Goal: Communication & Community: Answer question/provide support

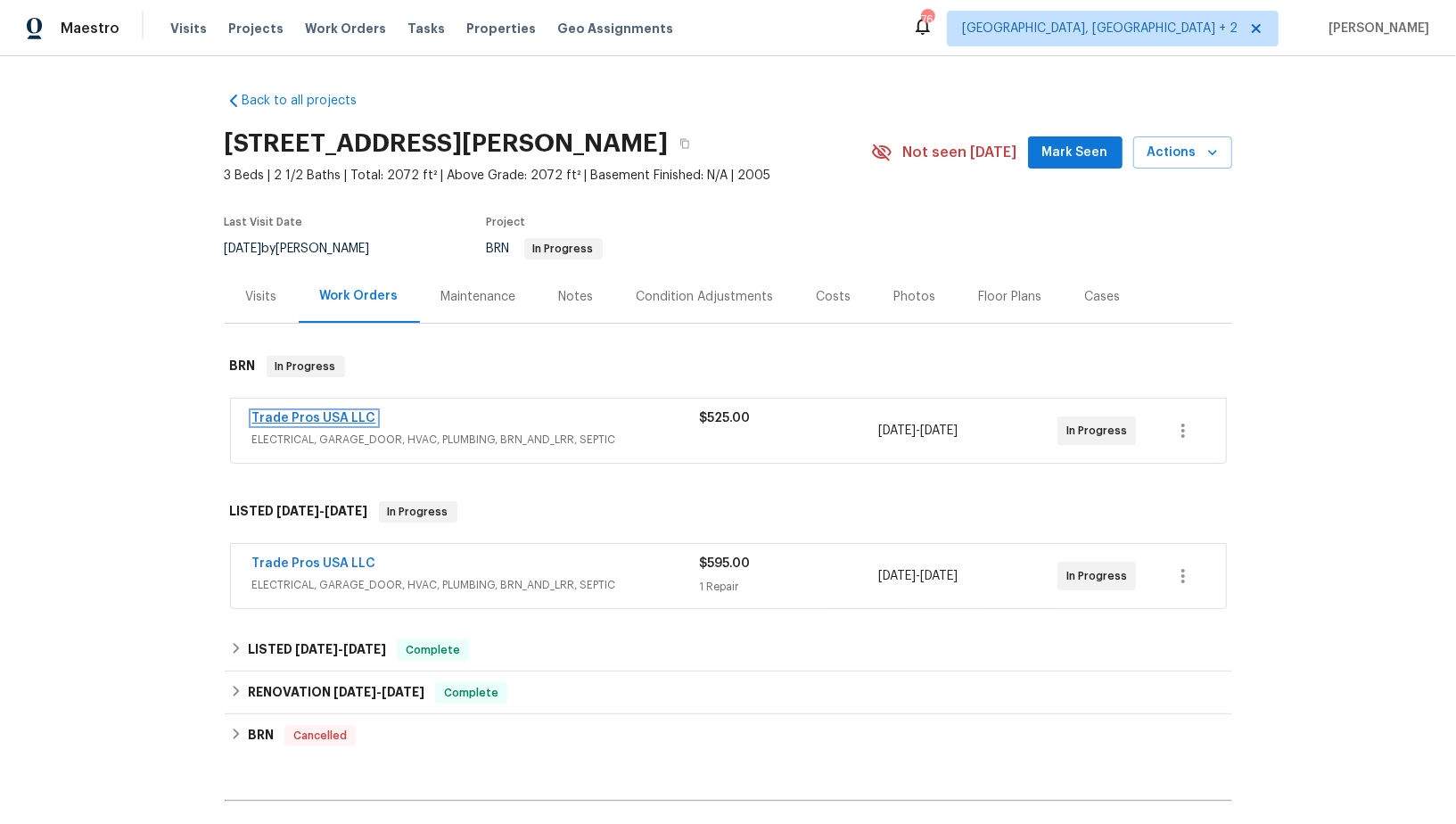
click at [327, 415] on link "Trade Pros USA LLC" at bounding box center [314, 417] width 124 height 12
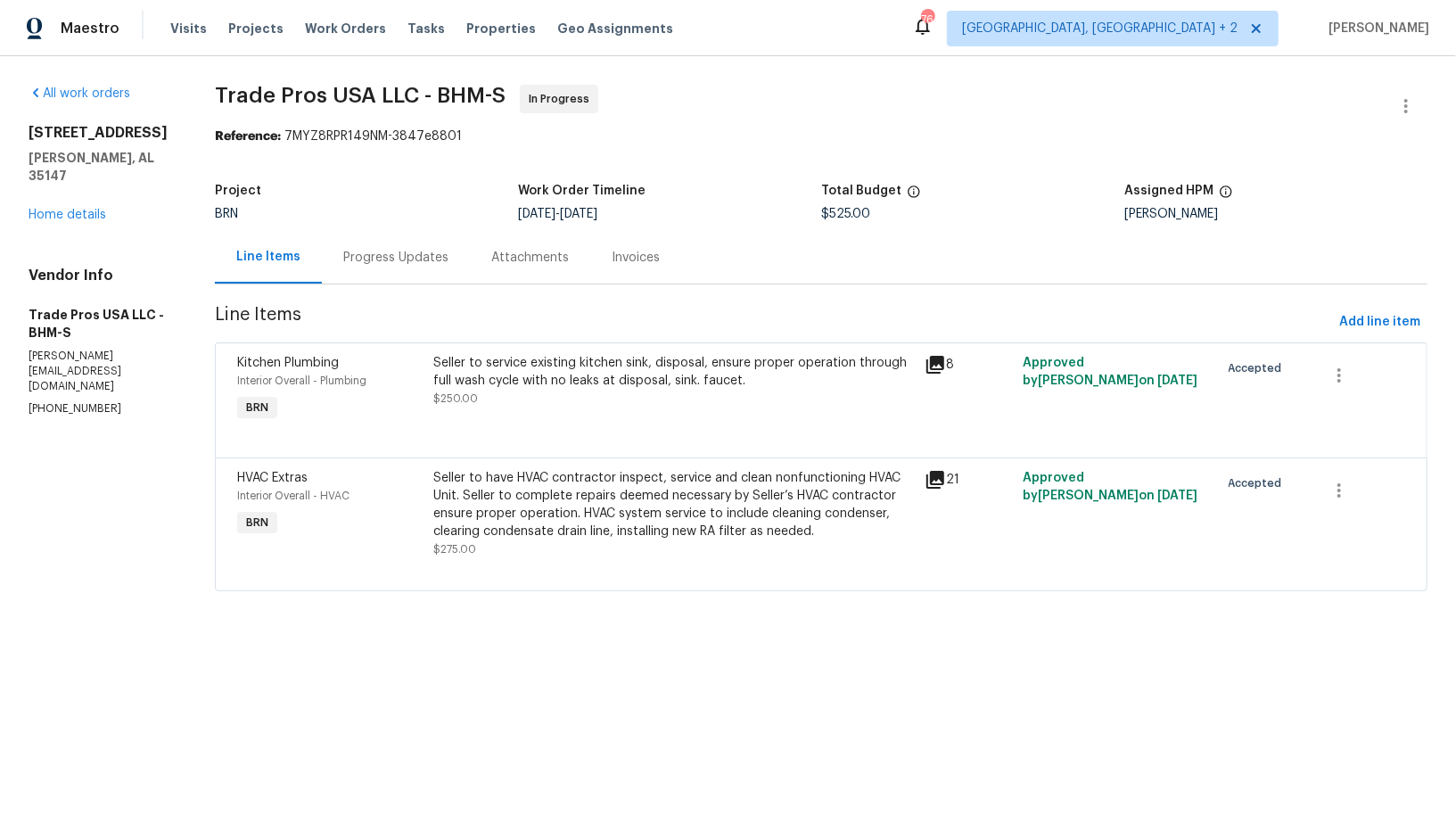
click at [459, 257] on div "Progress Updates" at bounding box center [396, 257] width 148 height 53
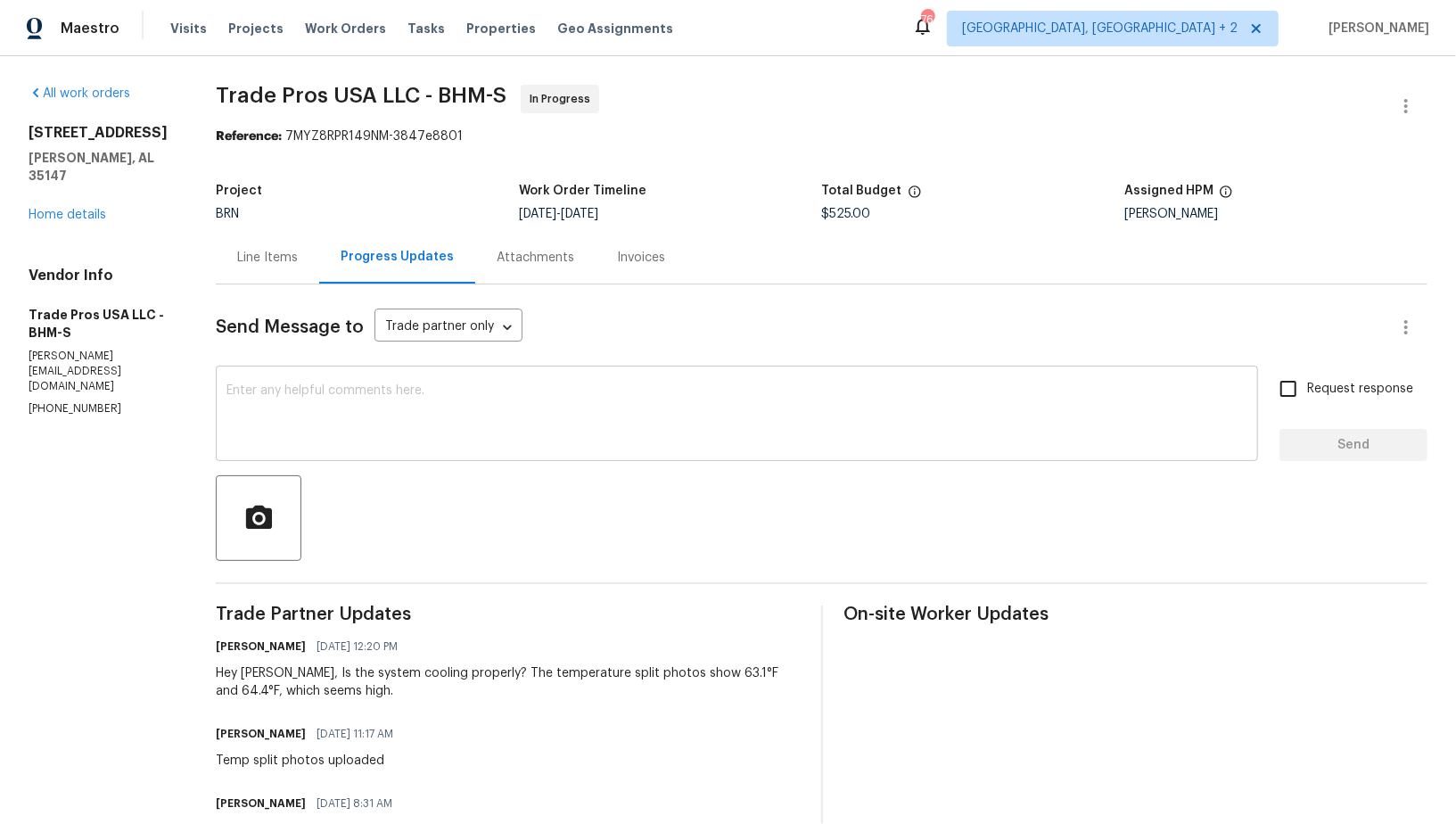
click at [408, 429] on textarea at bounding box center [737, 415] width 1021 height 62
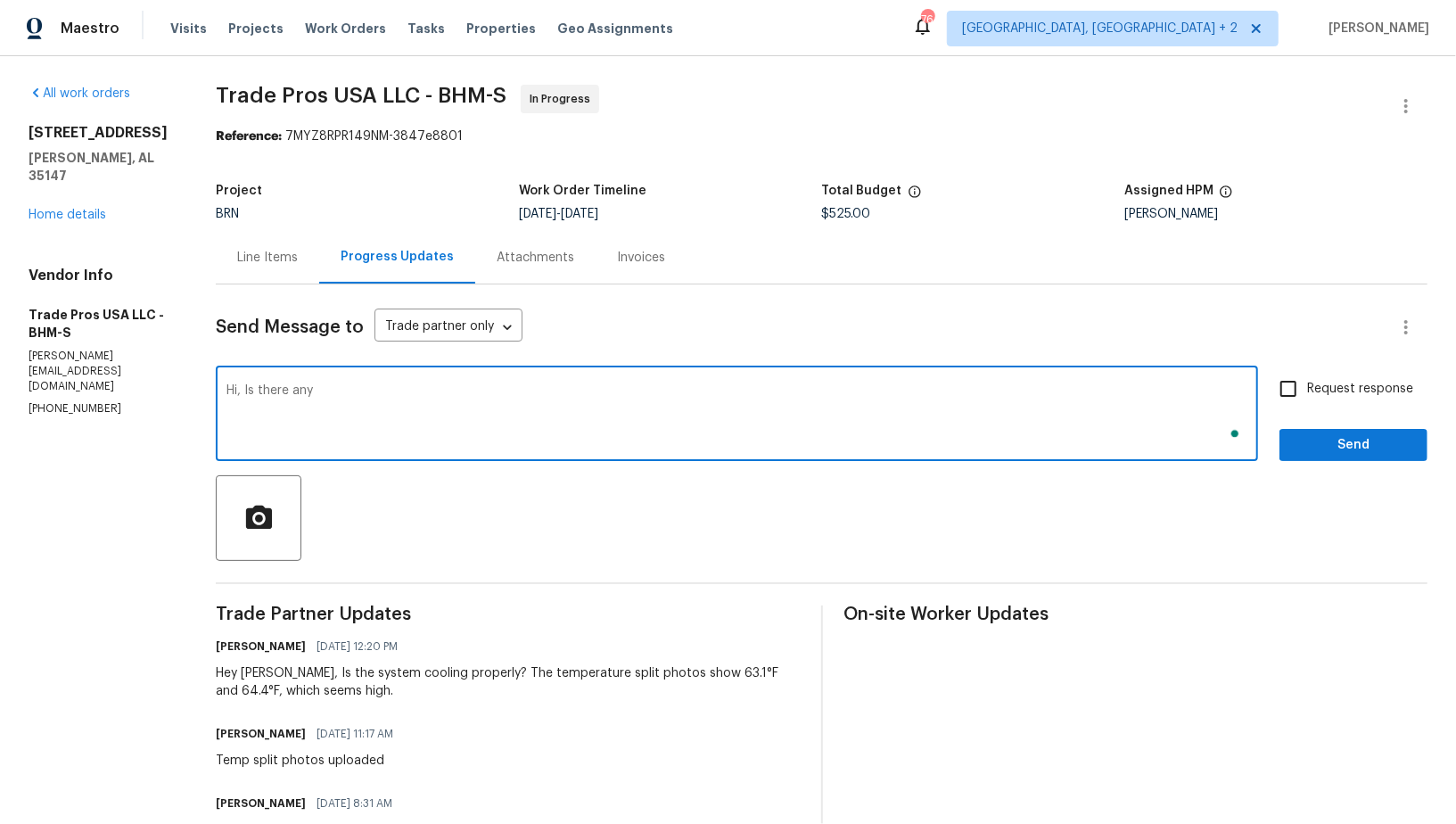
type textarea "Hi, Is there any"
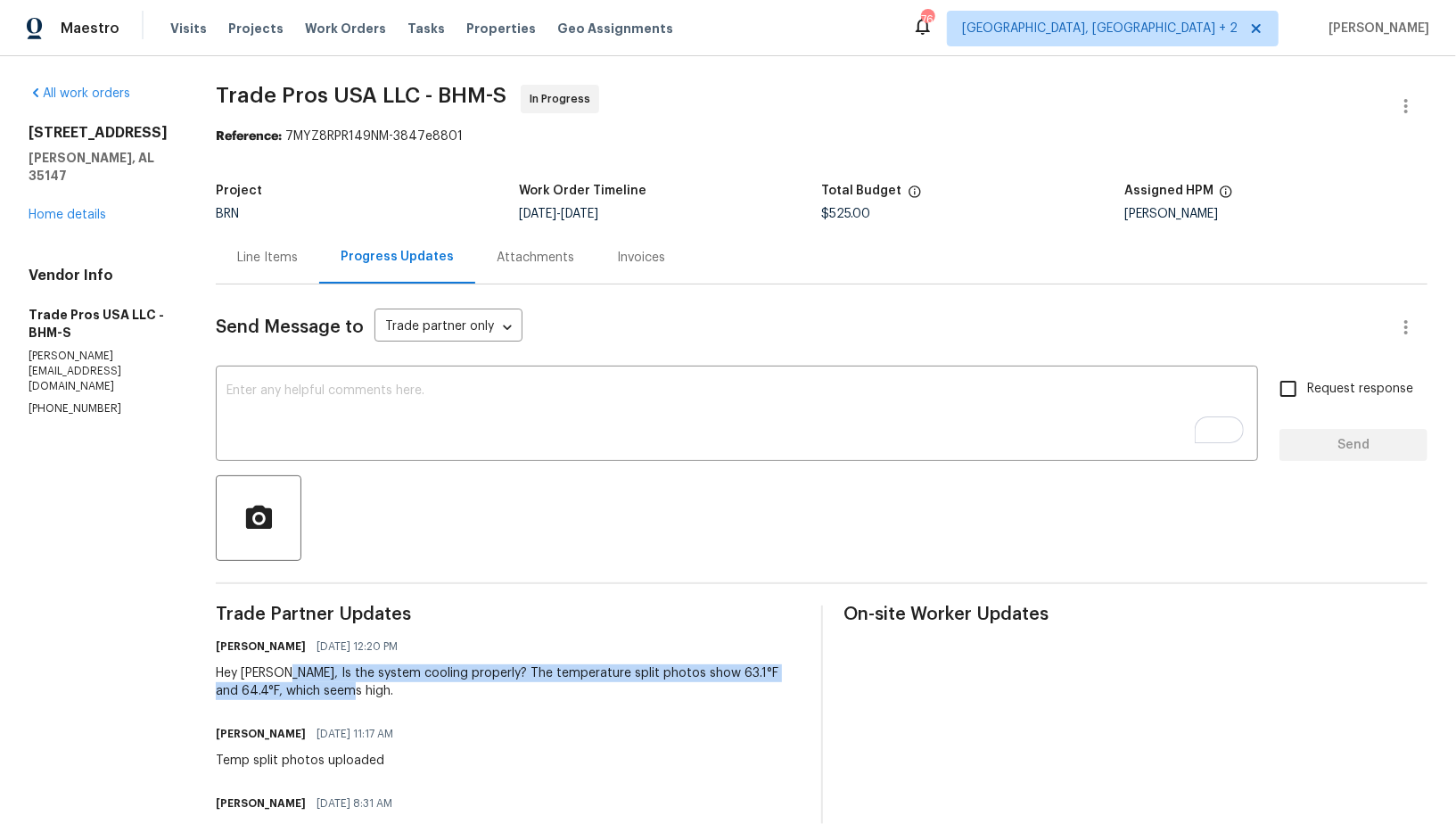
drag, startPoint x: 284, startPoint y: 674, endPoint x: 371, endPoint y: 710, distance: 94.2
copy div "Is the system cooling properly? The temperature split photos show 63.1°F and 64…"
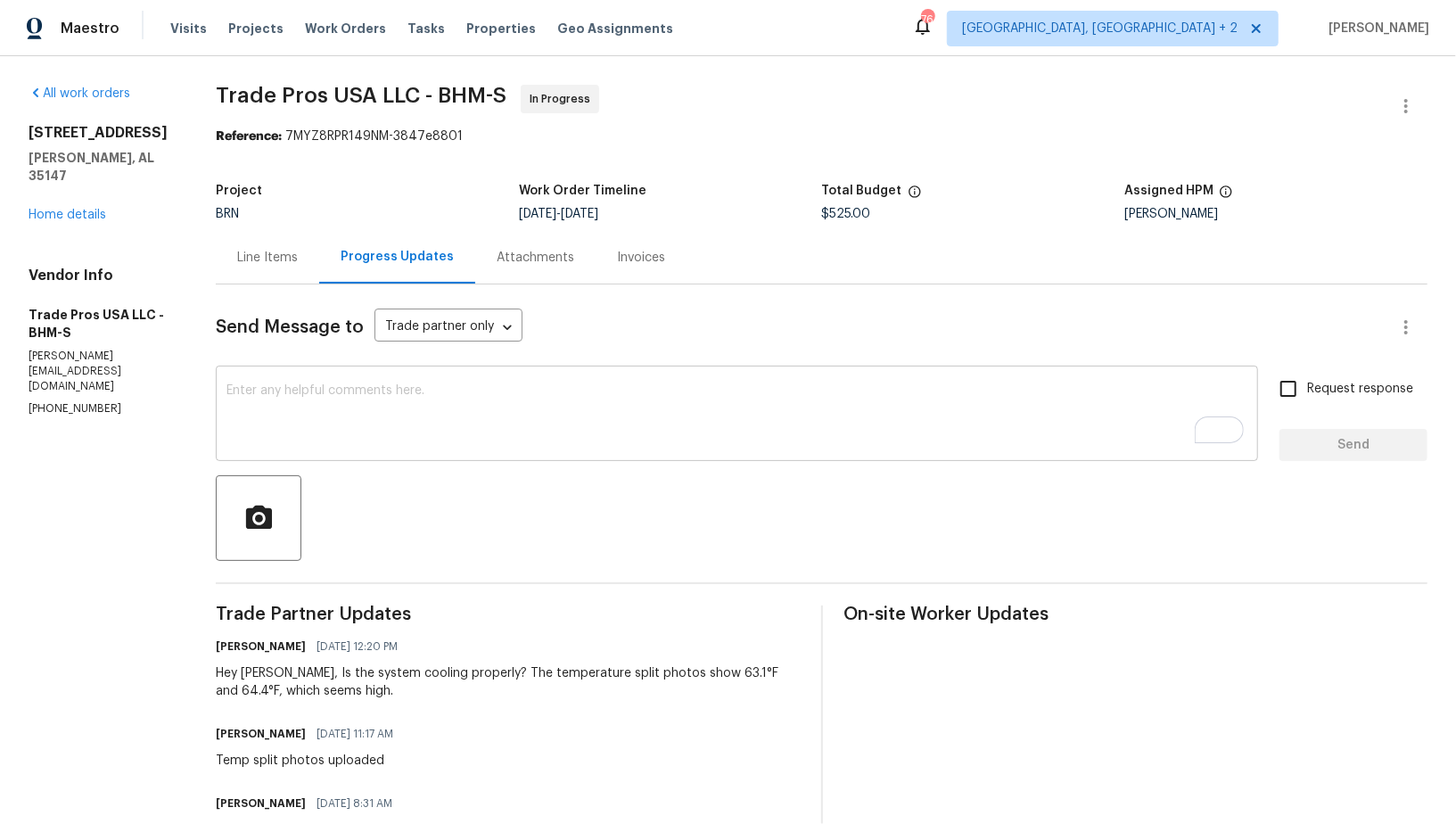
click at [338, 398] on textarea "To enrich screen reader interactions, please activate Accessibility in Grammarl…" at bounding box center [737, 415] width 1021 height 62
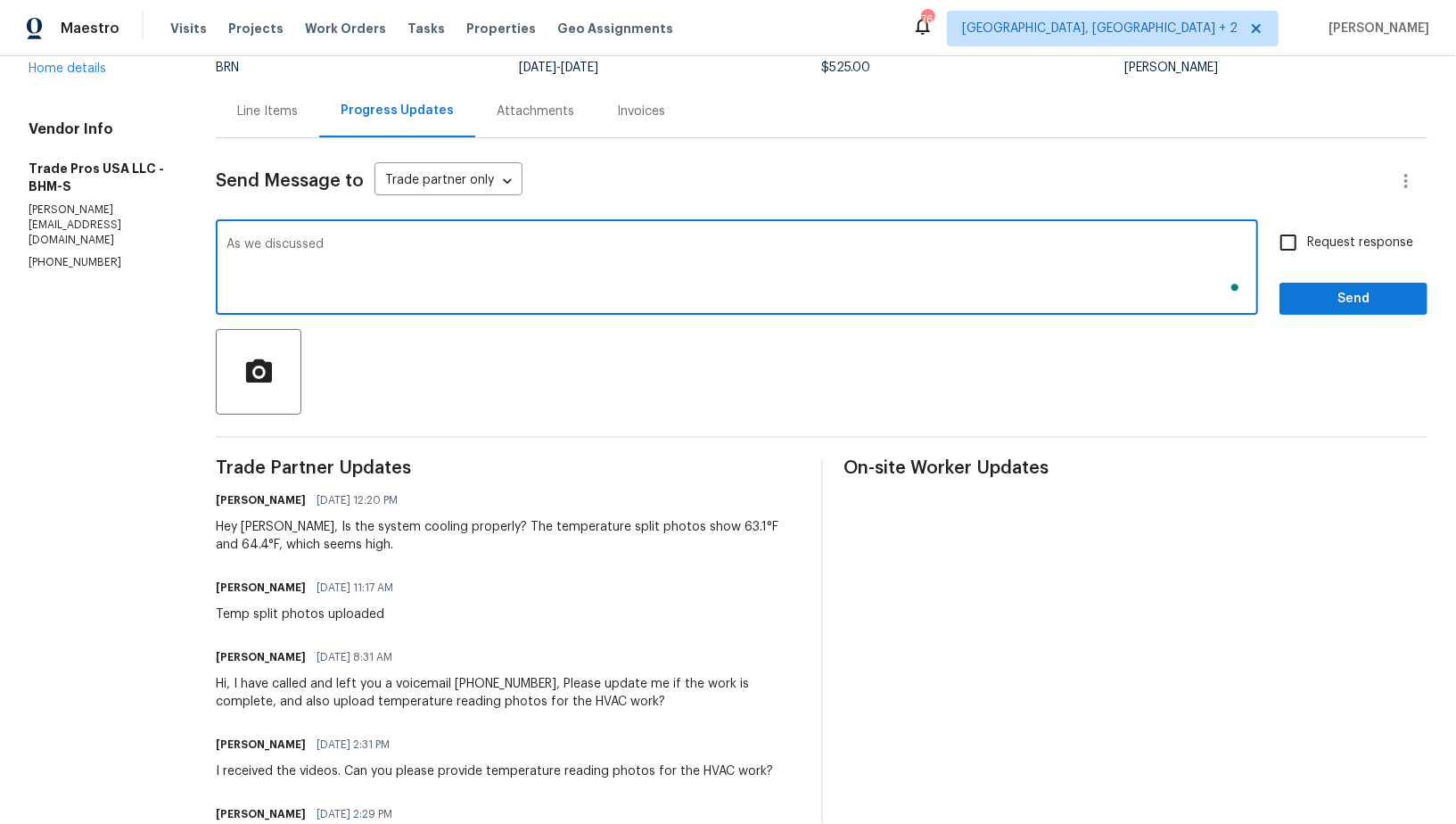
scroll to position [146, 0]
type textarea "As we discussed, Please update the details regarding the HVAC work here and mov…"
click at [1279, 248] on input "Request response" at bounding box center [1288, 242] width 37 height 37
checkbox input "true"
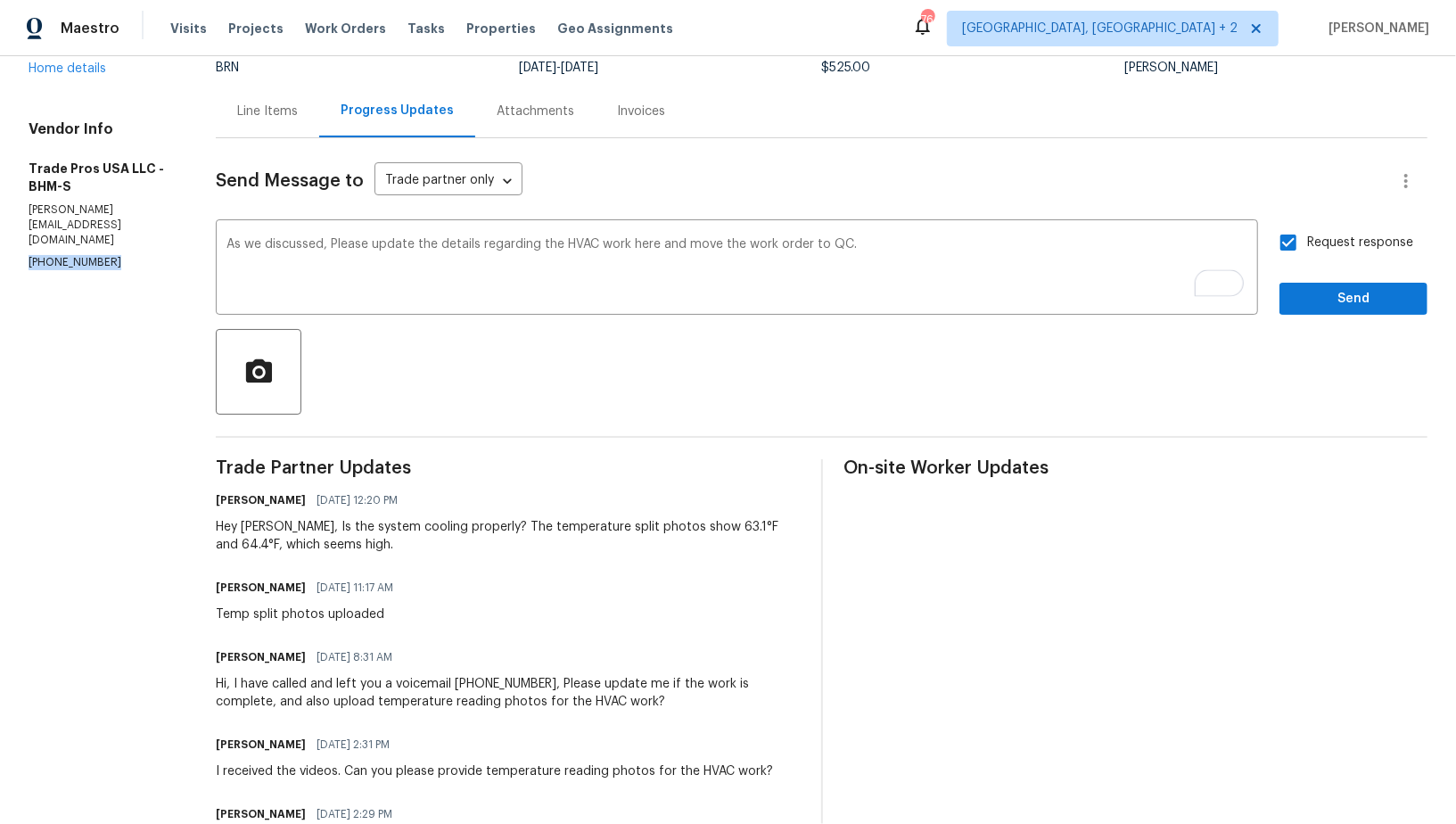
drag, startPoint x: 101, startPoint y: 212, endPoint x: 0, endPoint y: 210, distance: 101.0
copy p "(256) 910-1247"
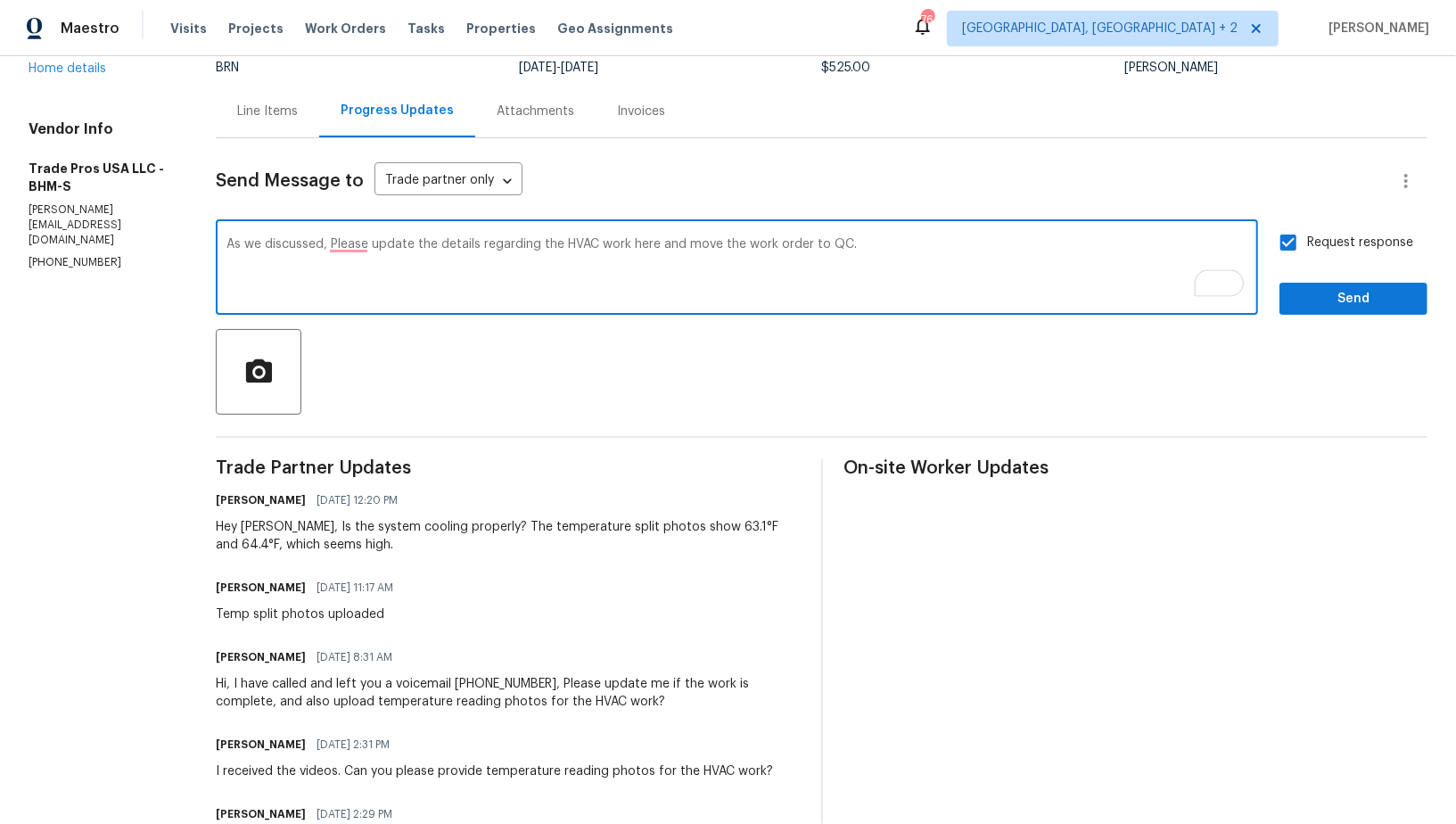
click at [324, 248] on textarea "As we discussed, Please update the details regarding the HVAC work here and mov…" at bounding box center [737, 268] width 1021 height 62
paste textarea "(256) 910-1247"
type textarea "As we discussed (256) 910-1247, Please update the details regarding the HVAC wo…"
drag, startPoint x: 1380, startPoint y: 295, endPoint x: 1308, endPoint y: 295, distance: 72.0
click at [1380, 295] on span "Send" at bounding box center [1352, 299] width 119 height 22
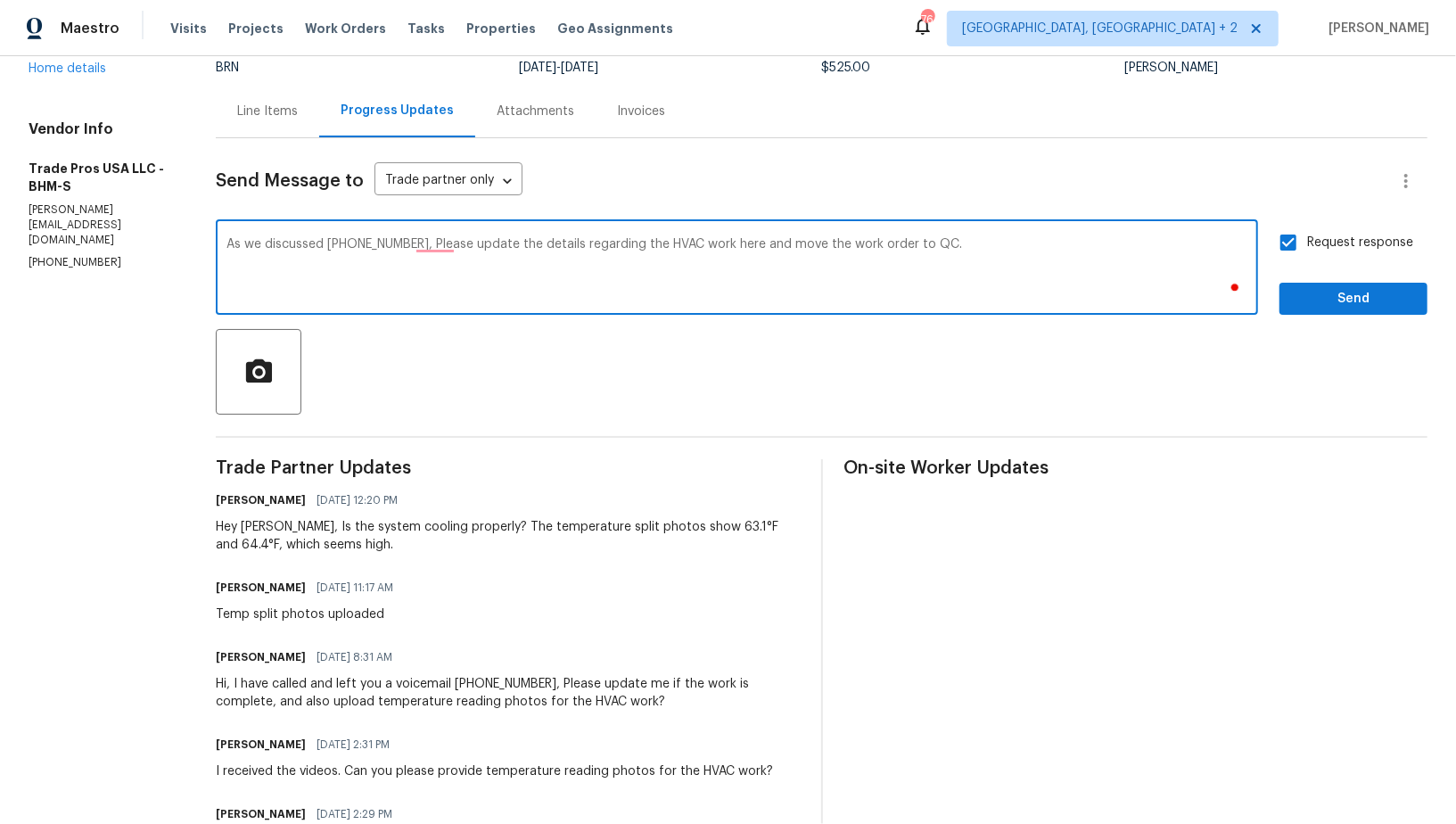
scroll to position [0, 0]
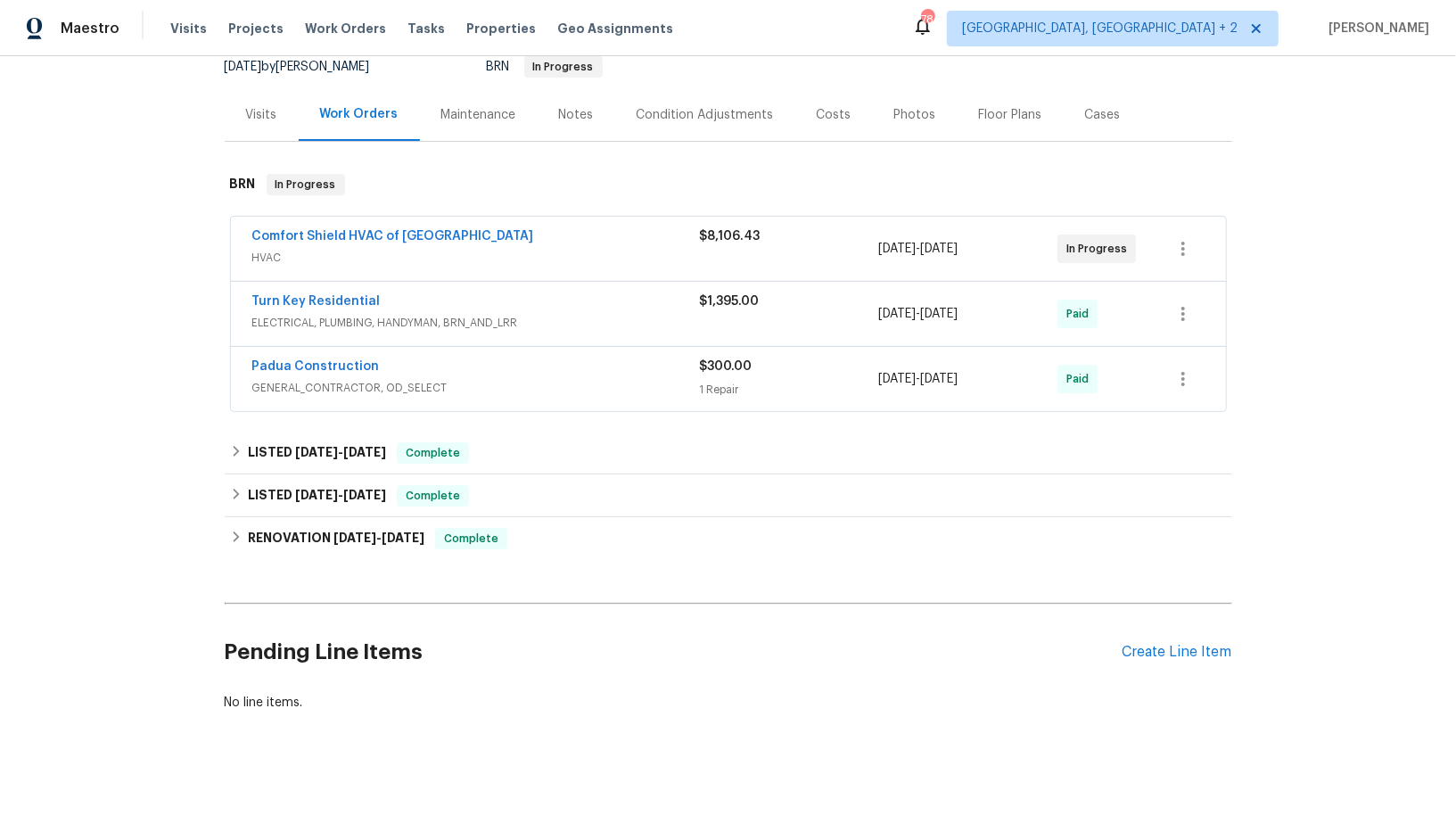
scroll to position [187, 0]
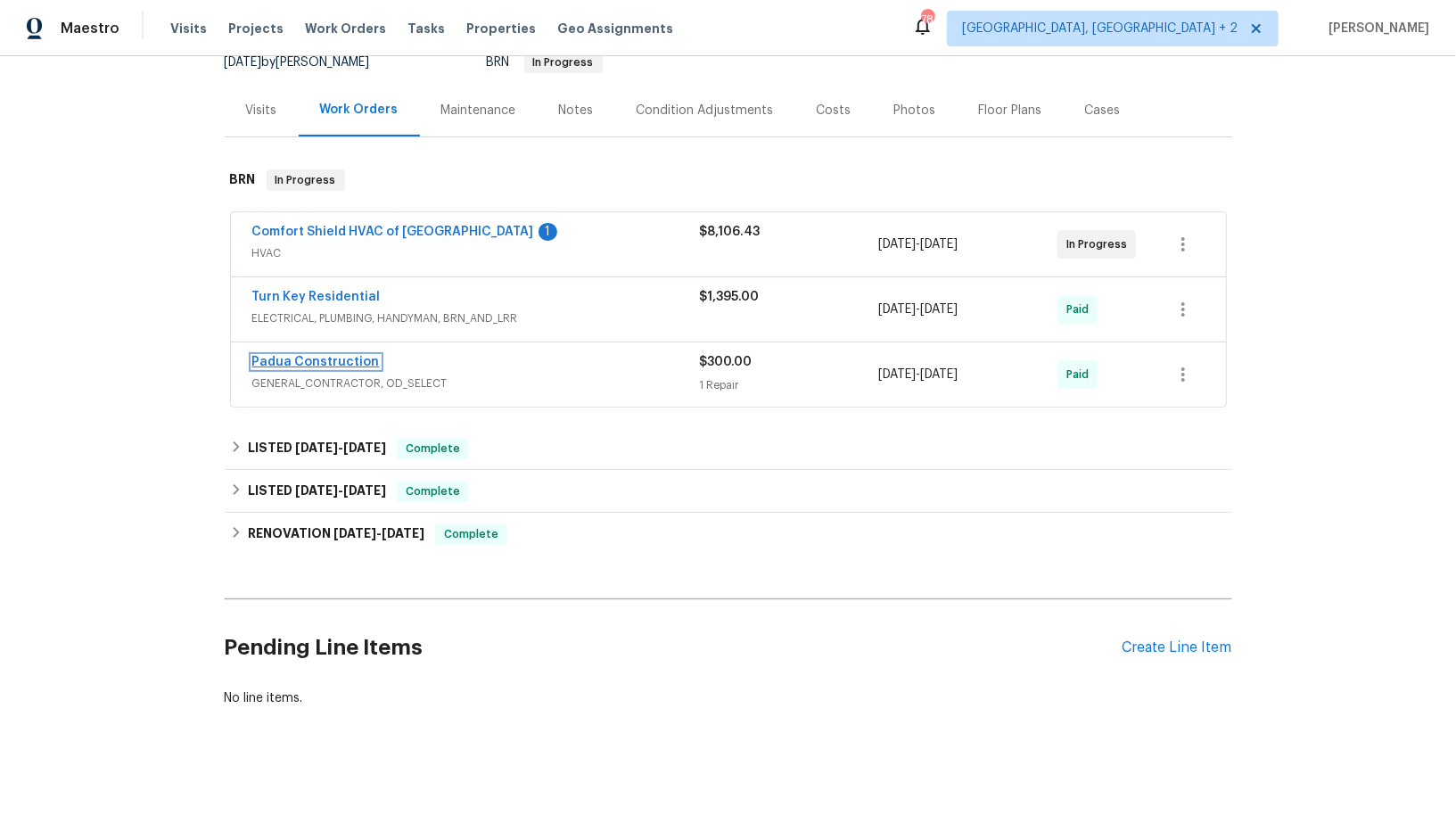
click at [308, 356] on link "Padua Construction" at bounding box center [316, 362] width 128 height 12
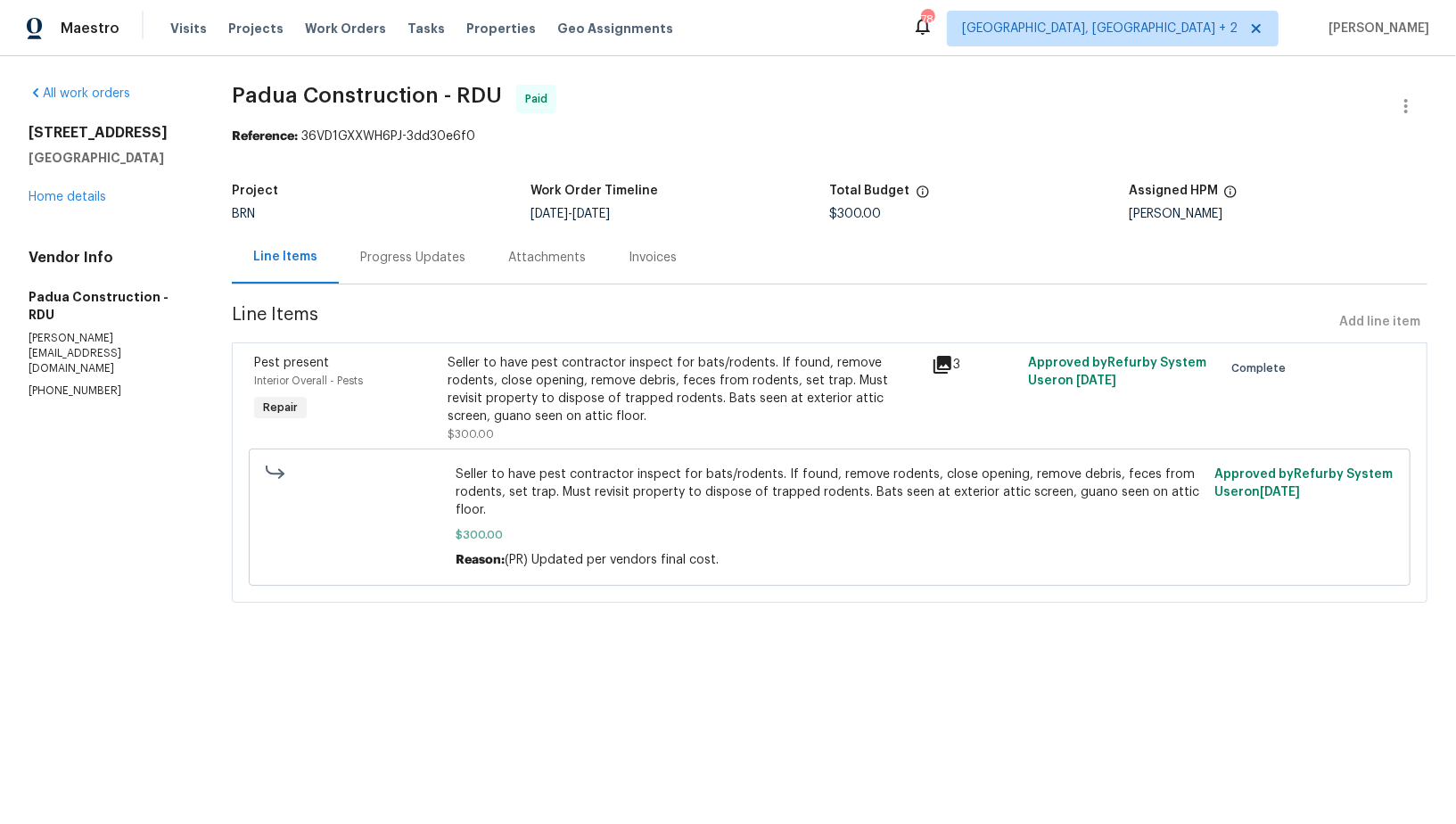
click at [610, 419] on div "Seller to have pest contractor inspect for bats/rodents. If found, remove roden…" at bounding box center [684, 389] width 473 height 71
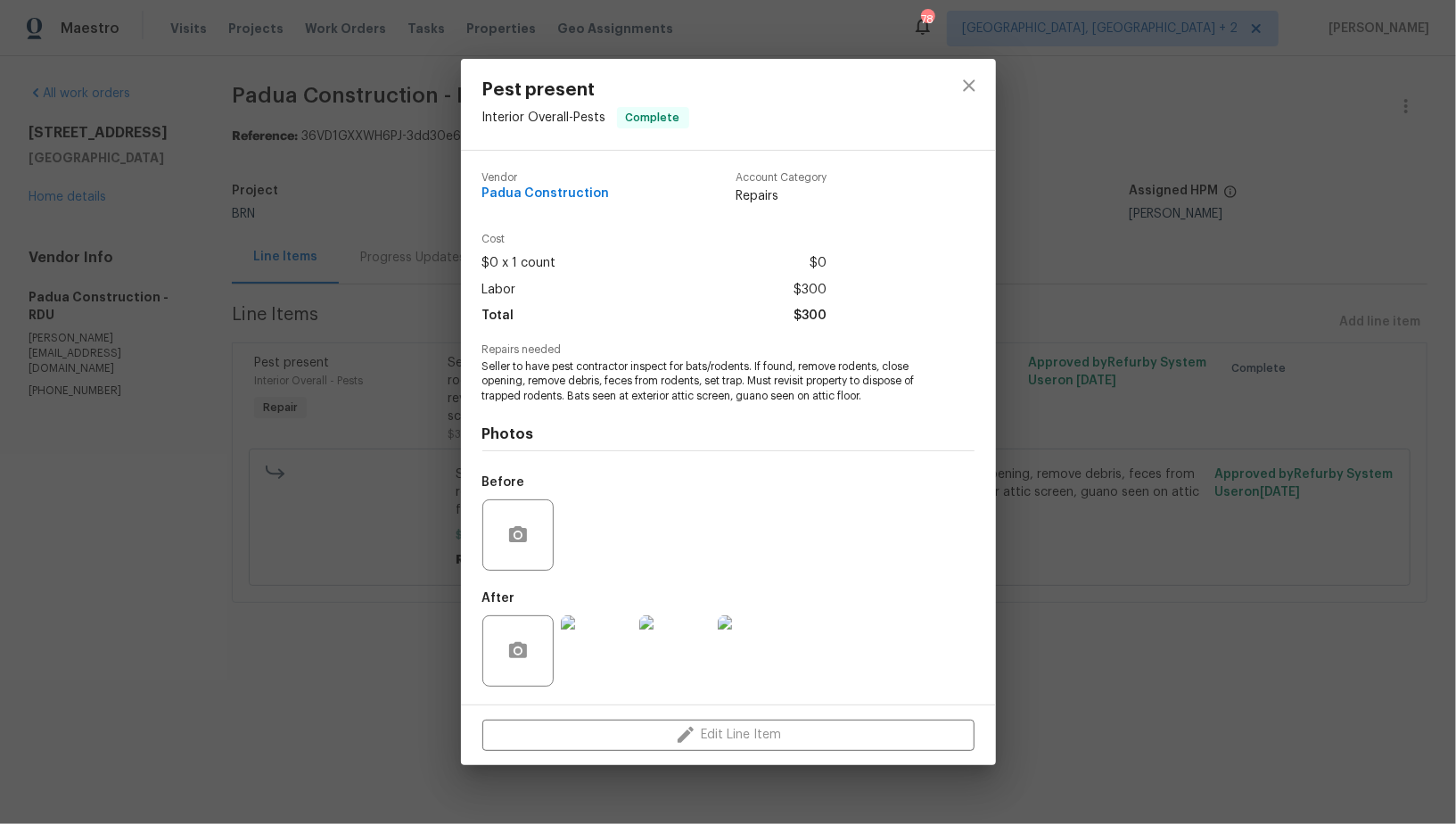
click at [603, 649] on img at bounding box center [595, 650] width 71 height 71
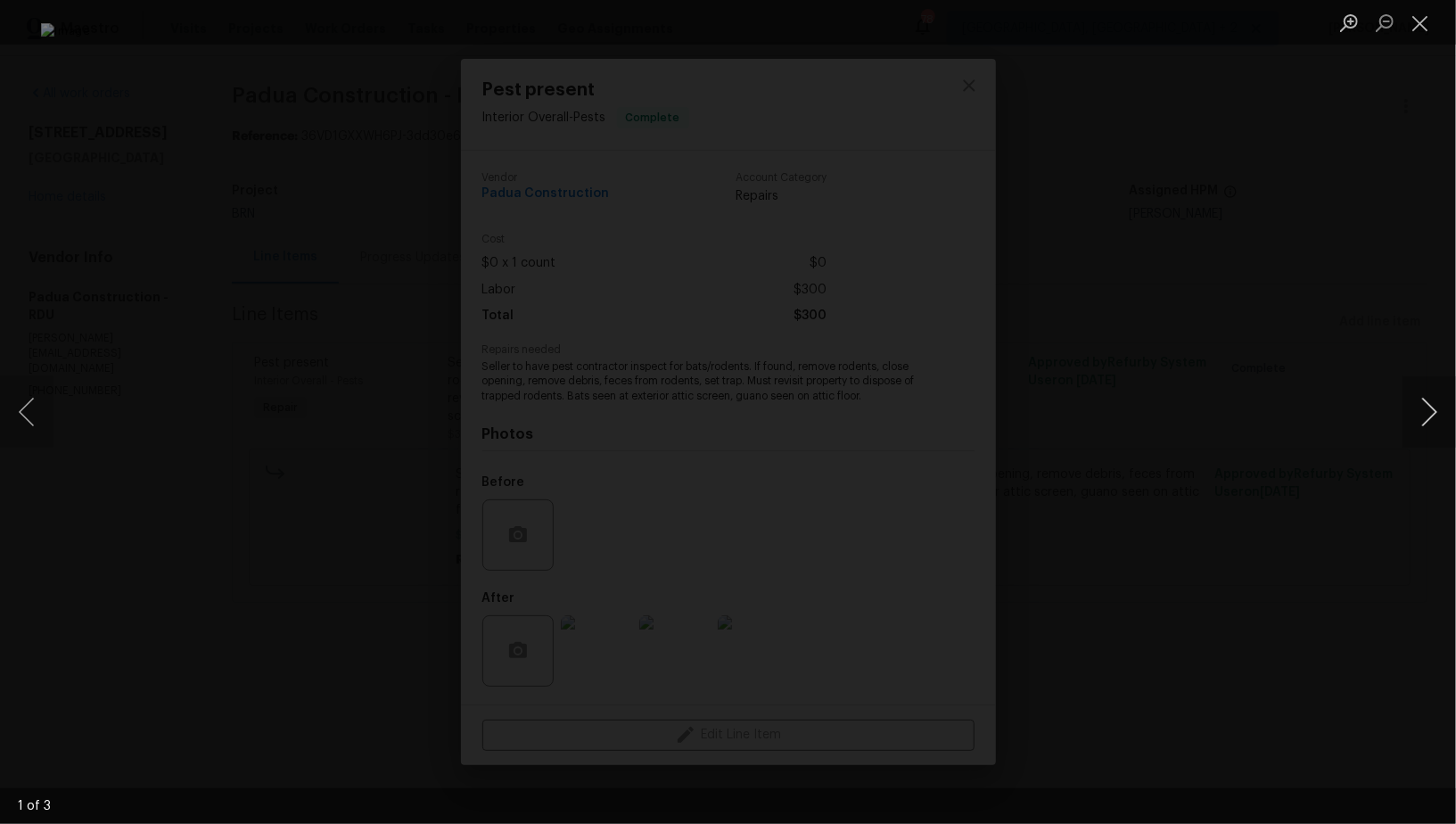
click at [1425, 400] on button "Next image" at bounding box center [1429, 412] width 54 height 71
click at [12, 410] on button "Previous image" at bounding box center [27, 412] width 54 height 71
click at [170, 471] on div "Lightbox" at bounding box center [728, 412] width 1456 height 824
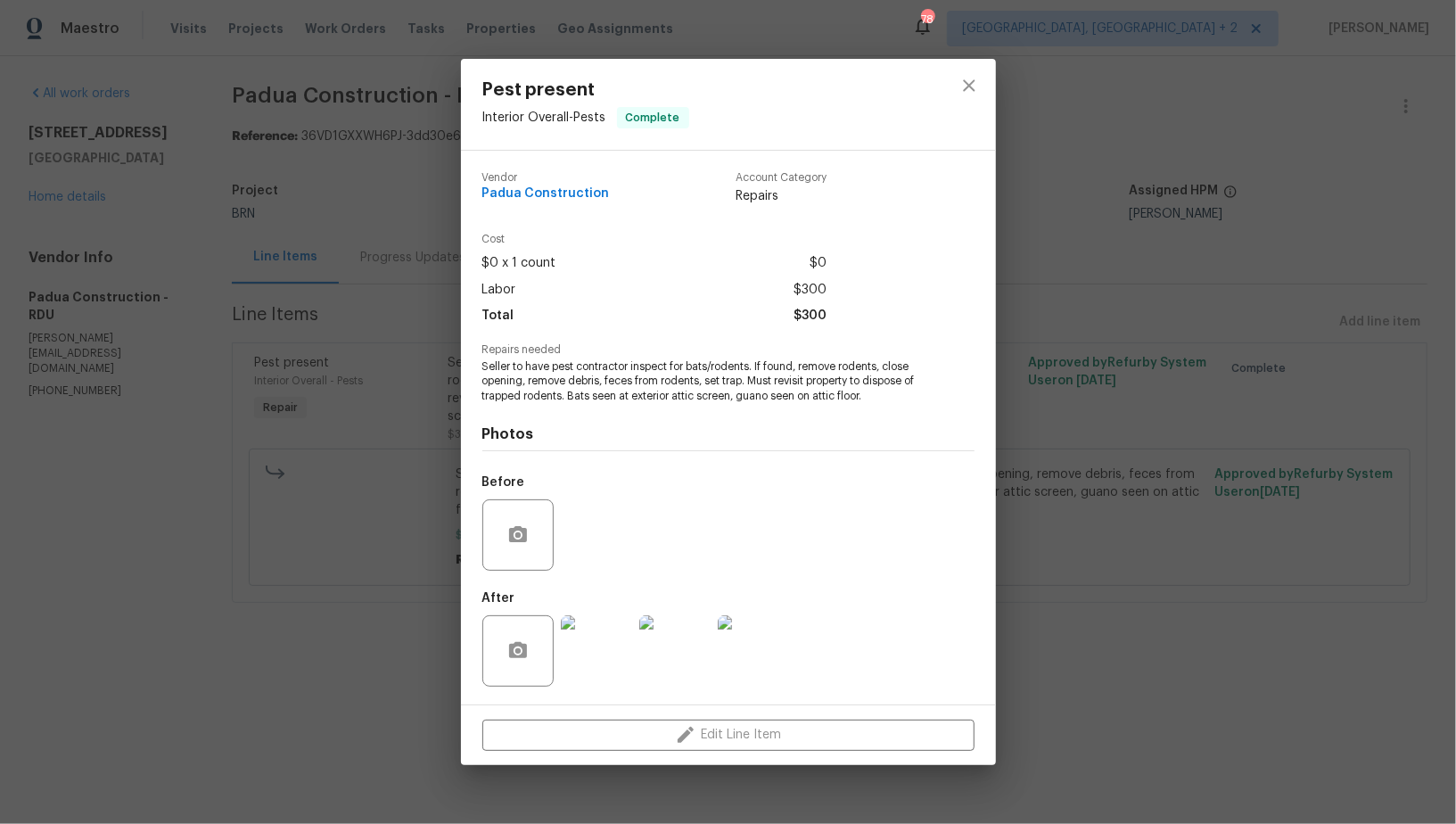
click at [170, 471] on div "Pest present Interior Overall - Pests Complete Vendor Padua Construction Accoun…" at bounding box center [728, 412] width 1456 height 824
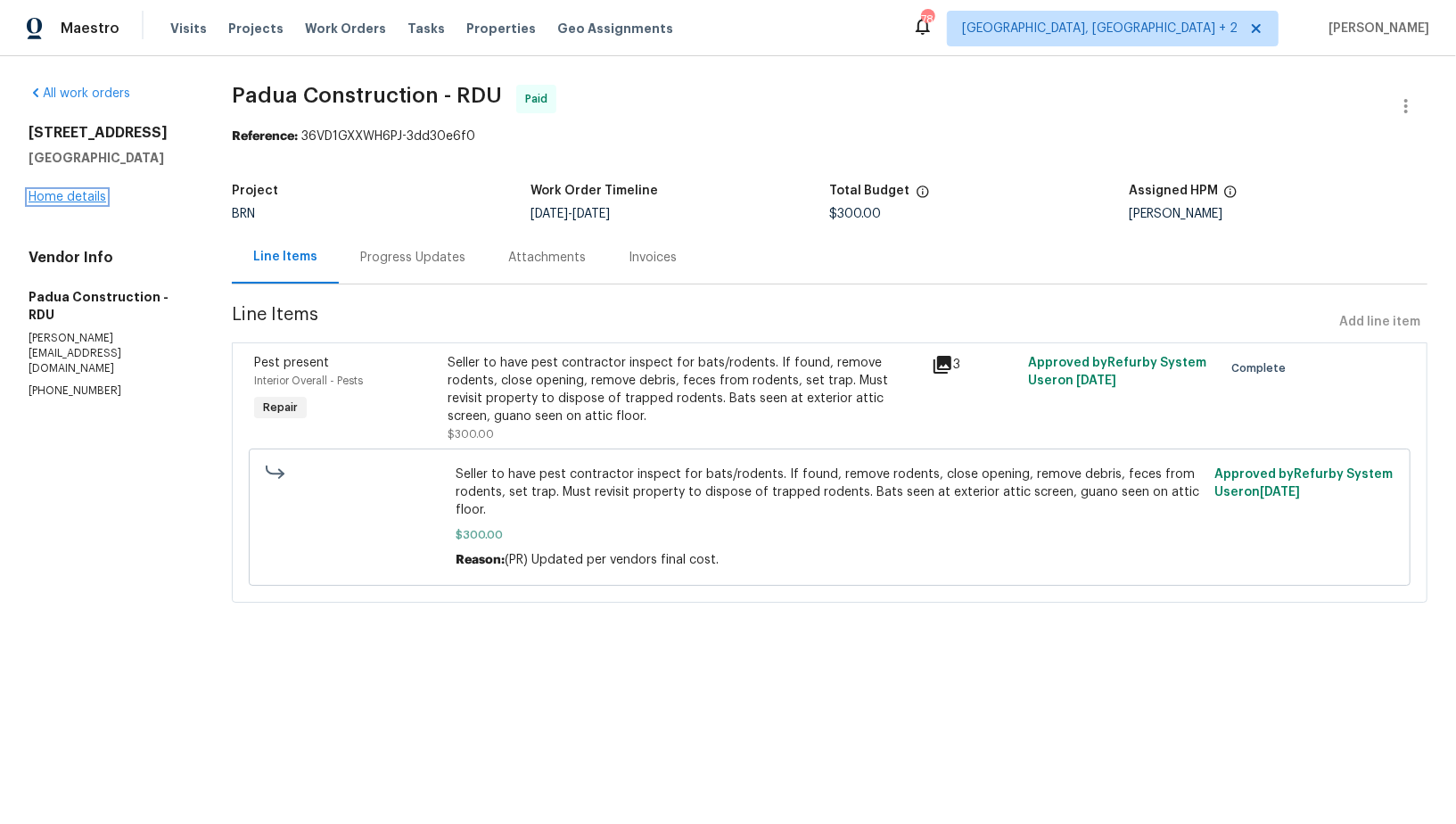
click at [51, 193] on link "Home details" at bounding box center [67, 196] width 78 height 12
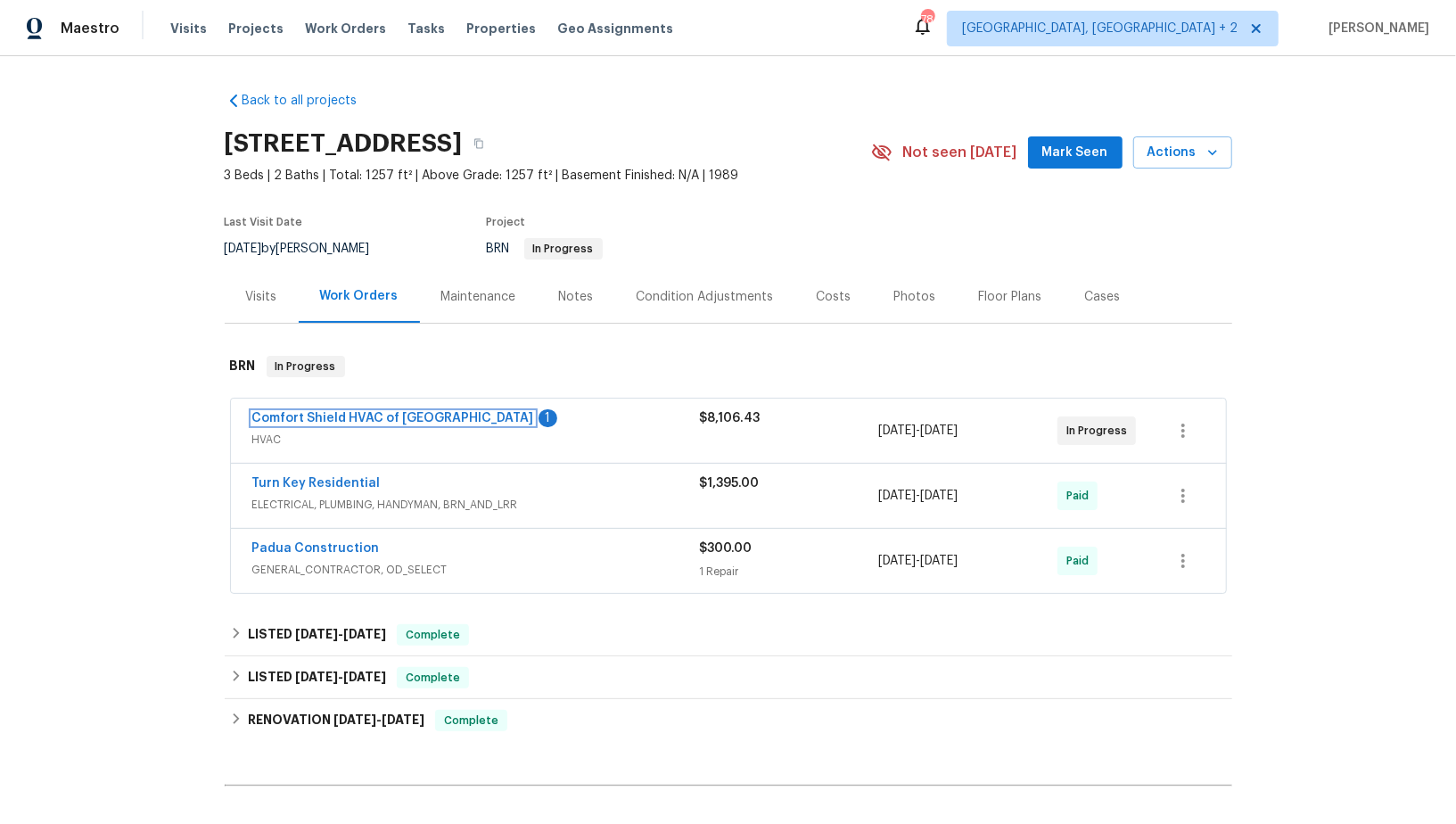
click at [366, 420] on link "Comfort Shield HVAC of NC" at bounding box center [393, 417] width 282 height 12
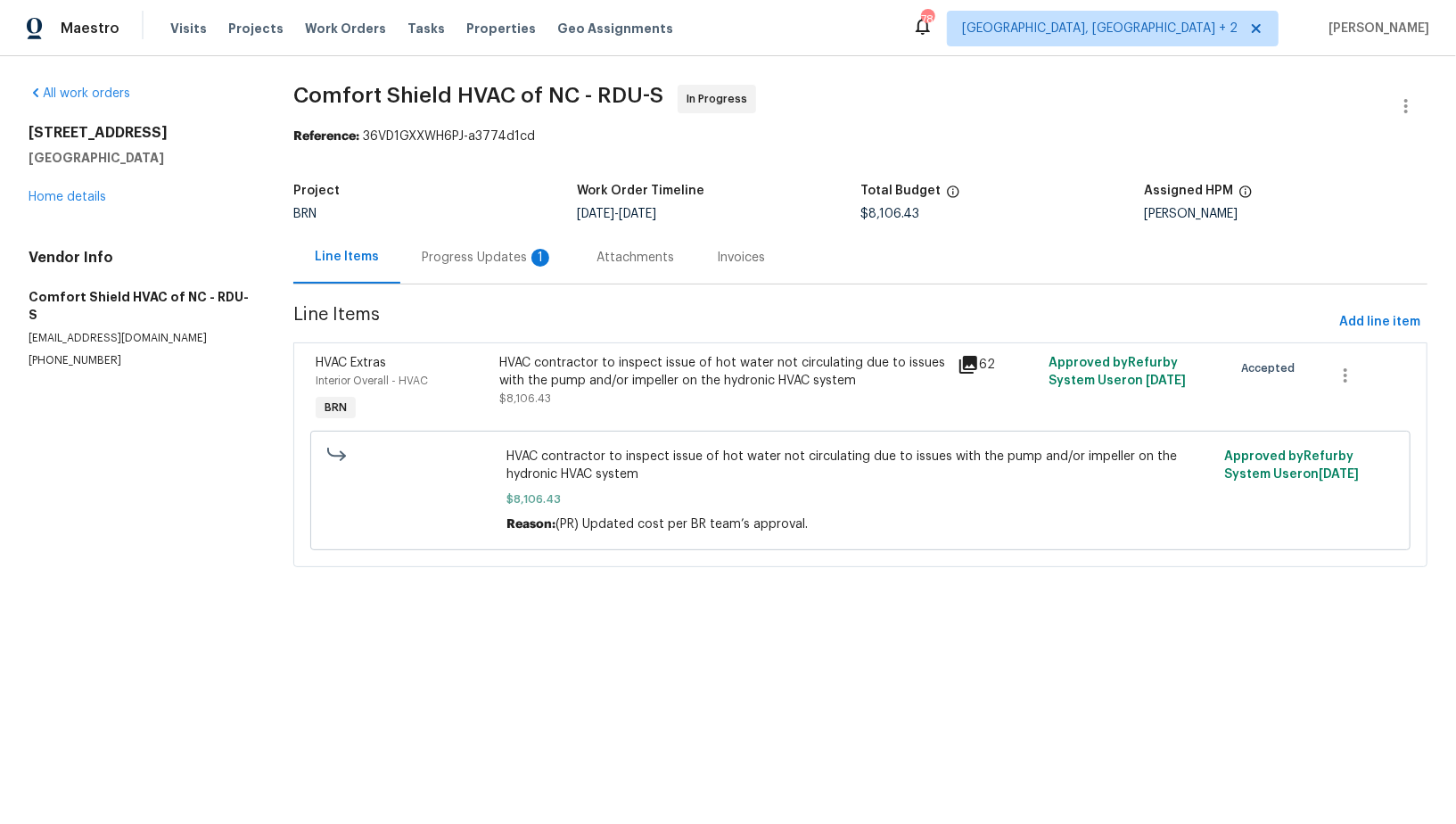
click at [456, 252] on div "Progress Updates 1" at bounding box center [487, 257] width 132 height 18
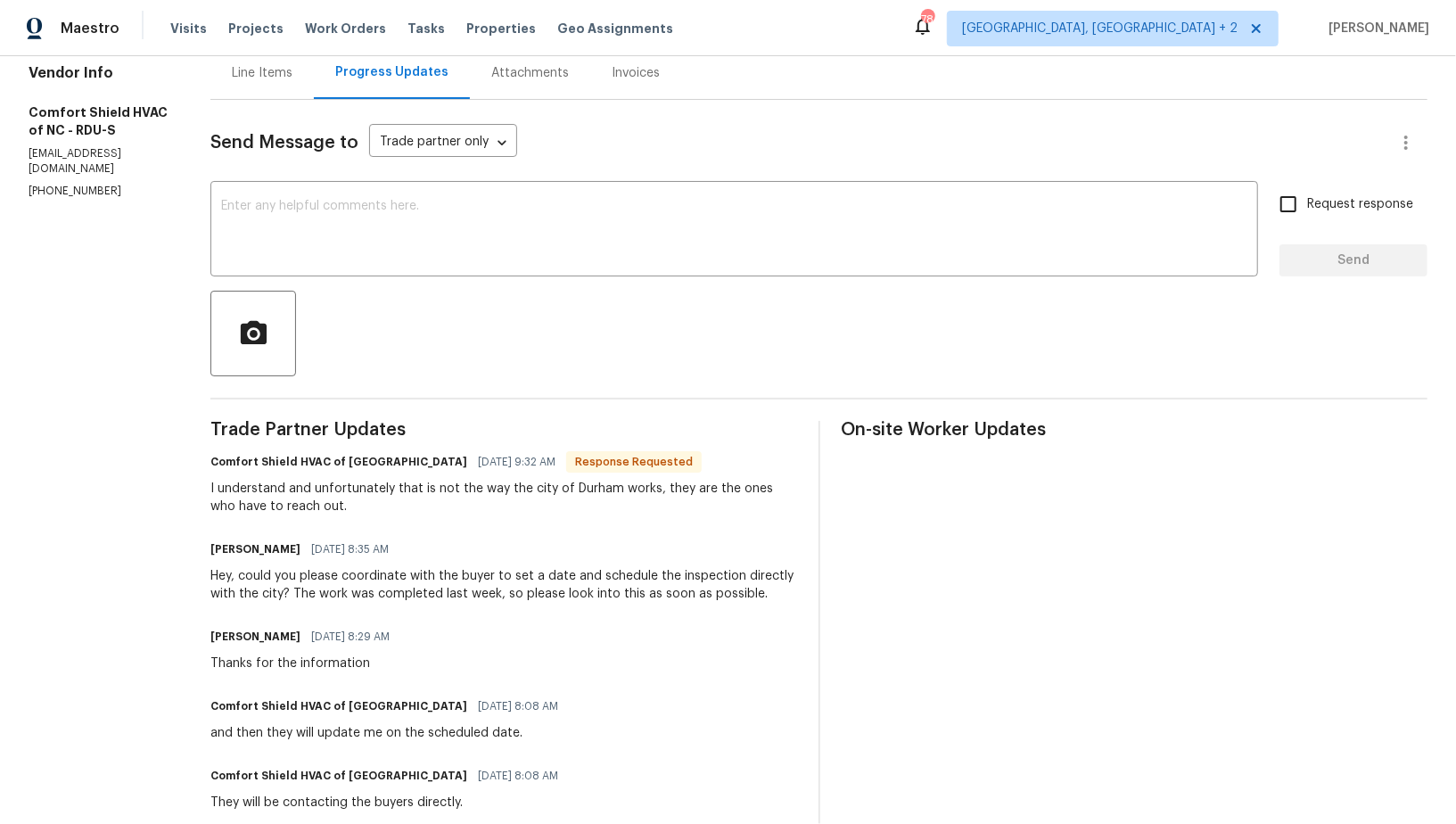
scroll to position [206, 0]
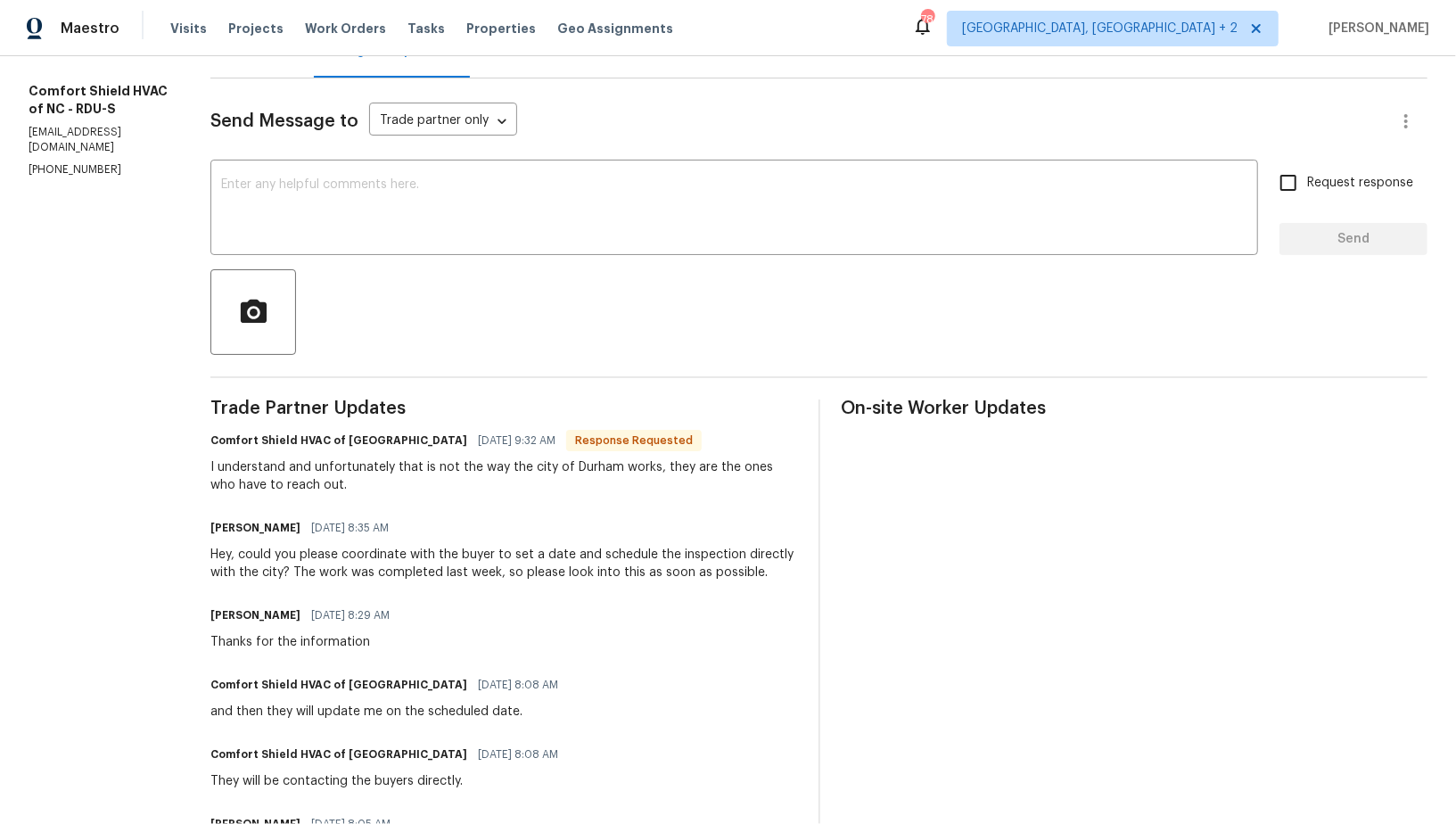
click at [505, 233] on textarea at bounding box center [734, 209] width 1026 height 62
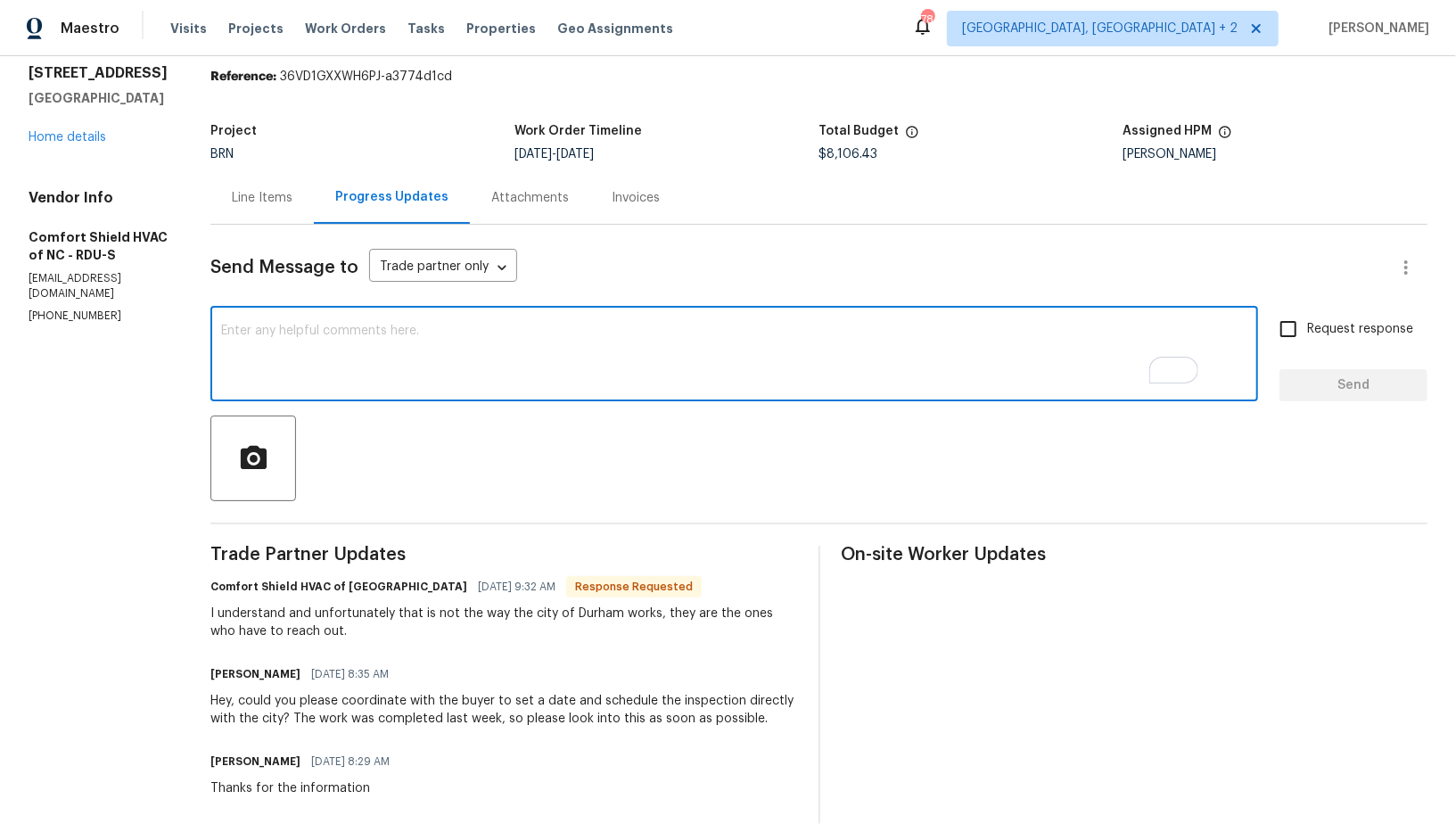
scroll to position [87, 0]
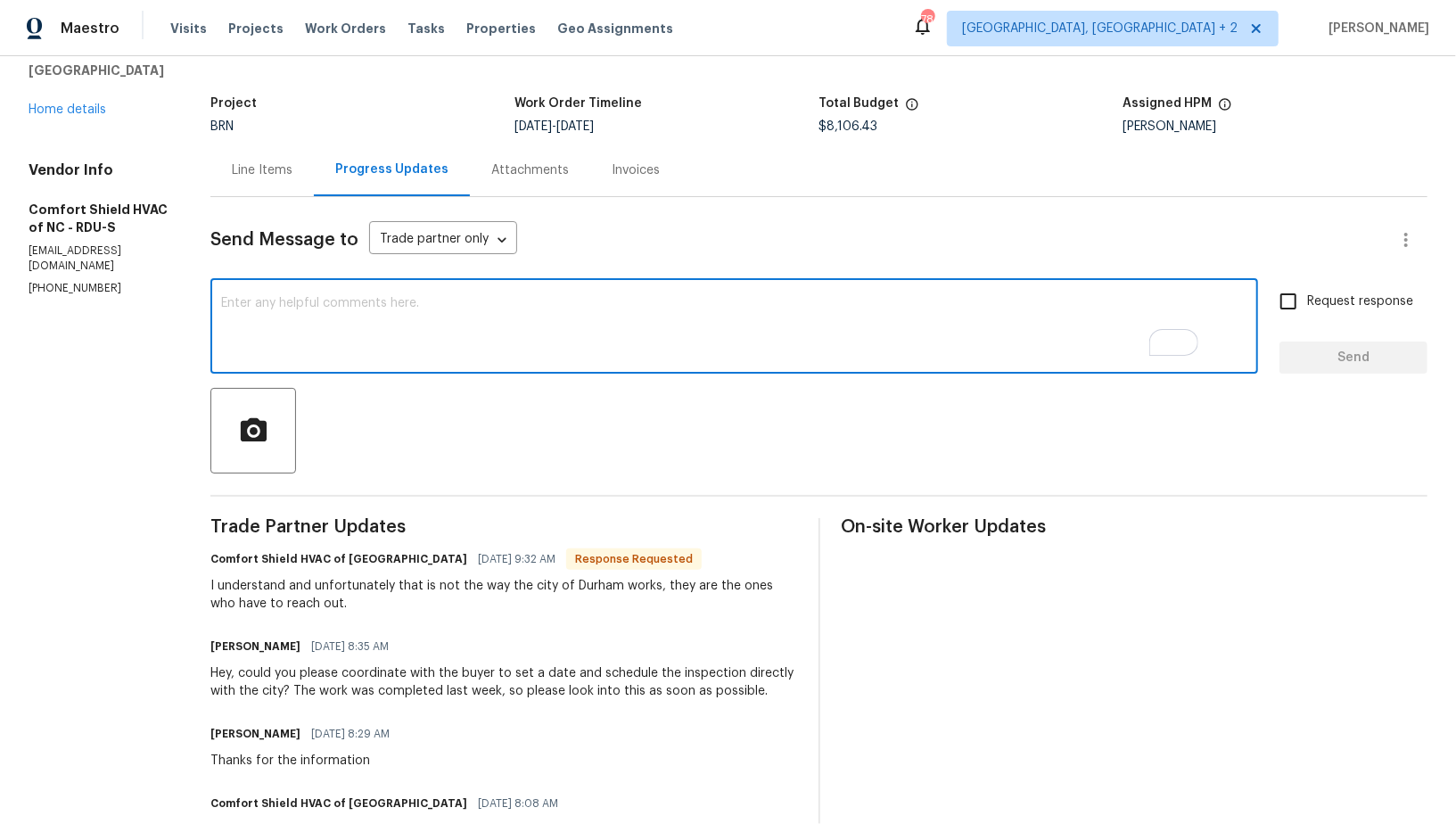
click at [357, 320] on textarea "To enrich screen reader interactions, please activate Accessibility in Grammarl…" at bounding box center [734, 327] width 1026 height 62
type textarea "Got it, Thanks!"
click at [1279, 299] on input "Request response" at bounding box center [1288, 301] width 37 height 37
checkbox input "true"
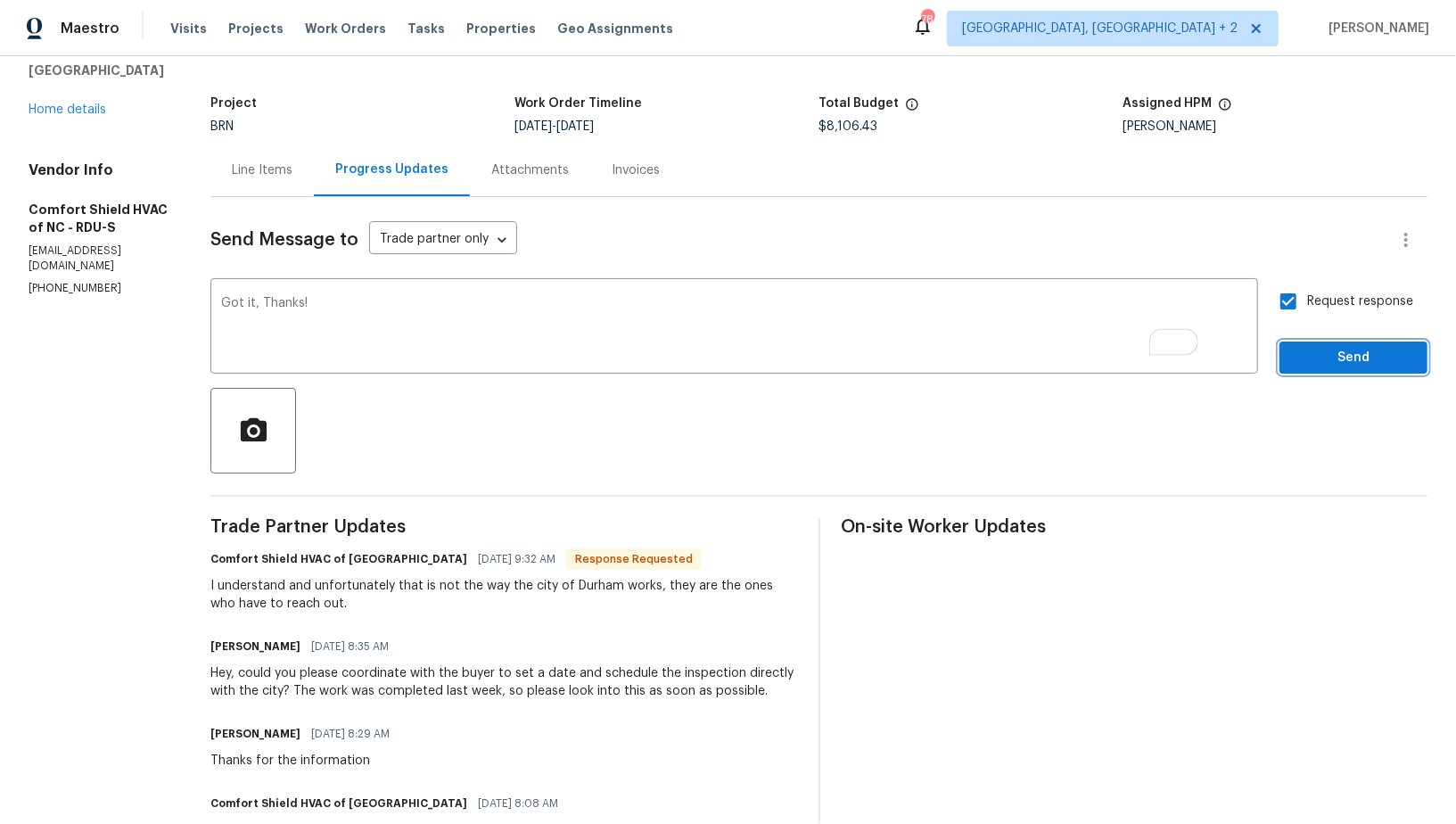
click at [1342, 363] on span "Send" at bounding box center [1352, 358] width 119 height 22
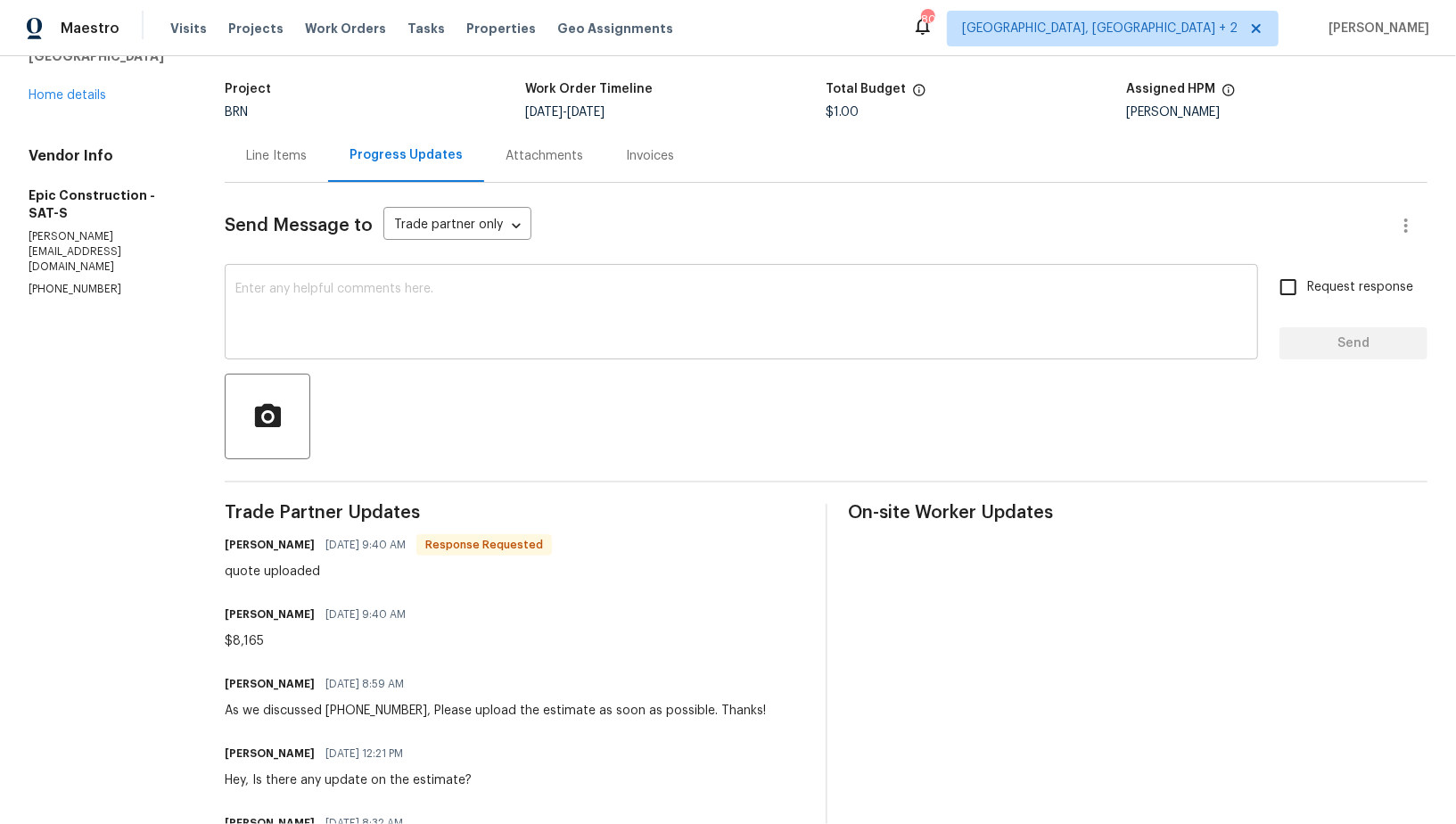
scroll to position [105, 0]
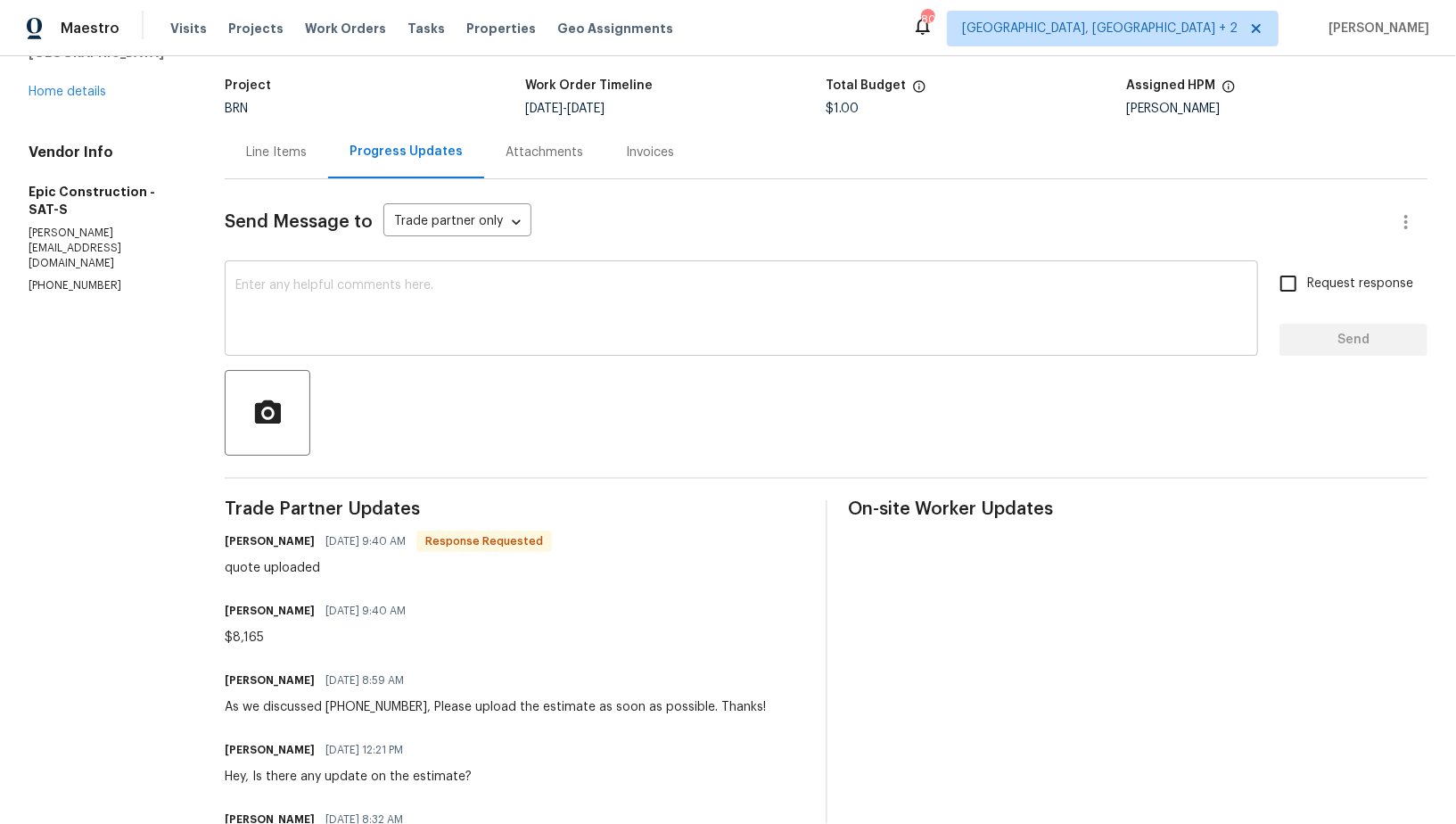
click at [393, 334] on textarea at bounding box center [741, 310] width 1011 height 62
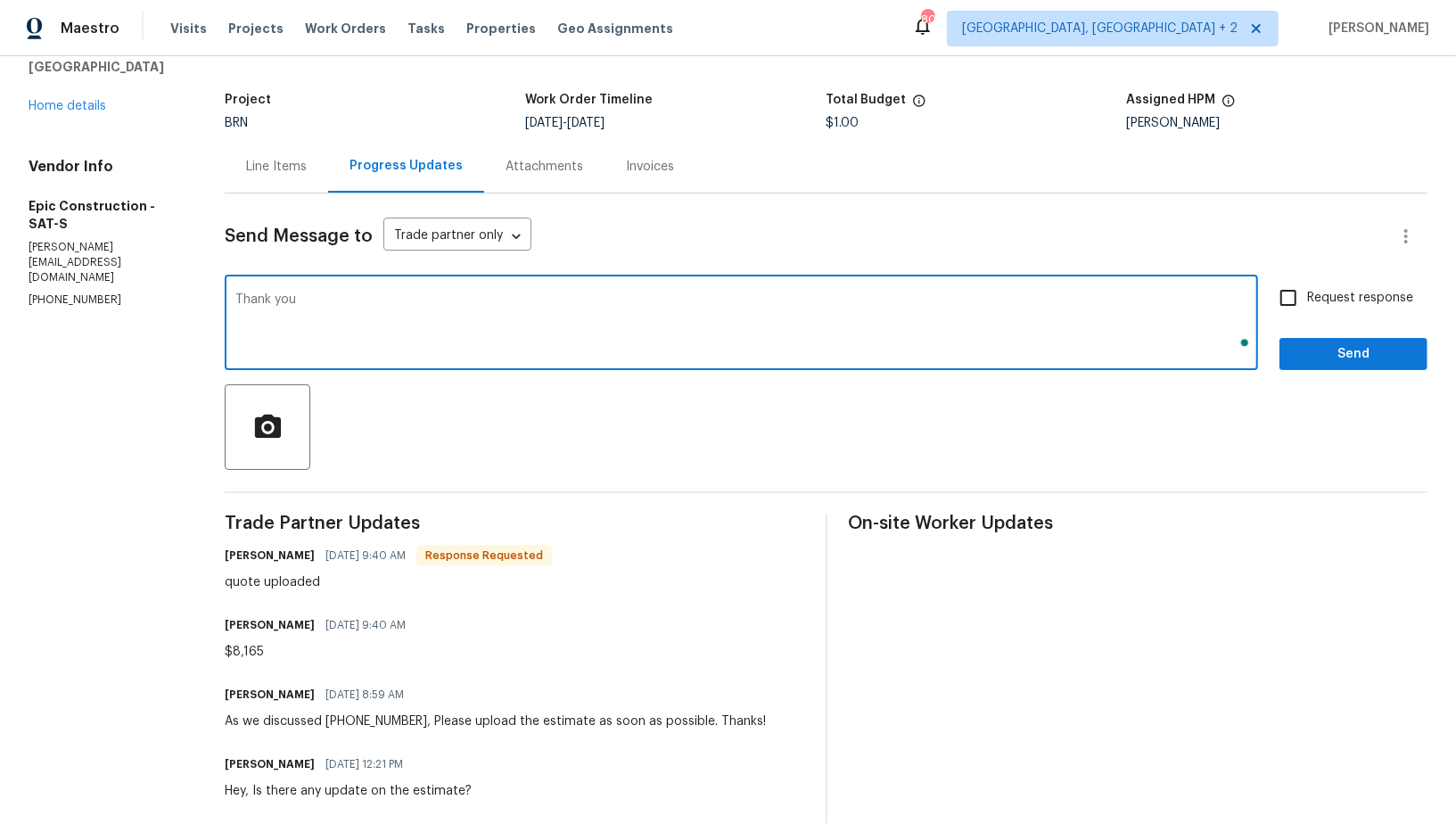
scroll to position [91, 0]
click at [236, 293] on textarea "Thank you!" at bounding box center [741, 324] width 1011 height 62
type textarea "I will check and let you know shortly. Thank you!"
drag, startPoint x: 1274, startPoint y: 295, endPoint x: 1291, endPoint y: 307, distance: 20.8
click at [1274, 295] on input "Request response" at bounding box center [1288, 298] width 37 height 37
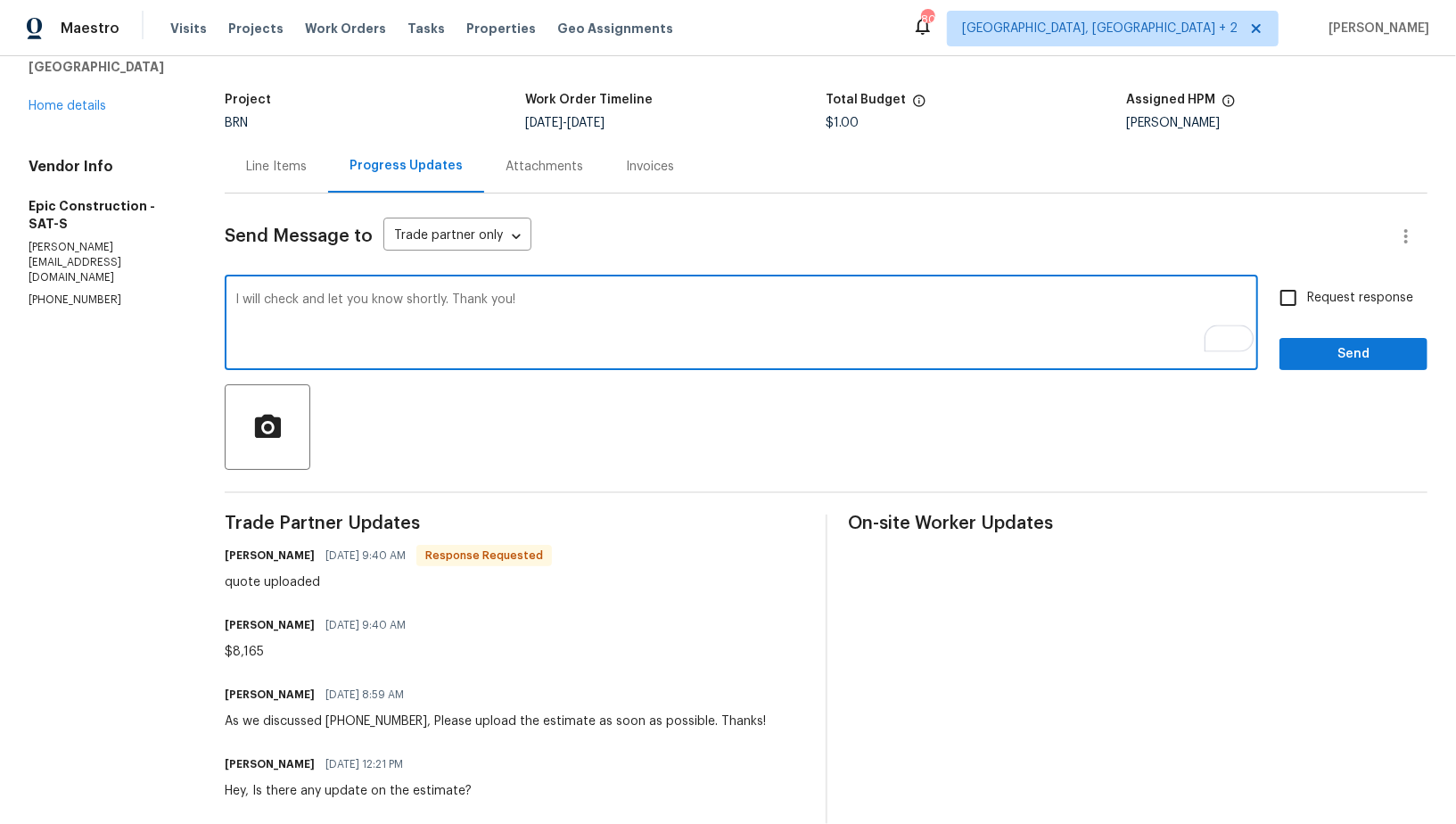
checkbox input "true"
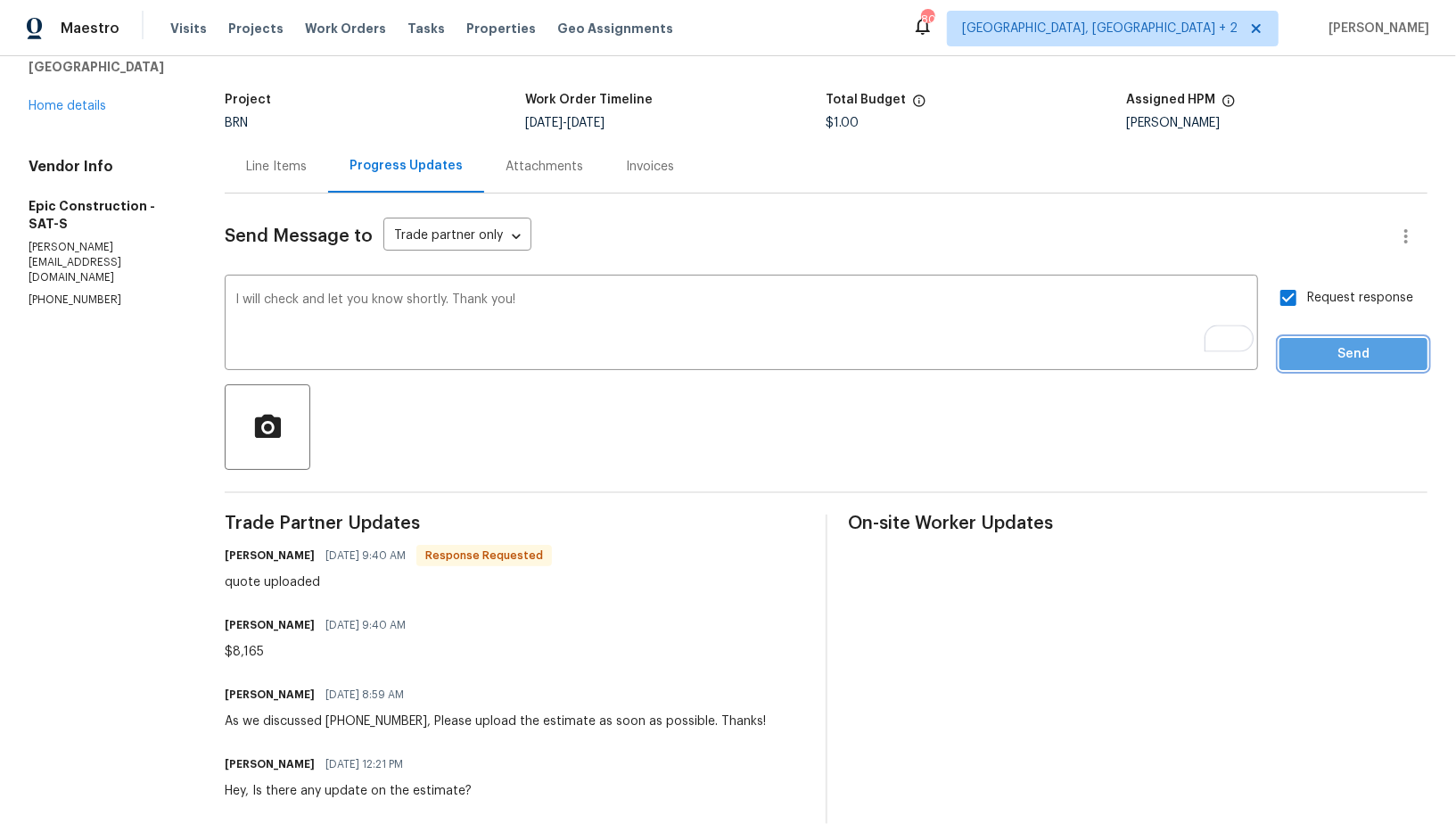
click at [1326, 352] on span "Send" at bounding box center [1352, 354] width 119 height 22
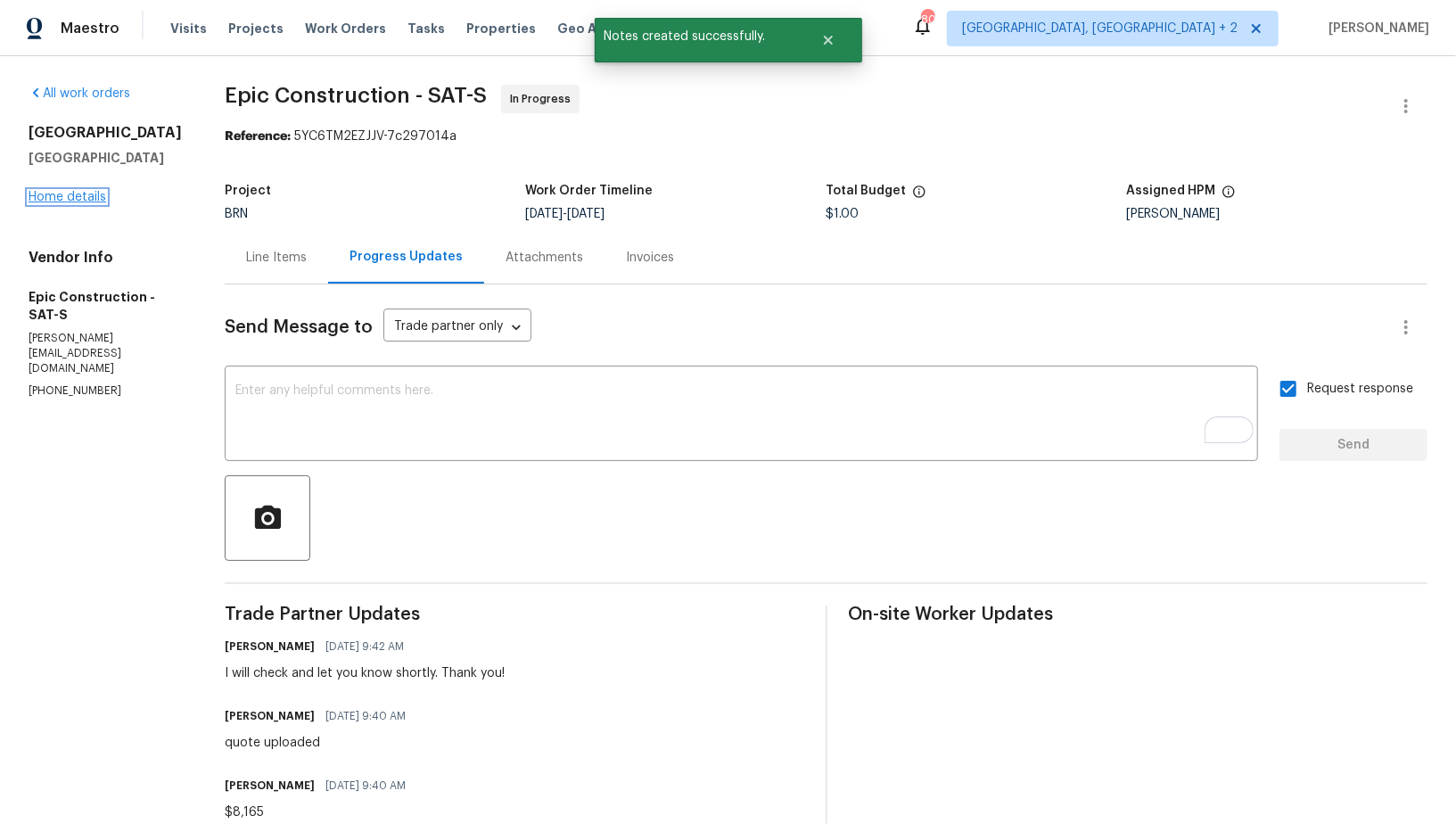
click at [66, 191] on link "Home details" at bounding box center [67, 196] width 78 height 12
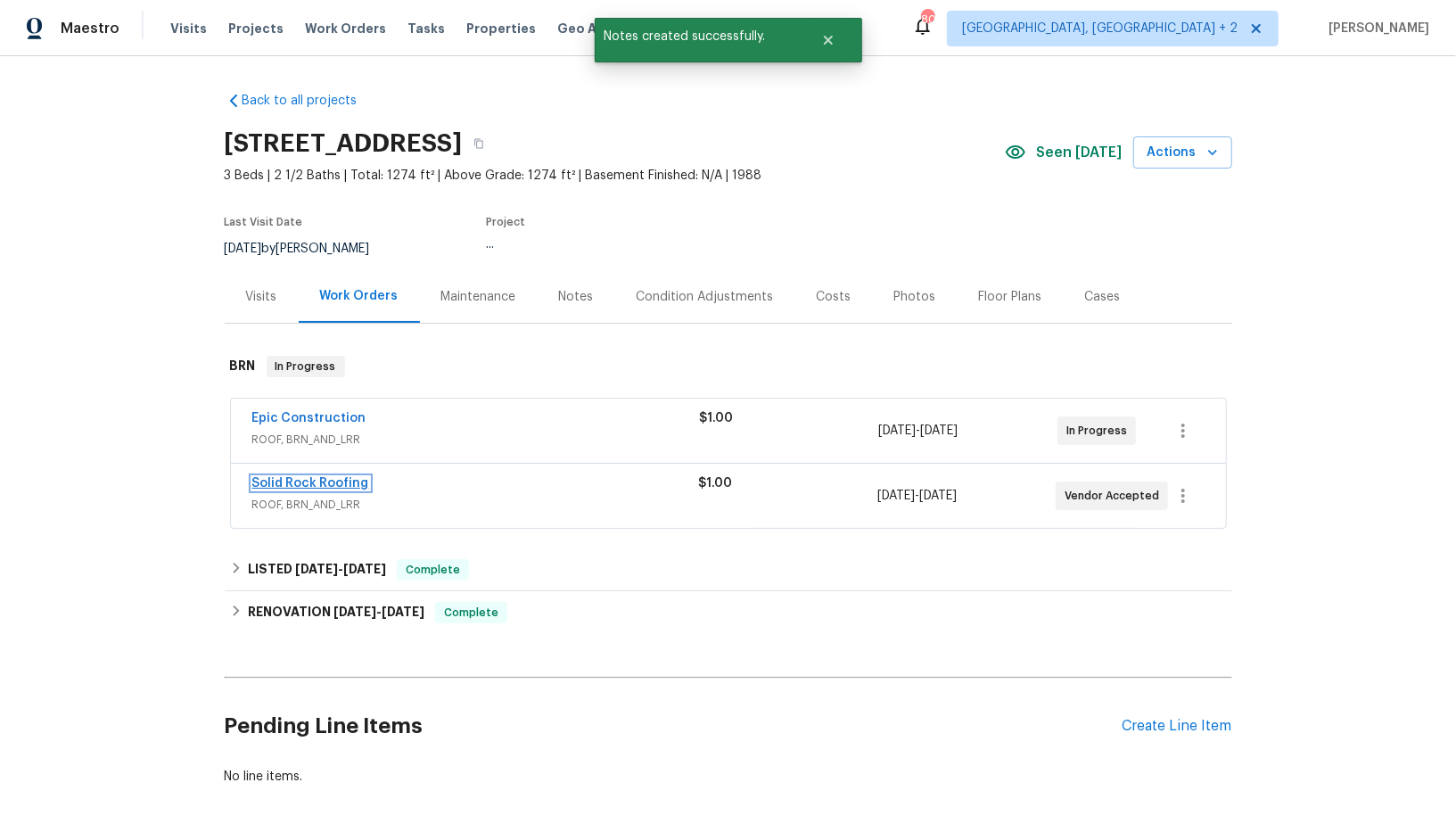
click at [275, 486] on link "Solid Rock Roofing" at bounding box center [311, 483] width 116 height 12
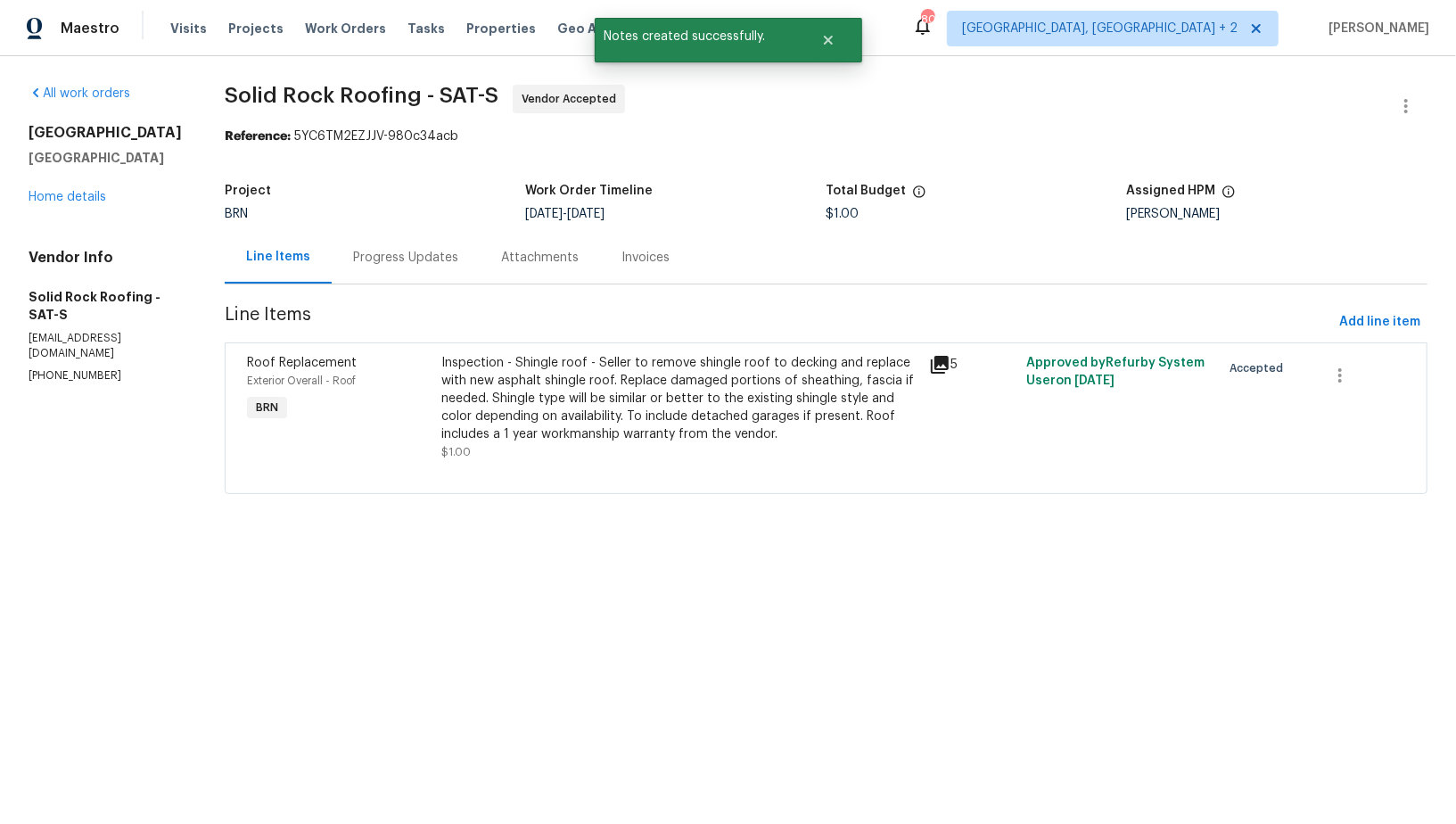
click at [458, 251] on div "Progress Updates" at bounding box center [406, 257] width 148 height 53
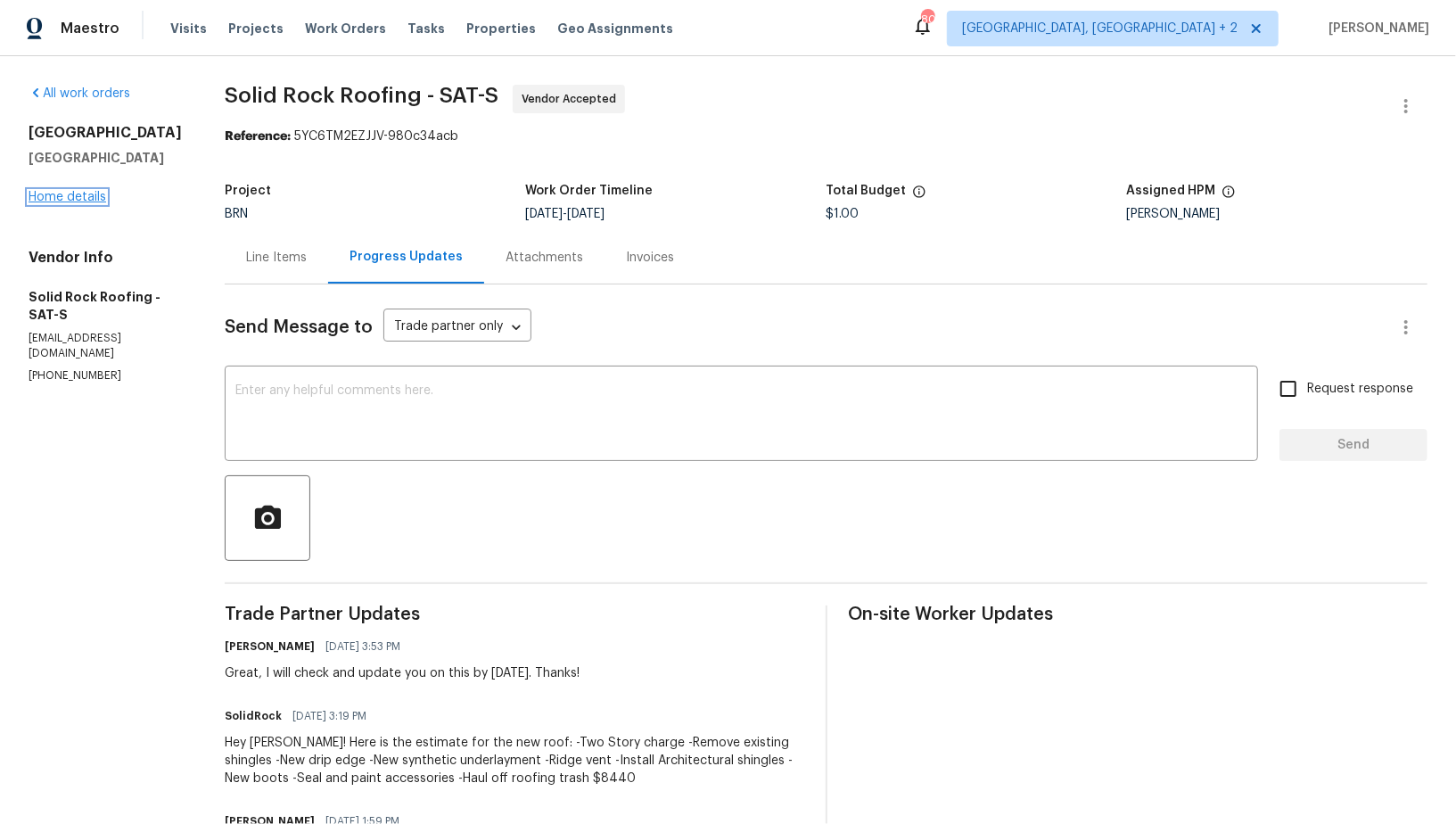
click at [77, 200] on link "Home details" at bounding box center [67, 196] width 78 height 12
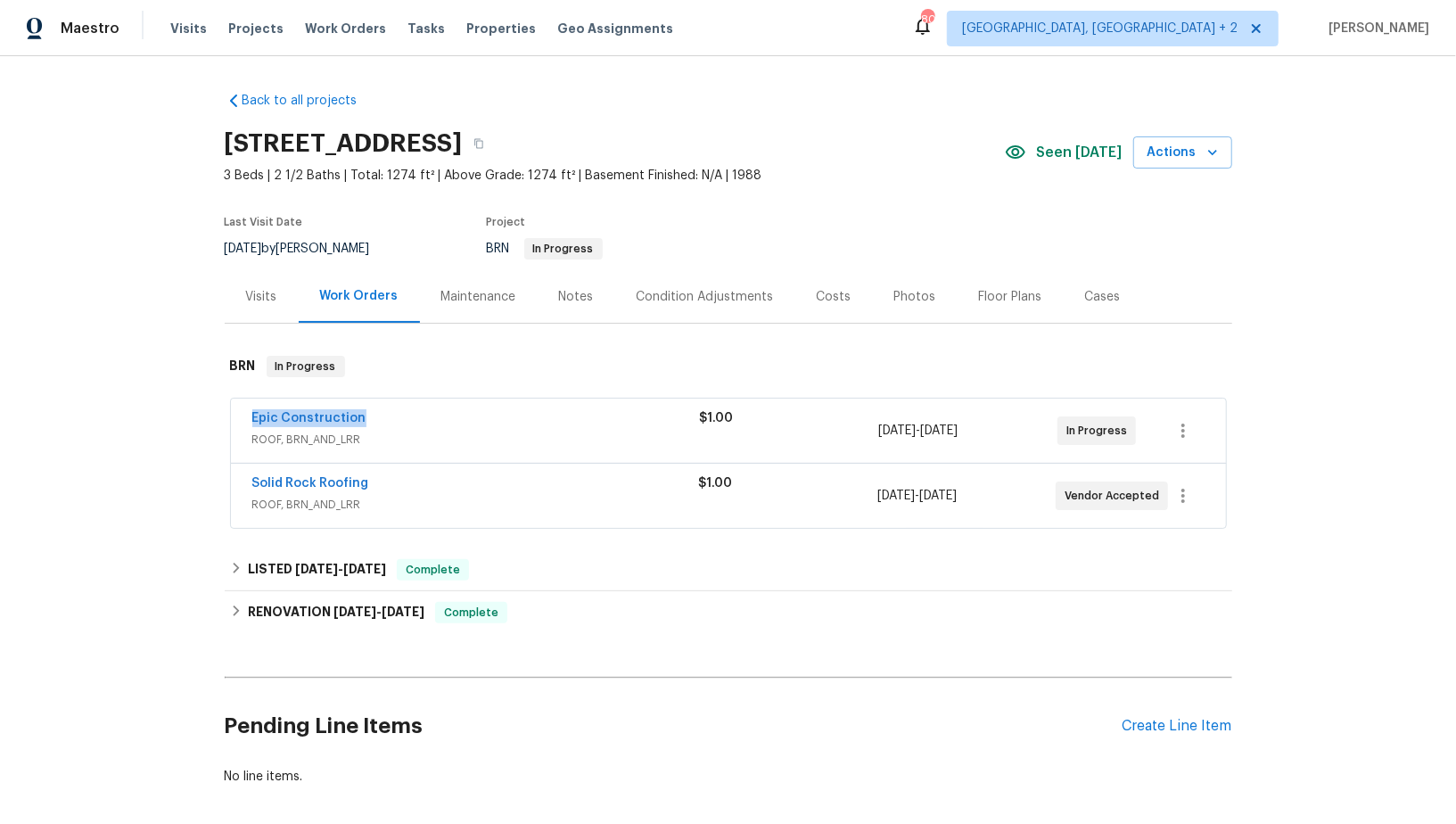
drag, startPoint x: 384, startPoint y: 413, endPoint x: 241, endPoint y: 413, distance: 143.0
click at [241, 413] on div "Epic Construction ROOF, BRN_AND_LRR $1.00 9/25/2025 - 9/29/2025 In Progress" at bounding box center [728, 430] width 995 height 64
copy link "Epic Construction"
click at [287, 416] on link "Epic Construction" at bounding box center [309, 417] width 114 height 12
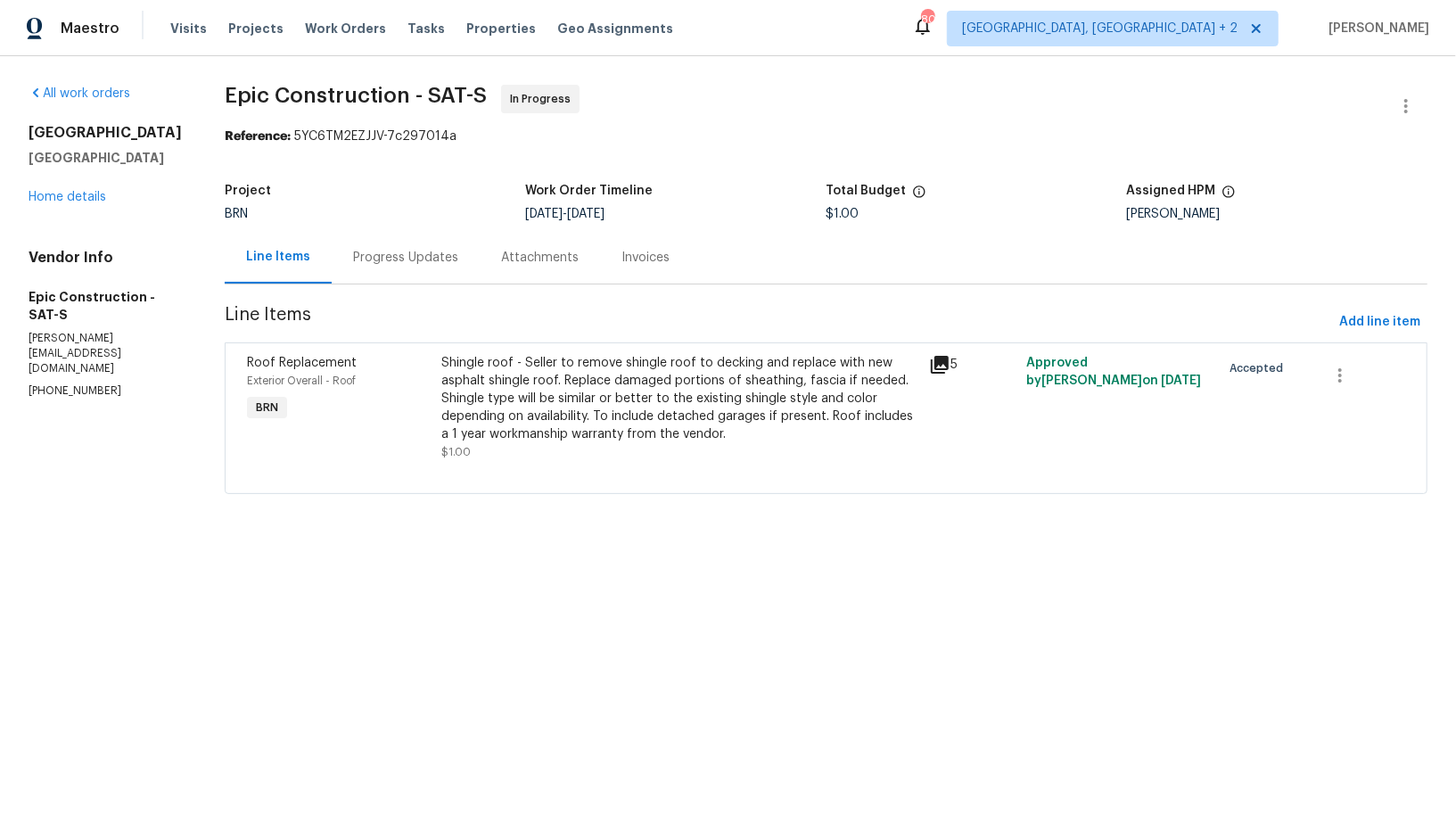
click at [490, 397] on div "Shingle roof - Seller to remove shingle roof to decking and replace with new as…" at bounding box center [679, 399] width 476 height 89
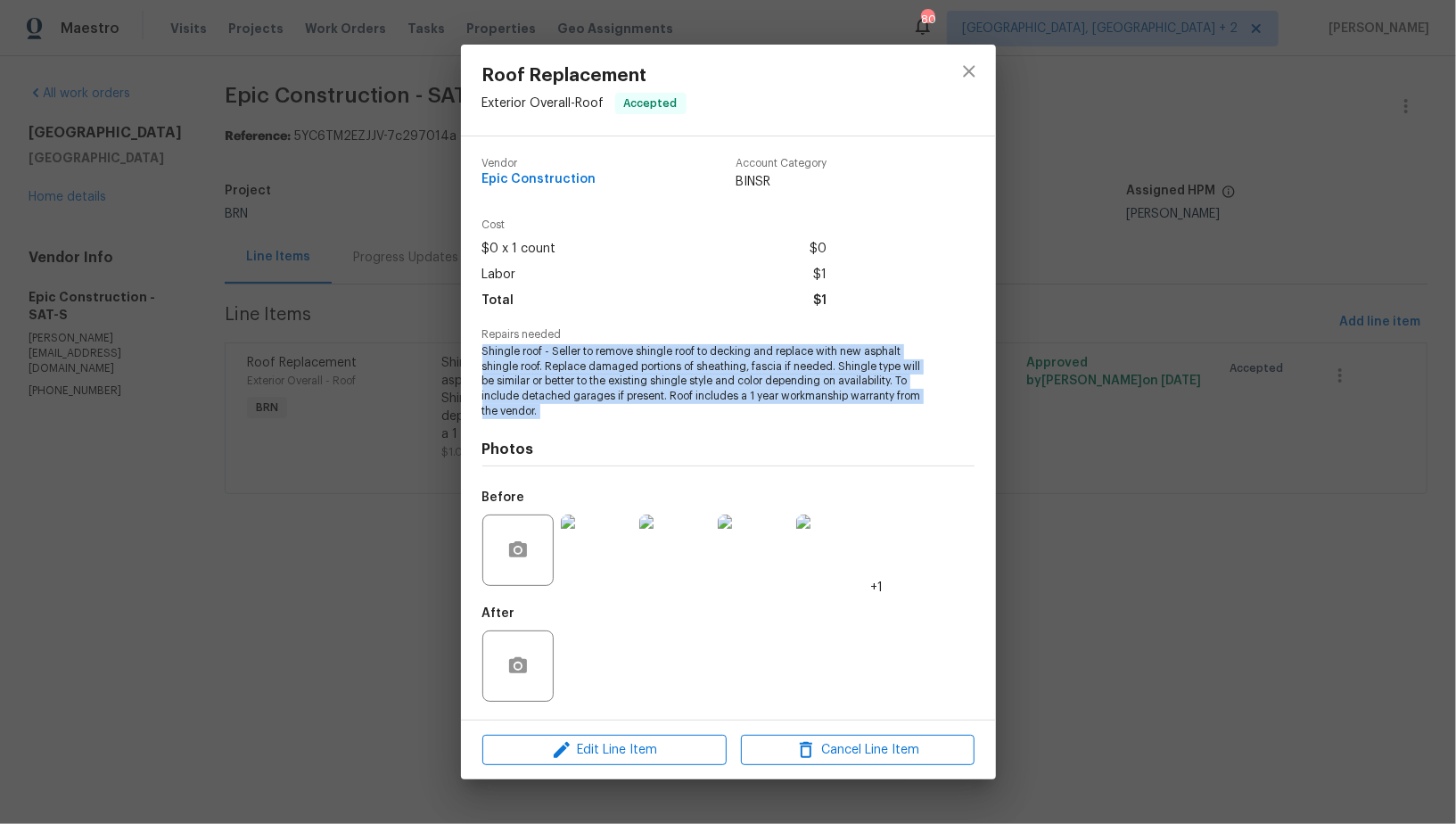
drag, startPoint x: 474, startPoint y: 352, endPoint x: 601, endPoint y: 421, distance: 144.5
click at [601, 421] on div "Vendor Epic Construction Account Category BINSR Cost $0 x 1 count $0 Labor $1 T…" at bounding box center [728, 428] width 535 height 584
copy span "Shingle roof - Seller to remove shingle roof to decking and replace with new as…"
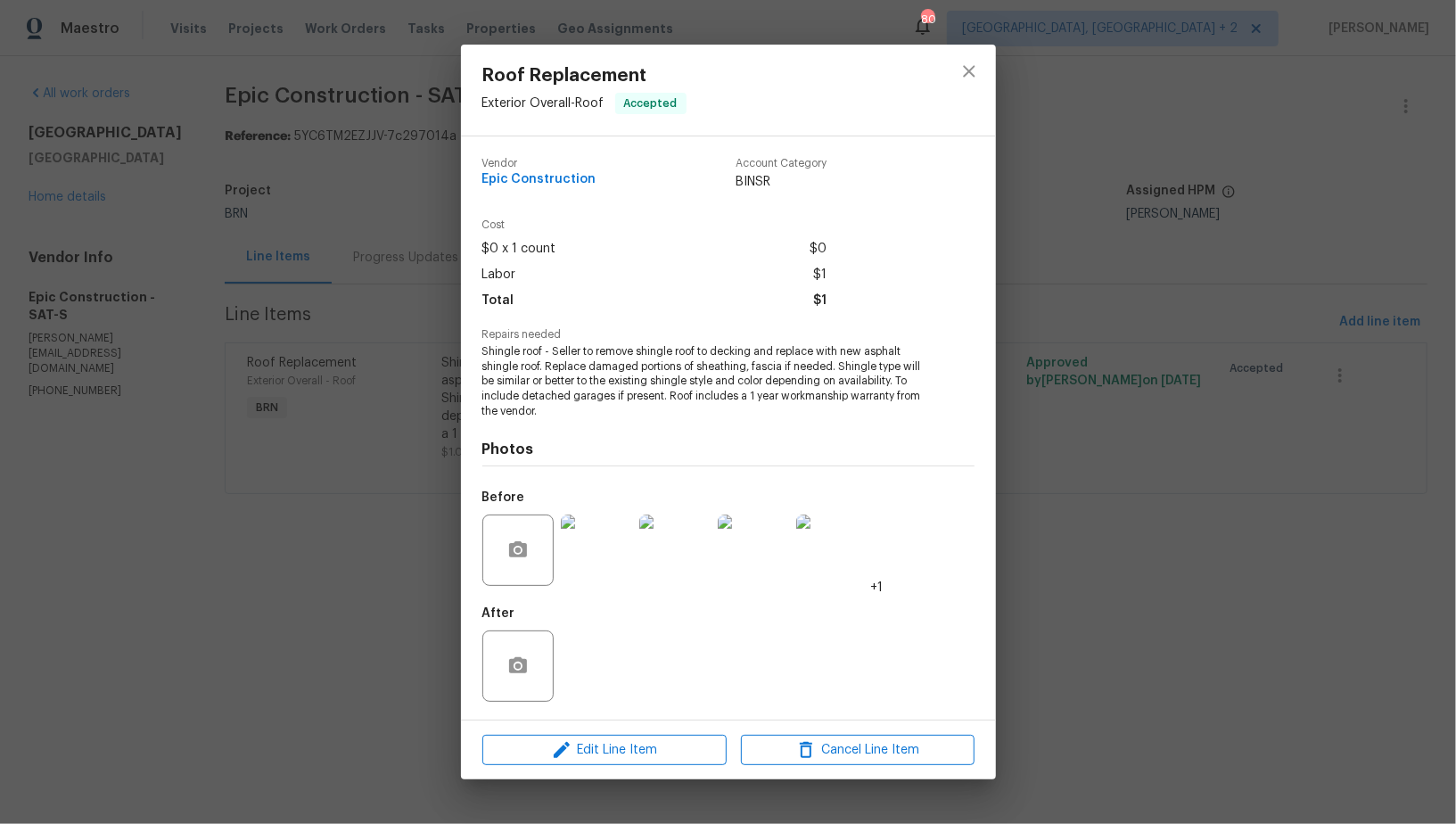
click at [309, 543] on div "Roof Replacement Exterior Overall - Roof Accepted Vendor Epic Construction Acco…" at bounding box center [728, 412] width 1456 height 824
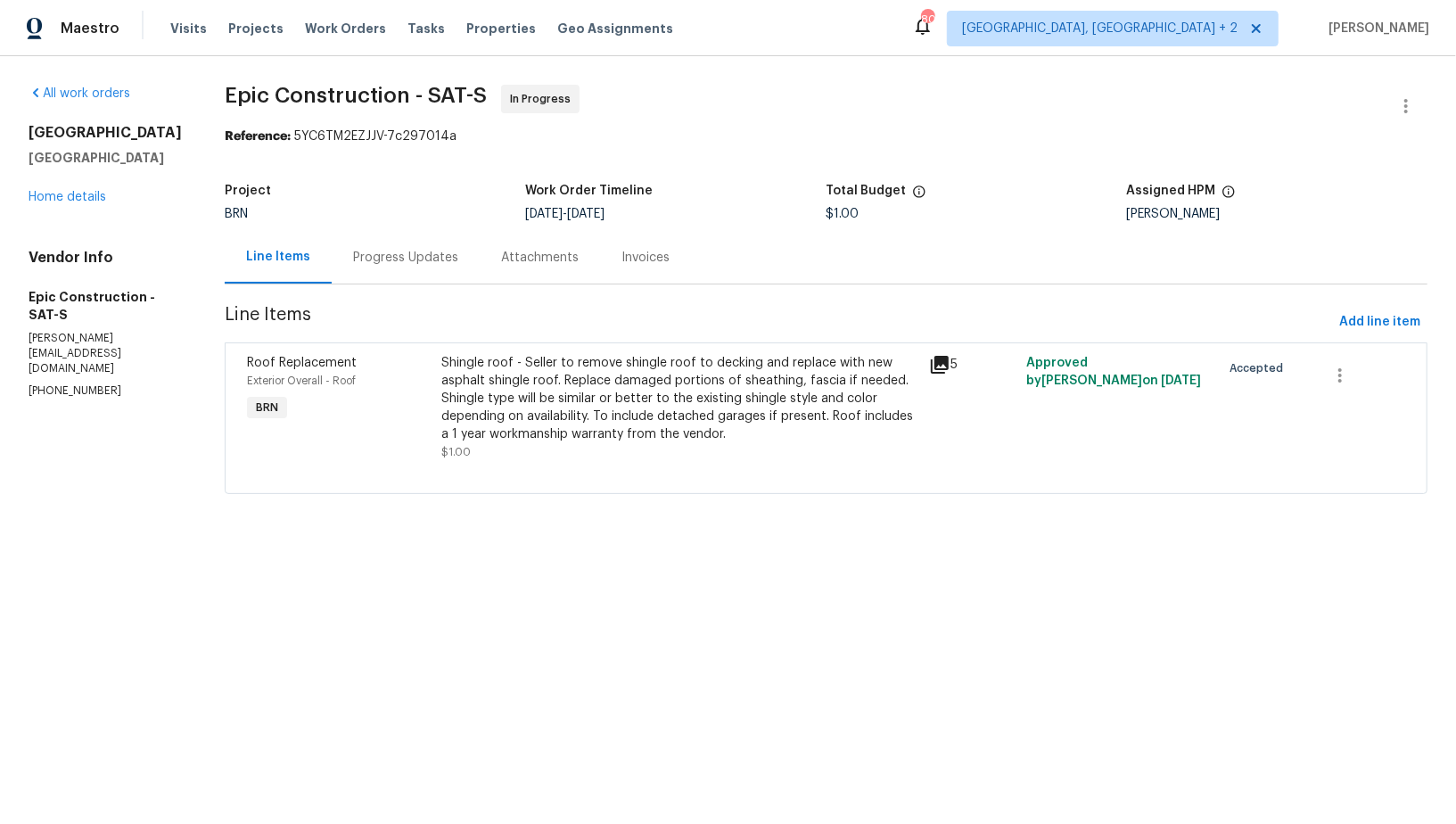
click at [395, 262] on div "Progress Updates" at bounding box center [406, 257] width 105 height 18
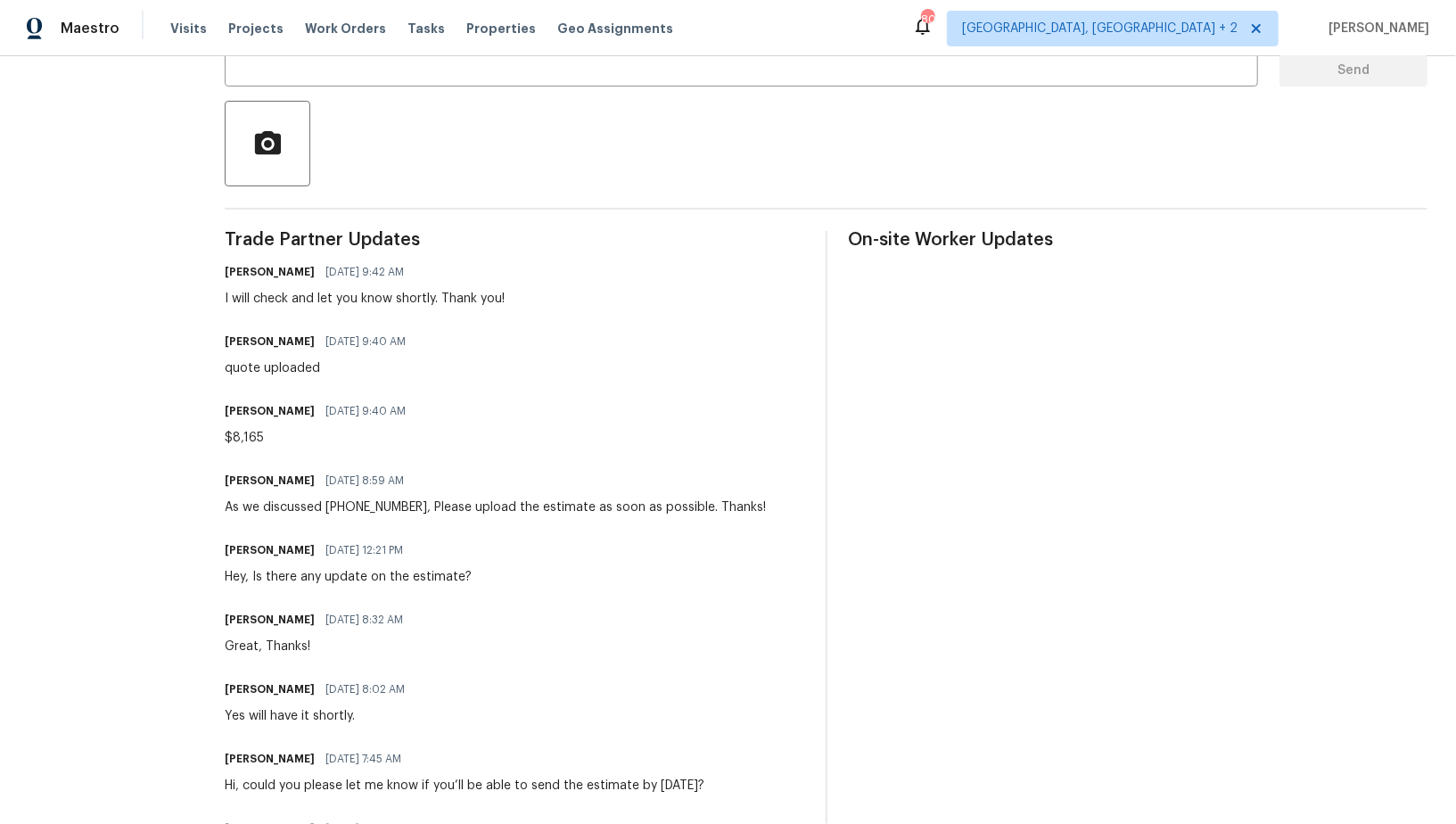
scroll to position [382, 0]
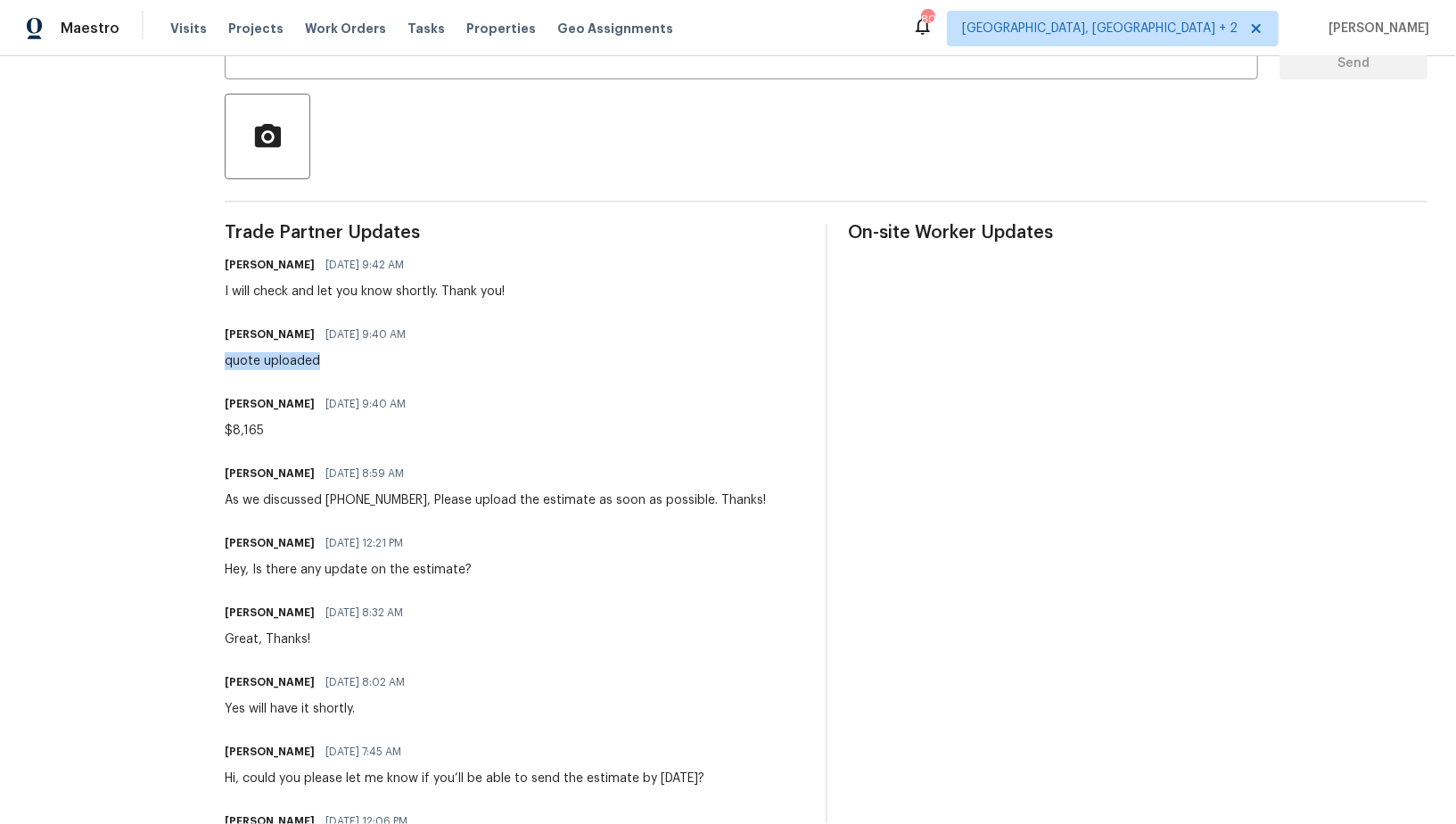
drag, startPoint x: 204, startPoint y: 357, endPoint x: 392, endPoint y: 356, distance: 188.0
click at [392, 356] on div "All work orders 10206 Canton Fld San Antonio, TX 78245 Home details Vendor Info…" at bounding box center [728, 352] width 1456 height 1356
copy div "quote uploaded"
drag, startPoint x: 205, startPoint y: 425, endPoint x: 312, endPoint y: 425, distance: 107.0
click at [312, 425] on div "All work orders 10206 Canton Fld San Antonio, TX 78245 Home details Vendor Info…" at bounding box center [728, 352] width 1456 height 1356
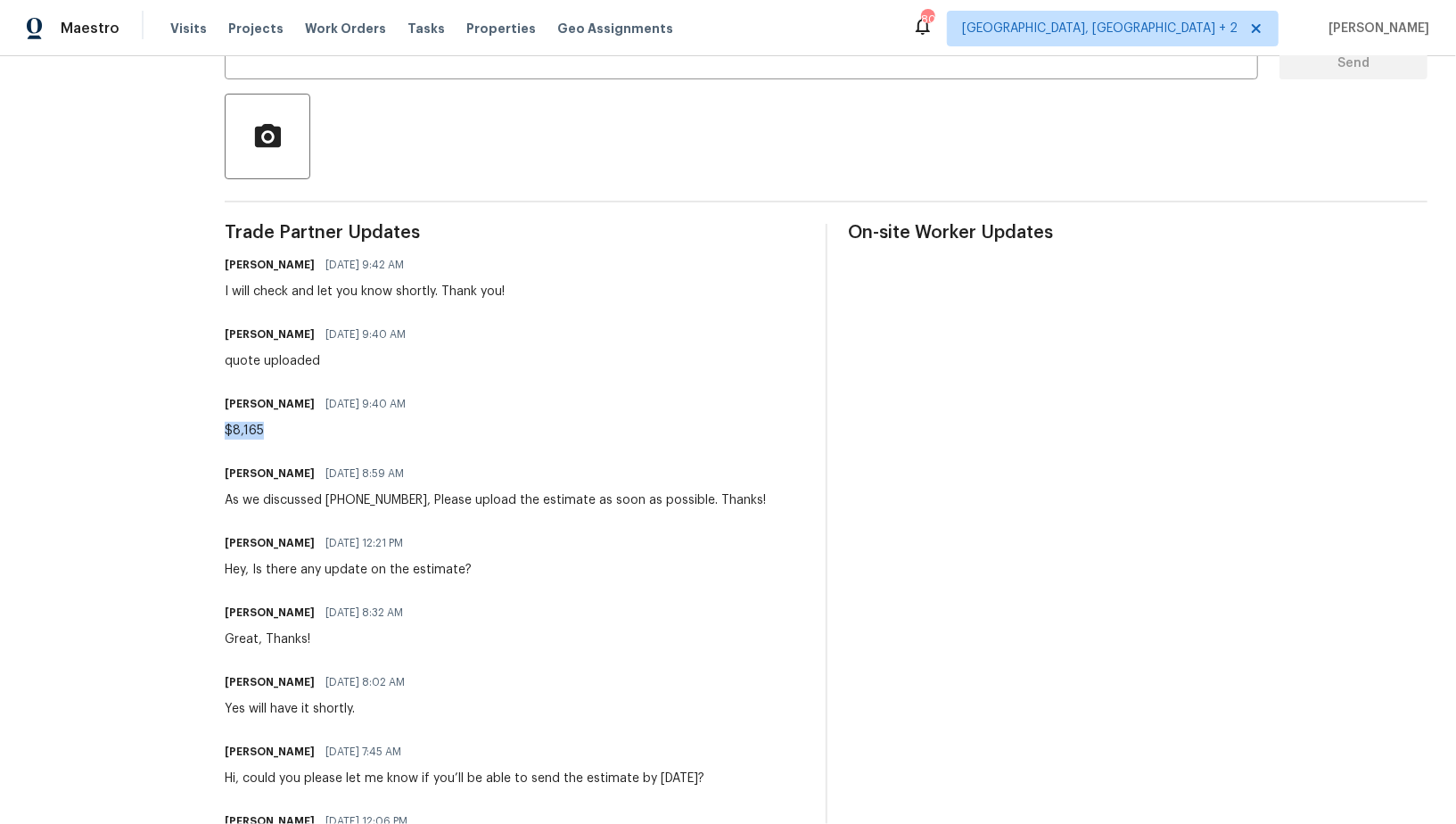
copy div "$8,165"
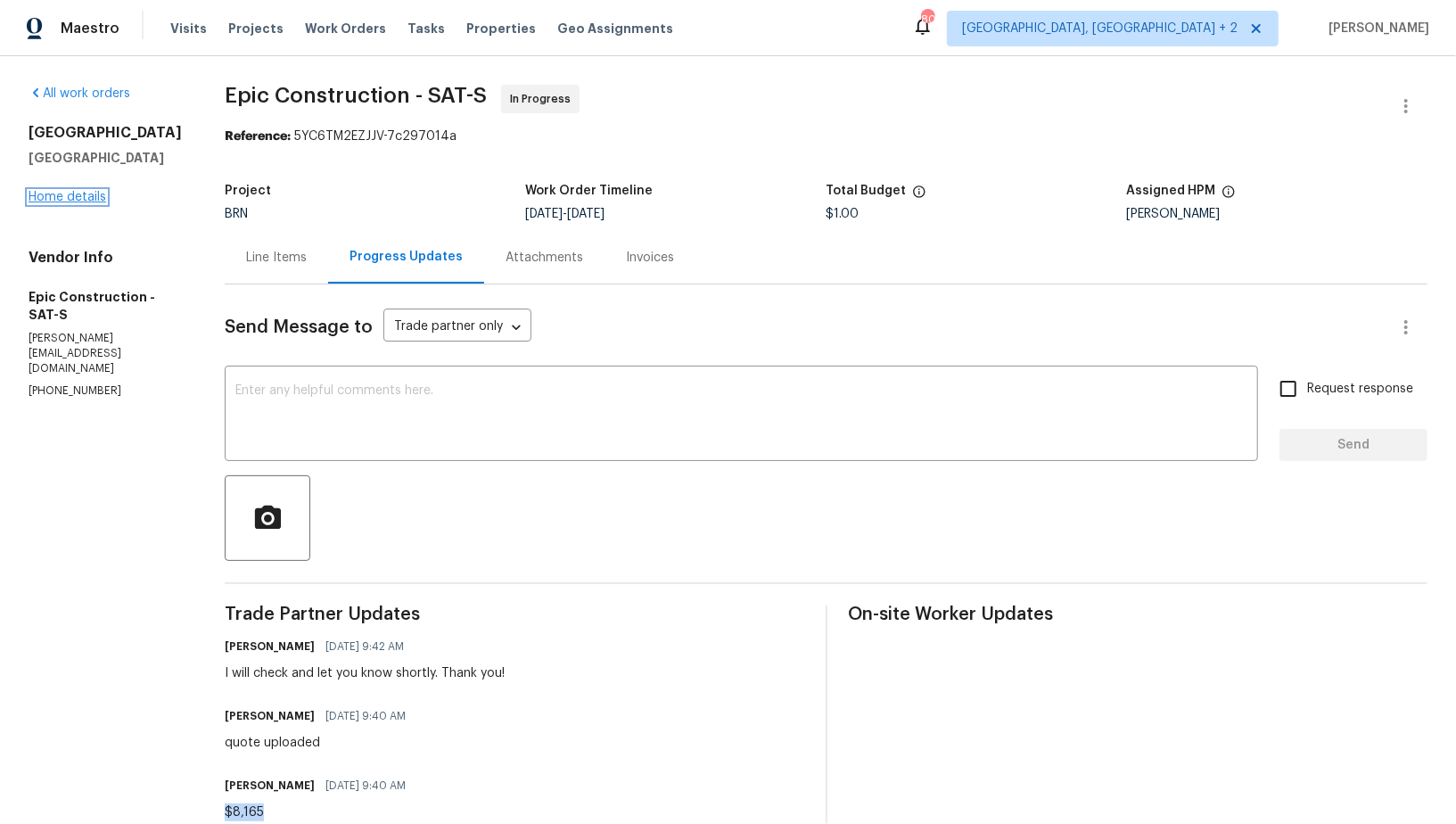
click at [58, 200] on link "Home details" at bounding box center [67, 196] width 78 height 12
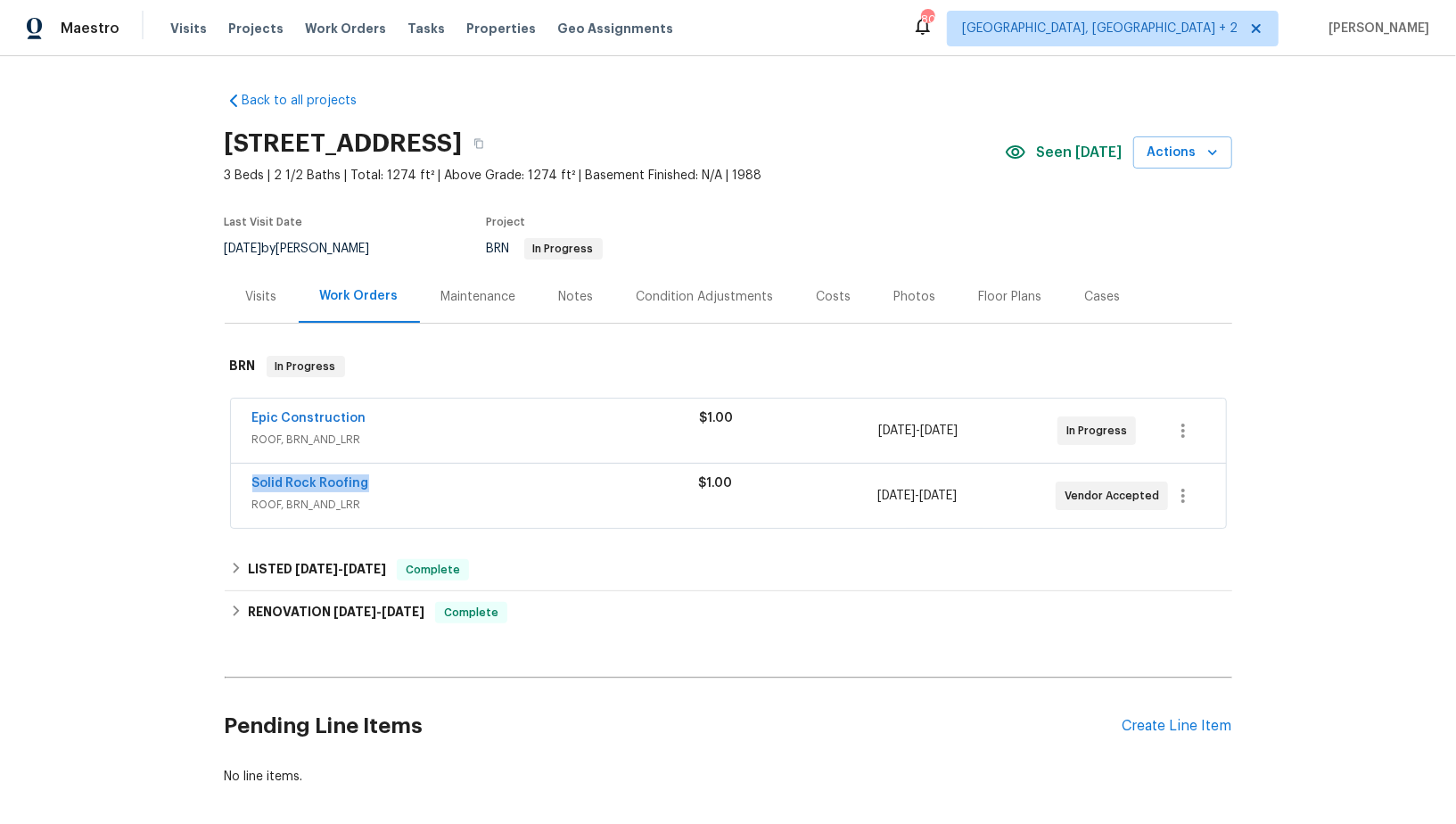
drag, startPoint x: 373, startPoint y: 482, endPoint x: 255, endPoint y: 473, distance: 118.3
click at [253, 474] on div "Solid Rock Roofing" at bounding box center [475, 485] width 447 height 21
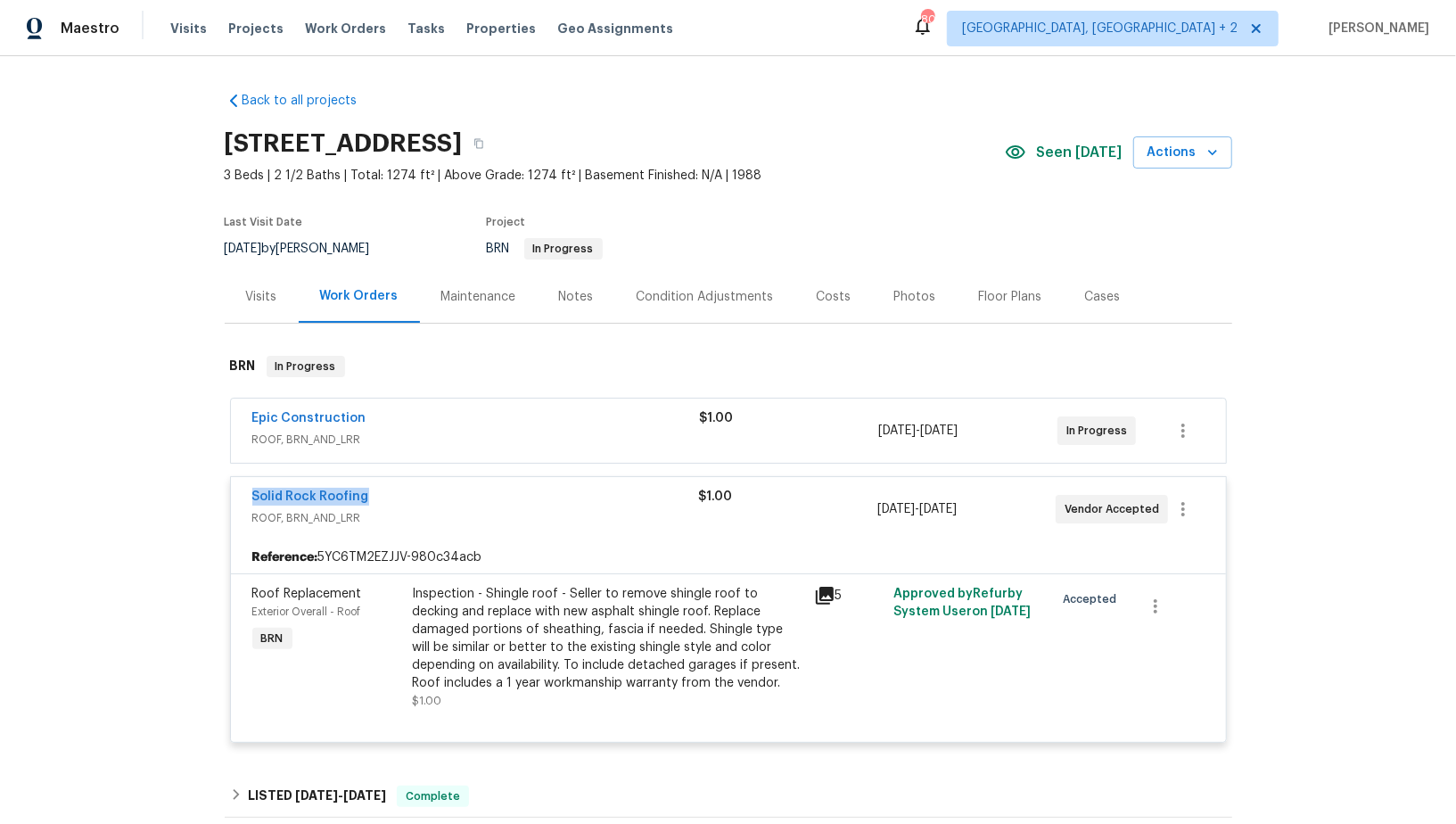
copy link "Solid Rock Roofing"
click at [387, 491] on div "Solid Rock Roofing" at bounding box center [475, 498] width 447 height 21
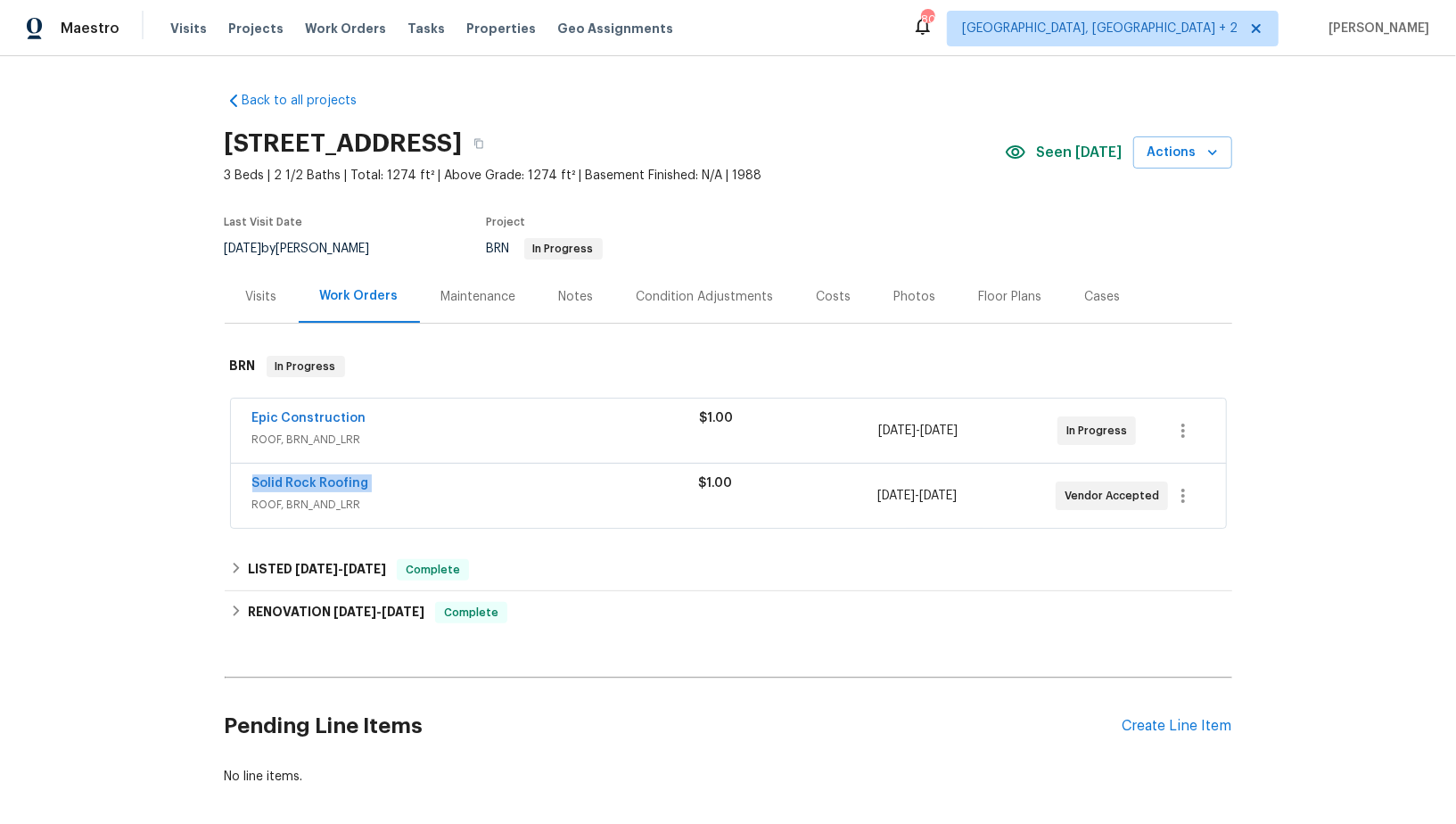
drag, startPoint x: 387, startPoint y: 492, endPoint x: 246, endPoint y: 471, distance: 142.6
click at [246, 471] on div "Solid Rock Roofing ROOF, BRN_AND_LRR $1.00 9/25/2025 - 9/29/2025 Vendor Accepted" at bounding box center [728, 495] width 995 height 64
copy link "Solid Rock Roofing"
click at [326, 477] on link "Solid Rock Roofing" at bounding box center [311, 483] width 116 height 12
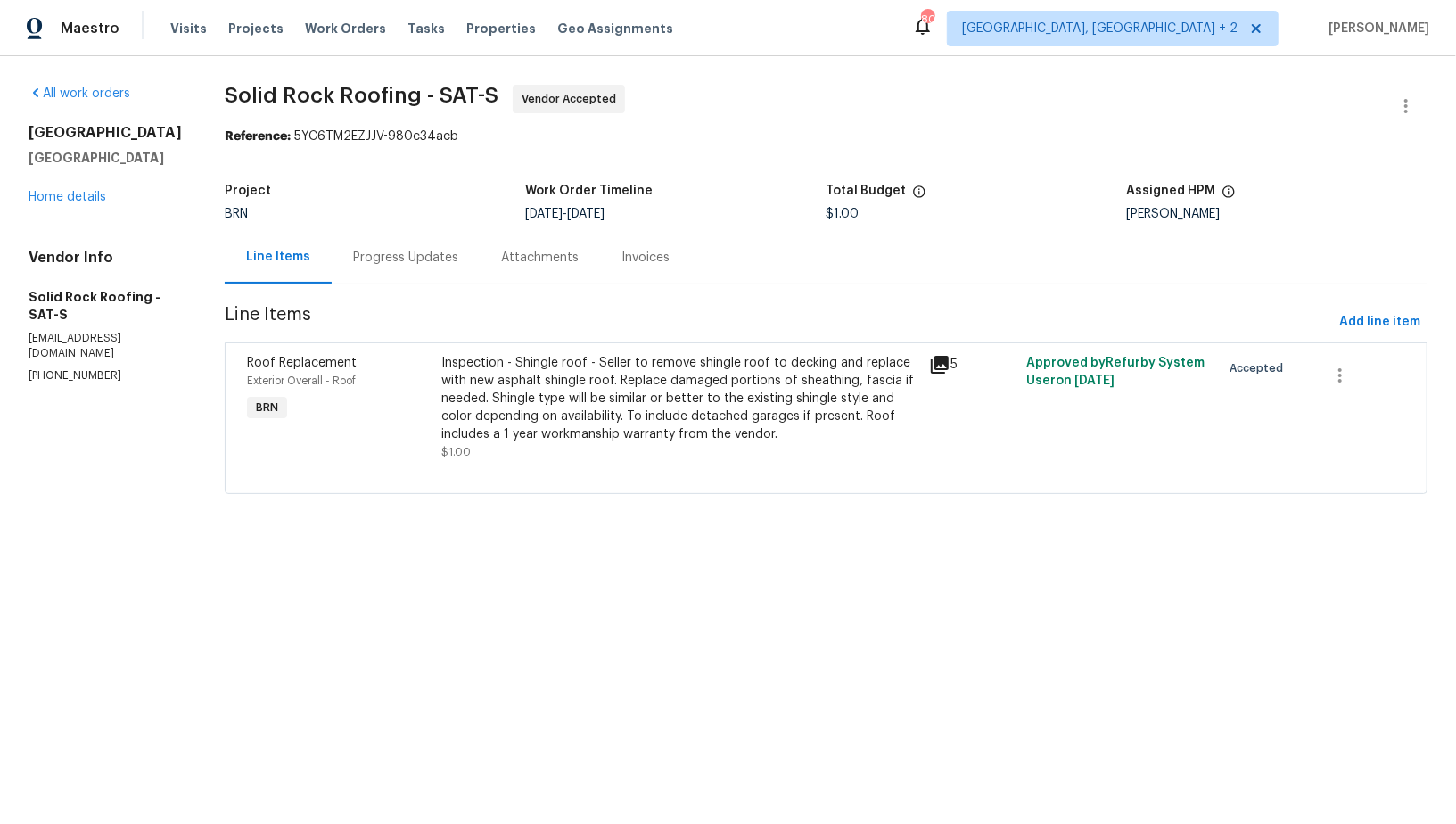
click at [394, 275] on div "Progress Updates" at bounding box center [406, 257] width 148 height 53
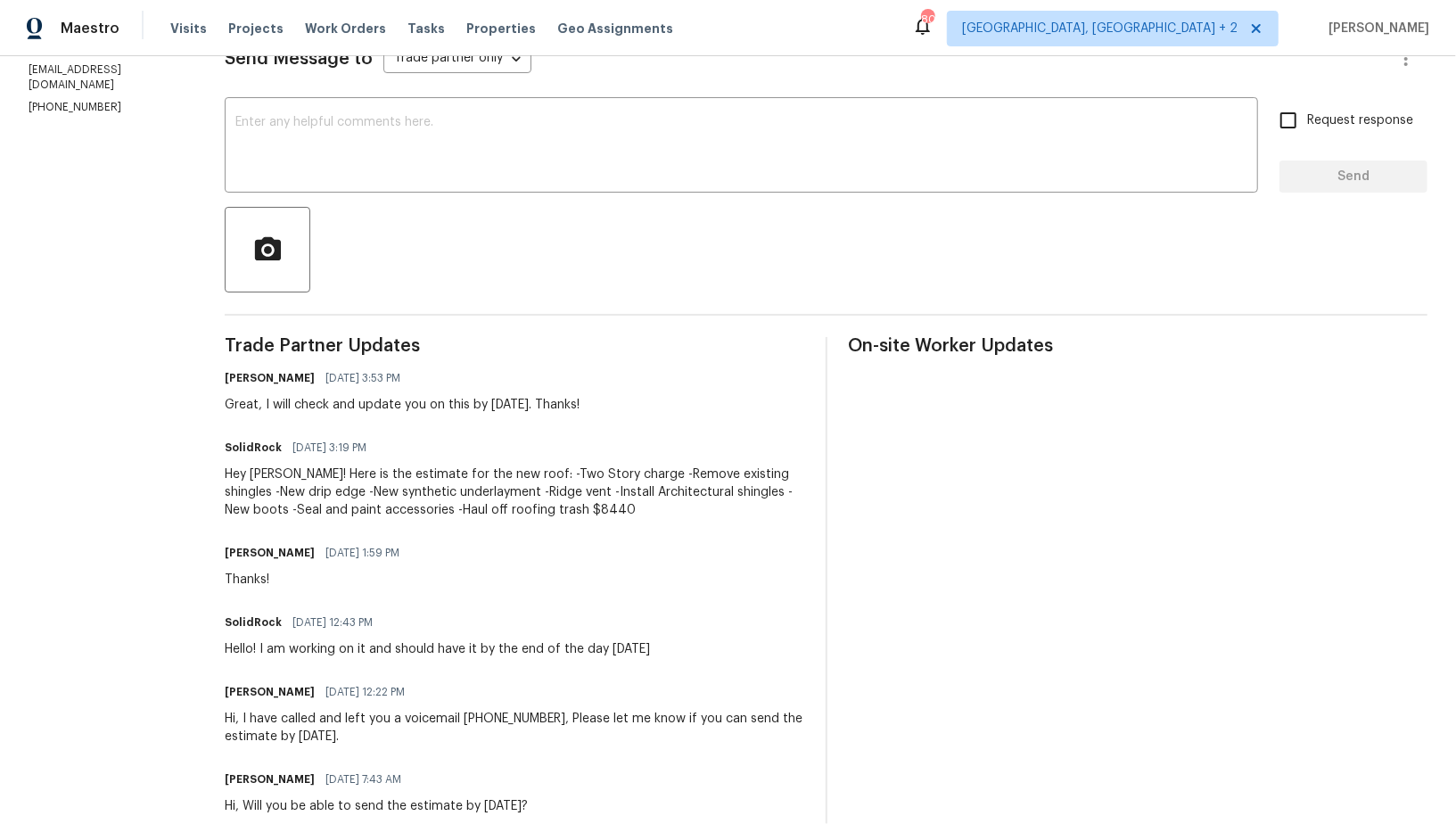
scroll to position [282, 0]
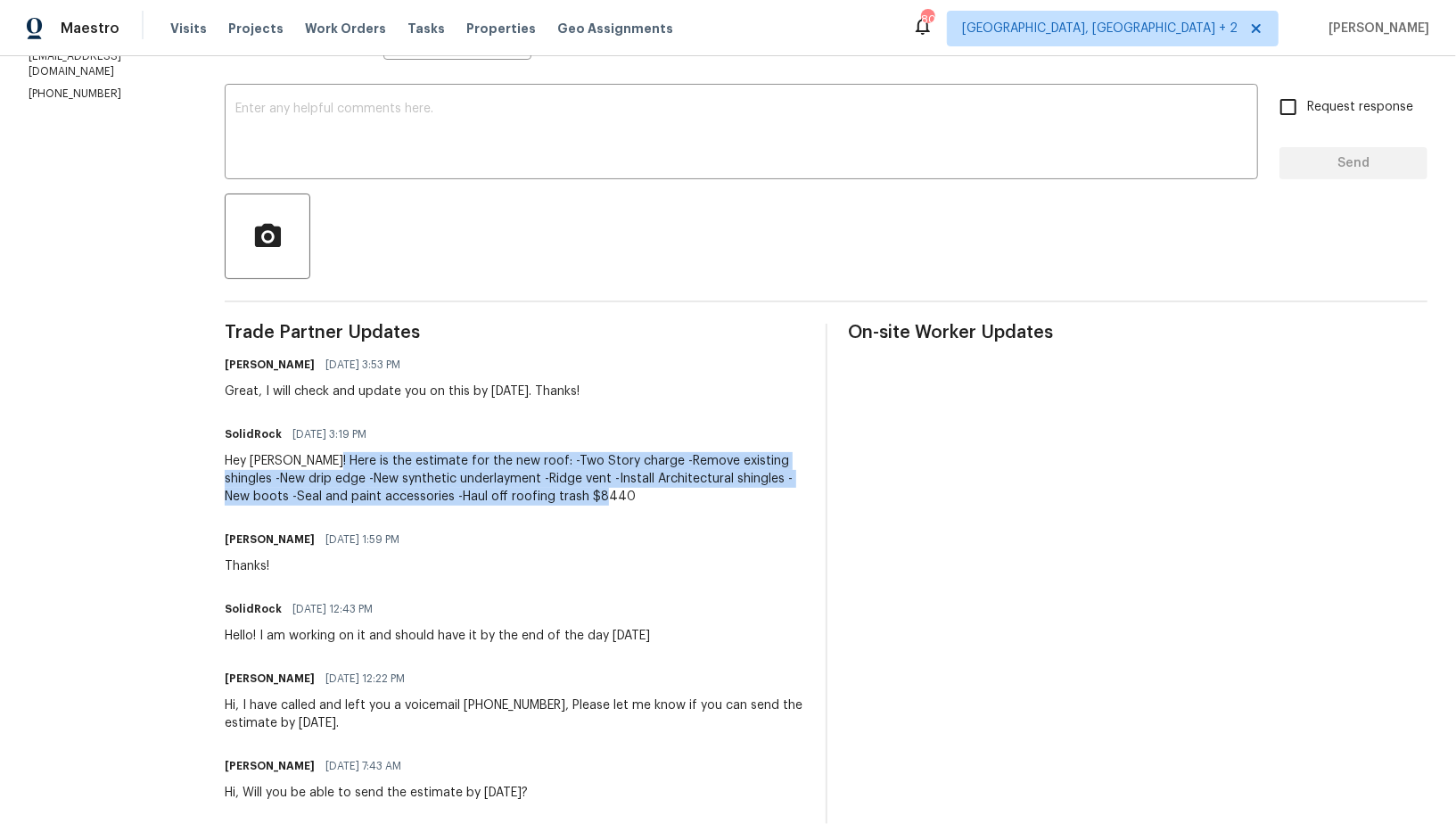
drag, startPoint x: 320, startPoint y: 456, endPoint x: 571, endPoint y: 510, distance: 256.7
click at [581, 498] on div "Hey Padmapriya! Here is the estimate for the new roof: -Two Story charge -Remov…" at bounding box center [514, 479] width 580 height 54
copy div "Here is the estimate for the new roof: -Two Story charge -Remove existing shing…"
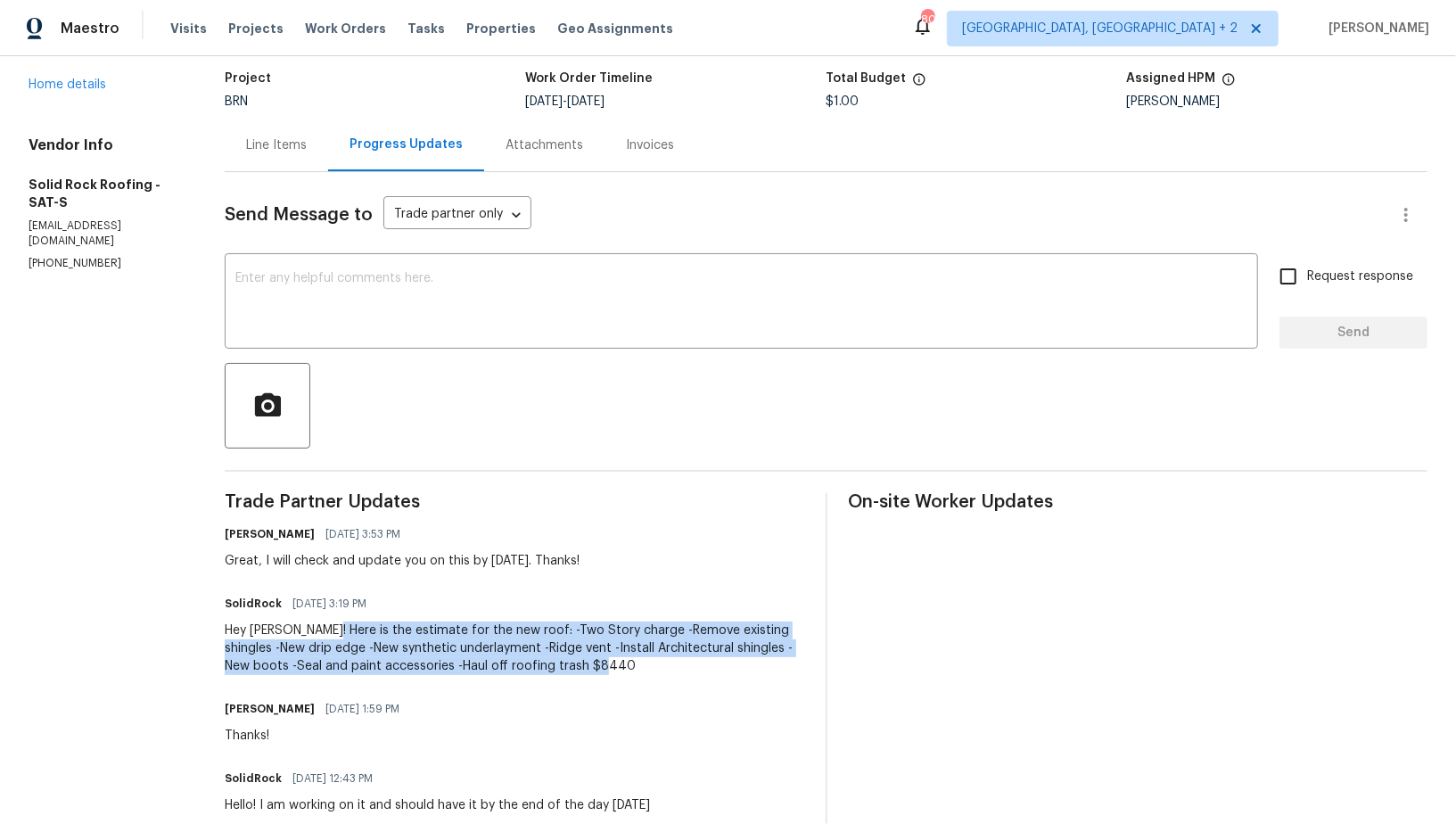
scroll to position [48, 0]
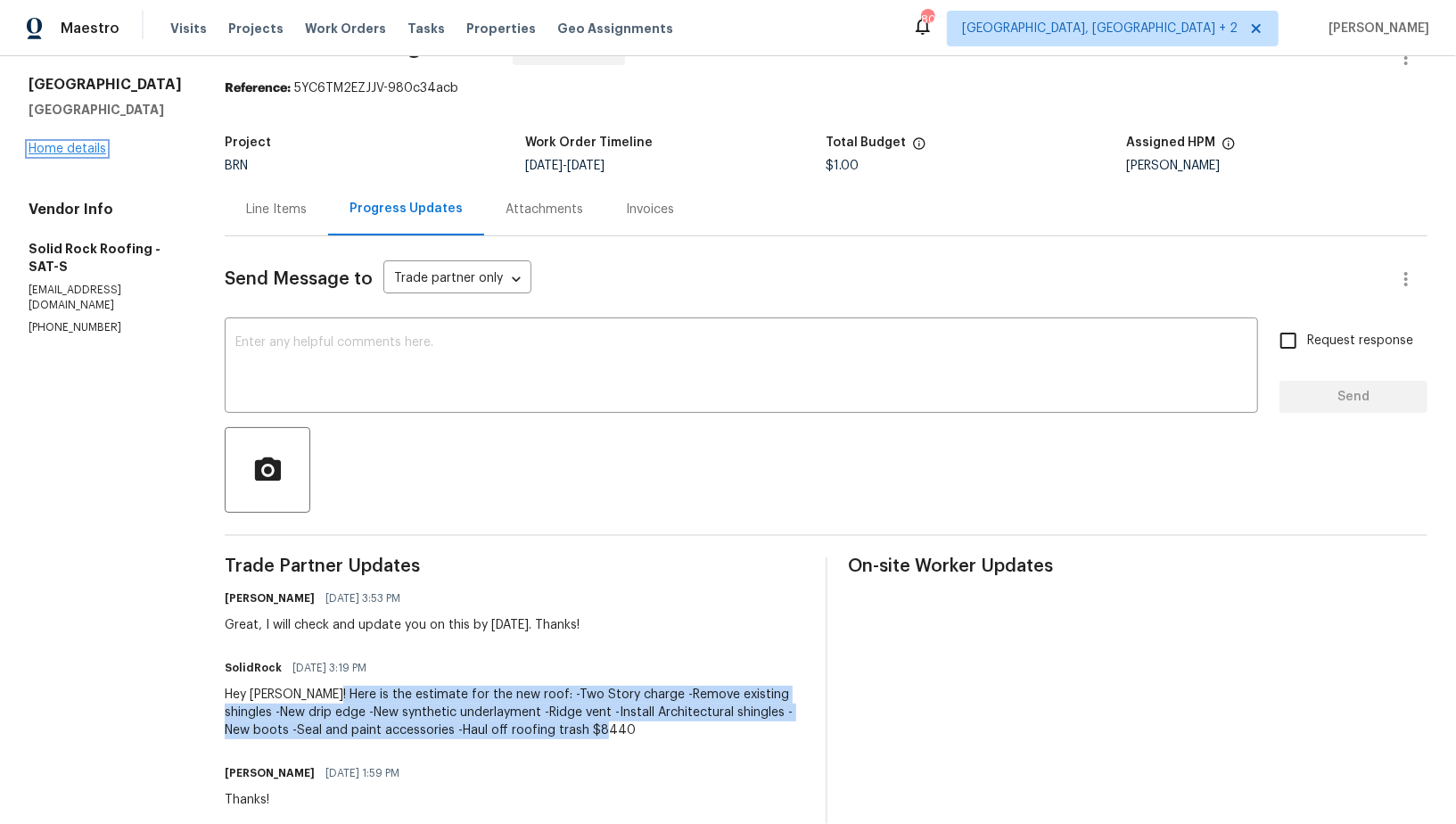
click at [40, 150] on link "Home details" at bounding box center [67, 148] width 78 height 12
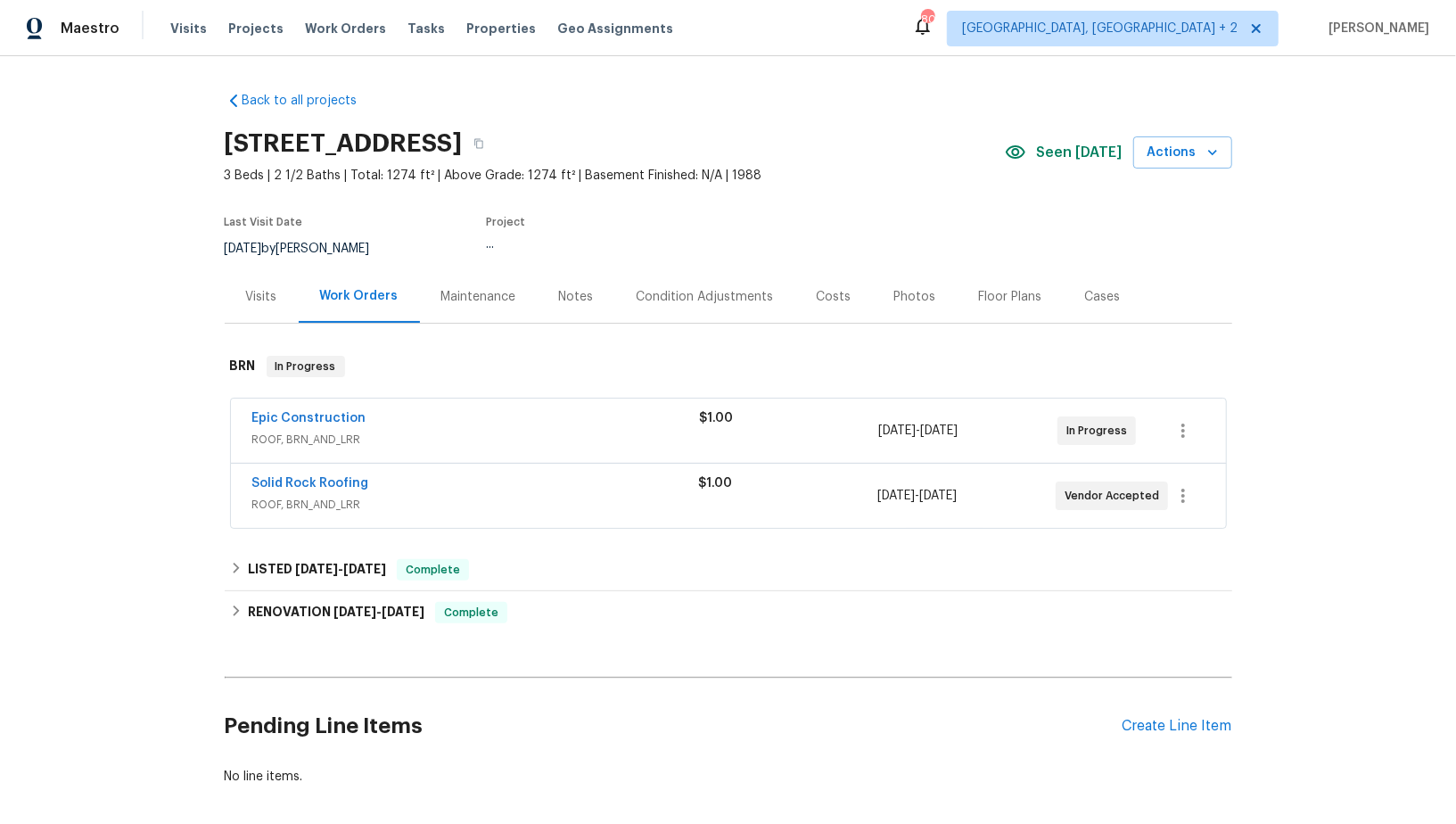
click at [292, 410] on span "Epic Construction" at bounding box center [309, 418] width 114 height 18
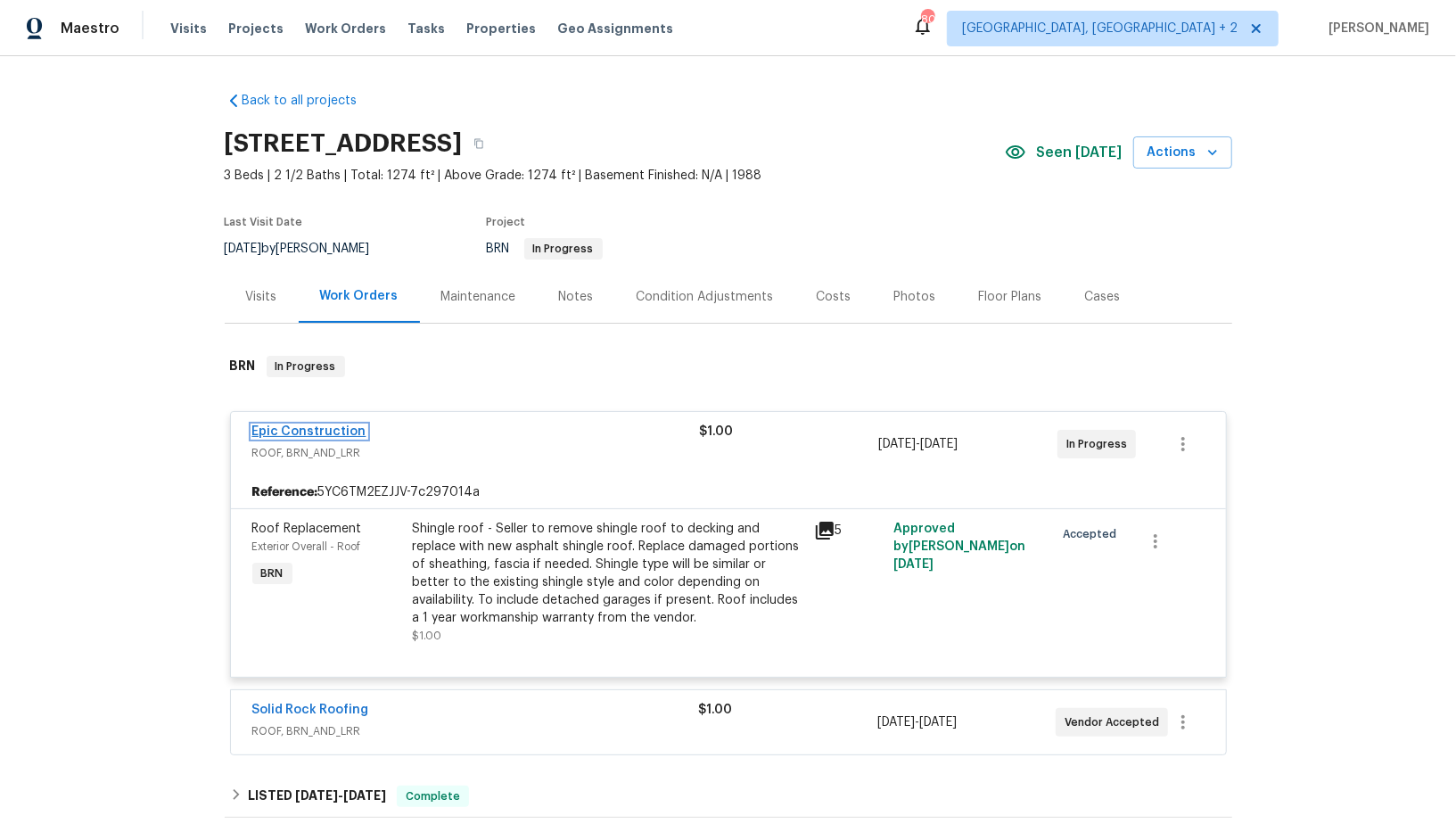
click at [289, 428] on link "Epic Construction" at bounding box center [309, 431] width 114 height 12
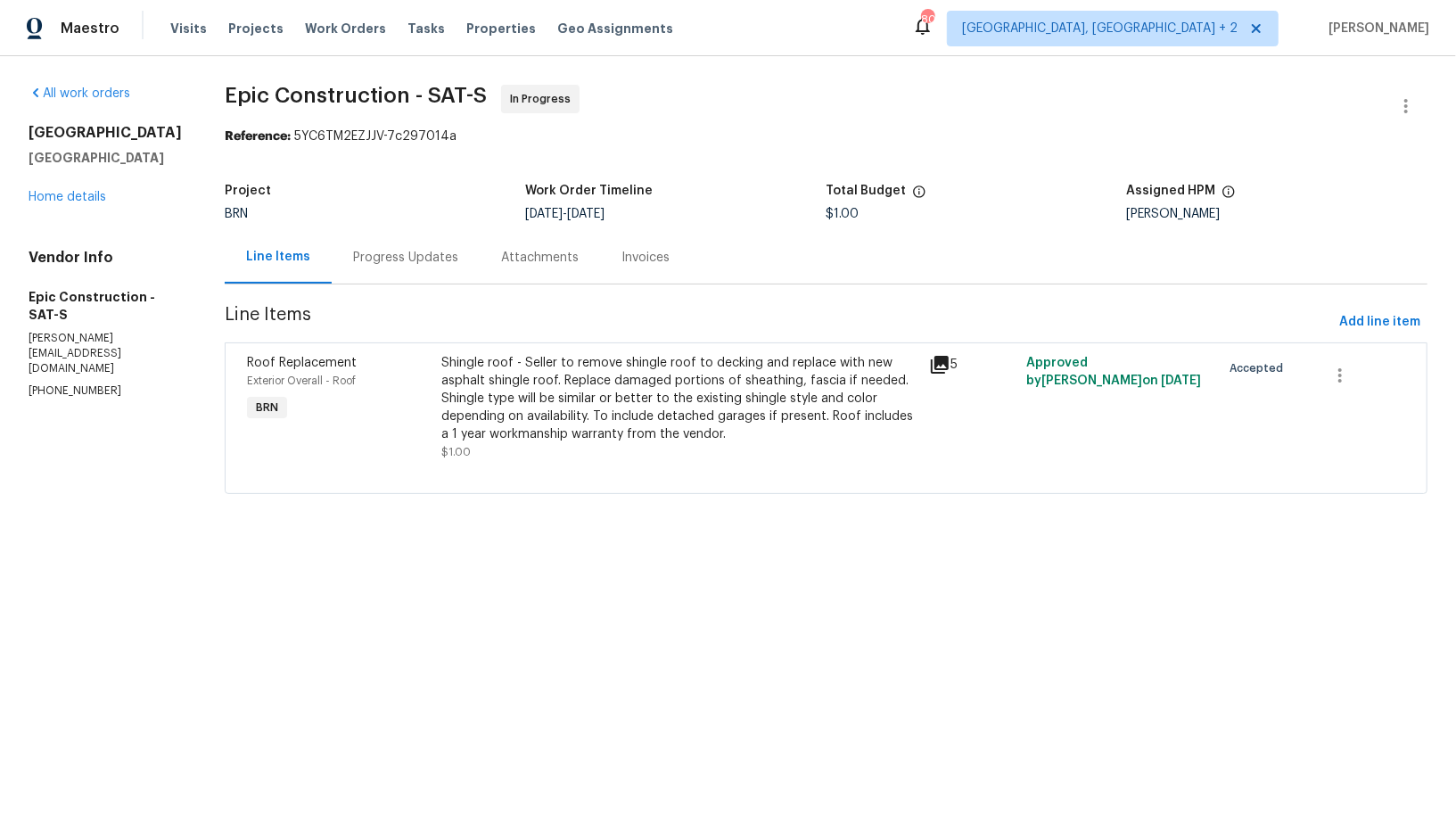
click at [396, 290] on section "Epic Construction - SAT-S In Progress Reference: 5YC6TM2EZJJV-7c297014a Project…" at bounding box center [826, 301] width 1203 height 431
click at [390, 263] on div "Progress Updates" at bounding box center [406, 257] width 105 height 18
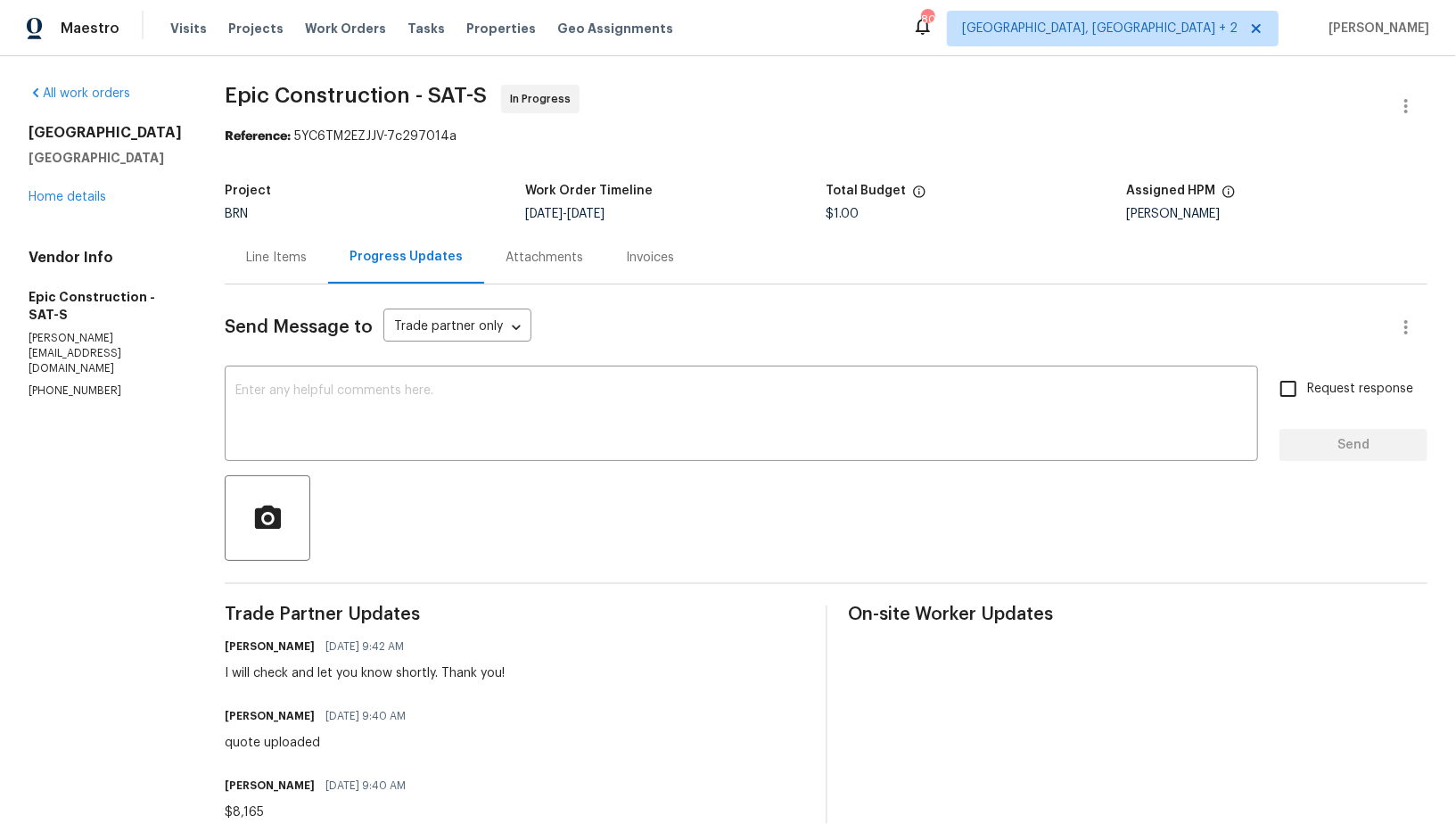
click at [284, 268] on div "Line Items" at bounding box center [276, 257] width 104 height 53
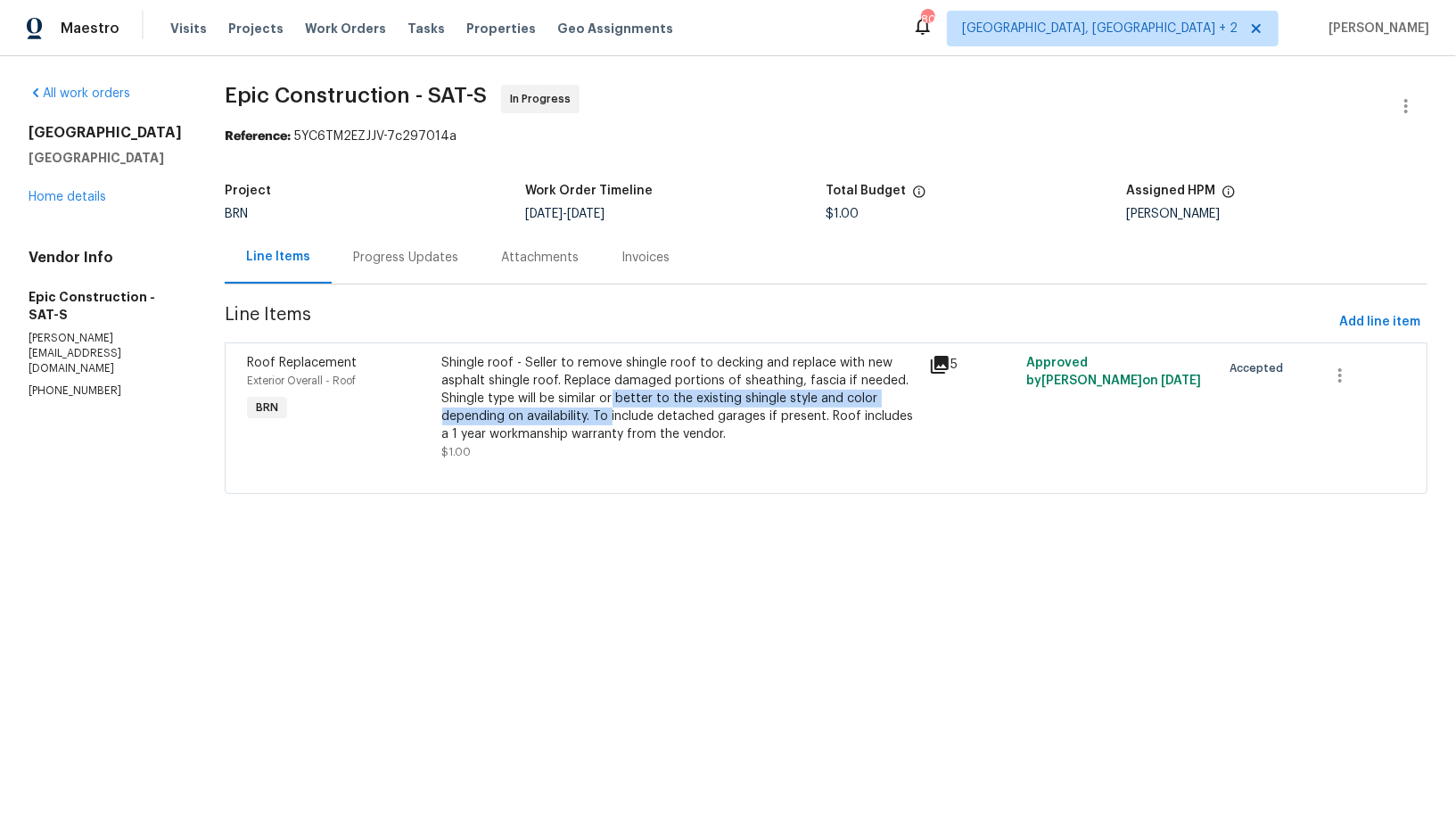
click at [590, 406] on div "Shingle roof - Seller to remove shingle roof to decking and replace with new as…" at bounding box center [679, 399] width 476 height 89
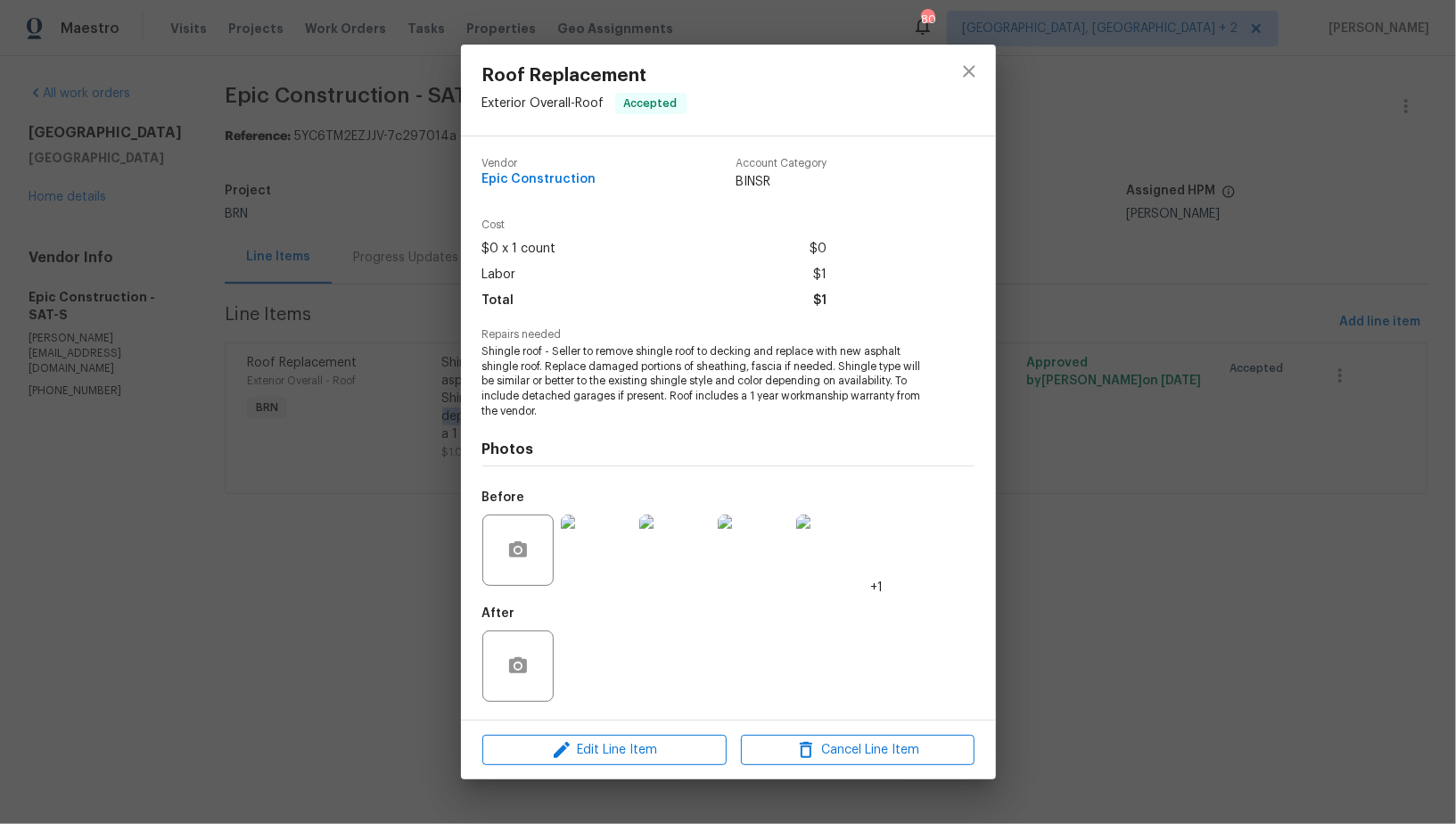
click at [595, 569] on img at bounding box center [595, 549] width 71 height 71
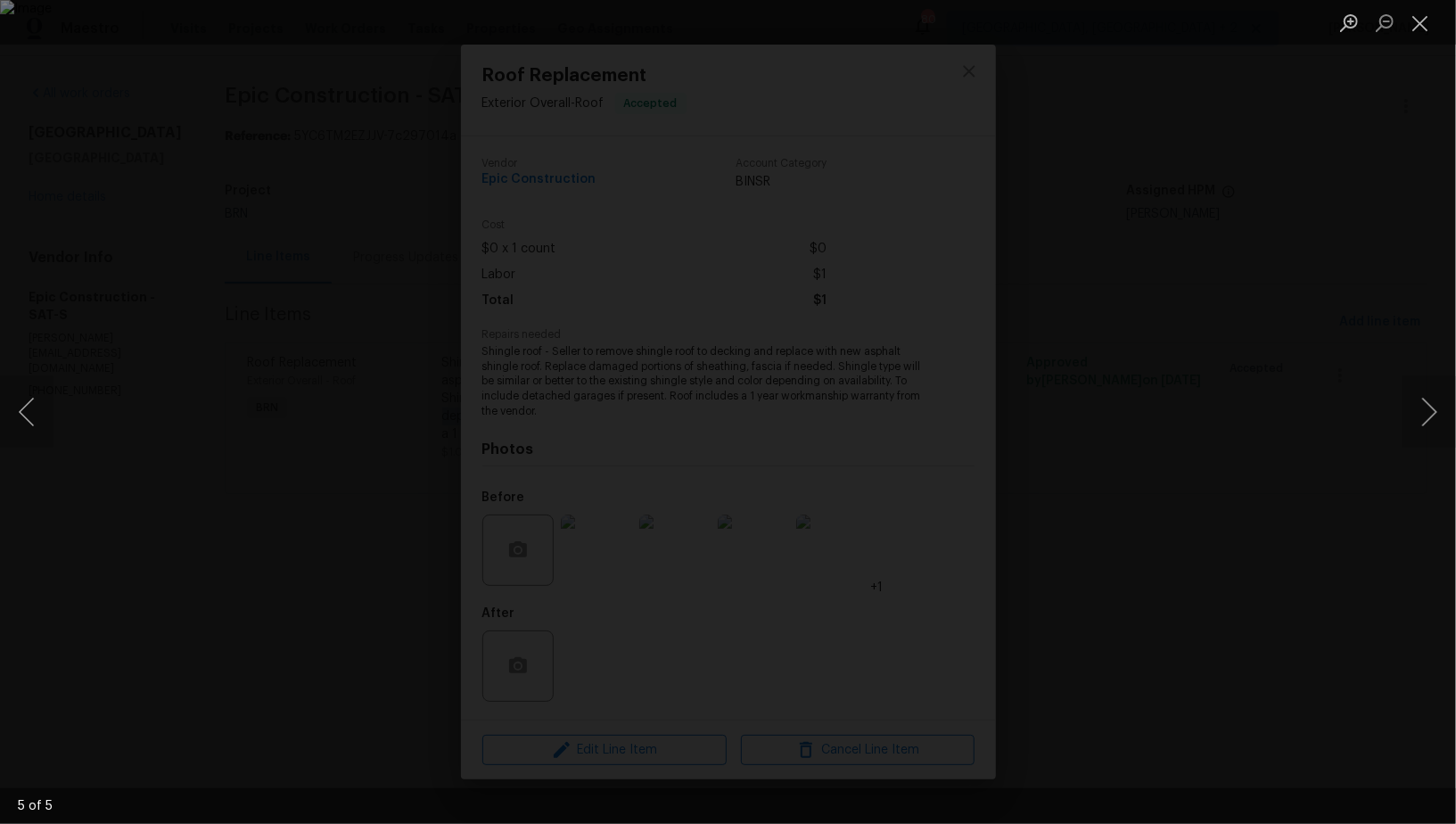
click at [1228, 419] on div "Lightbox" at bounding box center [728, 412] width 1456 height 824
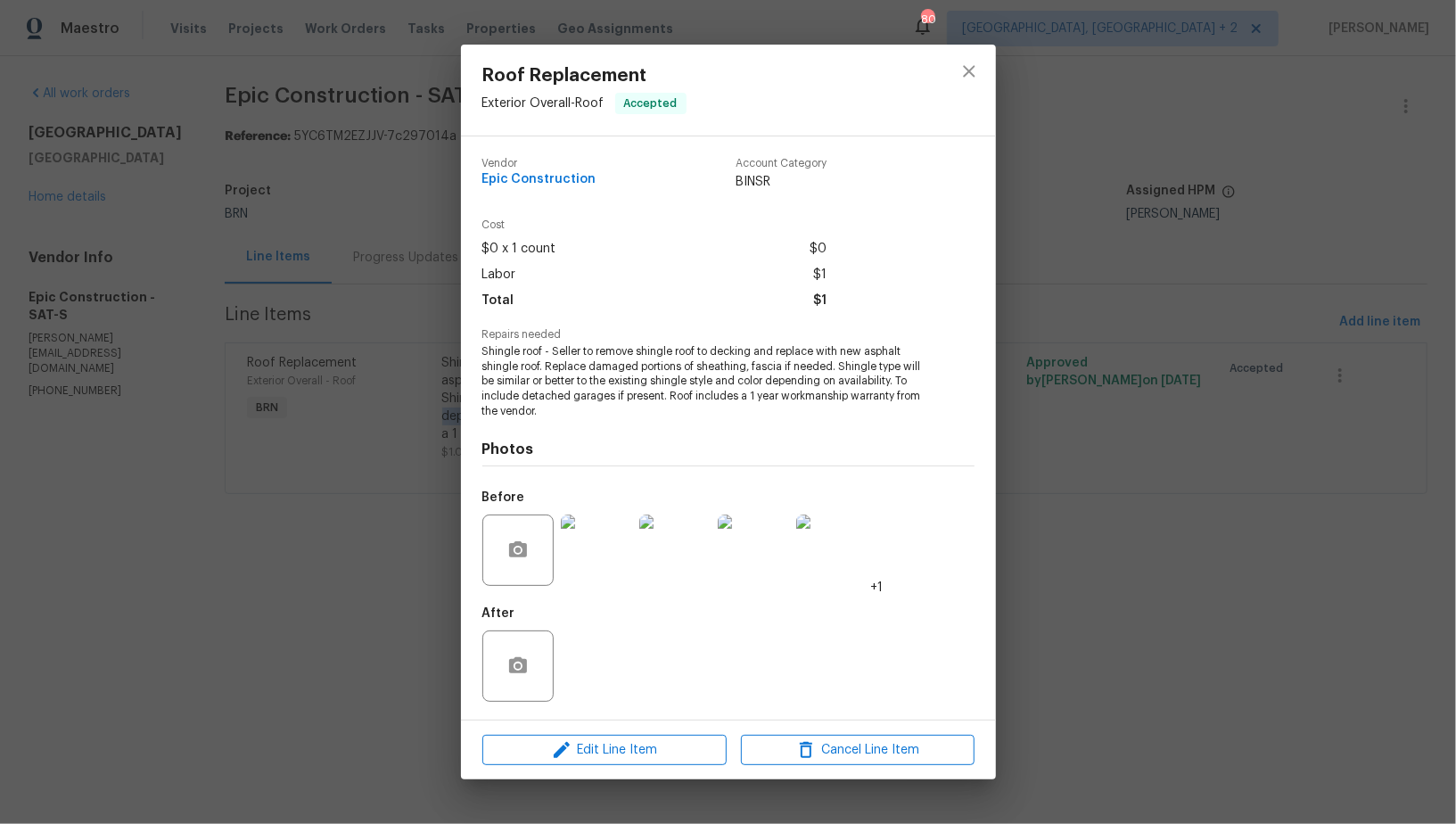
click at [1228, 419] on div "Roof Replacement Exterior Overall - Roof Accepted Vendor Epic Construction Acco…" at bounding box center [728, 412] width 1456 height 824
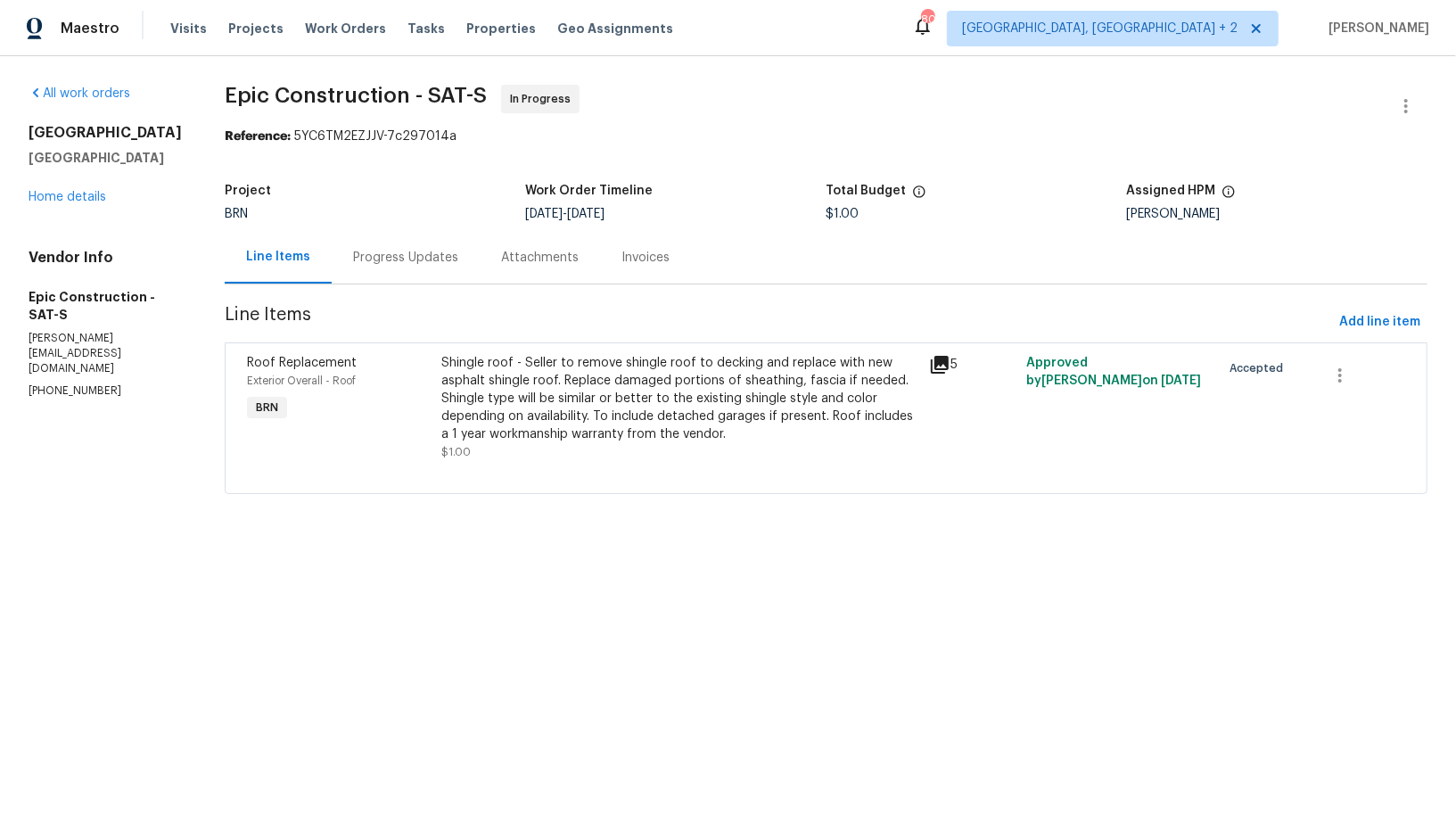
click at [358, 233] on div "Progress Updates" at bounding box center [406, 257] width 148 height 53
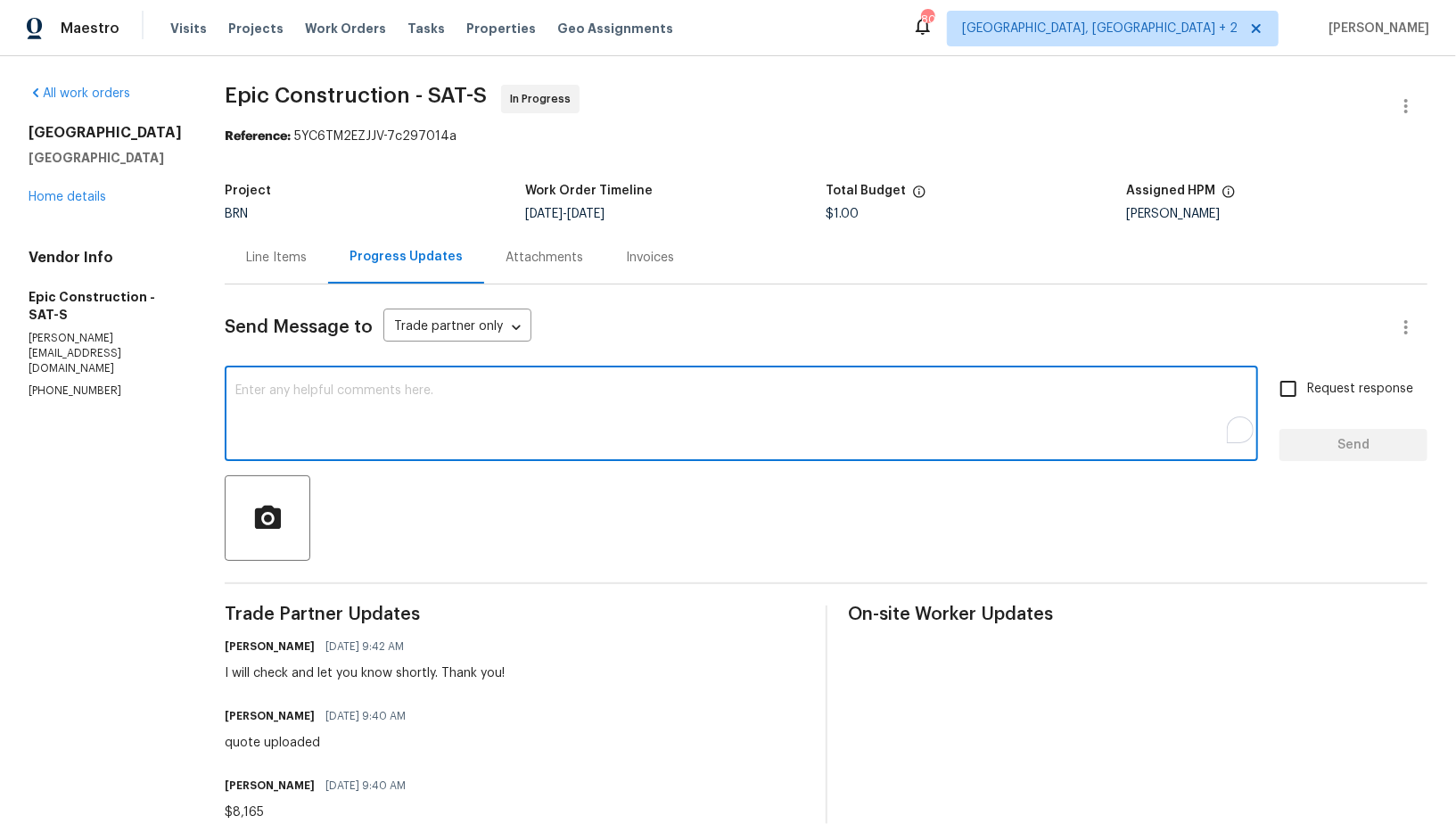
click at [403, 418] on textarea "To enrich screen reader interactions, please activate Accessibility in Grammarl…" at bounding box center [741, 415] width 1011 height 62
type textarea "hEY,"
type textarea "Hey, the quote is not uploaded in the document section. Could you please check …"
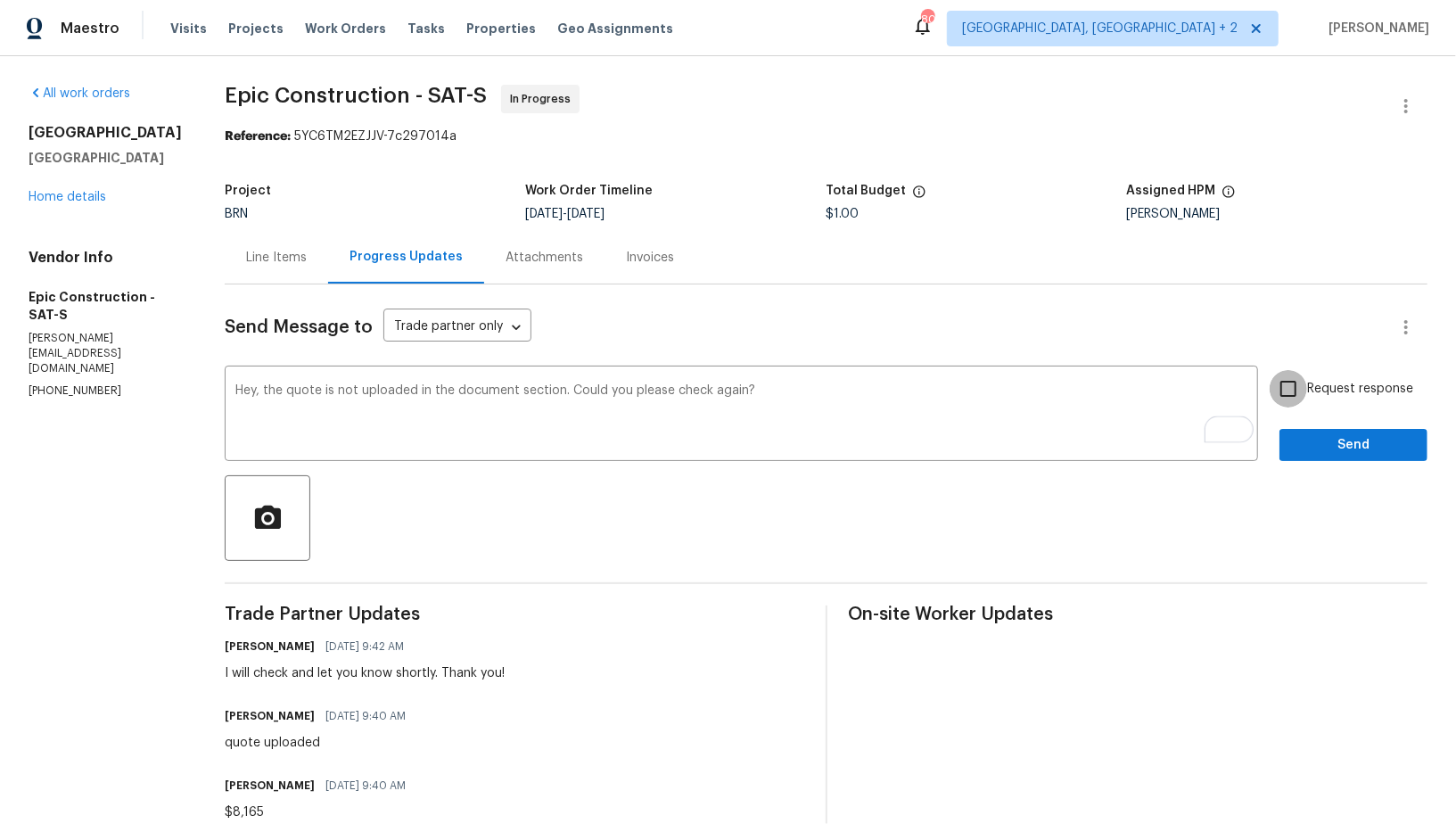
click at [1291, 400] on input "Request response" at bounding box center [1288, 388] width 37 height 37
checkbox input "true"
click at [1304, 432] on button "Send" at bounding box center [1353, 446] width 148 height 33
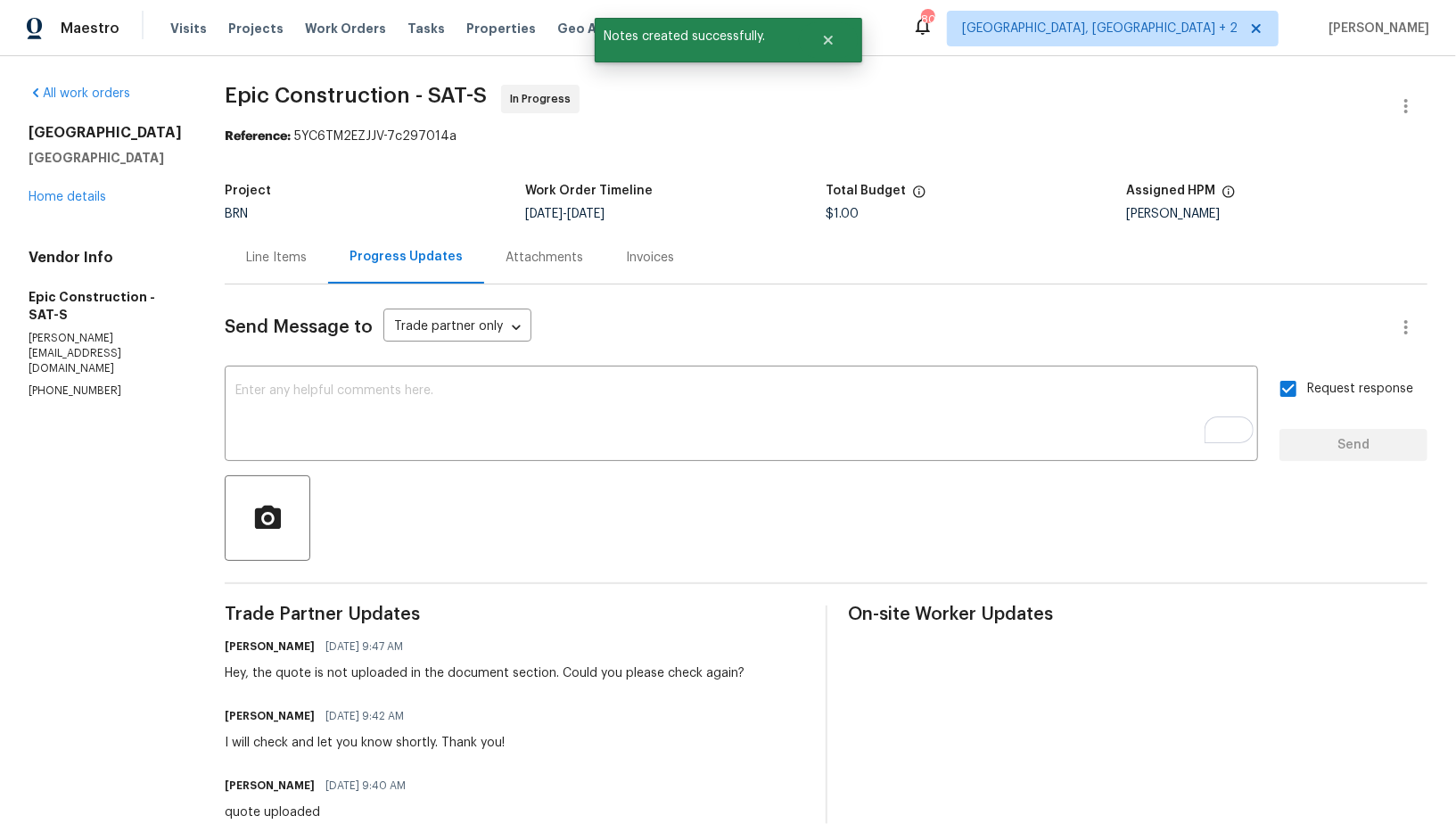
click at [277, 253] on div "Line Items" at bounding box center [276, 257] width 61 height 18
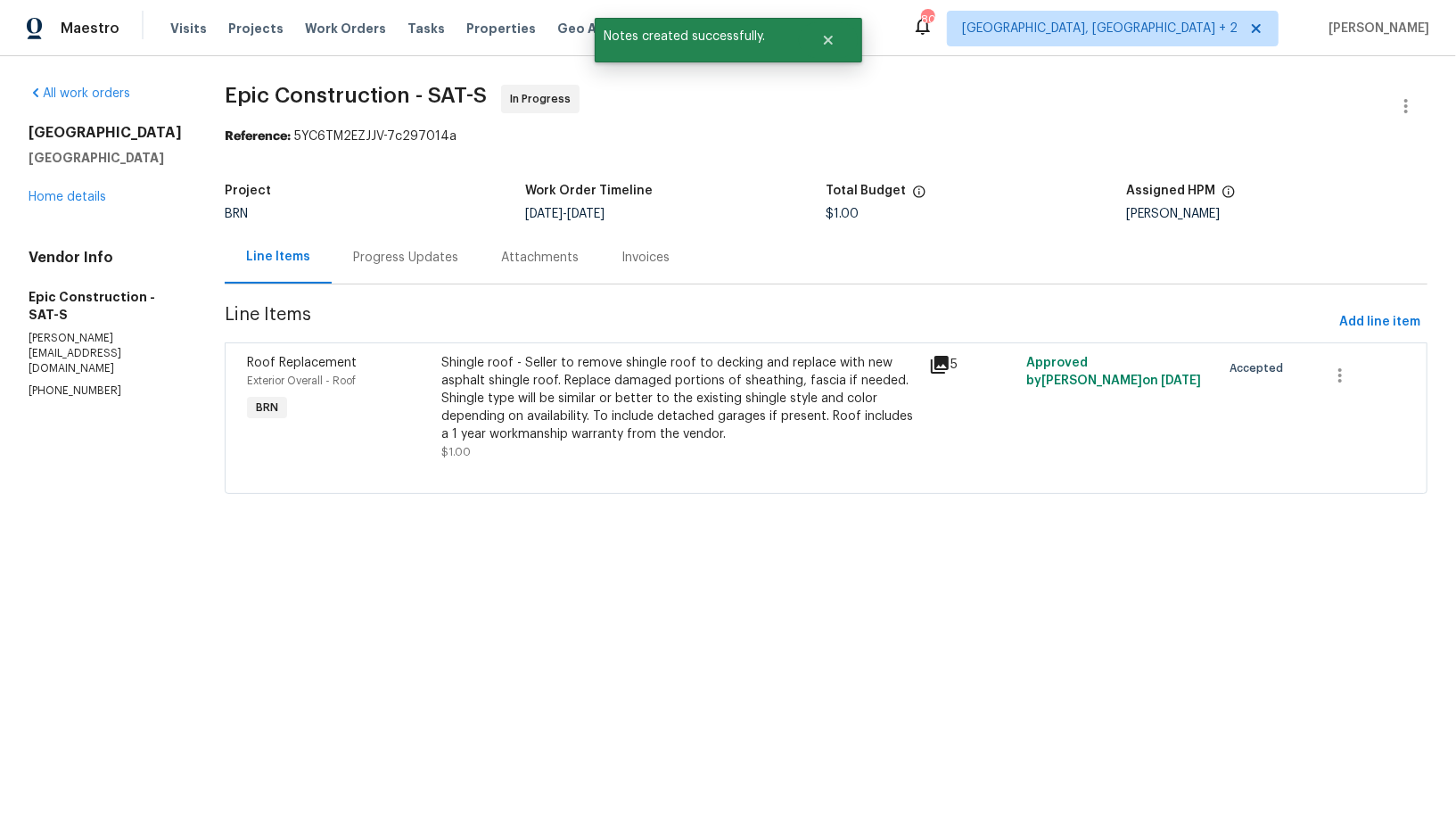
click at [409, 265] on div "Progress Updates" at bounding box center [406, 257] width 148 height 53
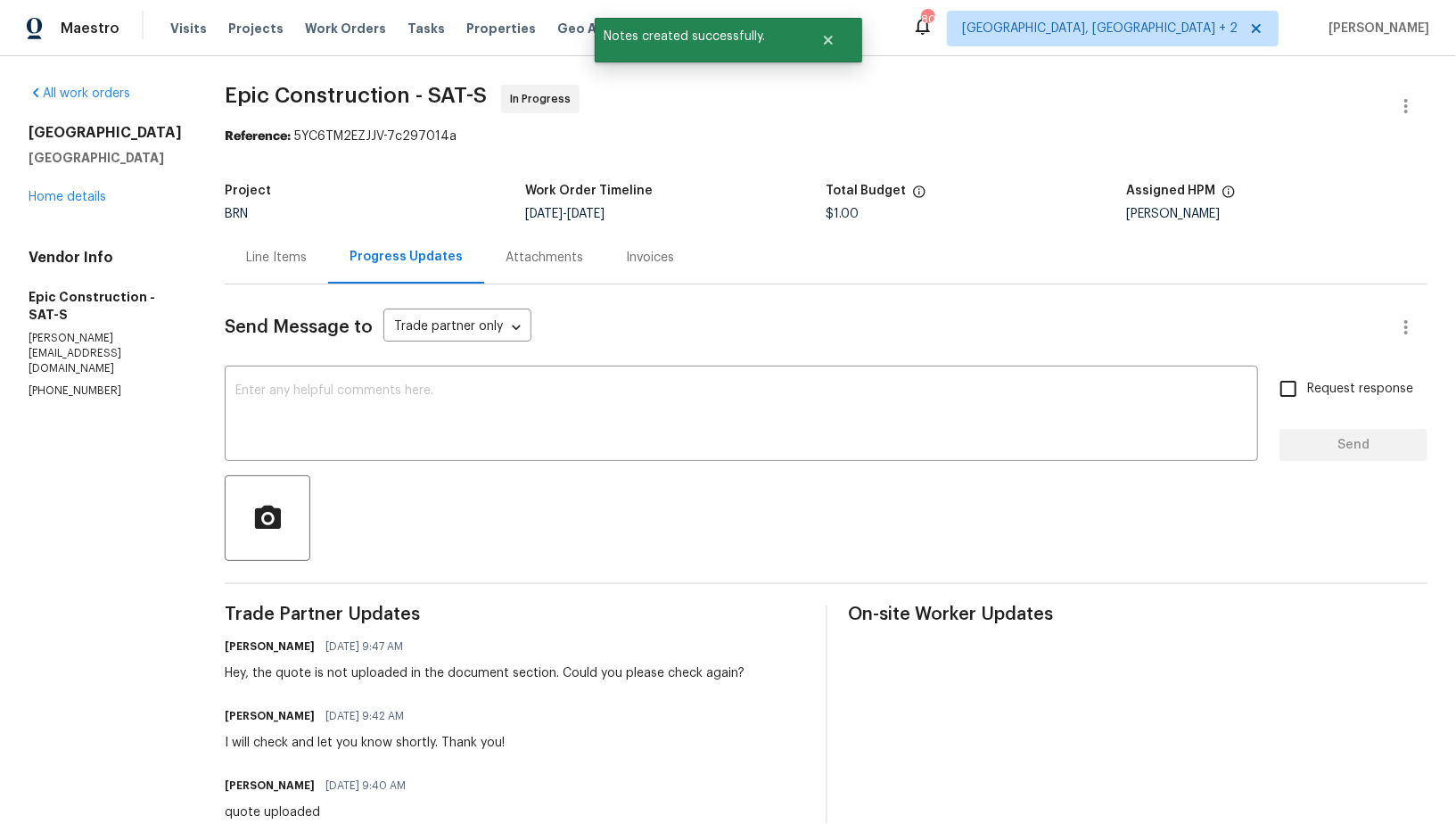
scroll to position [424, 0]
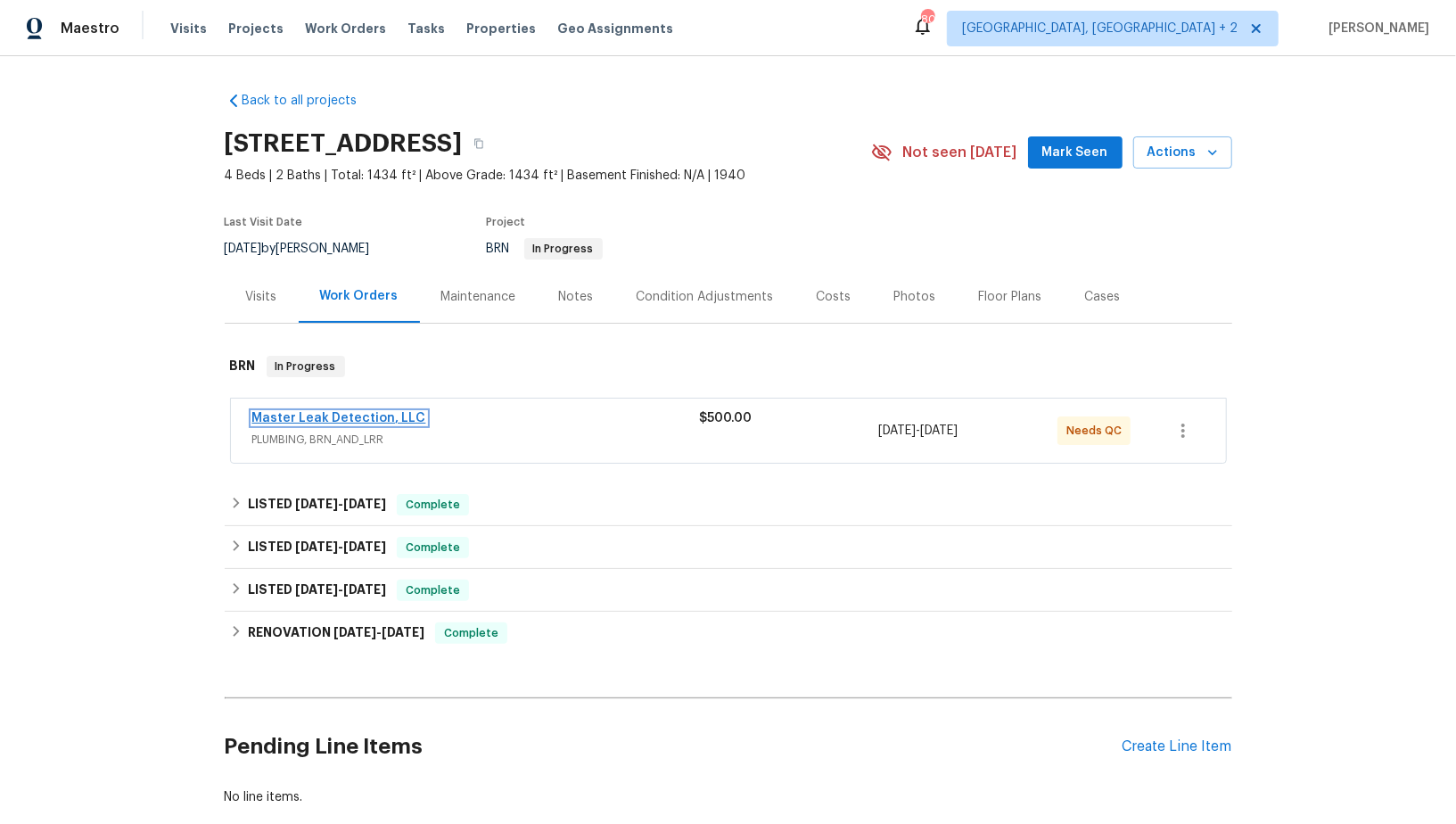
click at [375, 413] on link "Master Leak Detection, LLC" at bounding box center [339, 417] width 174 height 12
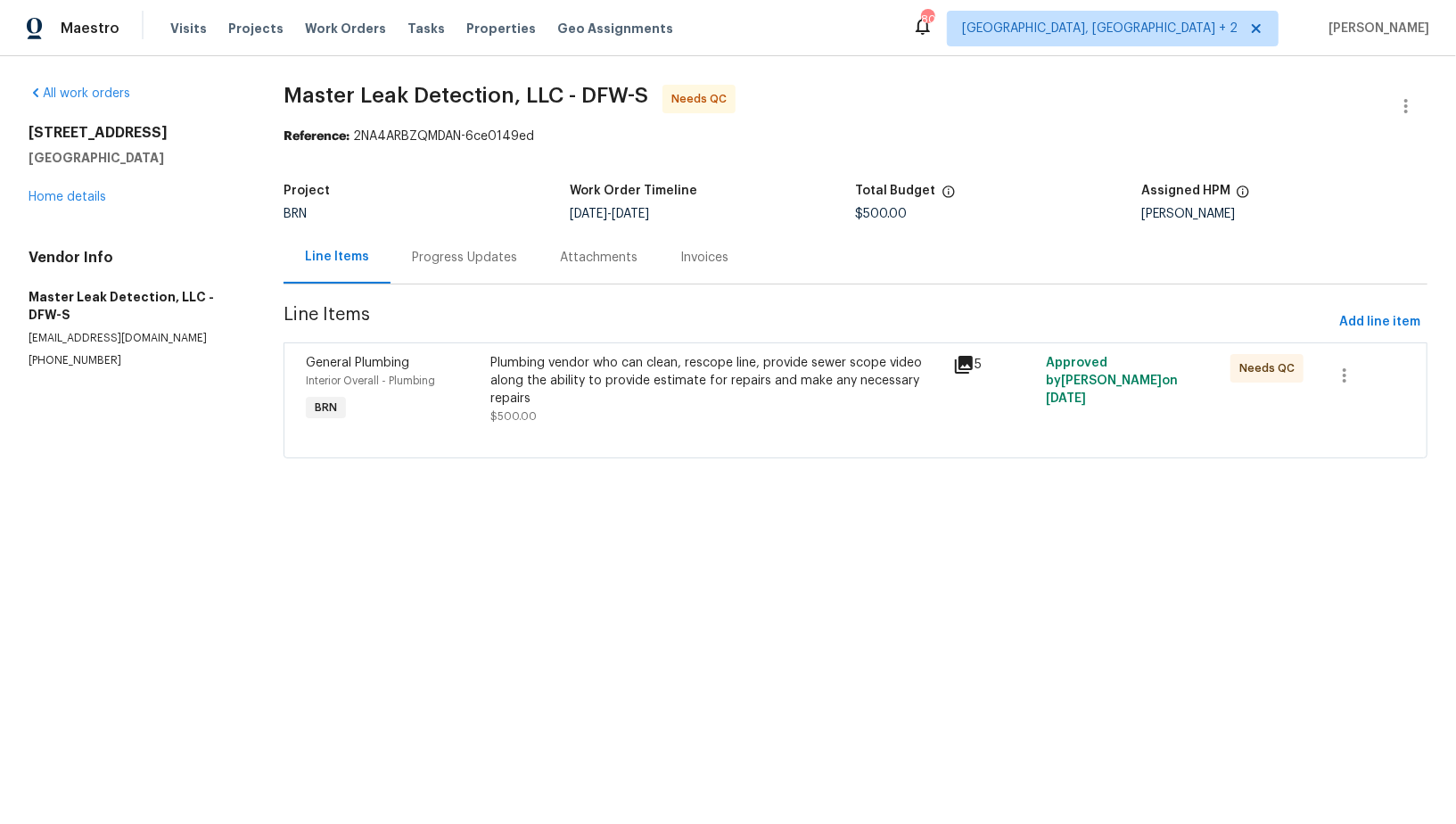
click at [438, 268] on div "Progress Updates" at bounding box center [464, 257] width 148 height 53
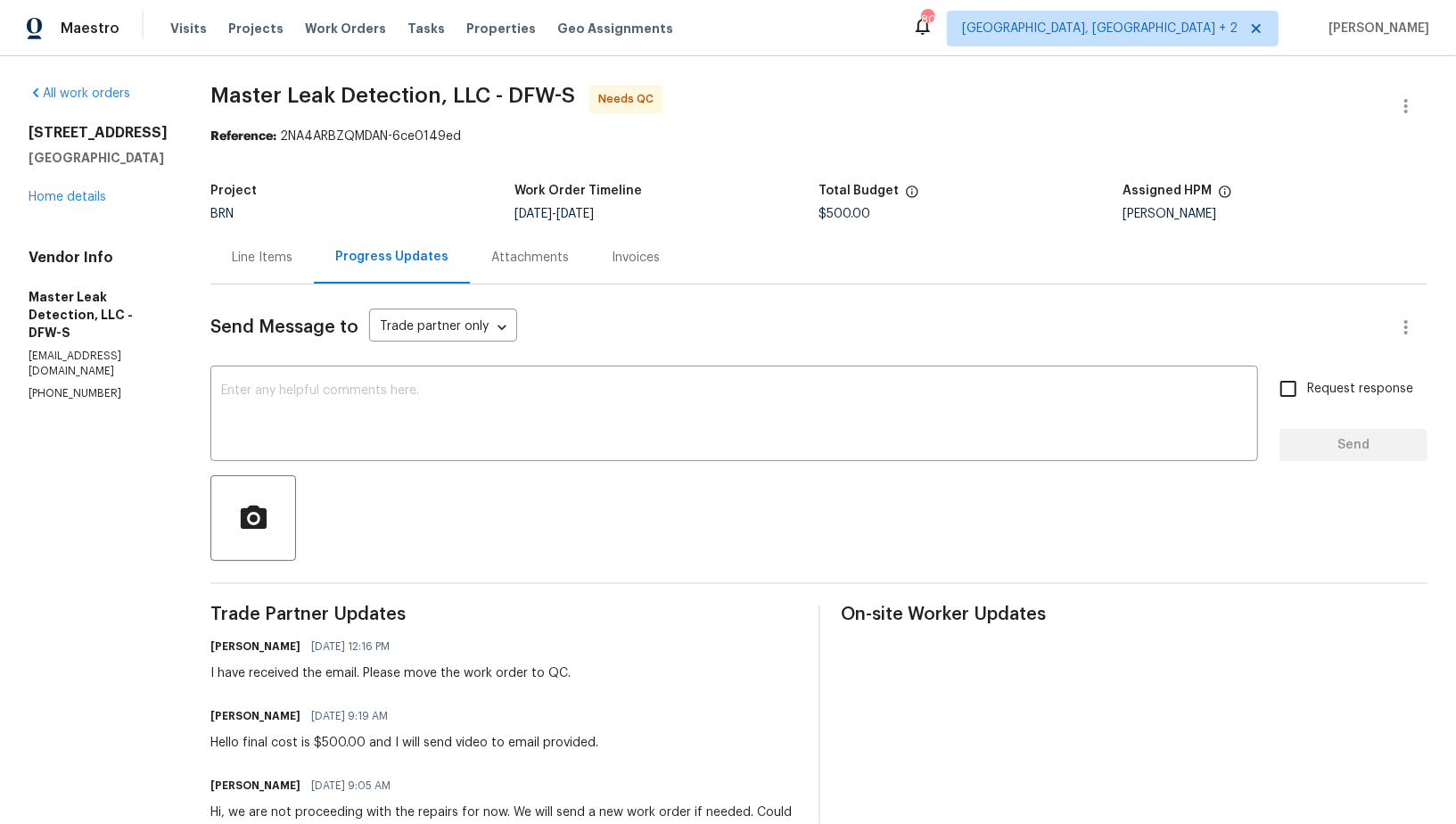
click at [273, 259] on div "Line Items" at bounding box center [263, 257] width 61 height 18
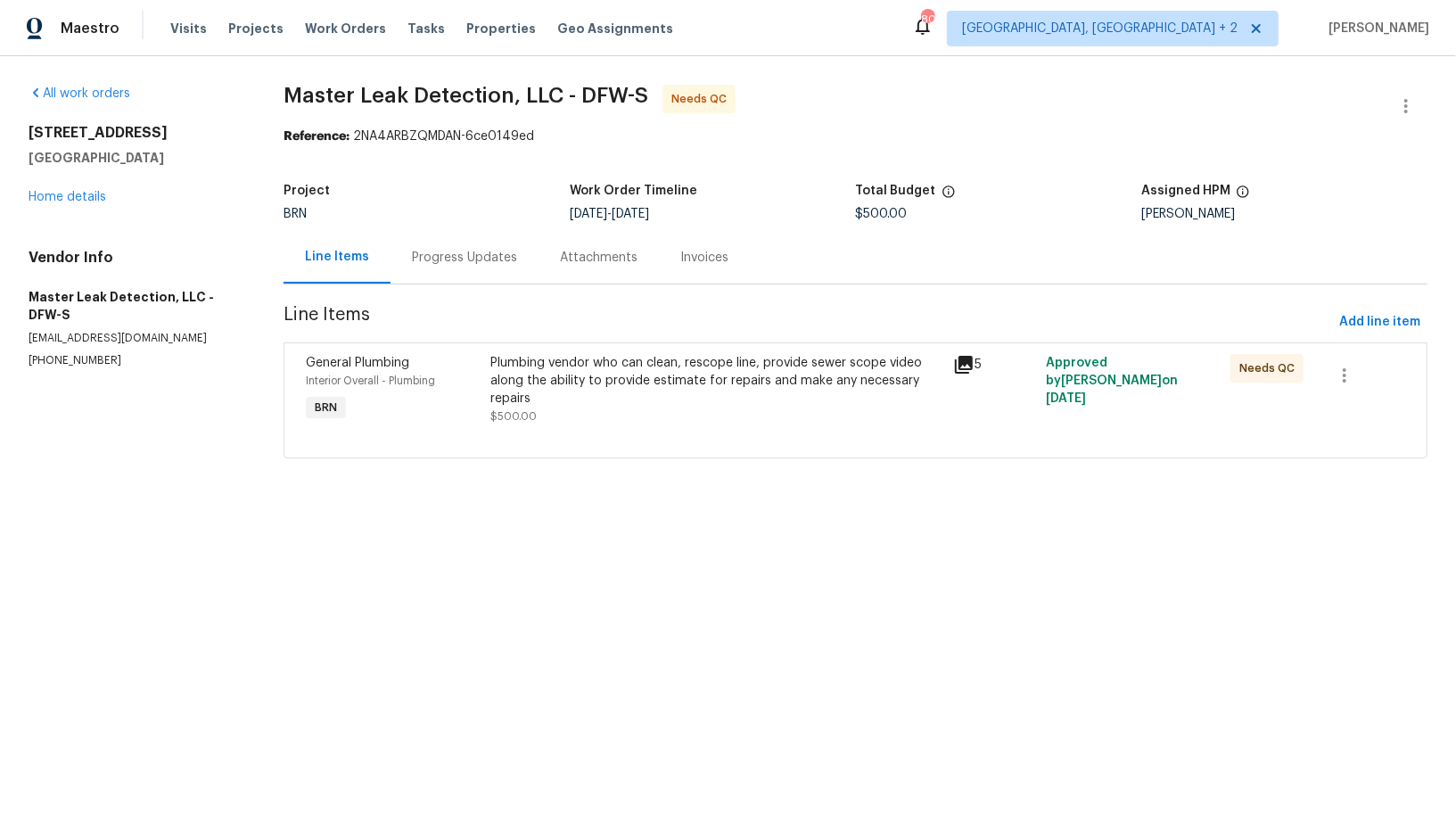
click at [556, 422] on div "Plumbing vendor who can clean, rescope line, provide sewer scope video along th…" at bounding box center [716, 389] width 452 height 71
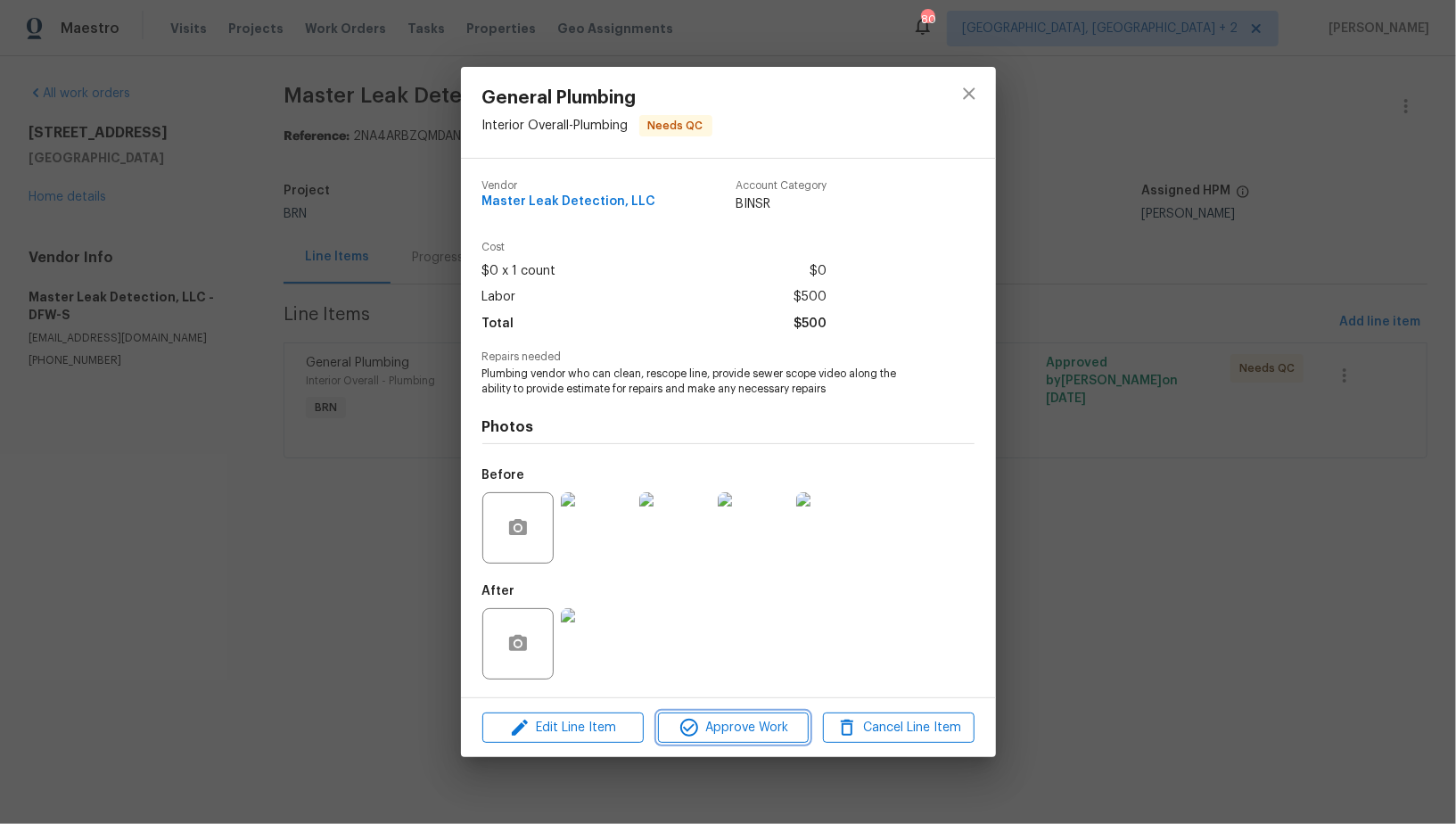
click at [718, 732] on span "Approve Work" at bounding box center [732, 728] width 140 height 22
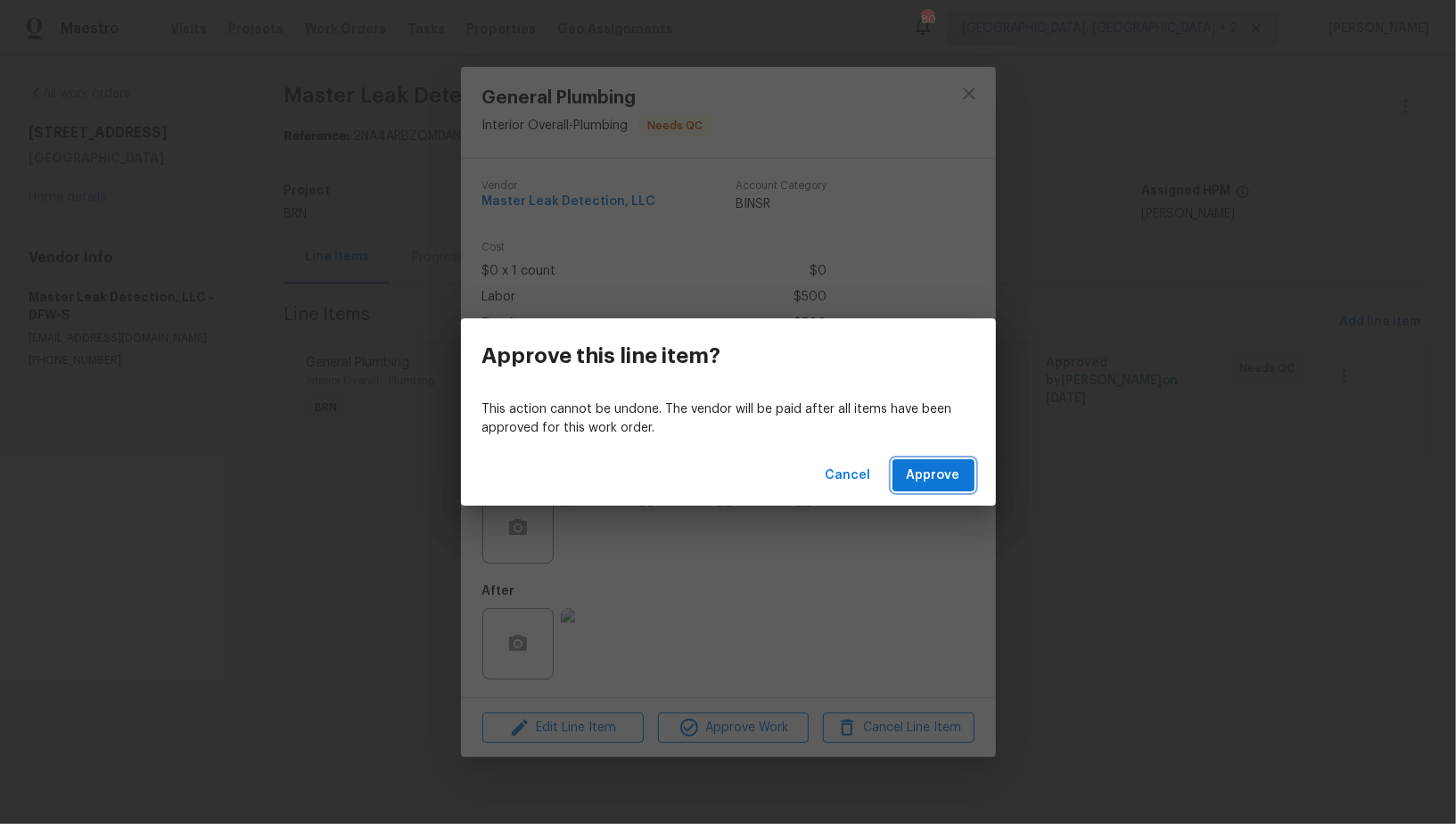
click at [932, 488] on button "Approve" at bounding box center [933, 476] width 82 height 33
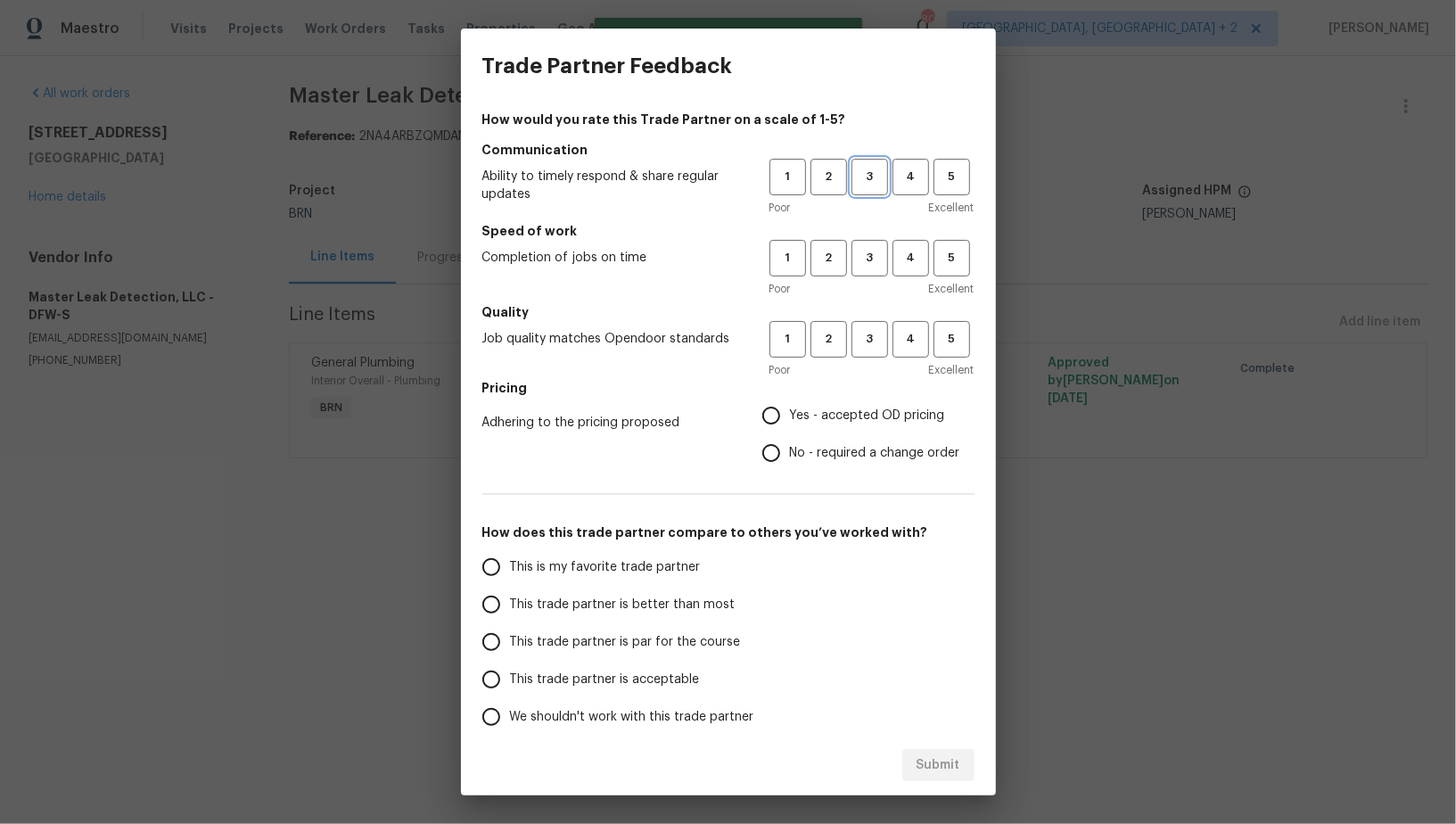
click at [868, 190] on button "3" at bounding box center [870, 178] width 37 height 37
click at [868, 242] on button "3" at bounding box center [870, 258] width 37 height 37
click at [868, 338] on span "3" at bounding box center [870, 339] width 33 height 20
click at [772, 421] on input "Yes - accepted OD pricing" at bounding box center [771, 415] width 37 height 37
radio input "true"
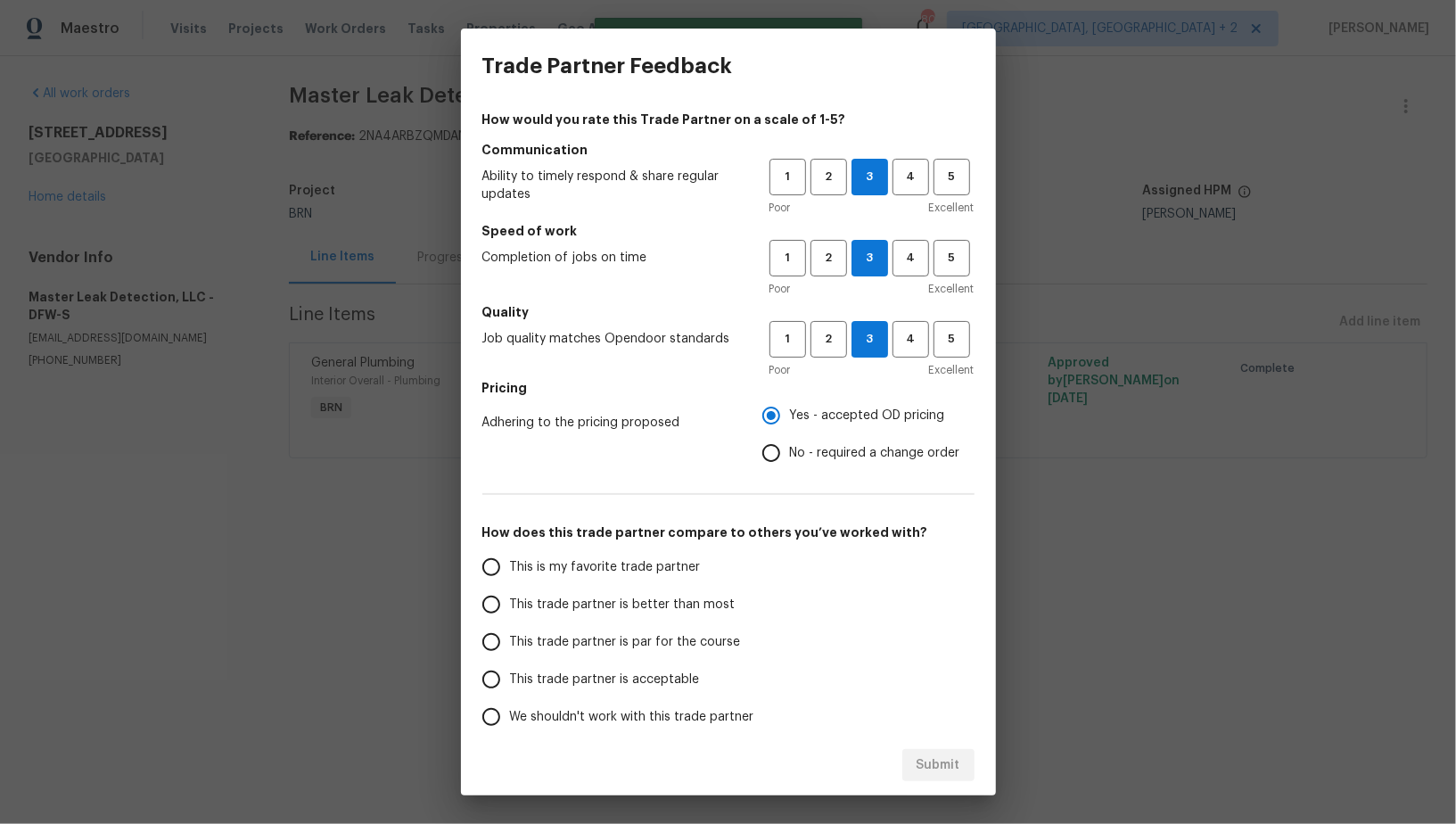
scroll to position [81, 0]
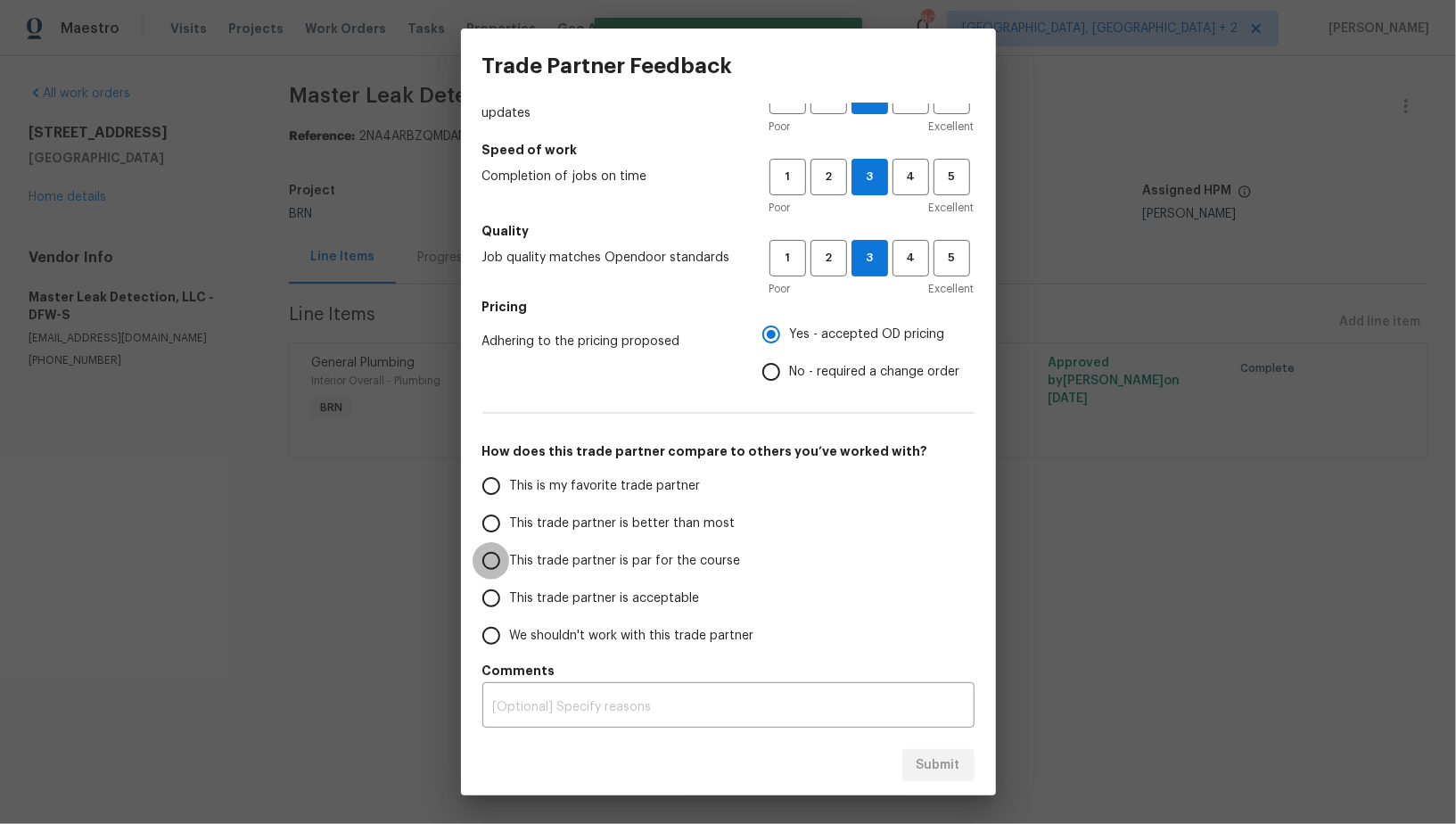
click at [494, 563] on input "This trade partner is par for the course" at bounding box center [491, 560] width 37 height 37
radio input "false"
click at [496, 524] on input "This trade partner is better than most" at bounding box center [491, 523] width 37 height 37
click at [947, 771] on span "Submit" at bounding box center [937, 766] width 43 height 22
radio input "true"
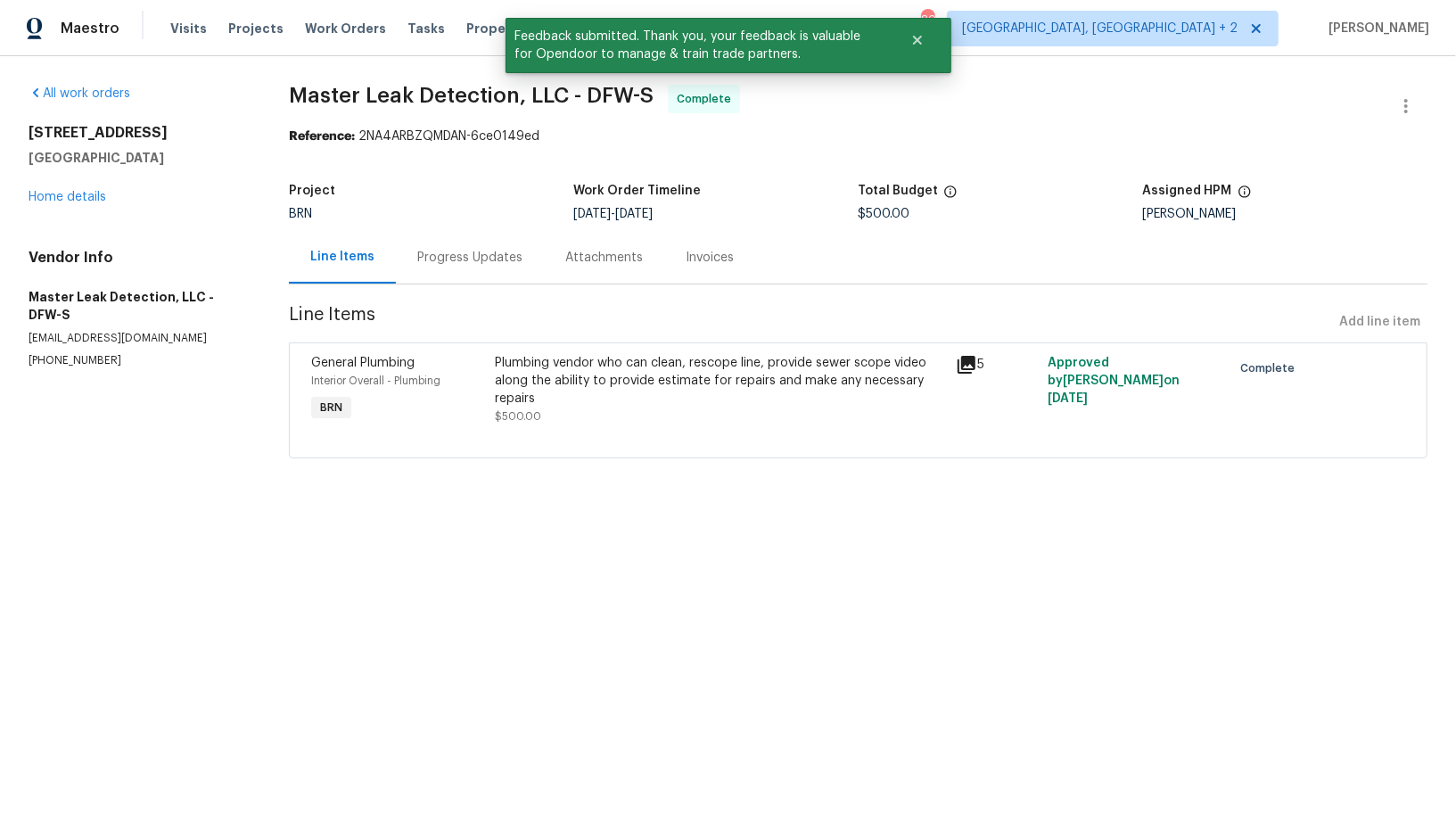
click at [478, 265] on div "Progress Updates" at bounding box center [470, 257] width 148 height 53
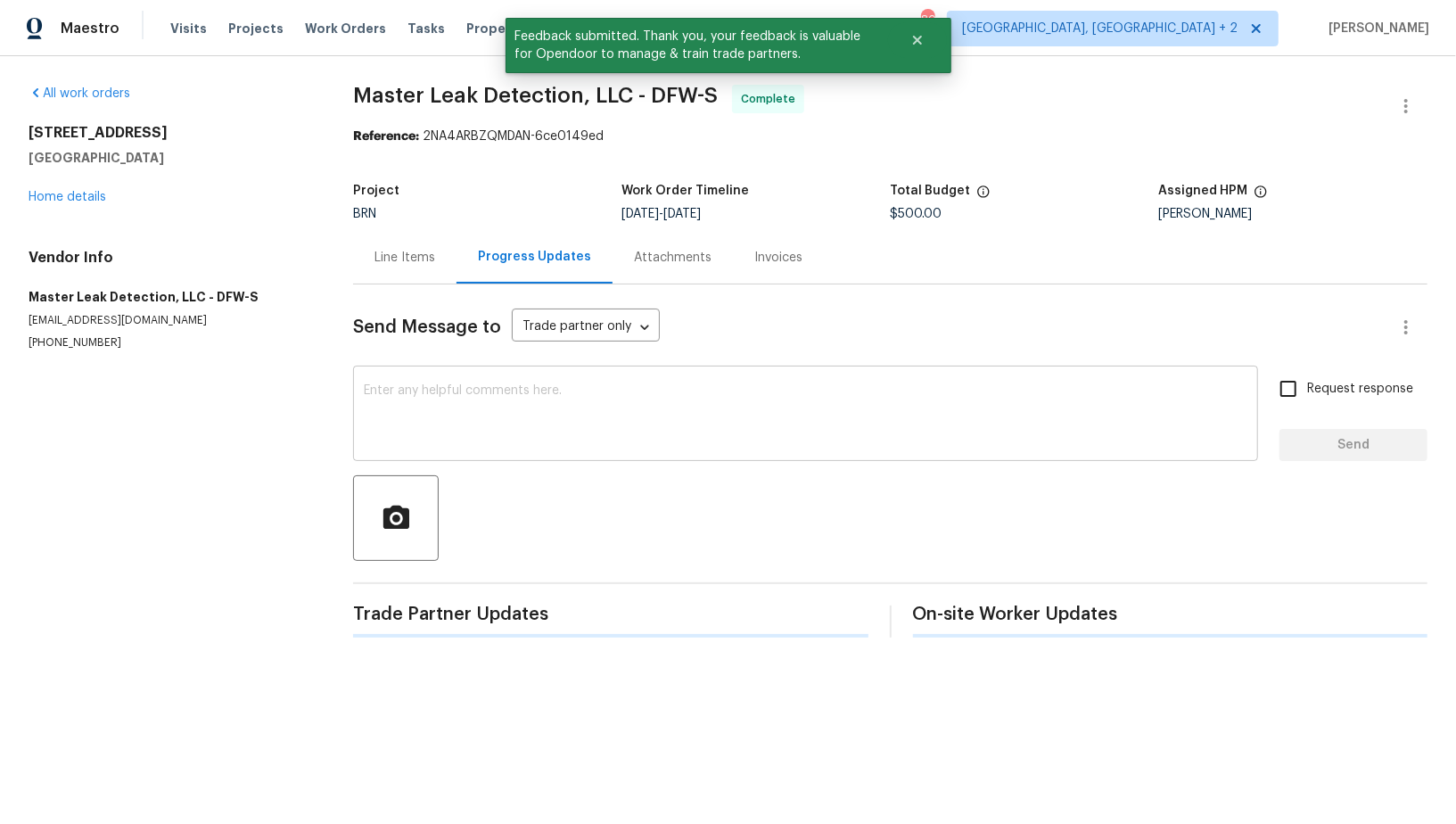
click at [580, 425] on textarea at bounding box center [805, 415] width 884 height 62
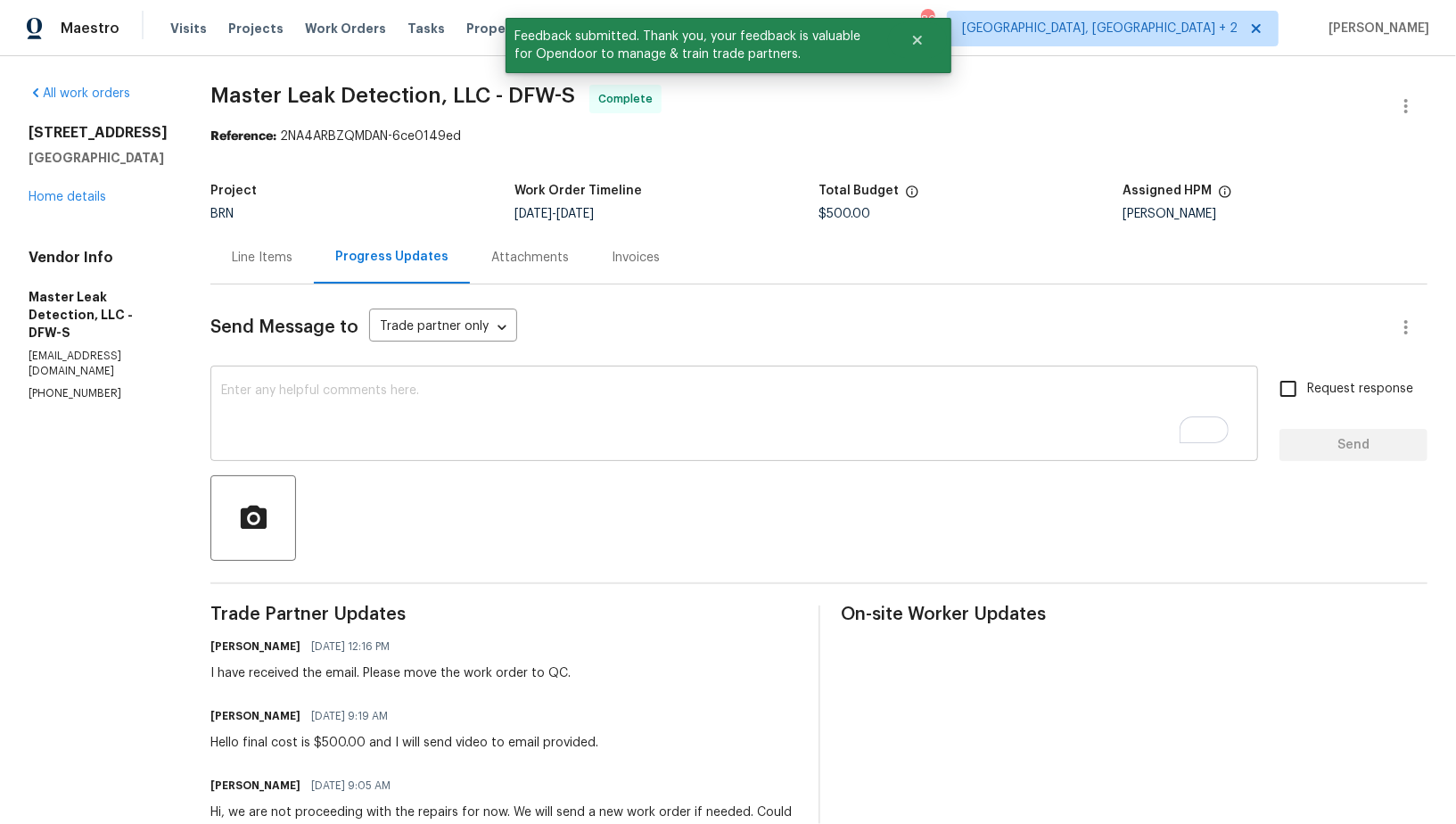
drag, startPoint x: 535, startPoint y: 427, endPoint x: 894, endPoint y: 454, distance: 360.0
click at [535, 426] on textarea "To enrich screen reader interactions, please activate Accessibility in Grammarl…" at bounding box center [734, 415] width 1026 height 62
paste textarea "WO is approved, Please upload the invoice under invoice section. Thanks!"
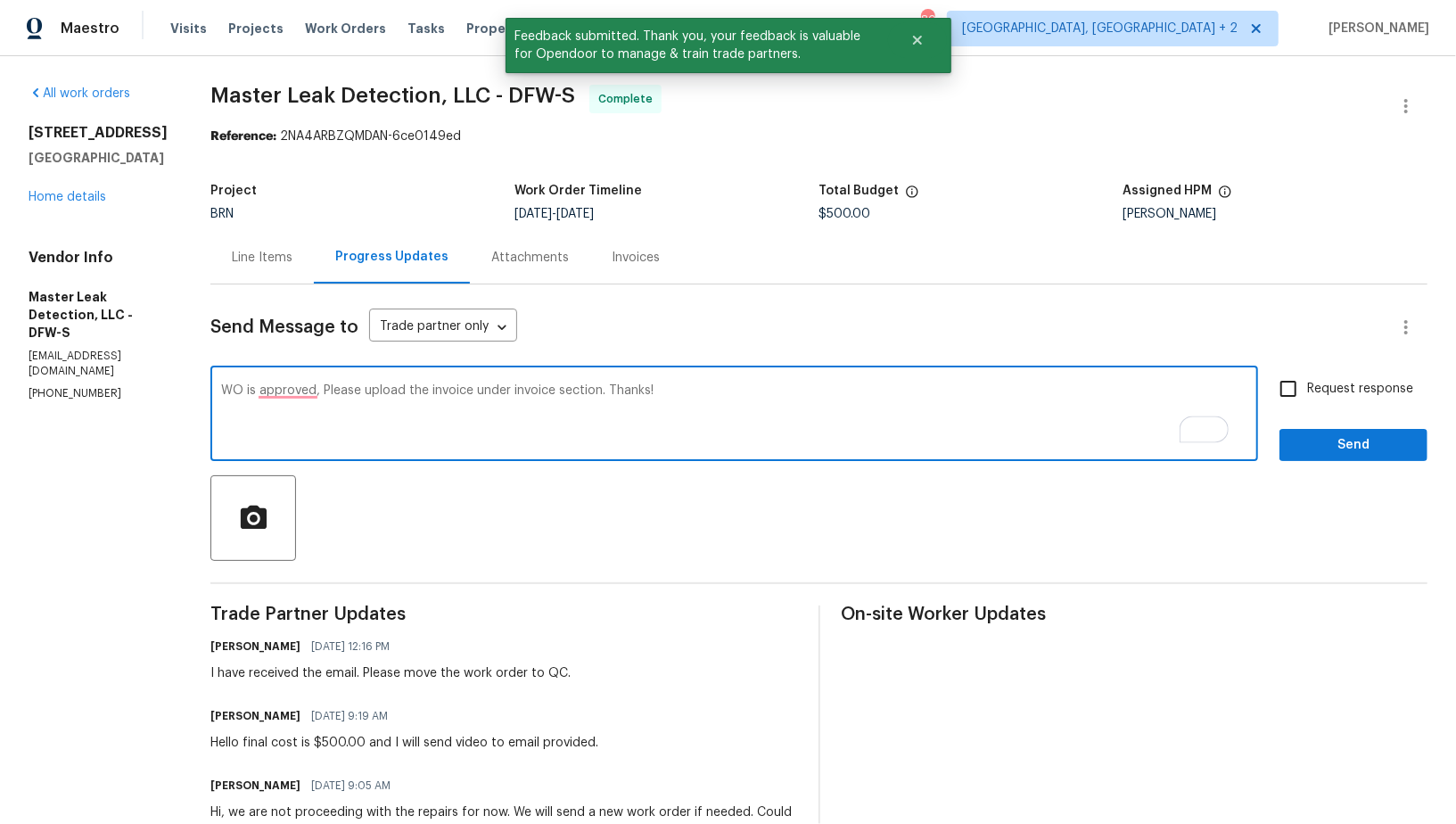
type textarea "WO is approved, Please upload the invoice under invoice section. Thanks!"
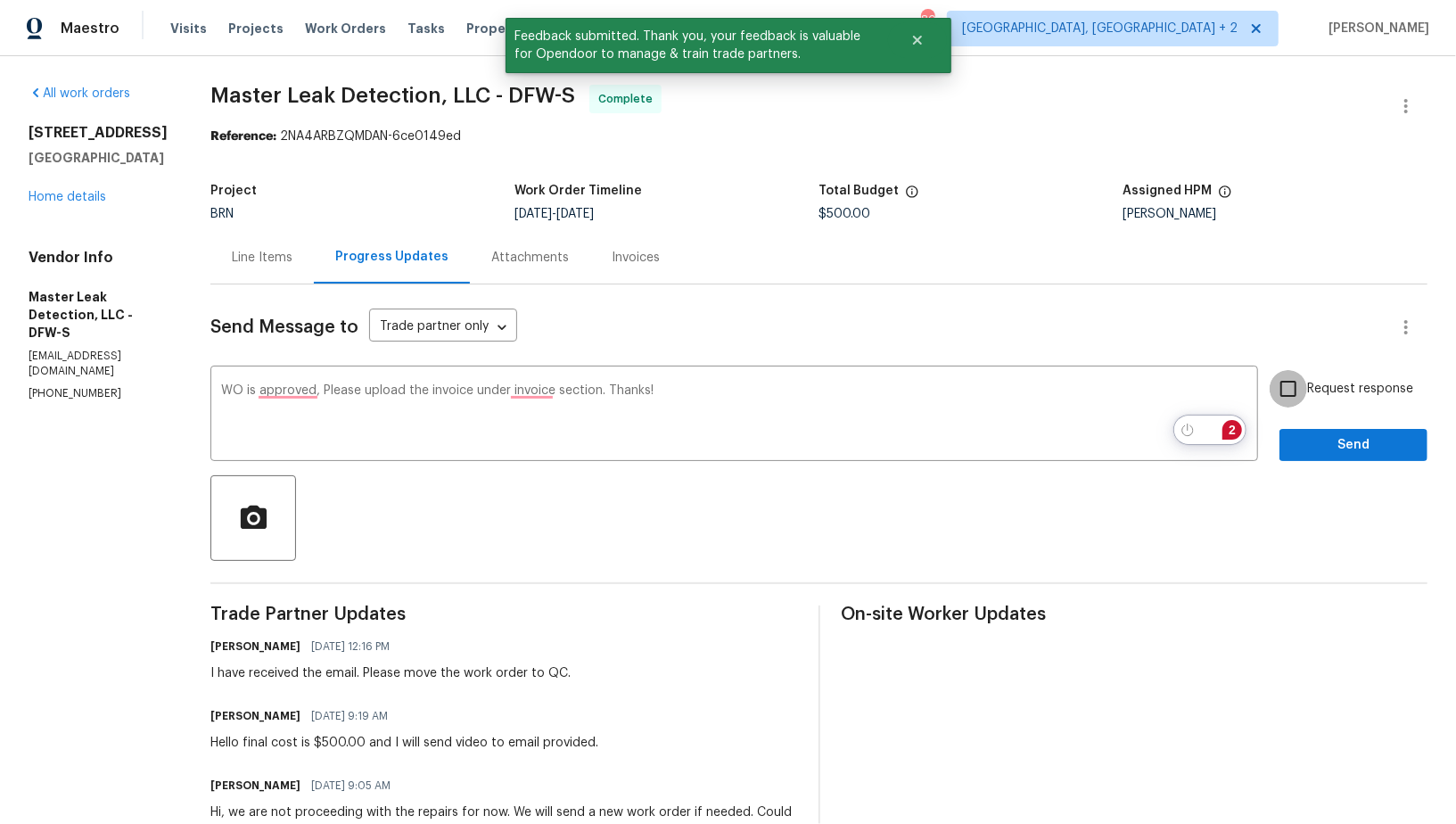
click at [1306, 400] on input "Request response" at bounding box center [1288, 388] width 37 height 37
checkbox input "true"
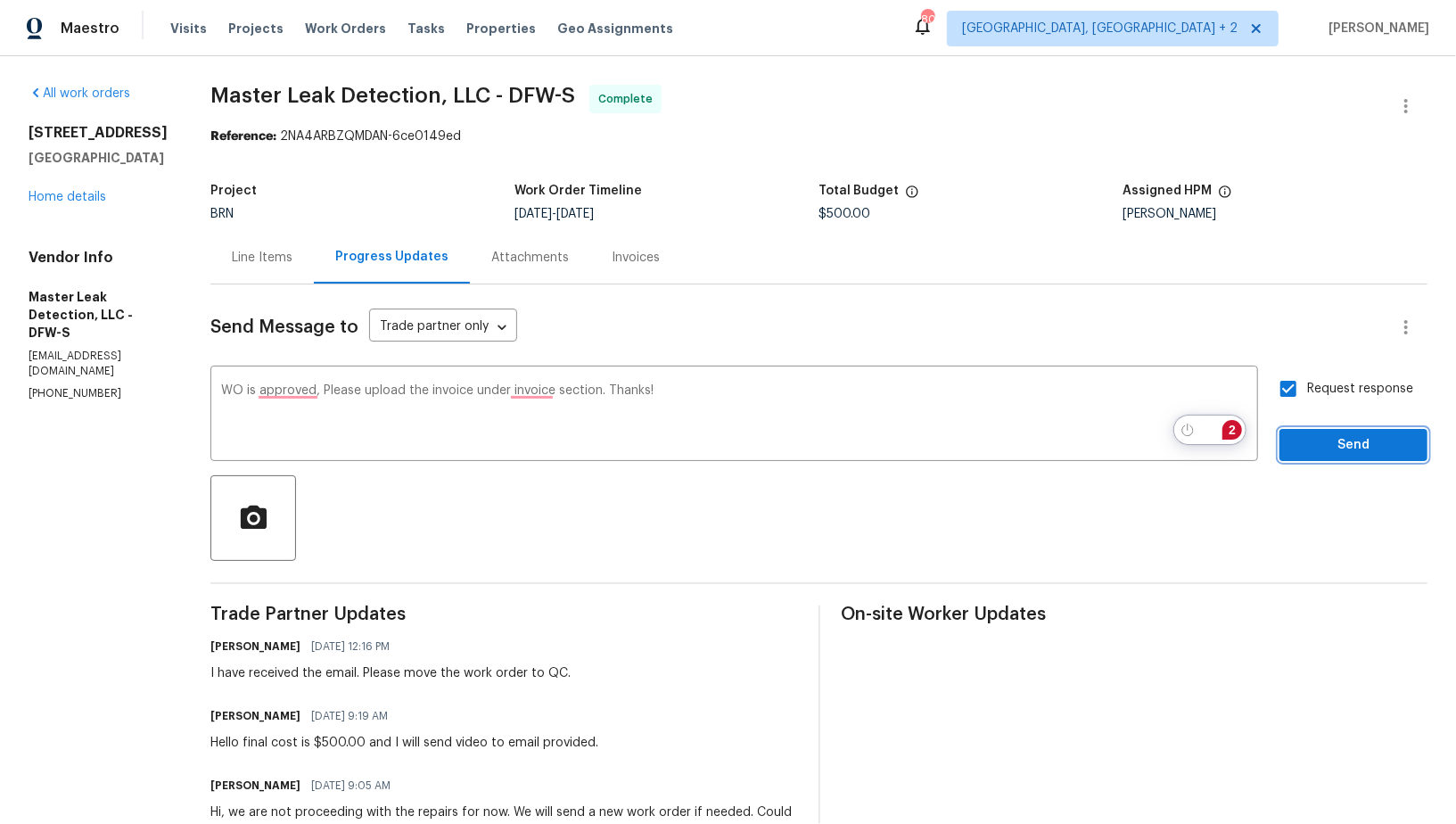
click at [1314, 435] on span "Send" at bounding box center [1352, 446] width 119 height 22
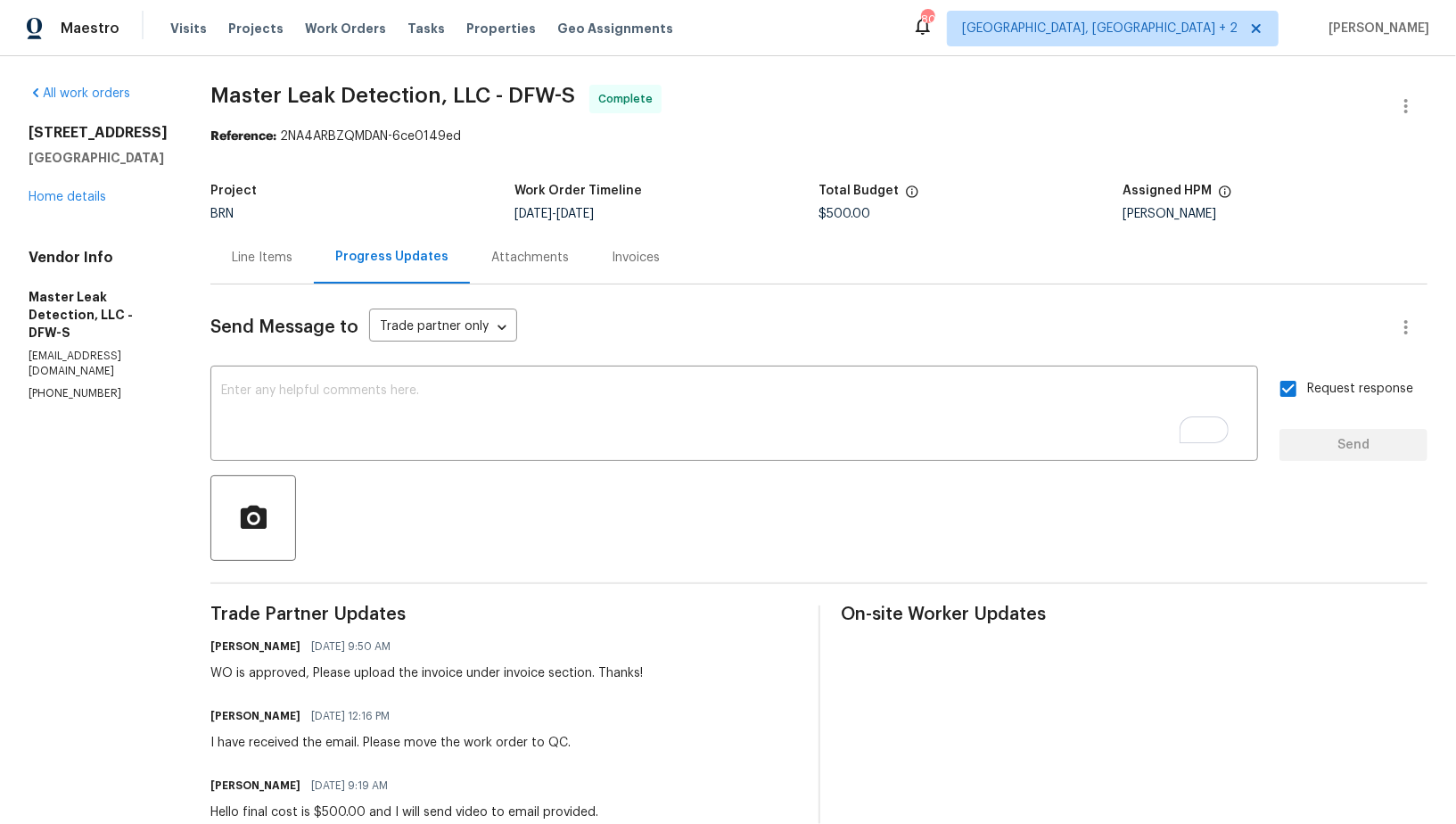
click at [648, 254] on div "Invoices" at bounding box center [635, 257] width 48 height 18
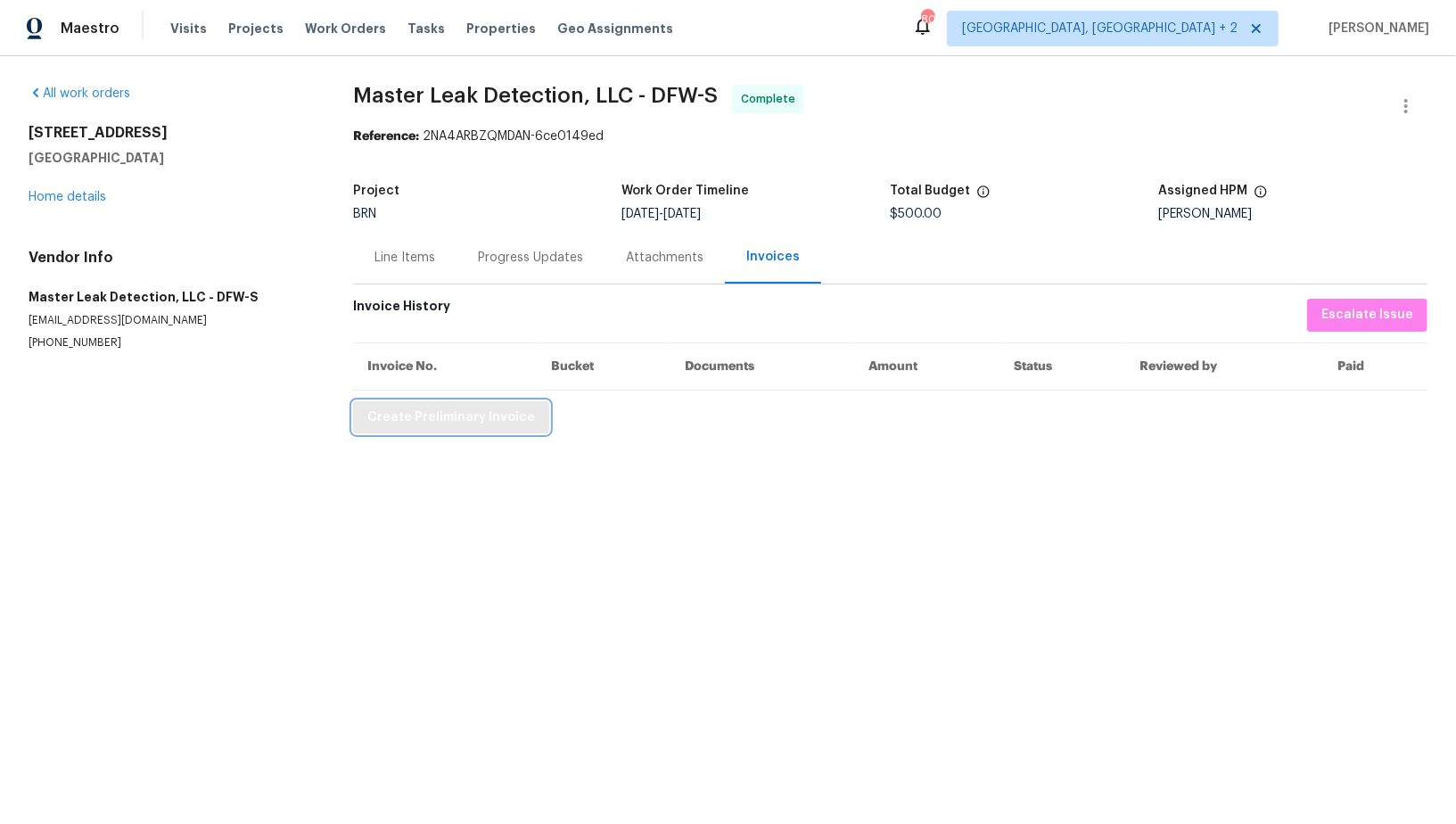
click at [434, 424] on span "Create Preliminary Invoice" at bounding box center [450, 418] width 167 height 22
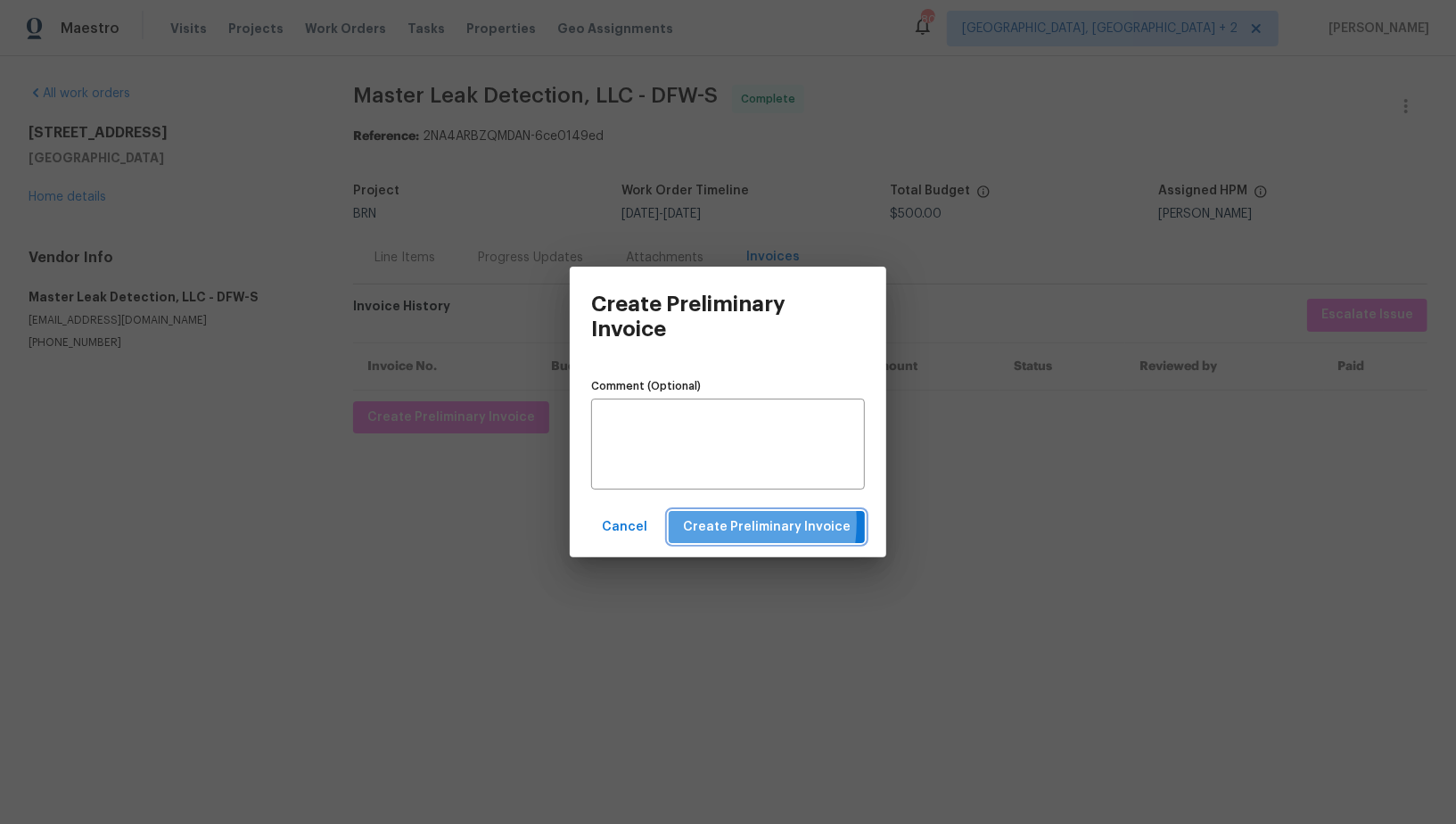
click at [703, 523] on span "Create Preliminary Invoice" at bounding box center [766, 527] width 167 height 22
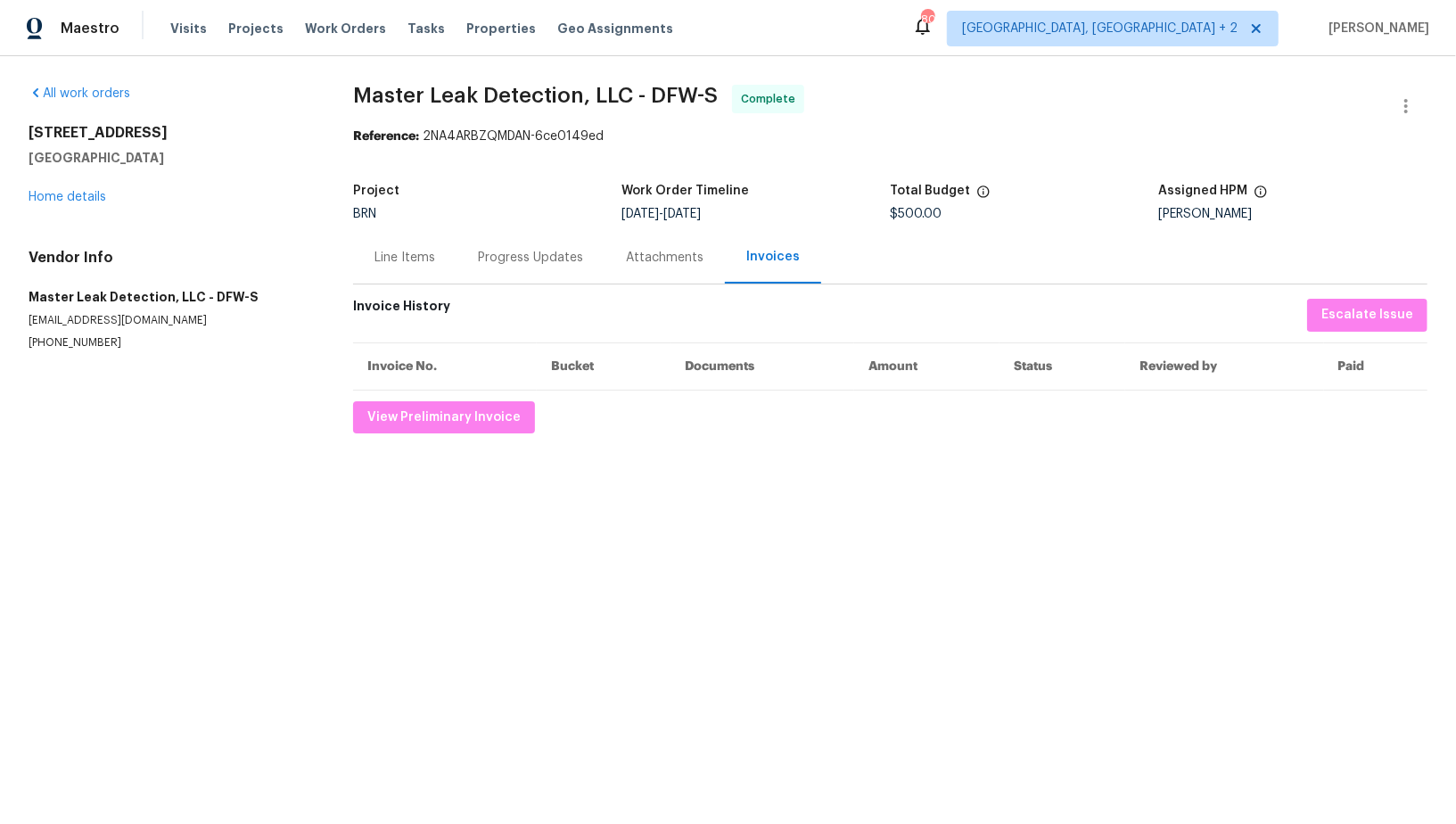
click at [464, 274] on div "Progress Updates" at bounding box center [531, 257] width 148 height 53
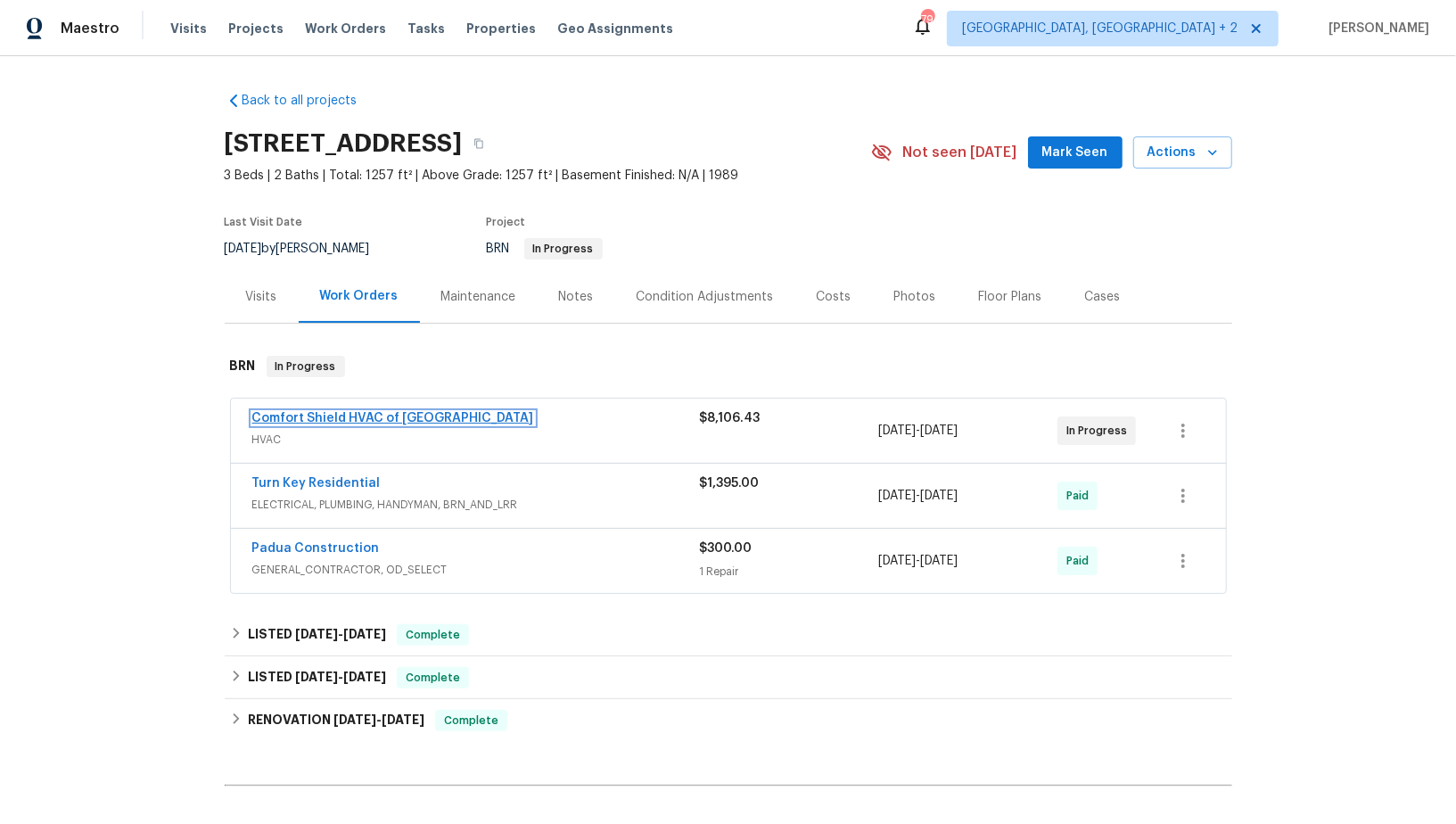
click at [337, 419] on link "Comfort Shield HVAC of NC" at bounding box center [393, 417] width 282 height 12
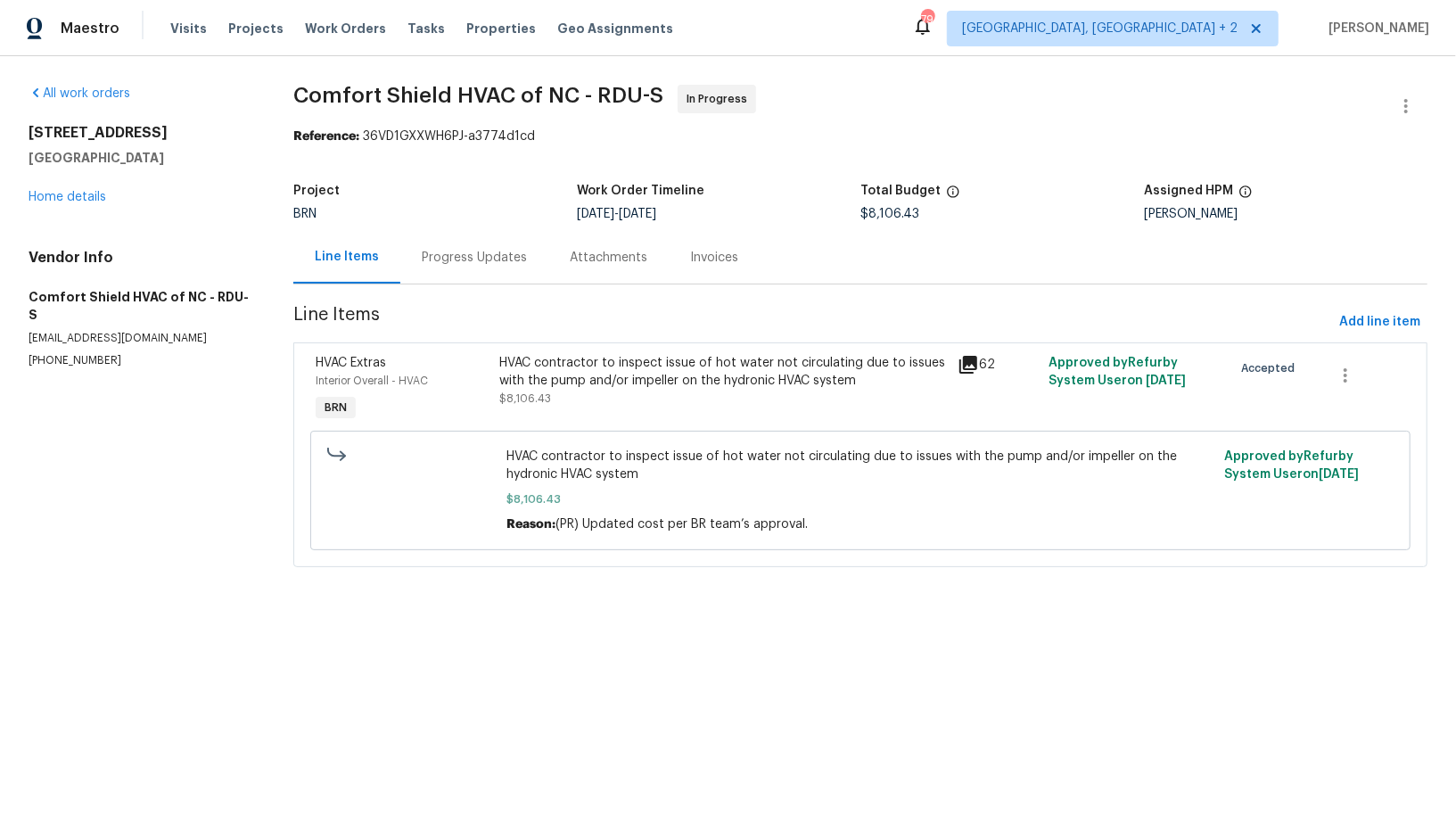
click at [477, 259] on div "Progress Updates" at bounding box center [474, 257] width 105 height 18
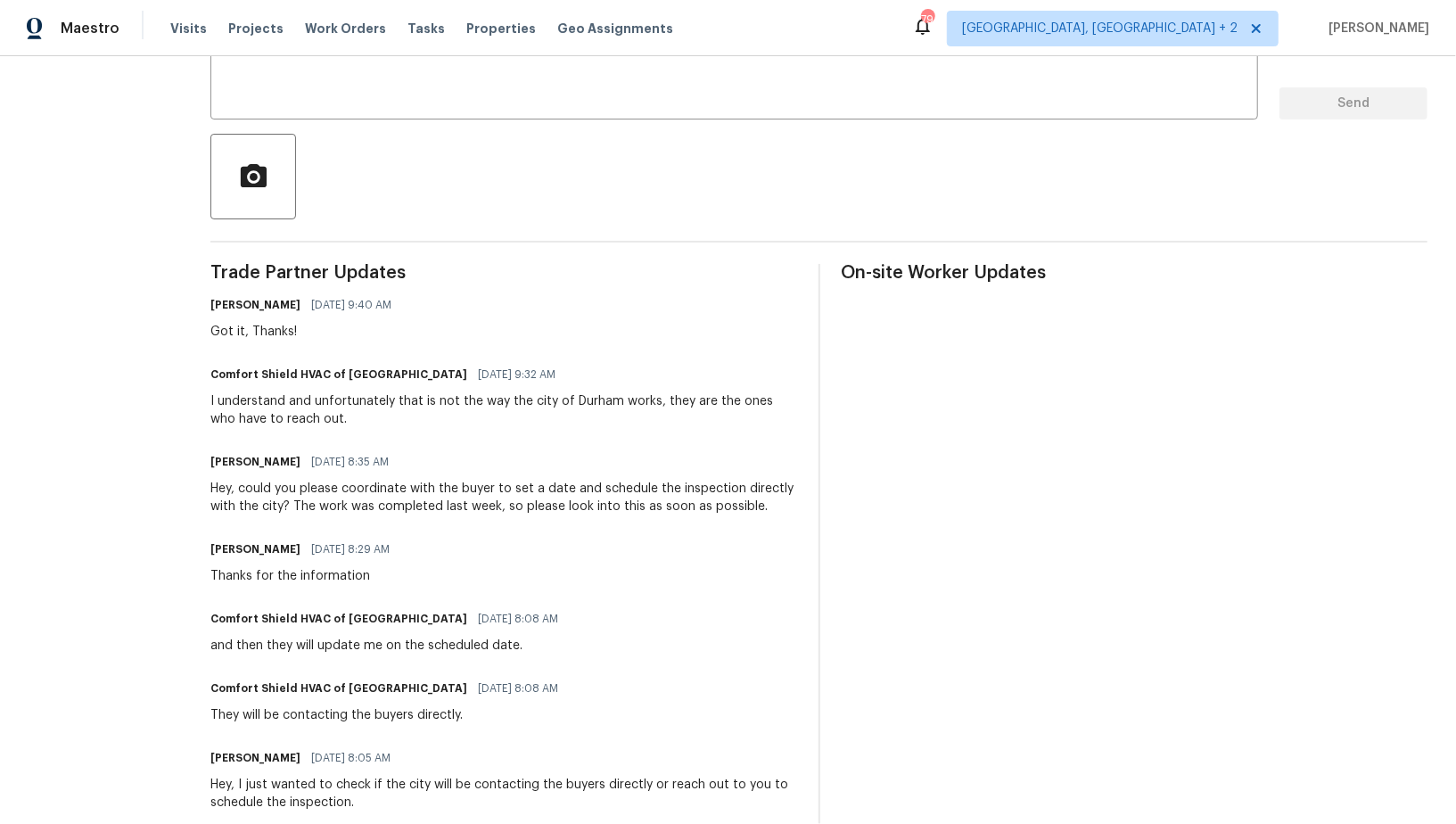
scroll to position [411, 0]
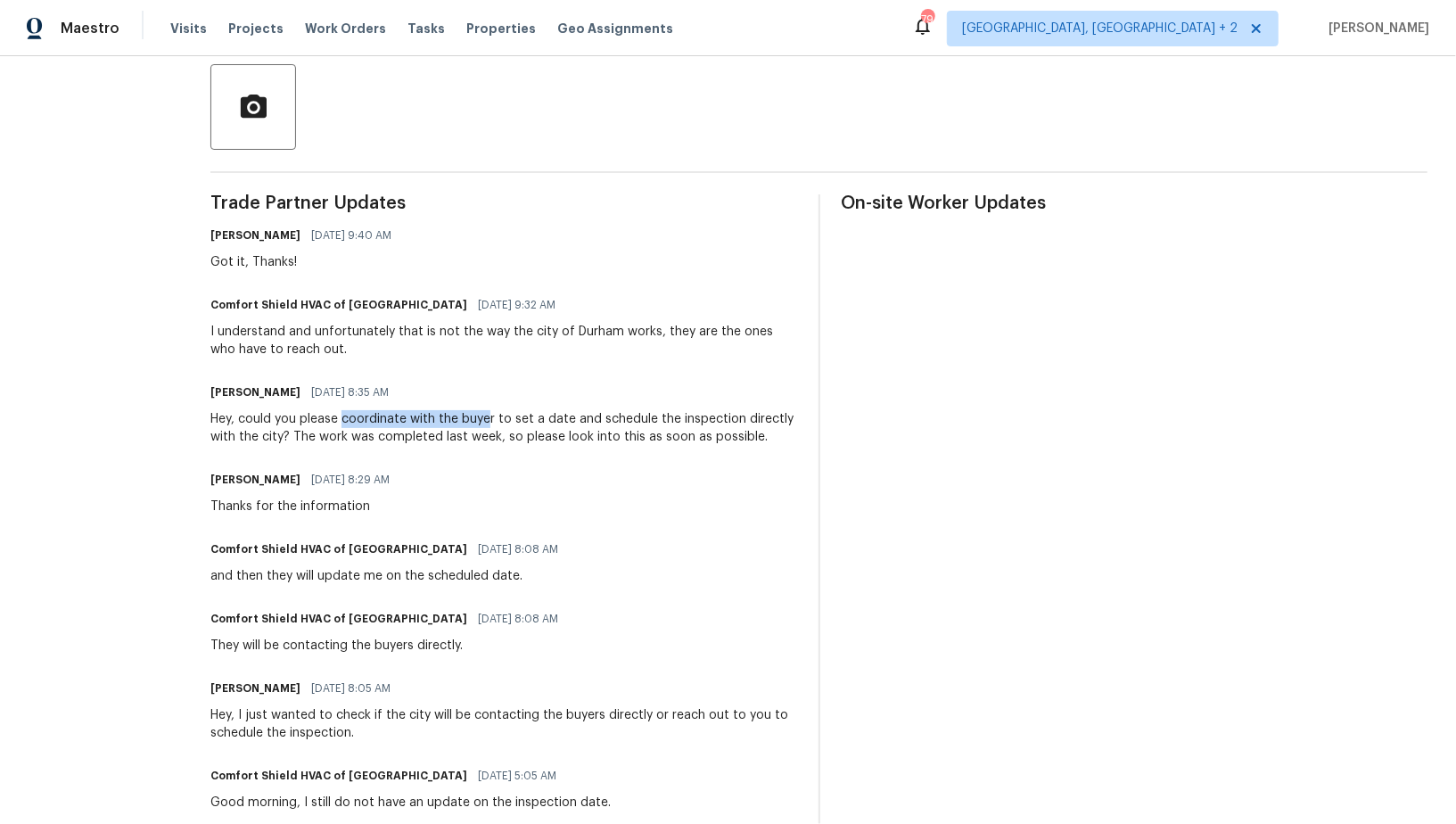
drag, startPoint x: 388, startPoint y: 419, endPoint x: 535, endPoint y: 422, distance: 147.0
click at [535, 422] on div "Hey, could you please coordinate with the buyer to set a date and schedule the …" at bounding box center [504, 428] width 586 height 36
copy div "coordinate with the buye"
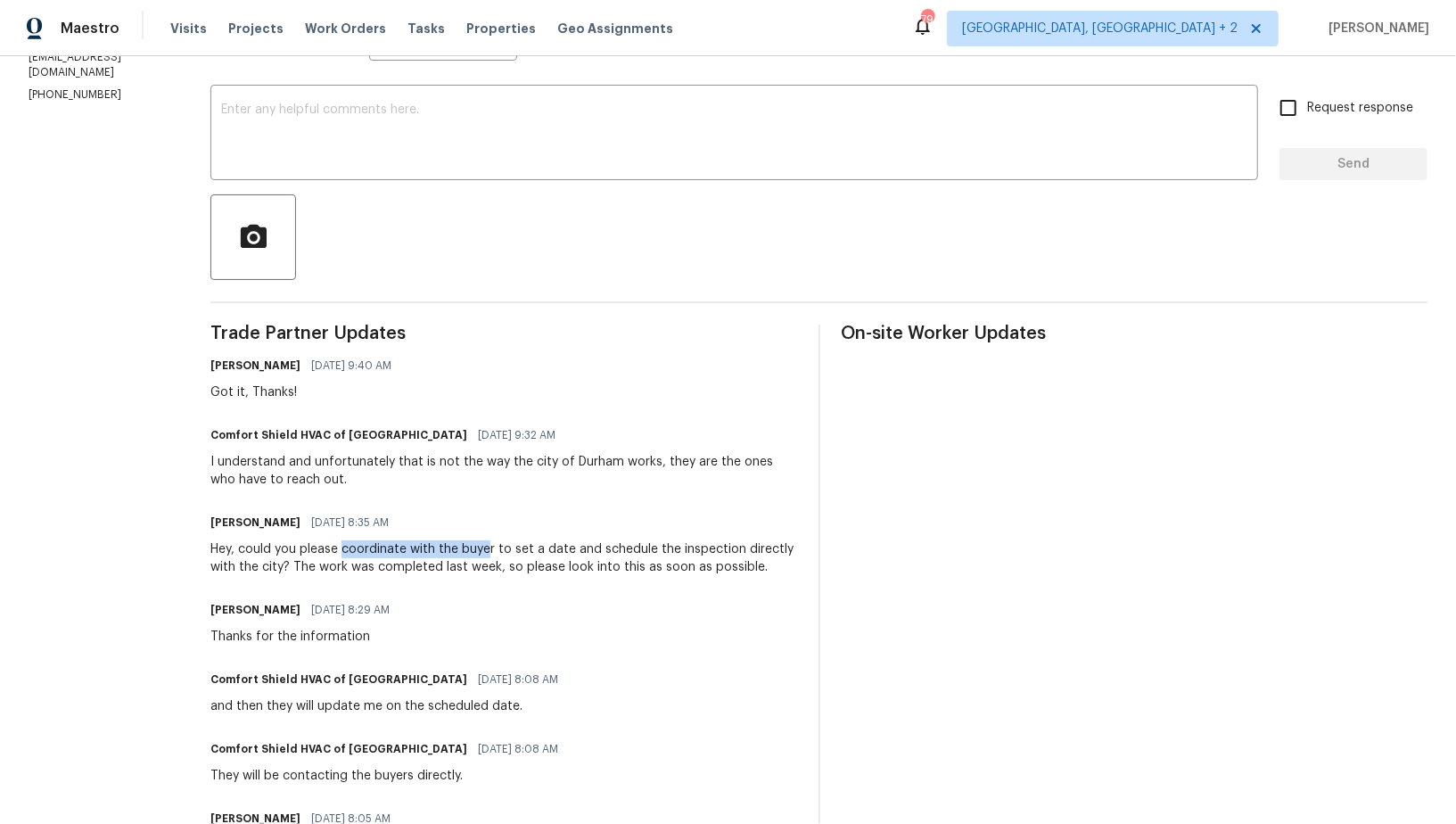
scroll to position [303, 0]
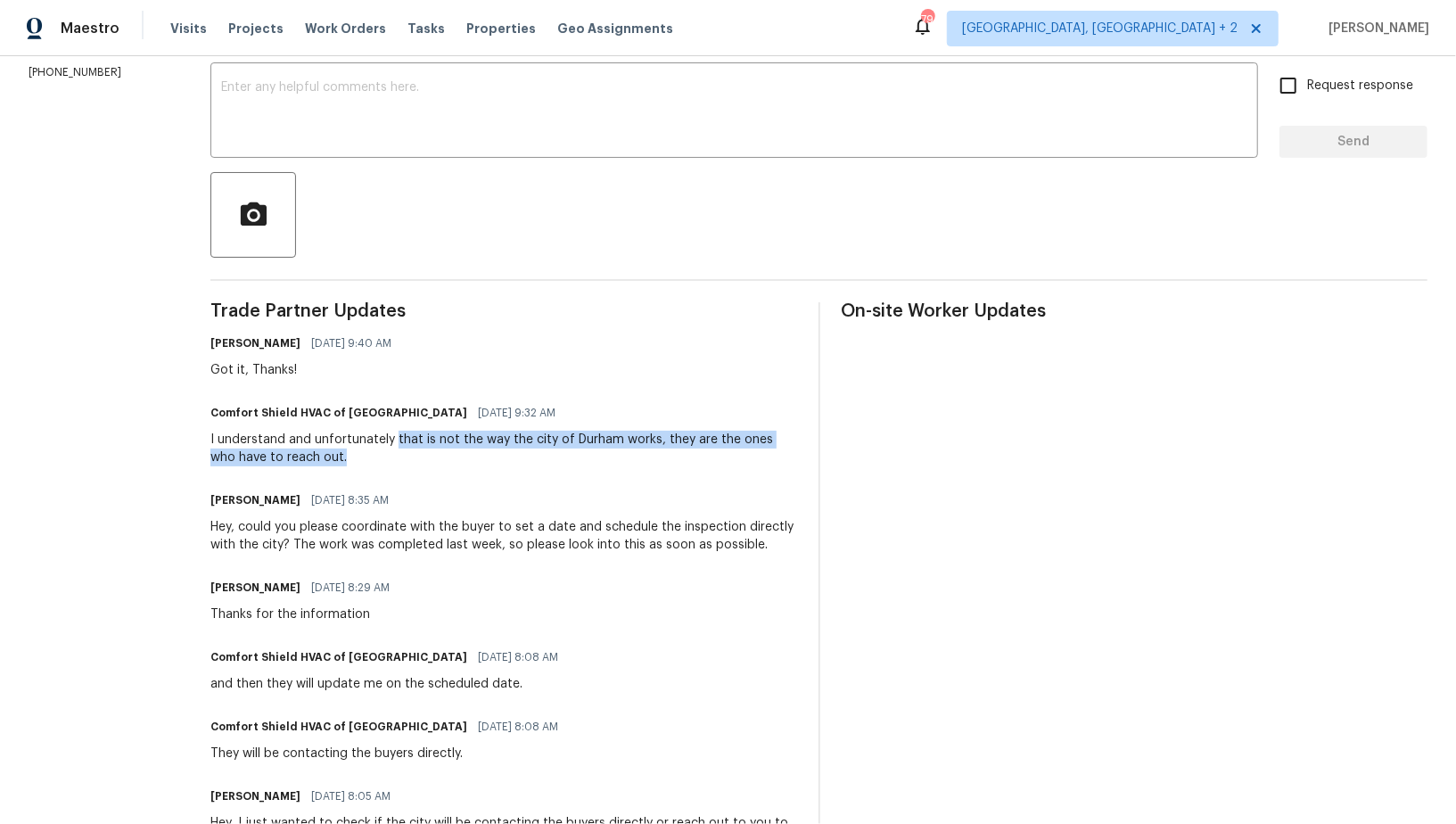
drag, startPoint x: 441, startPoint y: 437, endPoint x: 697, endPoint y: 449, distance: 256.3
click at [697, 449] on div "I understand and unfortunately that is not the way the city of Durham works, th…" at bounding box center [504, 449] width 586 height 36
copy div "that is not the way the city of Durham works, they are the ones who have to rea…"
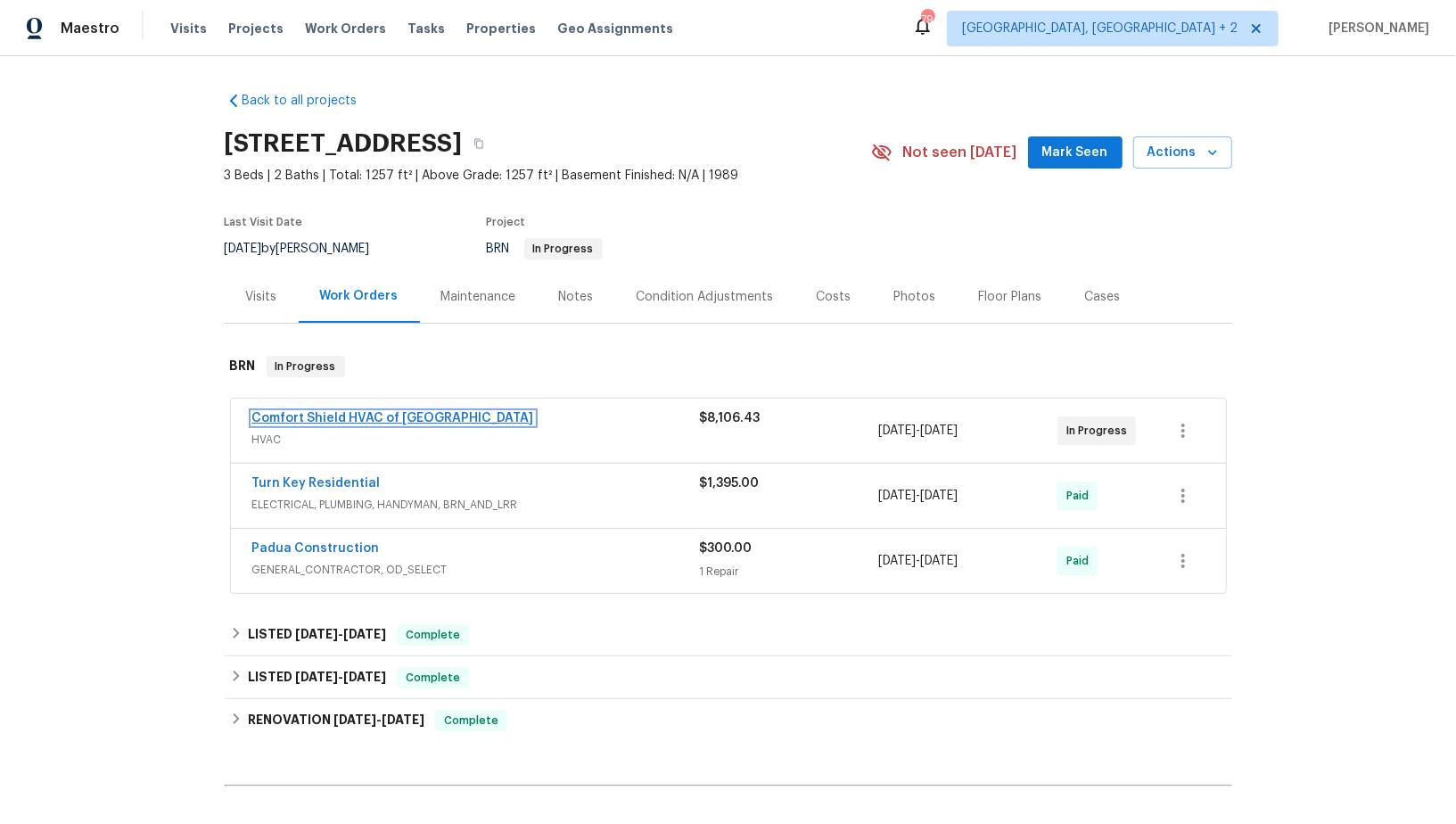
click at [351, 419] on link "Comfort Shield HVAC of [GEOGRAPHIC_DATA]" at bounding box center [393, 417] width 282 height 12
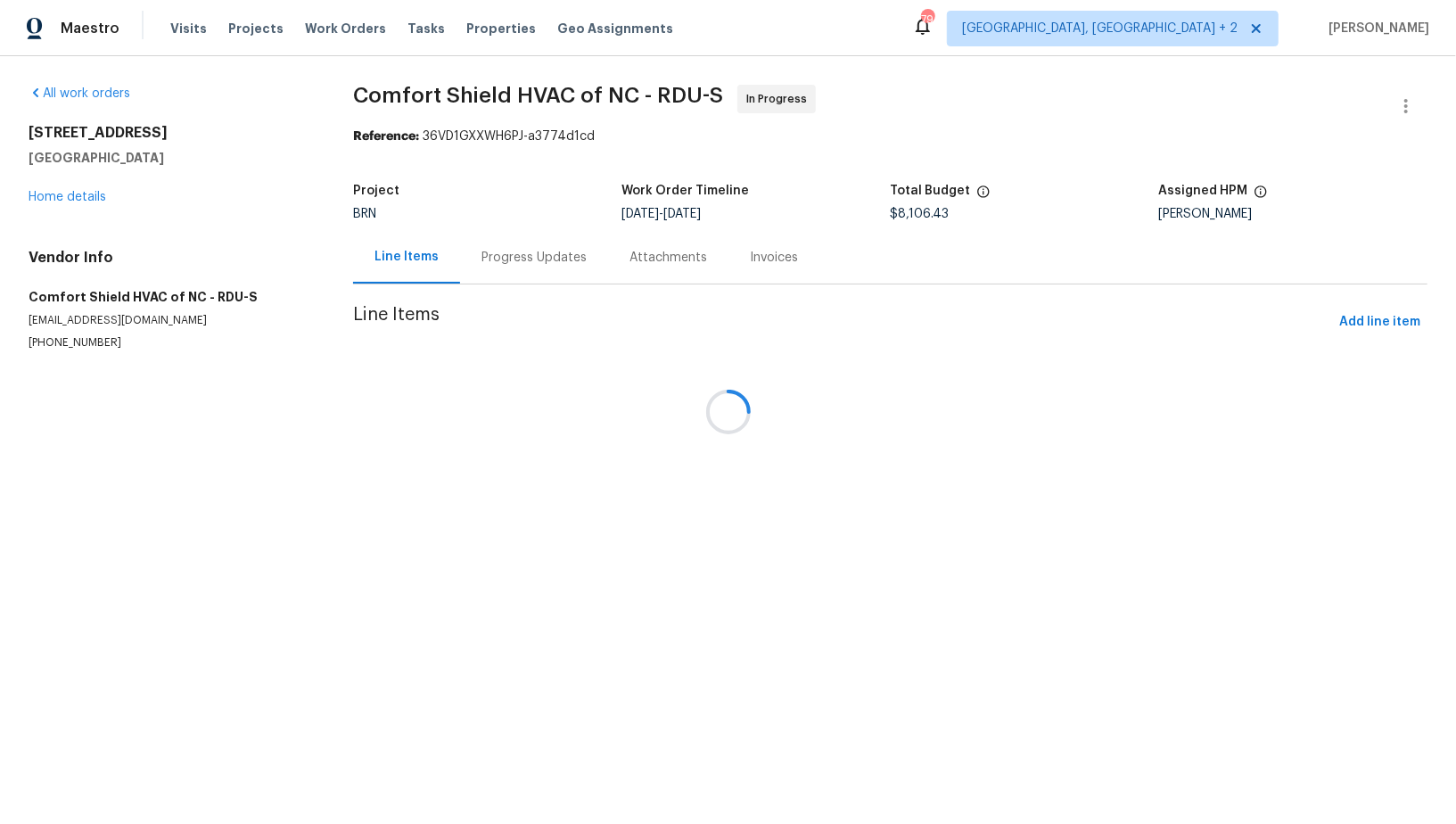
click at [86, 197] on div at bounding box center [728, 412] width 1456 height 824
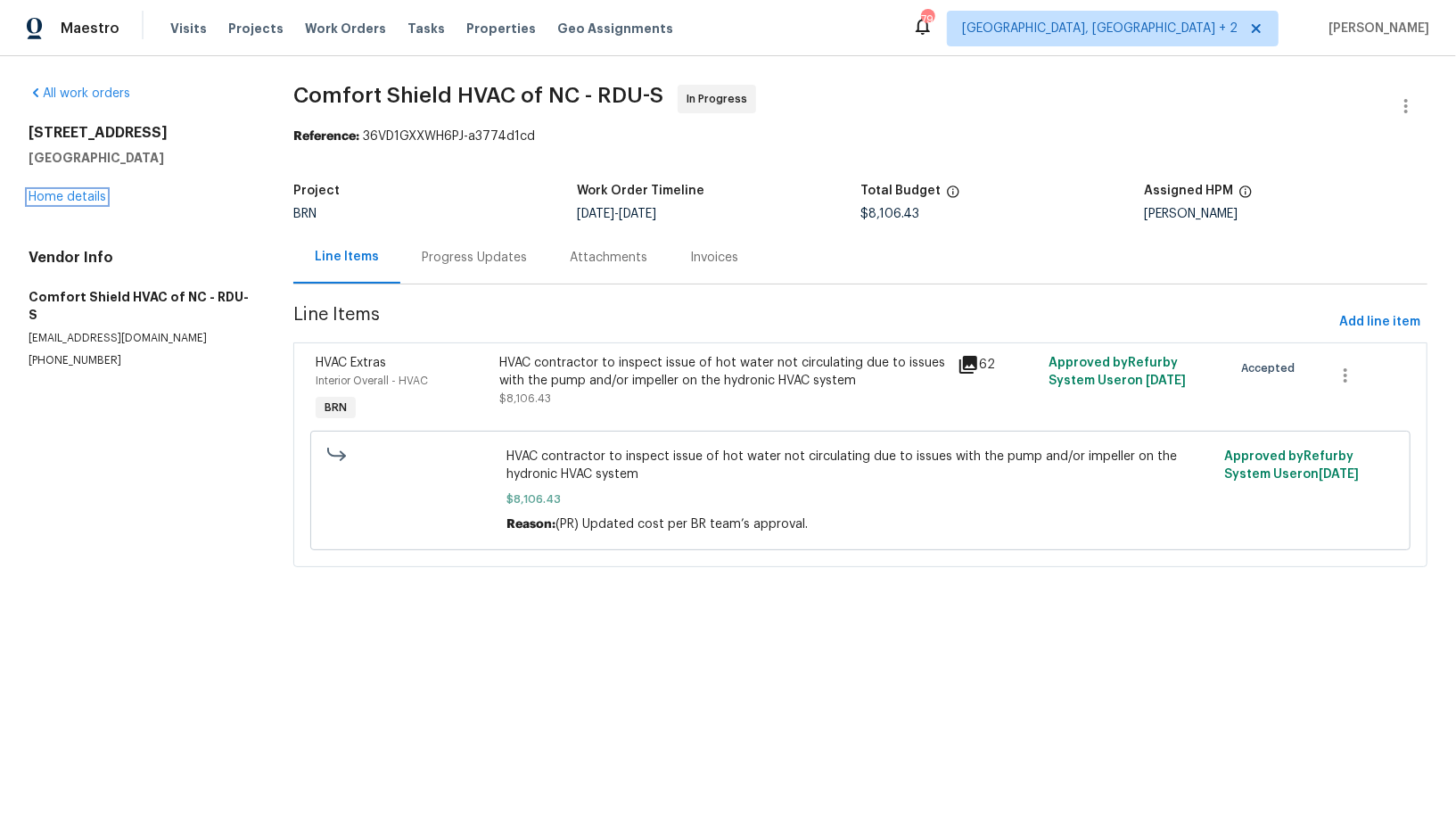
click at [86, 197] on link "Home details" at bounding box center [67, 196] width 78 height 12
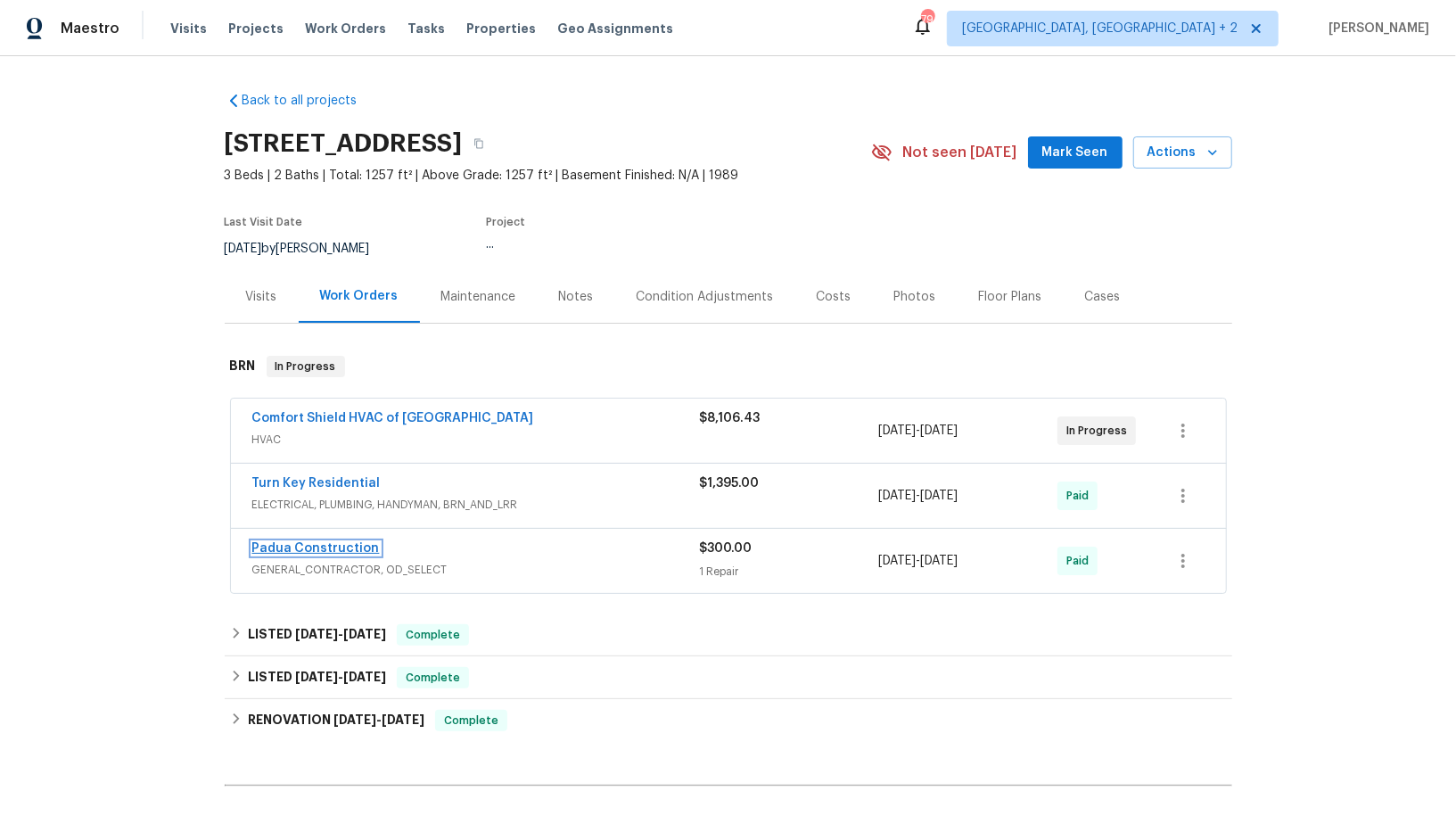
click at [307, 548] on link "Padua Construction" at bounding box center [316, 547] width 128 height 12
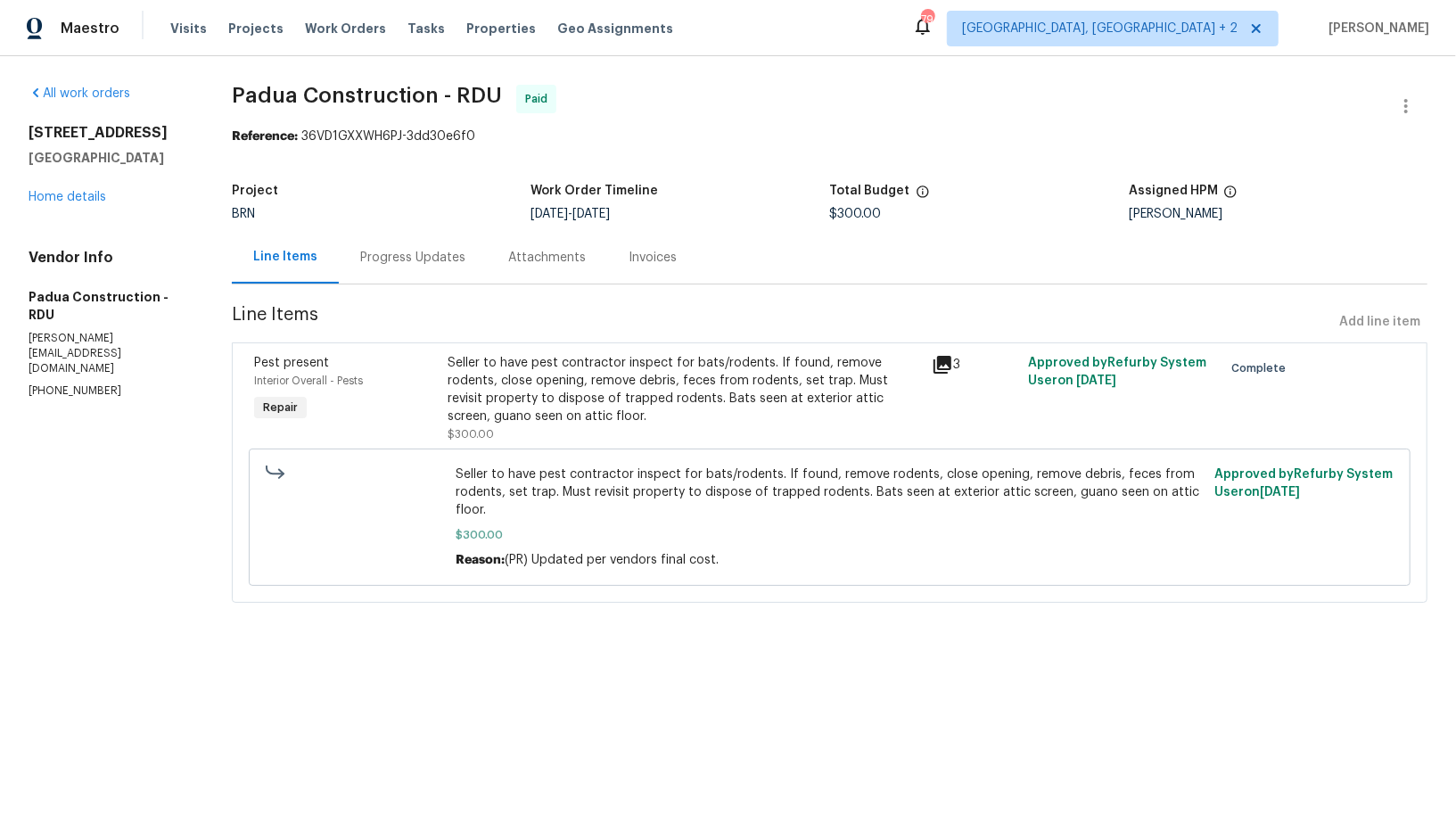
click at [632, 412] on div "Seller to have pest contractor inspect for bats/rodents. If found, remove roden…" at bounding box center [684, 389] width 473 height 71
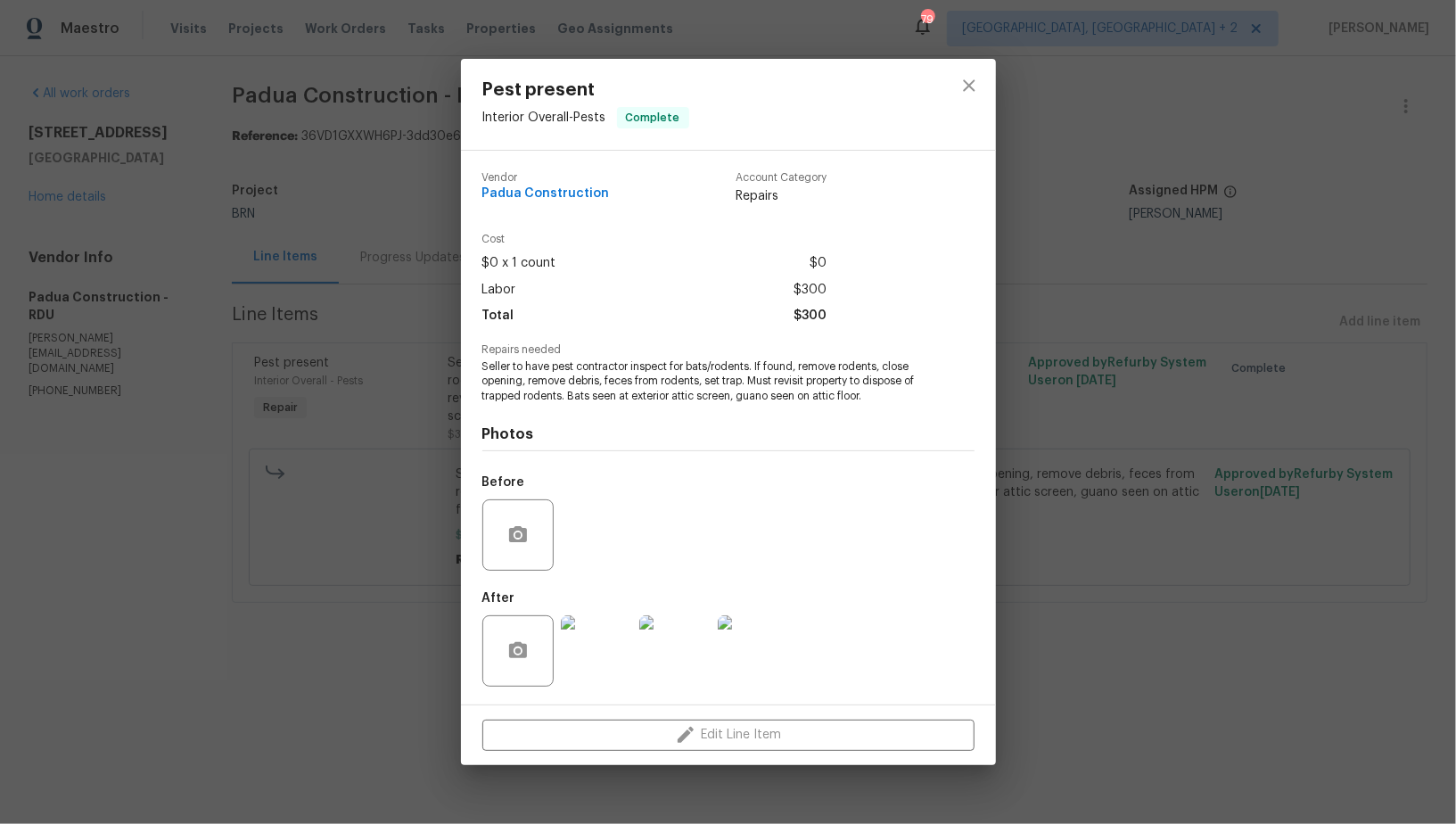
click at [610, 660] on img at bounding box center [595, 650] width 71 height 71
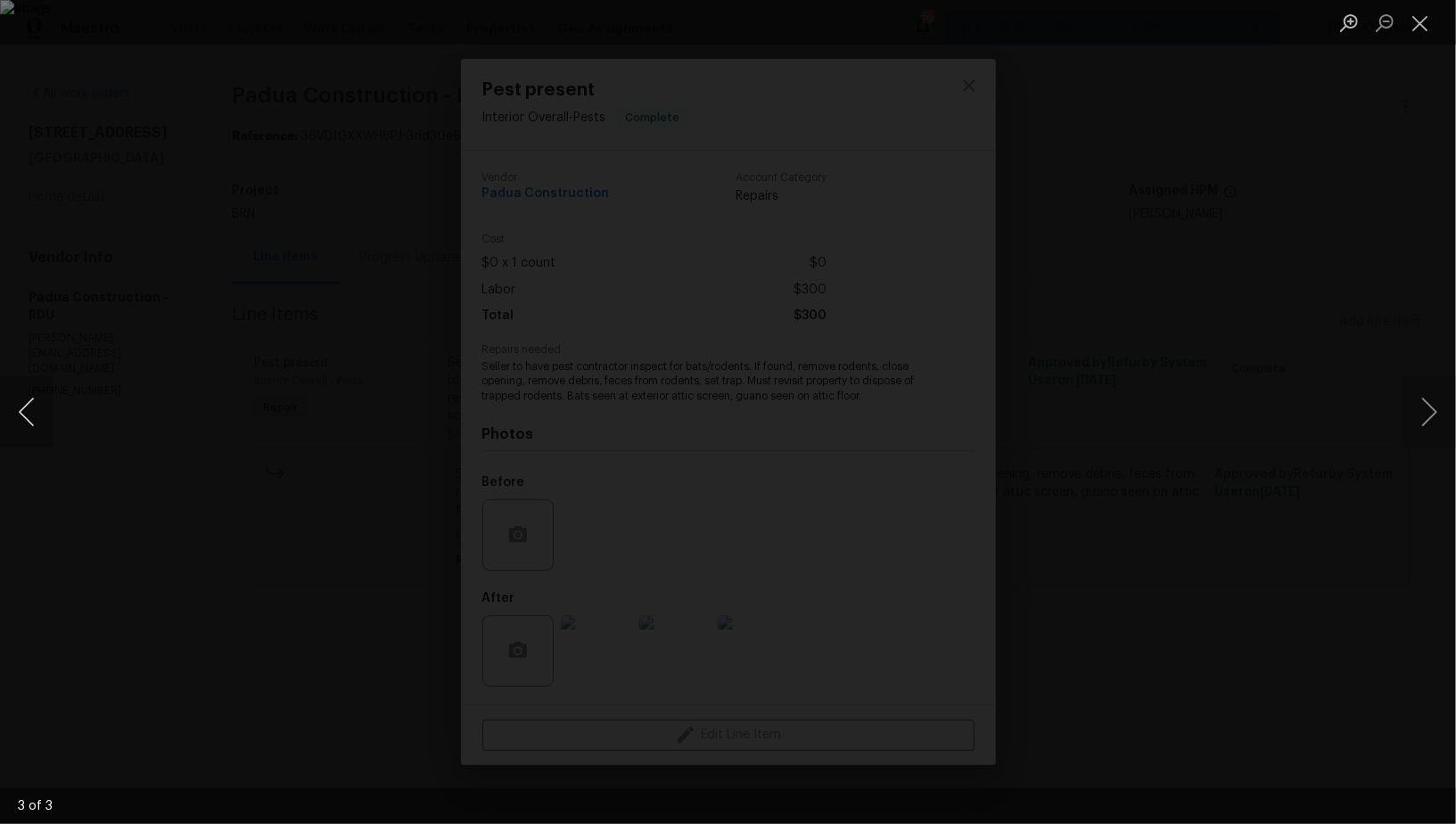
click at [40, 429] on button "Previous image" at bounding box center [27, 412] width 54 height 71
click at [293, 491] on div "Lightbox" at bounding box center [728, 412] width 1456 height 824
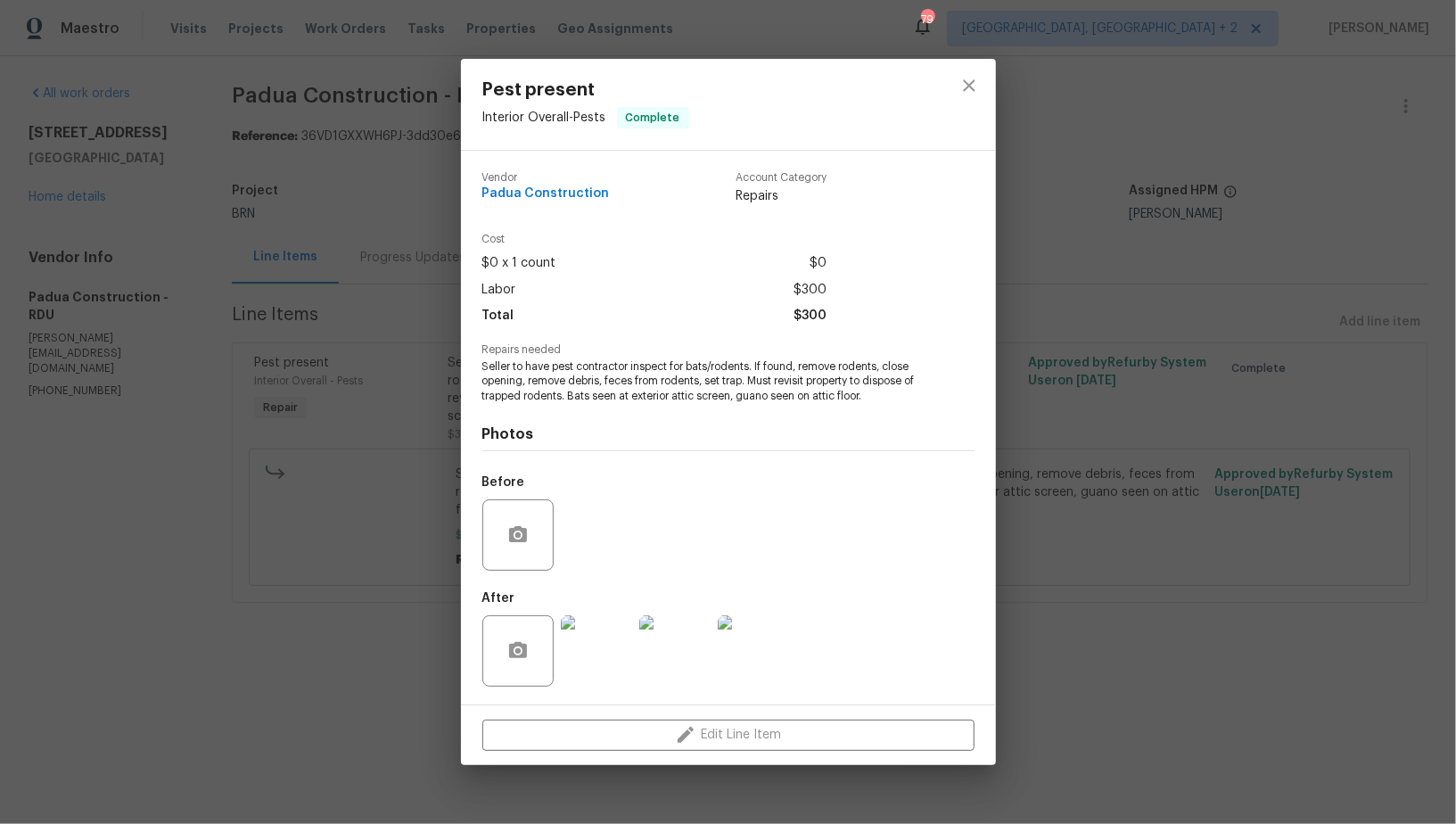
click at [293, 491] on div "Pest present Interior Overall - Pests Complete Vendor Padua Construction Accoun…" at bounding box center [728, 412] width 1456 height 824
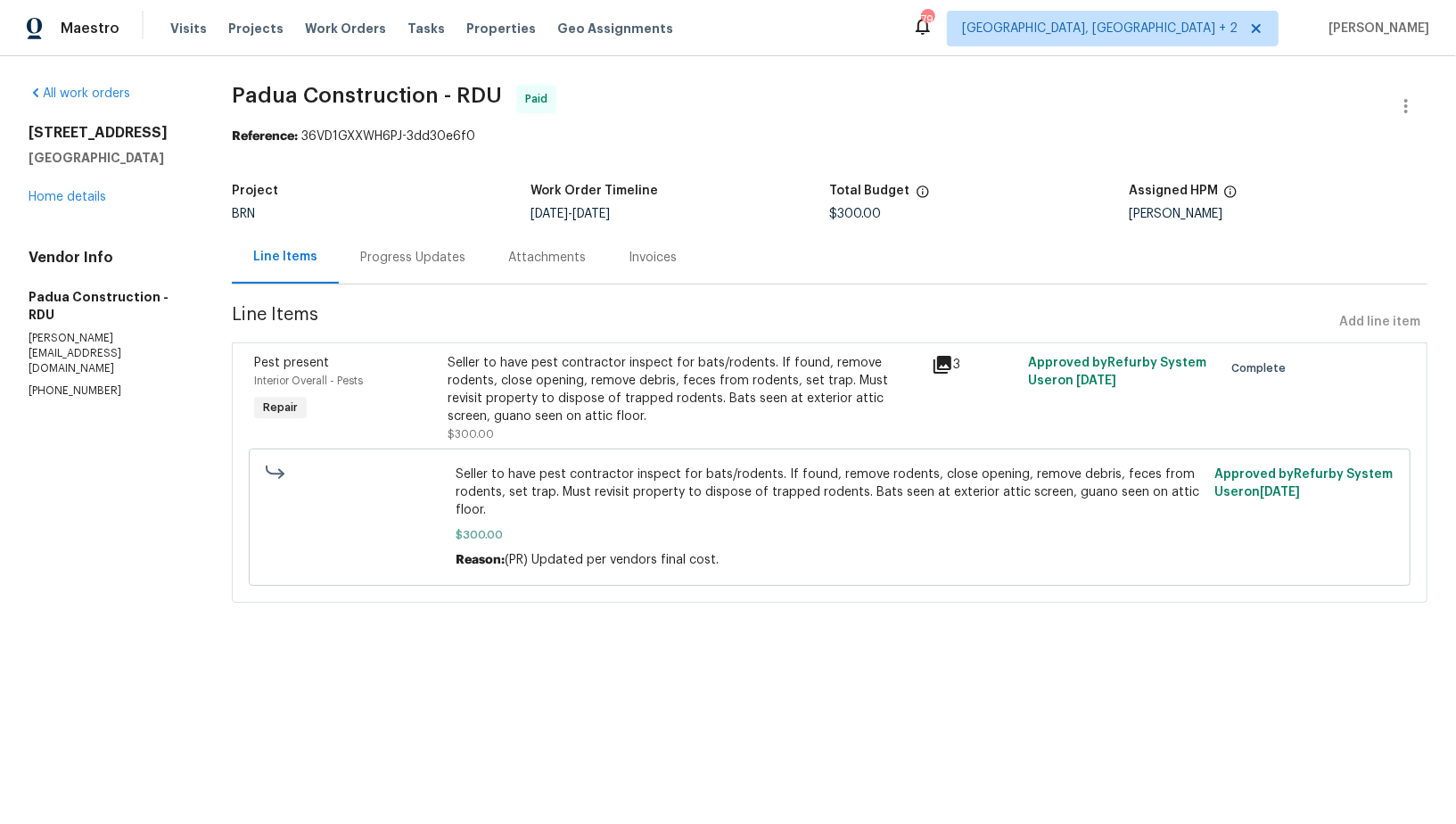
click at [549, 451] on div "Seller to have pest contractor inspect for bats/rodents. If found, remove roden…" at bounding box center [829, 517] width 1161 height 137
click at [549, 415] on div "Seller to have pest contractor inspect for bats/rodents. If found, remove roden…" at bounding box center [684, 389] width 473 height 71
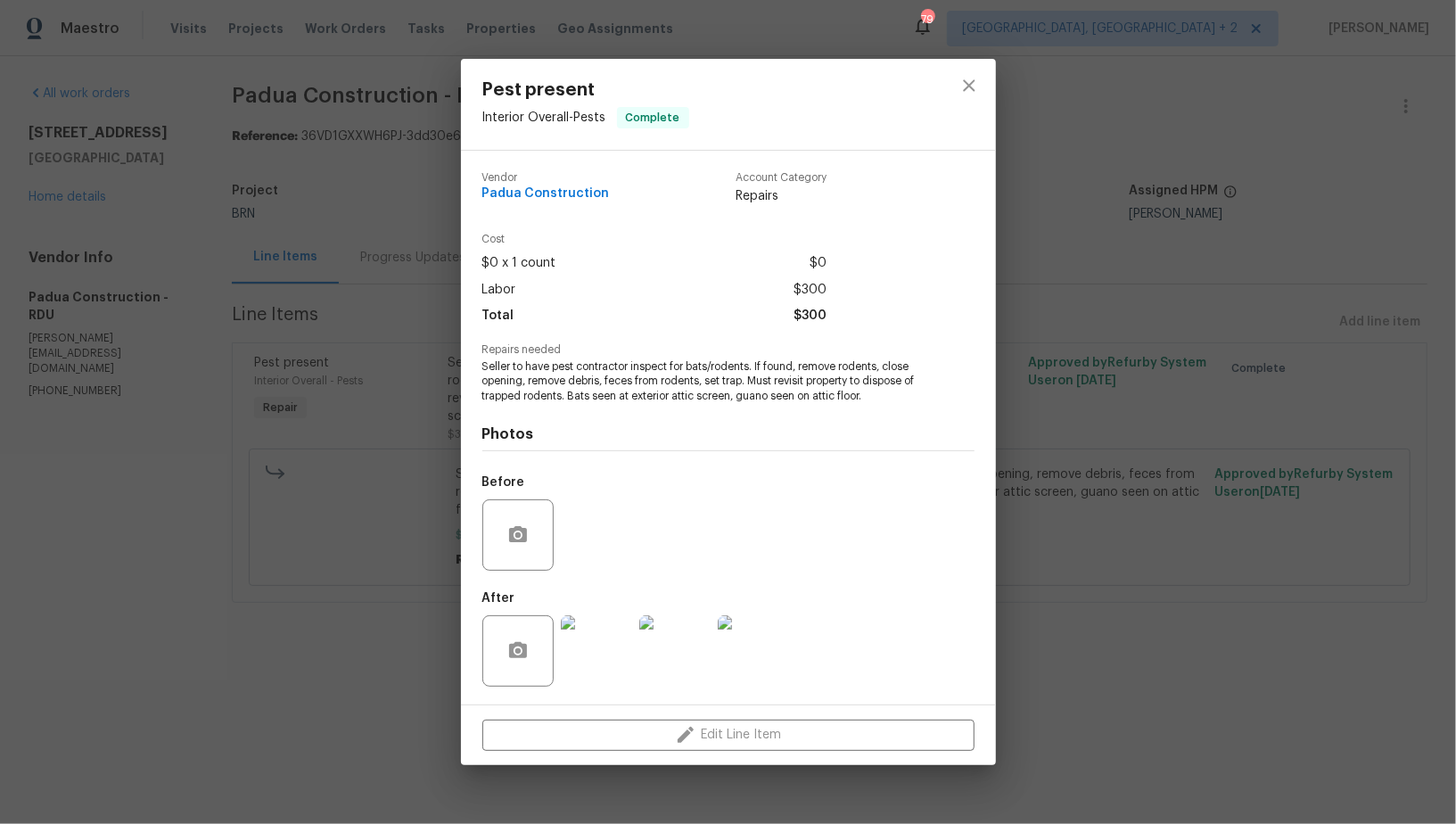
click at [591, 632] on img at bounding box center [595, 650] width 71 height 71
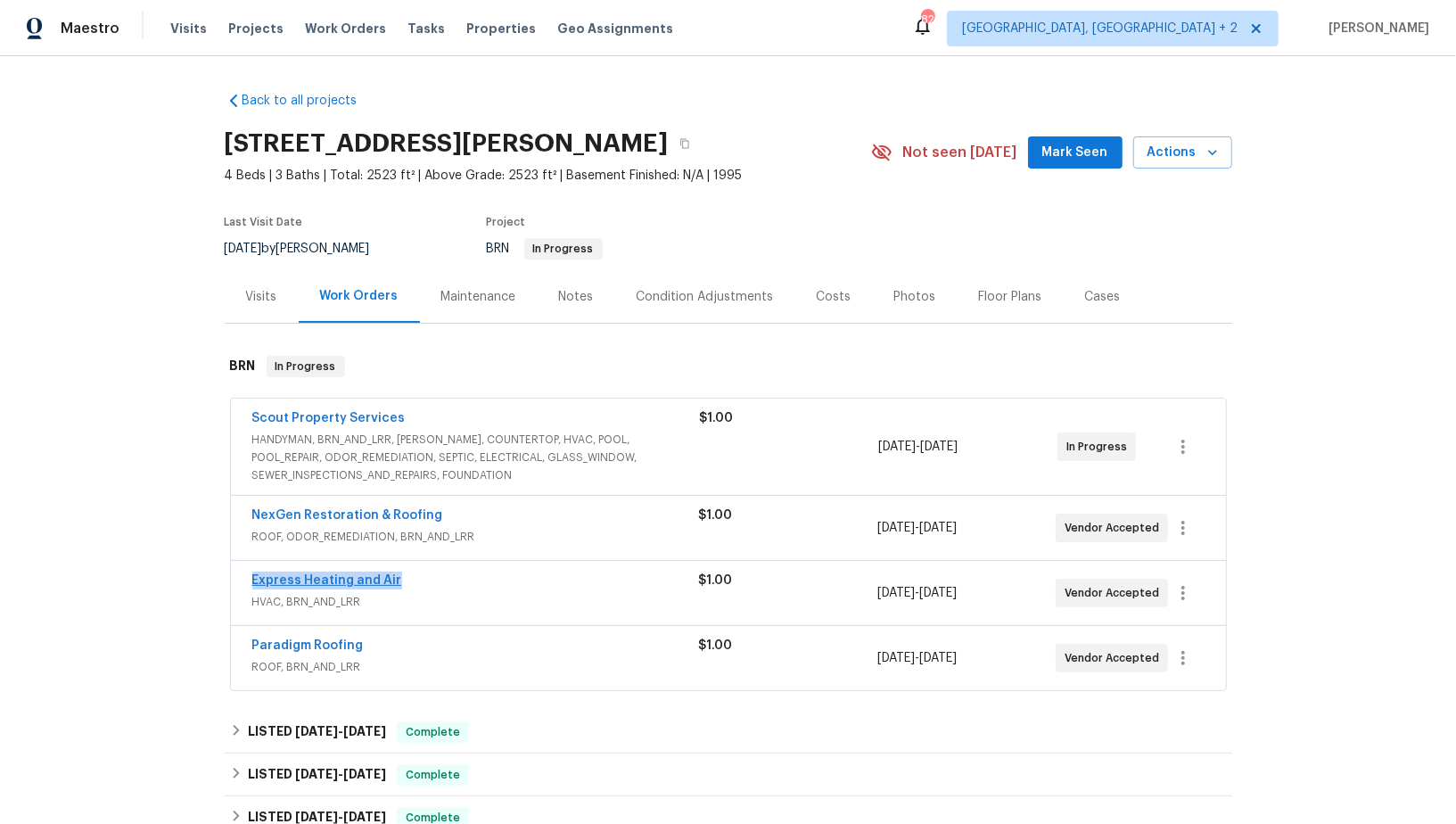
drag, startPoint x: 416, startPoint y: 581, endPoint x: 251, endPoint y: 580, distance: 165.0
click at [251, 580] on div "Express Heating and Air HVAC, BRN_AND_LRR $1.00 [DATE] - [DATE] Vendor Accepted" at bounding box center [728, 592] width 995 height 64
copy link "Express Heating and Air"
click at [361, 575] on link "Express Heating and Air" at bounding box center [327, 580] width 150 height 12
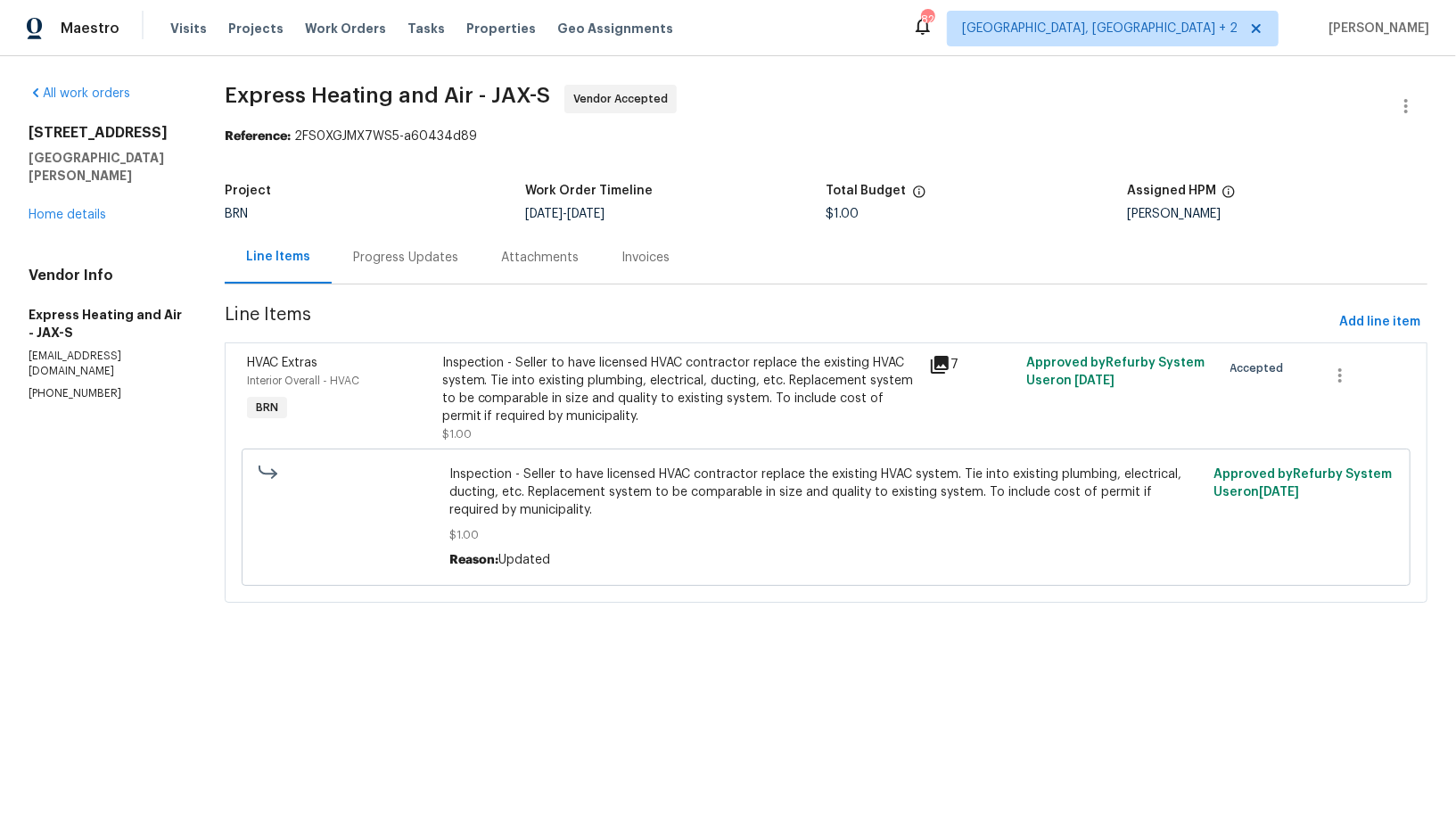
click at [539, 404] on div "Inspection - Seller to have licensed HVAC contractor replace the existing HVAC …" at bounding box center [679, 389] width 476 height 71
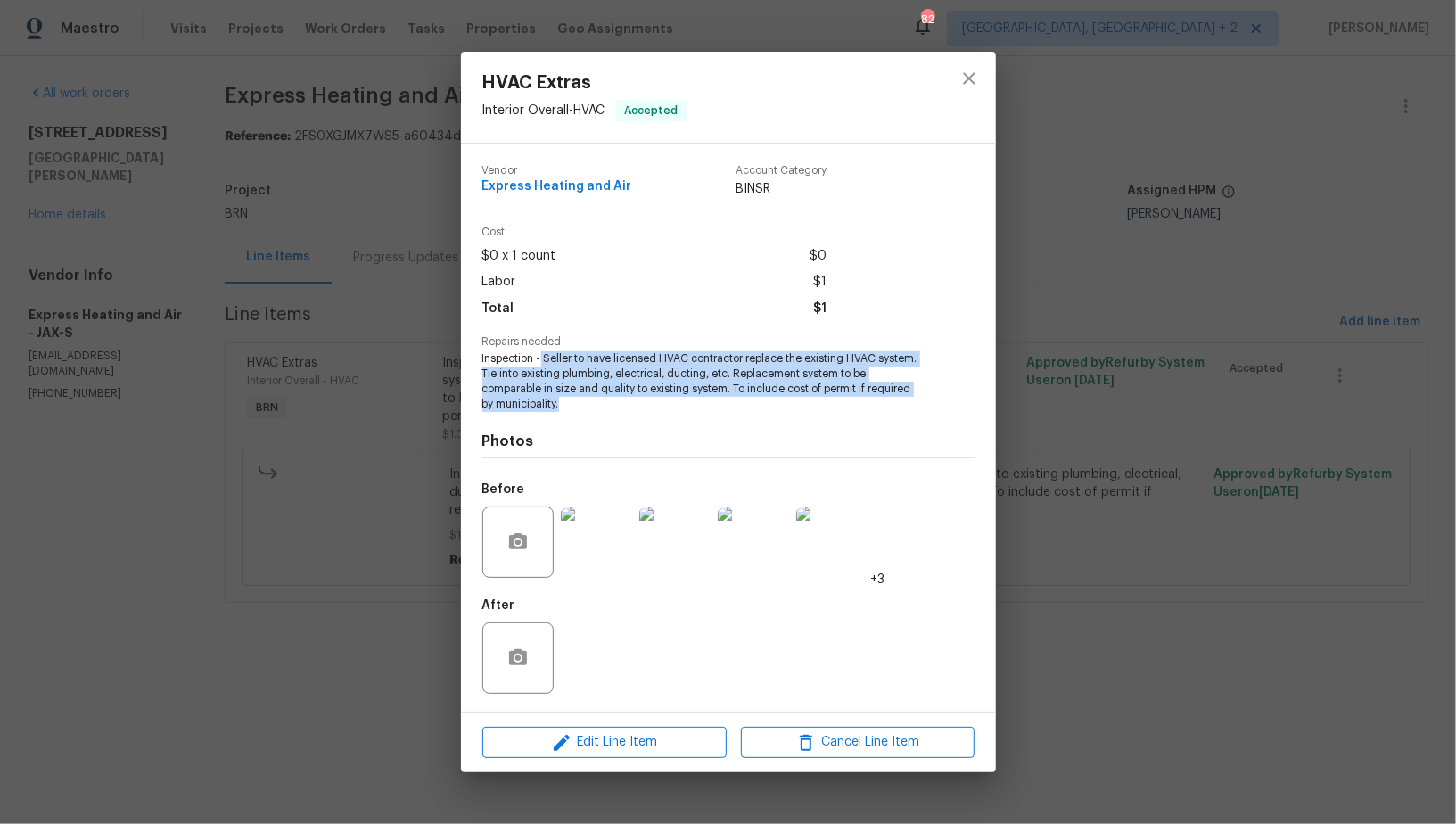
drag, startPoint x: 541, startPoint y: 360, endPoint x: 595, endPoint y: 401, distance: 67.8
click at [595, 401] on span "Inspection - Seller to have licensed HVAC contractor replace the existing HVAC …" at bounding box center [704, 381] width 443 height 60
copy span "Seller to have licensed HVAC contractor replace the existing HVAC system. Tie i…"
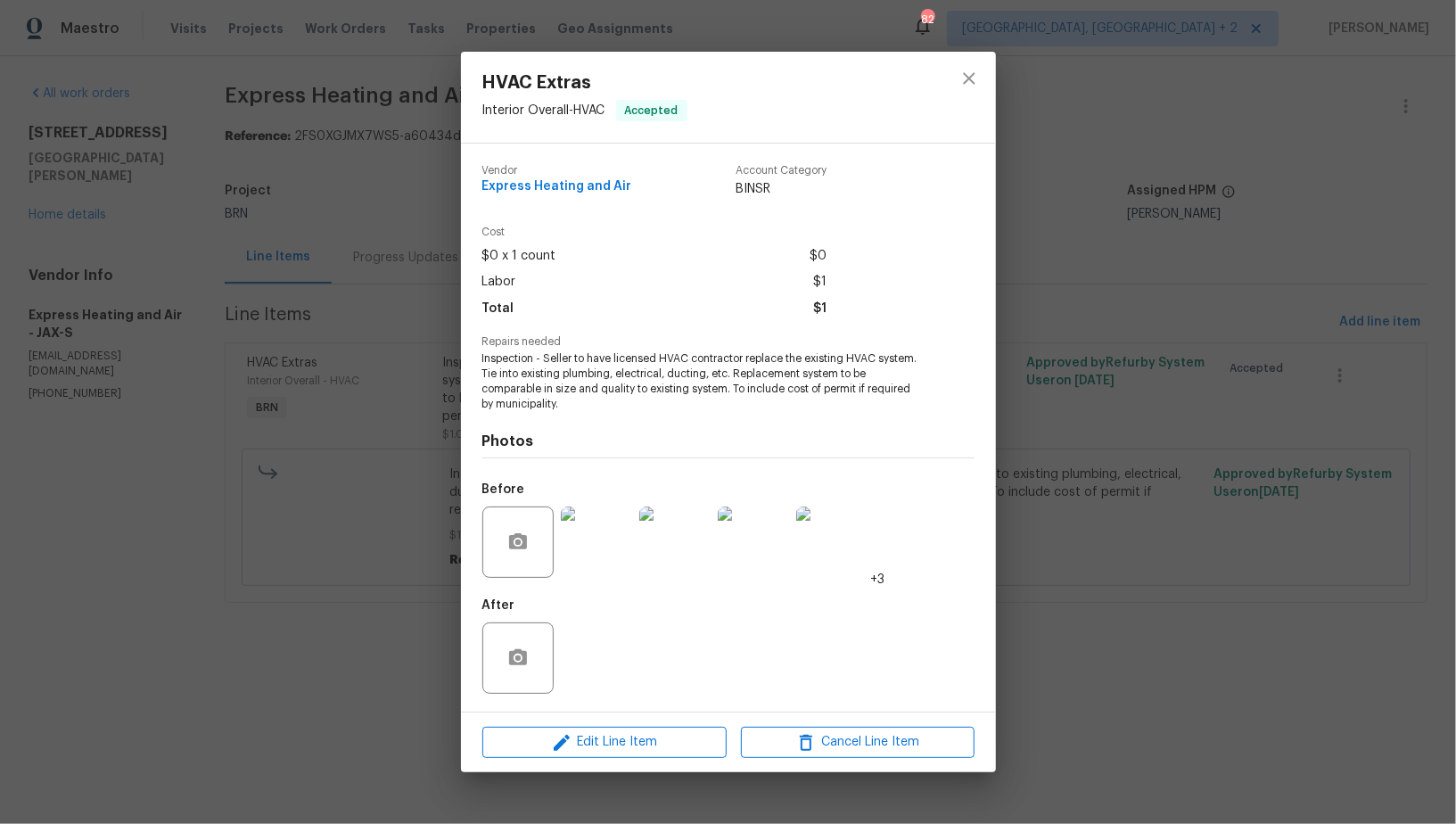
click at [325, 311] on div "HVAC Extras Interior Overall - HVAC Accepted Vendor Express Heating and Air Acc…" at bounding box center [728, 412] width 1456 height 824
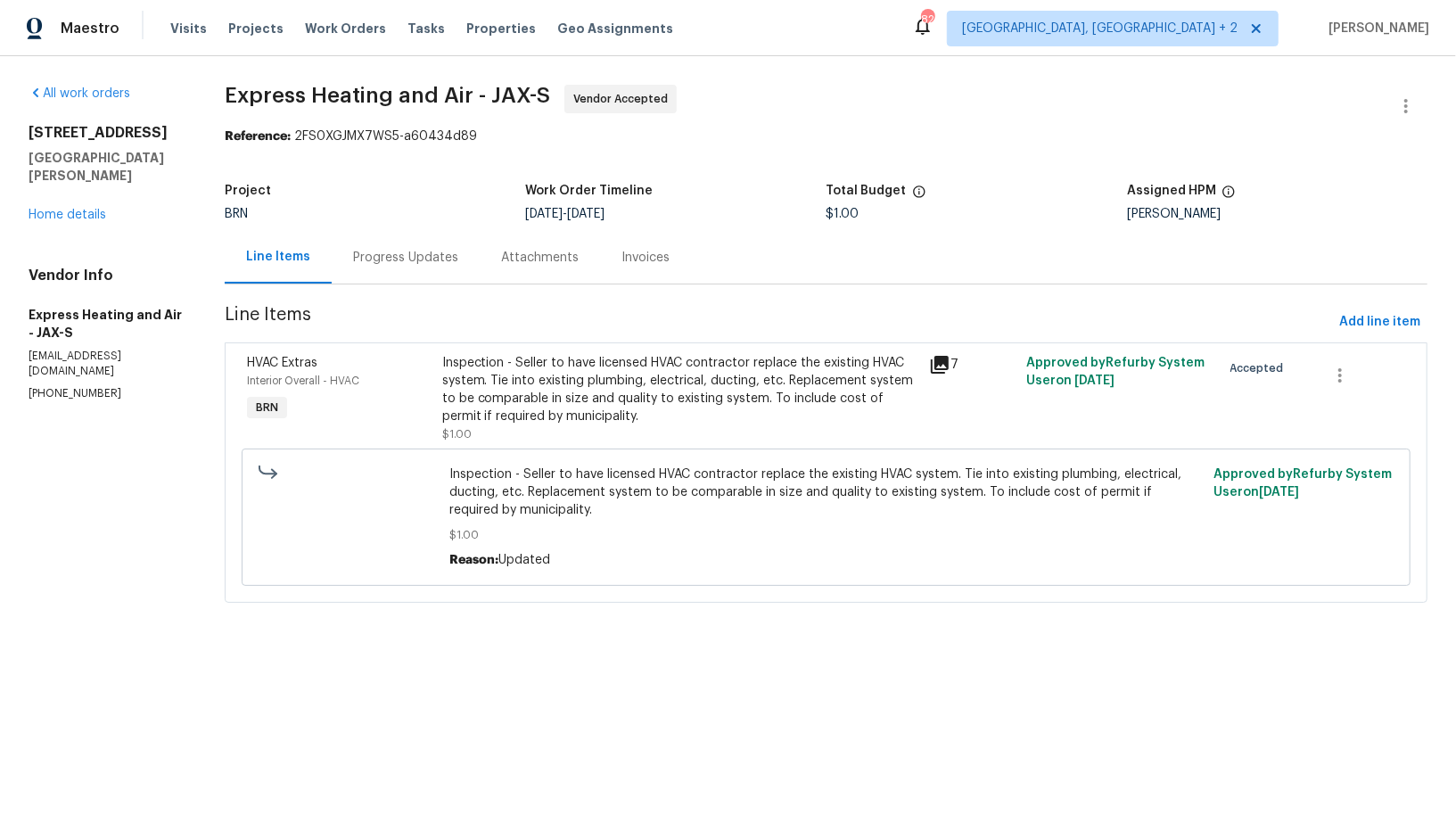
click at [398, 274] on div "Progress Updates" at bounding box center [406, 257] width 148 height 53
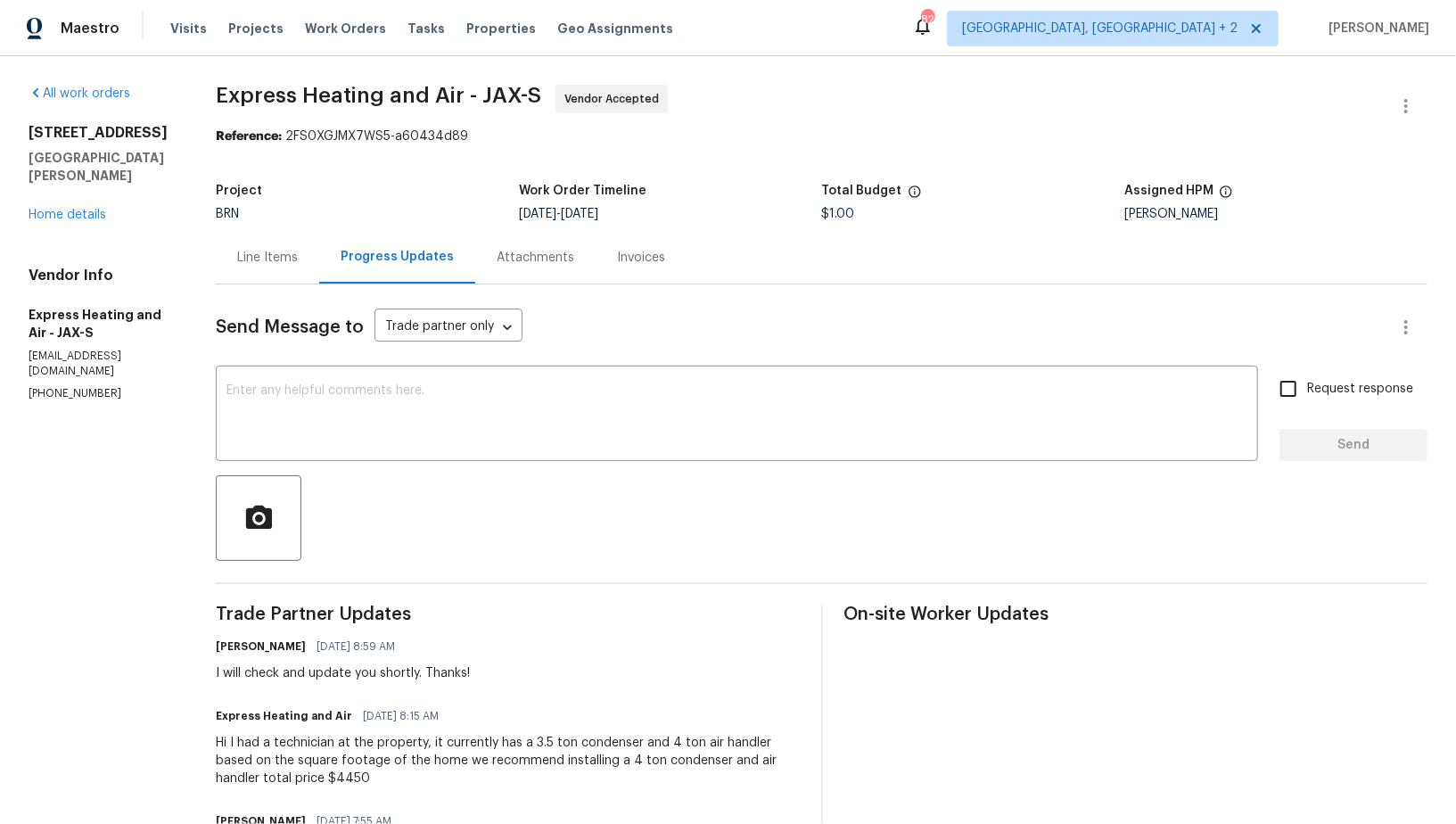
scroll to position [148, 0]
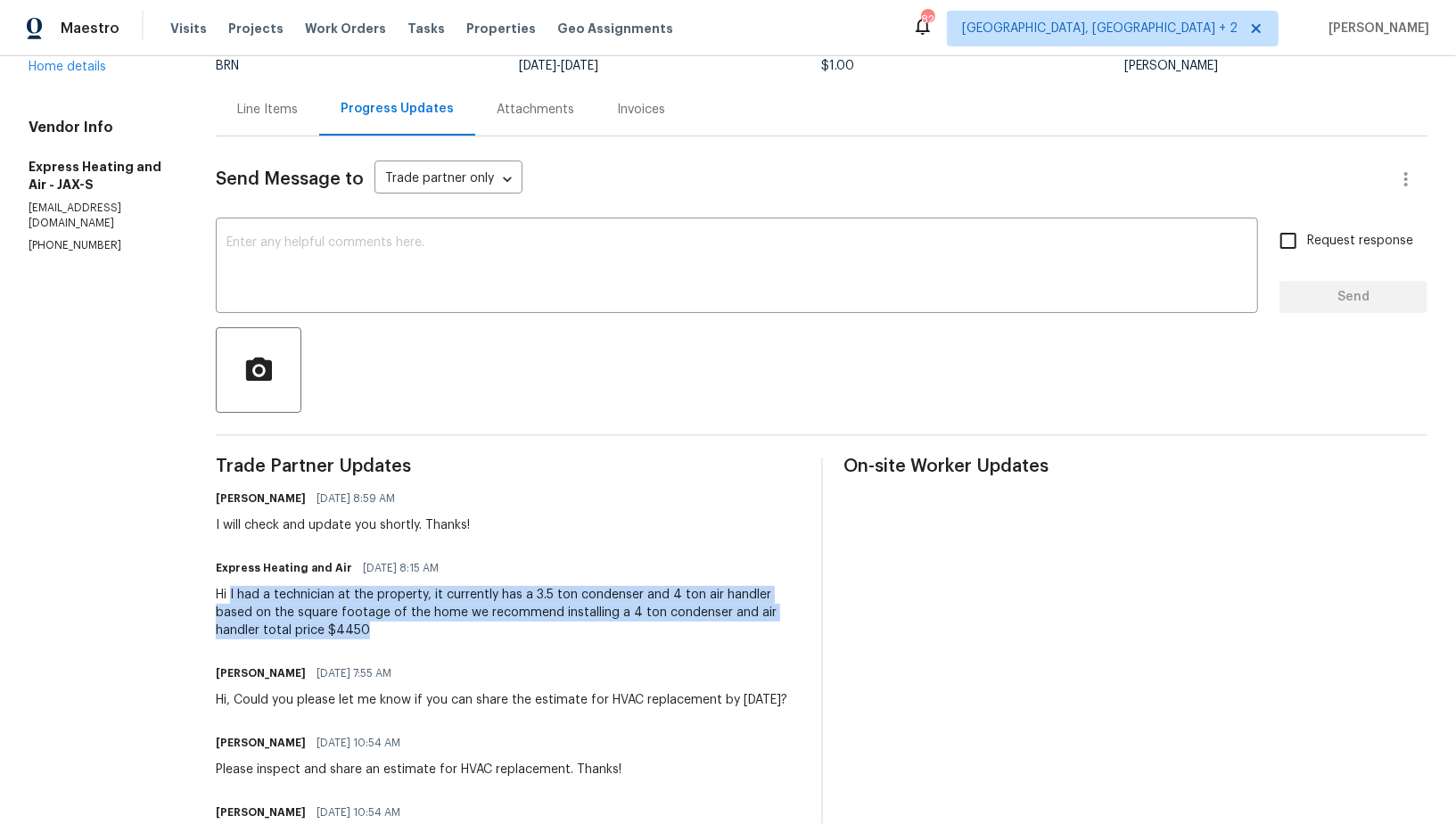
drag, startPoint x: 237, startPoint y: 590, endPoint x: 421, endPoint y: 633, distance: 189.0
click at [421, 633] on div "Hi I had a technician at the property, it currently has a 3.5 ton condenser and…" at bounding box center [507, 612] width 583 height 54
copy div "I had a technician at the property, it currently has a 3.5 ton condenser and 4 …"
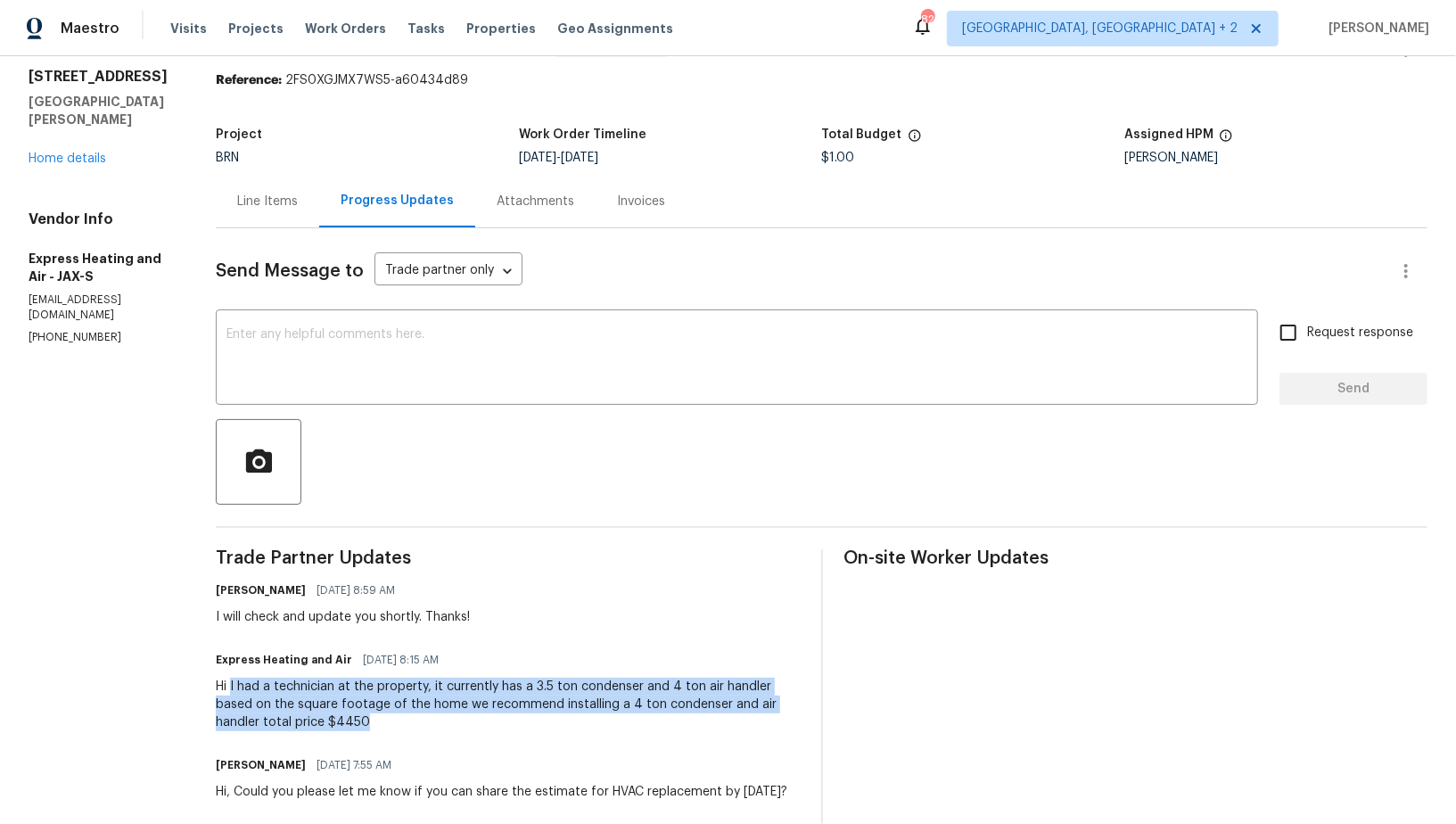
scroll to position [0, 0]
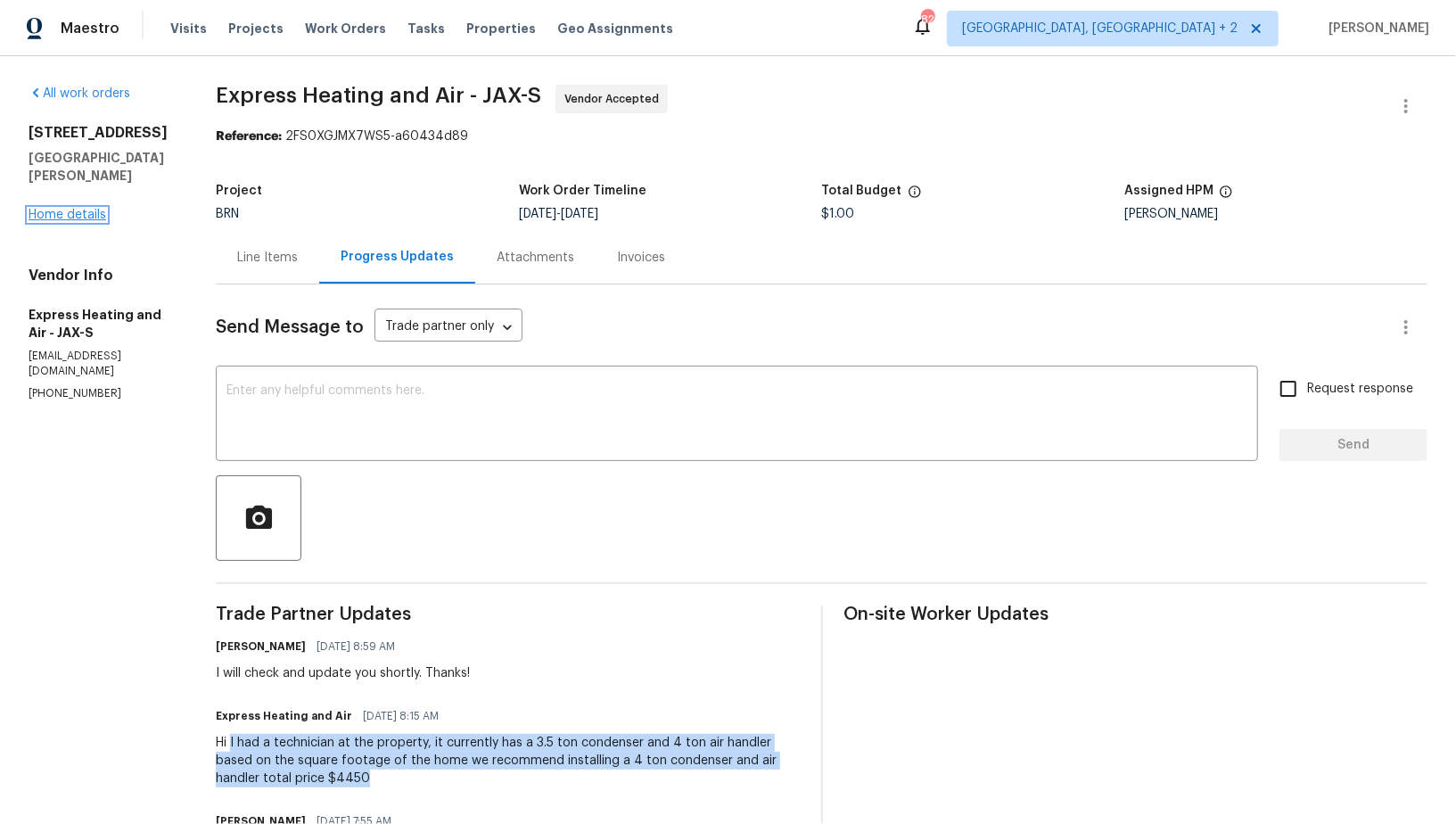
click at [80, 209] on link "Home details" at bounding box center [67, 215] width 78 height 12
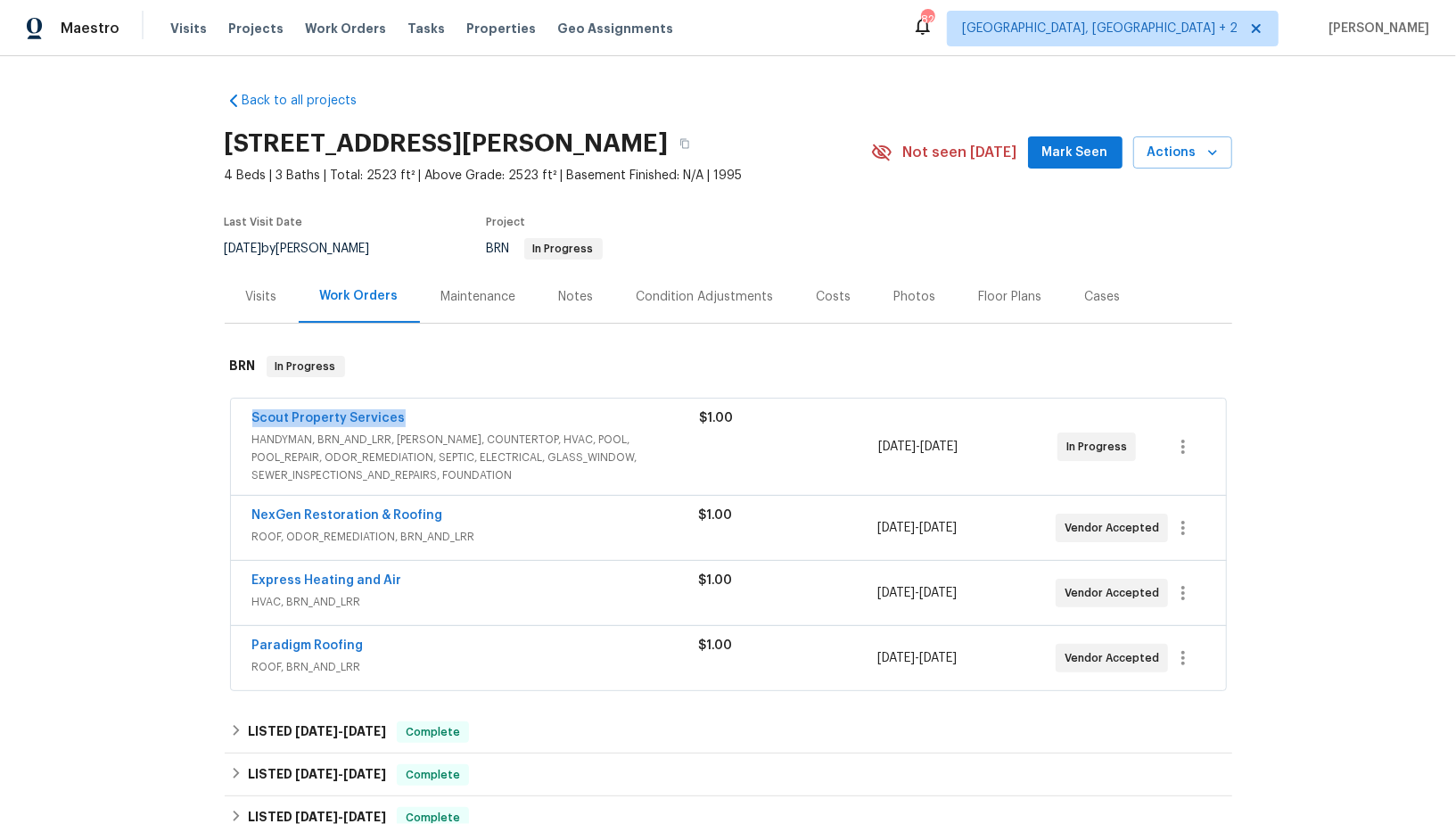
drag, startPoint x: 415, startPoint y: 415, endPoint x: 250, endPoint y: 415, distance: 165.0
click at [250, 415] on div "Scout Property Services HANDYMAN, BRN_AND_LRR, [PERSON_NAME], COUNTERTOP, HVAC,…" at bounding box center [728, 447] width 995 height 96
copy link "Scout Property Services"
click at [347, 422] on link "Scout Property Services" at bounding box center [329, 417] width 153 height 12
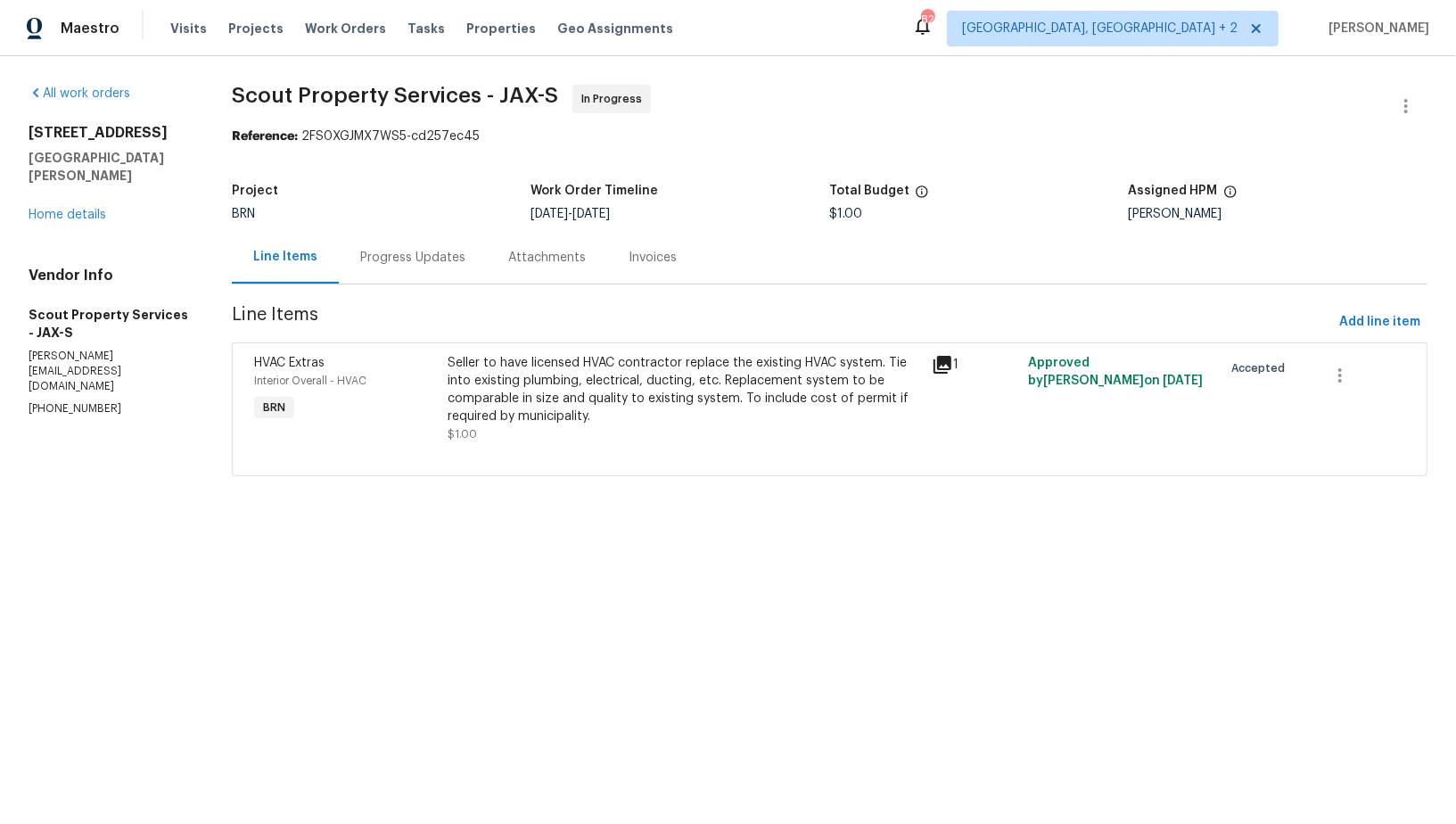
click at [440, 253] on div "Progress Updates" at bounding box center [413, 257] width 105 height 18
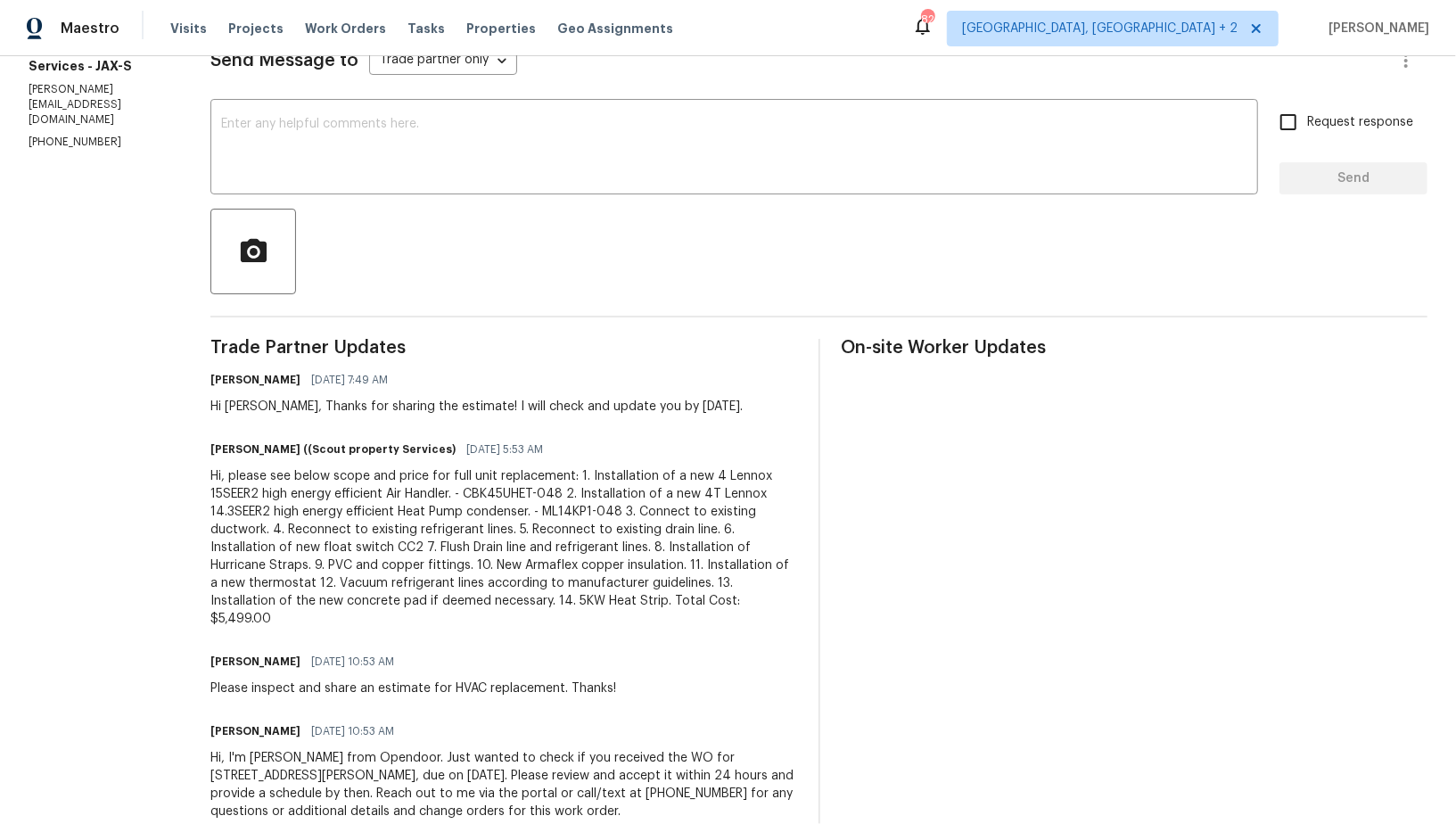
scroll to position [294, 0]
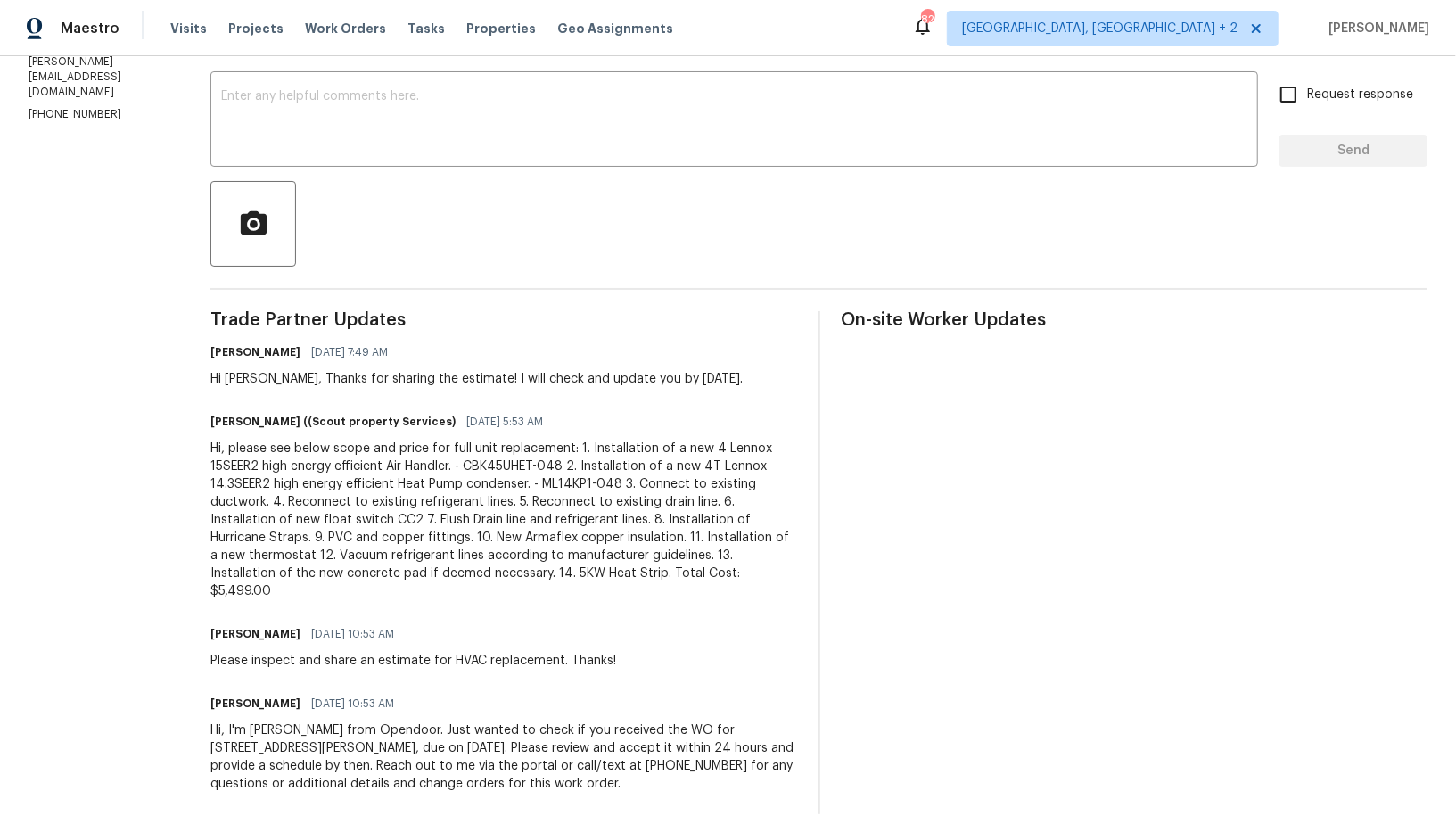
drag, startPoint x: 165, startPoint y: 449, endPoint x: 426, endPoint y: 572, distance: 288.5
click at [427, 574] on div "Hi, please see below scope and price for full unit replacement: 1. Installation…" at bounding box center [504, 520] width 586 height 161
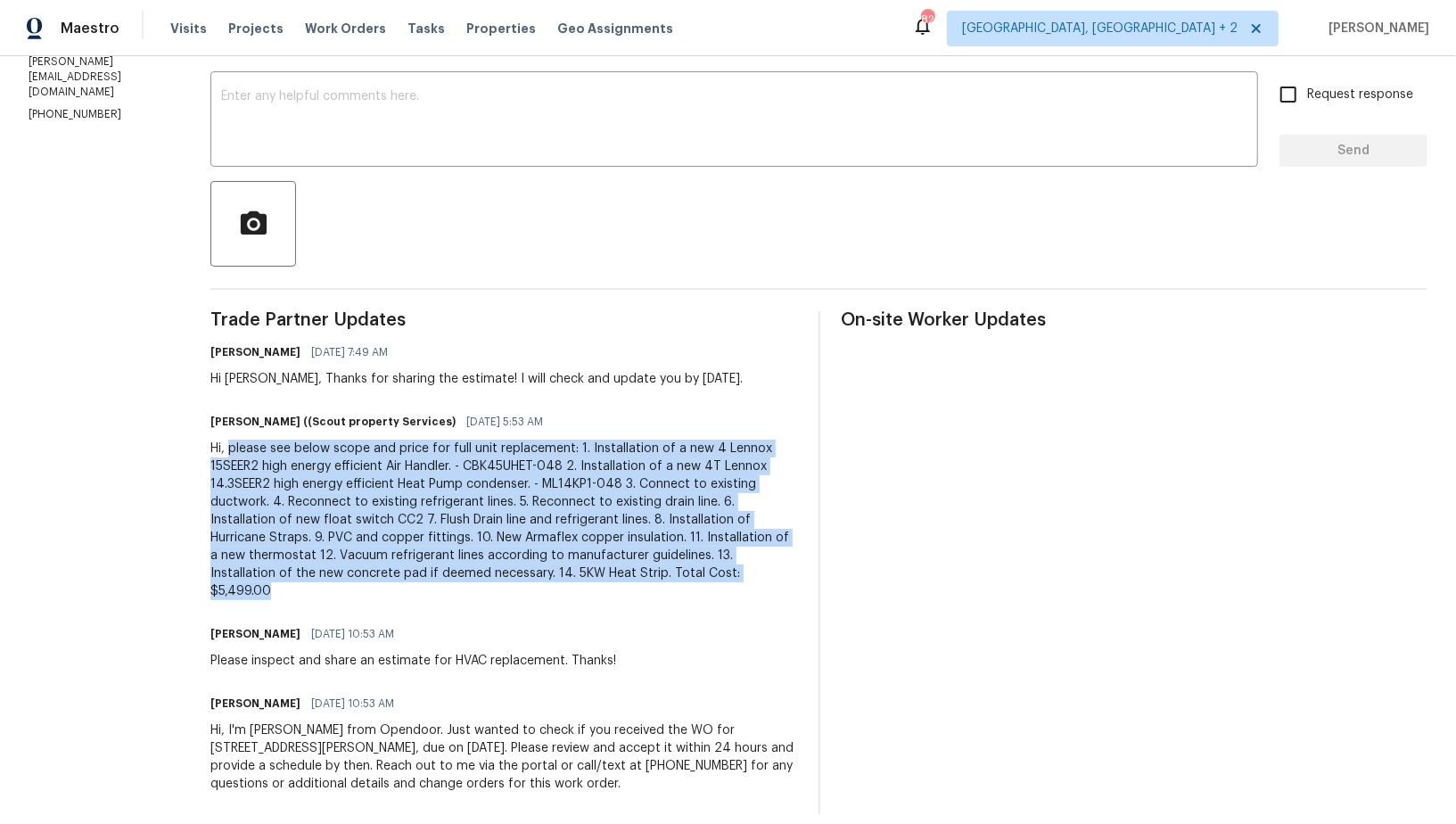
drag, startPoint x: 396, startPoint y: 573, endPoint x: 169, endPoint y: 449, distance: 258.7
click at [211, 449] on div "Hi, please see below scope and price for full unit replacement: 1. Installation…" at bounding box center [504, 520] width 586 height 161
copy div "please see below scope and price for full unit replacement: 1. Installation of …"
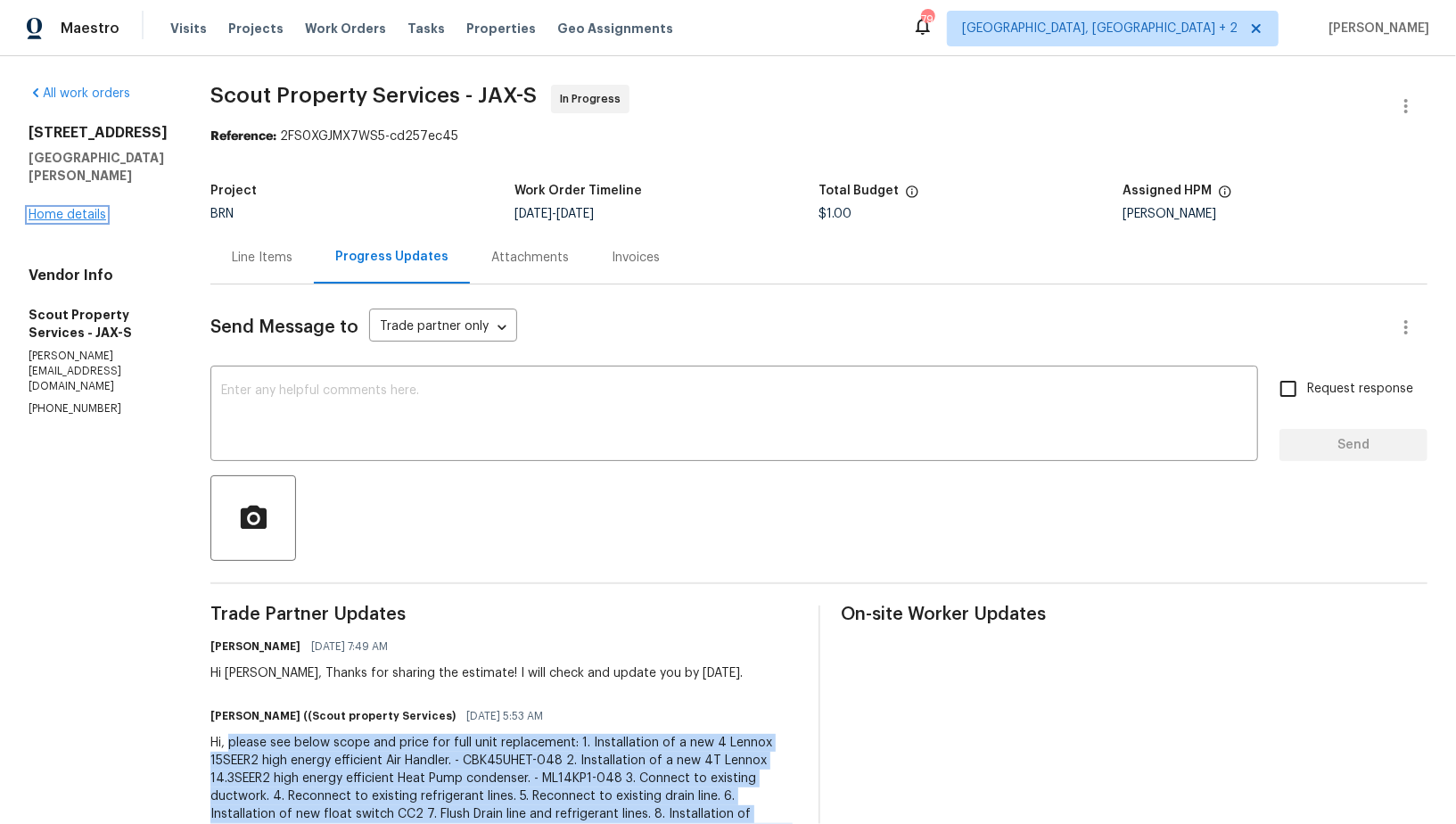
click at [47, 221] on link "Home details" at bounding box center [67, 215] width 78 height 12
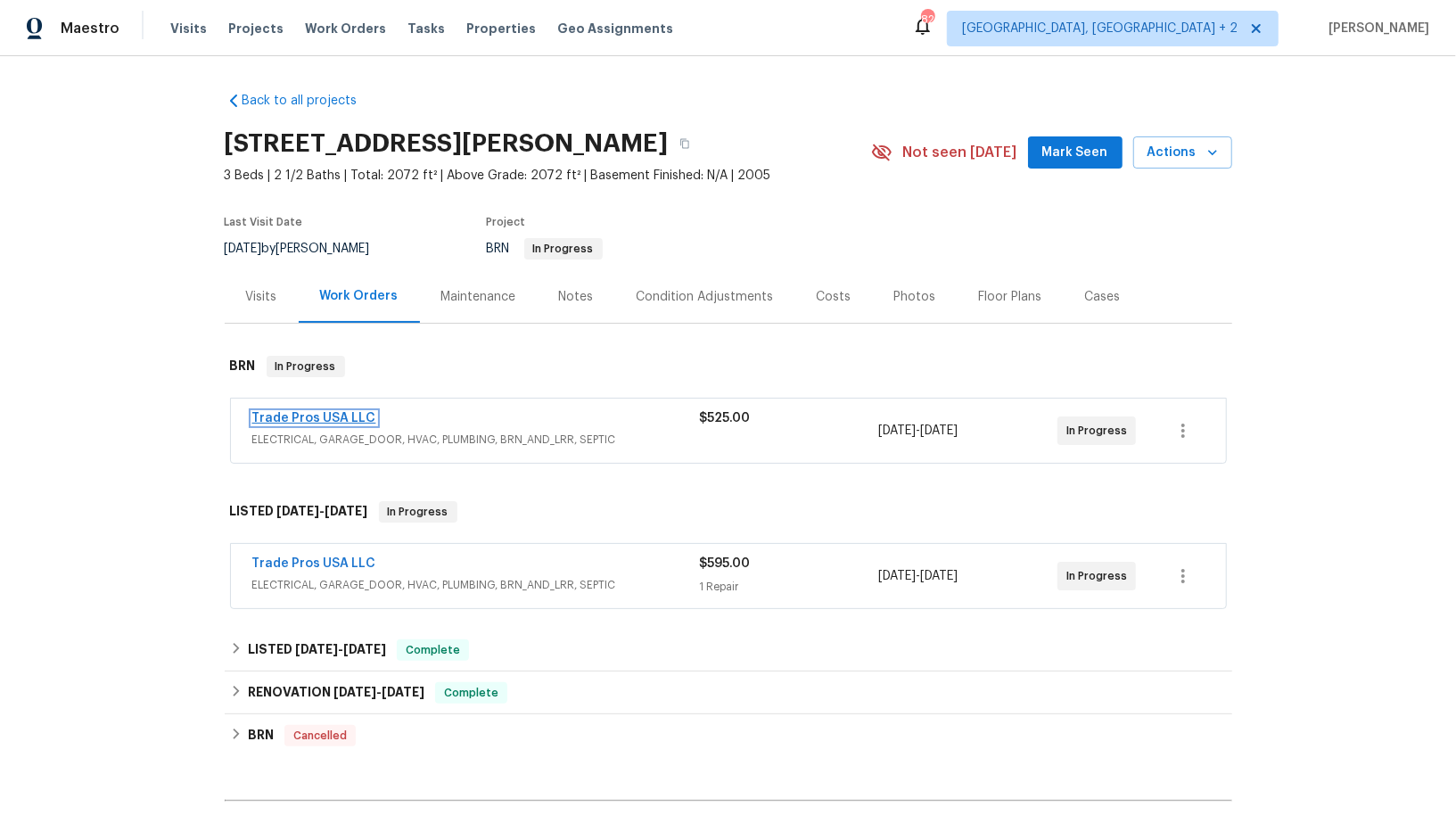
click at [324, 417] on link "Trade Pros USA LLC" at bounding box center [314, 417] width 124 height 12
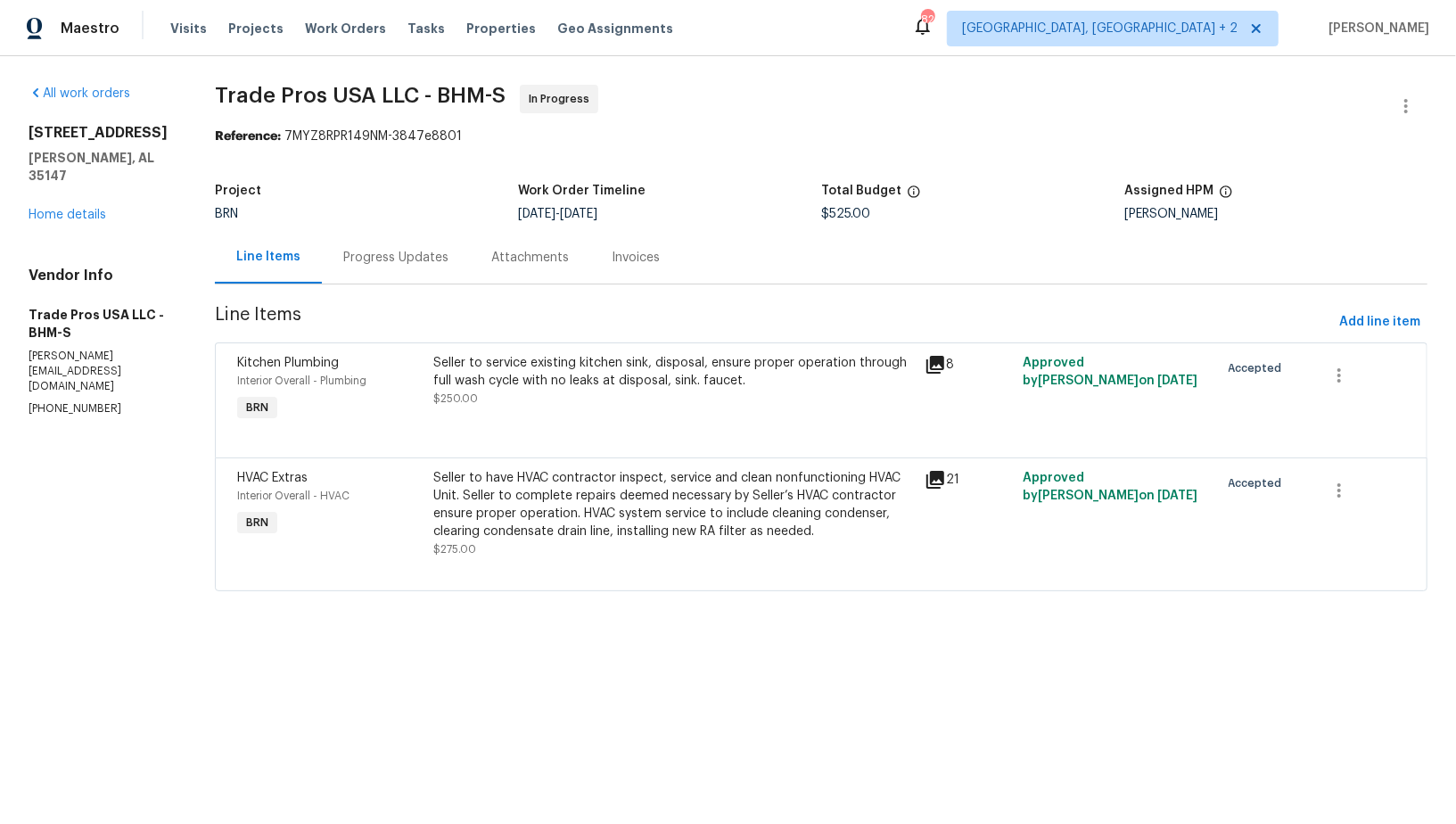
click at [448, 262] on div "Progress Updates" at bounding box center [396, 257] width 148 height 53
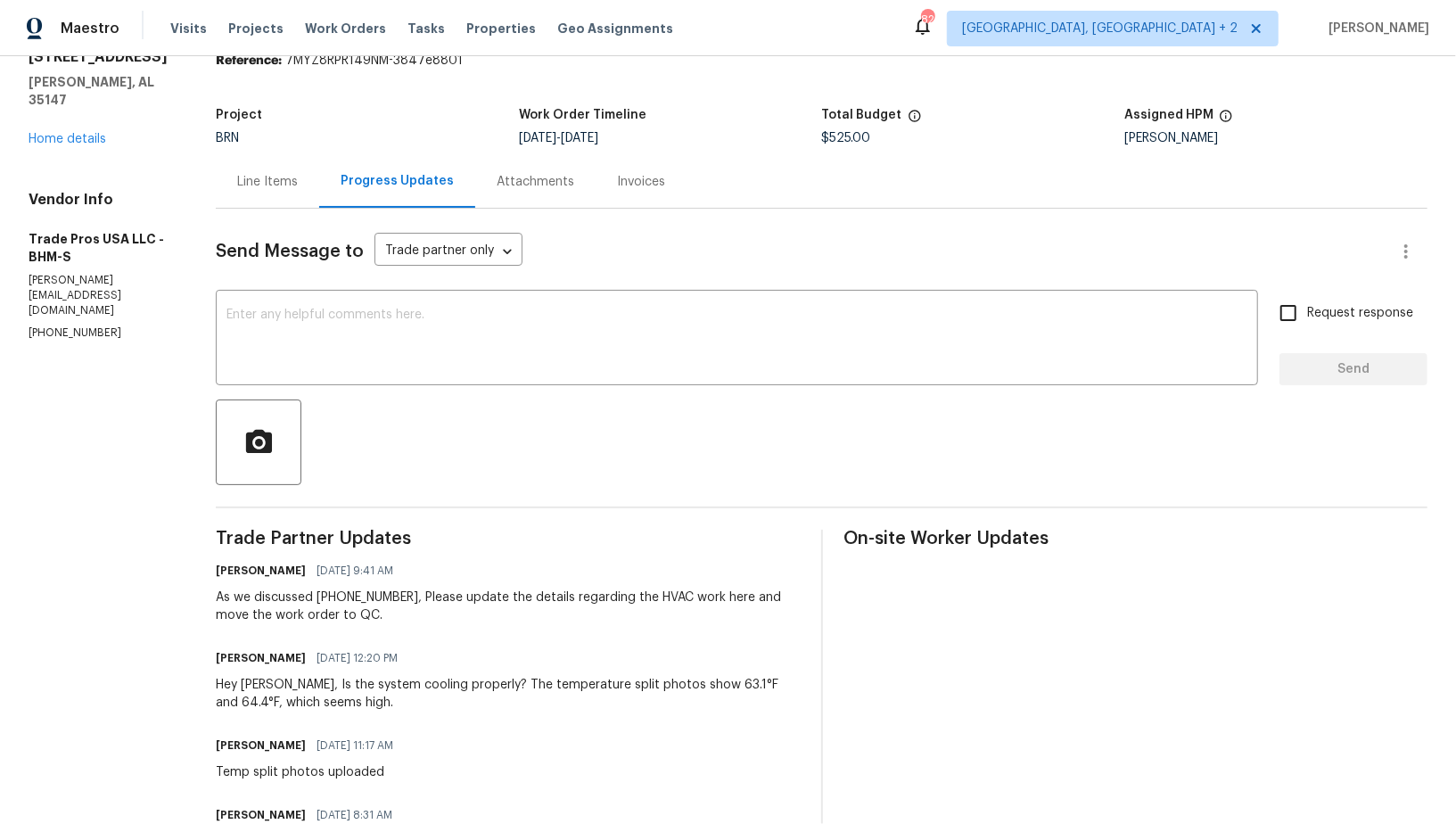
scroll to position [78, 0]
click at [270, 165] on div "Line Items" at bounding box center [267, 179] width 104 height 53
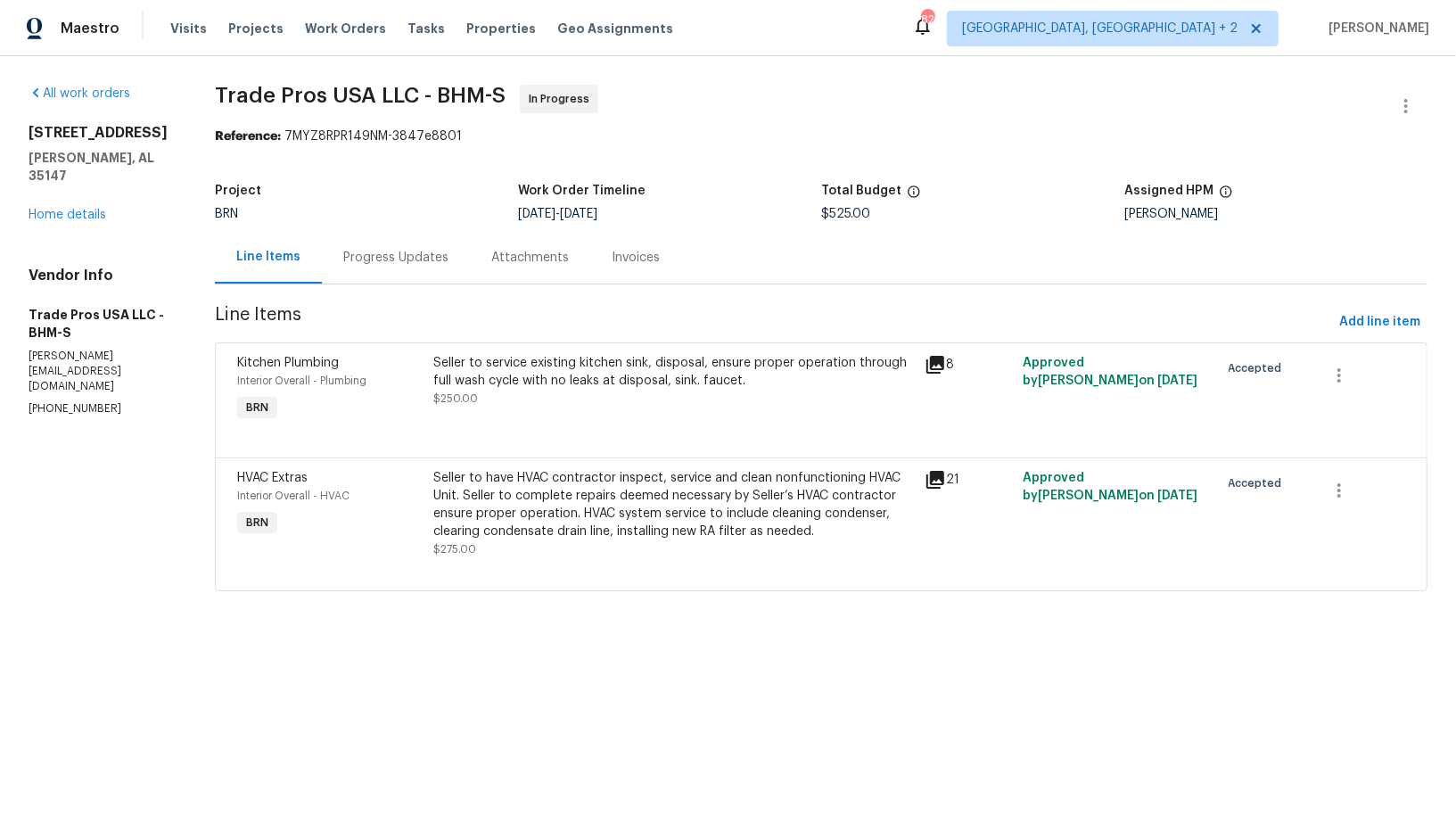
click at [363, 268] on div "Progress Updates" at bounding box center [396, 257] width 148 height 53
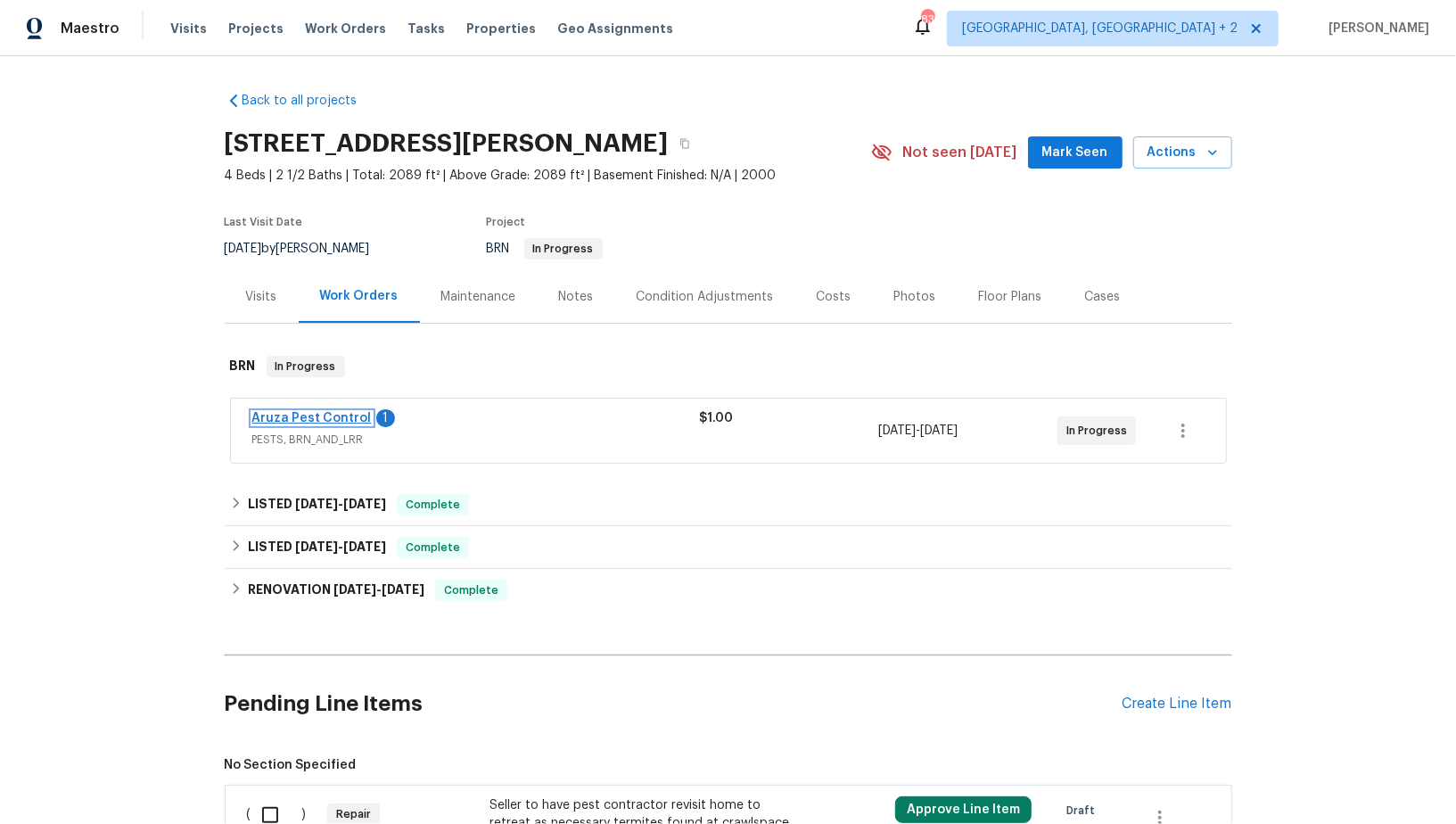
click at [323, 417] on link "Aruza Pest Control" at bounding box center [312, 417] width 119 height 12
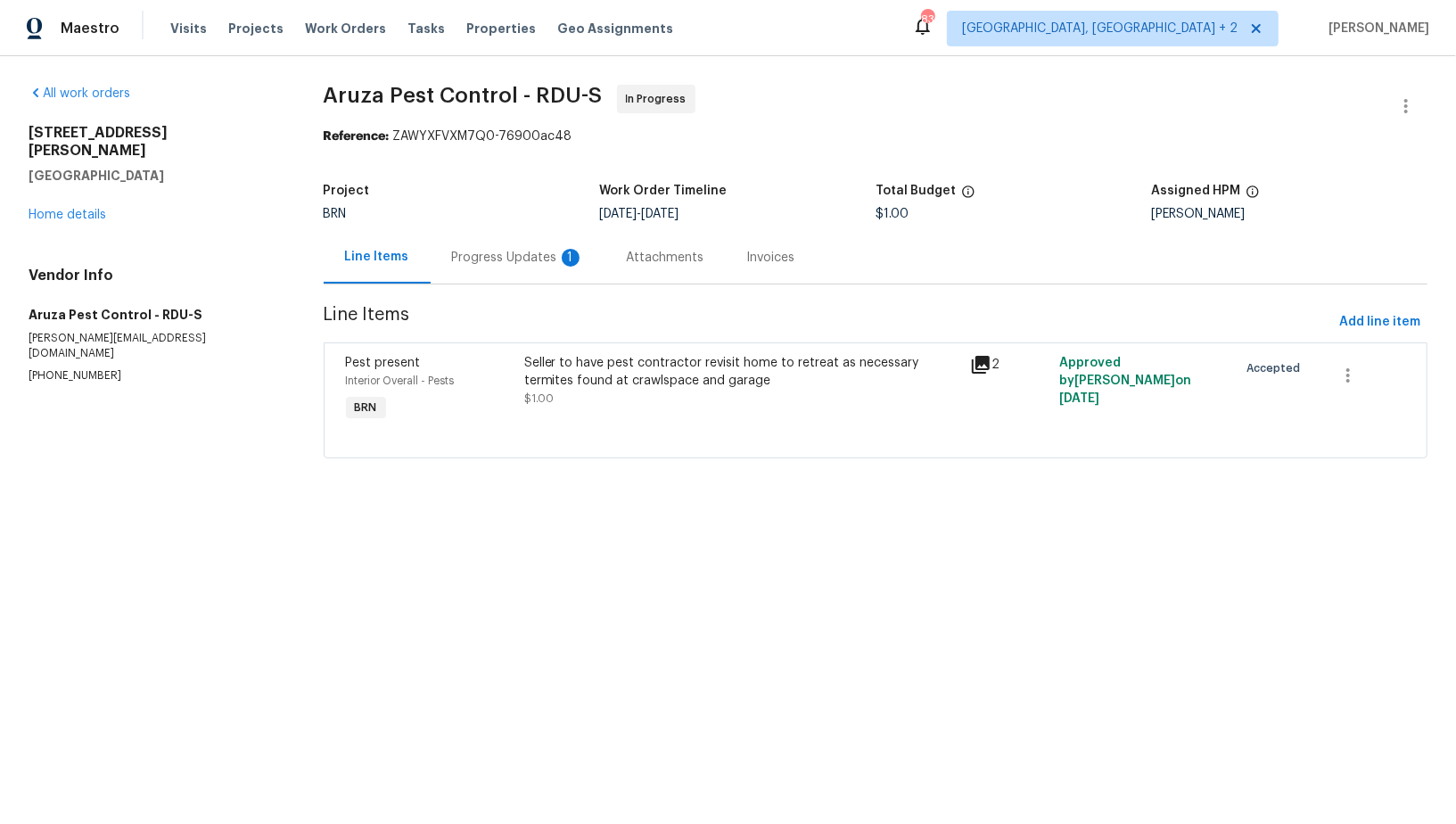
click at [476, 257] on div "Progress Updates 1" at bounding box center [518, 257] width 132 height 18
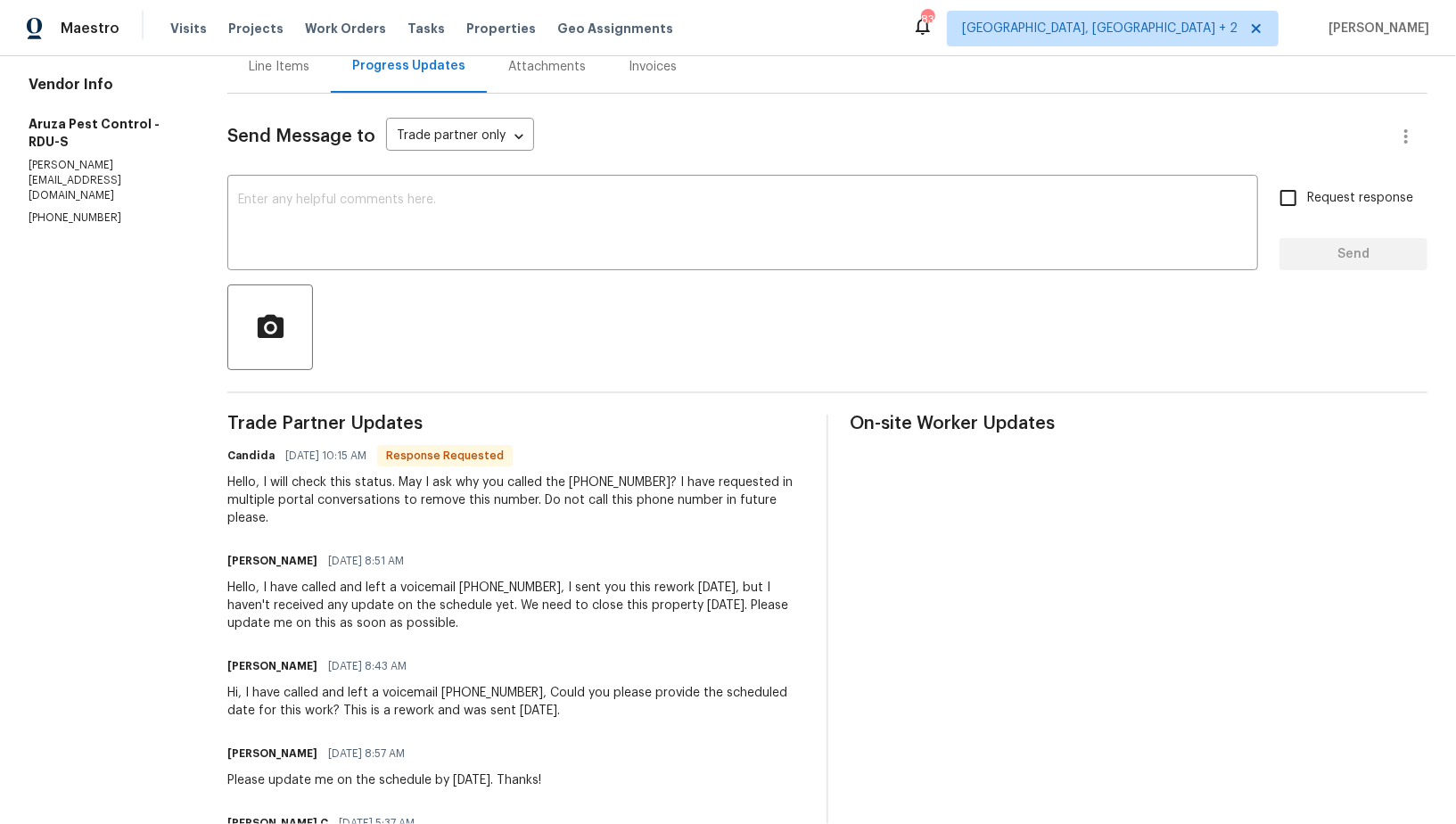
scroll to position [191, 0]
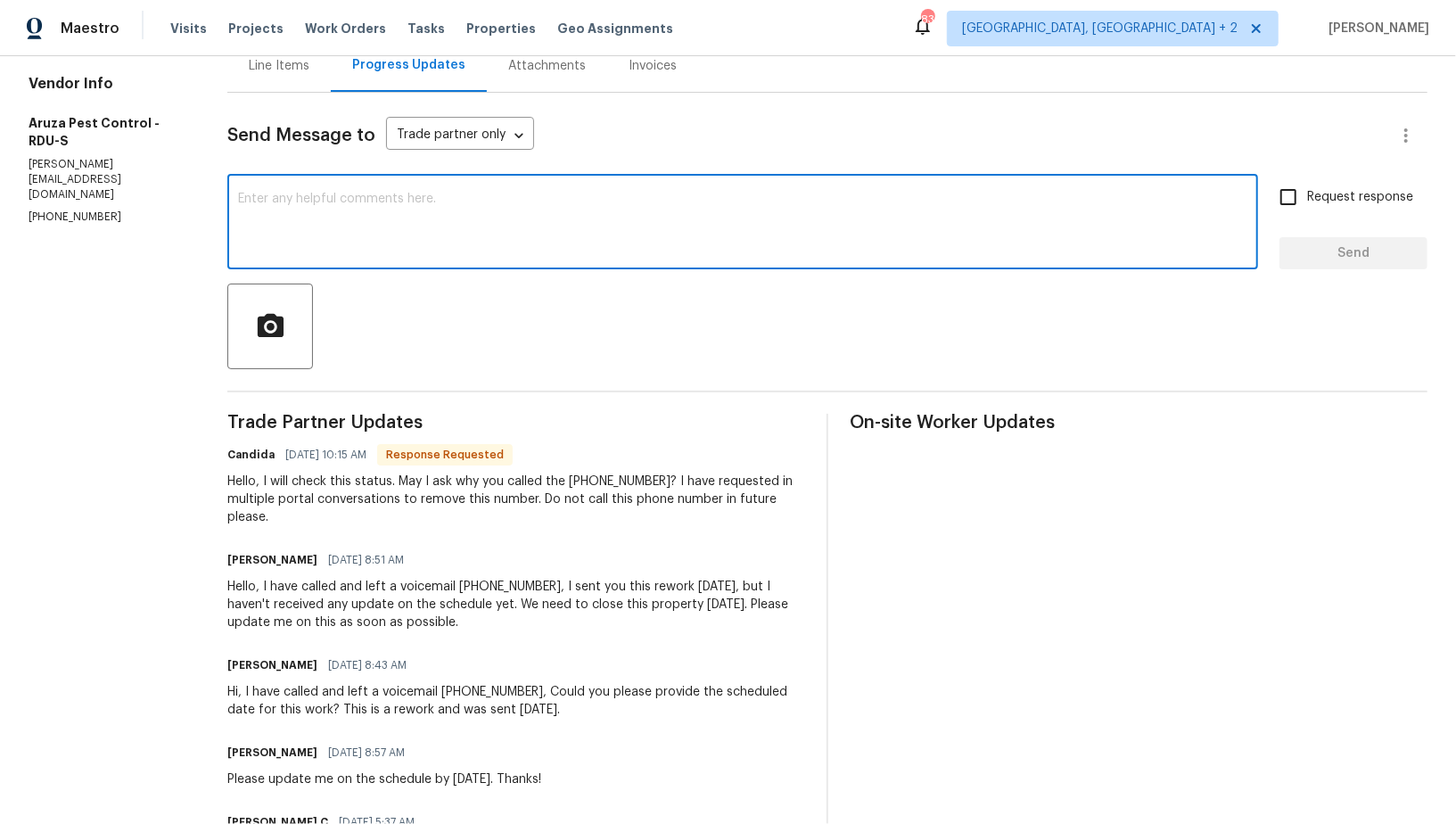
click at [373, 237] on textarea at bounding box center [741, 223] width 1009 height 62
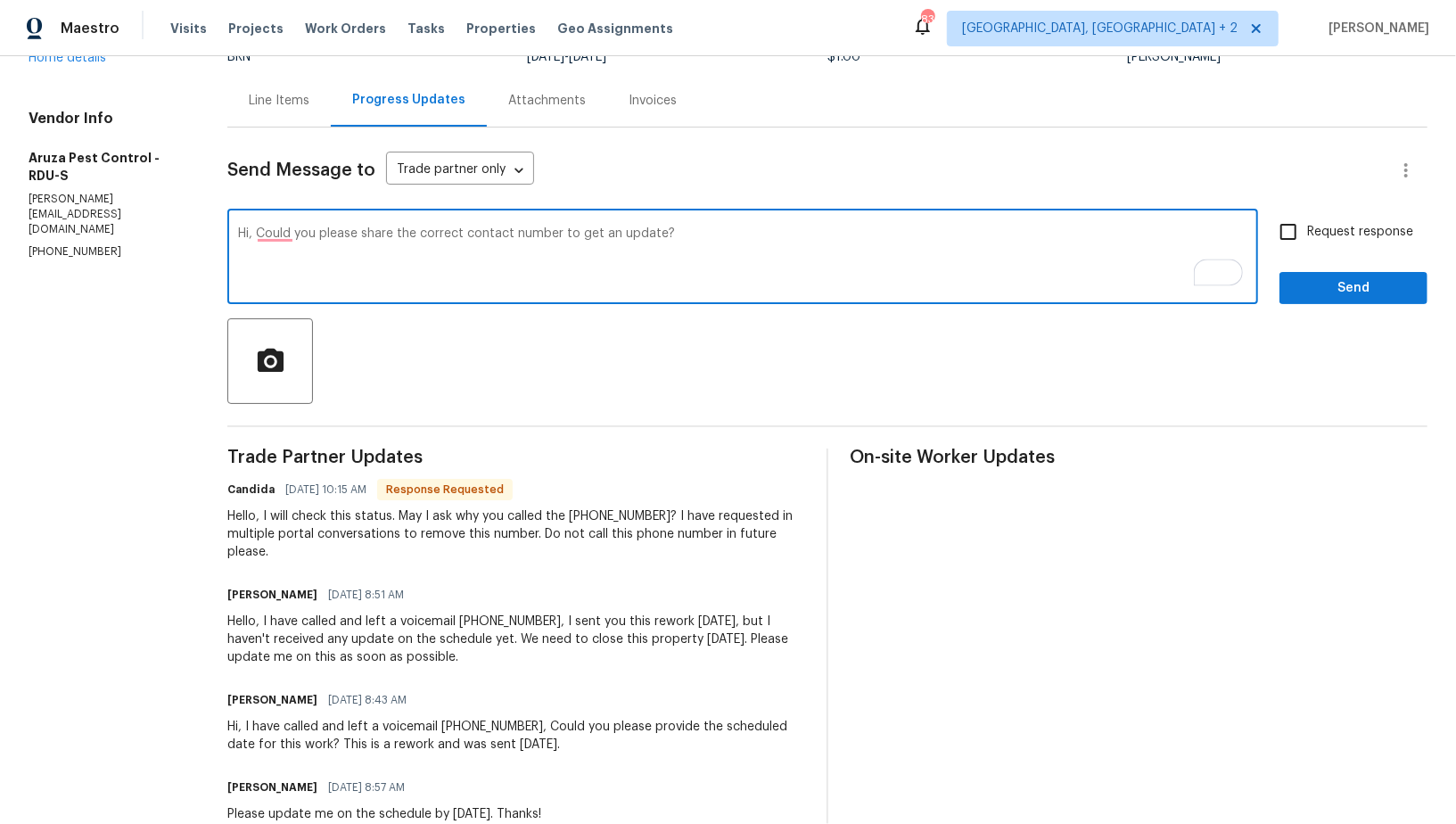
click at [682, 238] on textarea "Hi, Could you please share the correct contact number to get an update?" at bounding box center [741, 258] width 1009 height 62
type textarea "Hi, Could you please share the correct contact number to get an update? Also, P…"
paste textarea "Hi, could you please share the correct contact number to get an update? Also, p…"
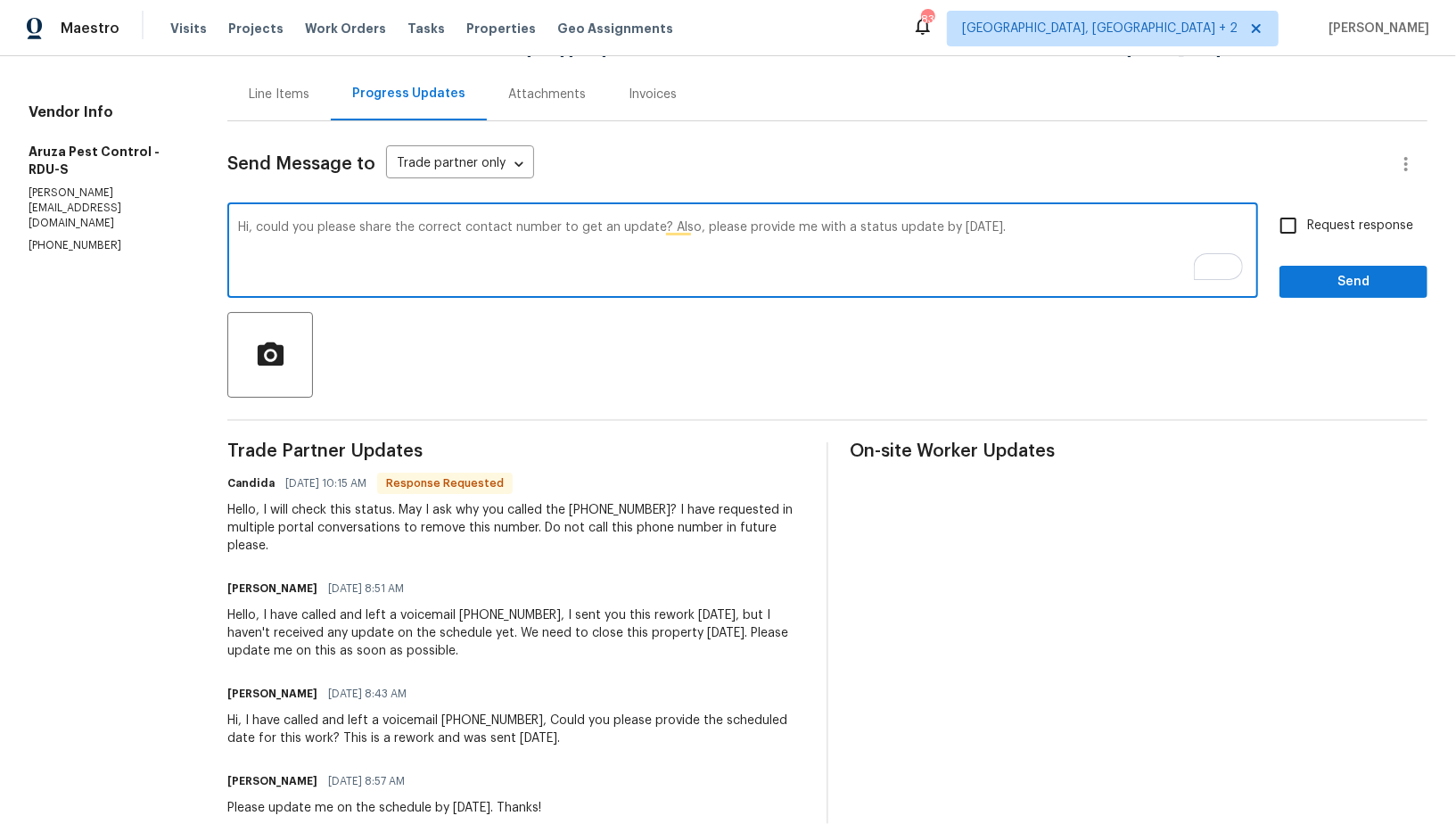
scroll to position [182, 0]
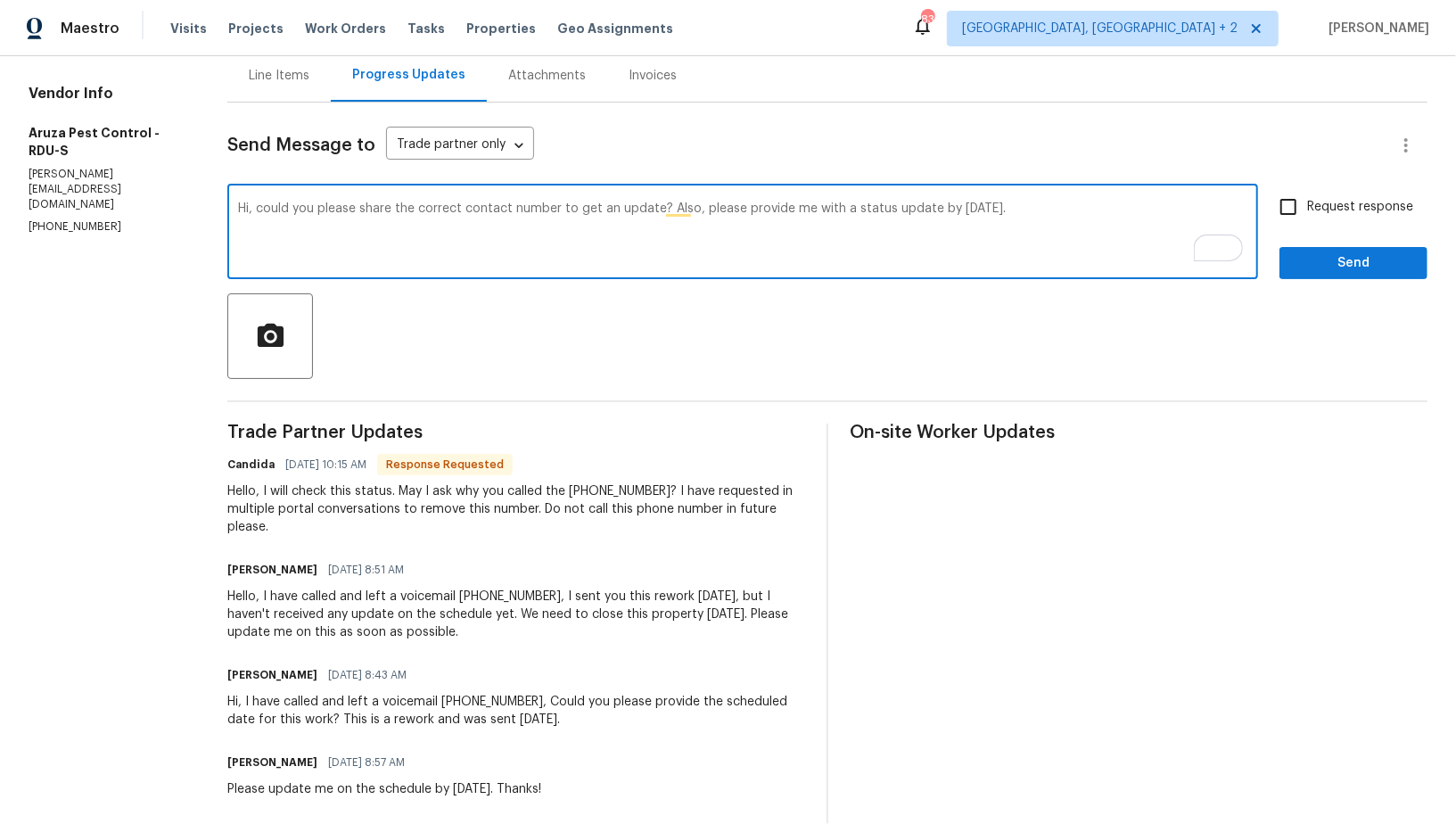
drag, startPoint x: 562, startPoint y: 209, endPoint x: 659, endPoint y: 207, distance: 97.0
click at [659, 207] on textarea "Hi, could you please share the correct contact number to get an update? Also, p…" at bounding box center [741, 233] width 1009 height 62
click at [980, 240] on textarea "Hi, could you please share the correct contact number? Also, please provide me …" at bounding box center [741, 233] width 1009 height 62
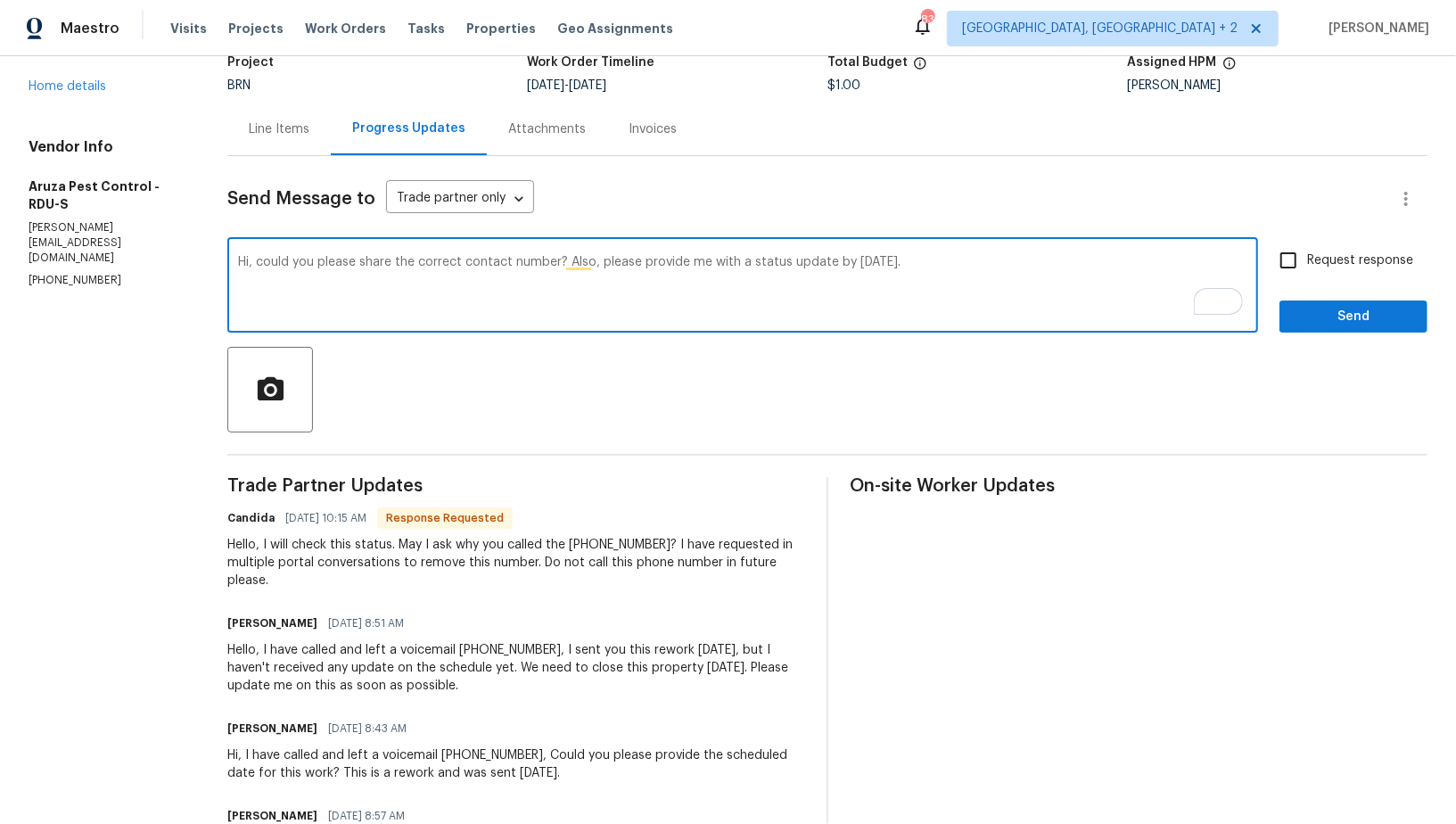
scroll to position [100, 0]
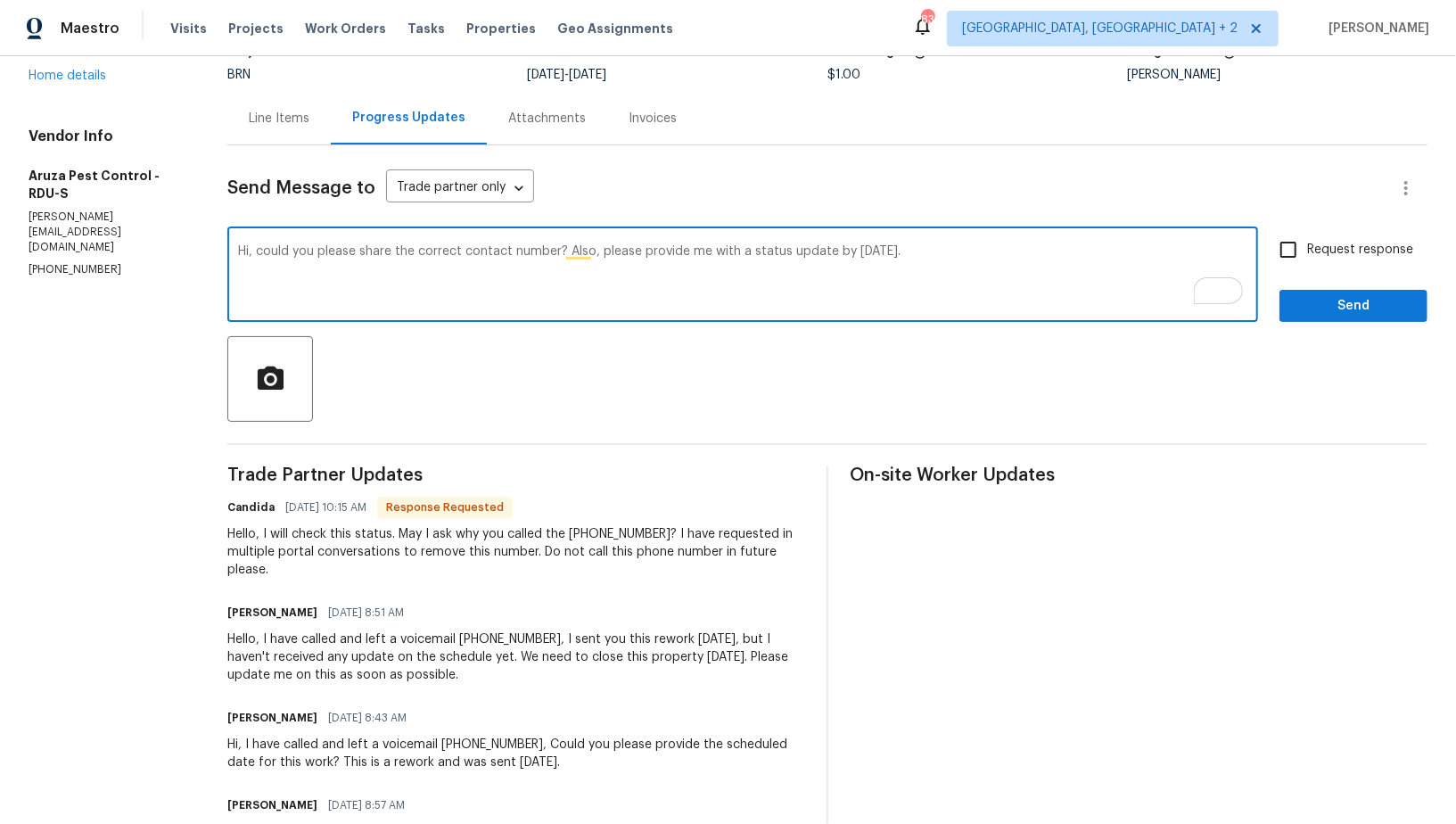
drag, startPoint x: 739, startPoint y: 251, endPoint x: 784, endPoint y: 252, distance: 45.0
click at [784, 252] on textarea "Hi, could you please share the correct contact number? Also, please provide me …" at bounding box center [741, 276] width 1009 height 62
click at [771, 252] on textarea "Hi, could you please share the correct contact number? Also, please provide me …" at bounding box center [741, 276] width 1009 height 62
type textarea "Hi, could you please share the correct contact number? Also, please provide me …"
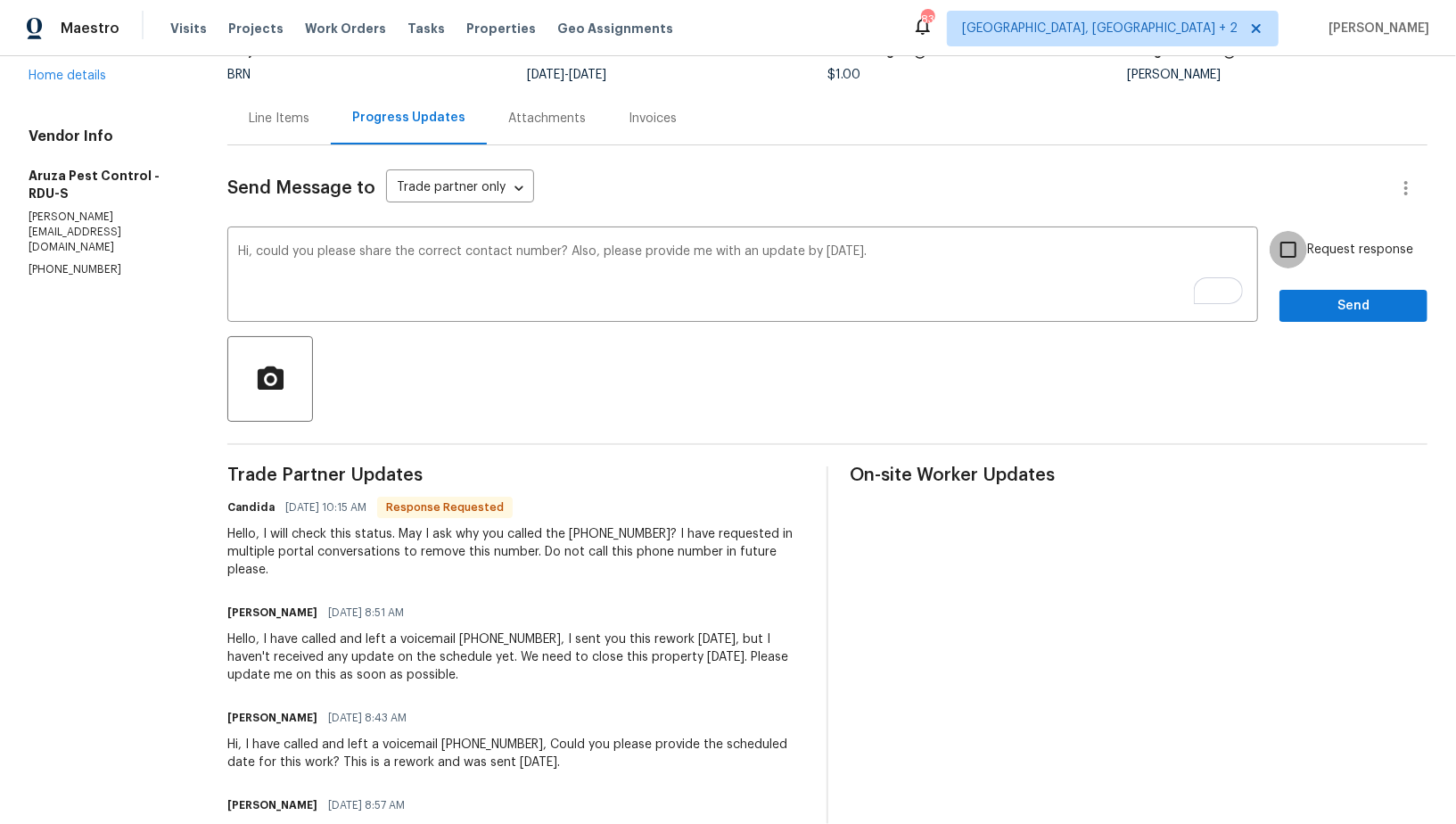
click at [1277, 259] on input "Request response" at bounding box center [1288, 250] width 37 height 37
checkbox input "true"
click at [1292, 313] on button "Send" at bounding box center [1353, 306] width 148 height 33
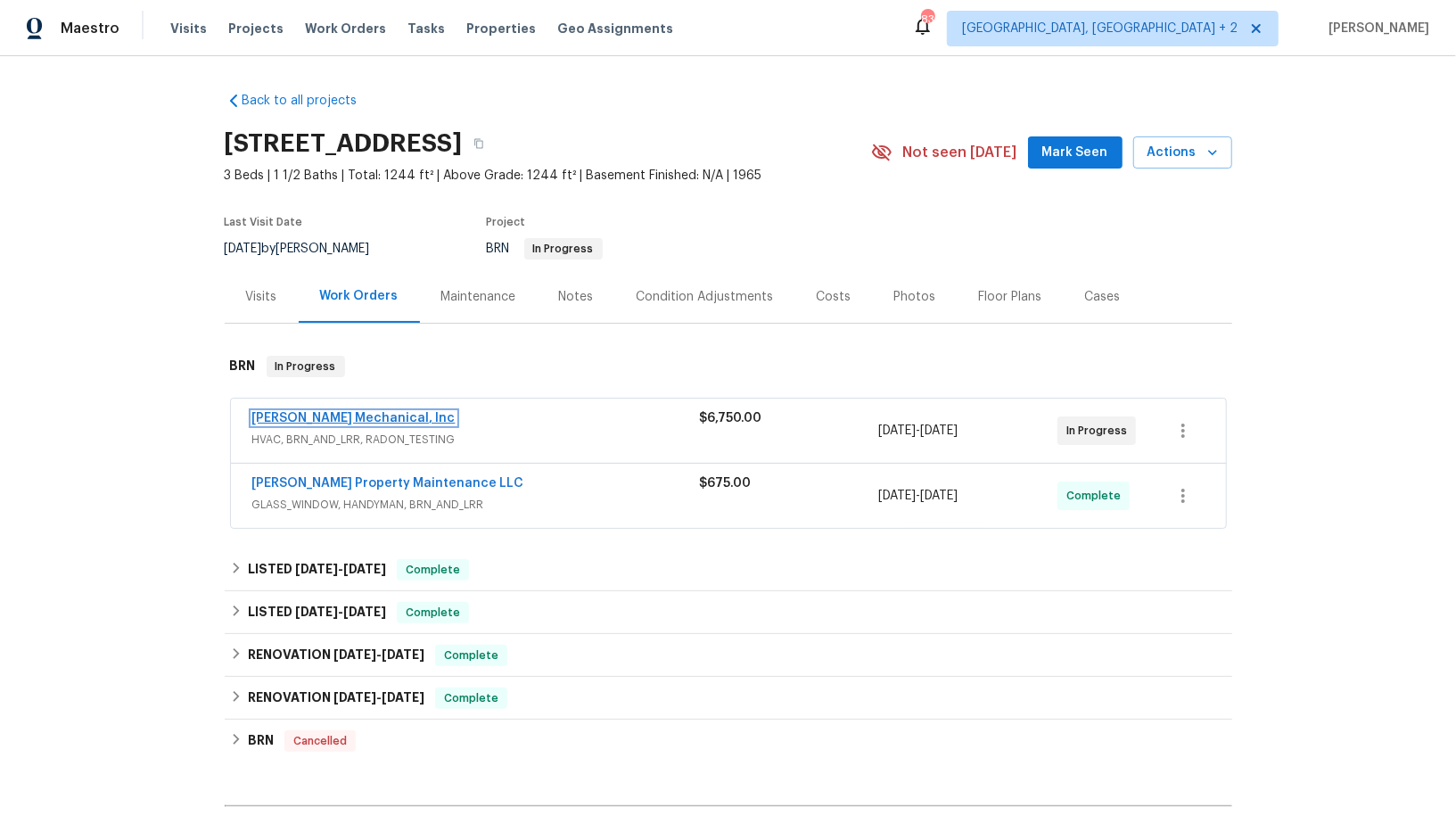
click at [377, 412] on link "[PERSON_NAME] Mechanical, Inc" at bounding box center [354, 417] width 203 height 12
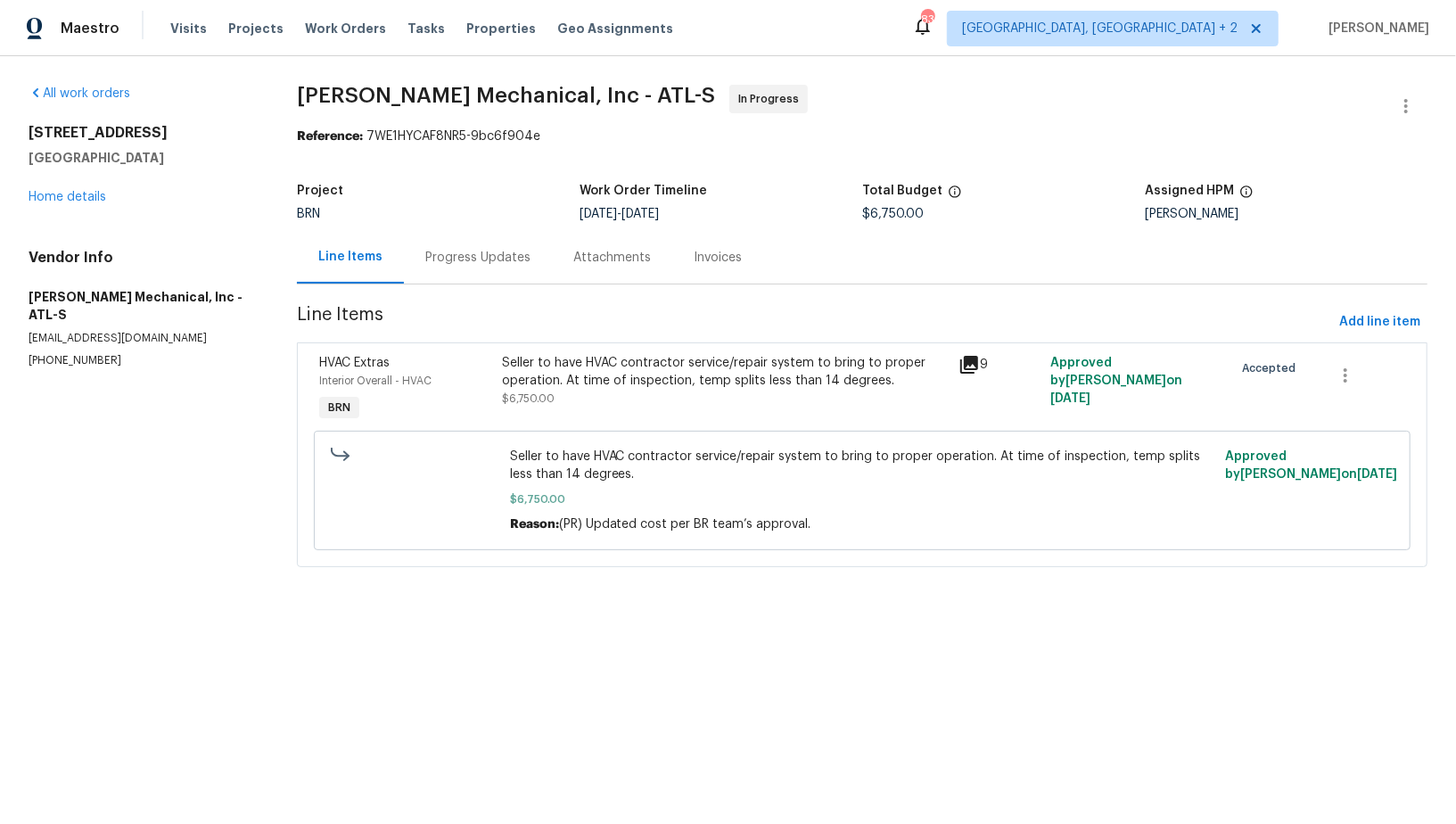
click at [452, 258] on div "Progress Updates" at bounding box center [478, 257] width 105 height 18
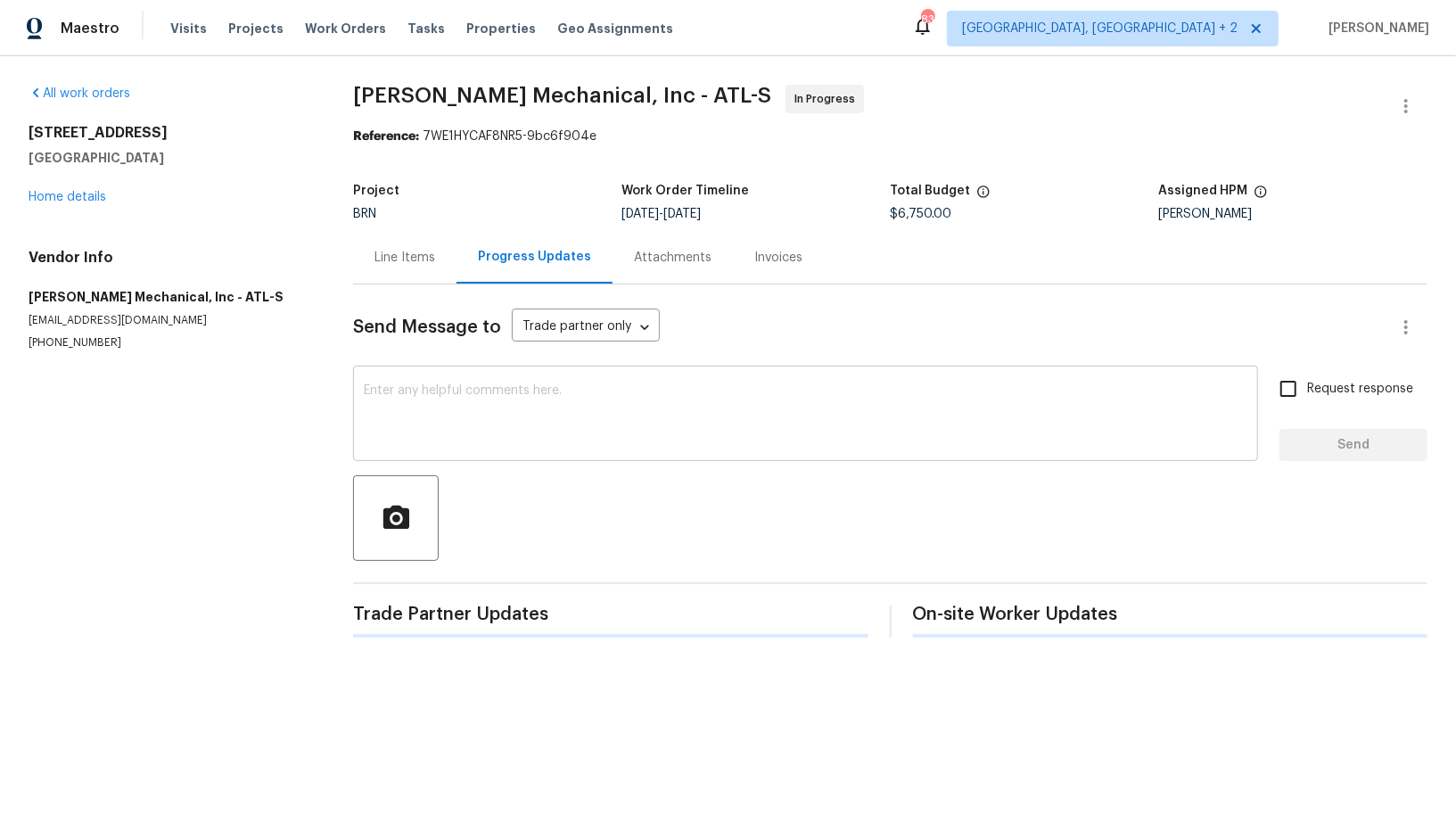
click at [425, 411] on textarea at bounding box center [805, 415] width 884 height 62
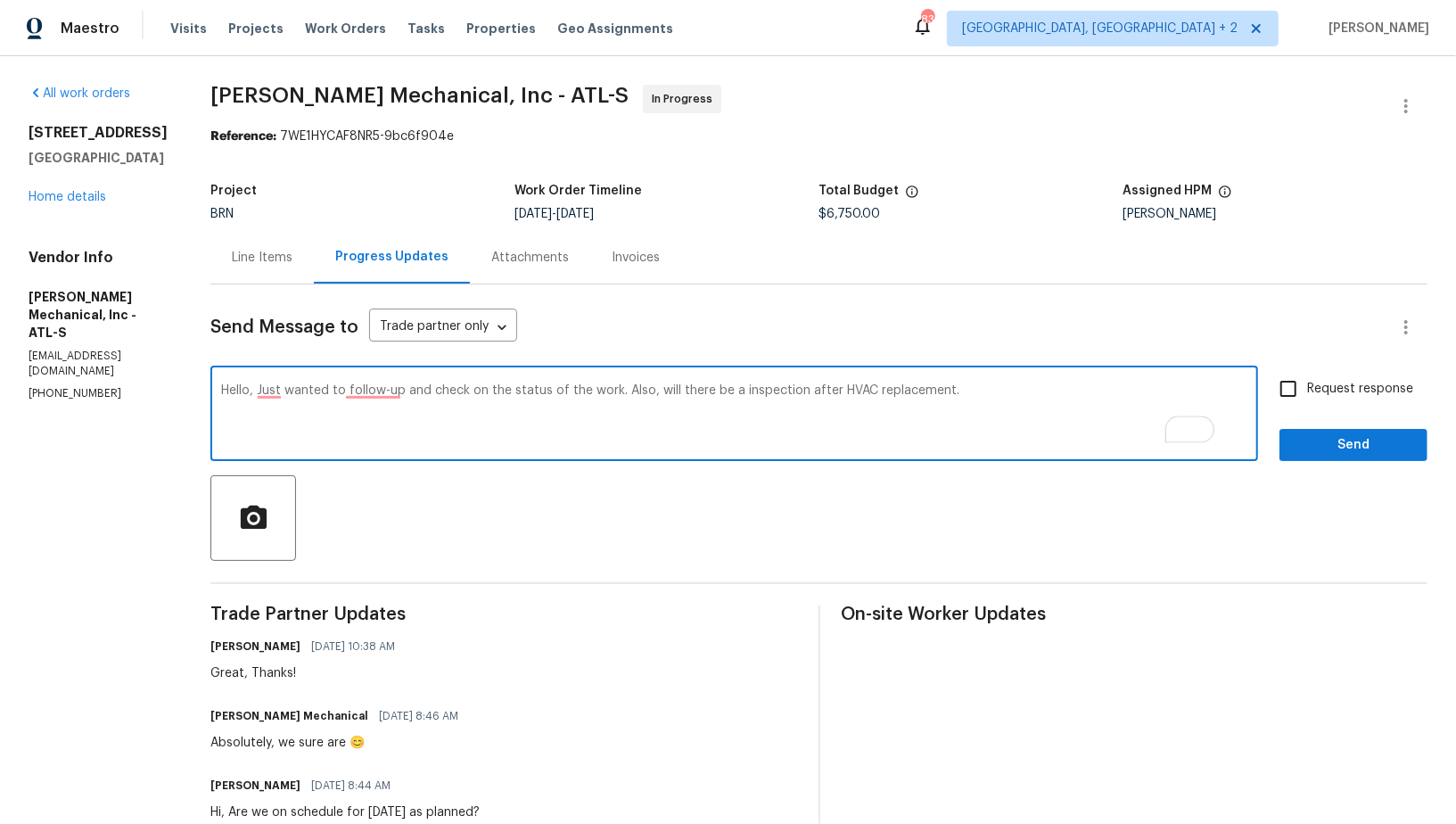
type textarea "Hello, Just wanted to follow-up and check on the status of the work. Also, will…"
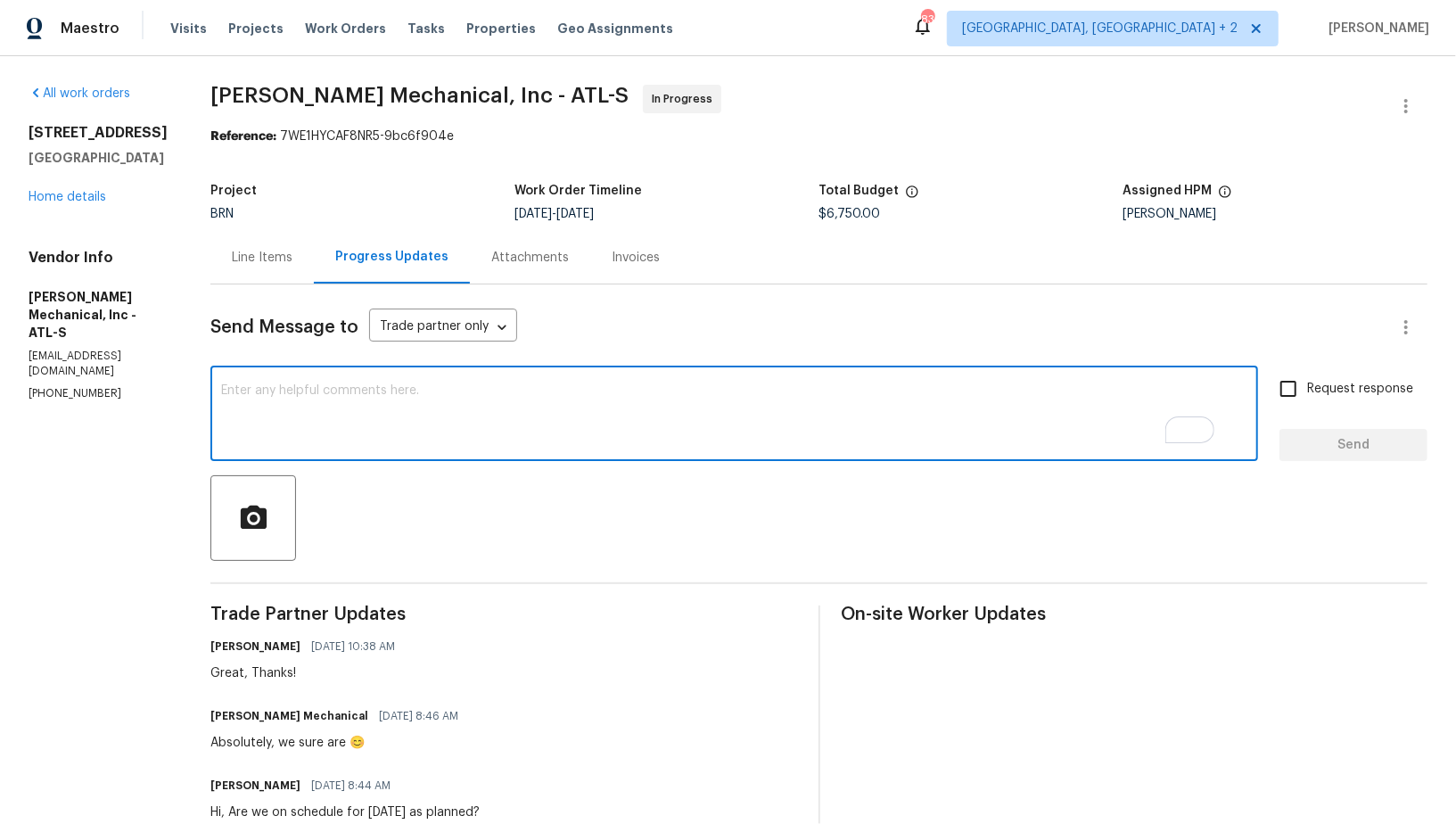
paste textarea "Hello, I just wanted to follow up and check on the status of the work. Also, wi…"
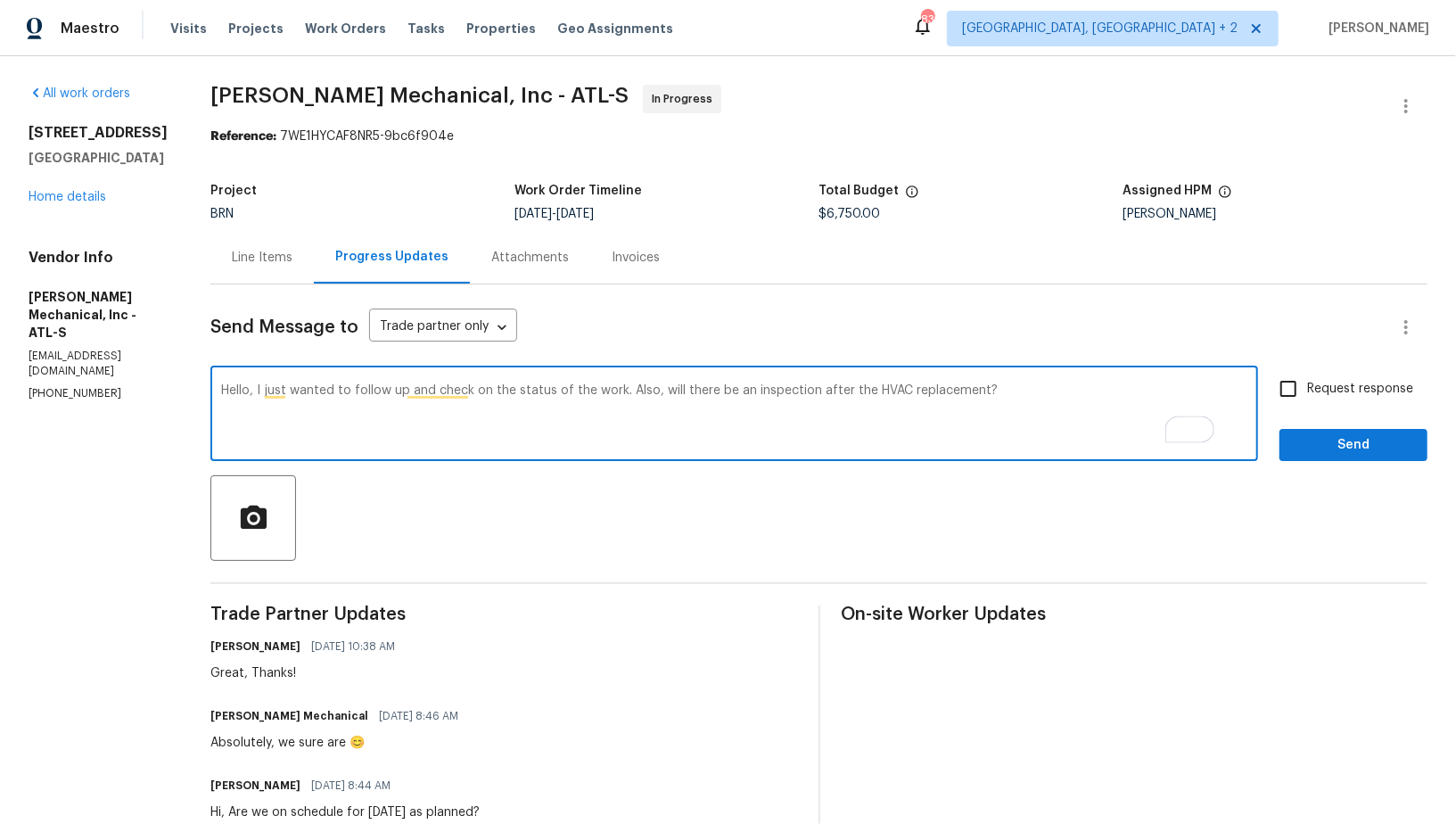
type textarea "Hello, I just wanted to follow up and check on the status of the work. Also, wi…"
click at [1280, 408] on div "Hello, I just wanted to follow up and check on the status of the work. Also, wi…" at bounding box center [819, 415] width 1217 height 91
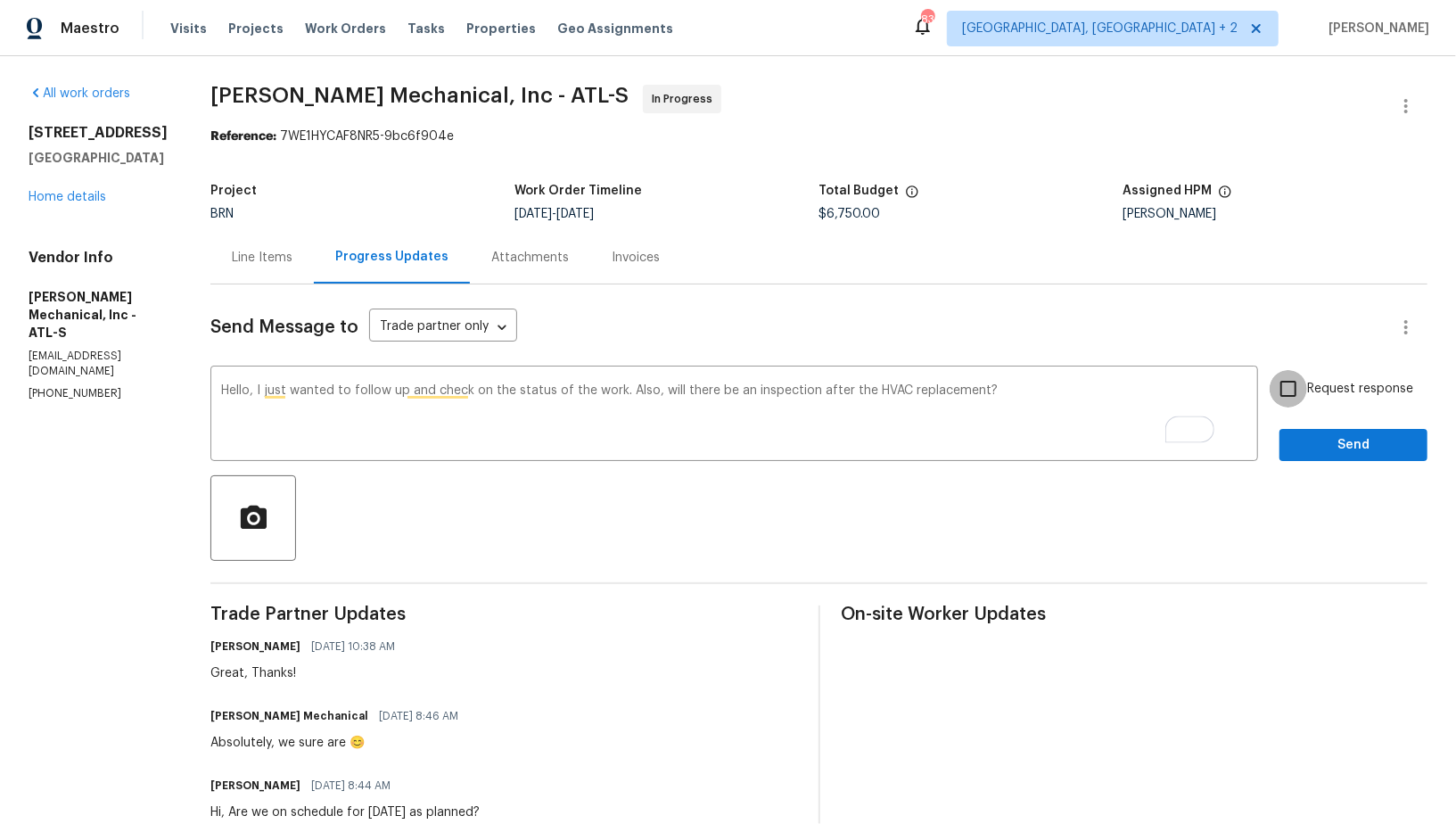
click at [1275, 377] on input "Request response" at bounding box center [1288, 388] width 37 height 37
checkbox input "true"
click at [1310, 436] on span "Send" at bounding box center [1352, 446] width 119 height 22
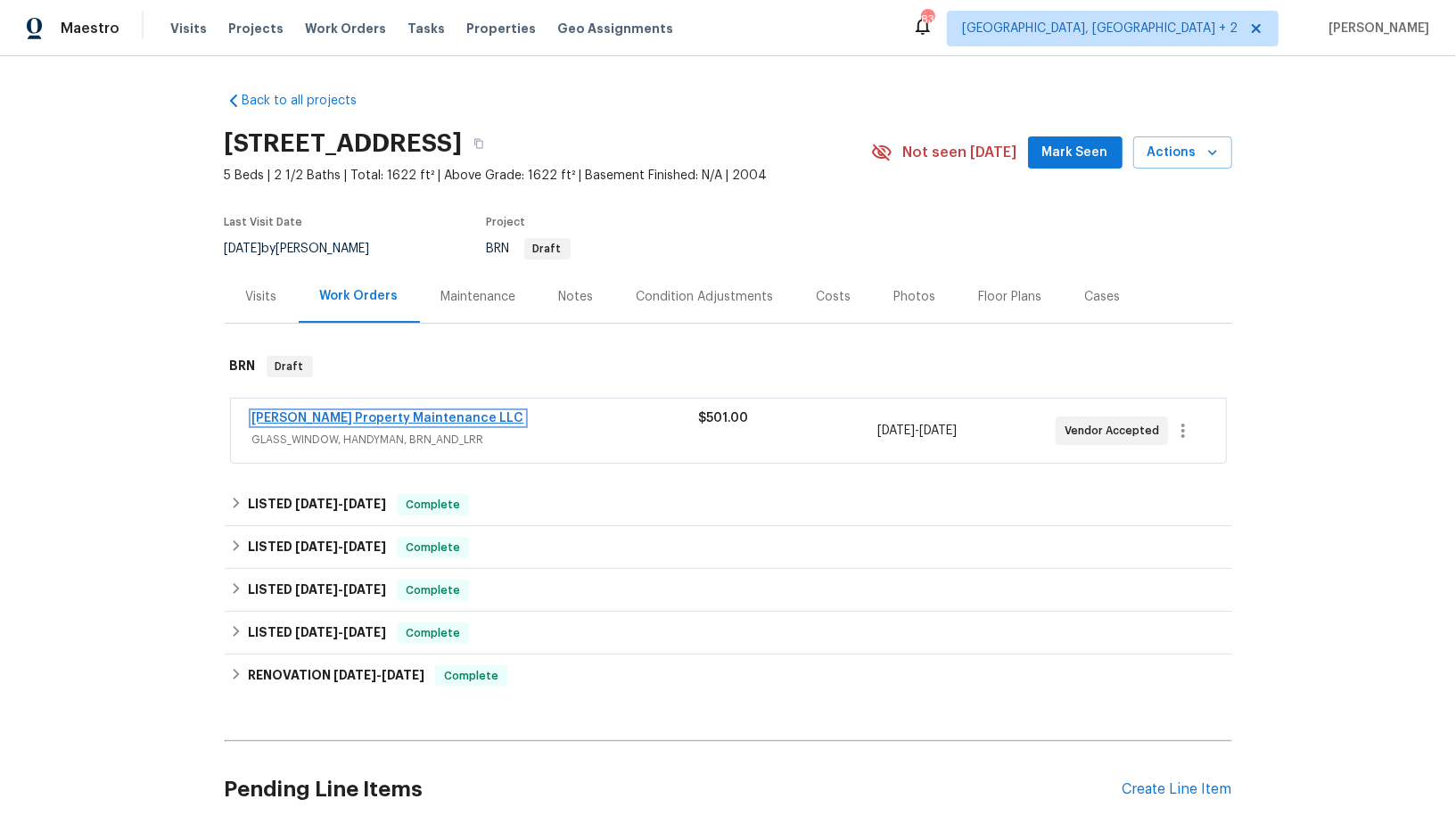
click at [361, 417] on link "Glen Property Maintenance LLC" at bounding box center [388, 417] width 272 height 12
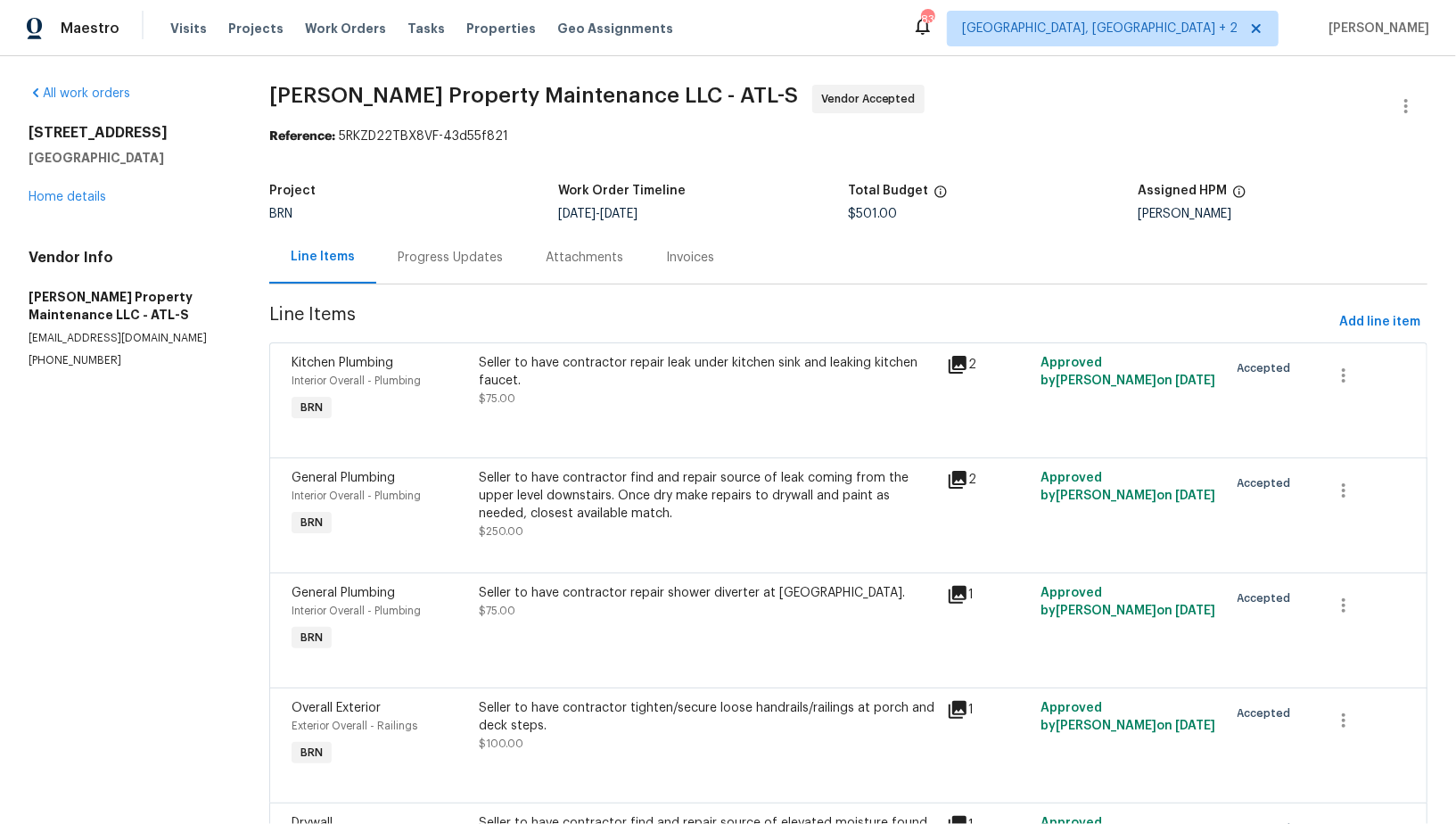
click at [457, 265] on div "Progress Updates" at bounding box center [450, 257] width 105 height 18
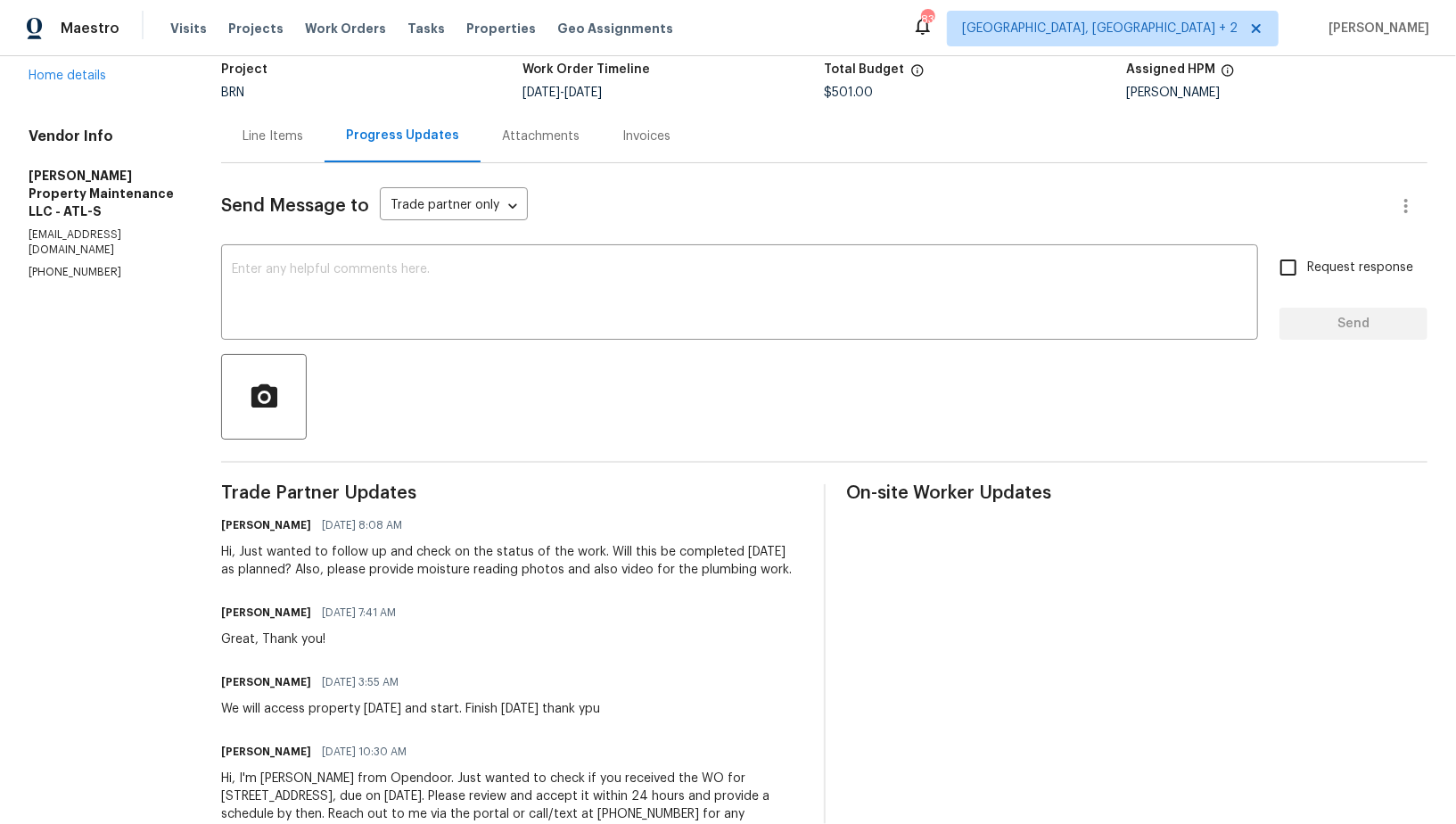
scroll to position [186, 0]
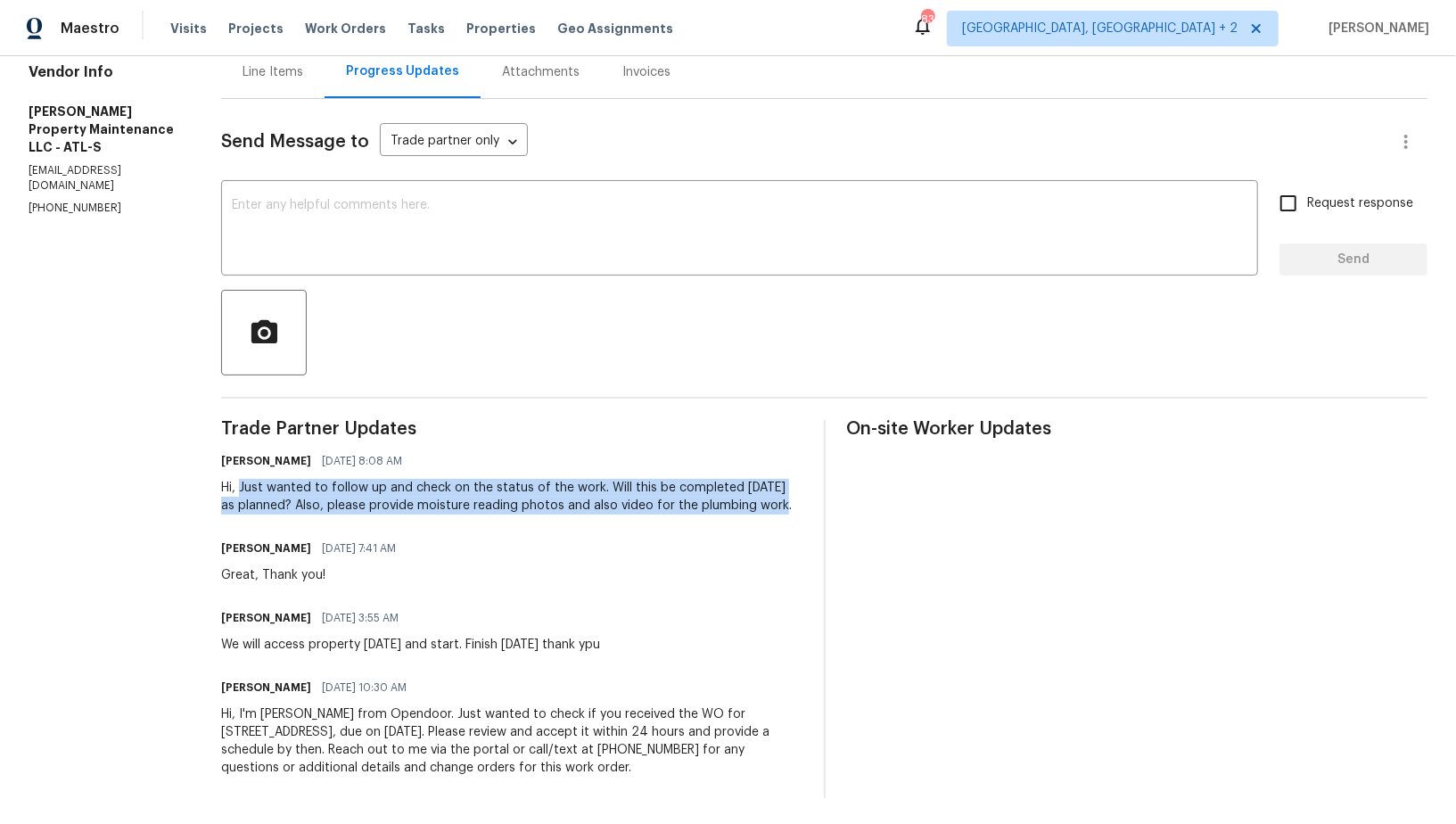
drag, startPoint x: 237, startPoint y: 486, endPoint x: 789, endPoint y: 510, distance: 552.5
click at [789, 510] on div "Hi, Just wanted to follow up and check on the status of the work. Will this be …" at bounding box center [511, 497] width 581 height 36
copy div "Just wanted to follow up and check on the status of the work. Will this be comp…"
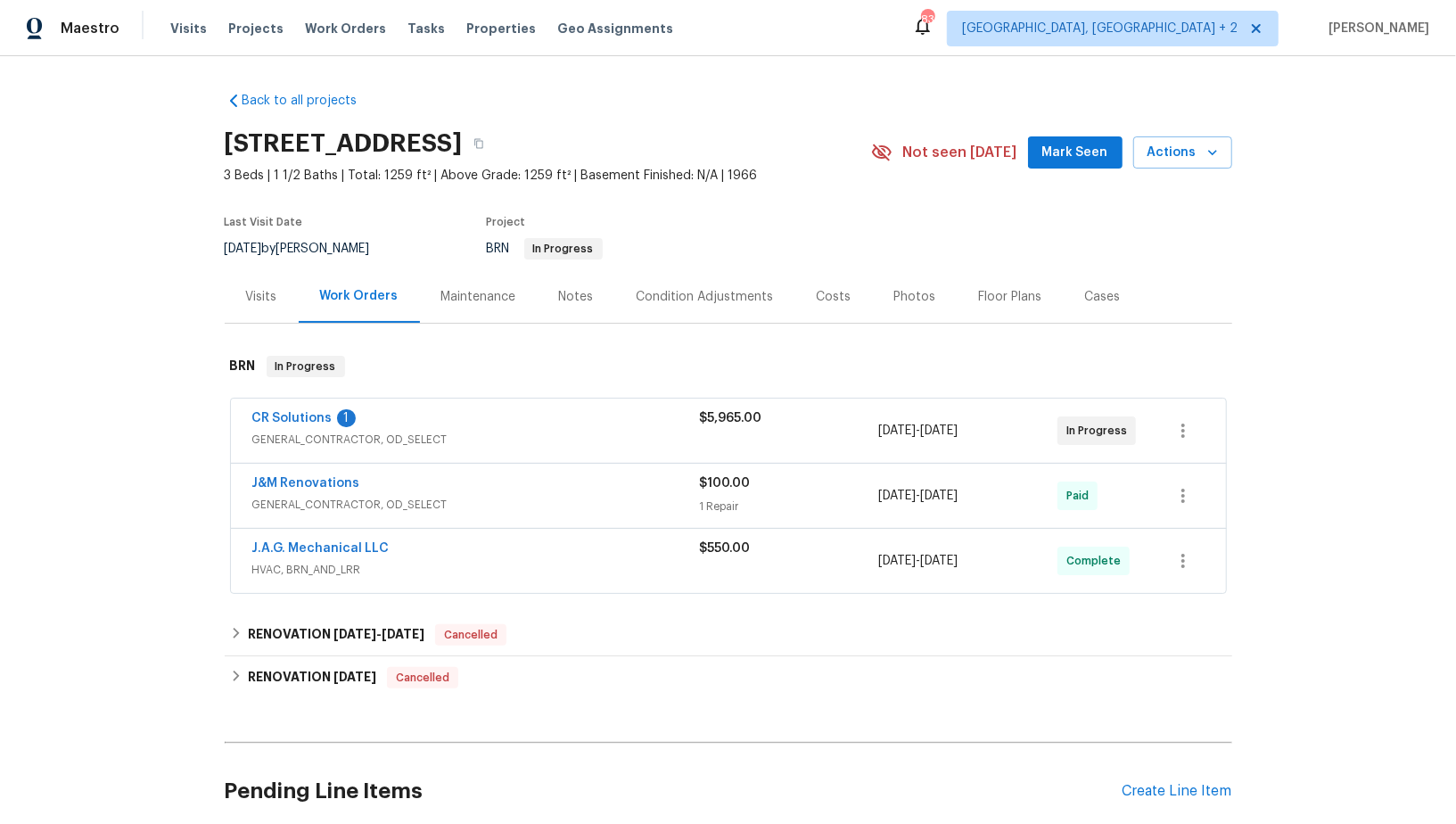
click at [285, 410] on span "CR Solutions" at bounding box center [292, 418] width 80 height 18
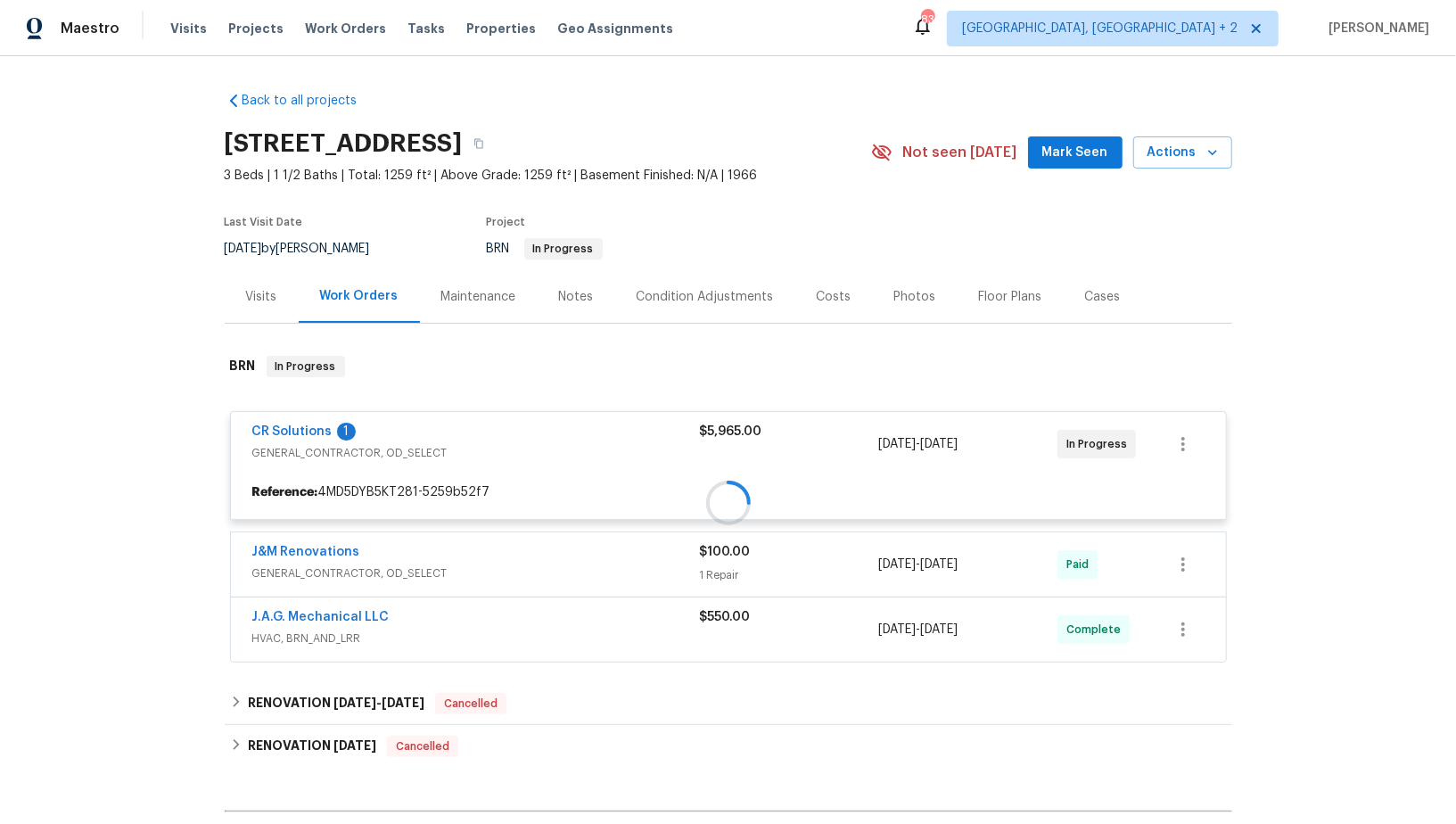
click at [264, 435] on div at bounding box center [728, 502] width 1008 height 330
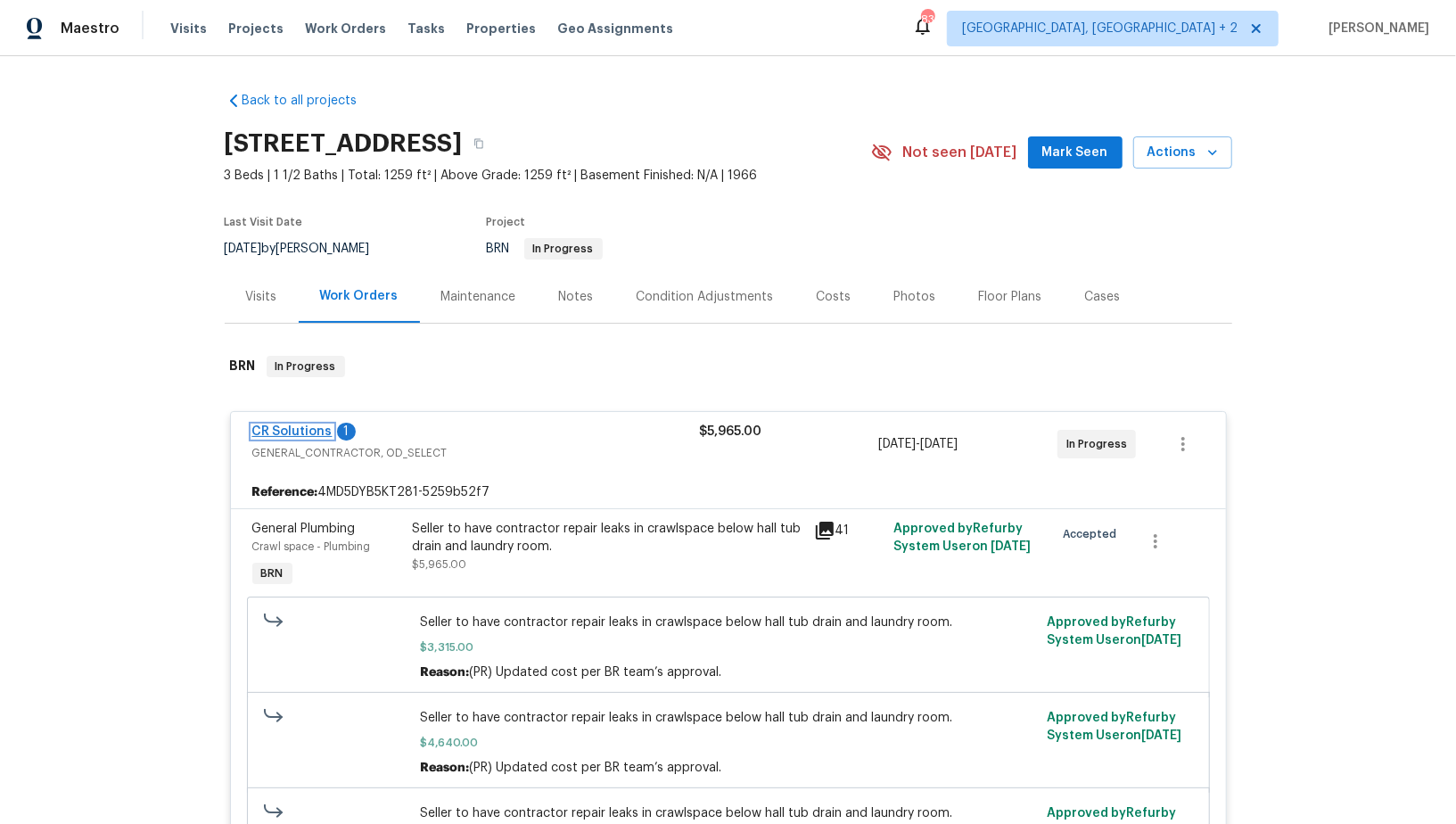
click at [266, 433] on link "CR Solutions" at bounding box center [292, 431] width 80 height 12
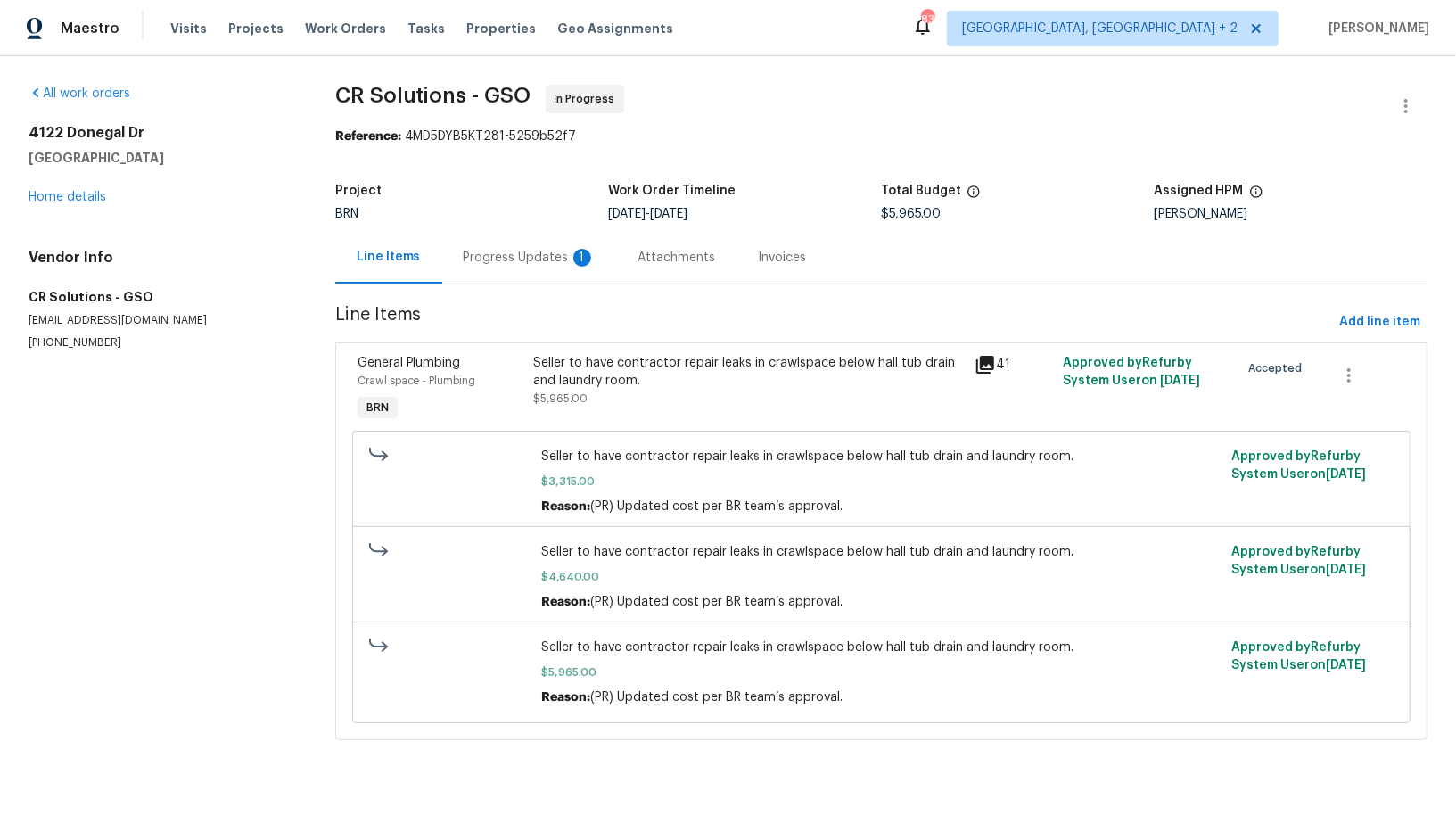
click at [467, 258] on div "Progress Updates 1" at bounding box center [529, 257] width 132 height 18
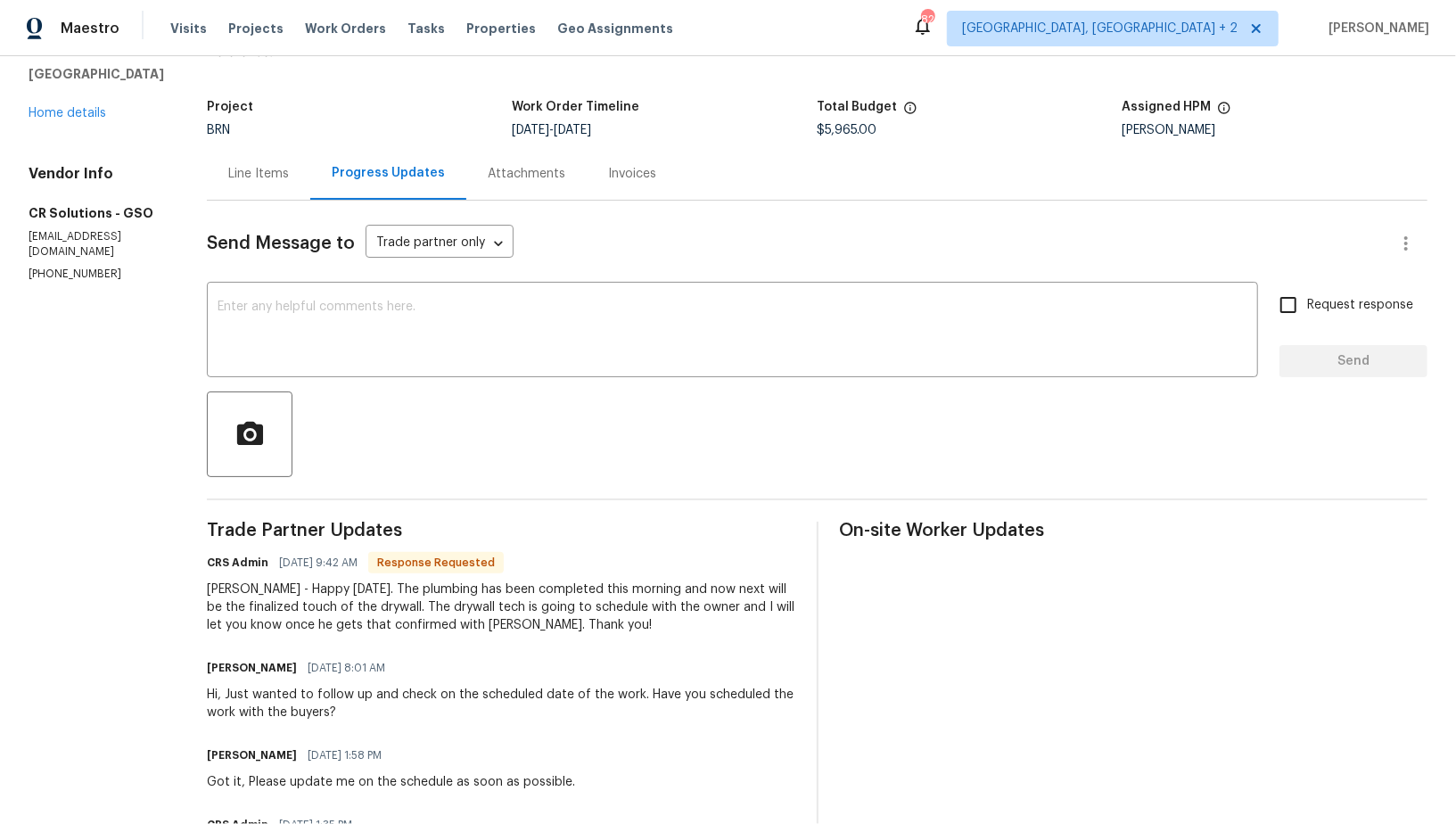
scroll to position [89, 0]
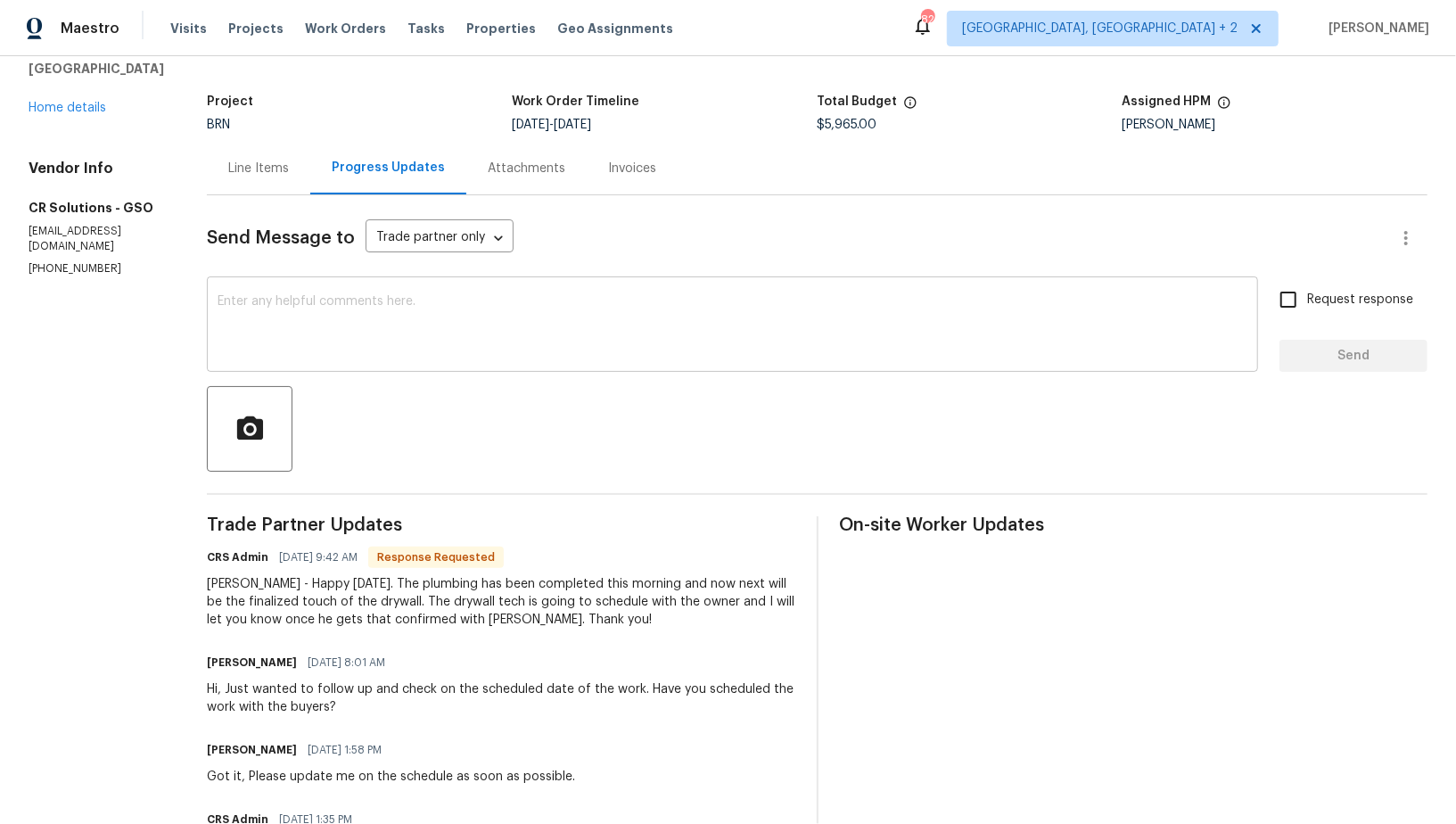
click at [353, 352] on textarea at bounding box center [732, 326] width 1030 height 62
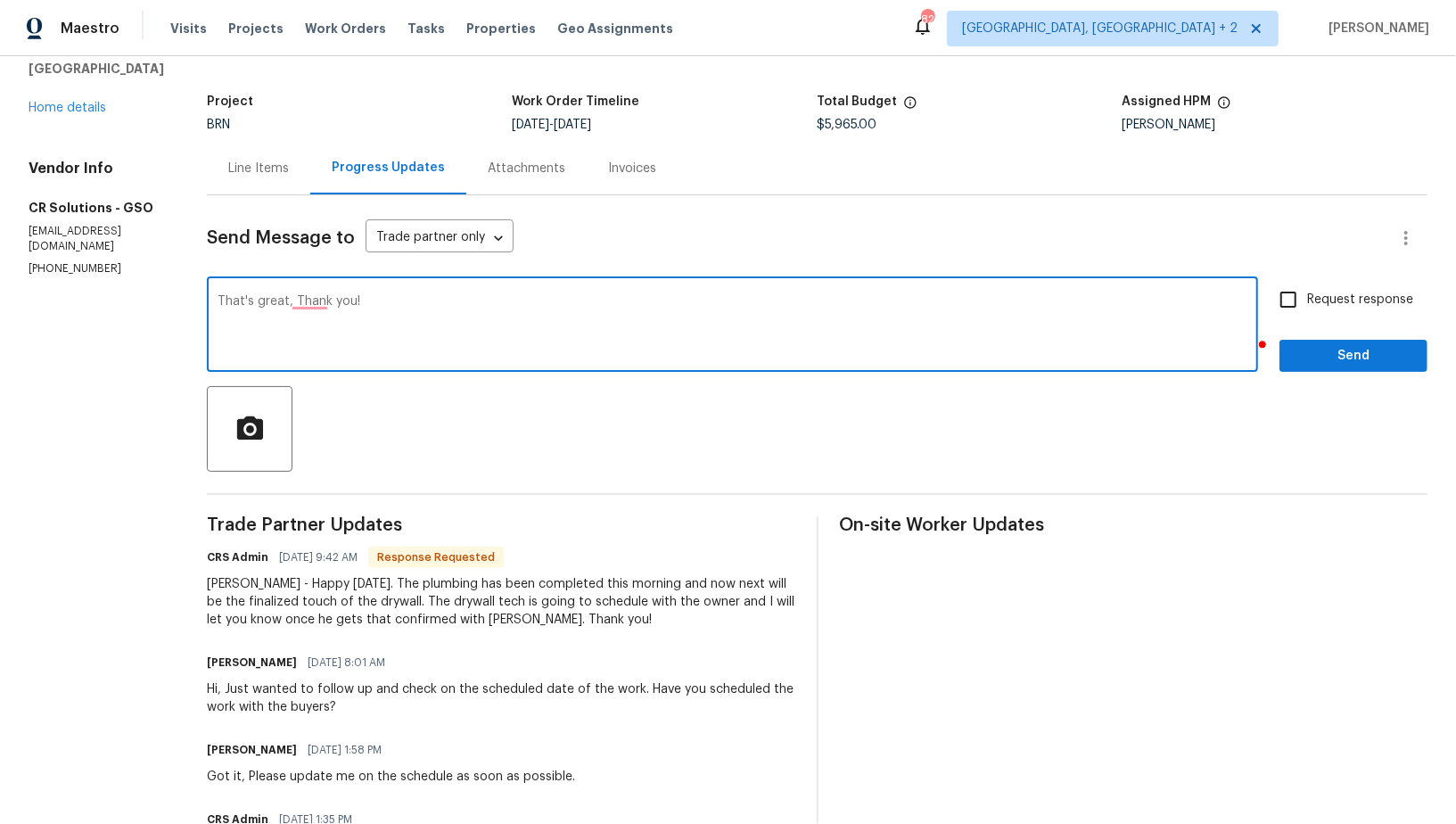
type textarea "That's great, Thank you!"
click at [1281, 300] on input "Request response" at bounding box center [1288, 300] width 37 height 37
checkbox input "true"
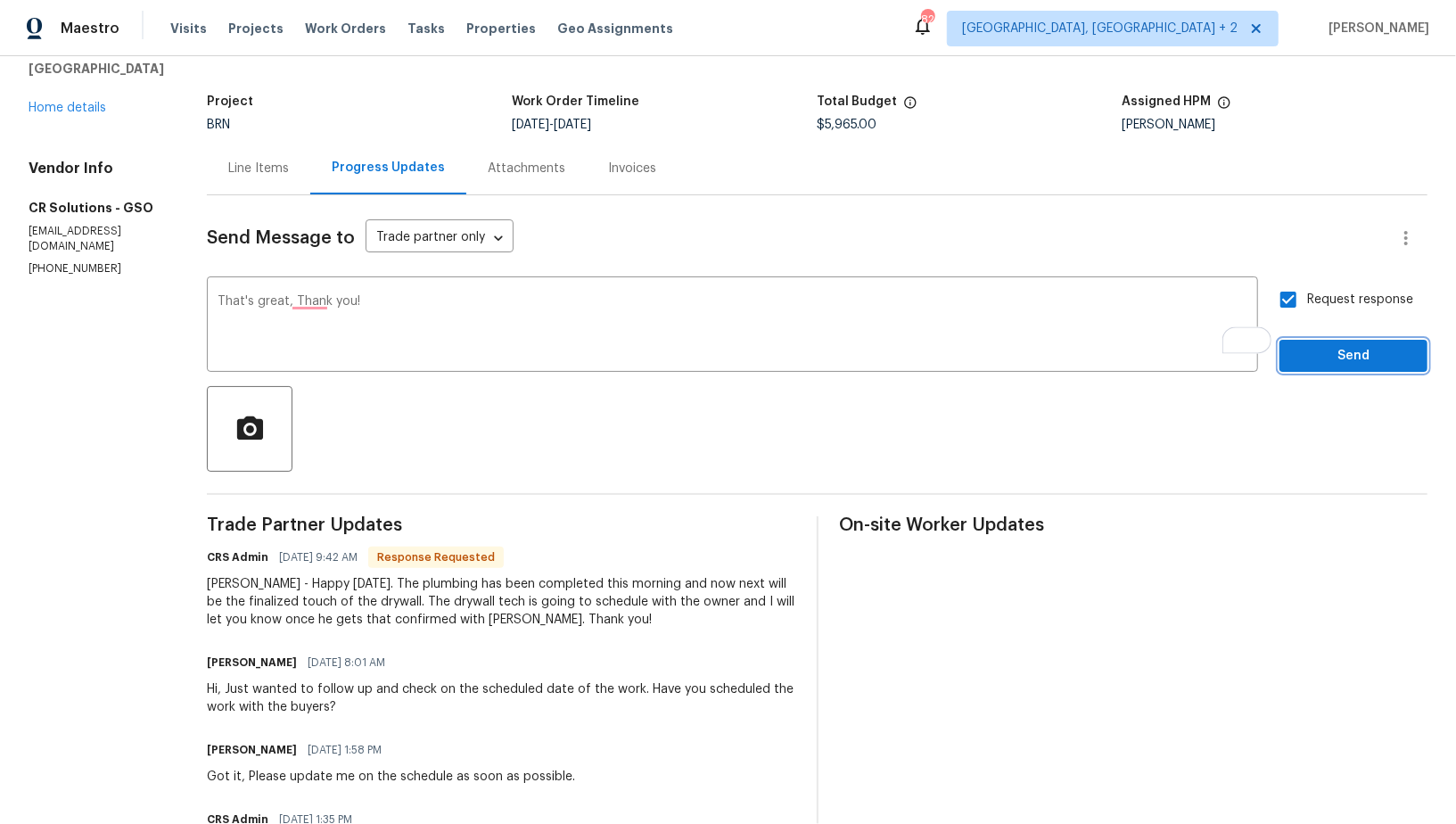
click at [1328, 362] on span "Send" at bounding box center [1352, 356] width 119 height 22
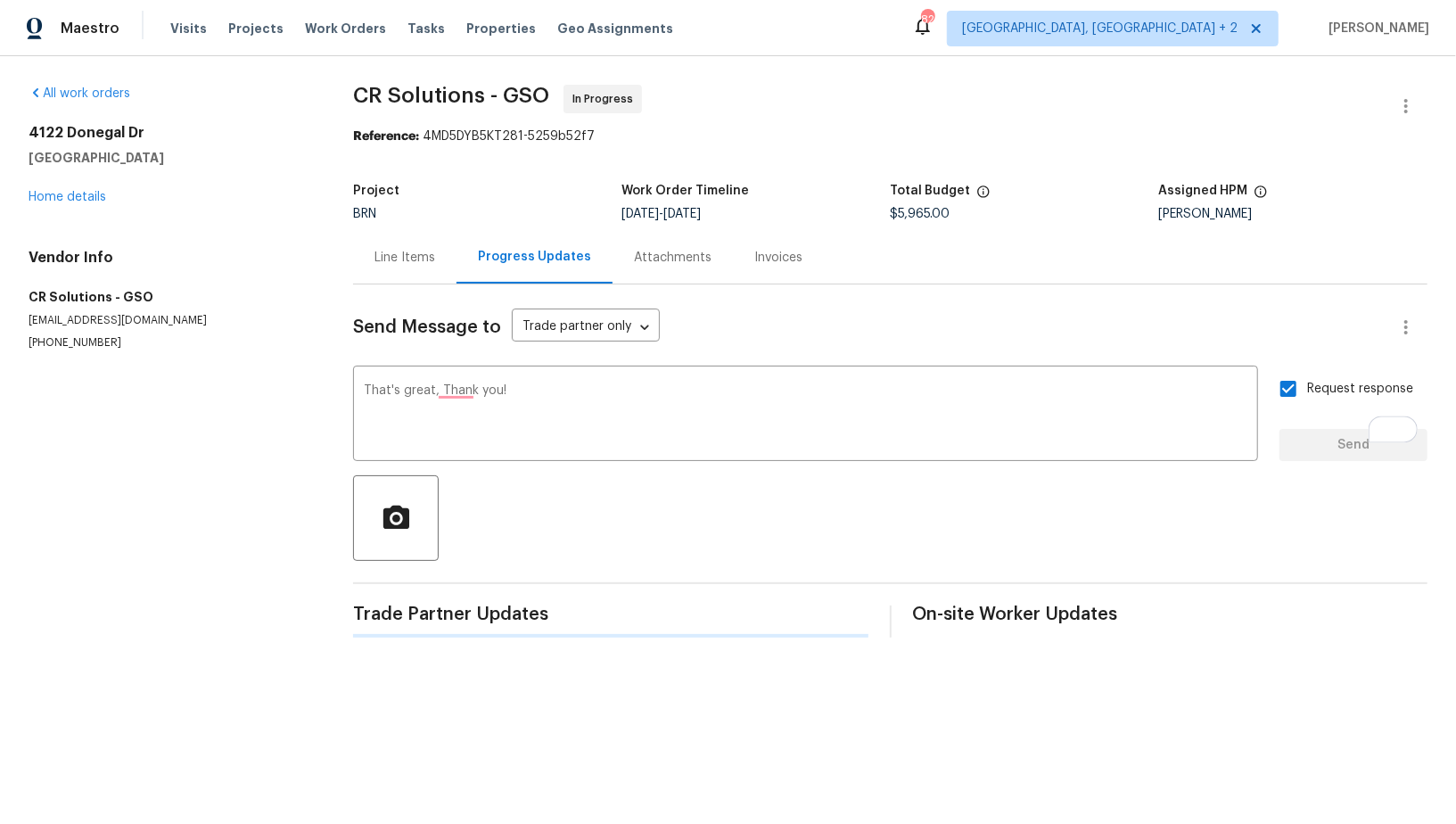
scroll to position [0, 0]
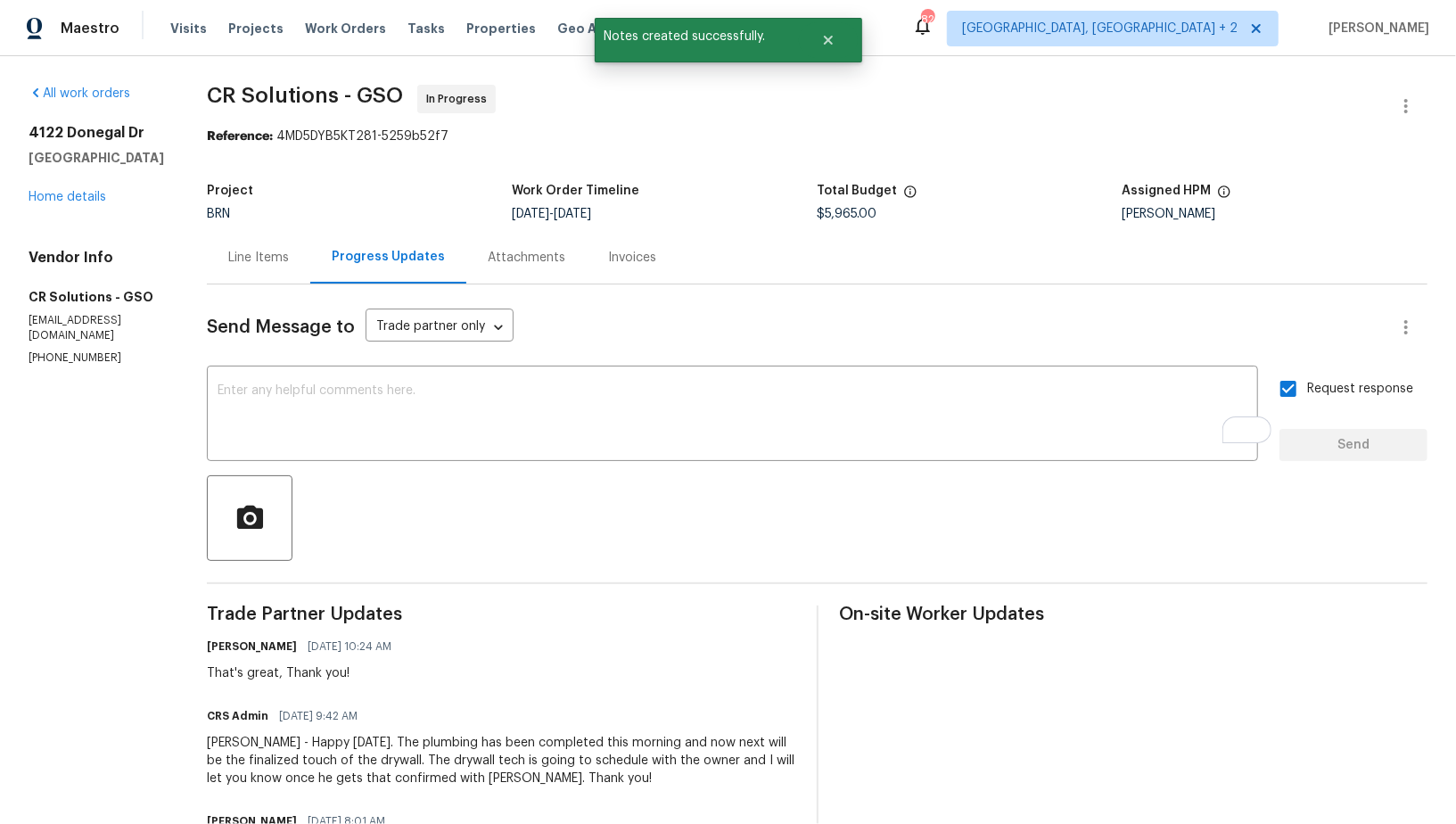
drag, startPoint x: 0, startPoint y: 294, endPoint x: 106, endPoint y: 334, distance: 113.3
drag, startPoint x: 107, startPoint y: 334, endPoint x: 0, endPoint y: 329, distance: 107.1
copy h5 "CR Solutions"
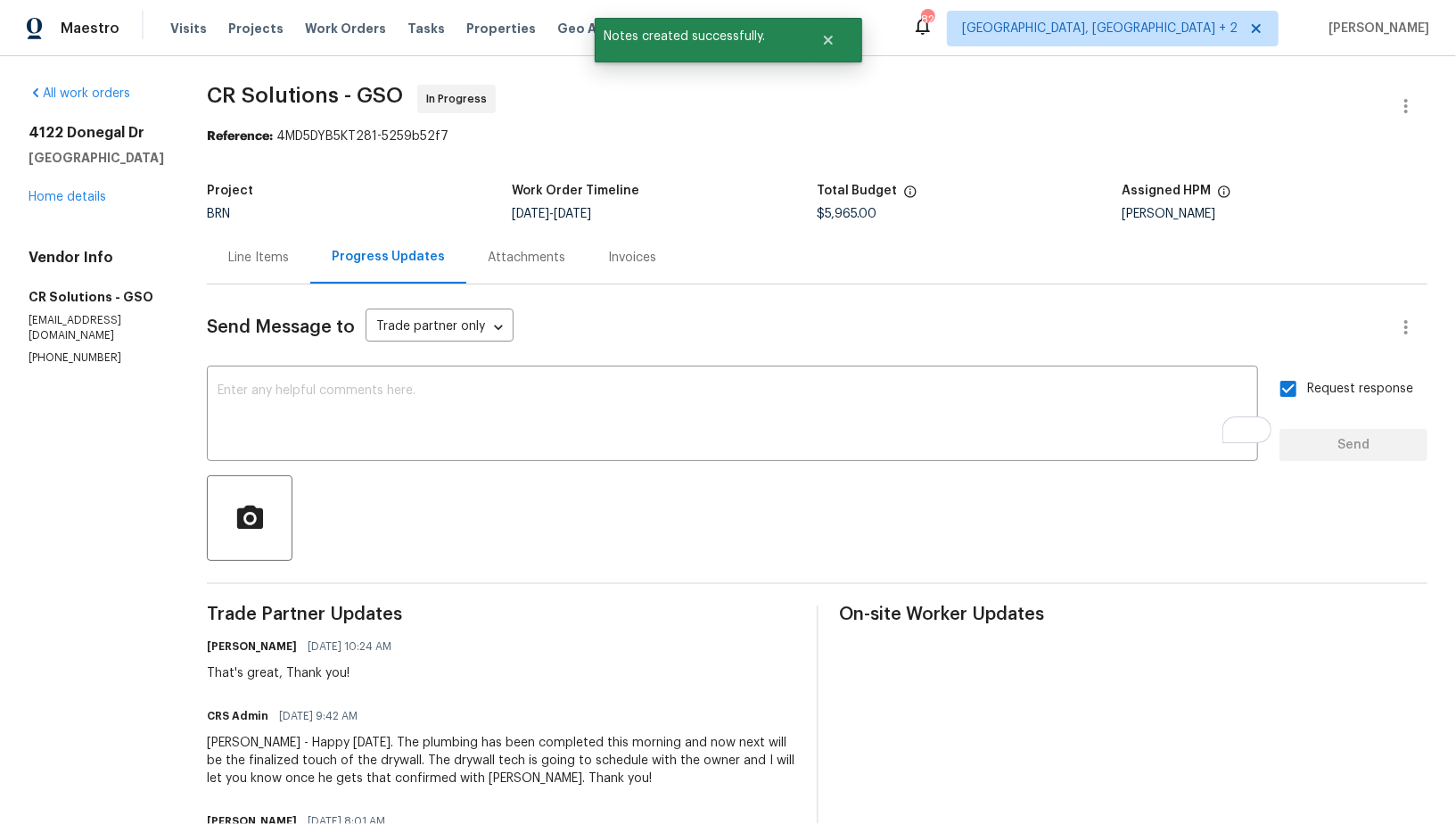
click at [262, 254] on div "Line Items" at bounding box center [259, 257] width 104 height 53
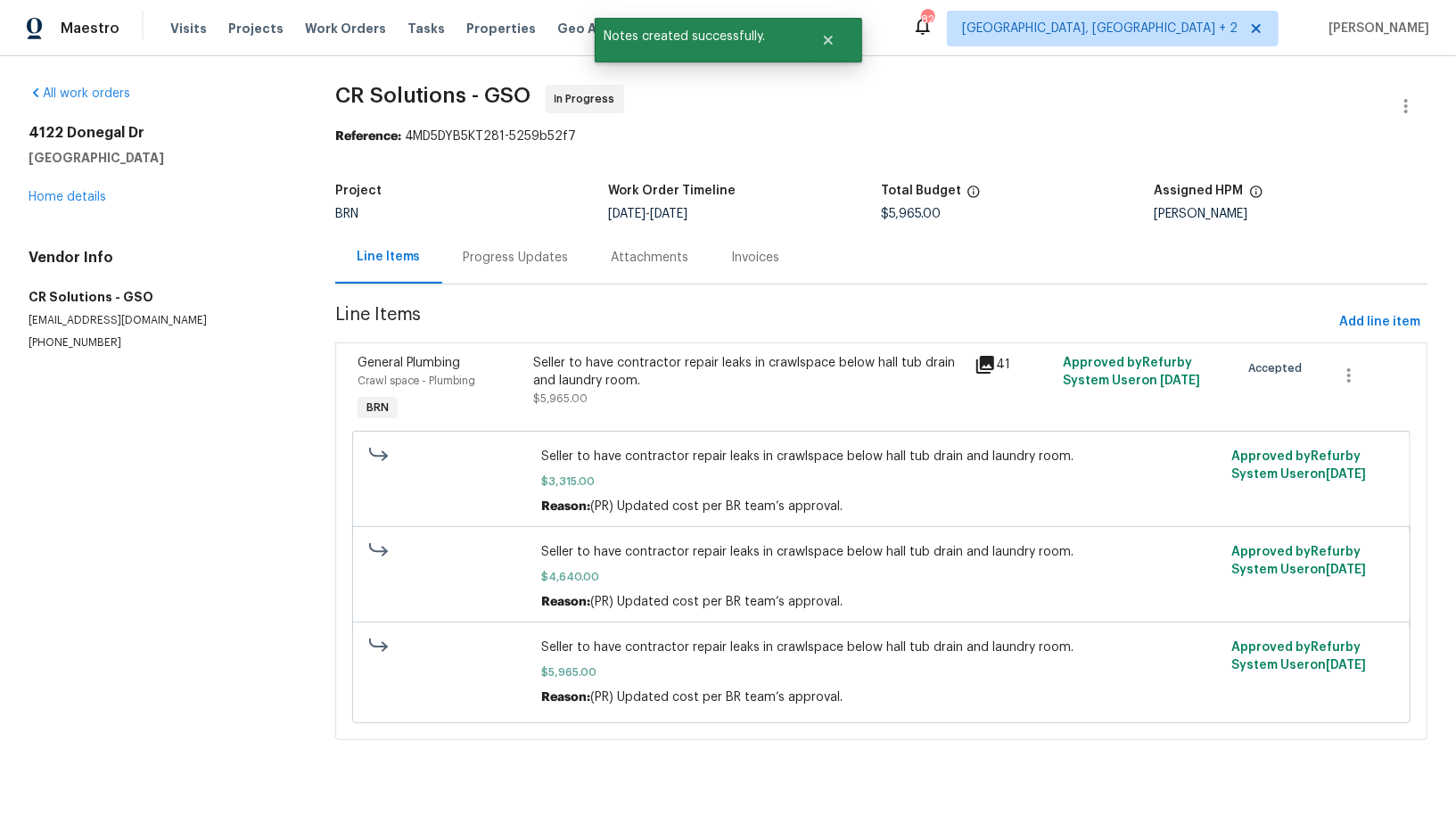
click at [585, 400] on div "Seller to have contractor repair leaks in crawlspace below hall tub drain and l…" at bounding box center [749, 381] width 431 height 54
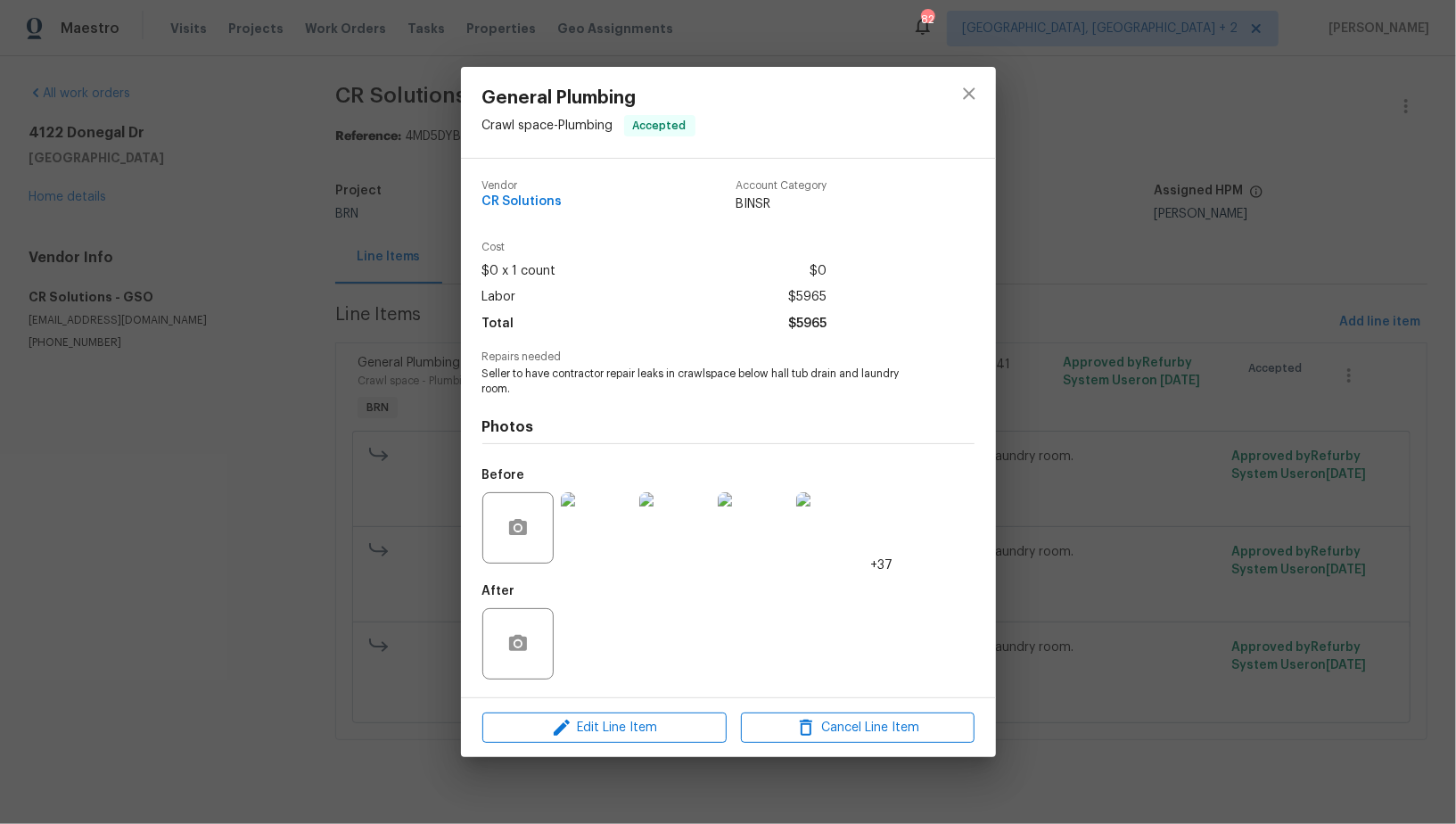
click at [608, 535] on img at bounding box center [595, 527] width 71 height 71
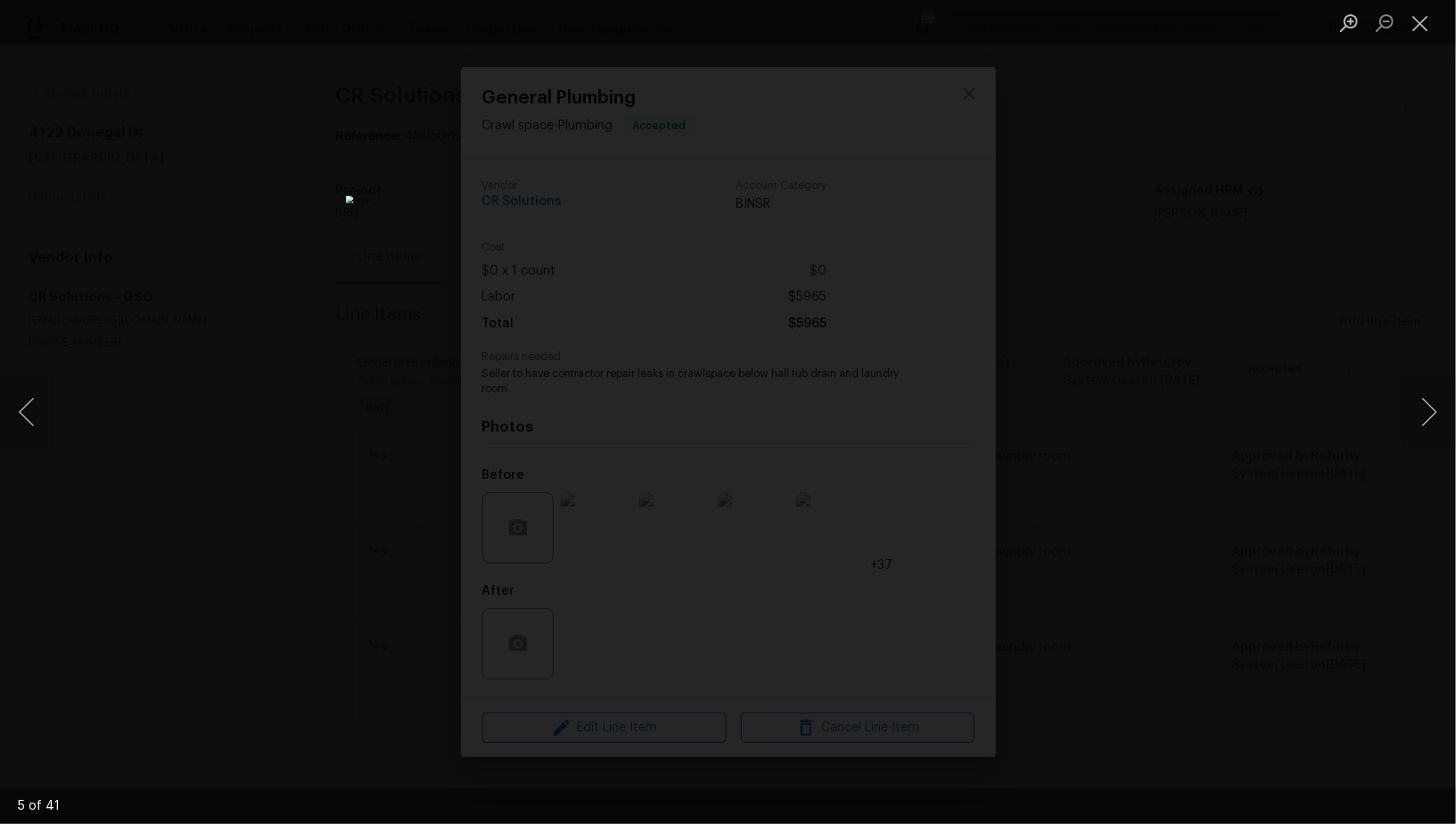
click at [1219, 493] on div "Lightbox" at bounding box center [728, 412] width 1456 height 824
click at [1215, 493] on div "Lightbox" at bounding box center [728, 412] width 1456 height 824
click at [1214, 493] on div "Lightbox" at bounding box center [728, 412] width 1456 height 824
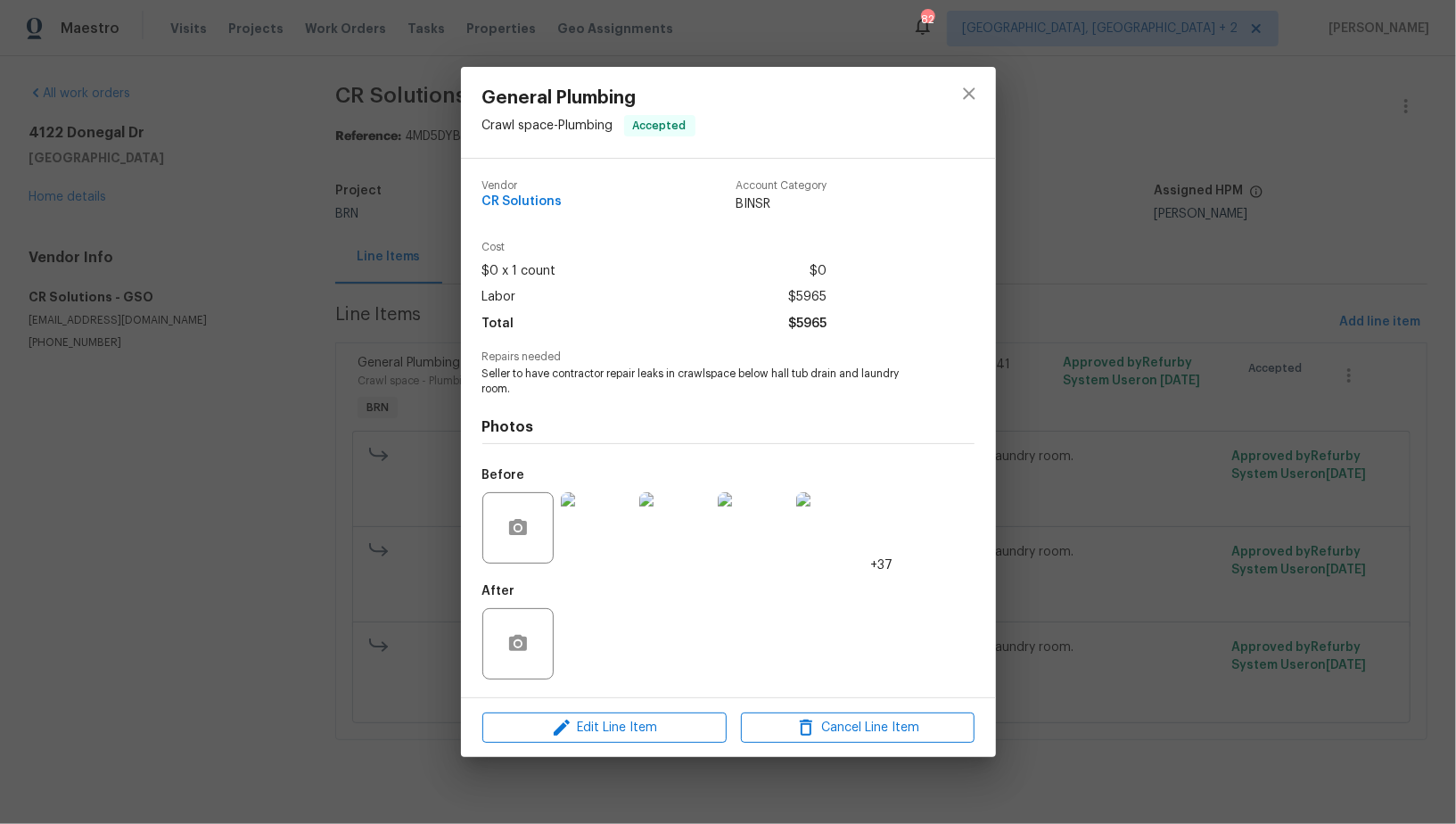
click at [390, 391] on div "General Plumbing Crawl space - Plumbing Accepted Vendor CR Solutions Account Ca…" at bounding box center [728, 412] width 1456 height 824
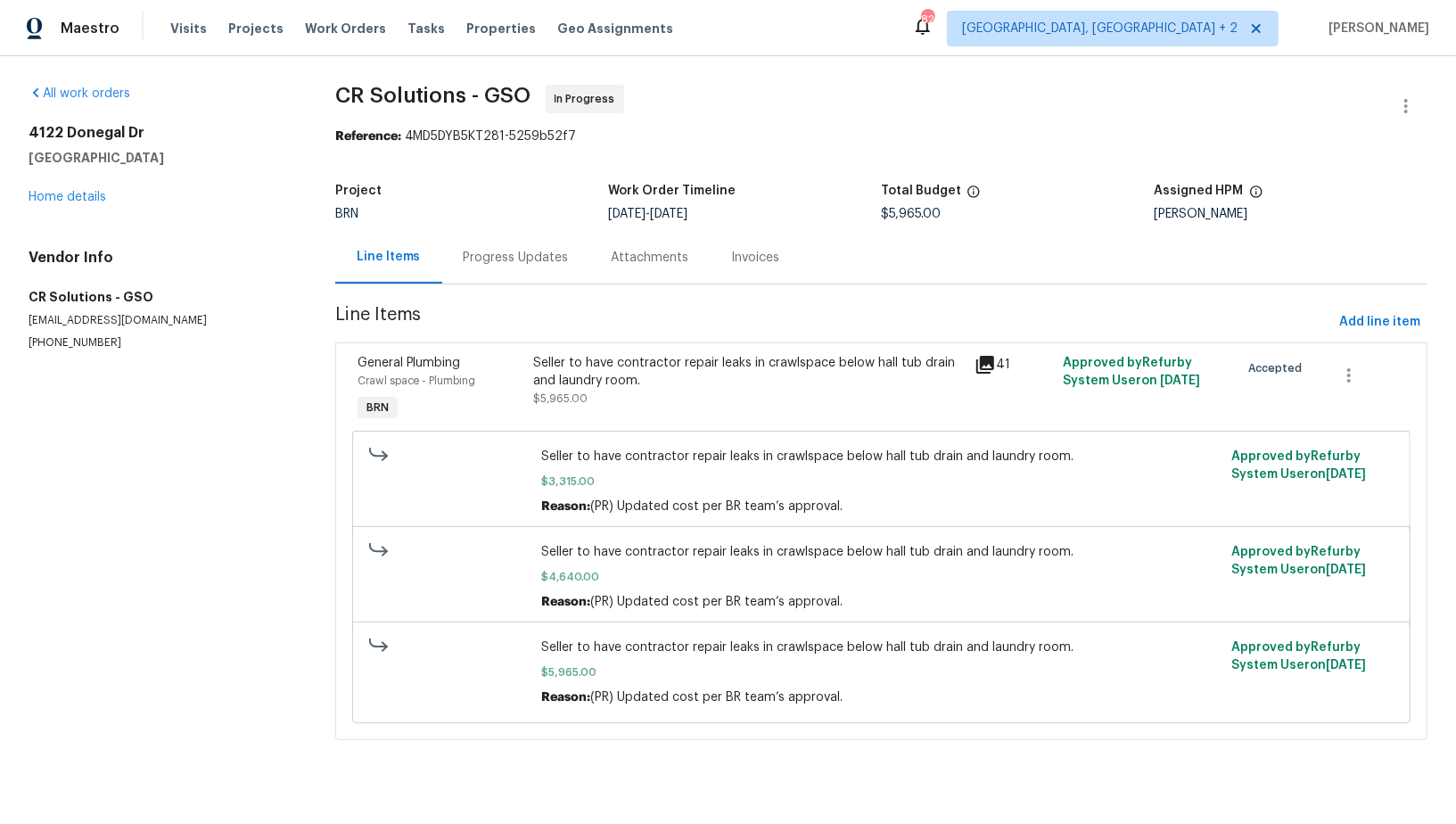
click at [484, 260] on div "Progress Updates" at bounding box center [516, 257] width 105 height 18
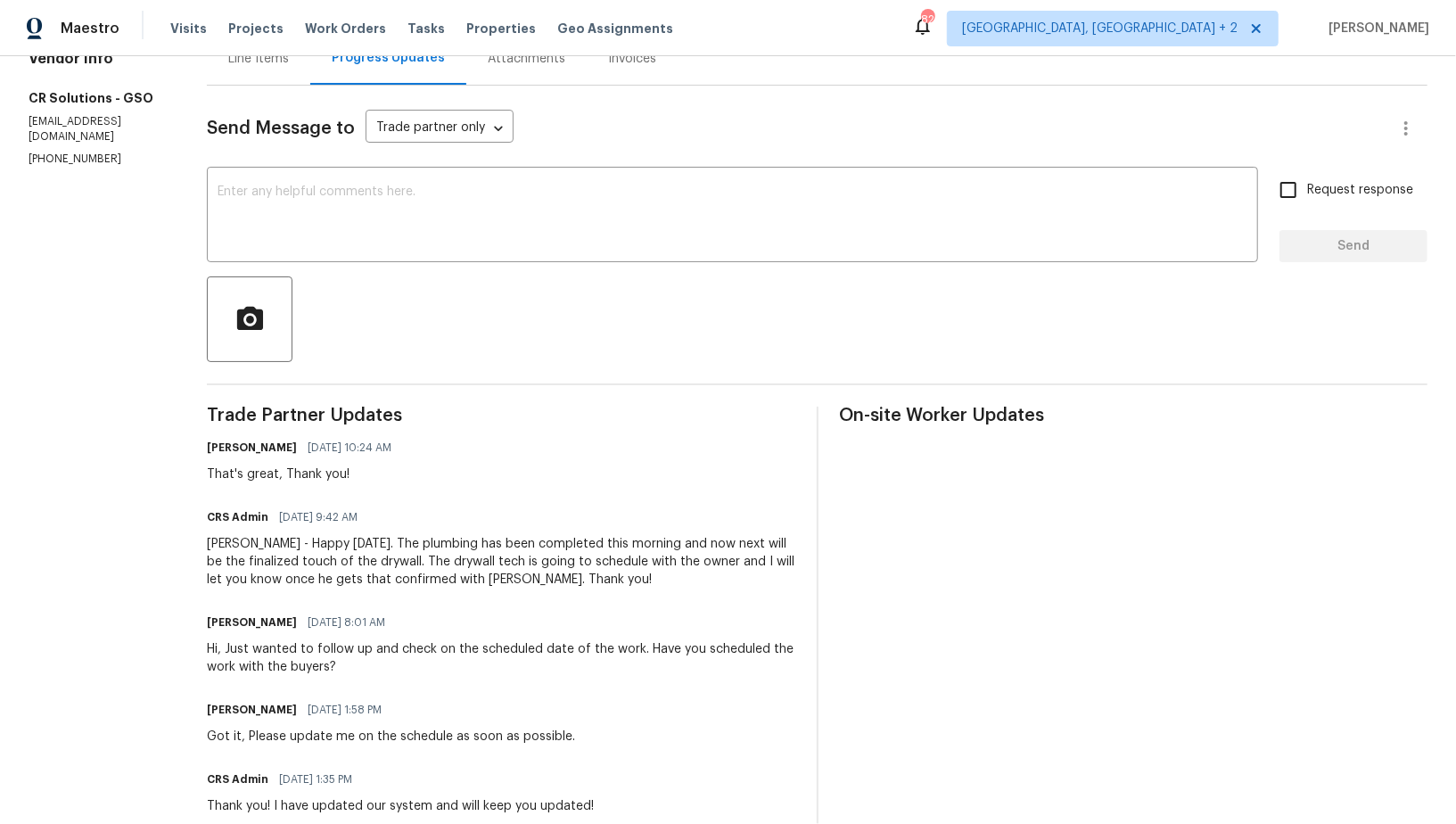
scroll to position [219, 0]
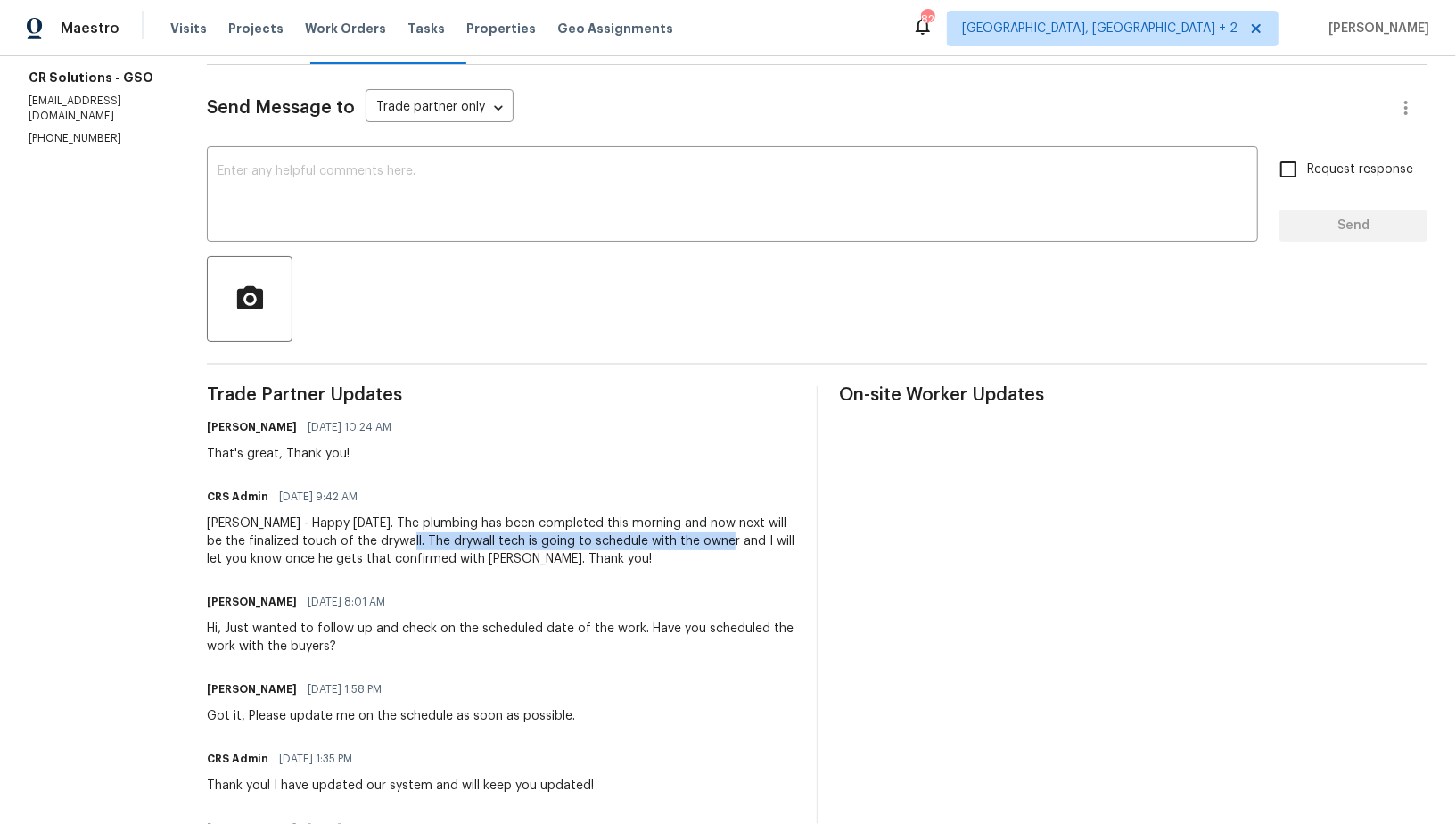
drag, startPoint x: 352, startPoint y: 538, endPoint x: 674, endPoint y: 542, distance: 322.0
click at [674, 542] on div "Padmapriya - Happy Monday. The plumbing has been completed this morning and now…" at bounding box center [501, 541] width 588 height 54
copy div "The drywall tech is going to schedule with the owner a"
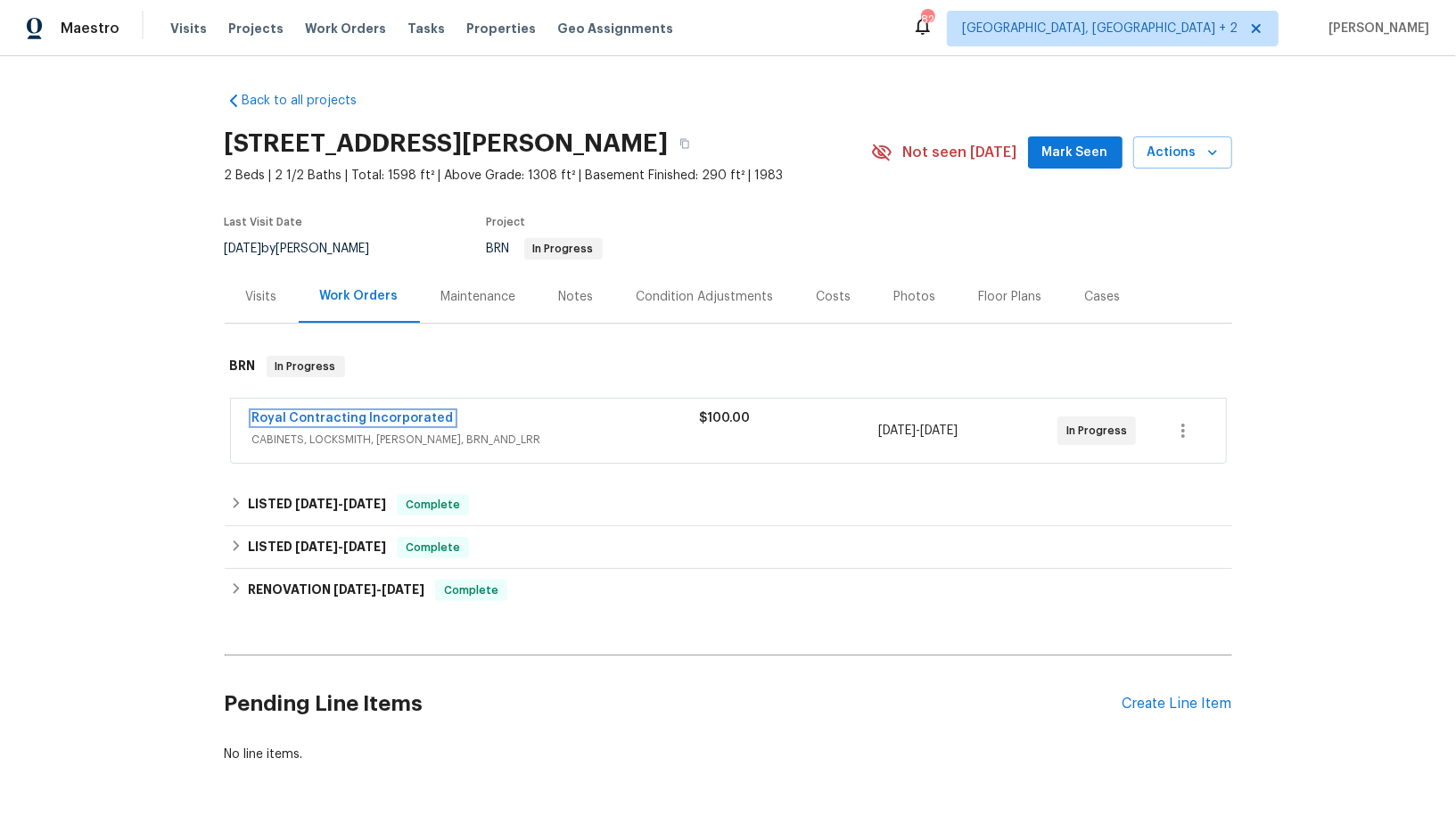
click at [377, 413] on link "Royal Contracting Incorporated" at bounding box center [353, 417] width 202 height 12
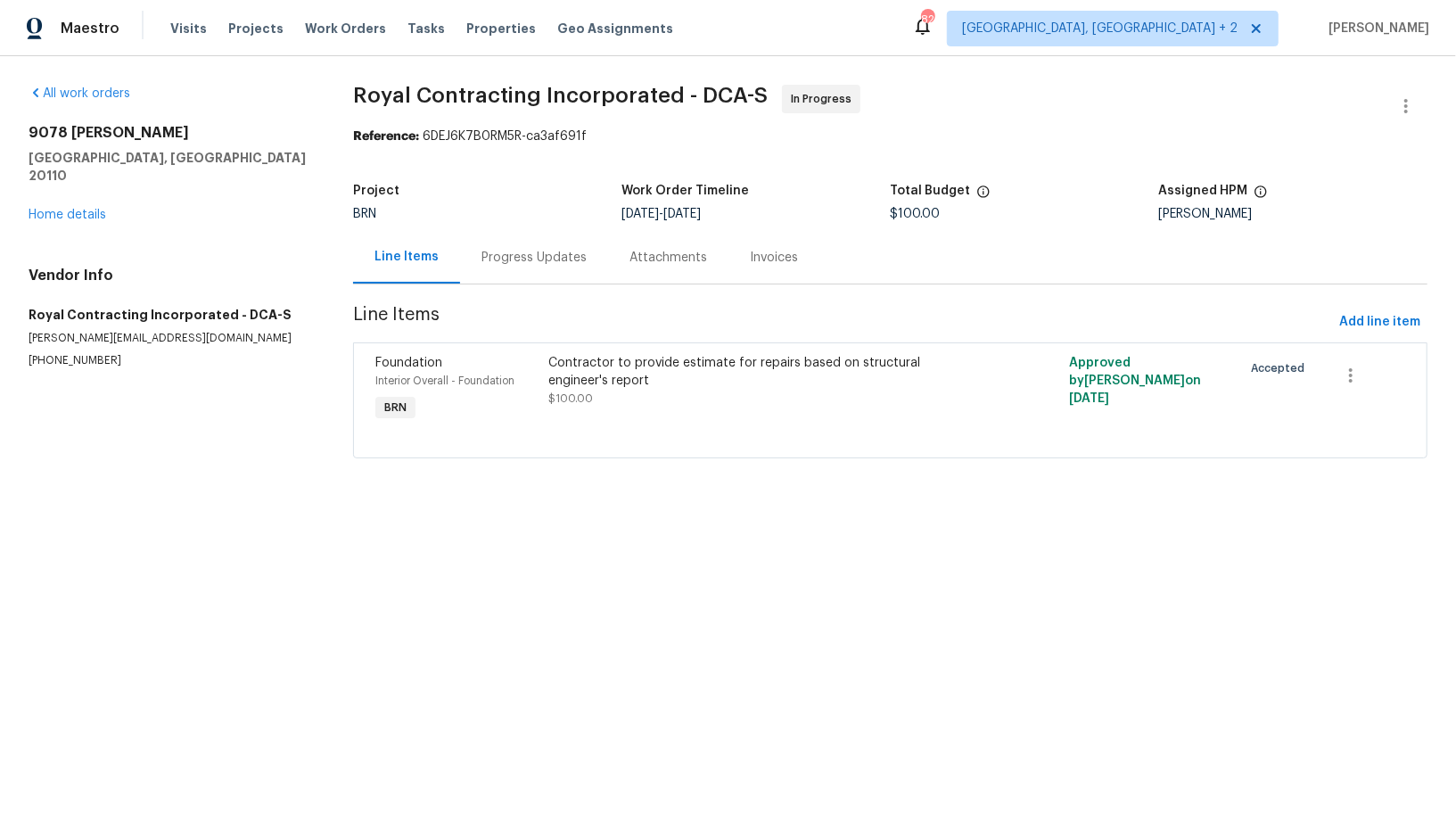
click at [488, 256] on div "Progress Updates" at bounding box center [534, 257] width 105 height 18
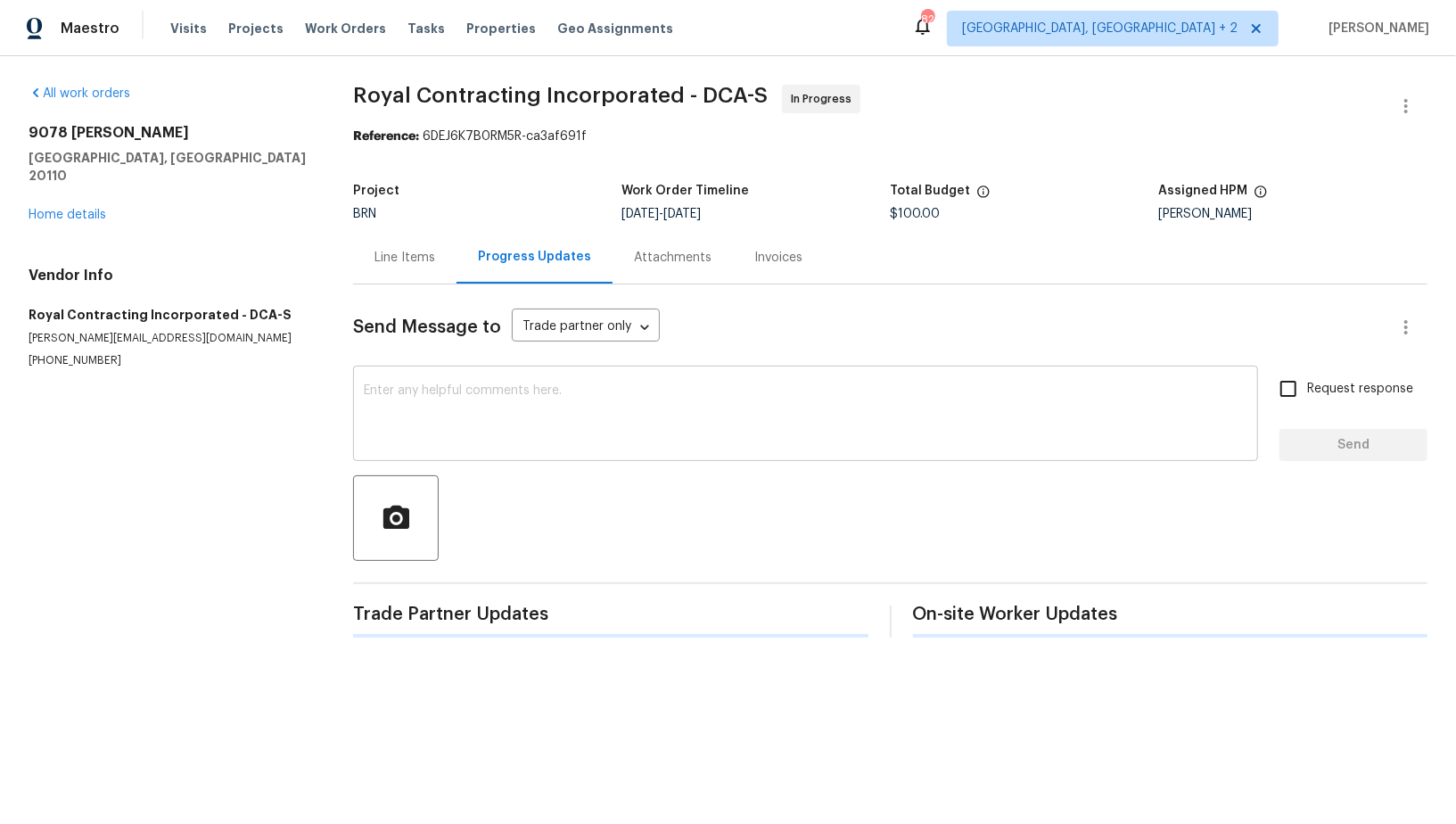
click at [484, 437] on textarea at bounding box center [805, 415] width 884 height 62
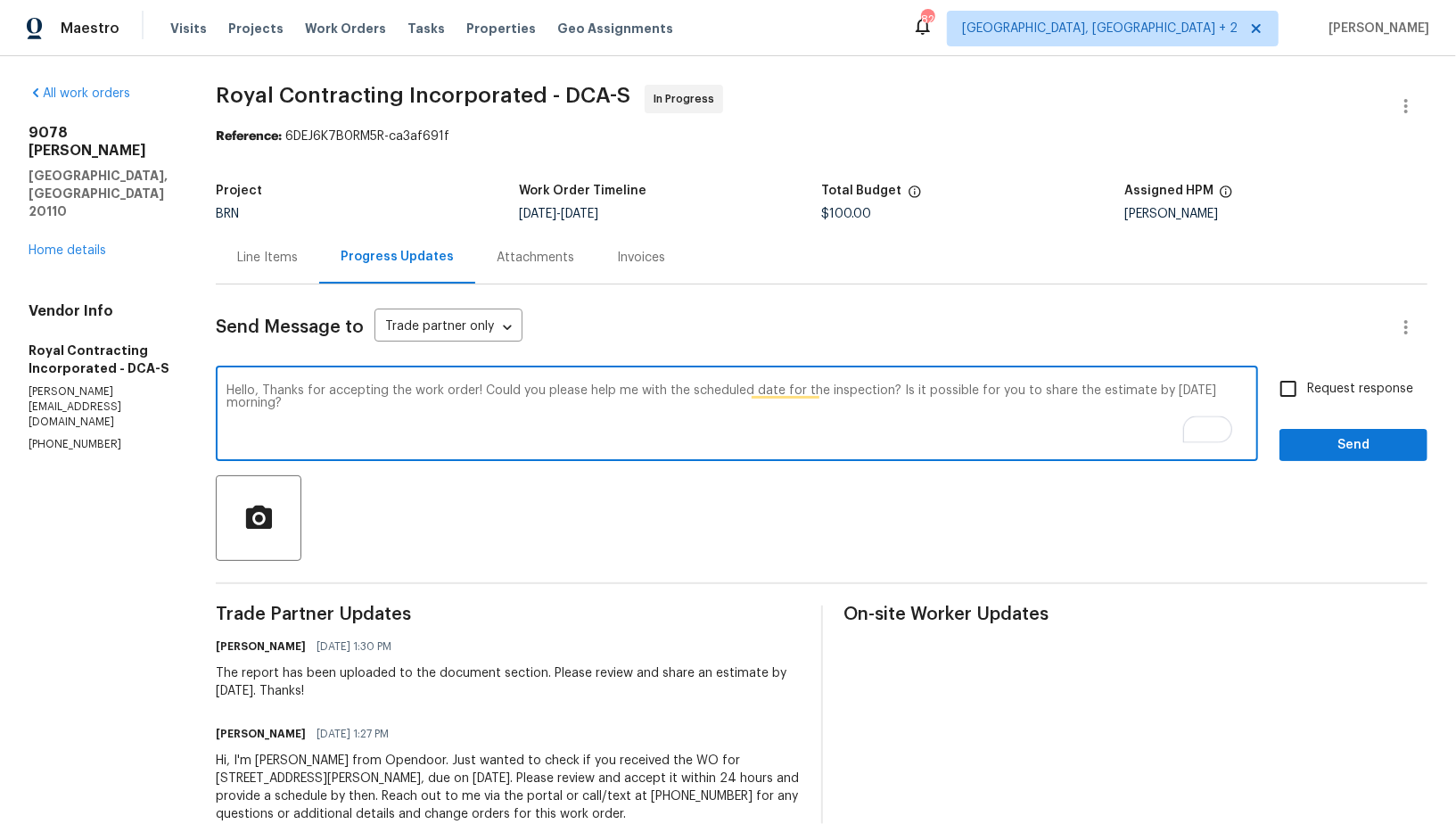
type textarea "Hello, Thanks for accepting the work order! Could you please help me with the s…"
click at [1316, 393] on span "Request response" at bounding box center [1360, 389] width 106 height 18
click at [1307, 393] on input "Request response" at bounding box center [1288, 388] width 37 height 37
checkbox input "true"
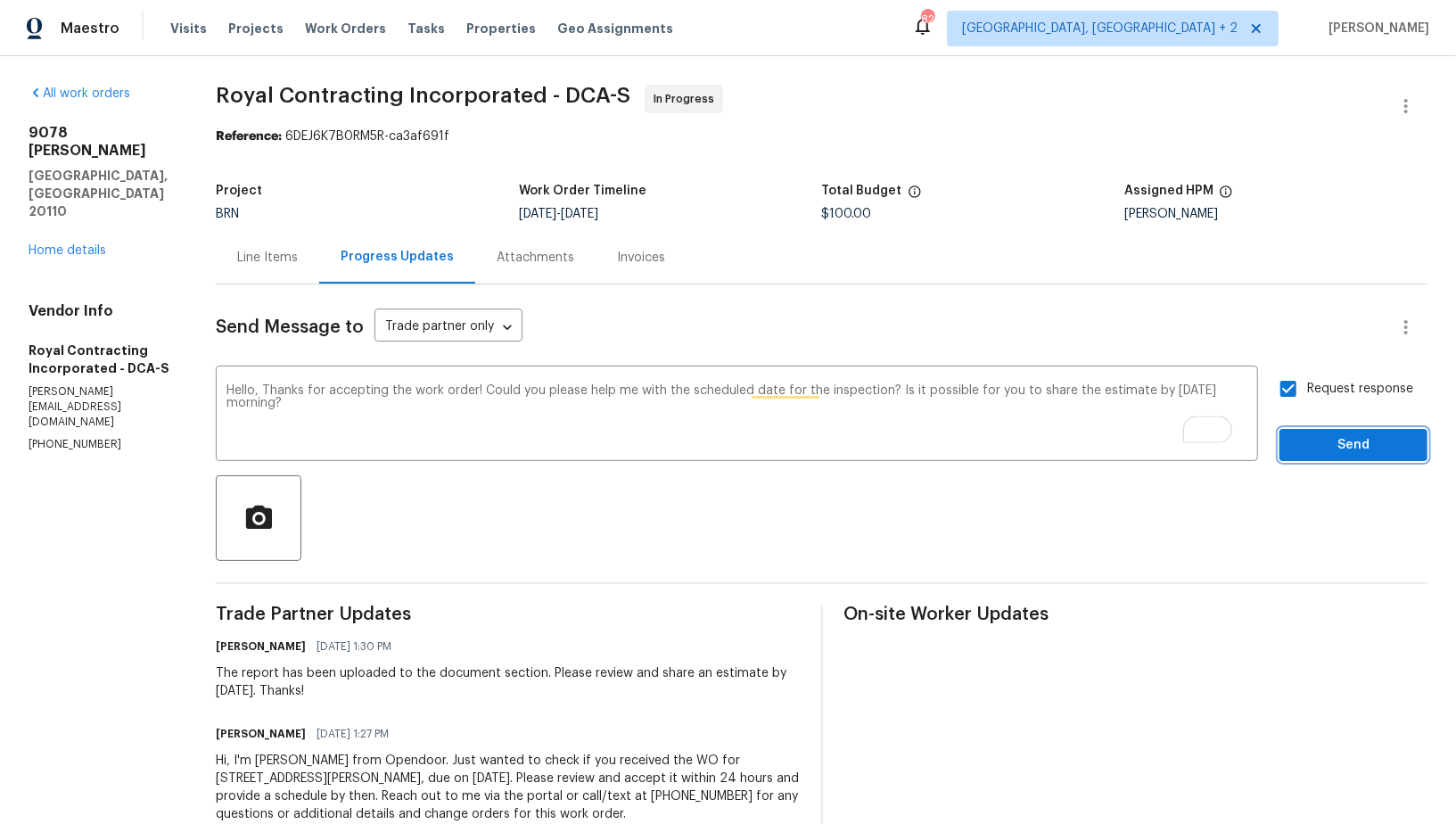
click at [1327, 445] on span "Send" at bounding box center [1352, 446] width 119 height 22
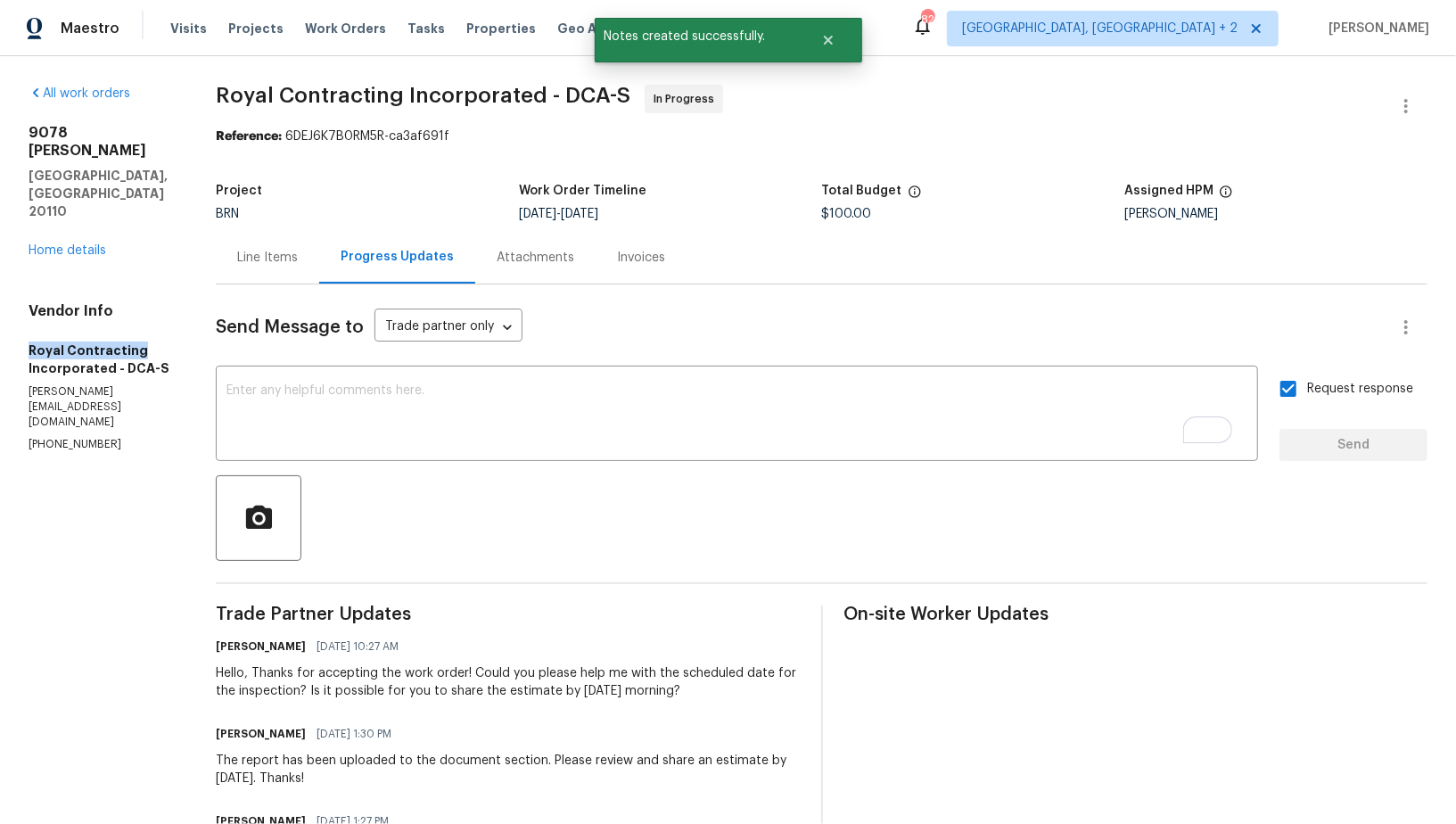
drag, startPoint x: 18, startPoint y: 295, endPoint x: 141, endPoint y: 294, distance: 123.0
click at [141, 290] on div "All work orders 9078 Reynolds Pl Manassas, VA 20110 Home details Vendor Info Ro…" at bounding box center [728, 509] width 1456 height 904
copy h5 "Royal Contracting"
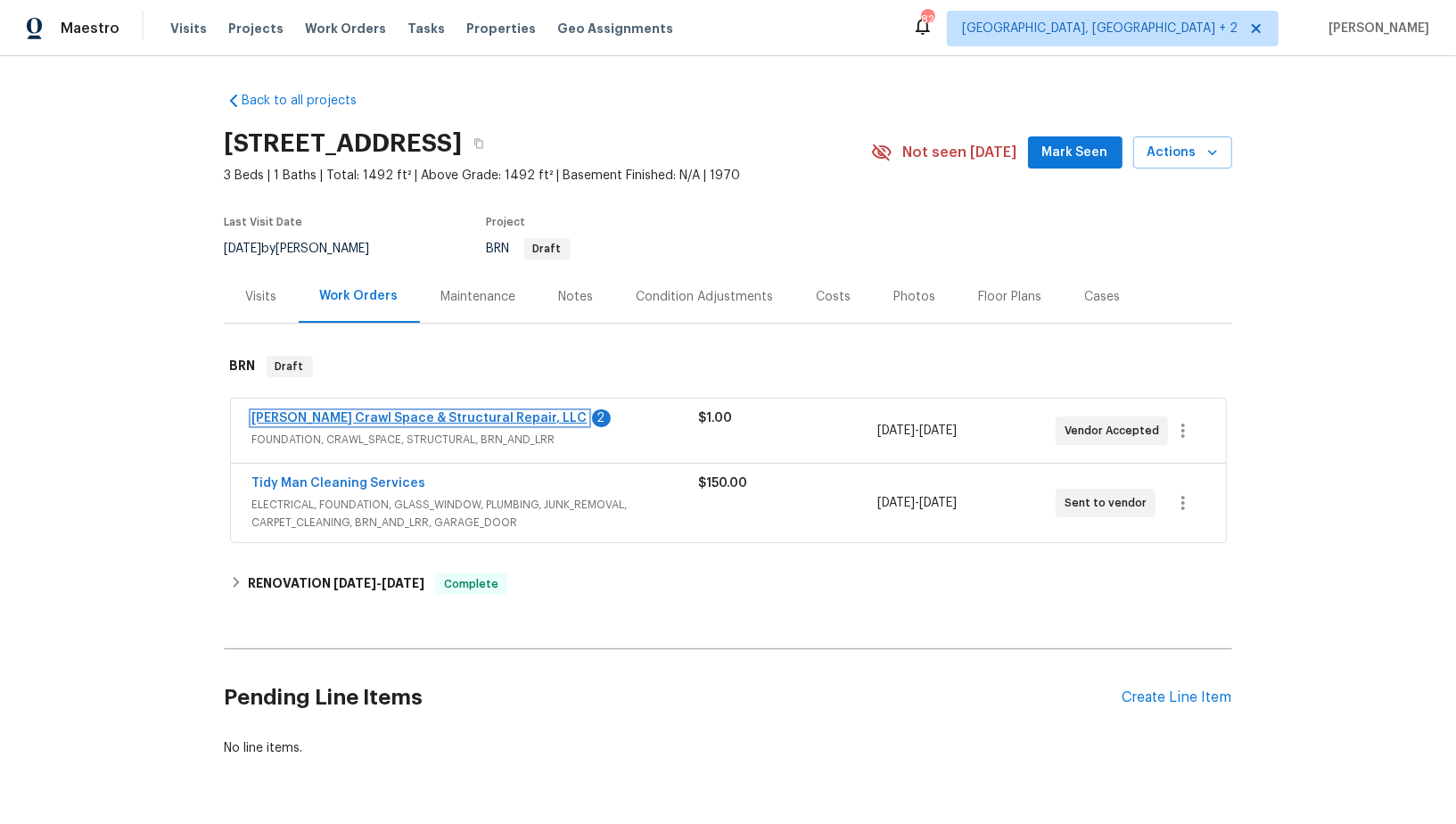
click at [372, 412] on link "[PERSON_NAME] Crawl Space & Structural Repair, LLC" at bounding box center [420, 417] width 336 height 12
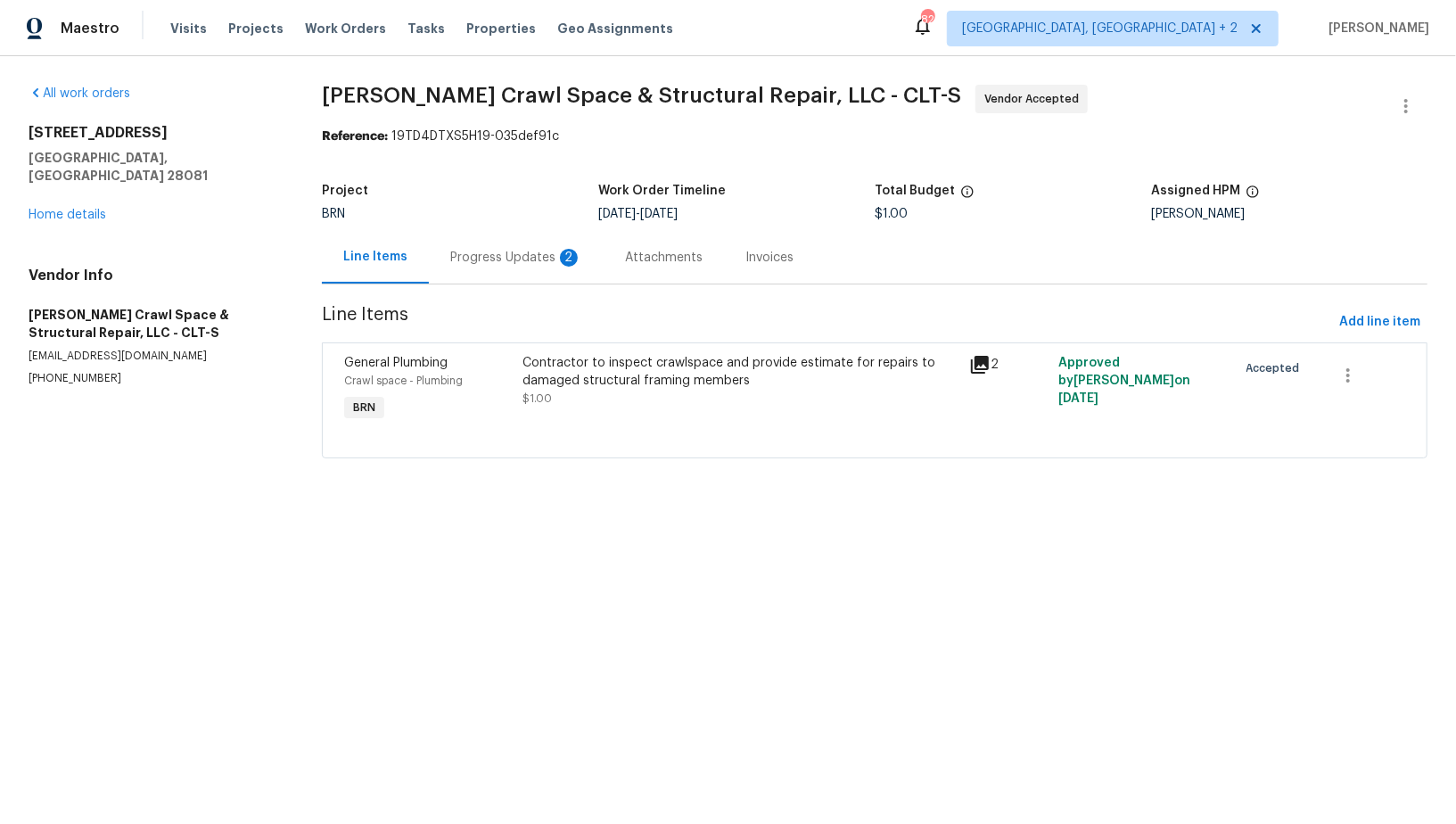
click at [472, 266] on div "Progress Updates 2" at bounding box center [516, 257] width 175 height 53
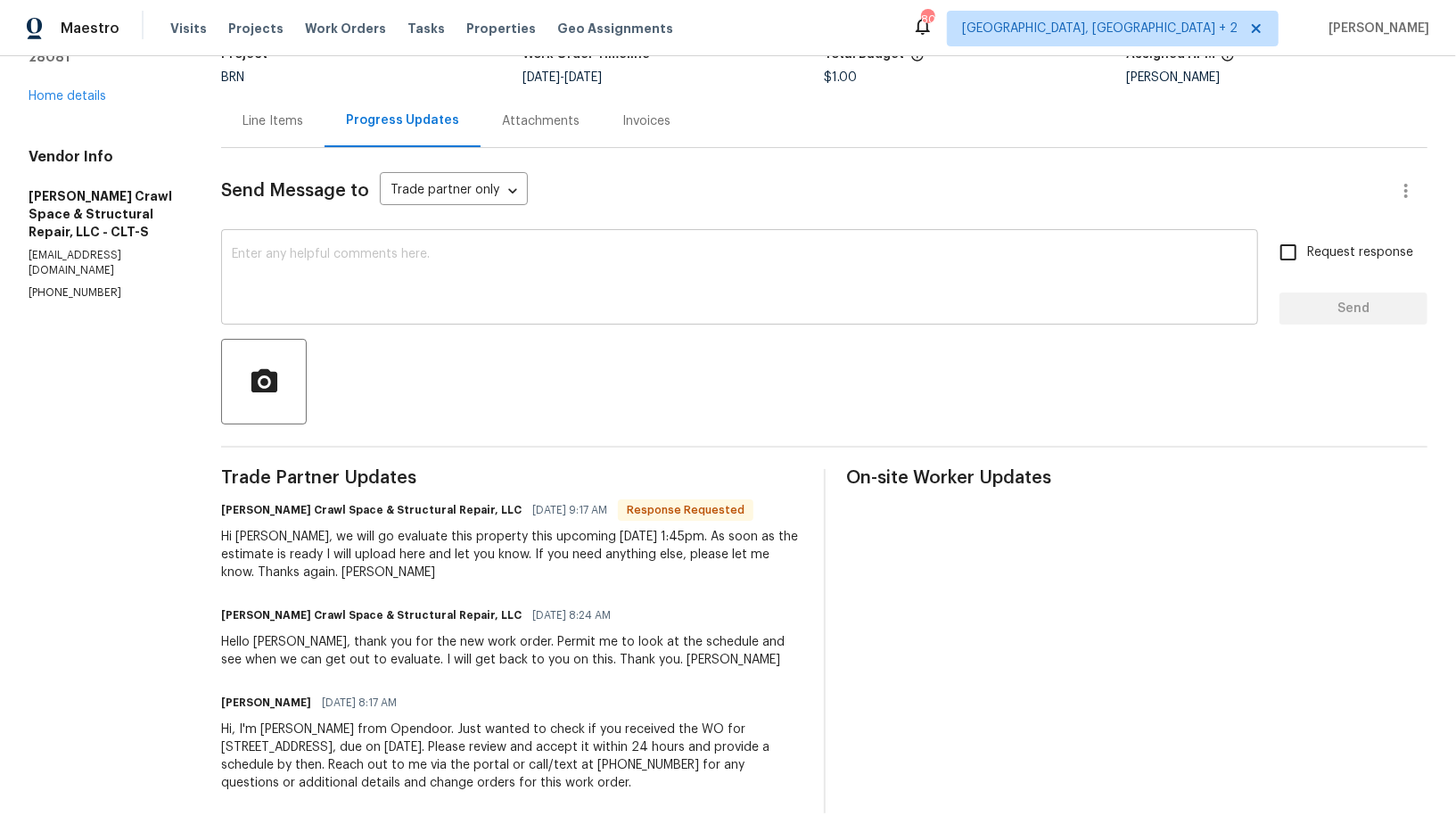
scroll to position [154, 0]
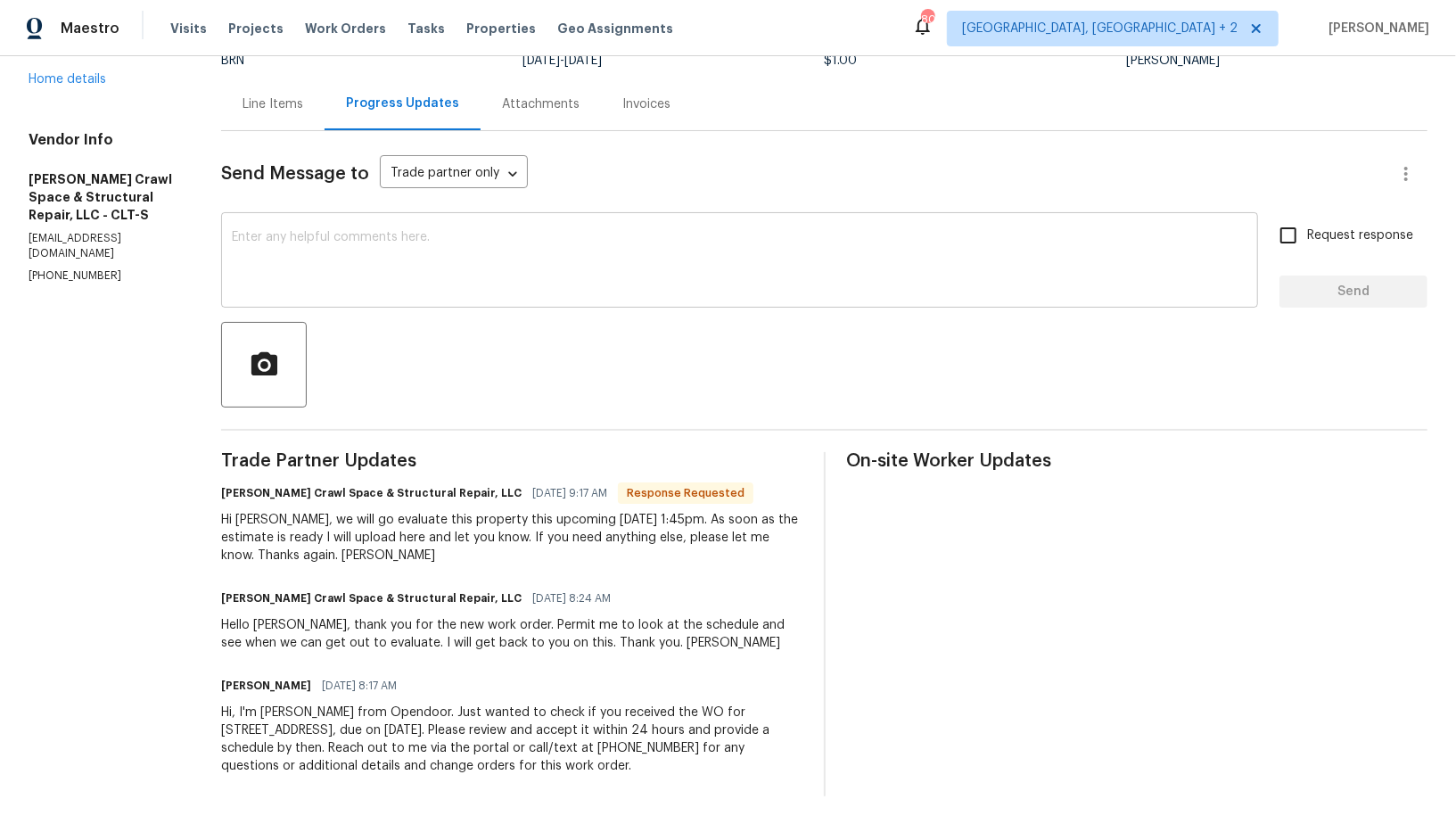
click at [340, 264] on textarea at bounding box center [740, 262] width 1015 height 62
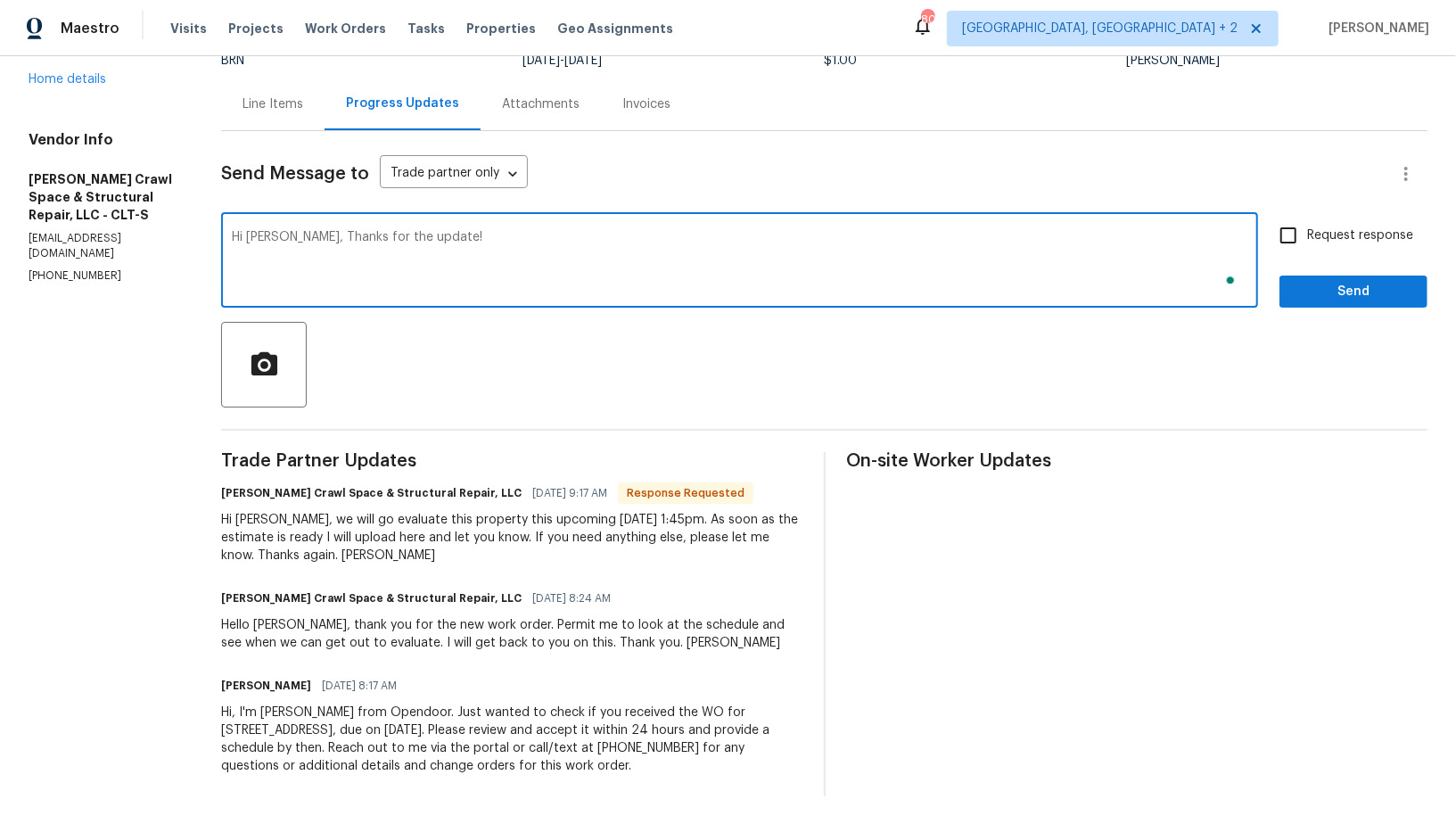
type textarea "Hi Leslie, Thanks for the update!"
click at [1302, 228] on input "Request response" at bounding box center [1288, 235] width 37 height 37
checkbox input "true"
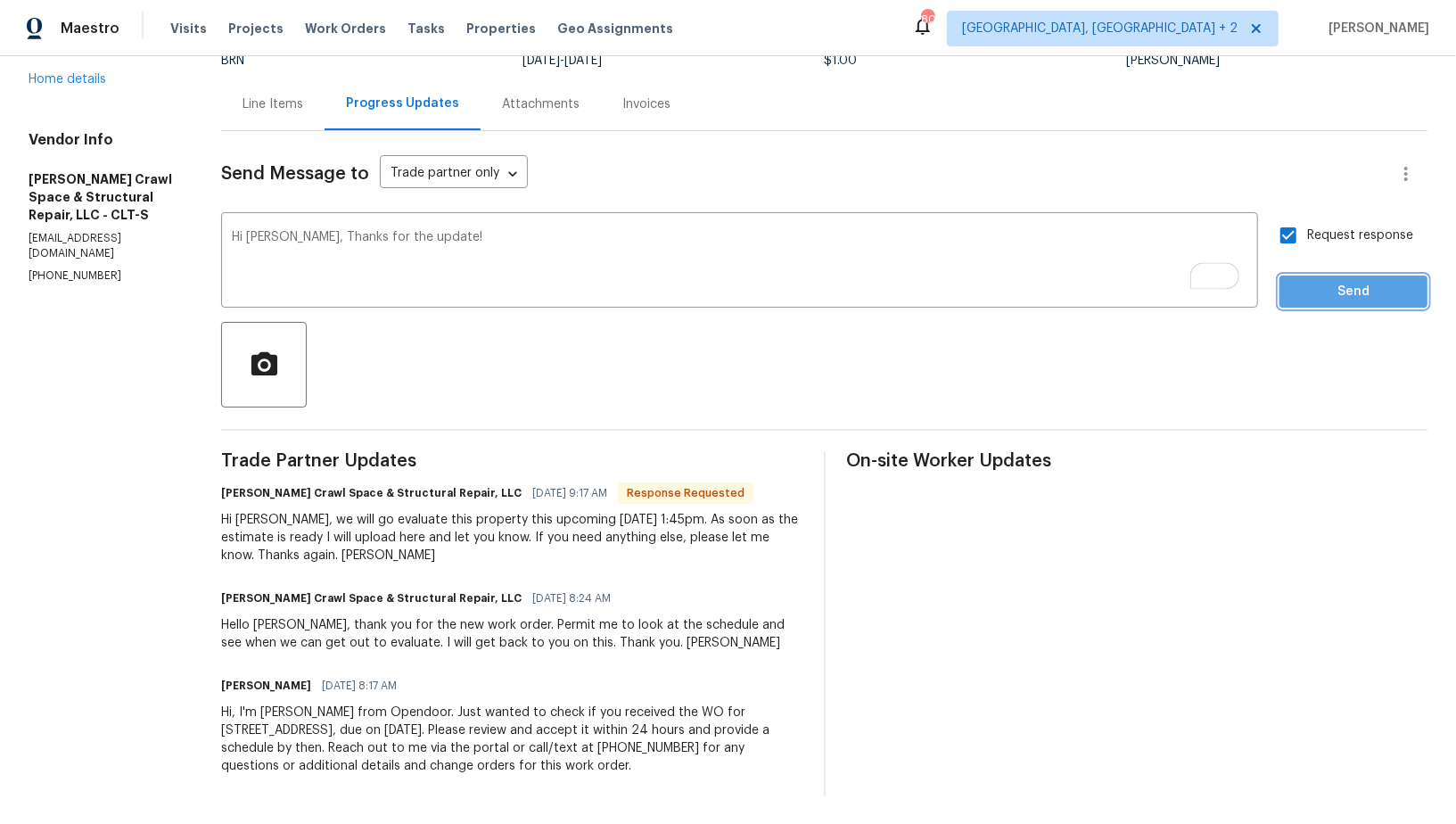
click at [1325, 299] on span "Send" at bounding box center [1352, 292] width 119 height 22
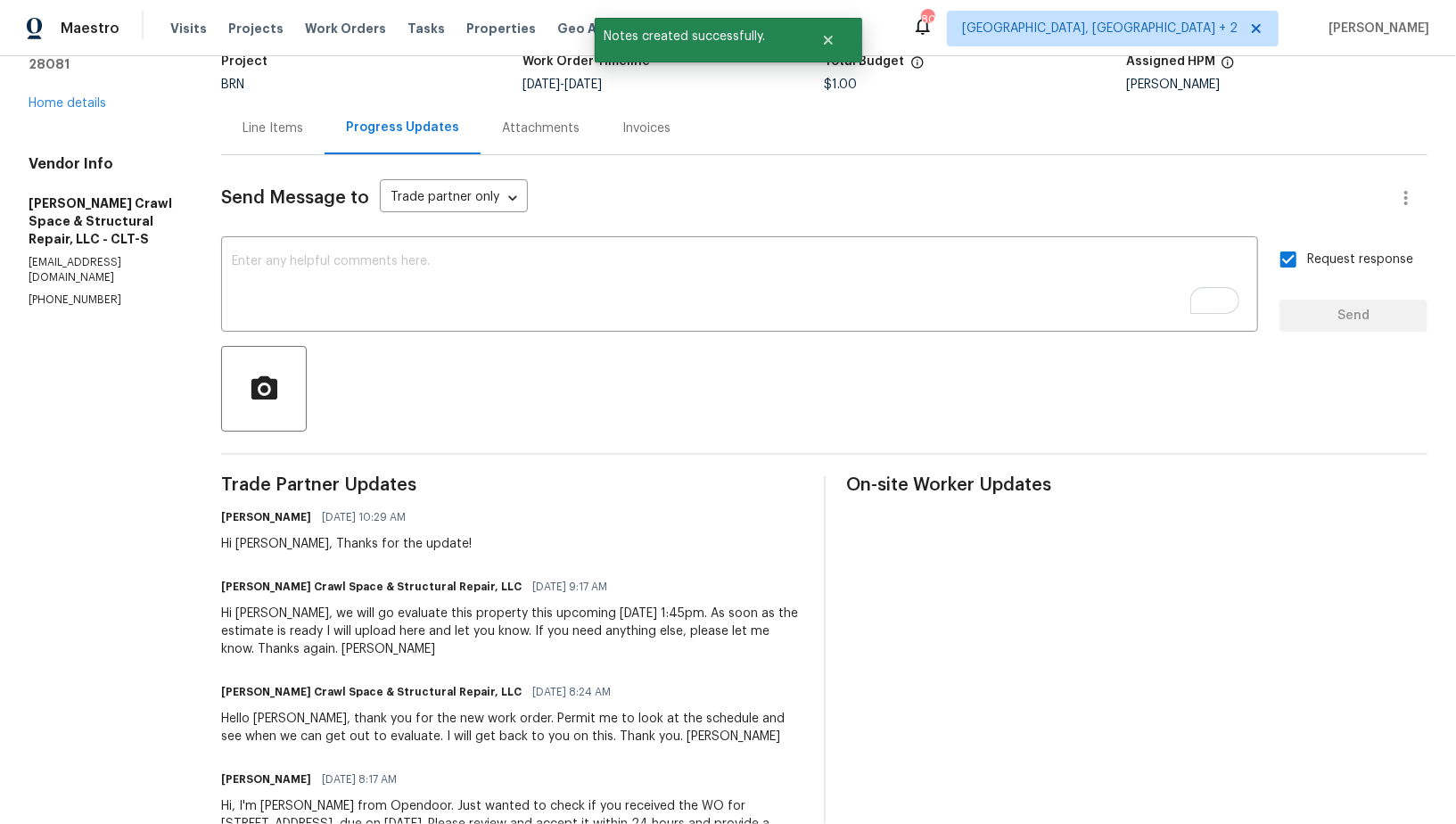
scroll to position [223, 0]
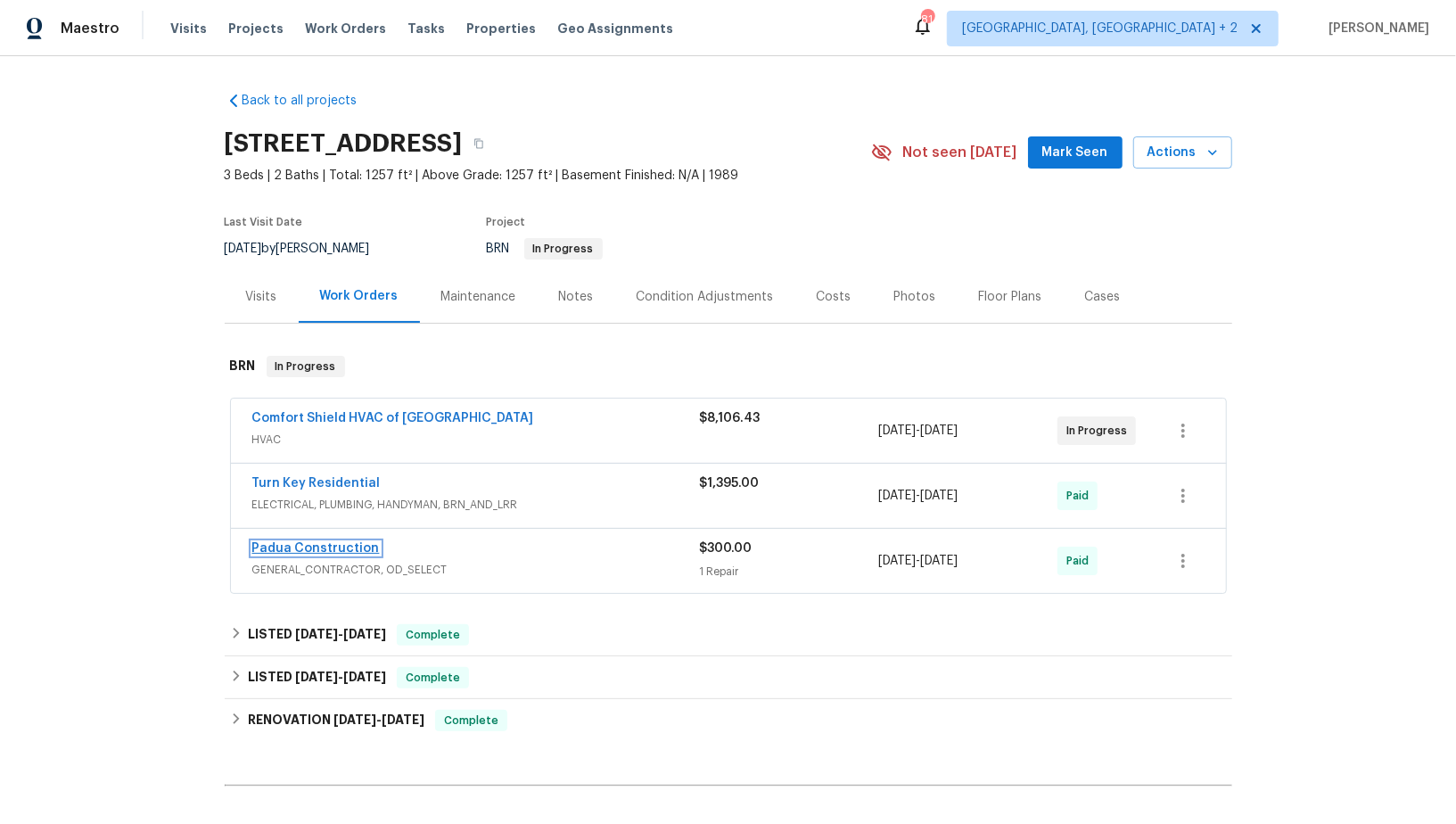
click at [300, 551] on link "Padua Construction" at bounding box center [316, 547] width 128 height 12
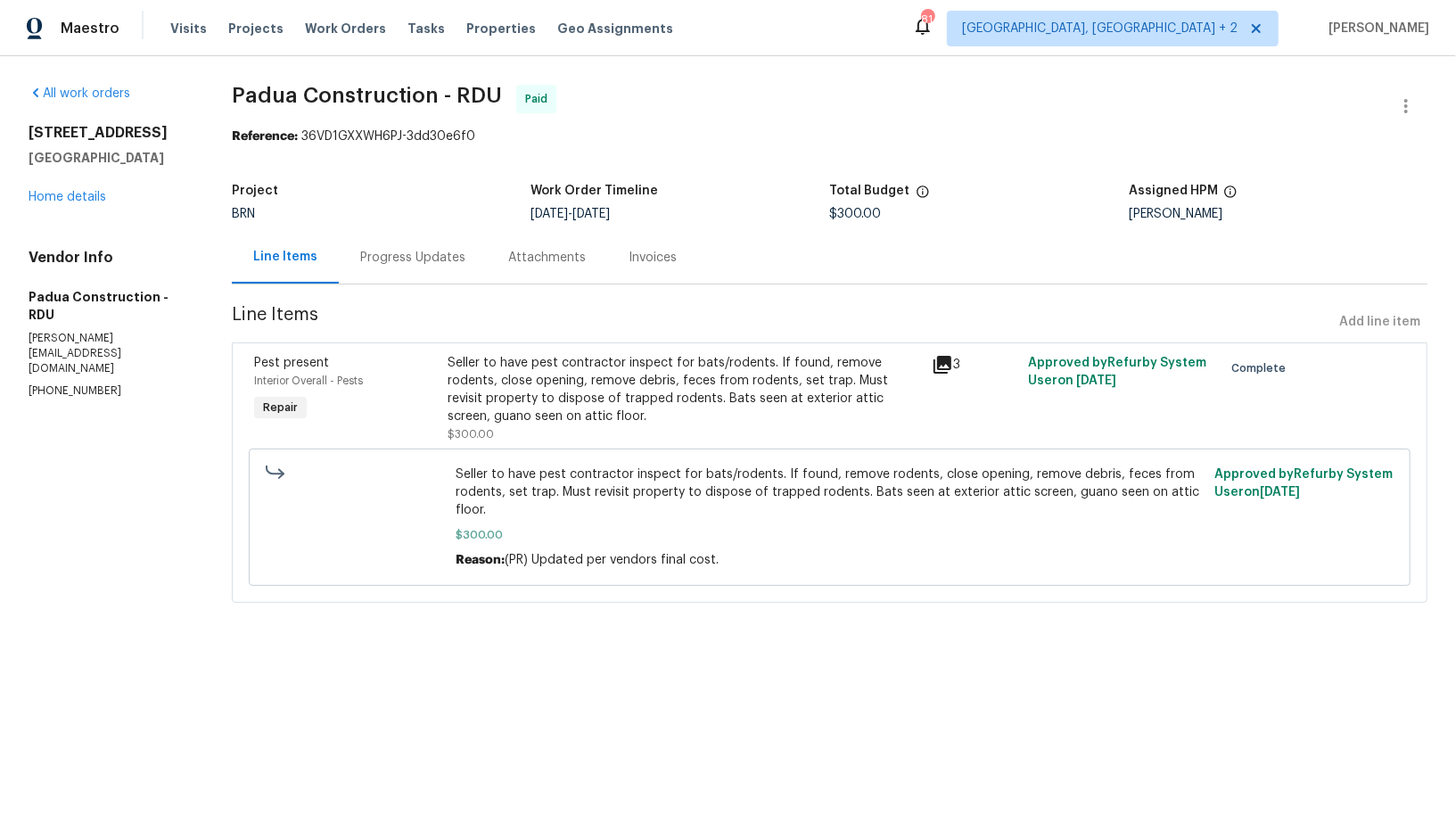
click at [435, 262] on div "Progress Updates" at bounding box center [413, 257] width 105 height 18
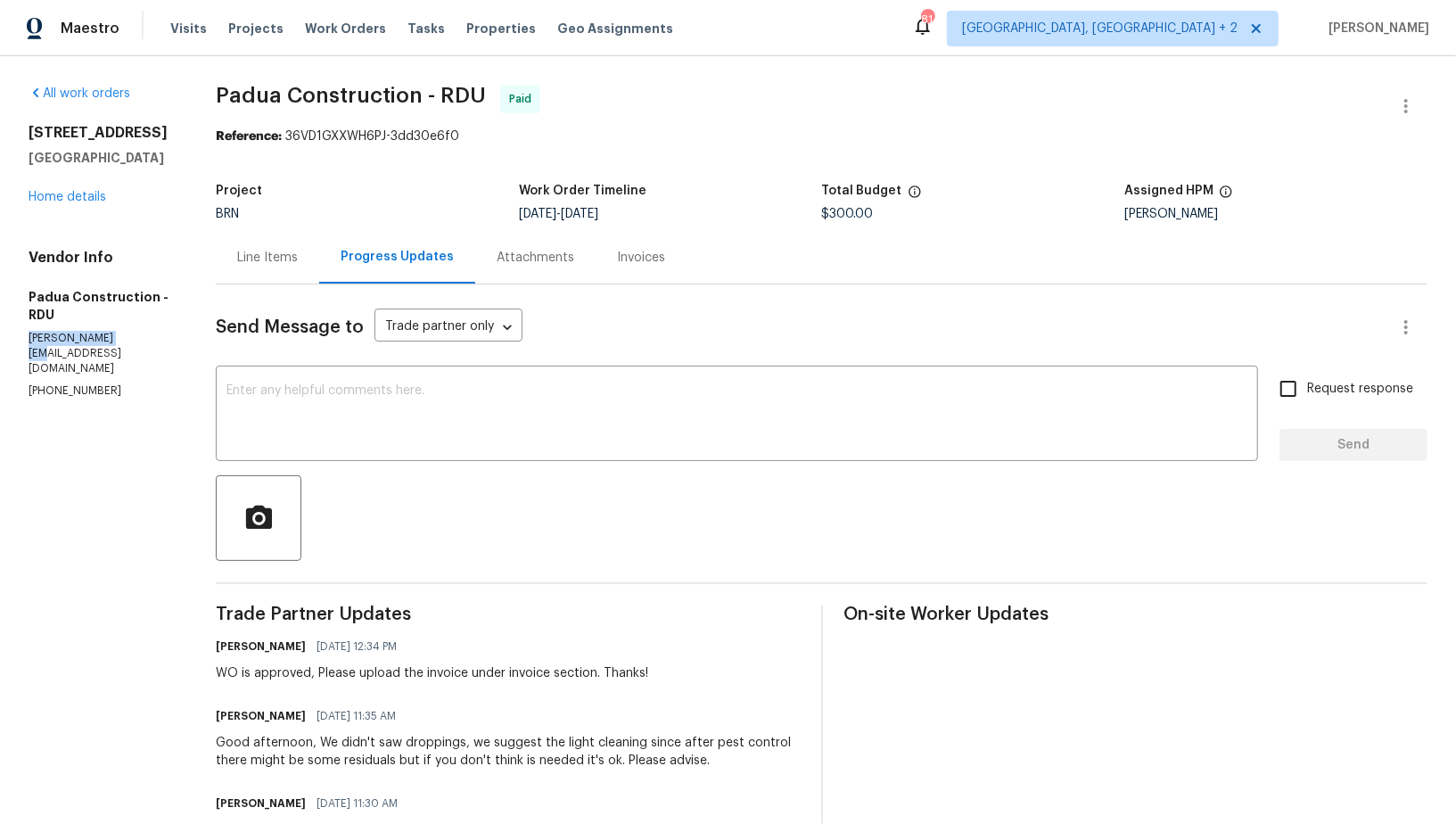
drag, startPoint x: 134, startPoint y: 338, endPoint x: 0, endPoint y: 338, distance: 134.0
copy p "[PERSON_NAME][EMAIL_ADDRESS][DOMAIN_NAME]"
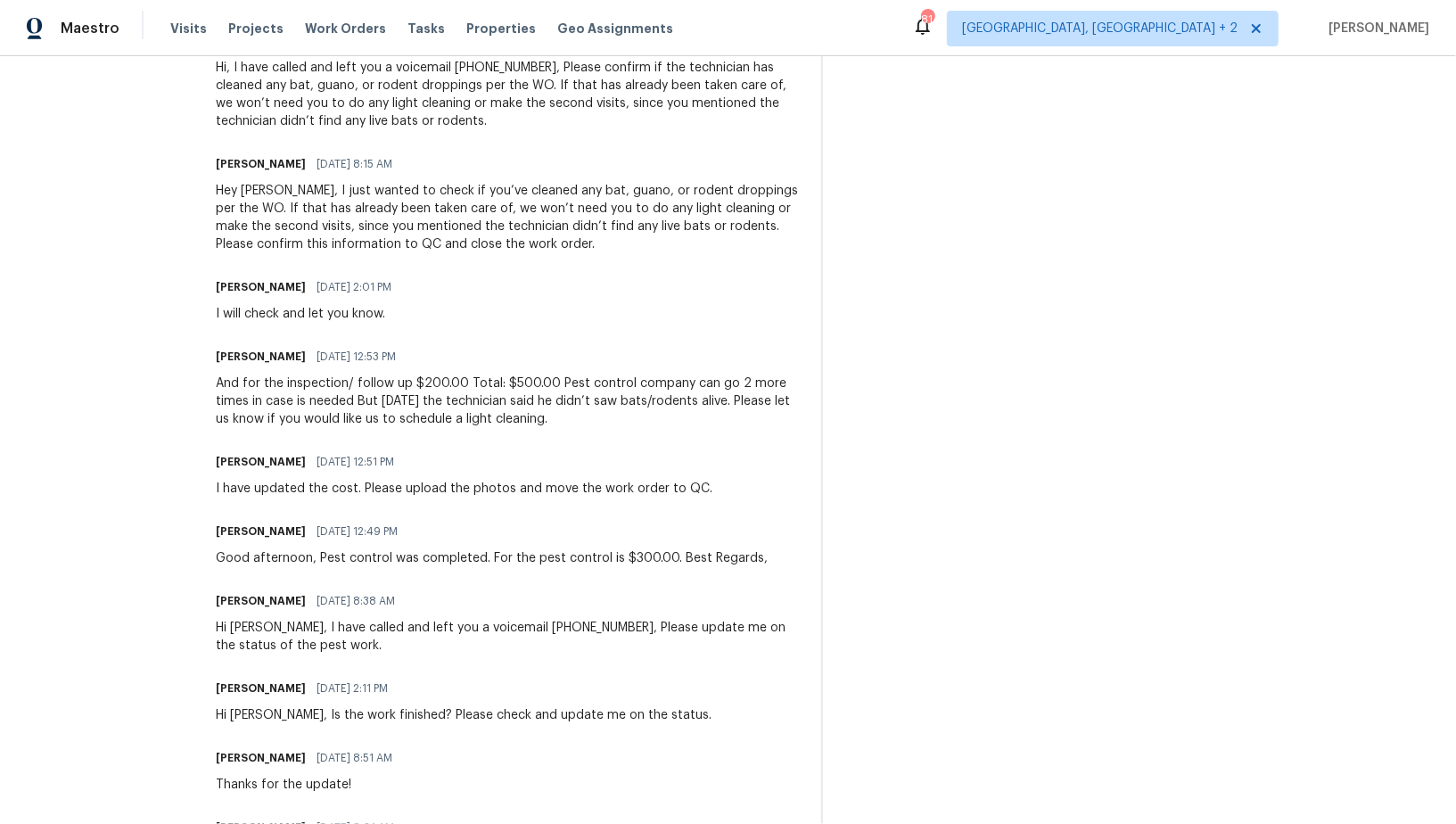
scroll to position [760, 0]
click at [550, 375] on div "[PERSON_NAME] [DATE] 12:53 PM And for the inspection/ follow up $200.00 Total: …" at bounding box center [507, 387] width 583 height 84
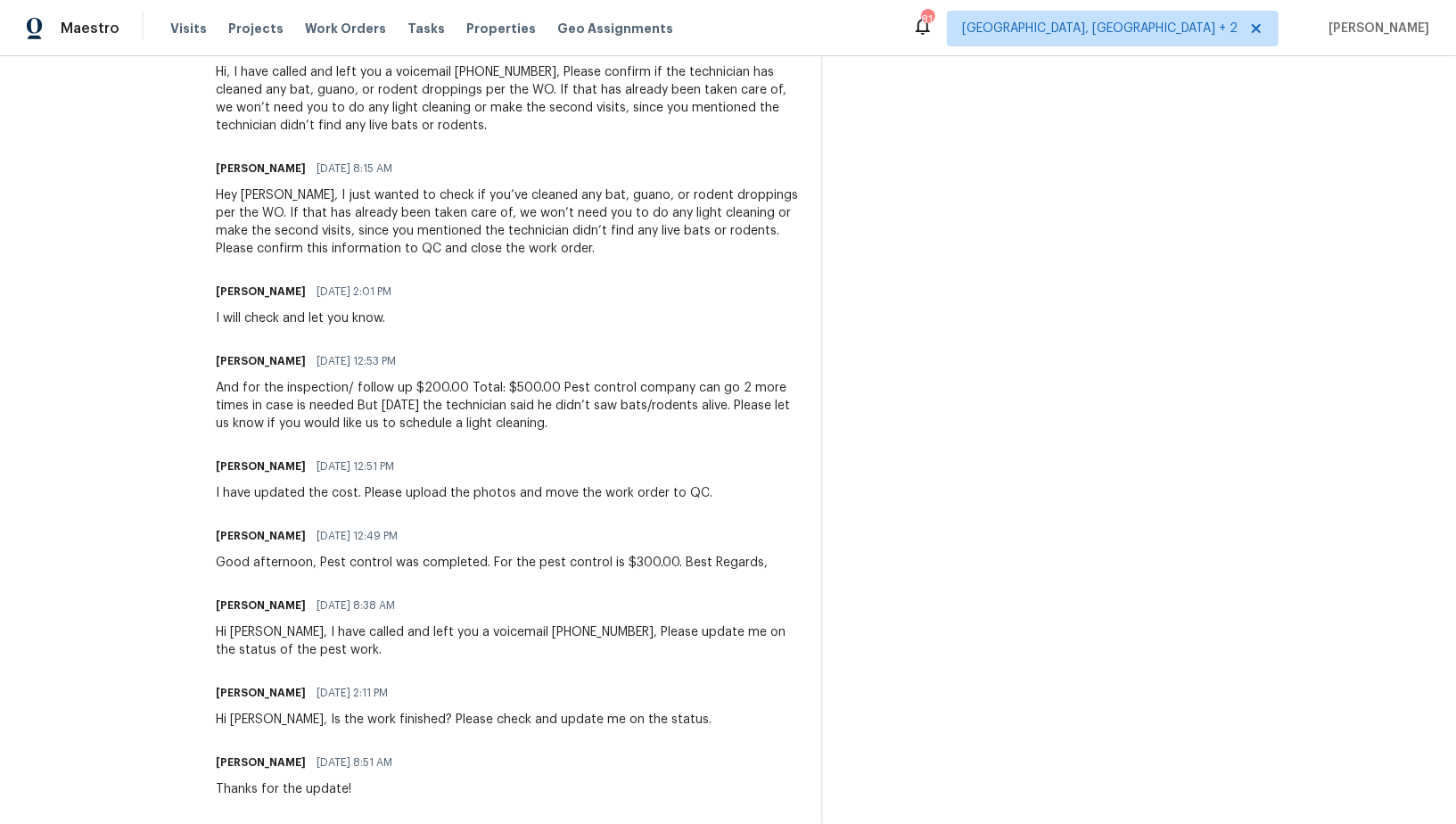
scroll to position [750, 0]
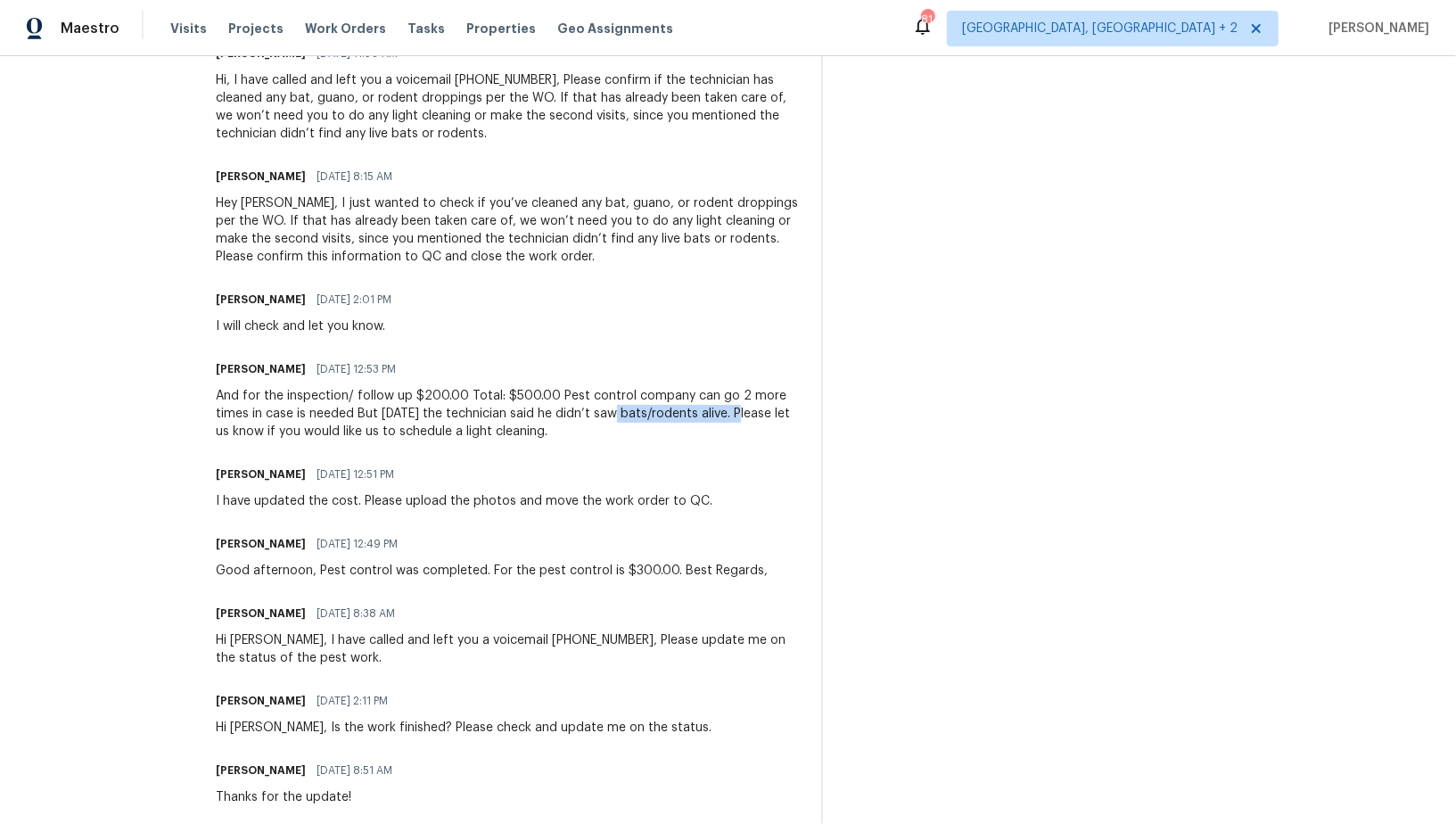
drag, startPoint x: 610, startPoint y: 415, endPoint x: 740, endPoint y: 416, distance: 130.0
click at [740, 416] on div "And for the inspection/ follow up $200.00 Total: $500.00 Pest control company c…" at bounding box center [507, 413] width 583 height 54
copy div "saw bats/rodents alive."
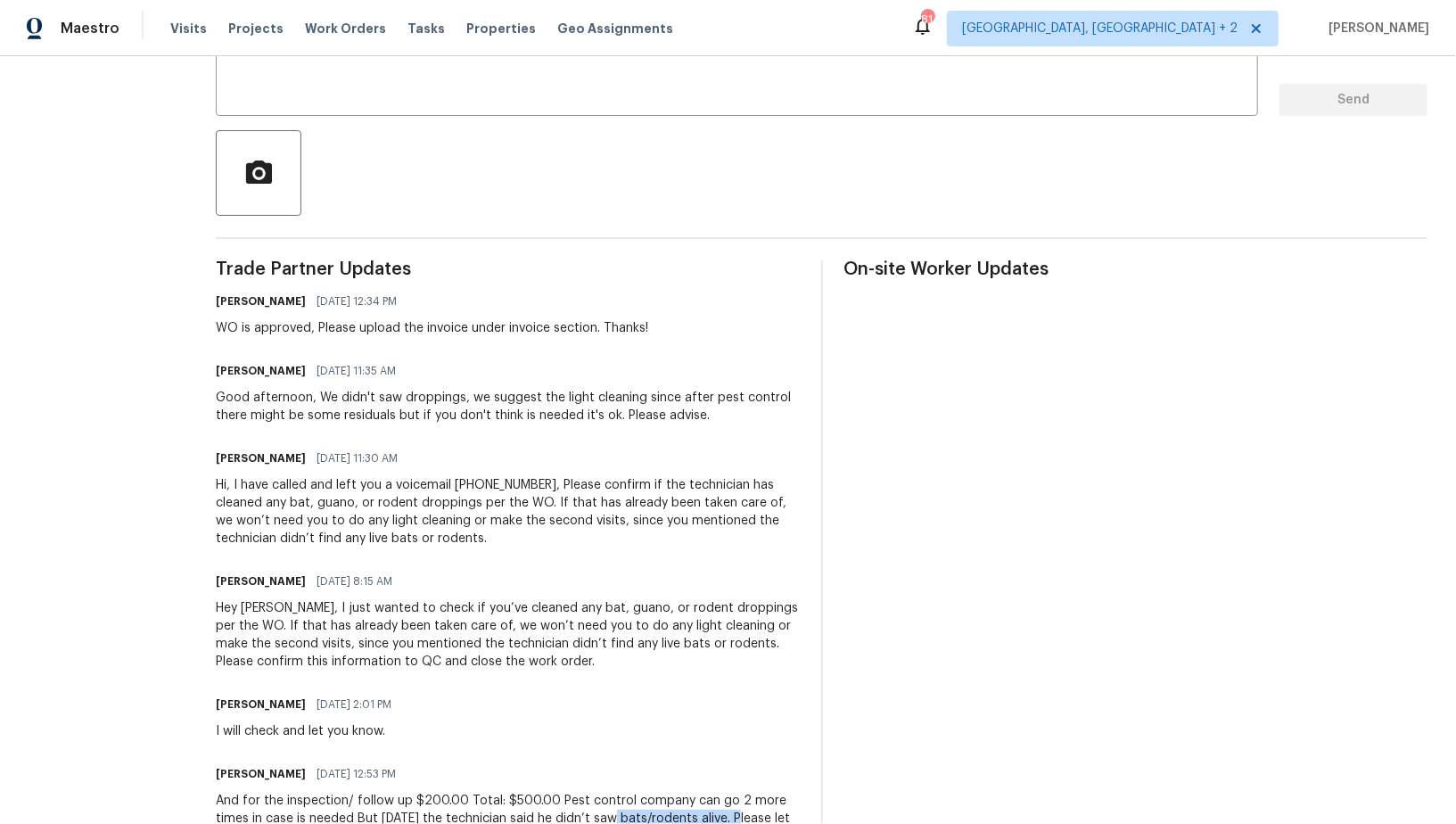
scroll to position [0, 0]
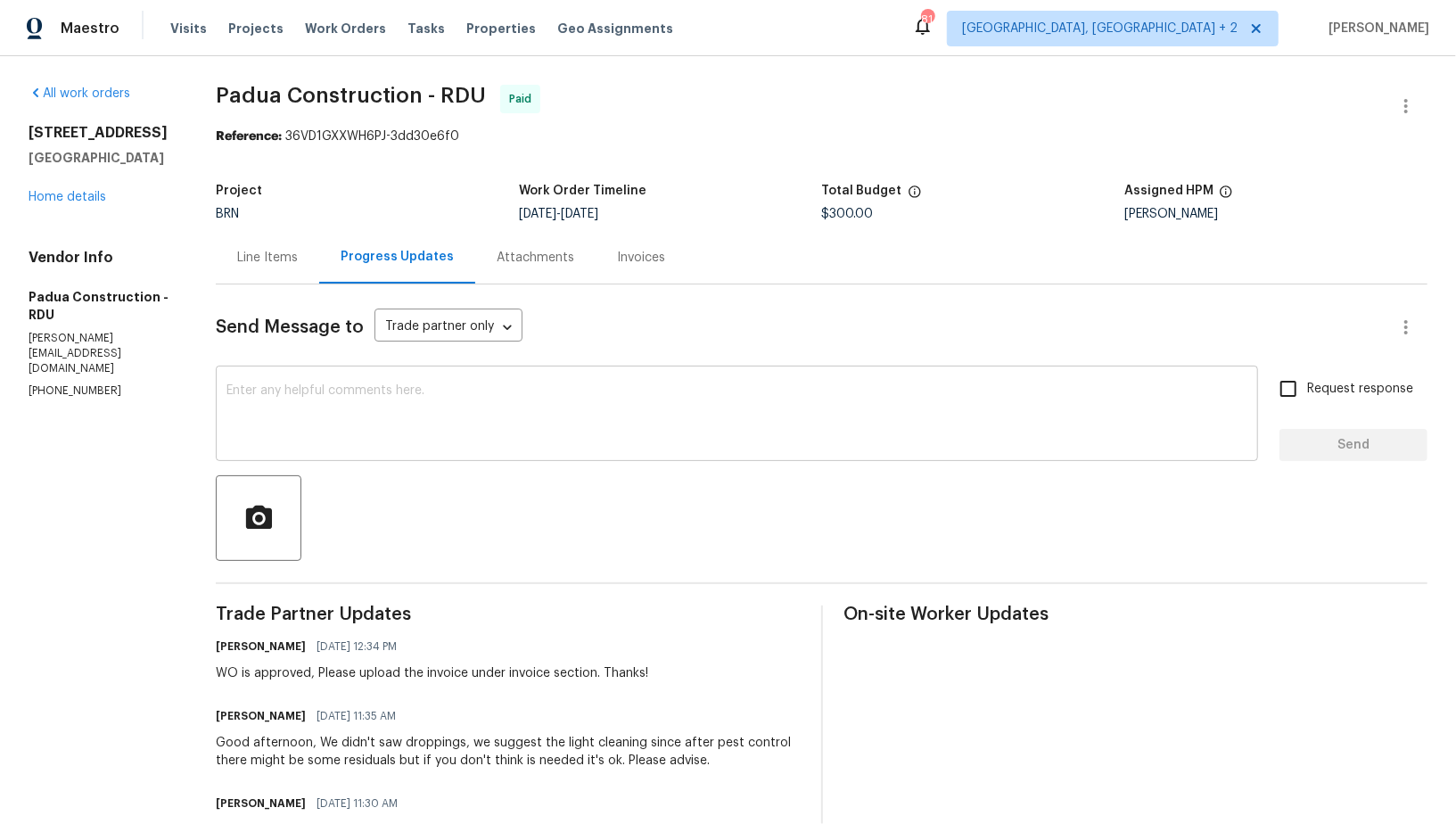
click at [289, 424] on textarea at bounding box center [737, 415] width 1021 height 62
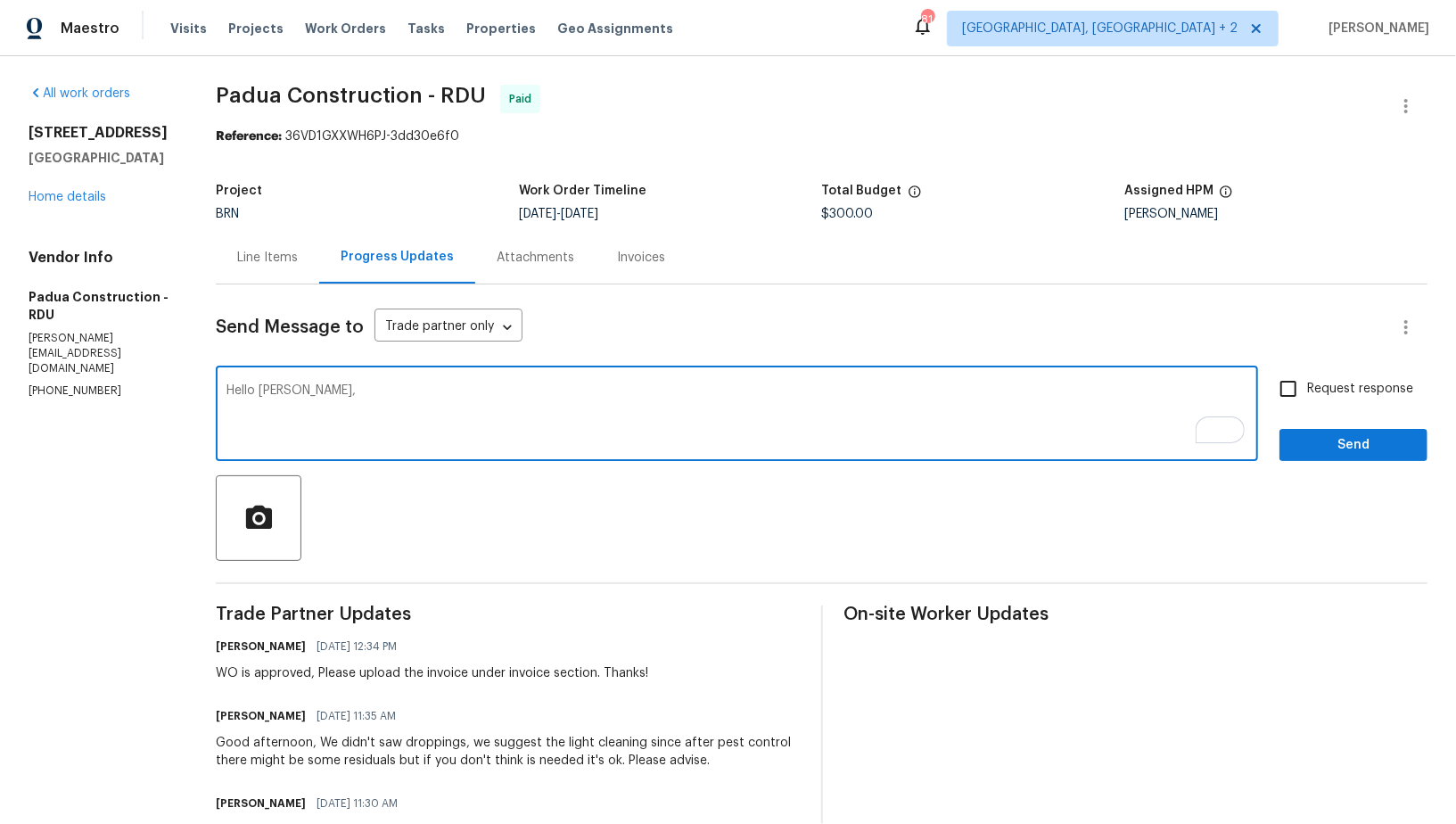
paste textarea "You mentioned that the Pest TP did not observe any live bats or rodents, and no…"
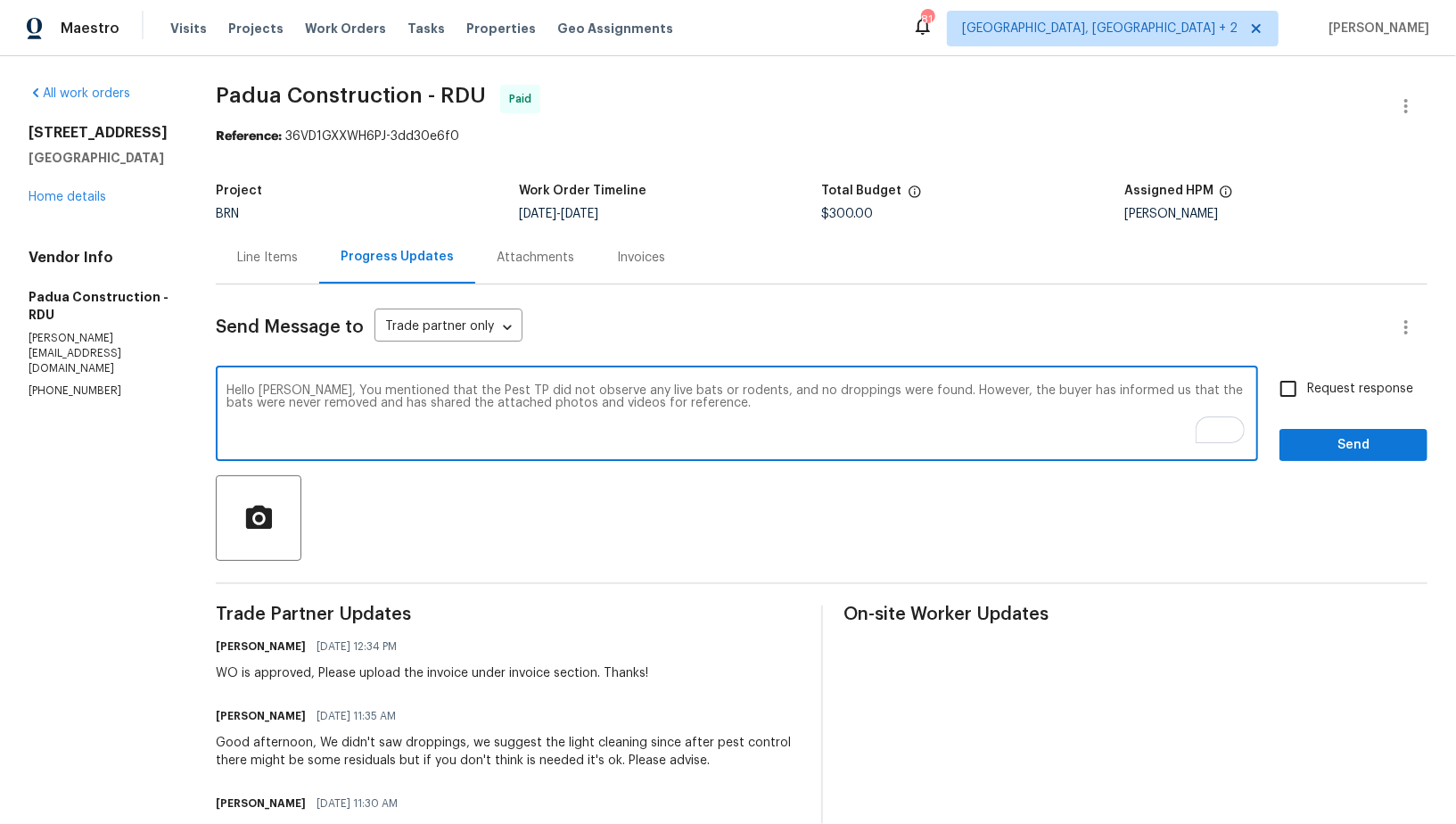
drag, startPoint x: 532, startPoint y: 405, endPoint x: 595, endPoint y: 405, distance: 63.0
click at [595, 405] on textarea "Hello Juan, You mentioned that the Pest TP did not observe any live bats or rod…" at bounding box center [737, 415] width 1021 height 62
click at [257, 510] on icon "button" at bounding box center [259, 516] width 26 height 23
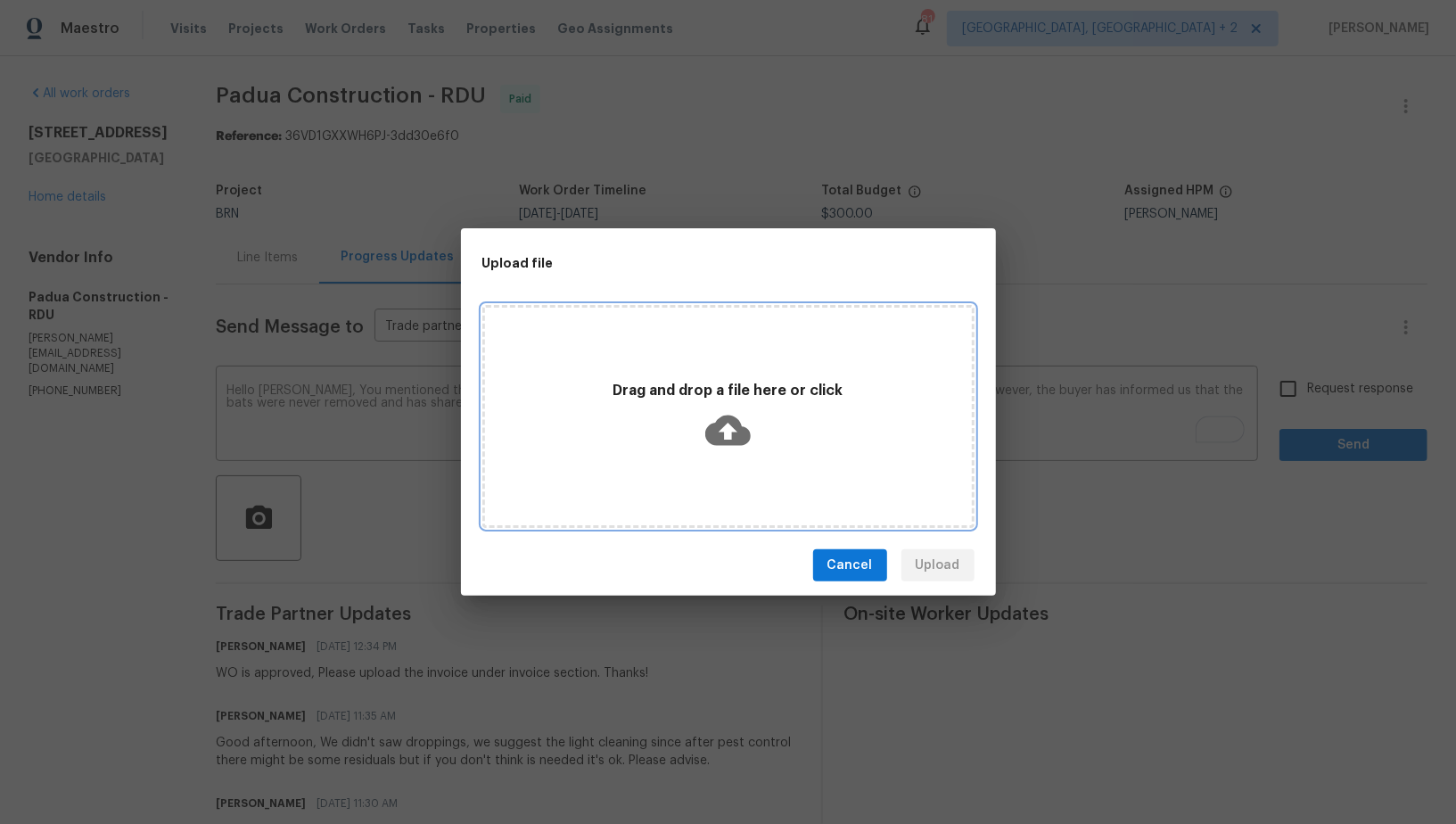
click at [733, 436] on icon at bounding box center [728, 430] width 45 height 31
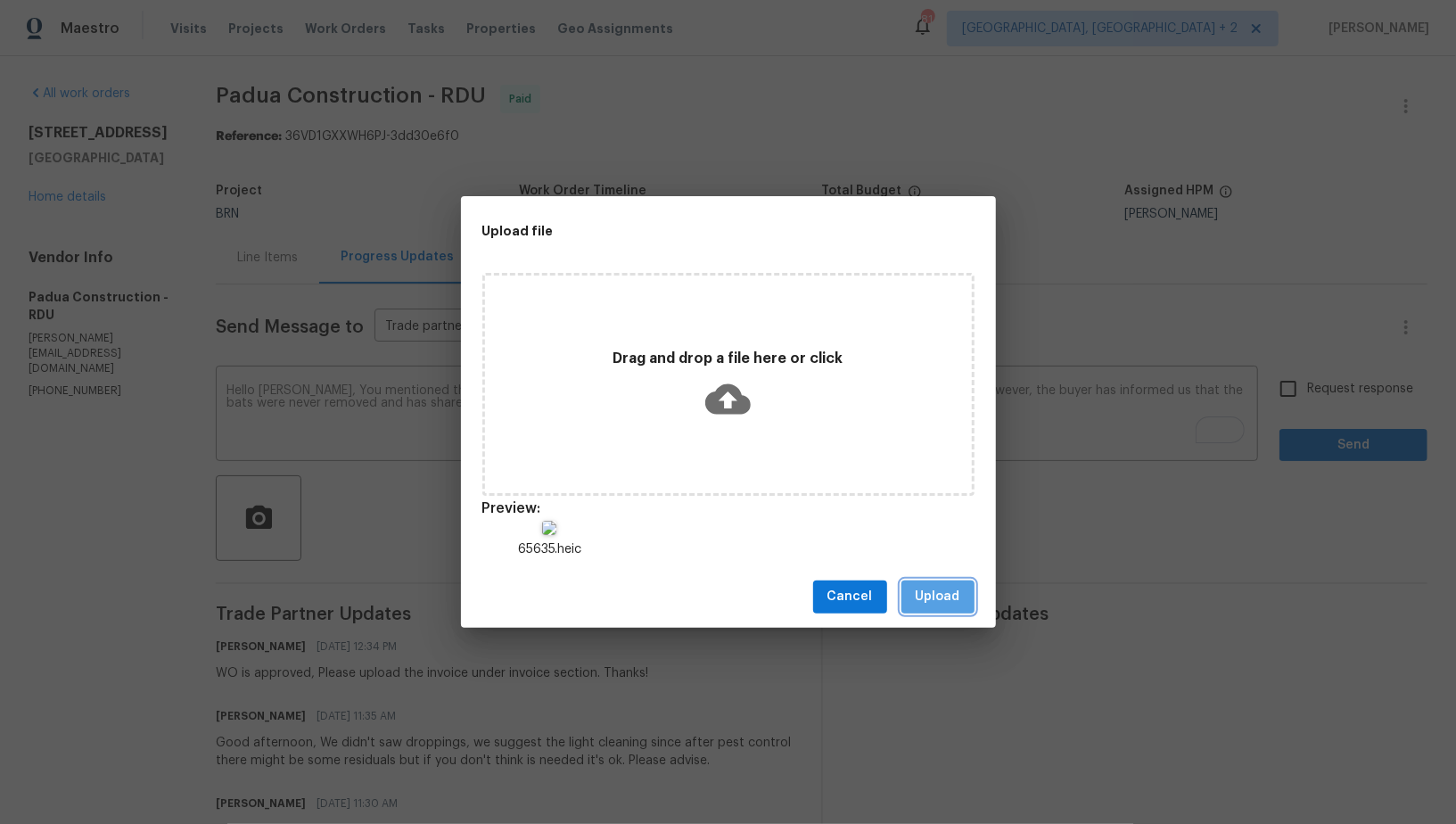
click at [931, 592] on span "Upload" at bounding box center [937, 596] width 44 height 22
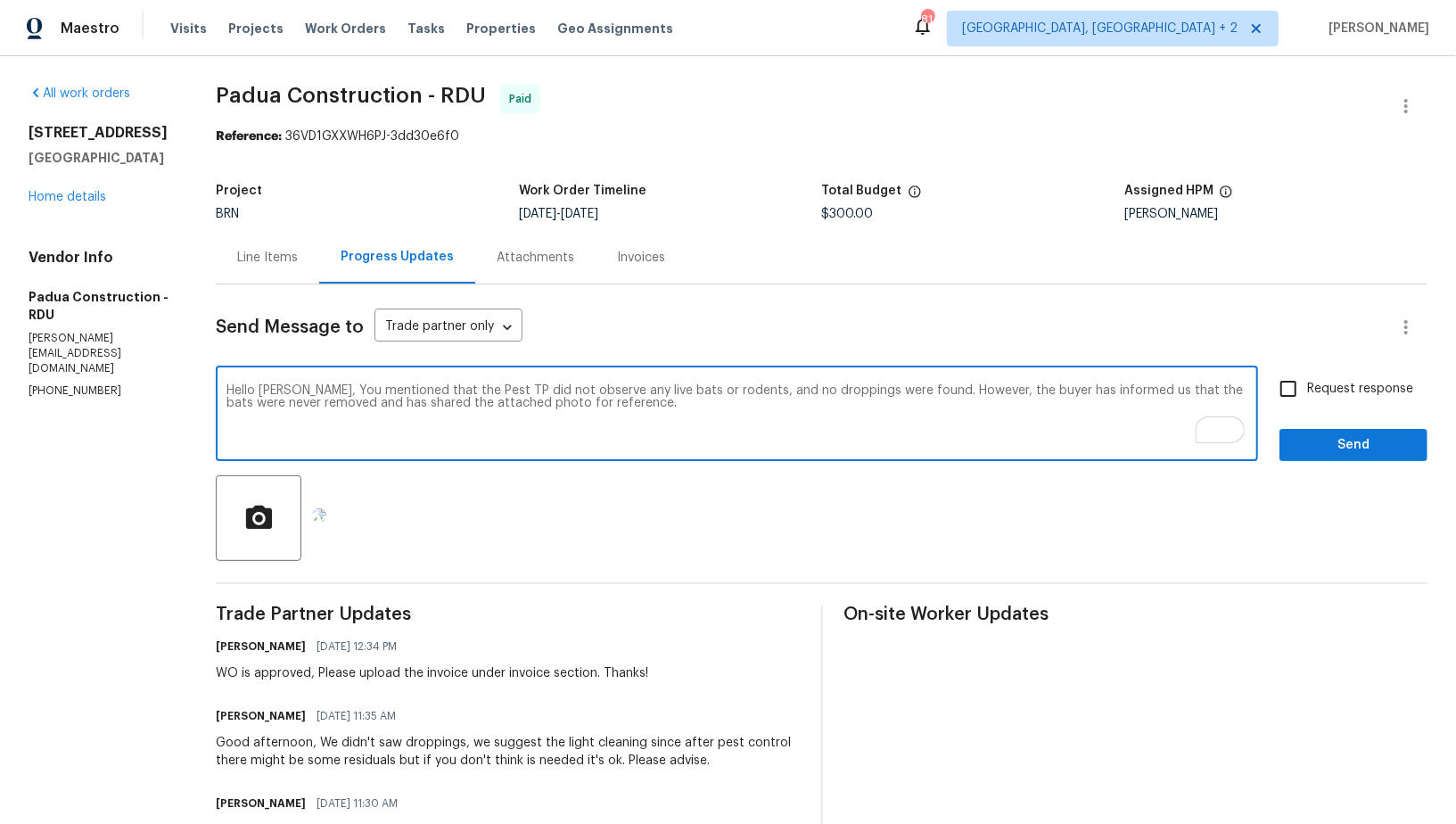
click at [642, 405] on textarea "Hello Juan, You mentioned that the Pest TP did not observe any live bats or rod…" at bounding box center [737, 415] width 1021 height 62
paste textarea "Could you please check with Go Forth Pest Control and provide me with an update…"
type textarea "Hello Juan, You mentioned that the Pest TP did not observe any live bats or rod…"
click at [1292, 386] on input "Request response" at bounding box center [1288, 388] width 37 height 37
checkbox input "true"
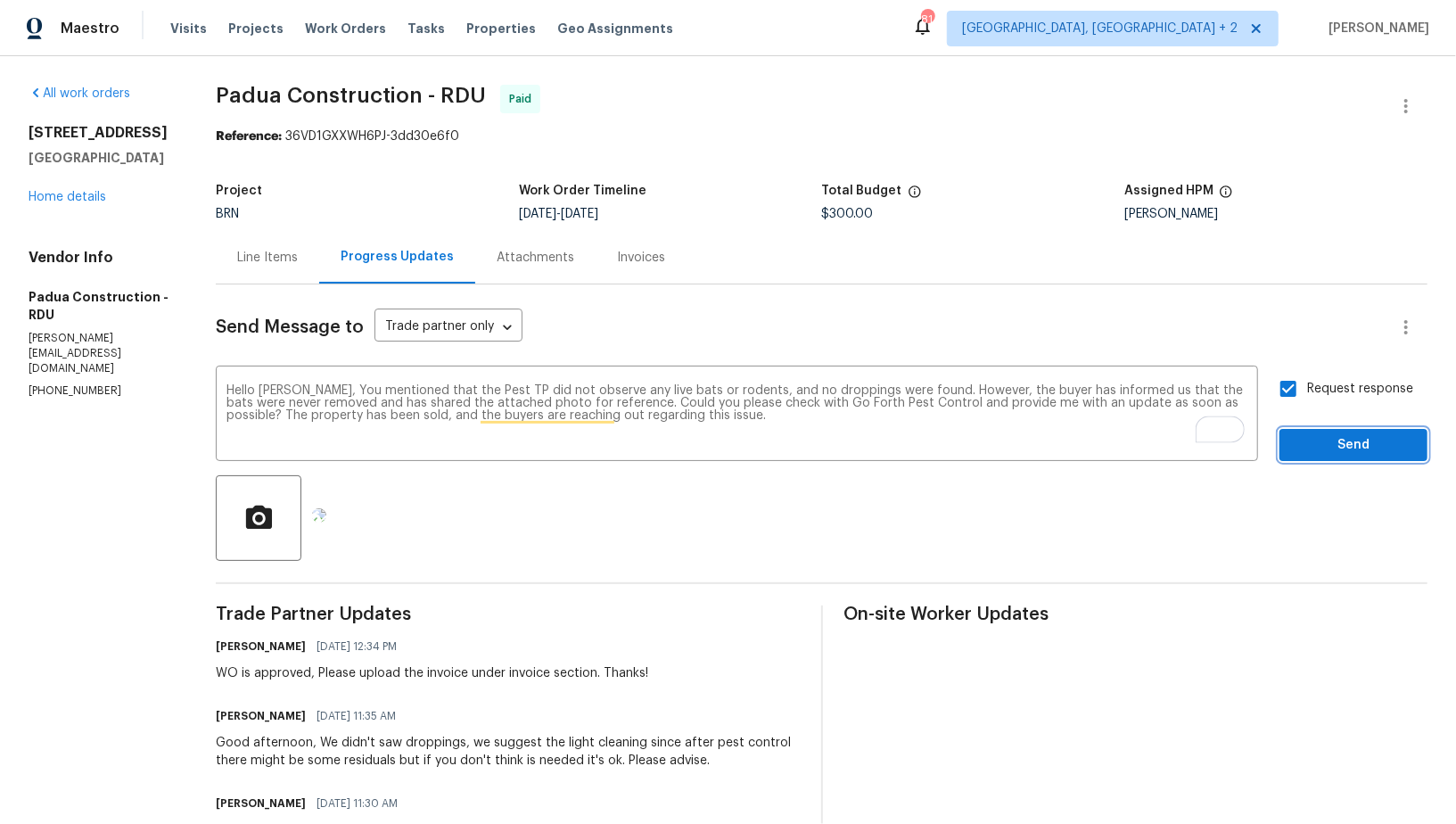
click at [1328, 450] on span "Send" at bounding box center [1352, 446] width 119 height 22
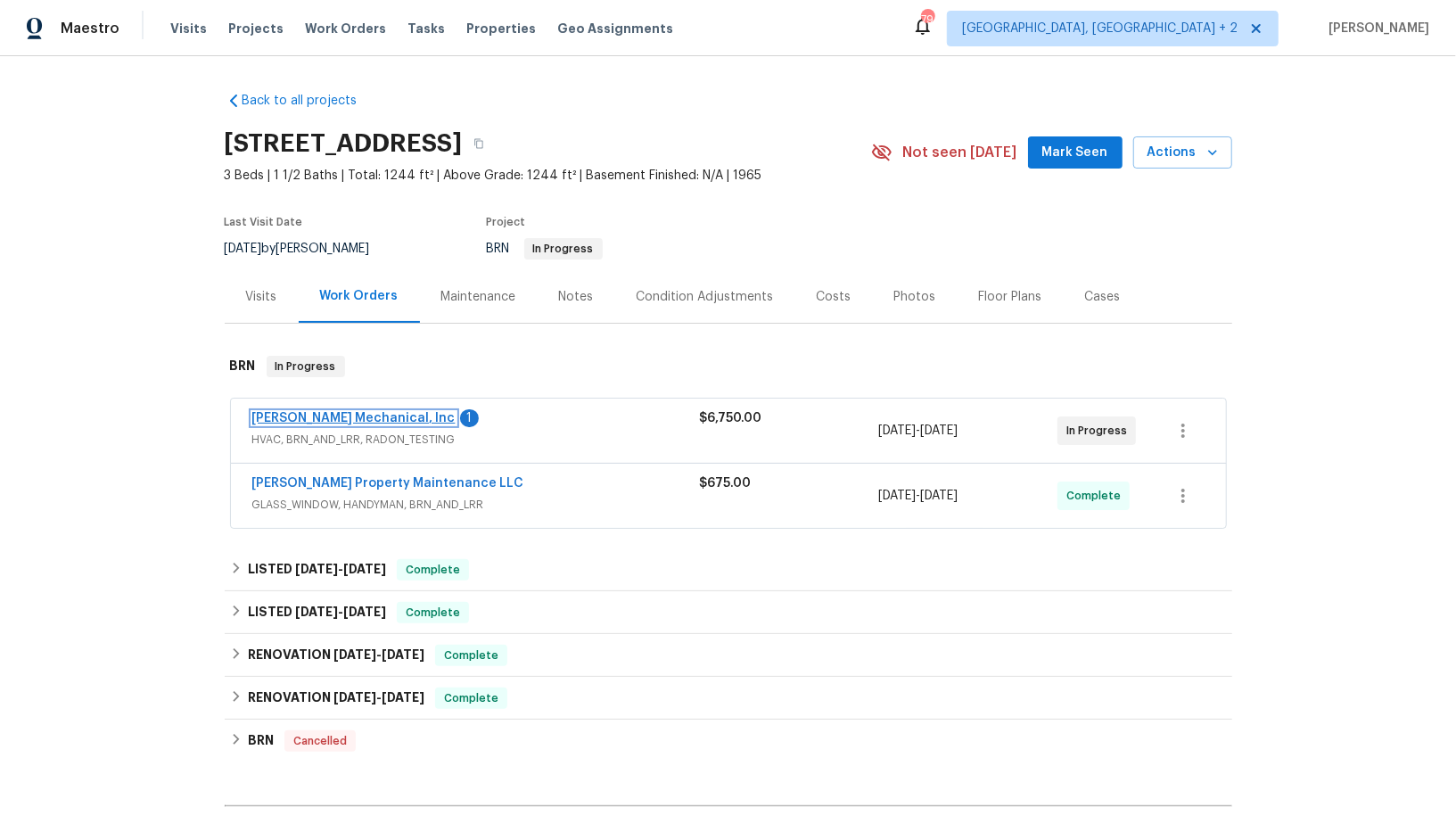
click at [288, 423] on link "[PERSON_NAME] Mechanical, Inc" at bounding box center [354, 417] width 203 height 12
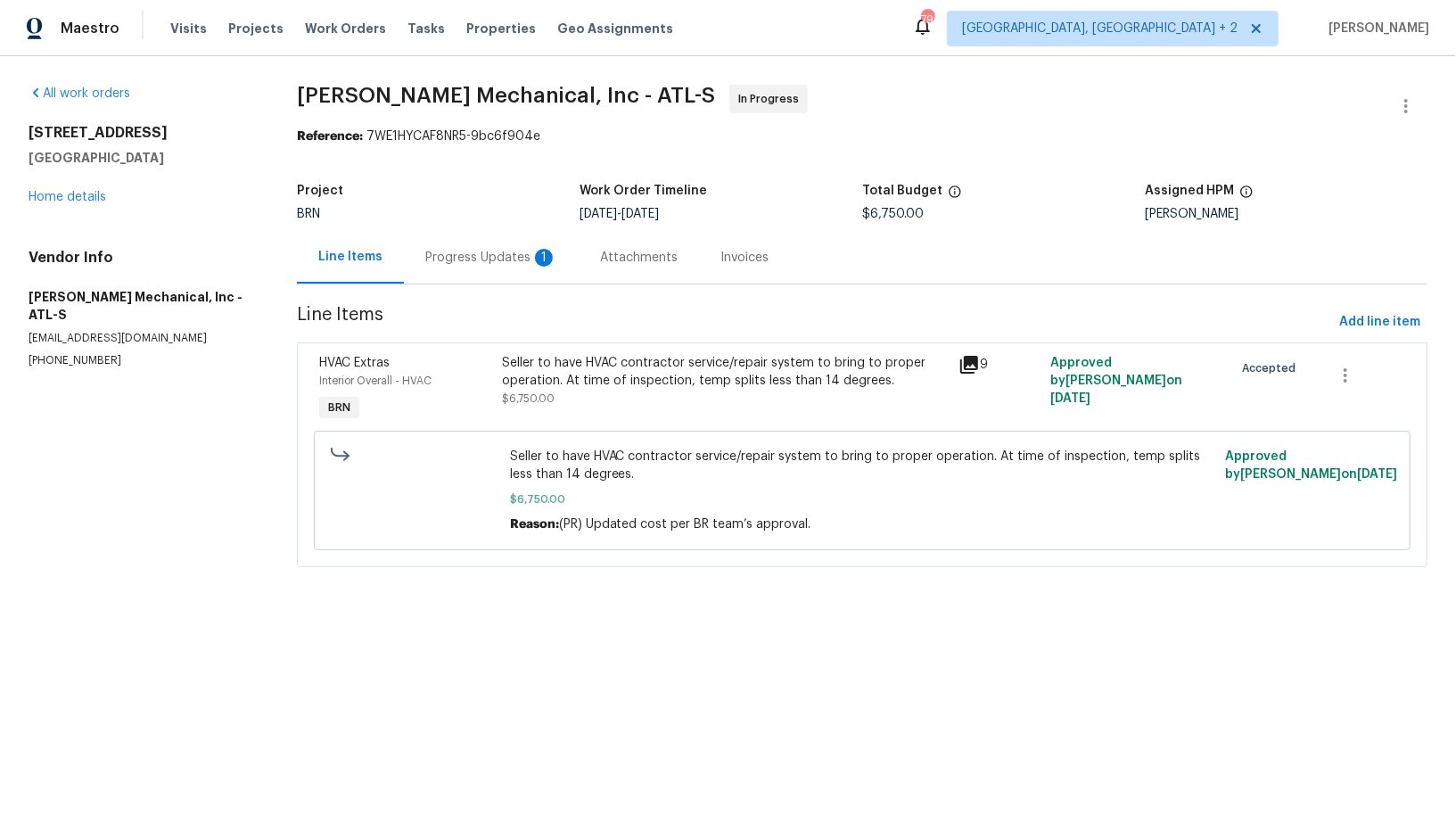
click at [496, 275] on div "Progress Updates 1" at bounding box center [491, 257] width 175 height 53
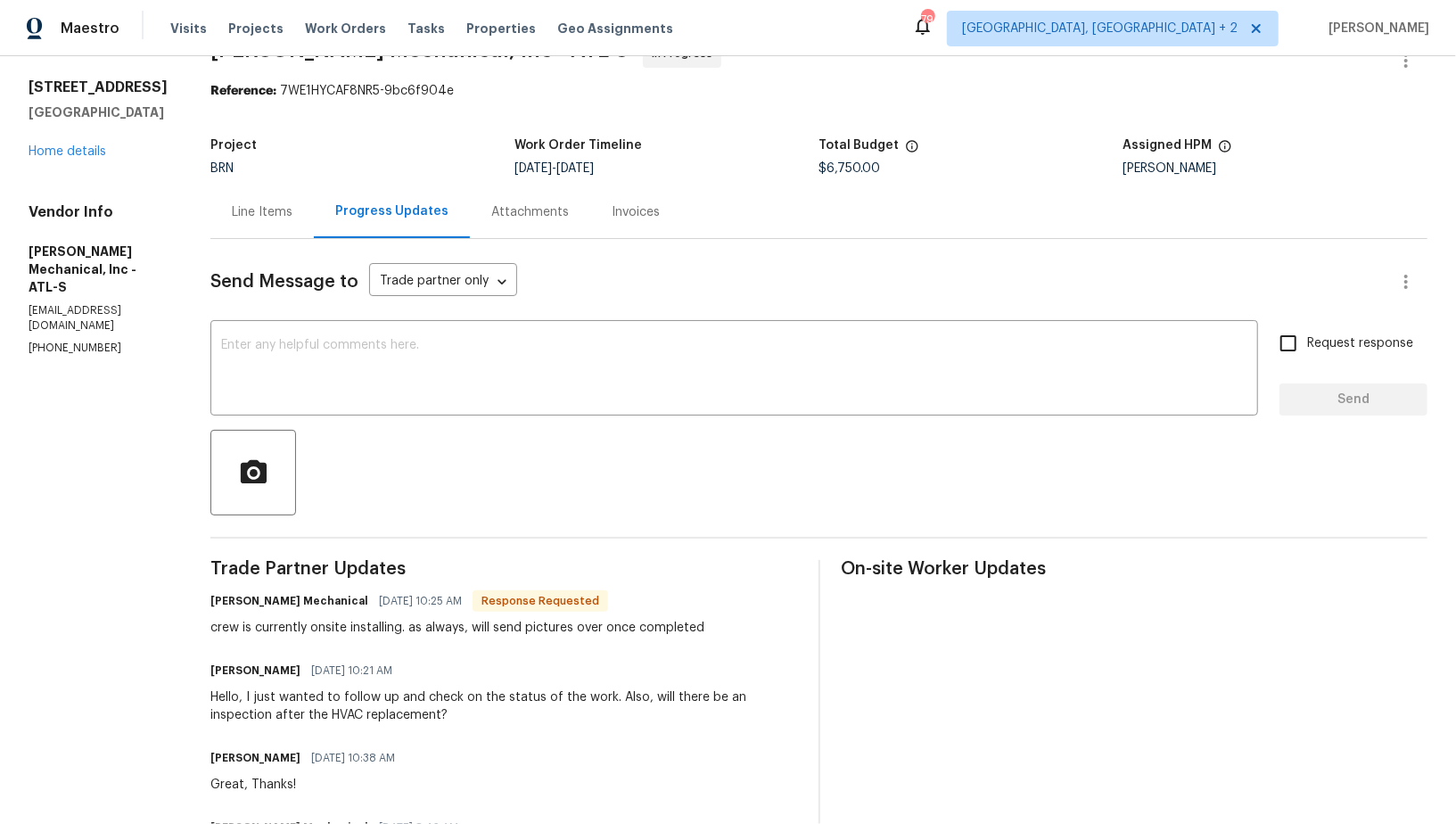
scroll to position [63, 0]
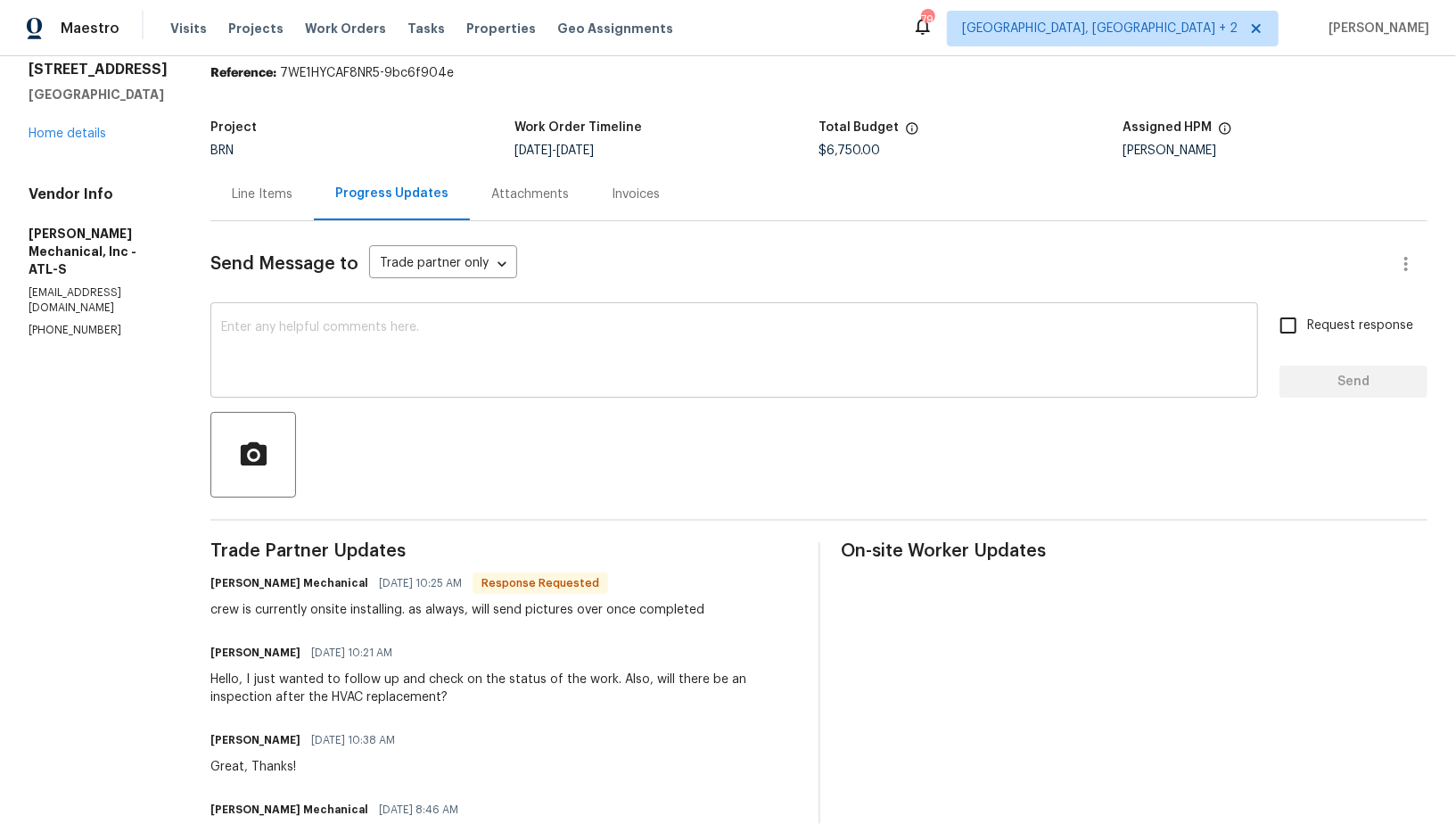
click at [419, 338] on textarea at bounding box center [734, 351] width 1026 height 62
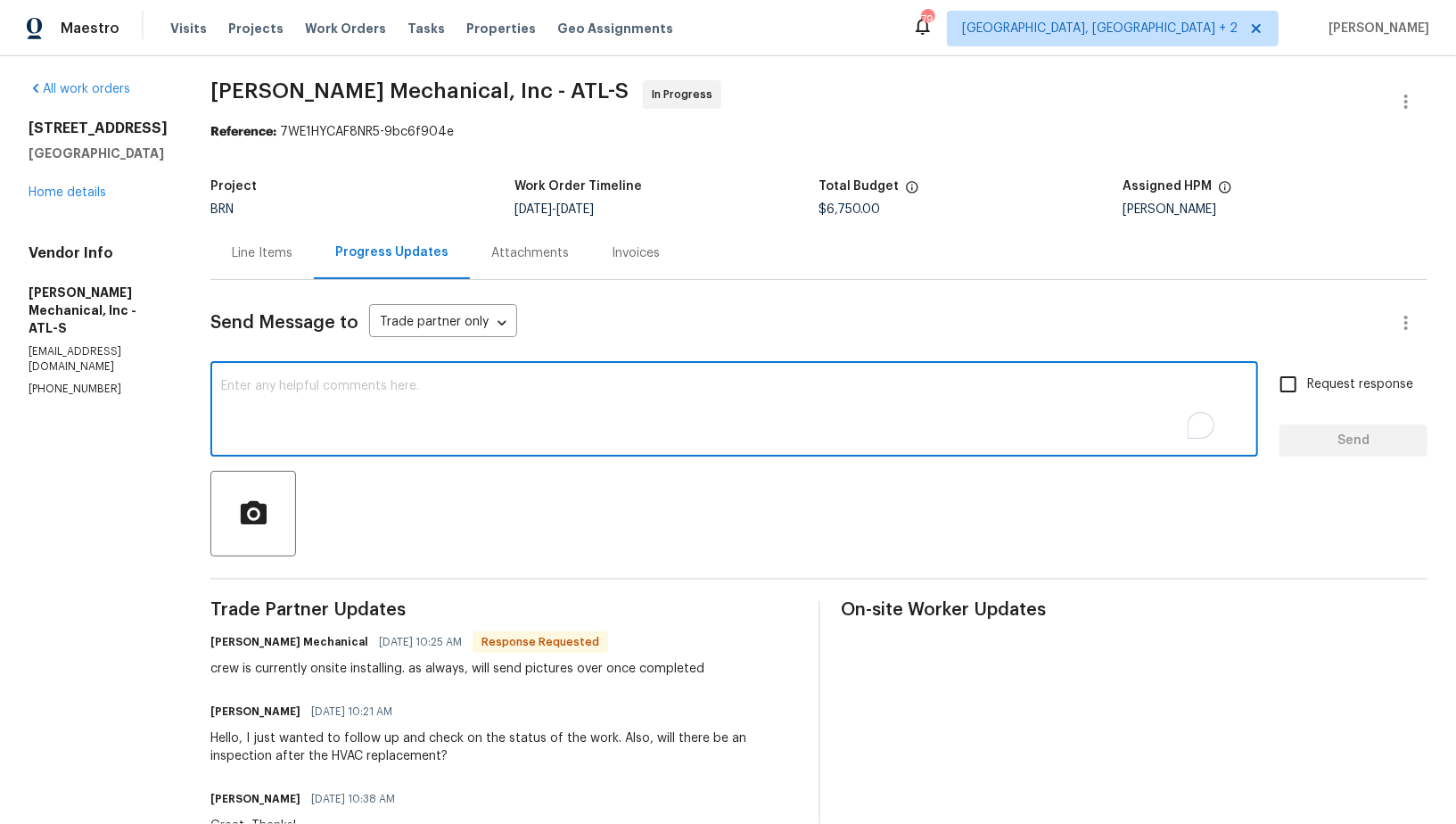
click at [399, 411] on textarea "To enrich screen reader interactions, please activate Accessibility in Grammarl…" at bounding box center [734, 411] width 1026 height 62
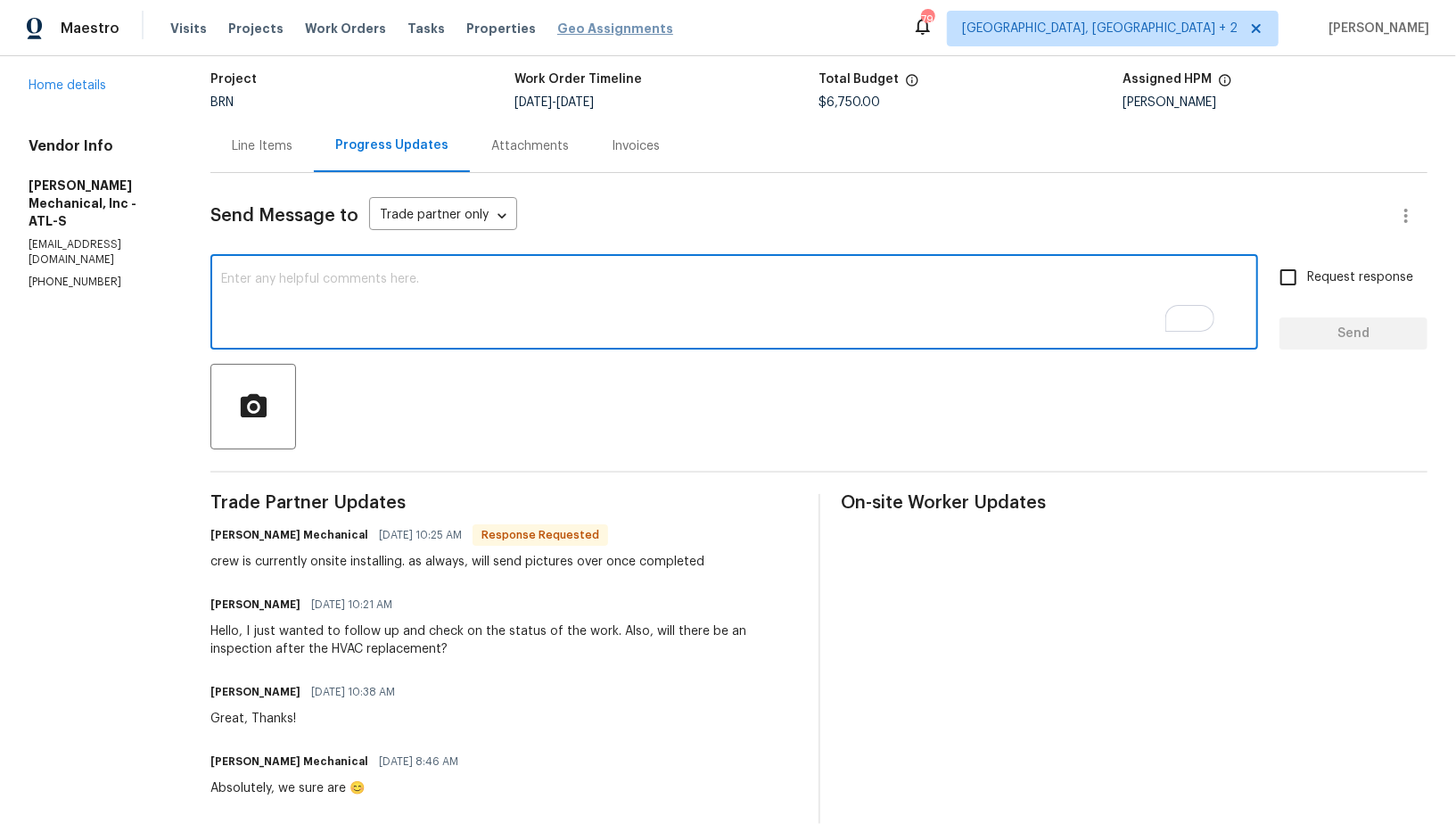
scroll to position [112, 0]
type textarea "Got it, Thanks!"
click at [1266, 282] on div "Got it, Thanks! x ​ Request response Send" at bounding box center [819, 304] width 1217 height 91
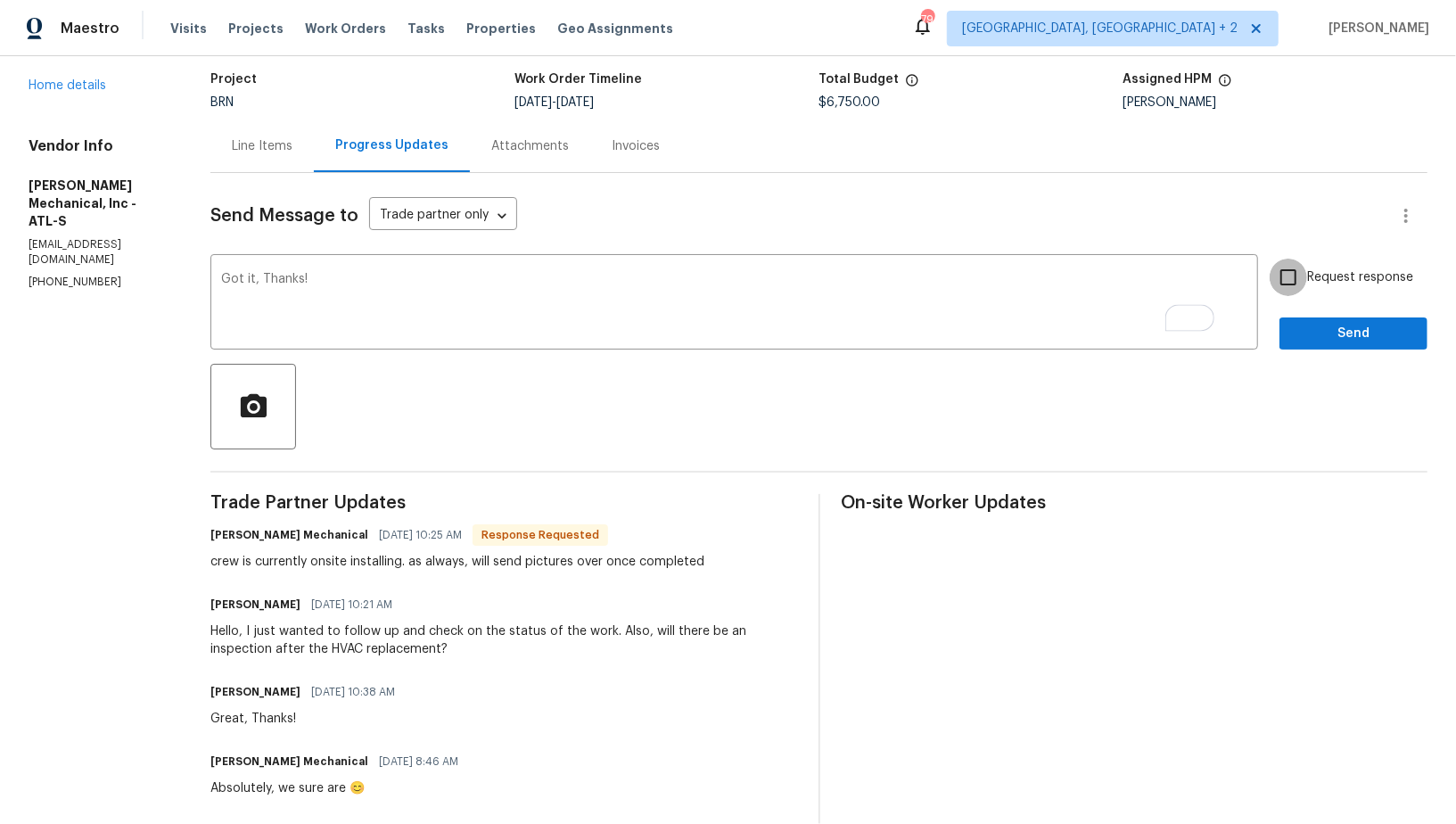
click at [1295, 282] on input "Request response" at bounding box center [1288, 277] width 37 height 37
checkbox input "true"
click at [1328, 329] on span "Send" at bounding box center [1352, 334] width 119 height 22
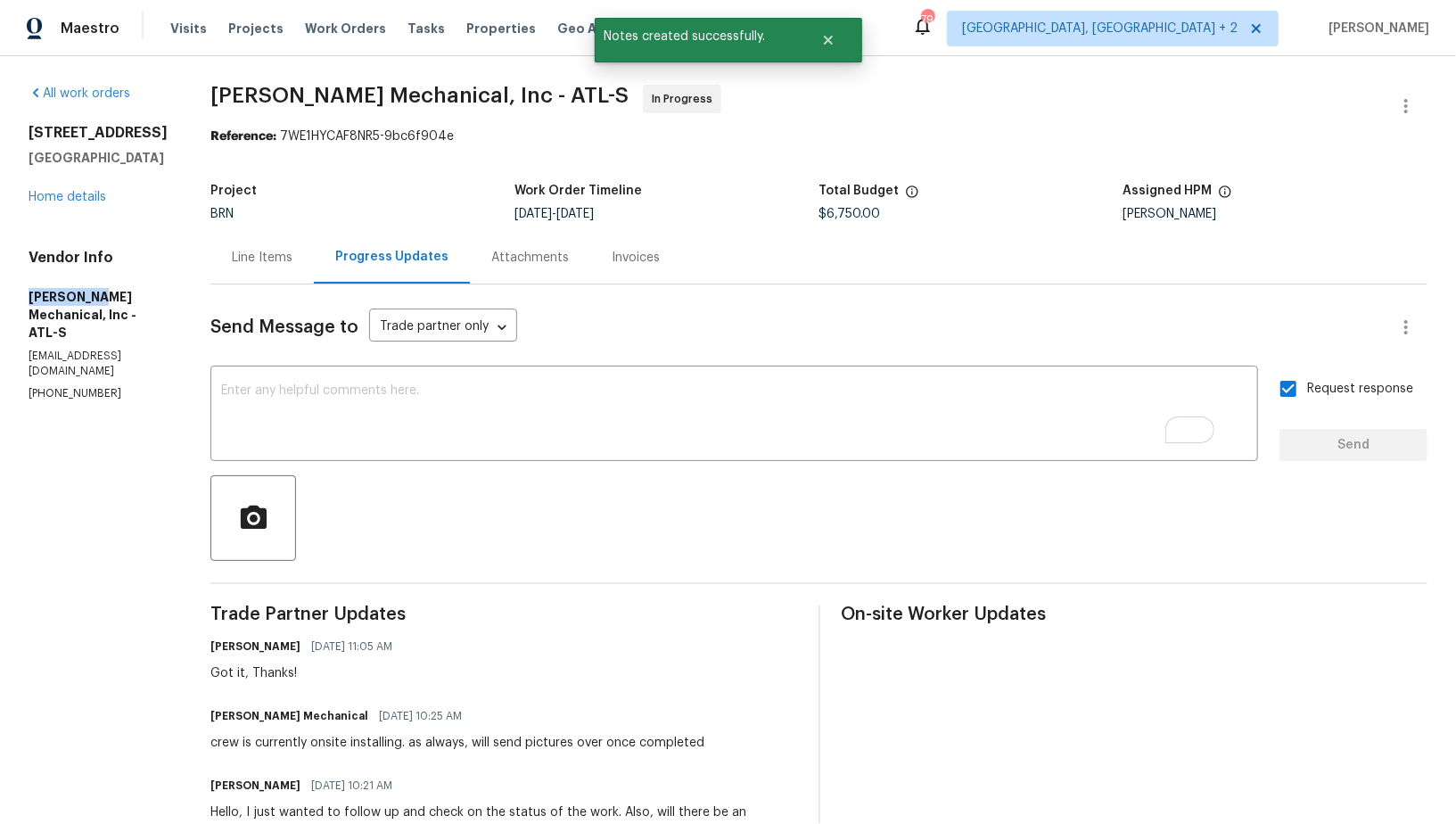
drag, startPoint x: 0, startPoint y: 293, endPoint x: 89, endPoint y: 294, distance: 89.0
copy h5 "JH Martin"
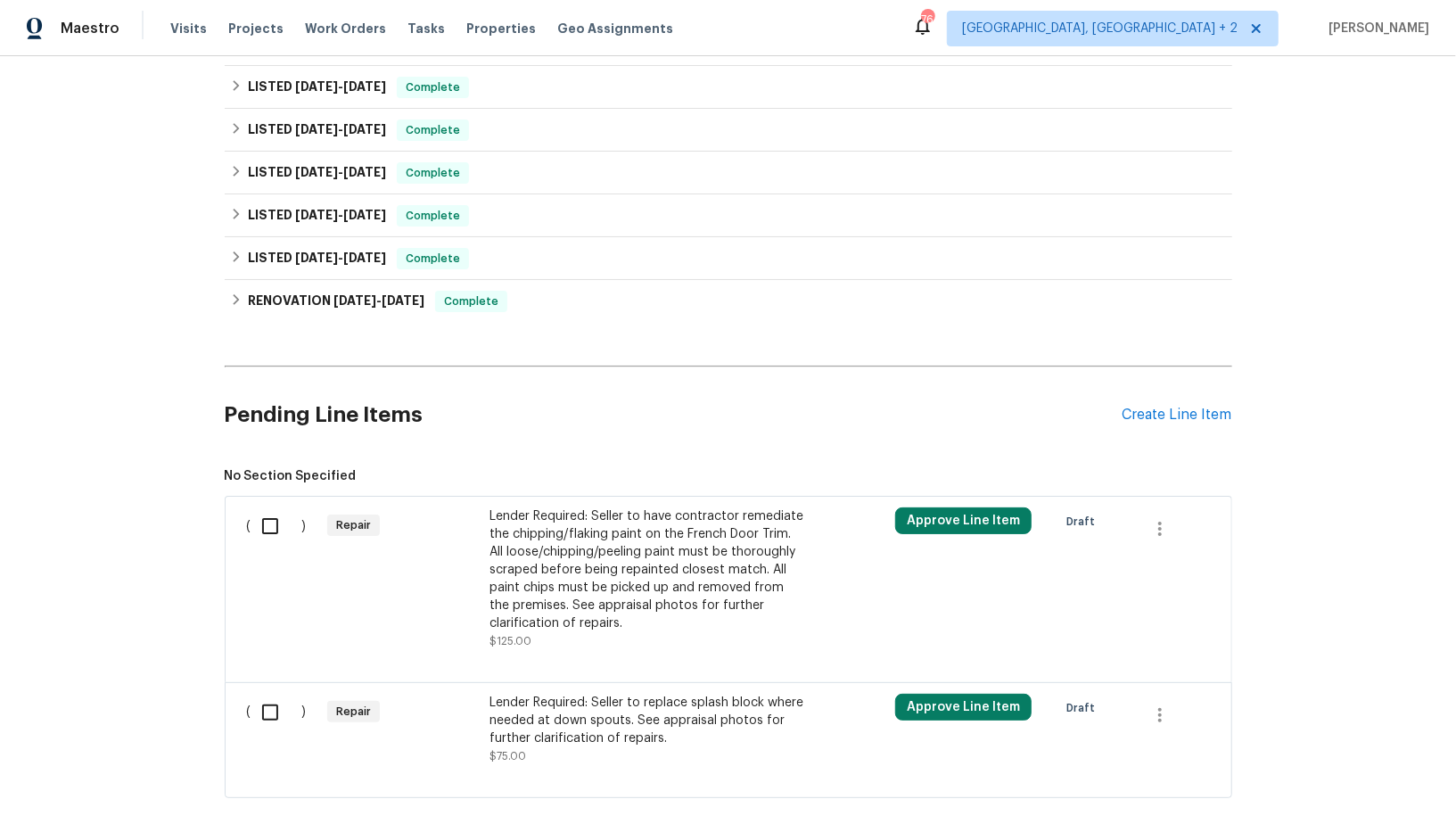
scroll to position [506, 0]
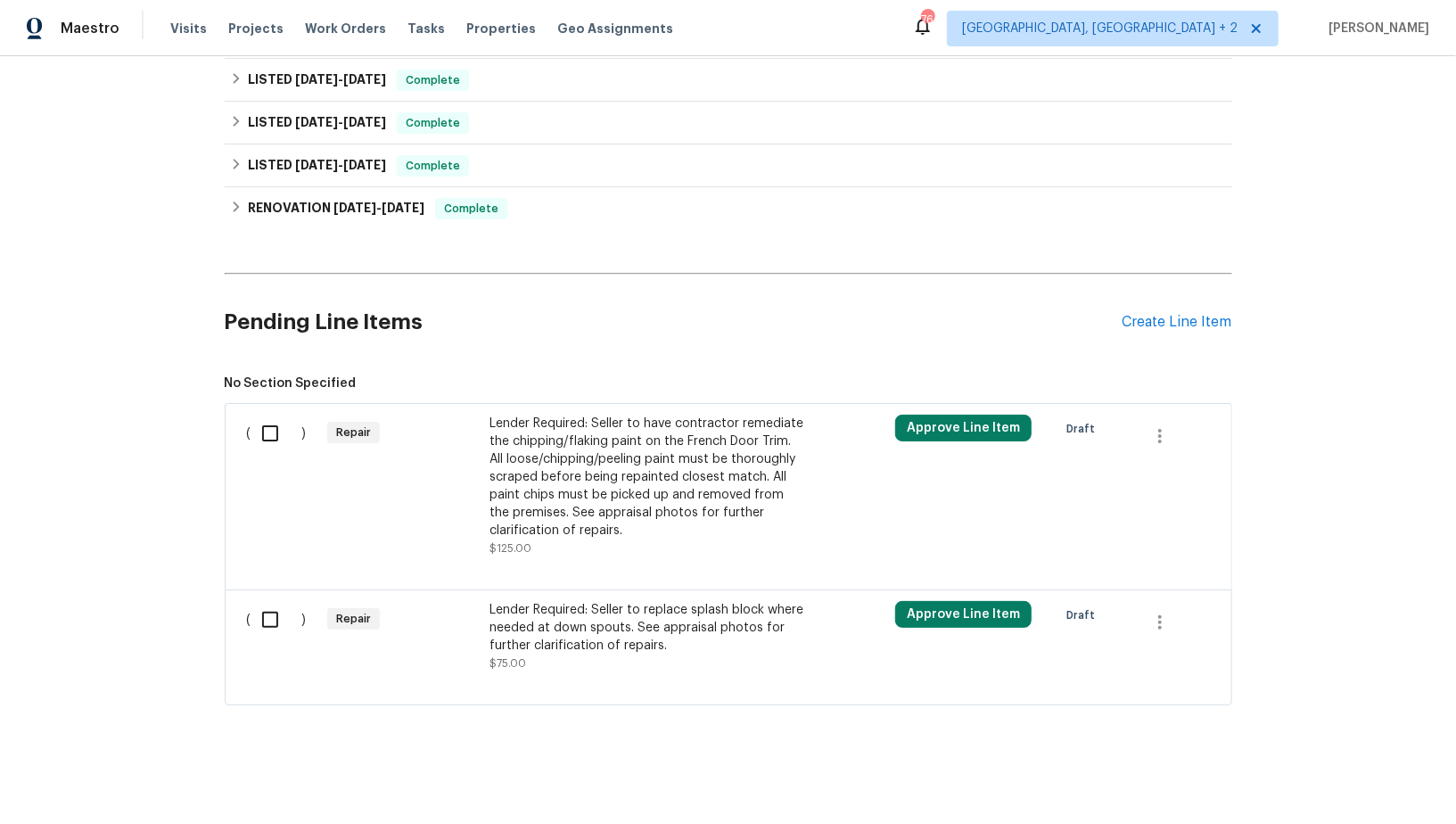
click at [607, 511] on div "Lender Required: Seller to have contractor remediate the chipping/flaking paint…" at bounding box center [645, 476] width 313 height 125
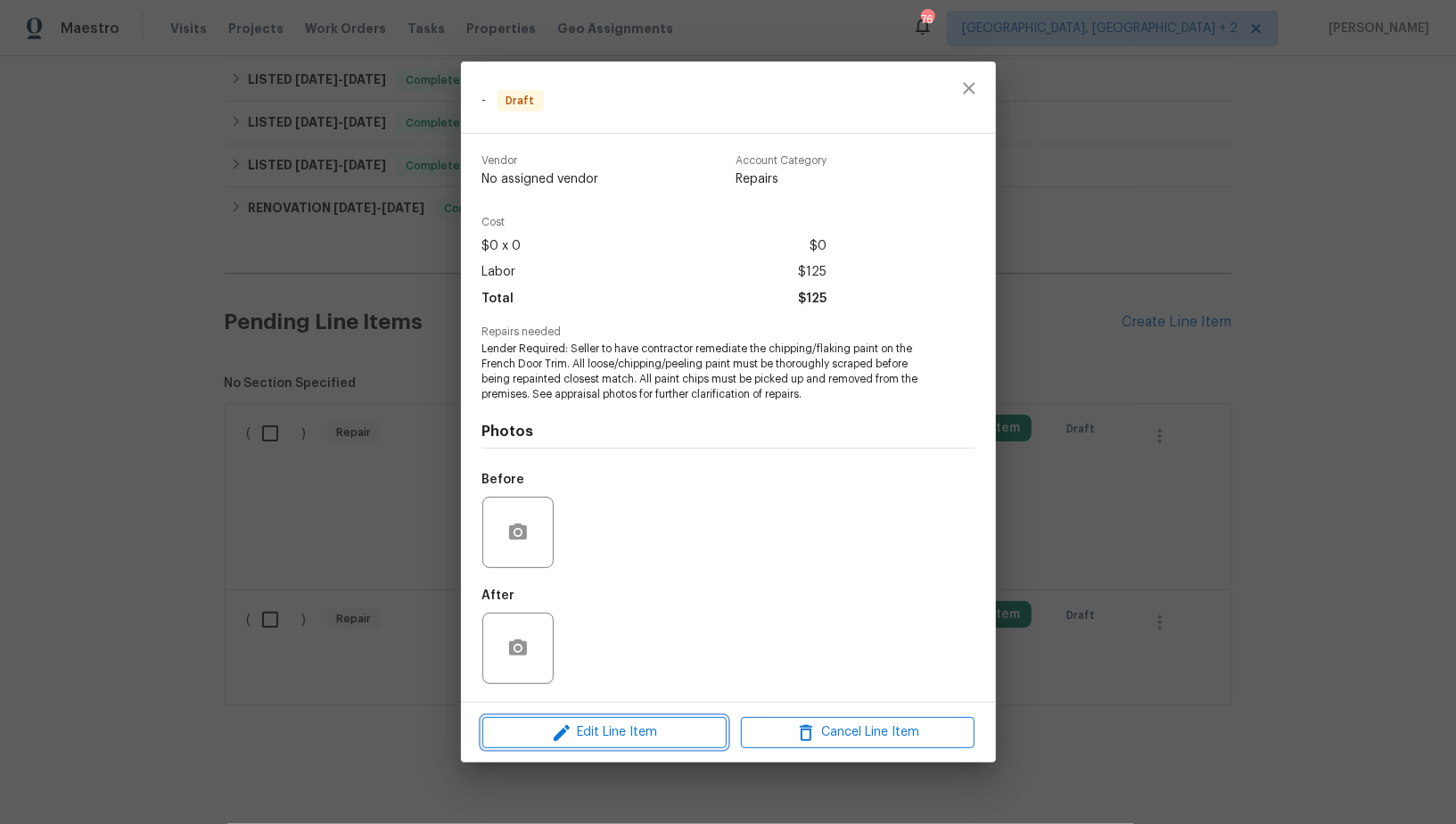
click at [611, 727] on span "Edit Line Item" at bounding box center [604, 732] width 234 height 22
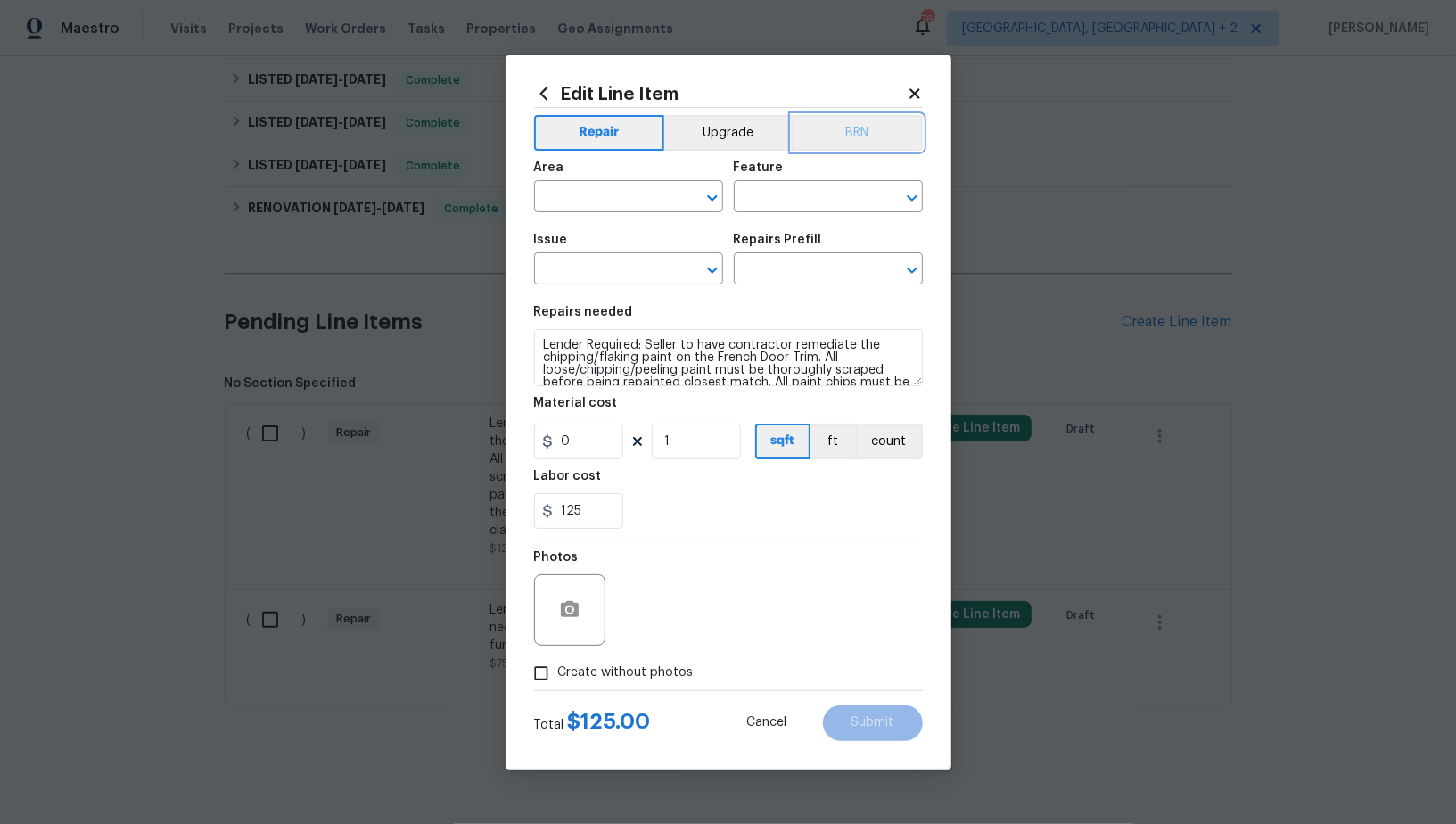
click at [878, 117] on button "BRN" at bounding box center [857, 132] width 131 height 36
click at [613, 203] on input "text" at bounding box center [604, 199] width 139 height 28
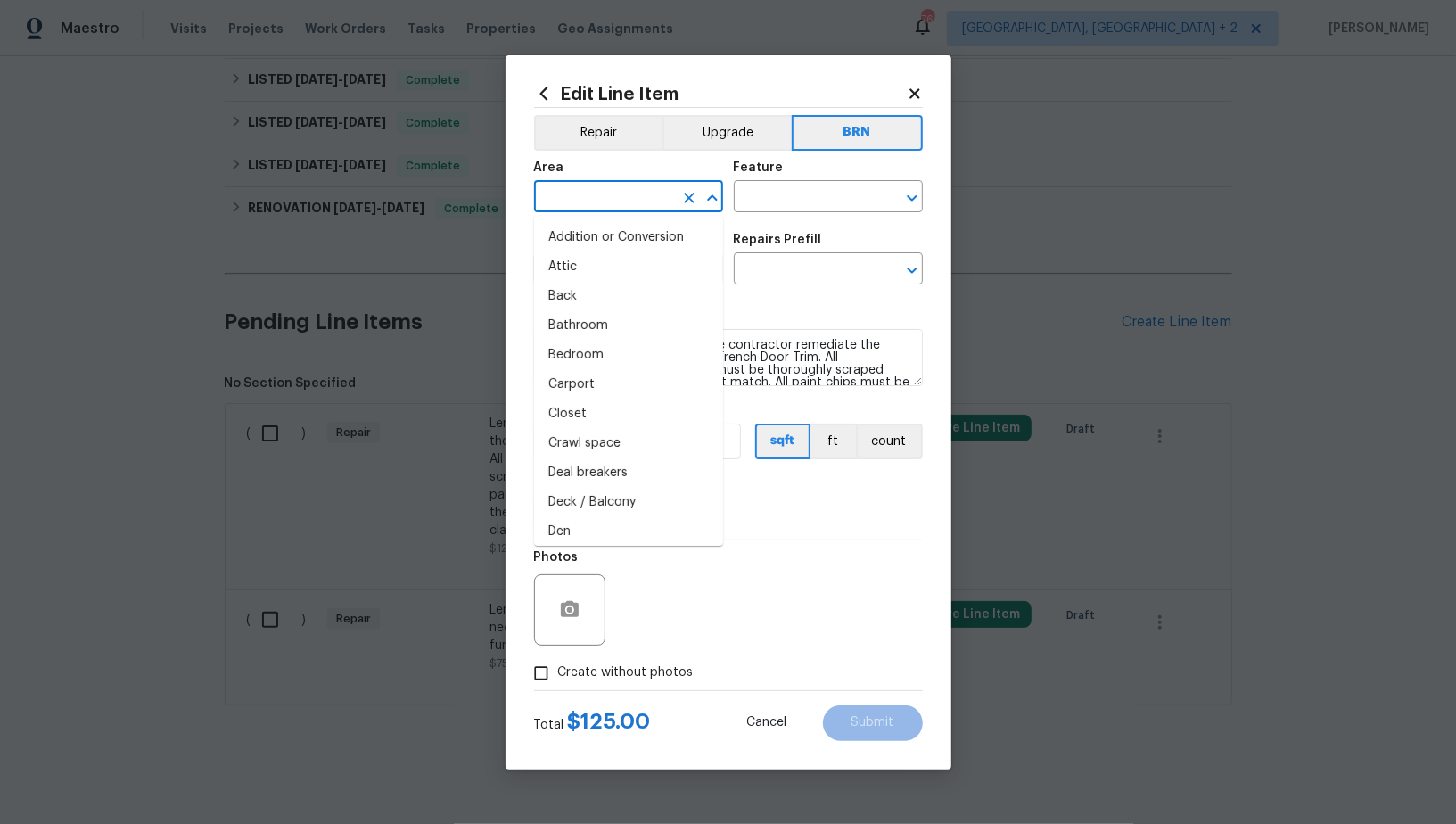
type input "o"
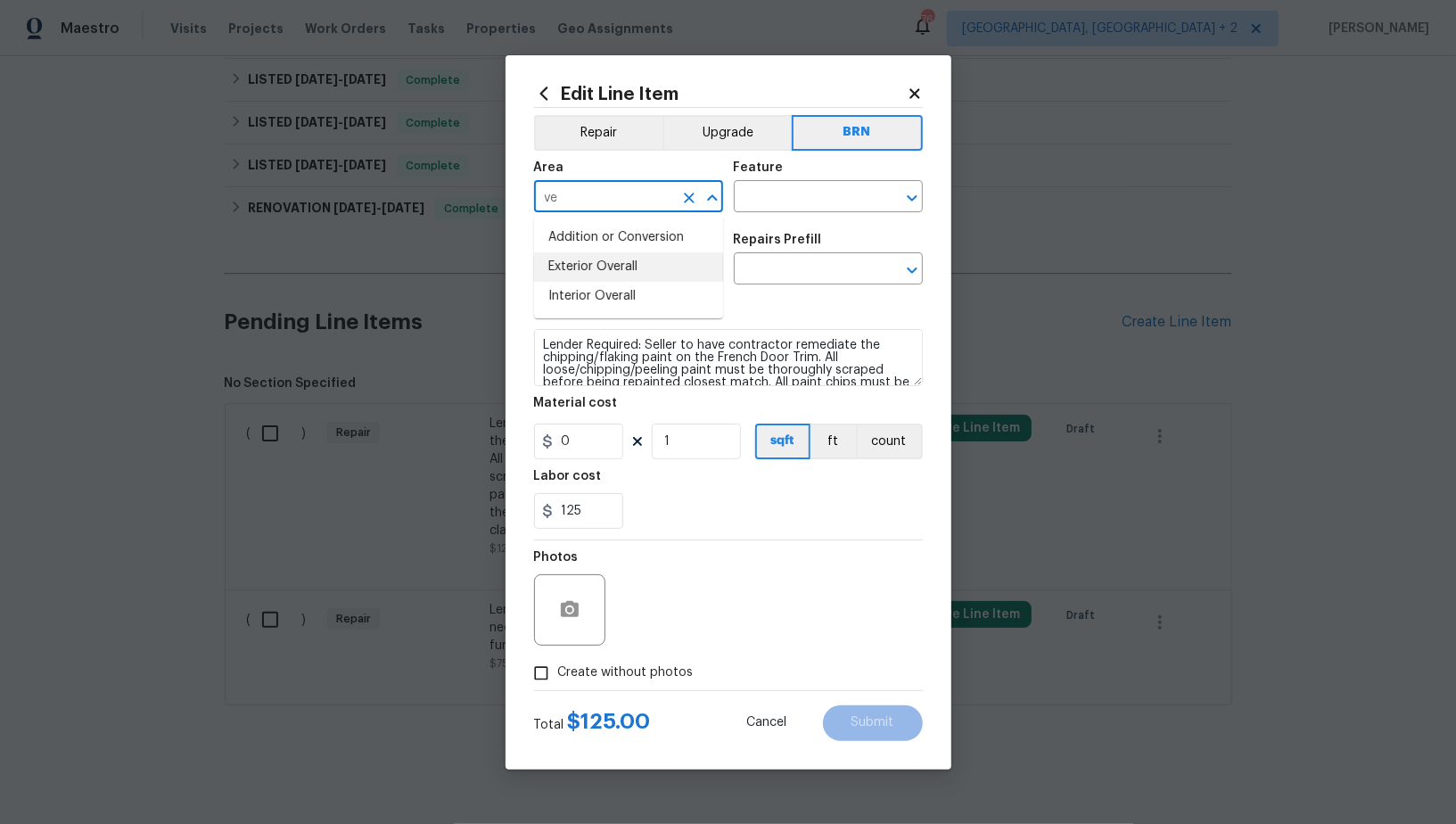
type input "v"
click at [599, 223] on li "Exterior Overall" at bounding box center [629, 238] width 189 height 30
type input "Exterior Overall"
click at [770, 201] on input "text" at bounding box center [803, 199] width 139 height 28
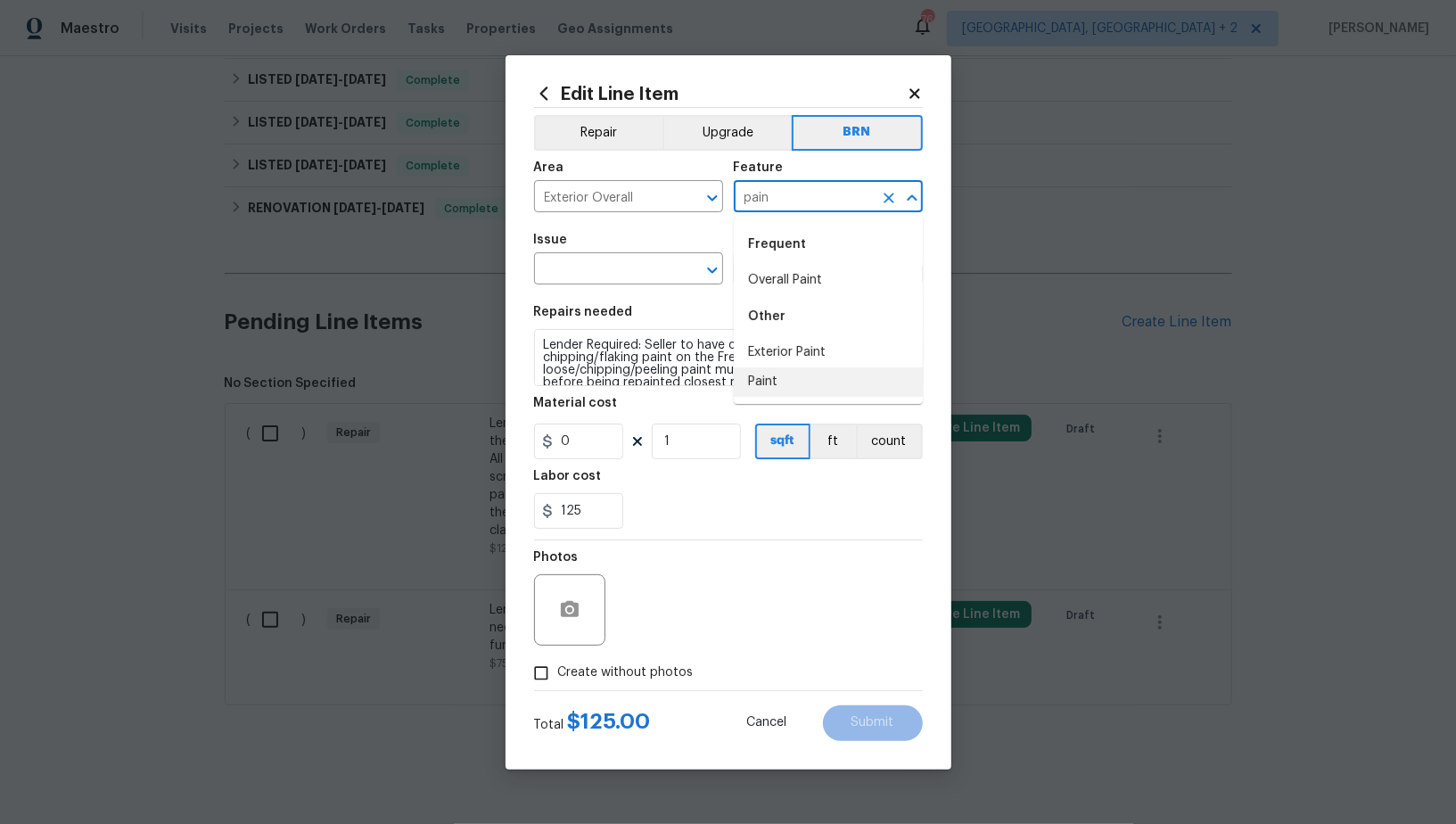
click at [769, 395] on li "Paint" at bounding box center [828, 382] width 189 height 30
type input "Paint"
click at [622, 288] on span "Issue ​" at bounding box center [629, 259] width 189 height 72
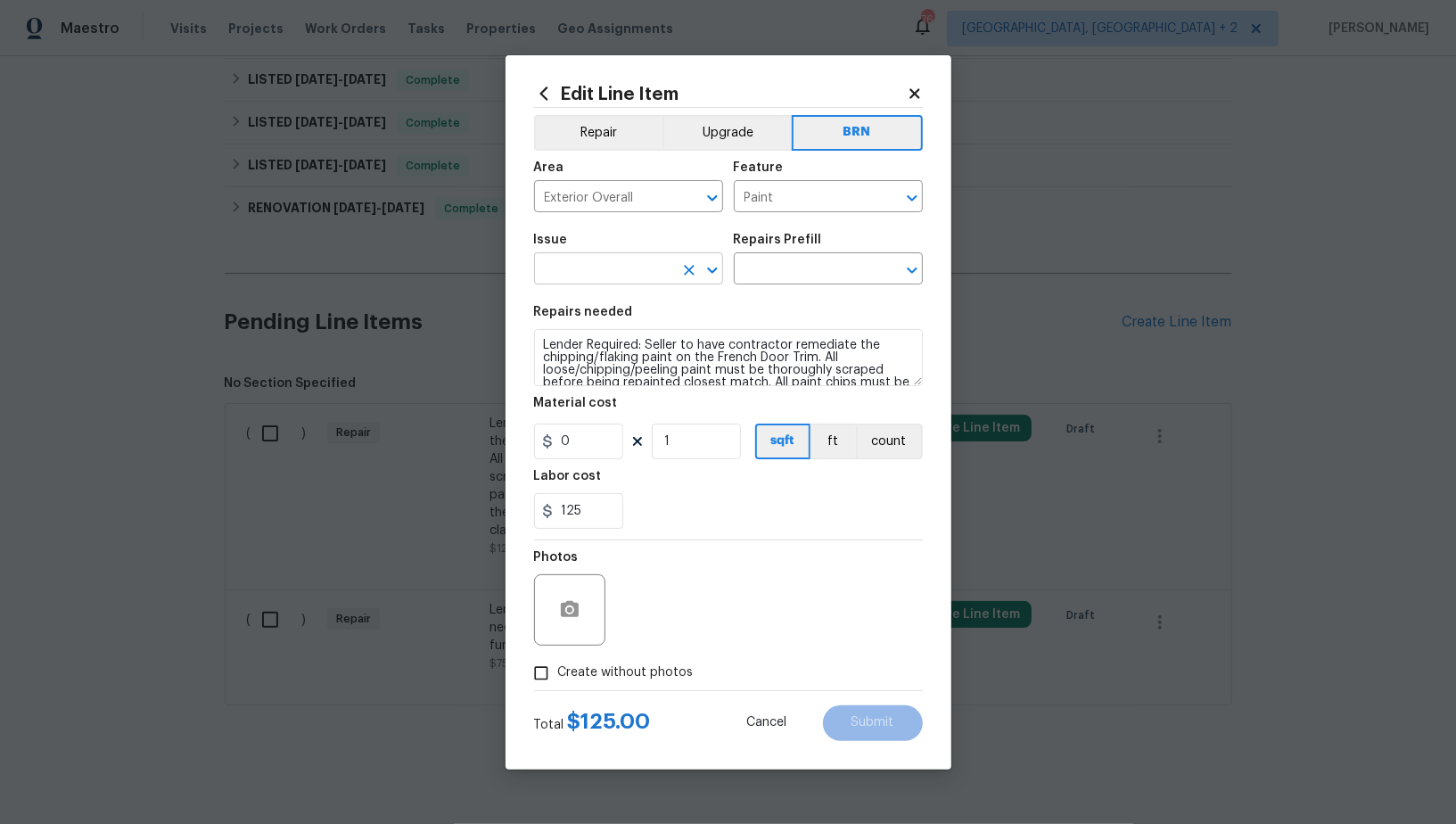
click at [602, 270] on input "text" at bounding box center [604, 271] width 139 height 28
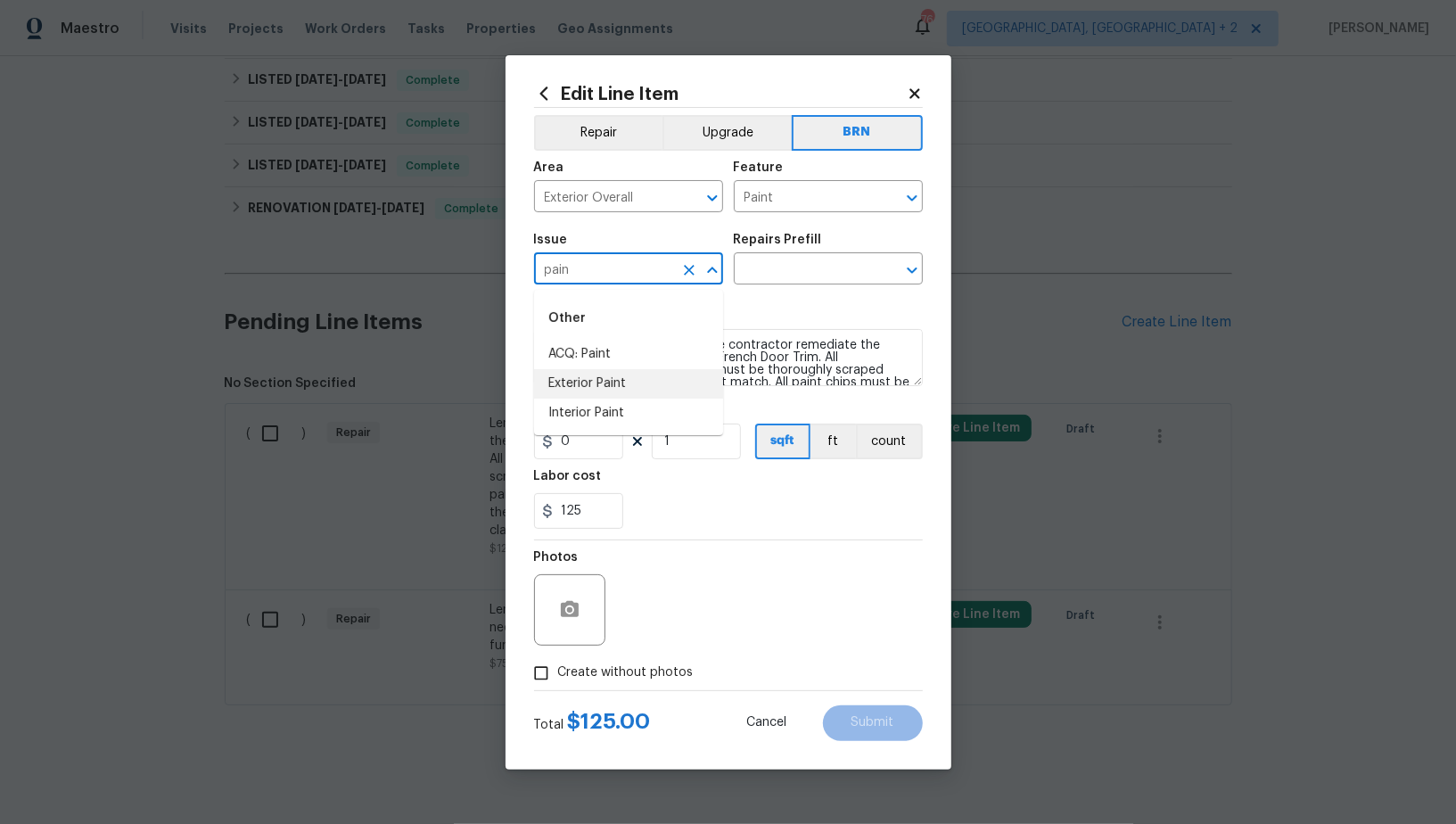
click at [616, 381] on li "Exterior Paint" at bounding box center [629, 384] width 189 height 30
type input "Exterior Paint"
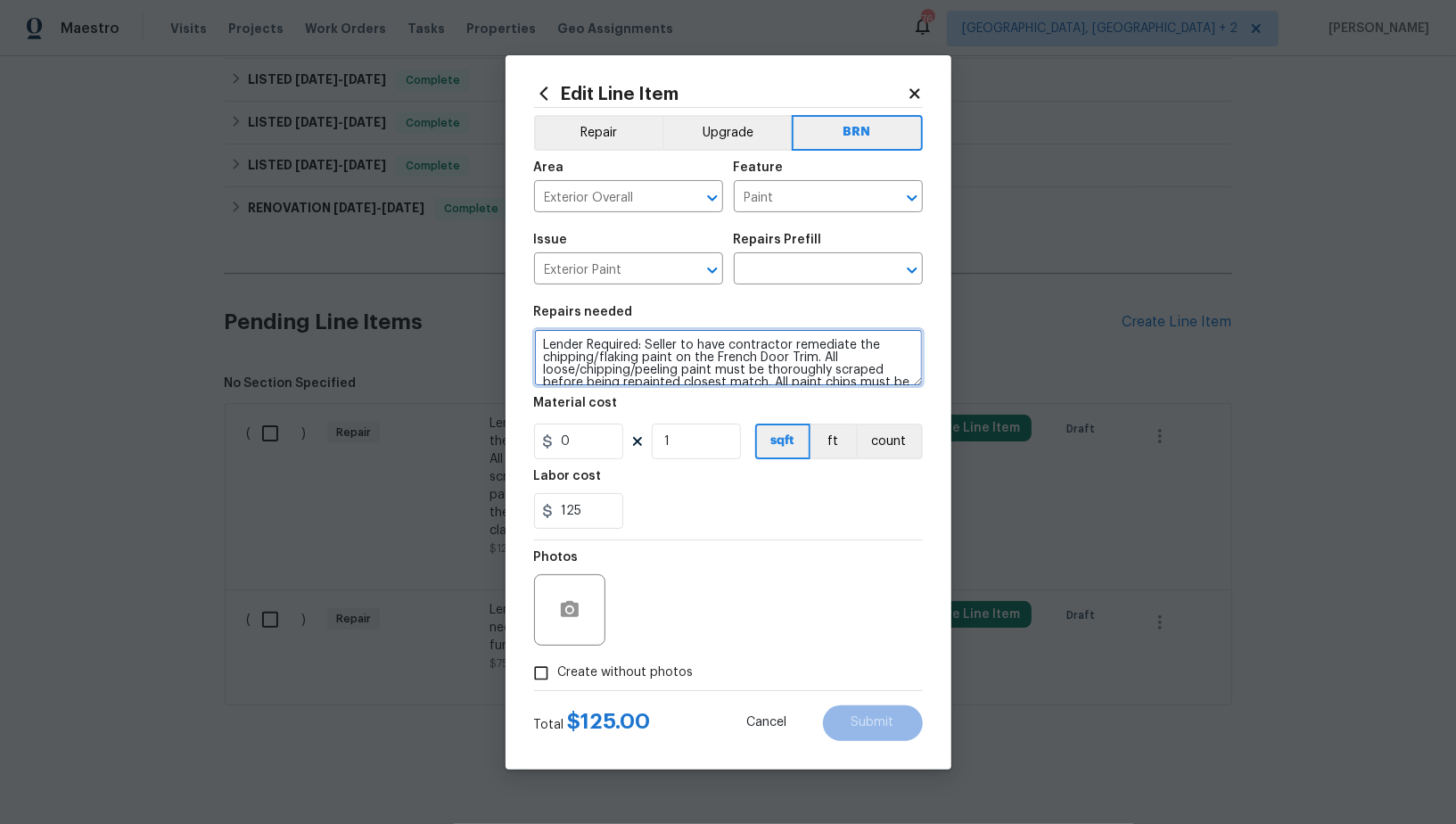
click at [770, 369] on textarea "Lender Required: Seller to have contractor remediate the chipping/flaking paint…" at bounding box center [728, 358] width 388 height 57
click at [791, 272] on input "text" at bounding box center [803, 271] width 139 height 28
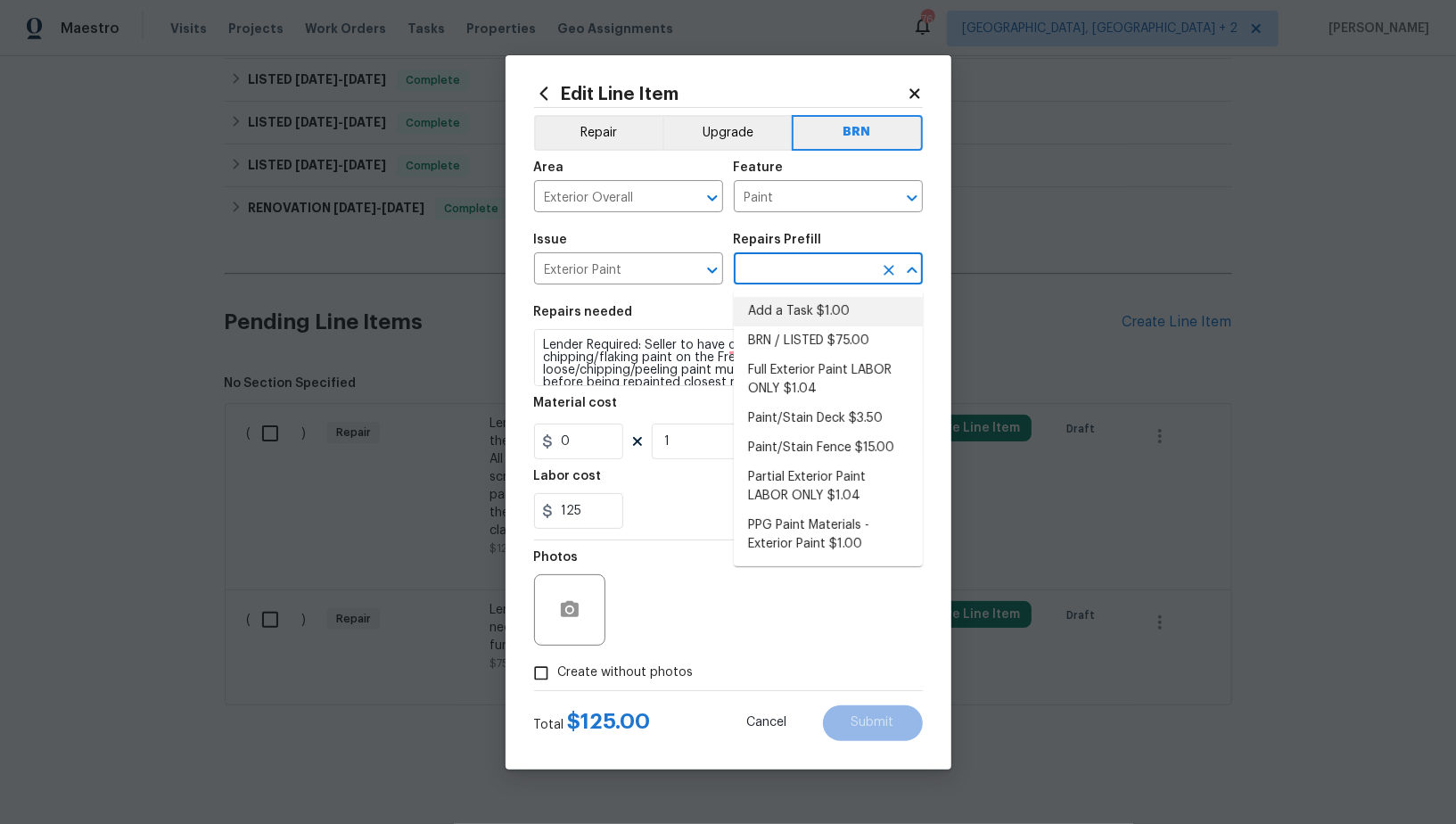
click at [782, 316] on li "Add a Task $1.00" at bounding box center [828, 312] width 189 height 30
type input "Overall Paint"
type input "Add a Task $1.00"
type textarea "HPM to detail"
type input "1"
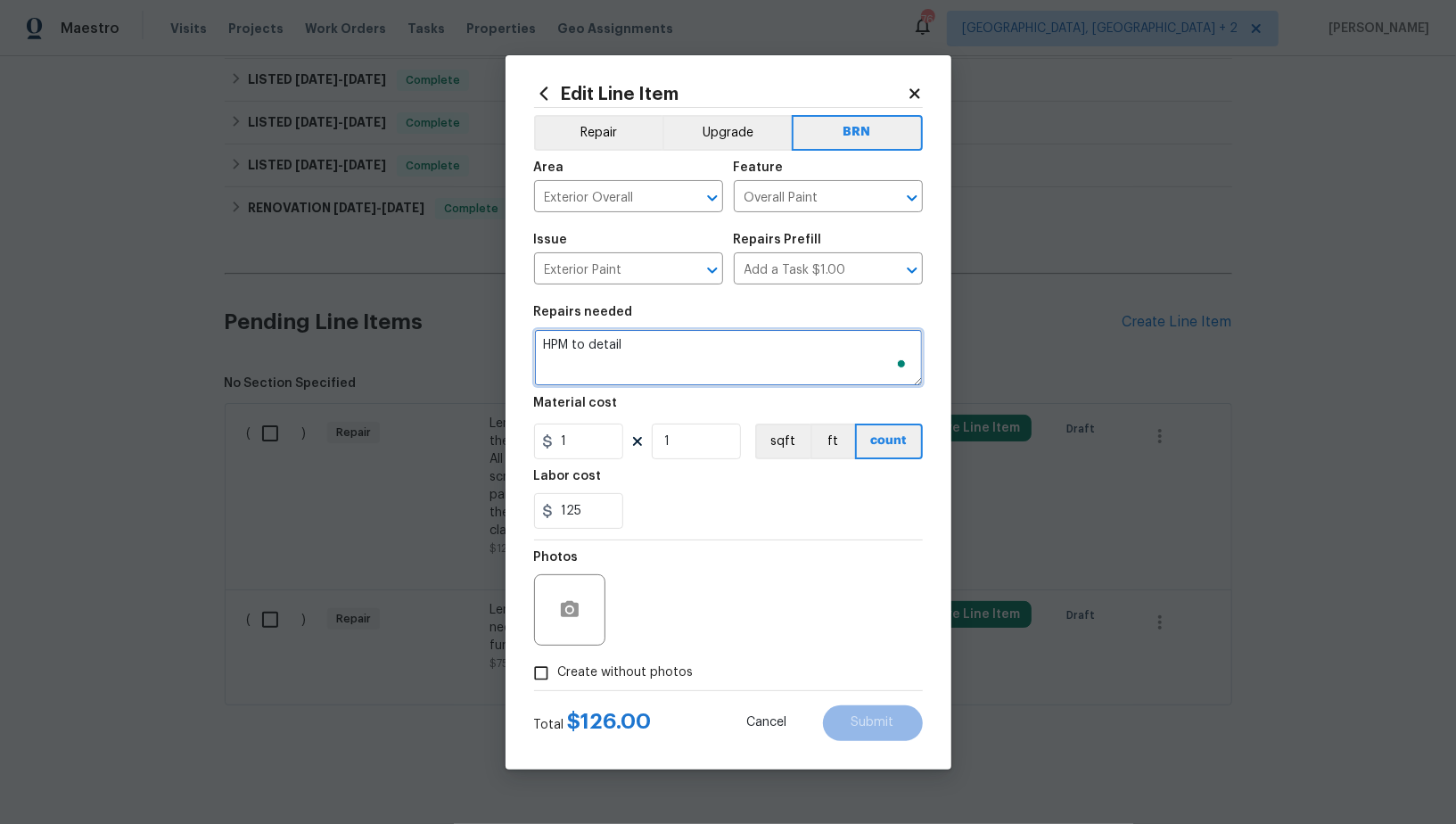
click at [686, 366] on textarea "HPM to detail" at bounding box center [728, 358] width 388 height 57
paste textarea "Lender Required: Seller to have contractor remediate the chipping/flaking paint…"
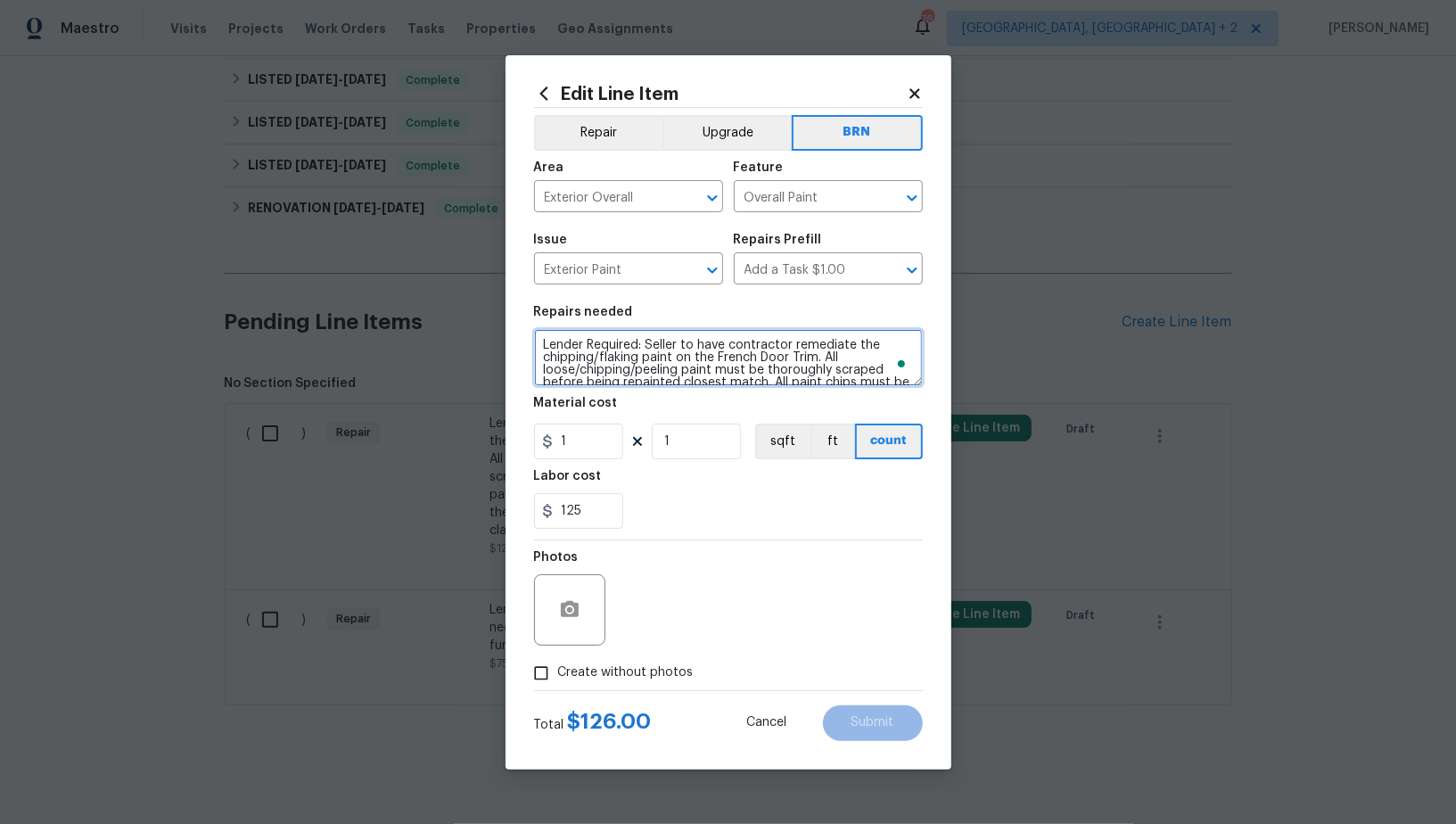
scroll to position [29, 0]
click at [881, 202] on icon "Clear" at bounding box center [888, 197] width 18 height 18
type textarea "Lender Required: Seller to have contractor remediate the chipping/flaking paint…"
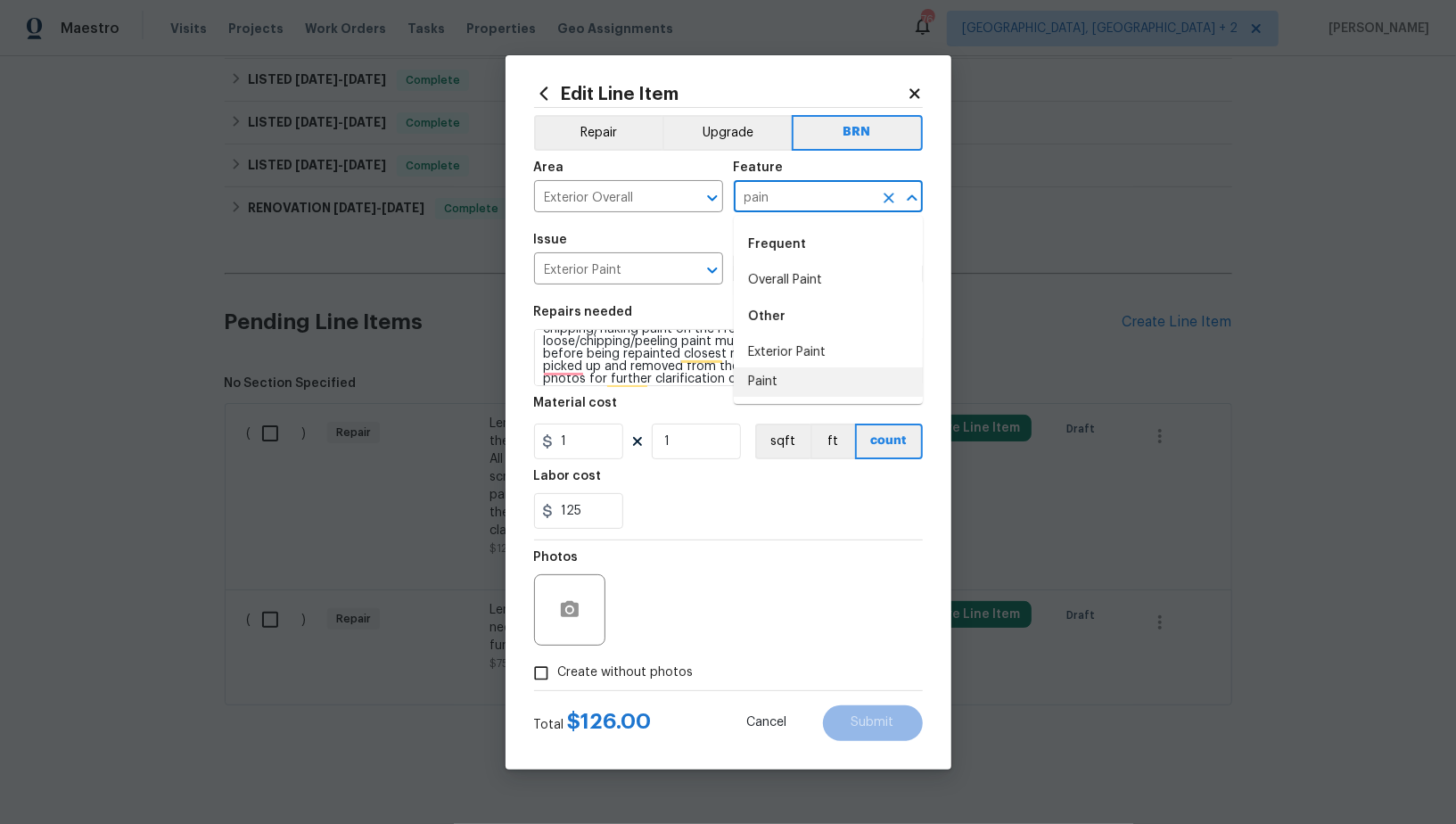
click at [801, 386] on li "Paint" at bounding box center [828, 382] width 189 height 30
type input "Paint"
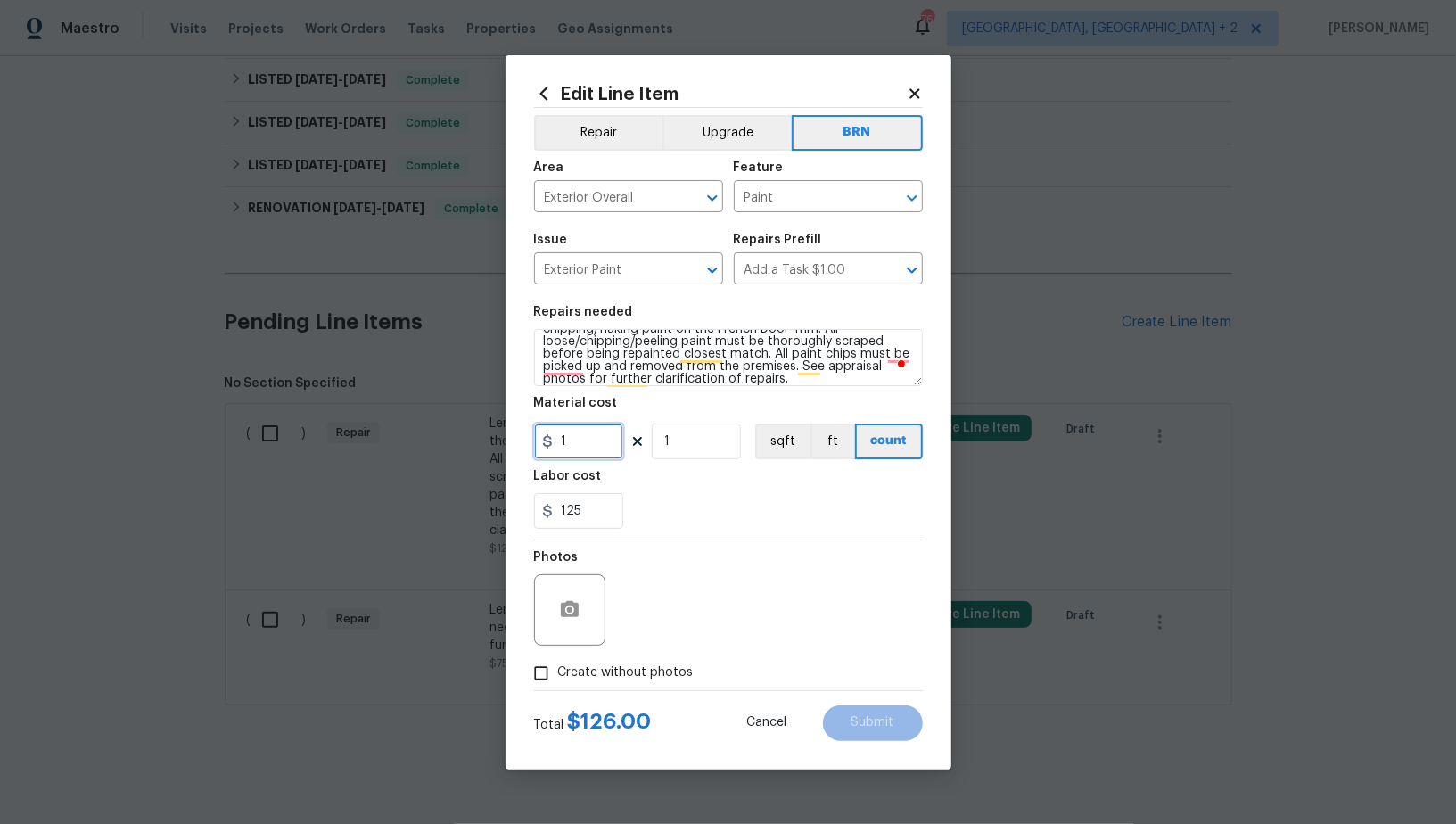
click at [577, 458] on input "1" at bounding box center [579, 441] width 89 height 36
type input "0"
click at [545, 605] on div at bounding box center [569, 609] width 71 height 71
click at [569, 604] on icon "button" at bounding box center [569, 609] width 18 height 16
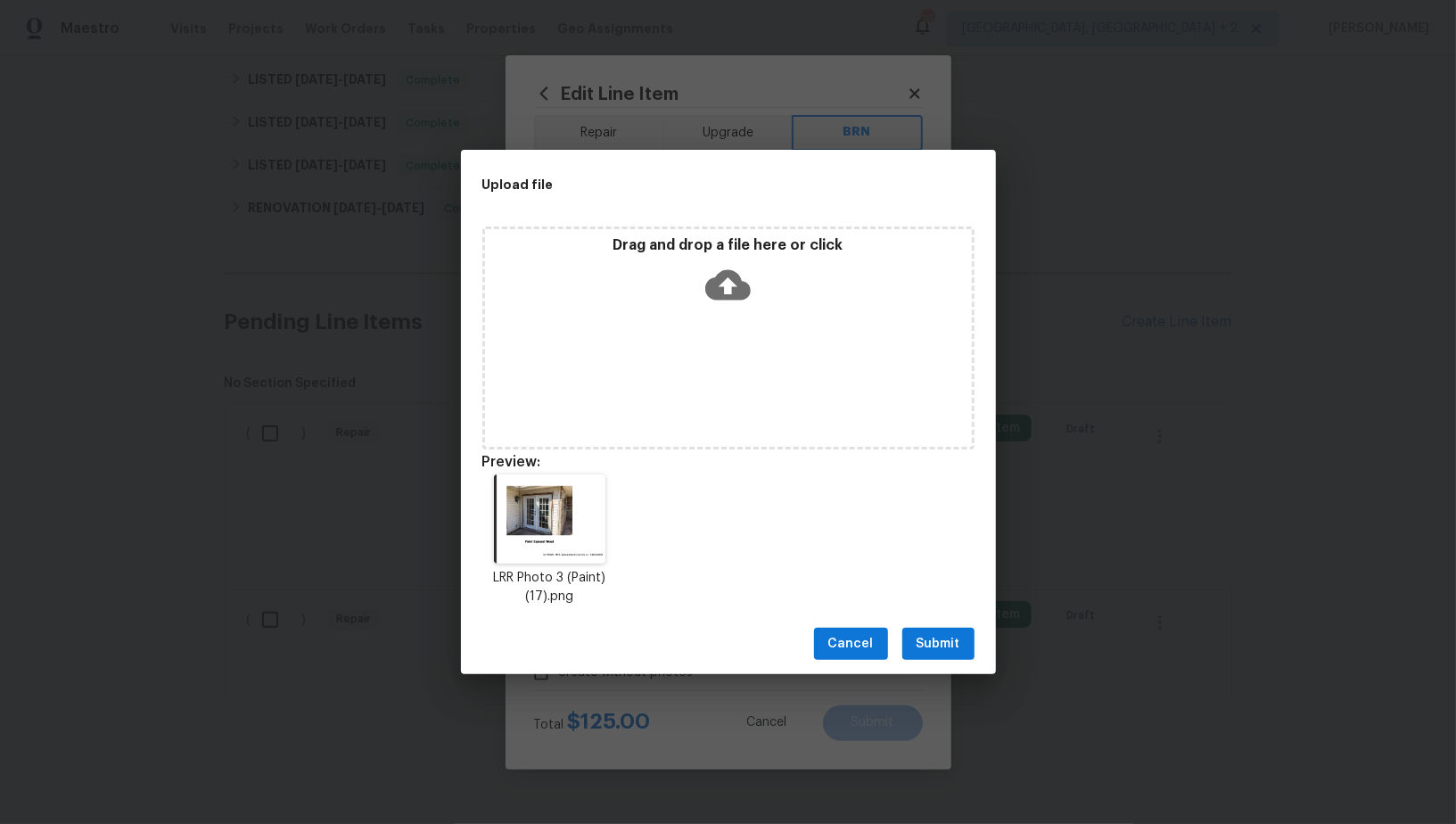
click at [954, 634] on span "Submit" at bounding box center [937, 645] width 43 height 22
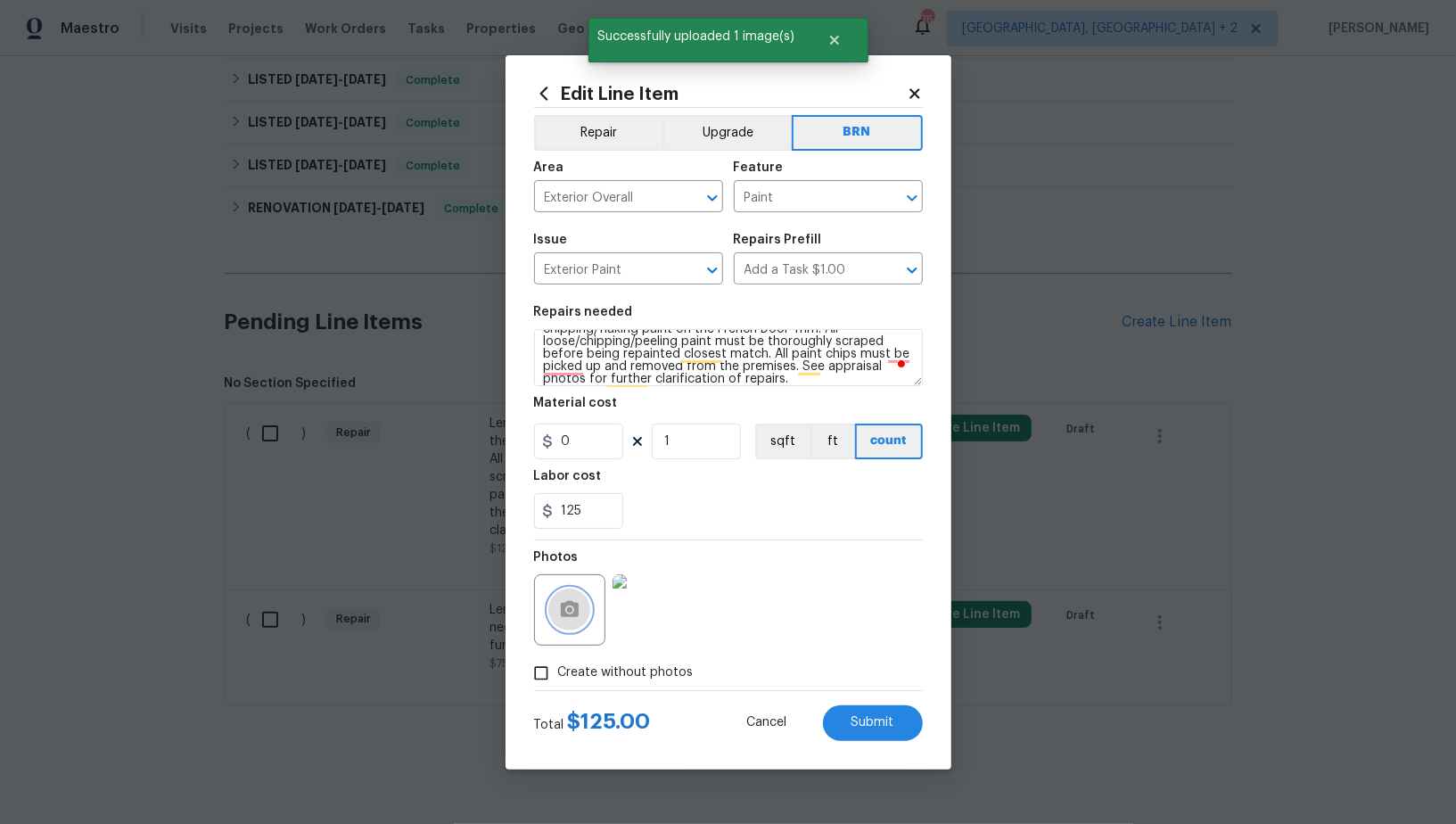
click at [567, 619] on icon "button" at bounding box center [569, 609] width 21 height 21
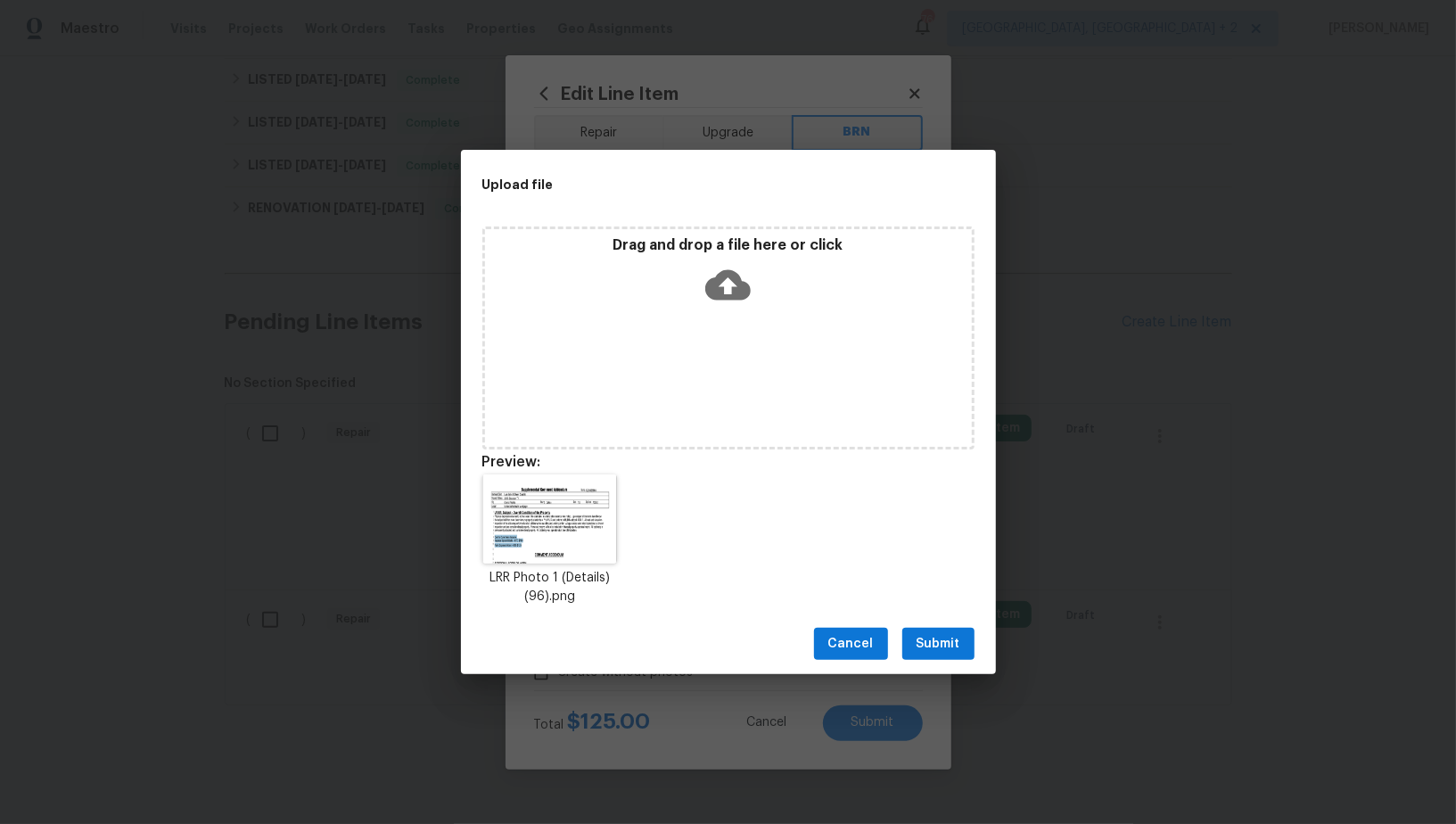
click at [934, 645] on span "Submit" at bounding box center [937, 645] width 43 height 22
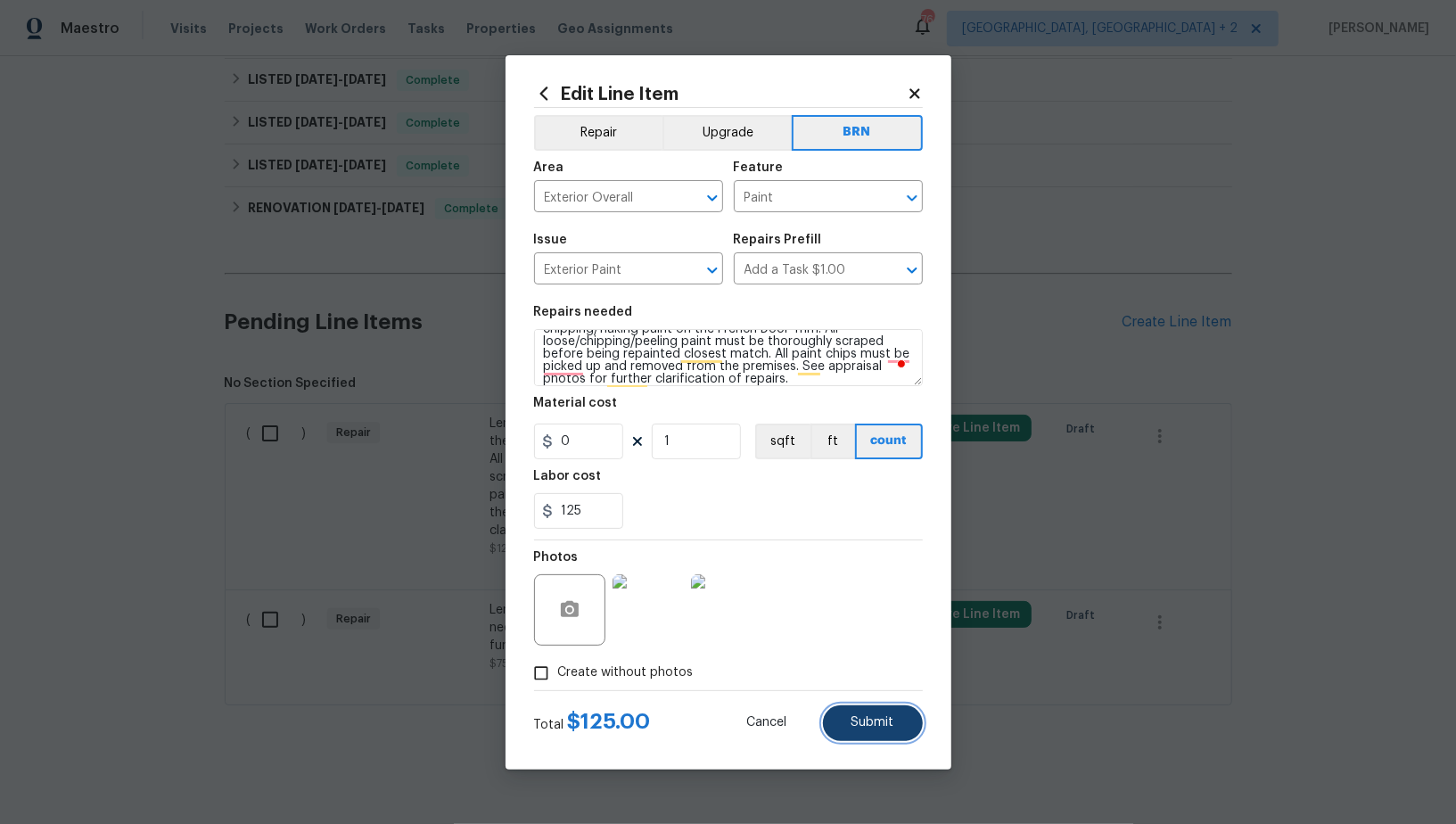
click at [844, 722] on button "Submit" at bounding box center [873, 723] width 100 height 36
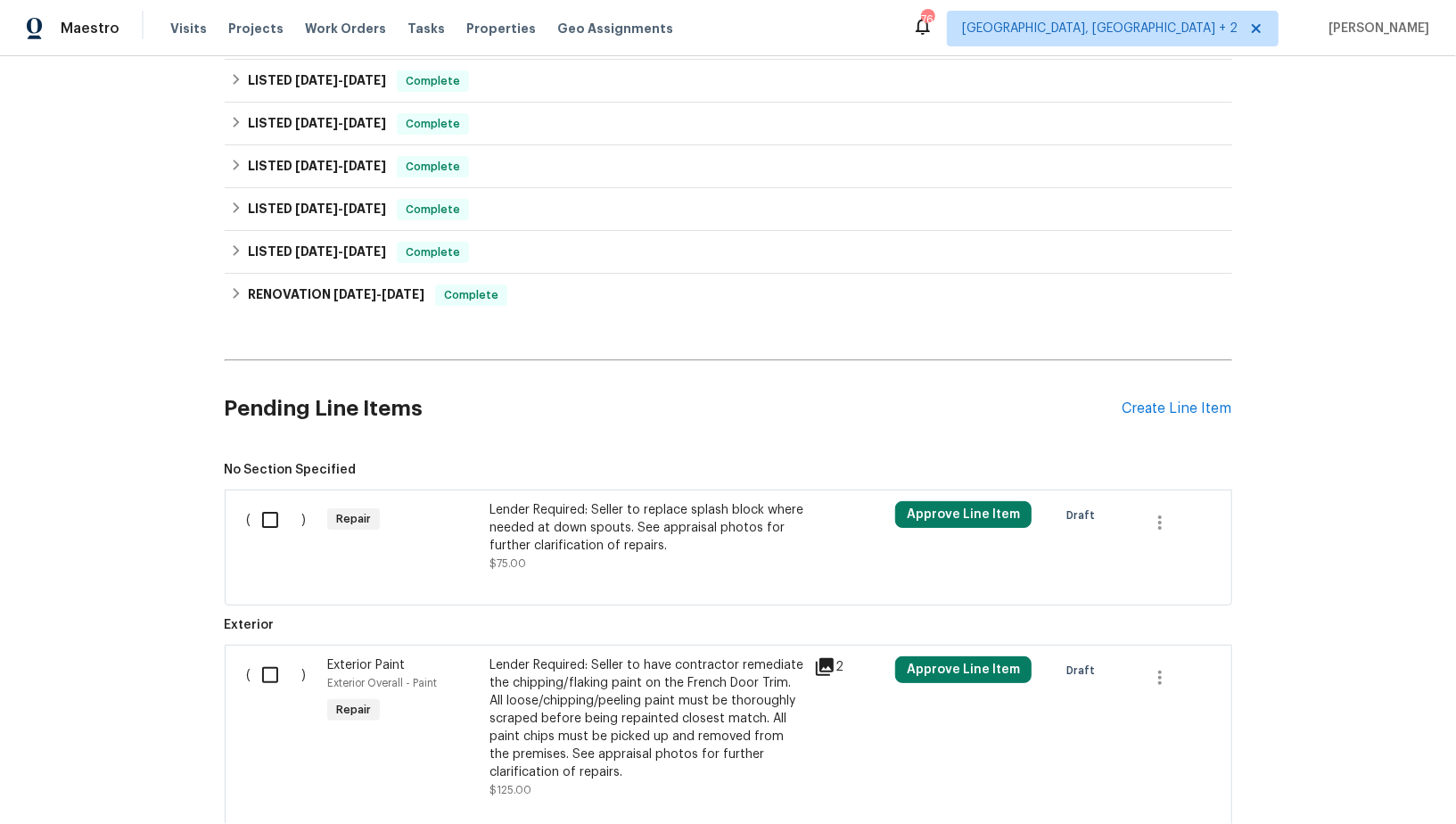
scroll to position [506, 0]
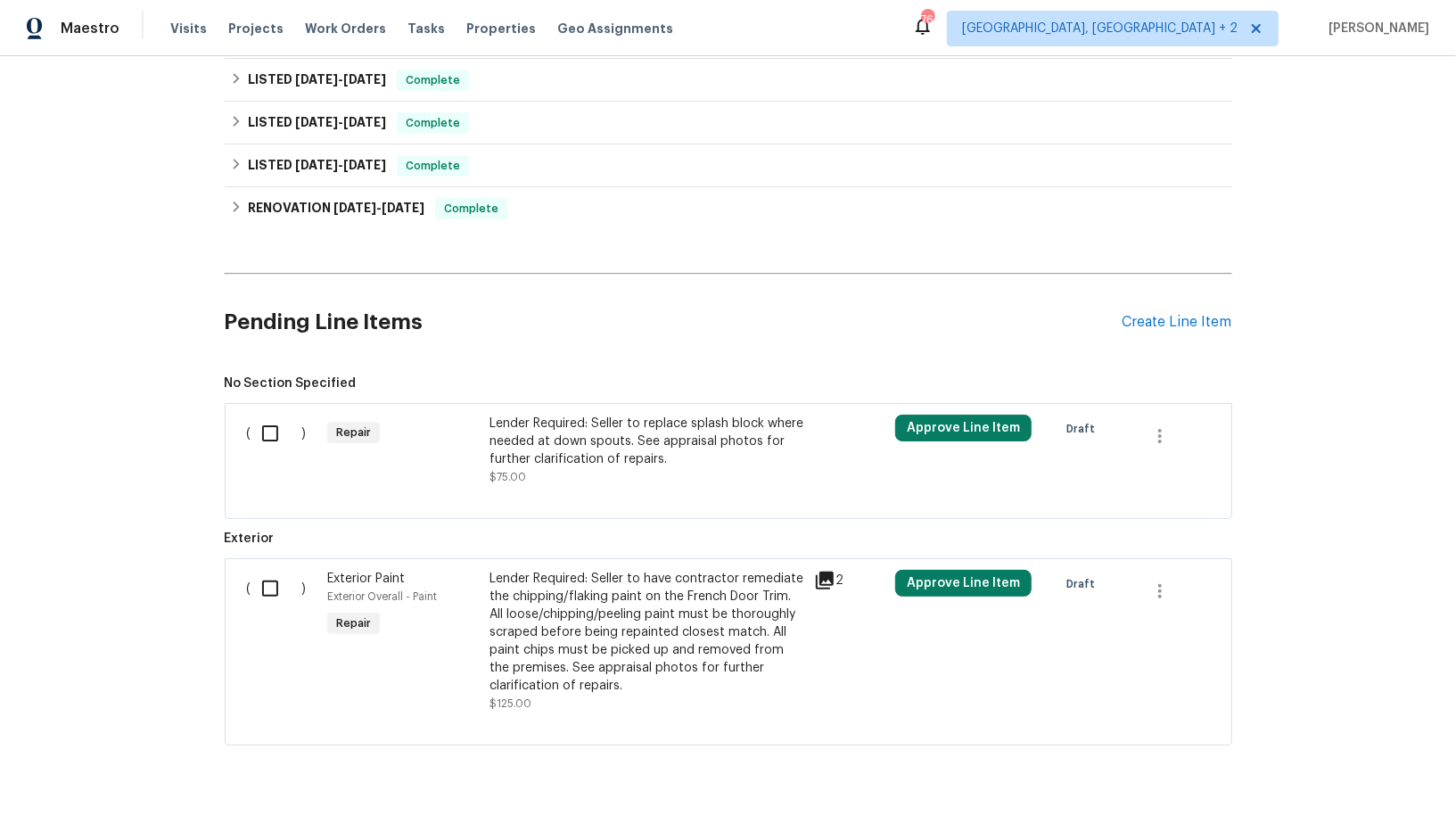
click at [545, 435] on div "Lender Required: Seller to replace splash block where needed at down spouts. Se…" at bounding box center [645, 441] width 313 height 54
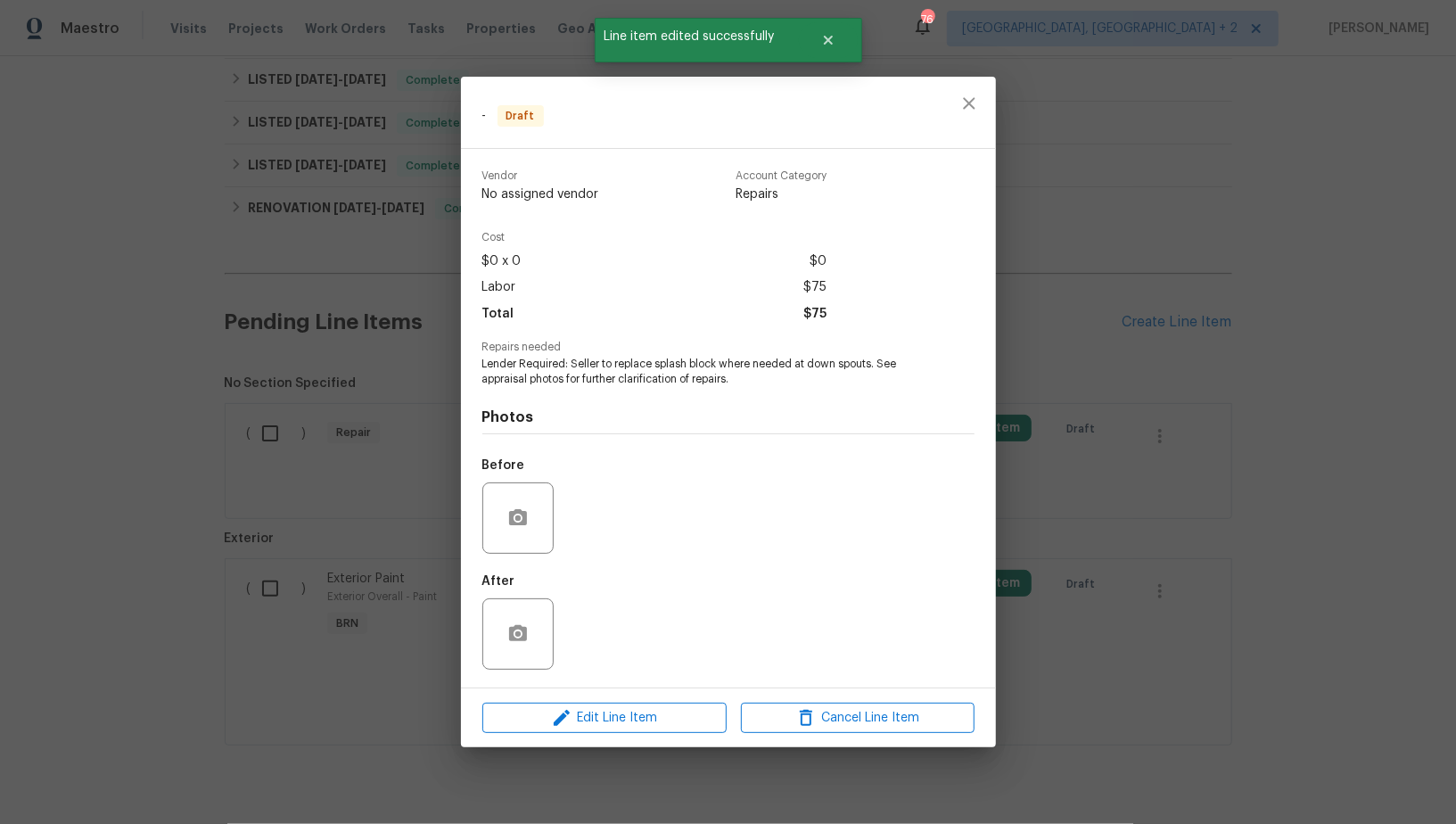
click at [592, 697] on div "Edit Line Item Cancel Line Item" at bounding box center [728, 718] width 535 height 60
click at [592, 715] on span "Edit Line Item" at bounding box center [604, 719] width 234 height 22
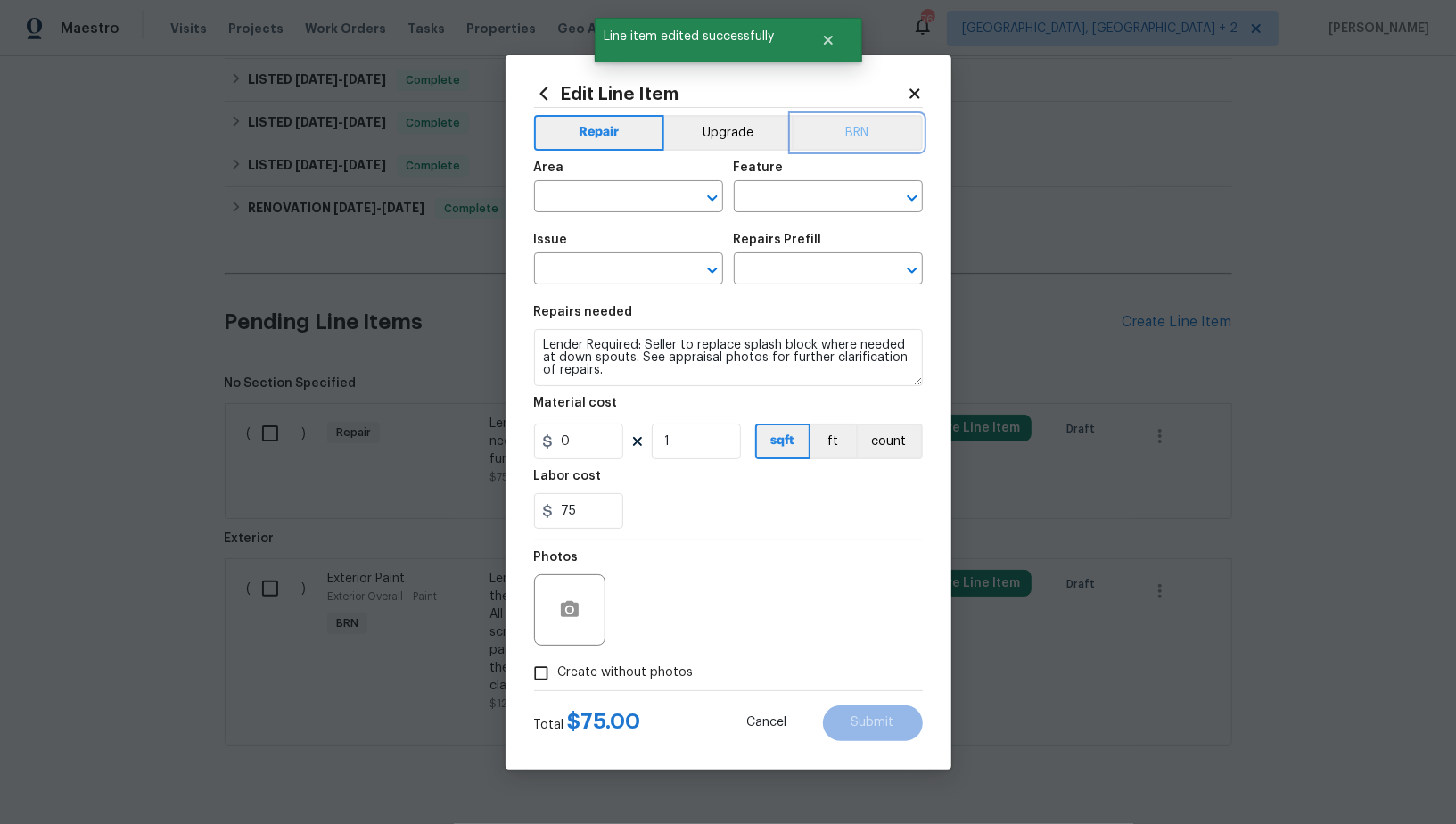
click at [859, 142] on button "BRN" at bounding box center [857, 132] width 131 height 36
click at [603, 200] on input "text" at bounding box center [604, 199] width 139 height 28
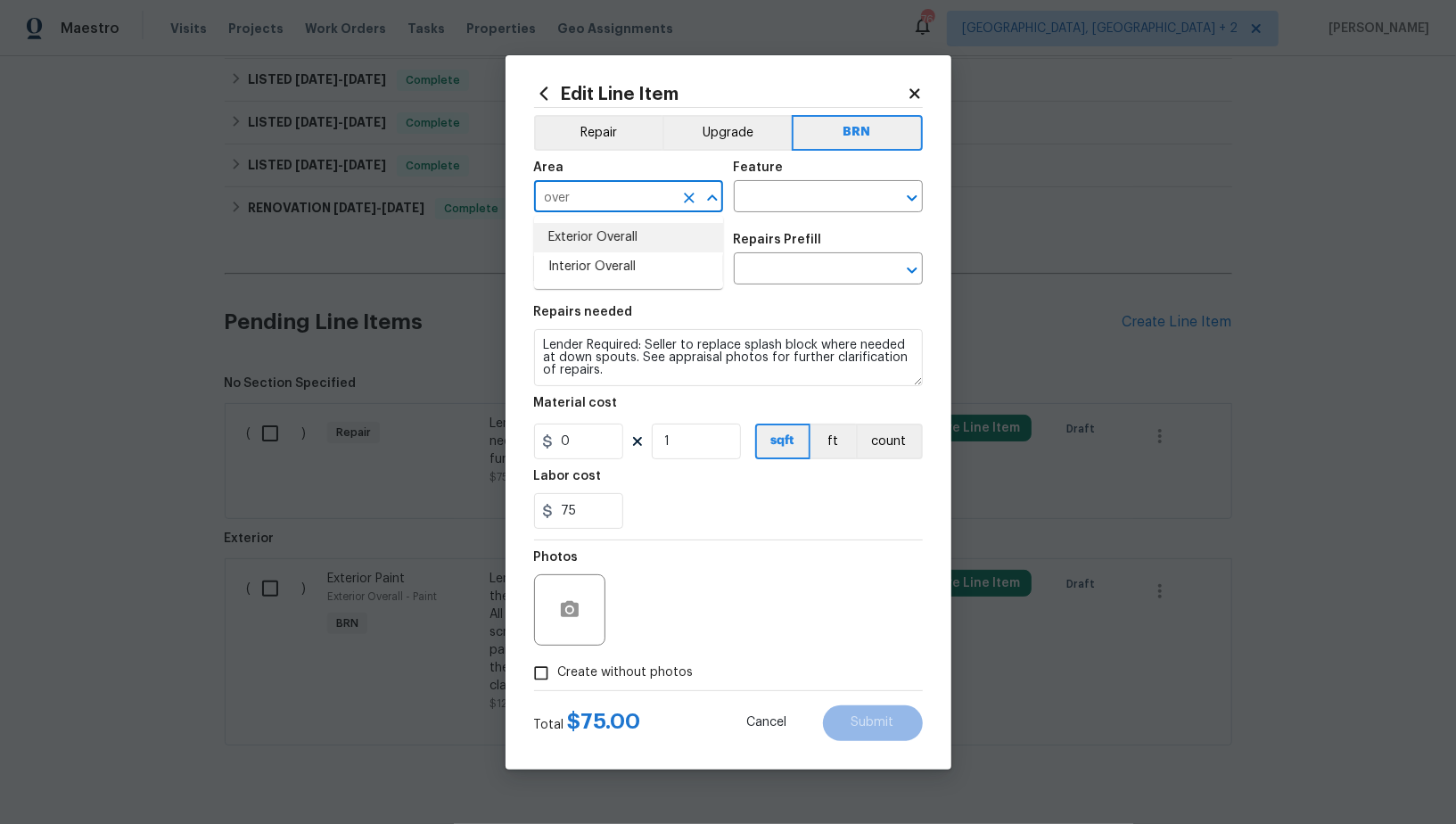
click at [606, 232] on li "Exterior Overall" at bounding box center [629, 238] width 189 height 30
type input "Exterior Overall"
click at [765, 200] on input "text" at bounding box center [803, 199] width 139 height 28
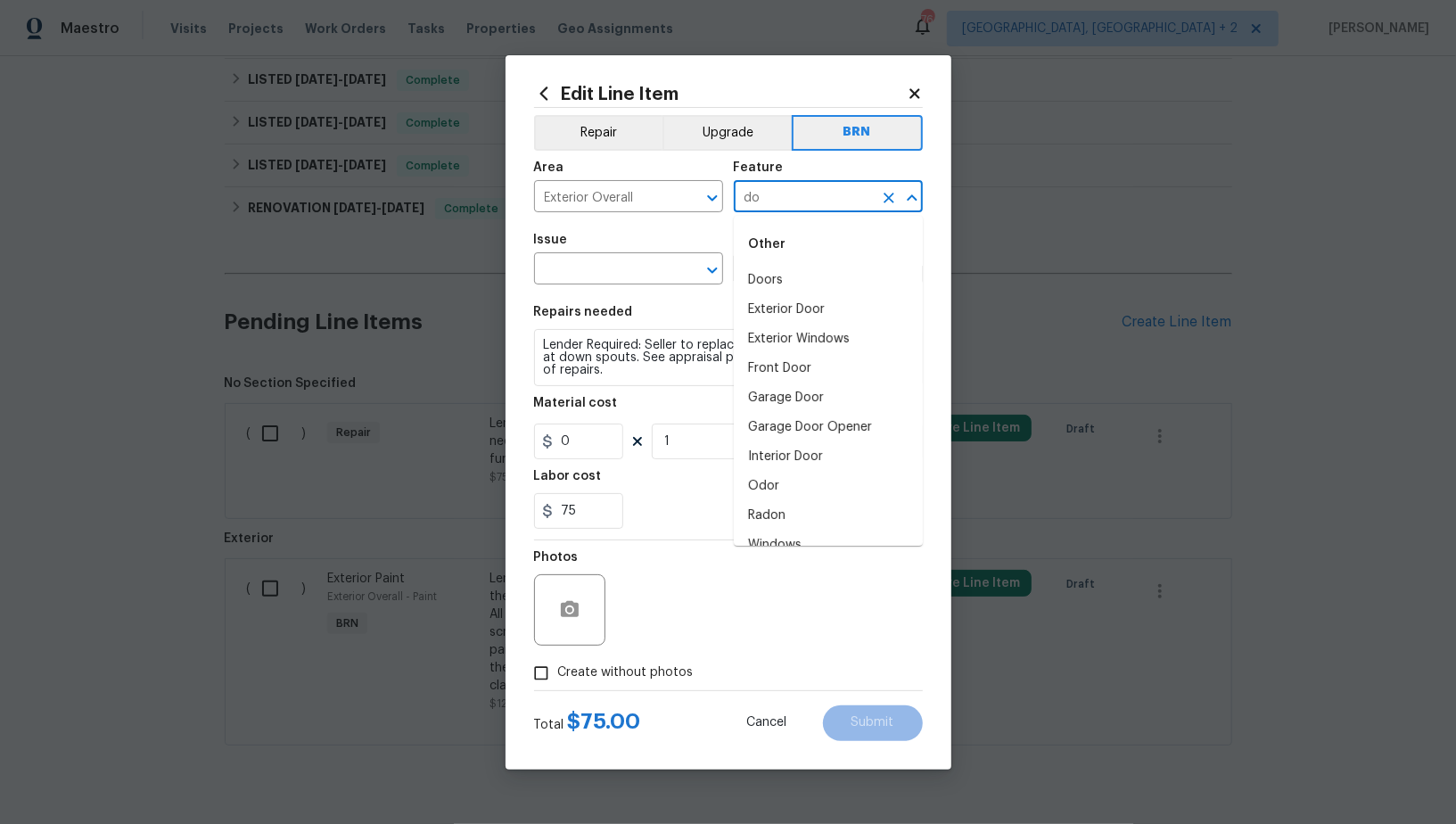
type input "d"
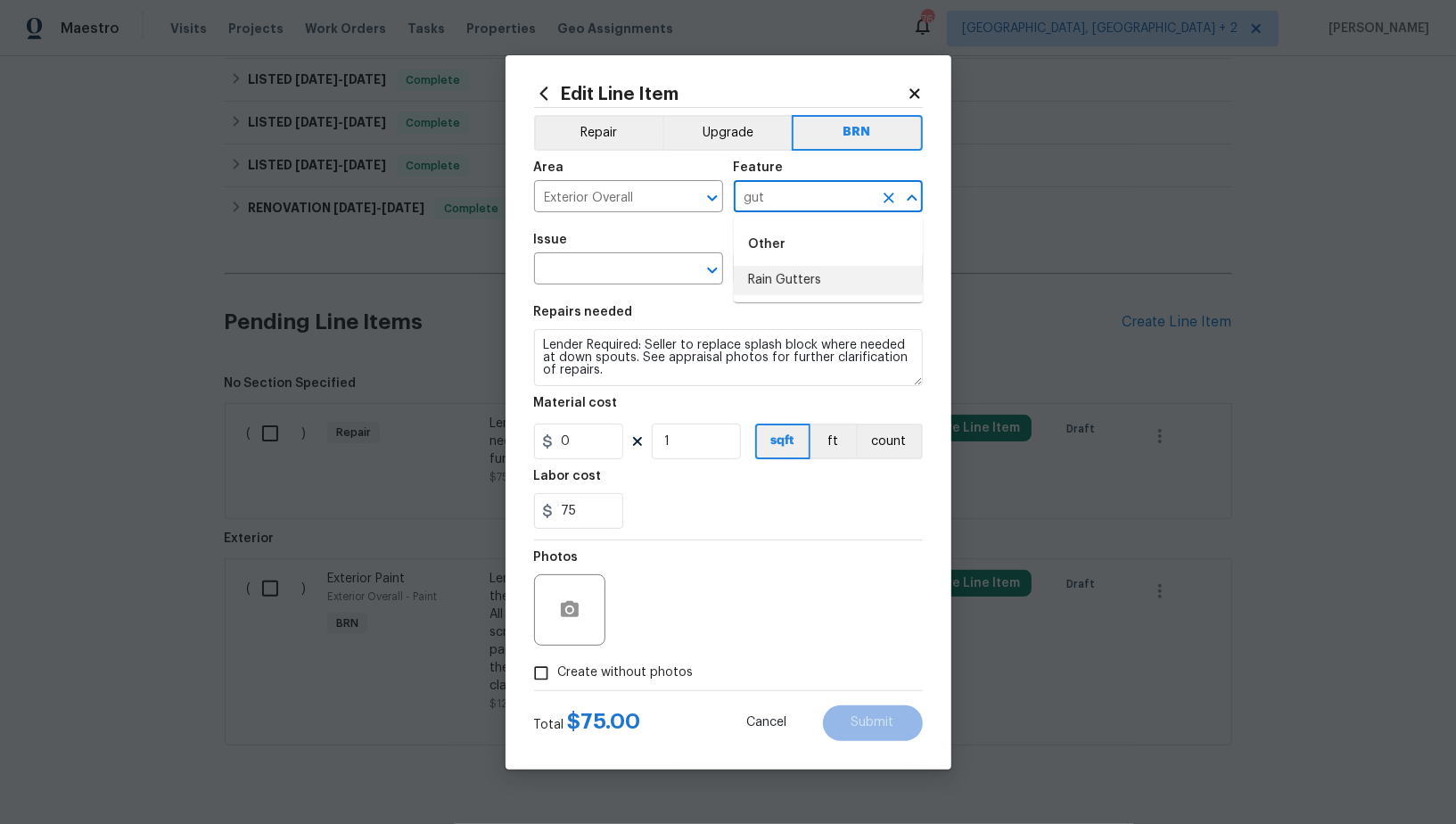
click at [787, 286] on li "Rain Gutters" at bounding box center [828, 280] width 189 height 30
type input "Rain Gutters"
click at [590, 275] on input "text" at bounding box center [604, 271] width 139 height 28
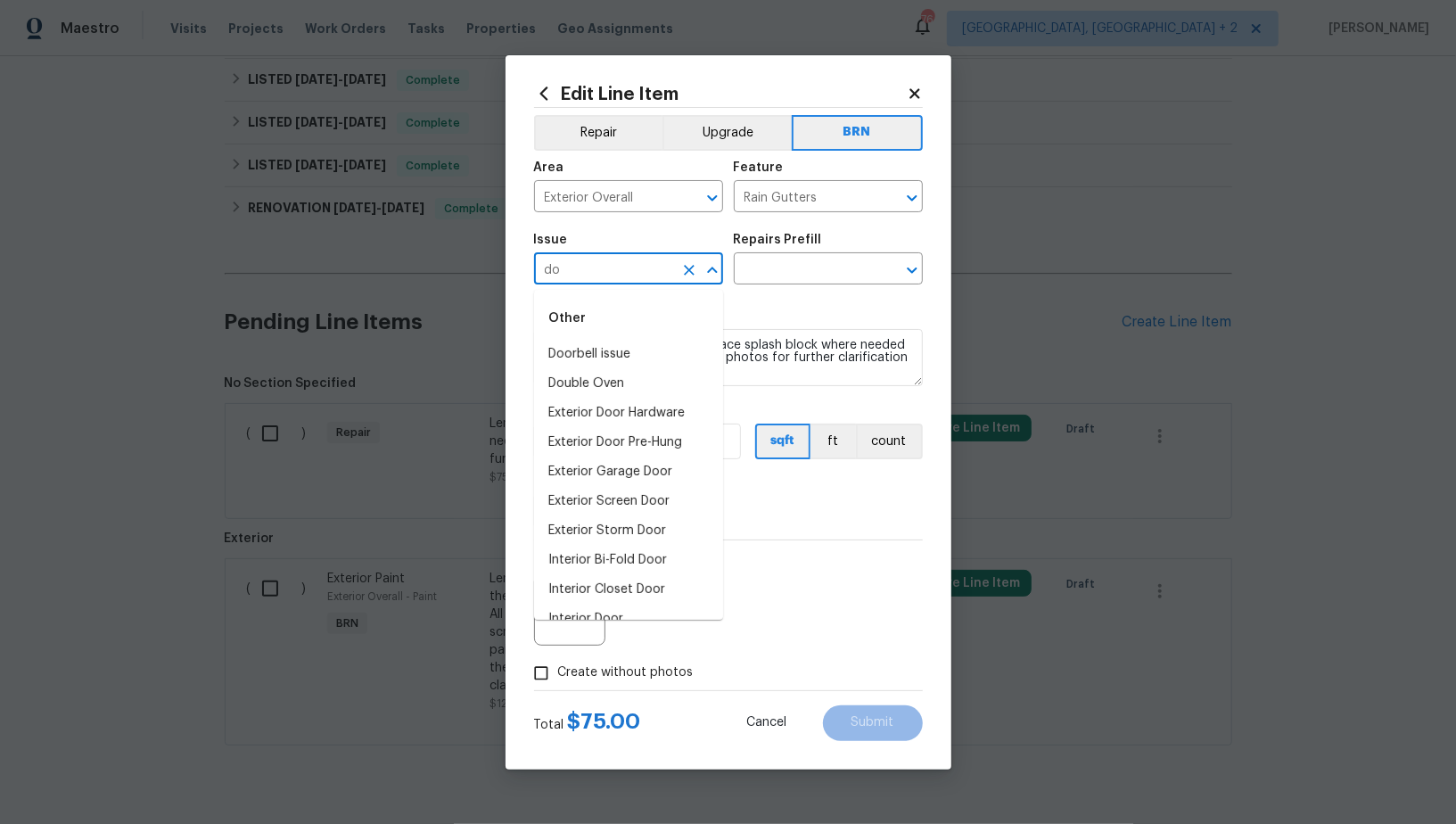
type input "d"
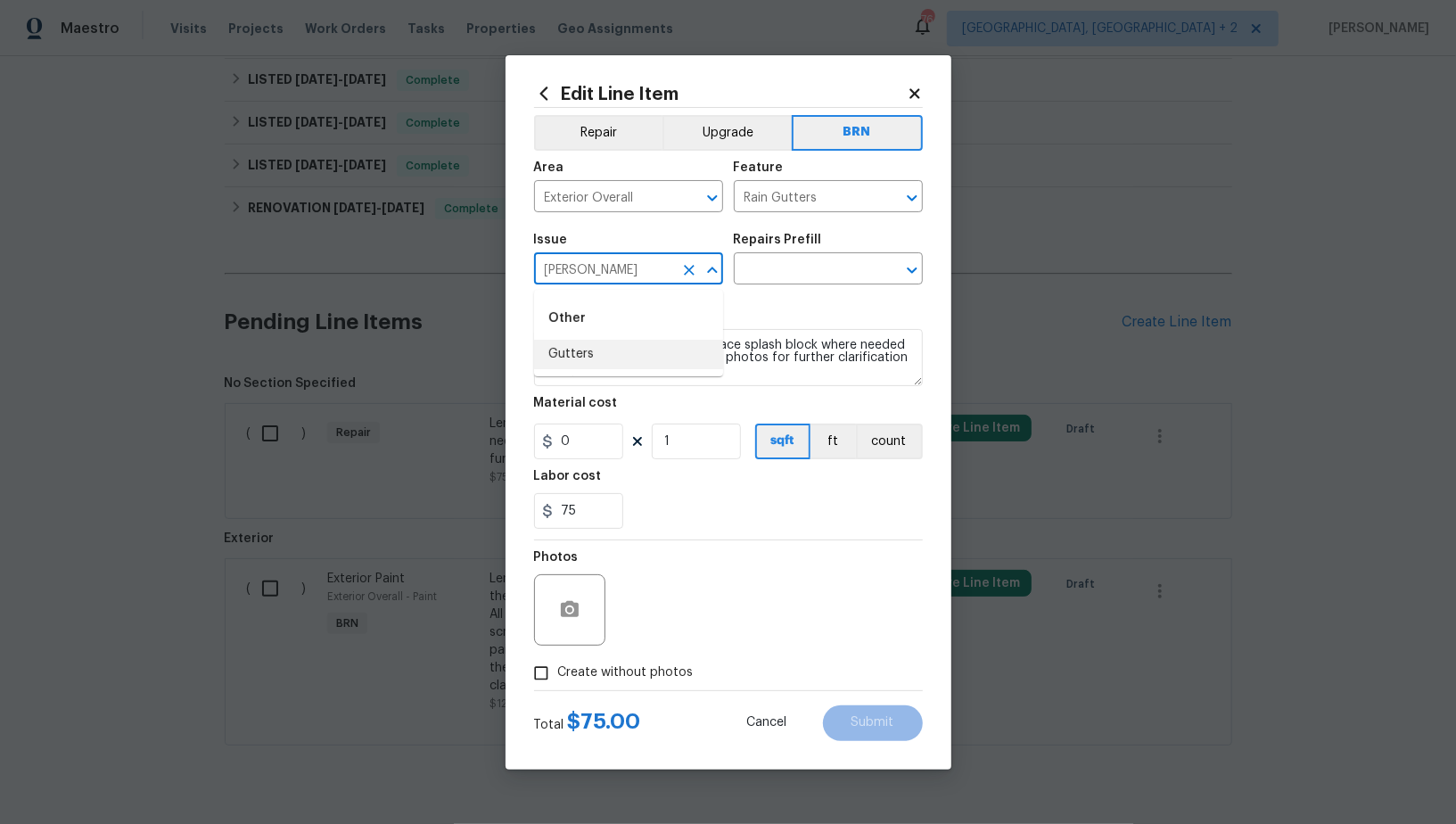
click at [637, 359] on li "Gutters" at bounding box center [629, 354] width 189 height 30
type input "Gutters"
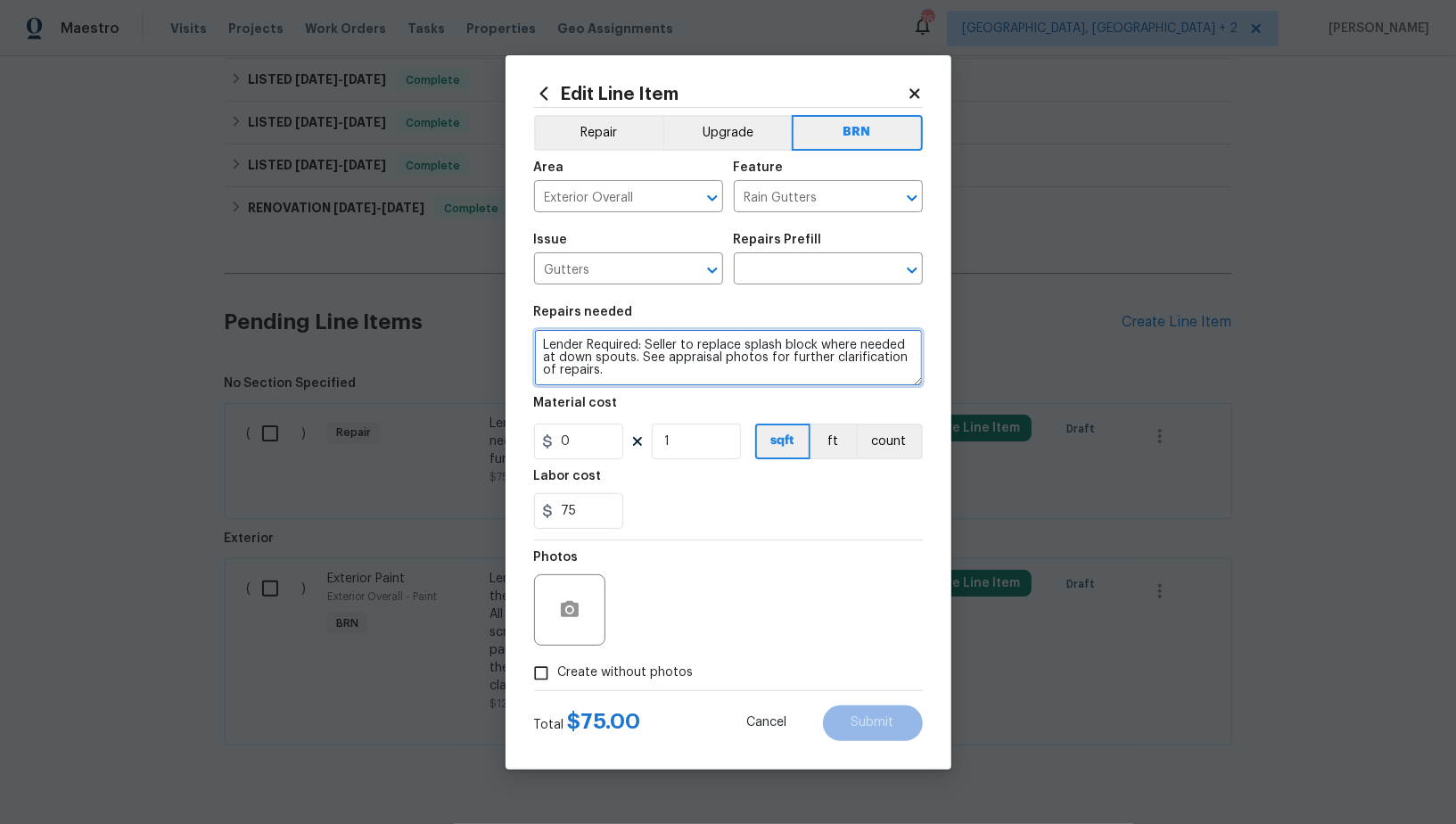
click at [760, 351] on textarea "Lender Required: Seller to replace splash block where needed at down spouts. Se…" at bounding box center [728, 358] width 388 height 57
click at [801, 277] on input "text" at bounding box center [803, 271] width 139 height 28
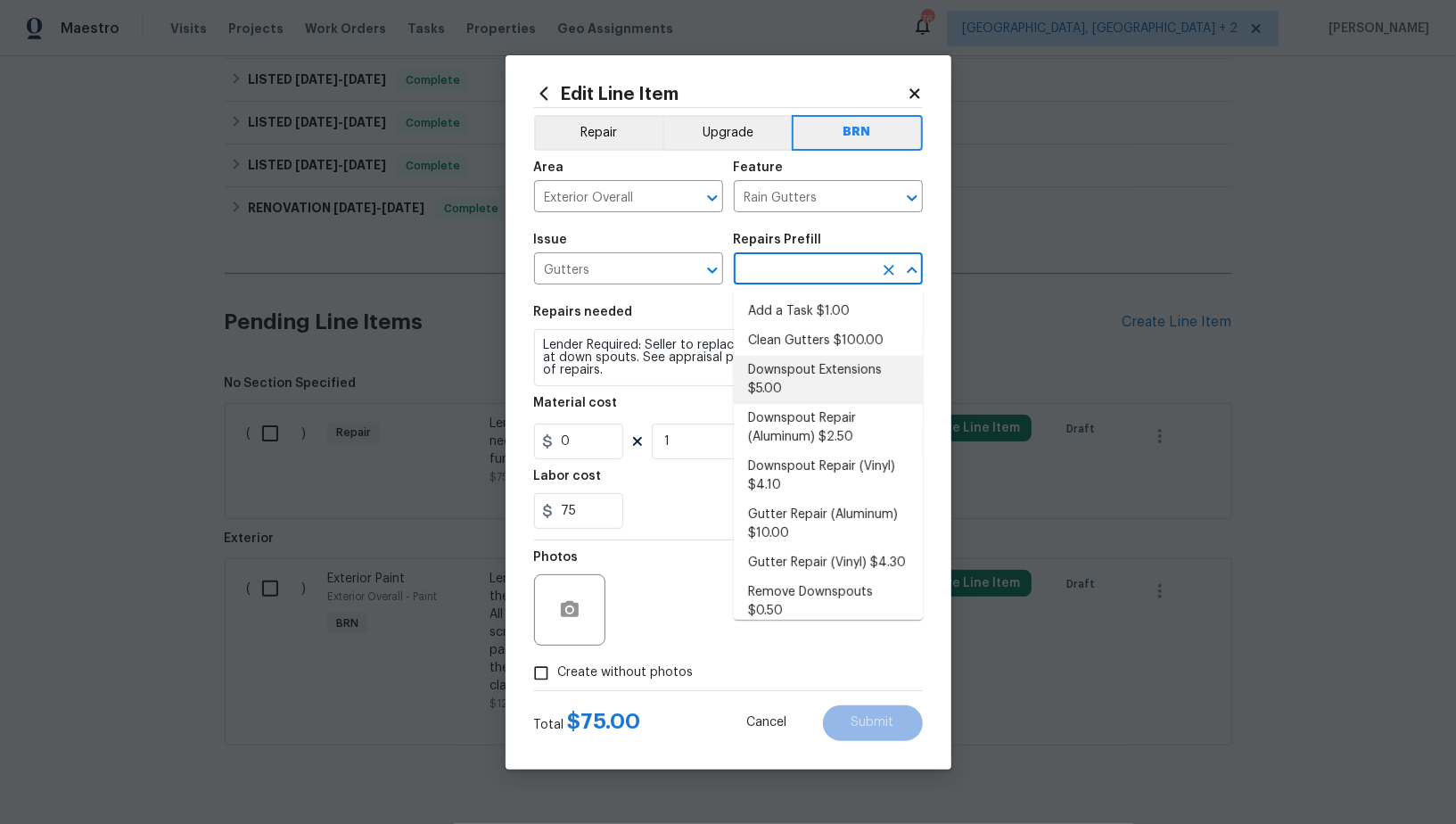
click at [814, 392] on li "Downspout Extensions $5.00" at bounding box center [828, 380] width 189 height 48
type input "[PERSON_NAME] and Trim"
type input "Downspout Extensions $5.00"
type textarea "Install downspout extensions (length to be determined by PM) on the existing do…"
type input "5"
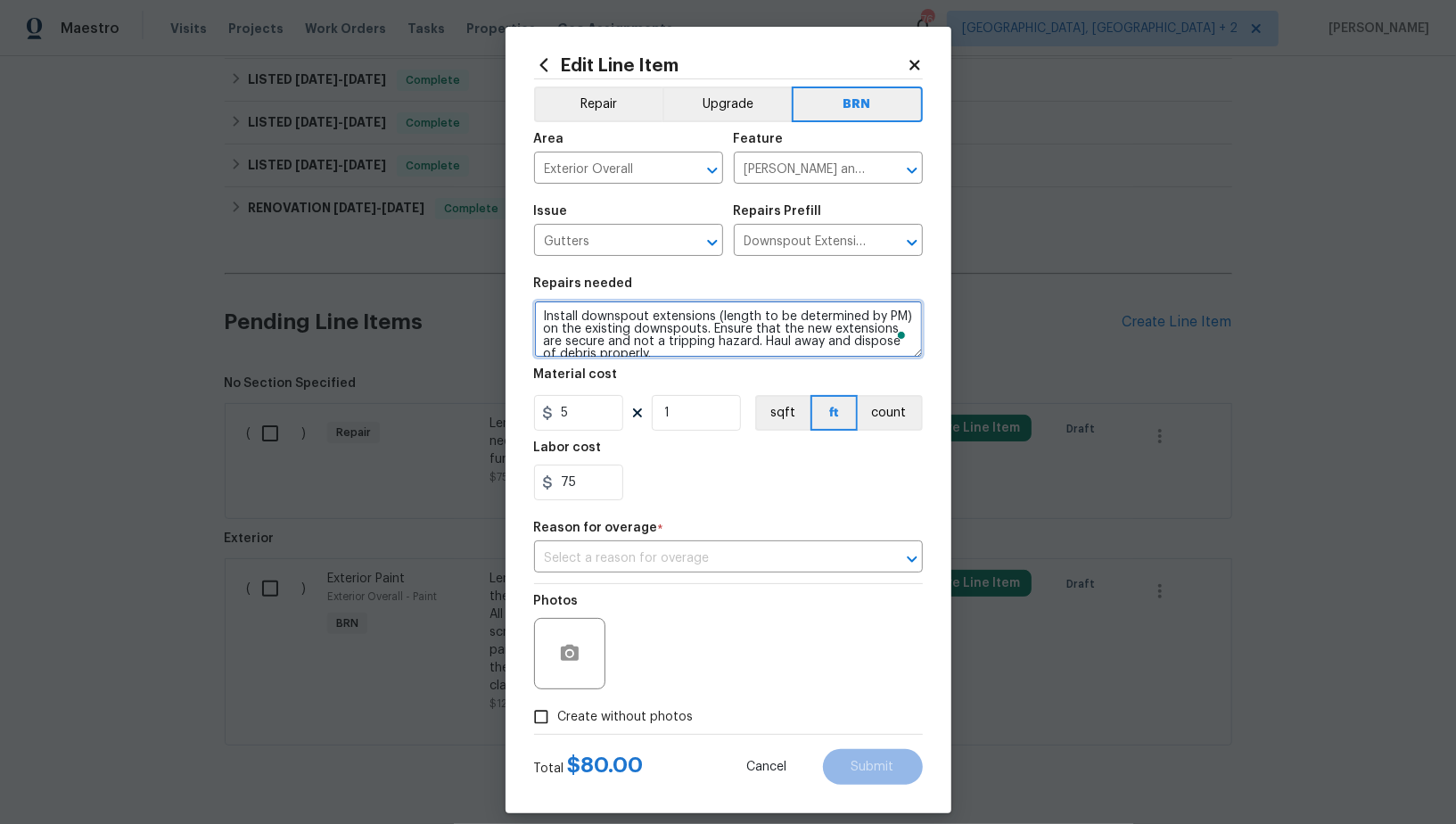
click at [746, 378] on section "Repairs needed Install downspout extensions (length to be determined by PM) on …" at bounding box center [728, 388] width 388 height 244
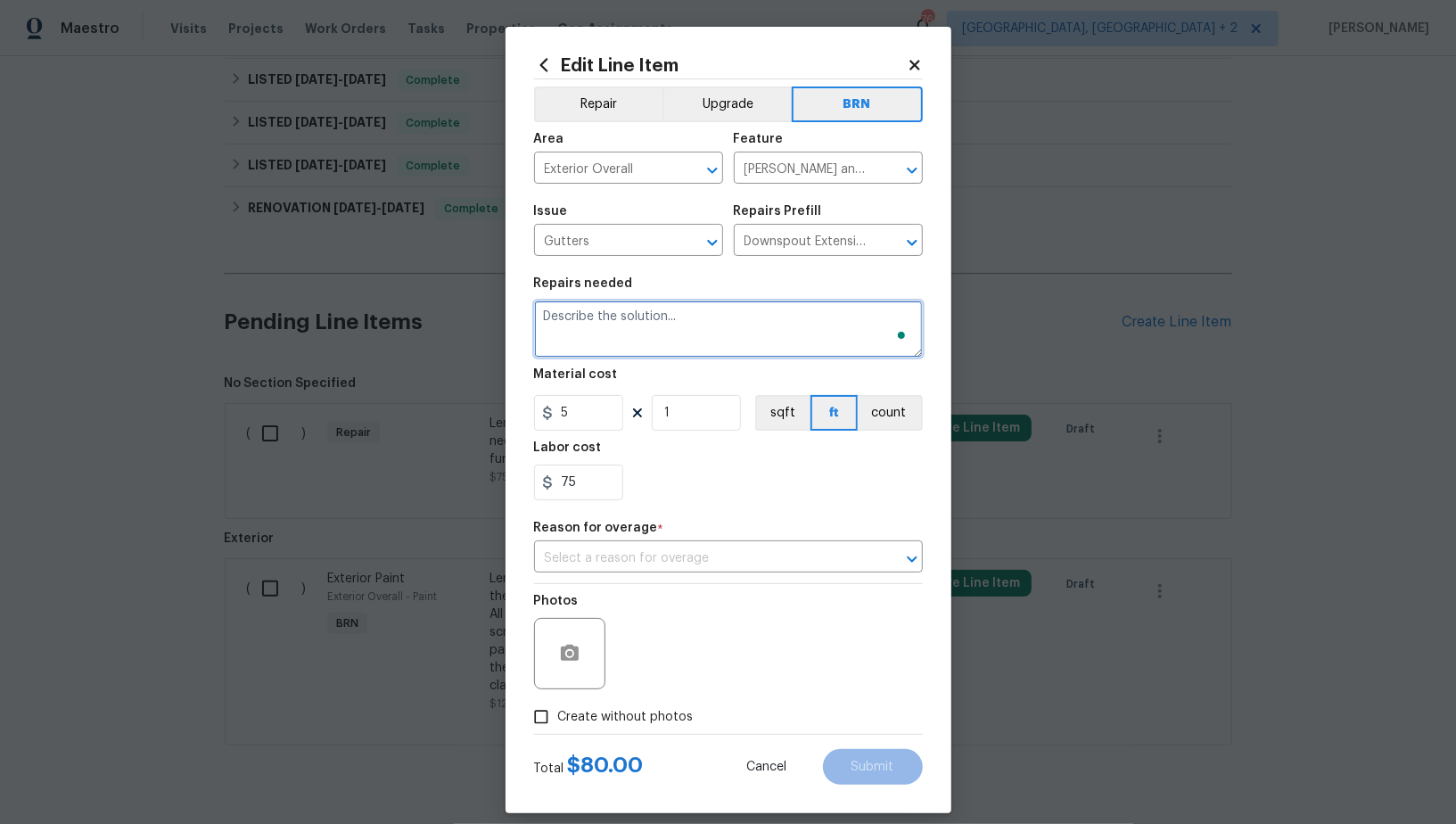
paste textarea "Lender Required: Seller to replace splash block where needed at down spouts. Se…"
type textarea "Lender Required: Seller to replace splash block where needed at down spouts. Se…"
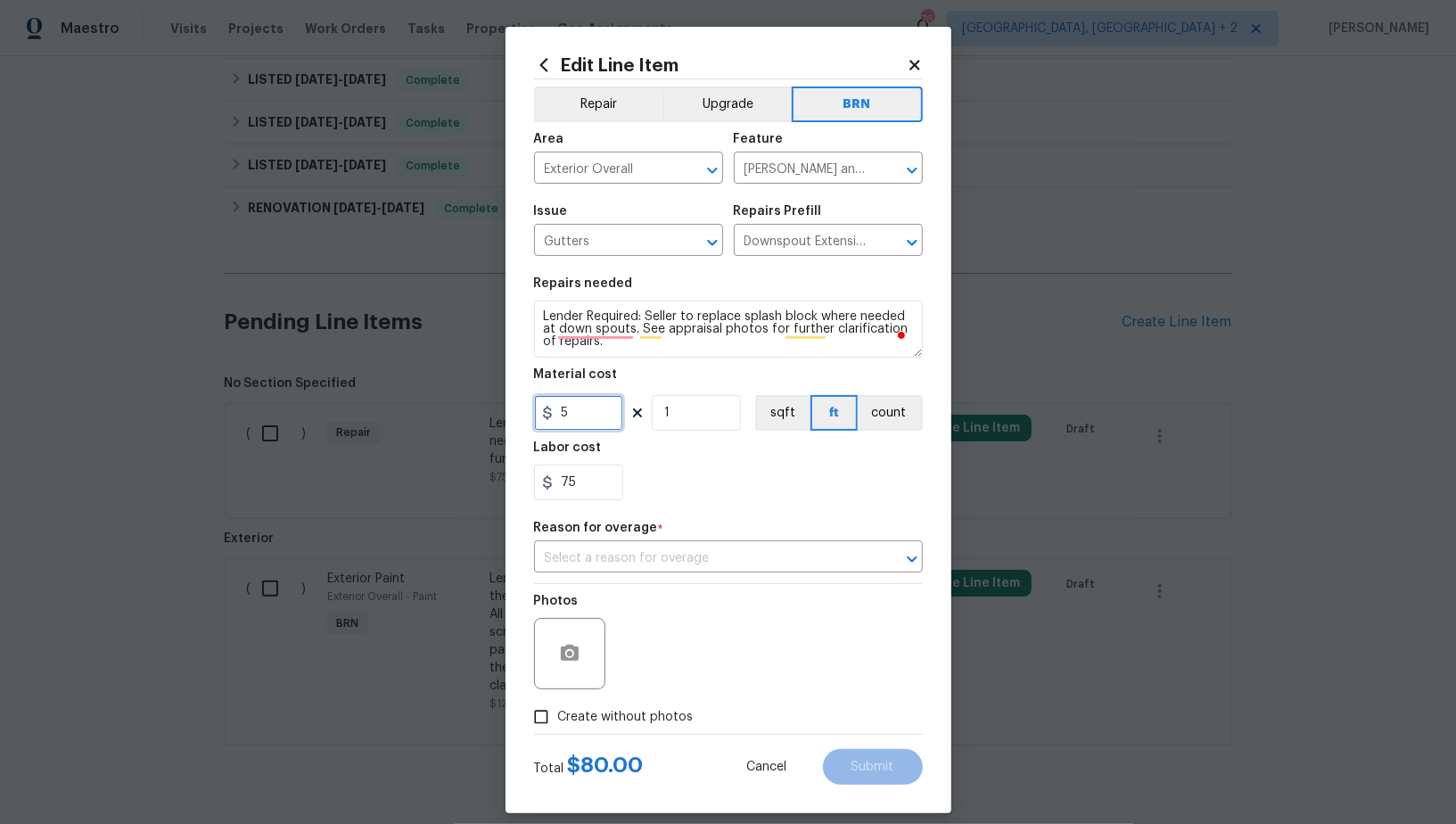
click at [606, 425] on input "5" at bounding box center [579, 412] width 89 height 36
click at [888, 166] on icon "Clear" at bounding box center [888, 170] width 18 height 18
type input "0"
type input "Eaves and Trimc"
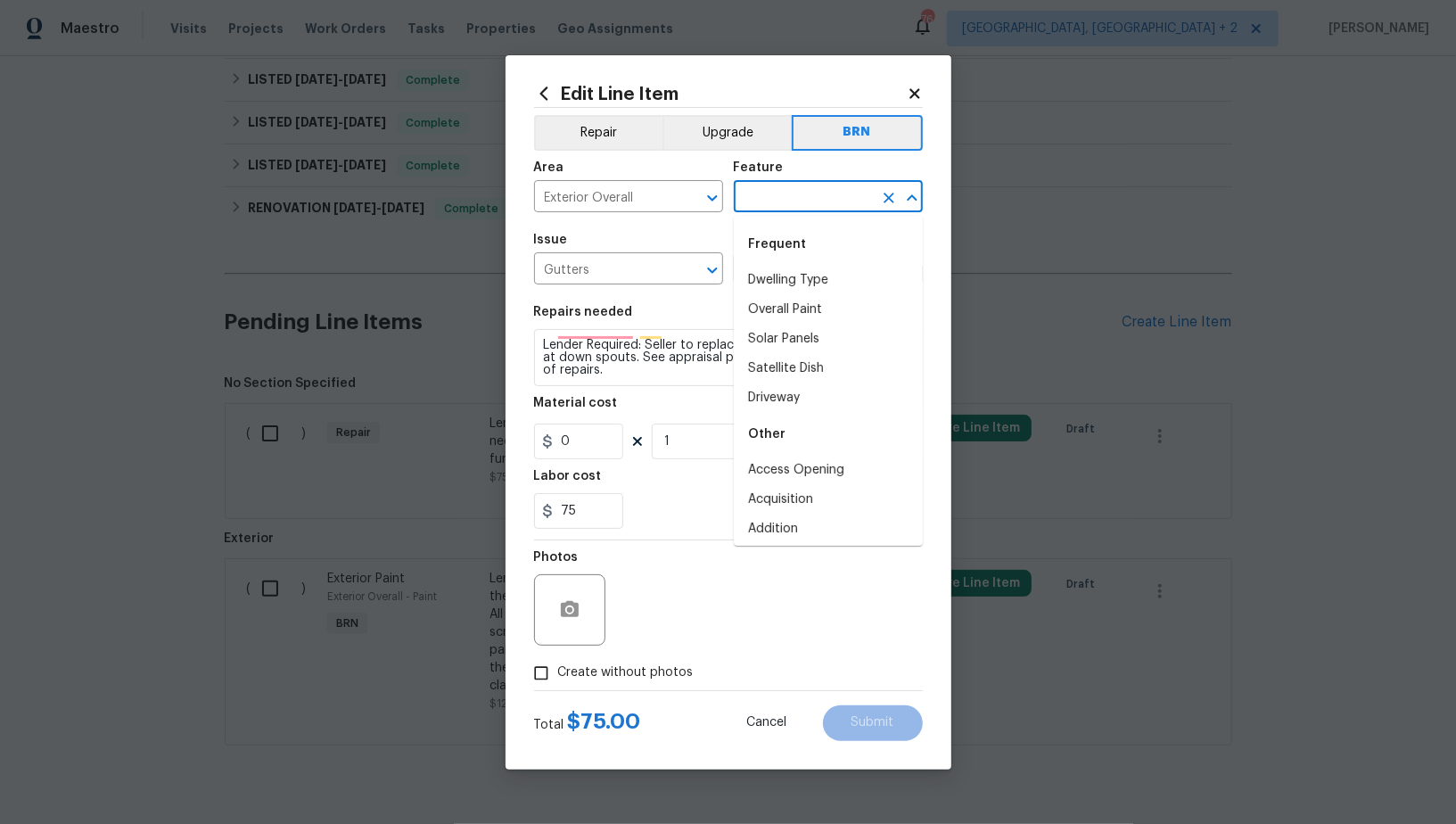
type input "c"
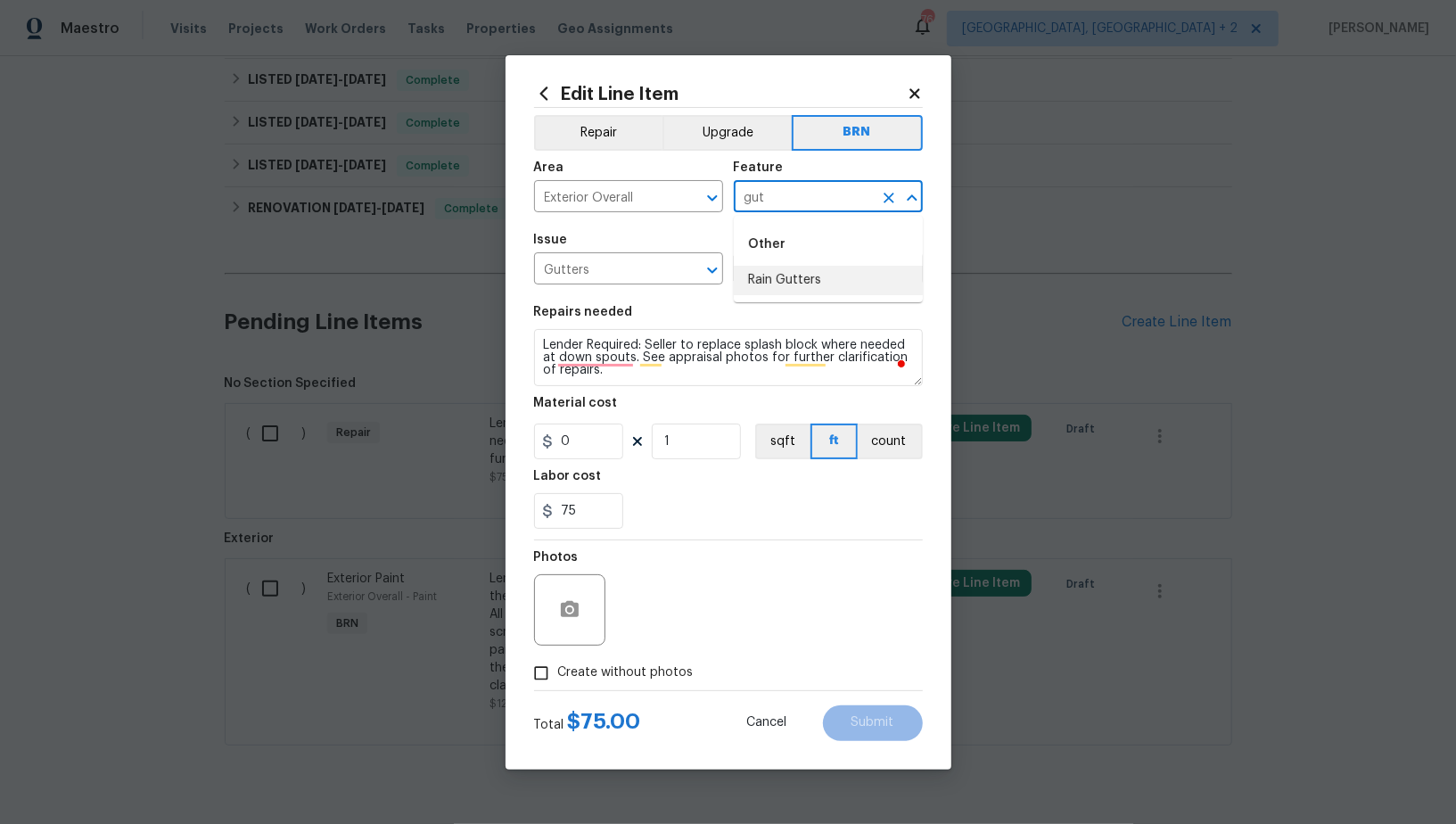
click at [829, 276] on li "Rain Gutters" at bounding box center [828, 280] width 189 height 30
type input "Rain Gutters"
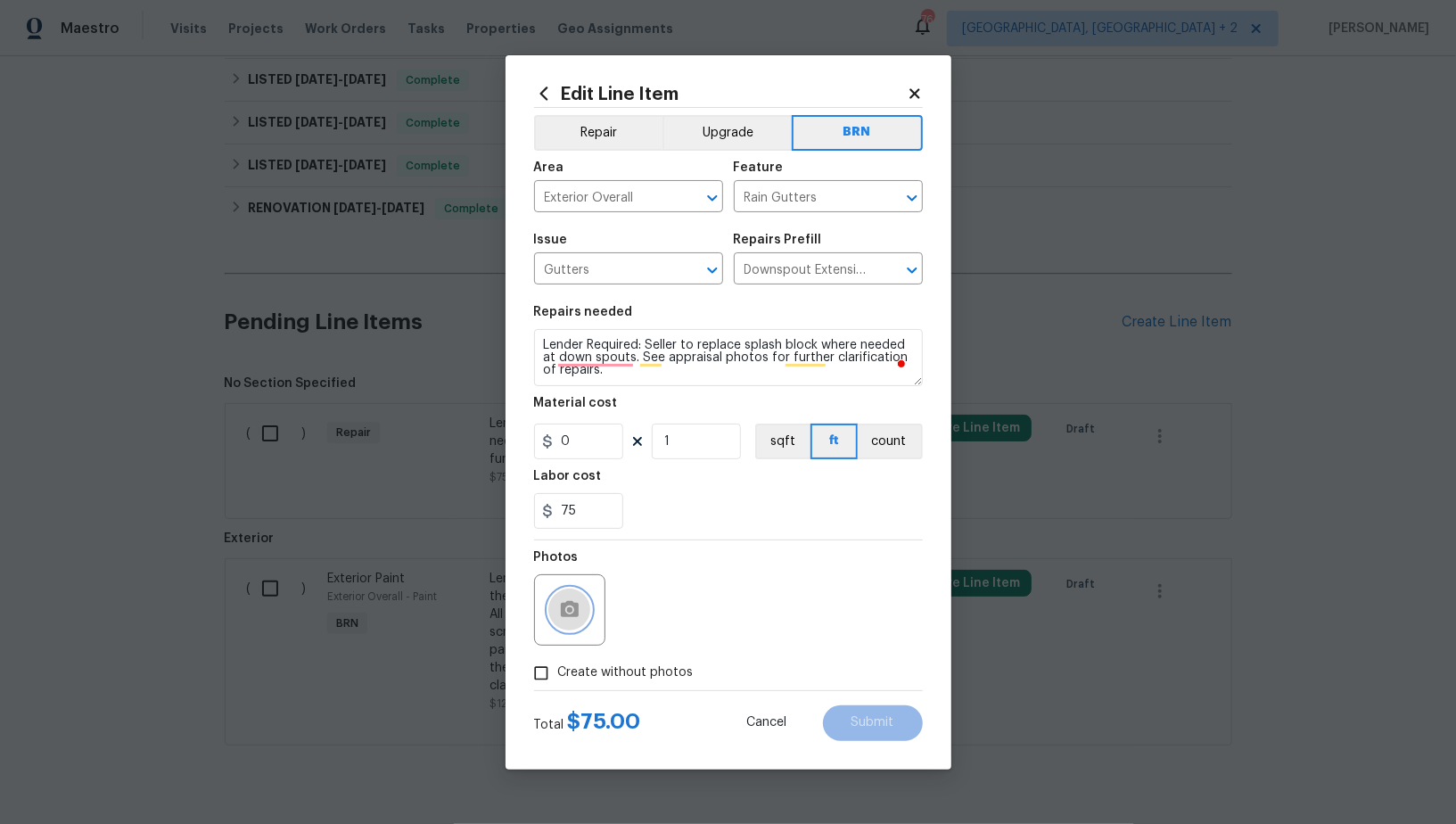
click at [576, 622] on button "button" at bounding box center [569, 609] width 43 height 43
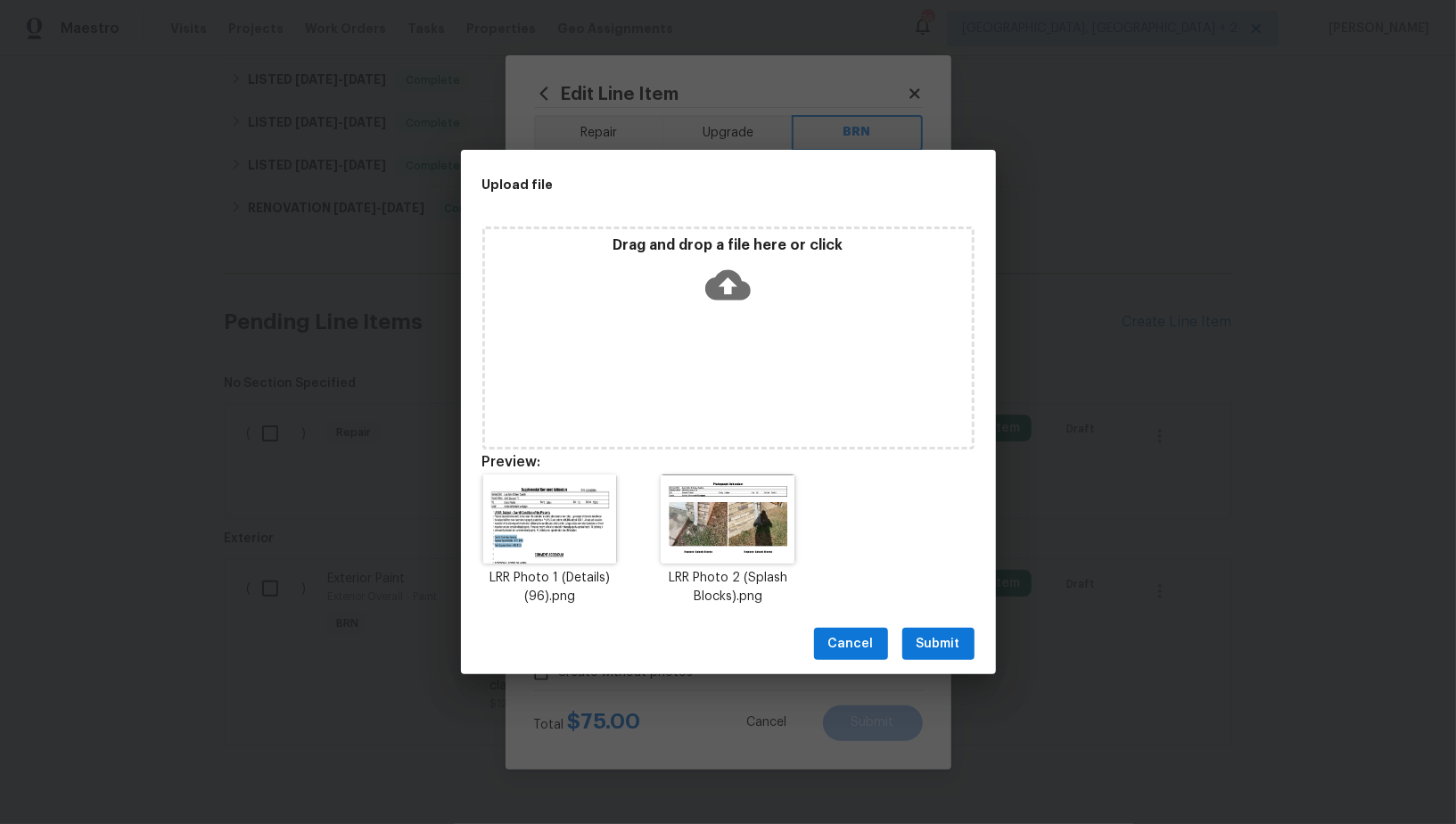
click at [924, 635] on span "Submit" at bounding box center [937, 645] width 43 height 22
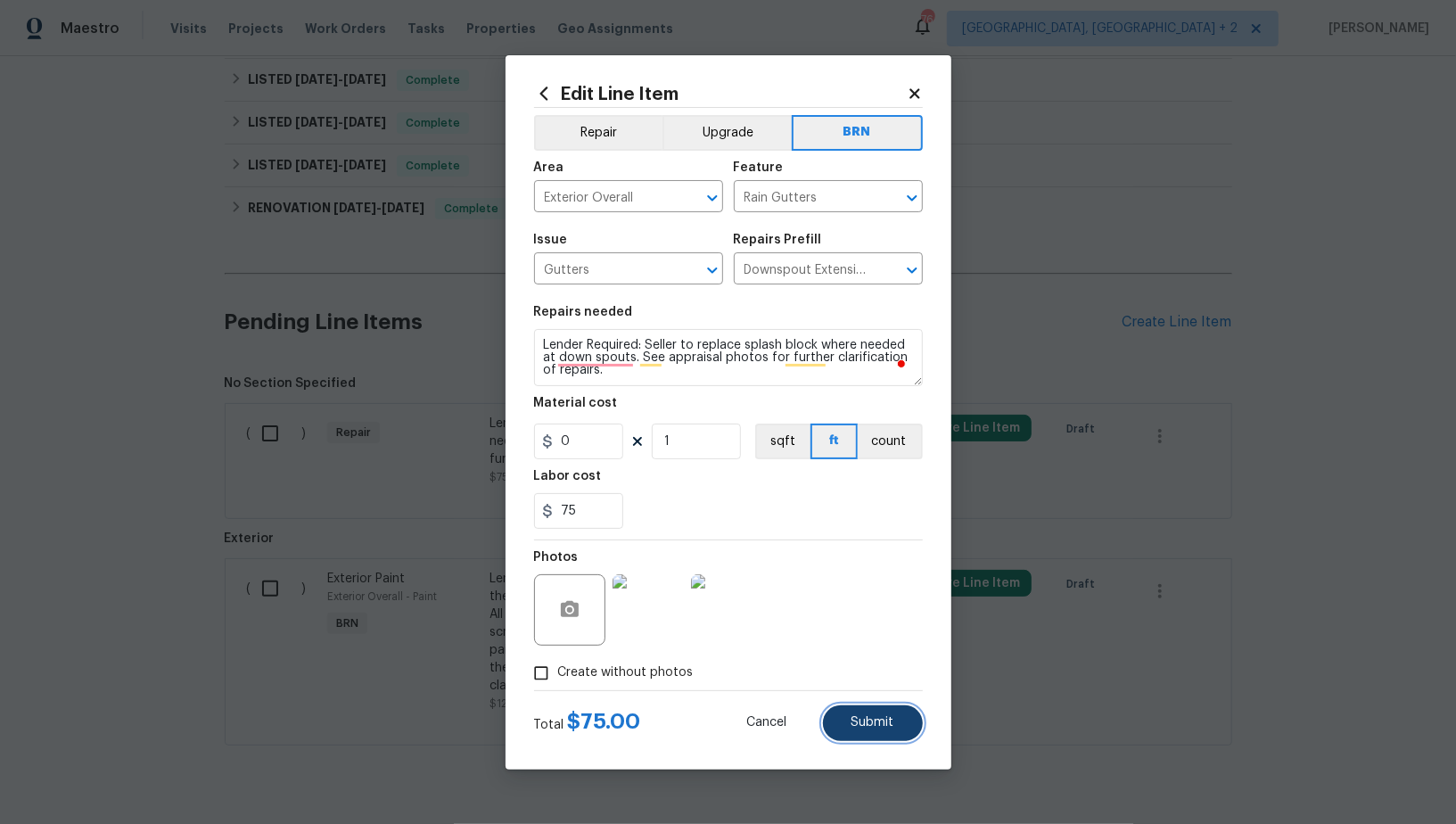
click at [906, 724] on button "Submit" at bounding box center [873, 723] width 100 height 36
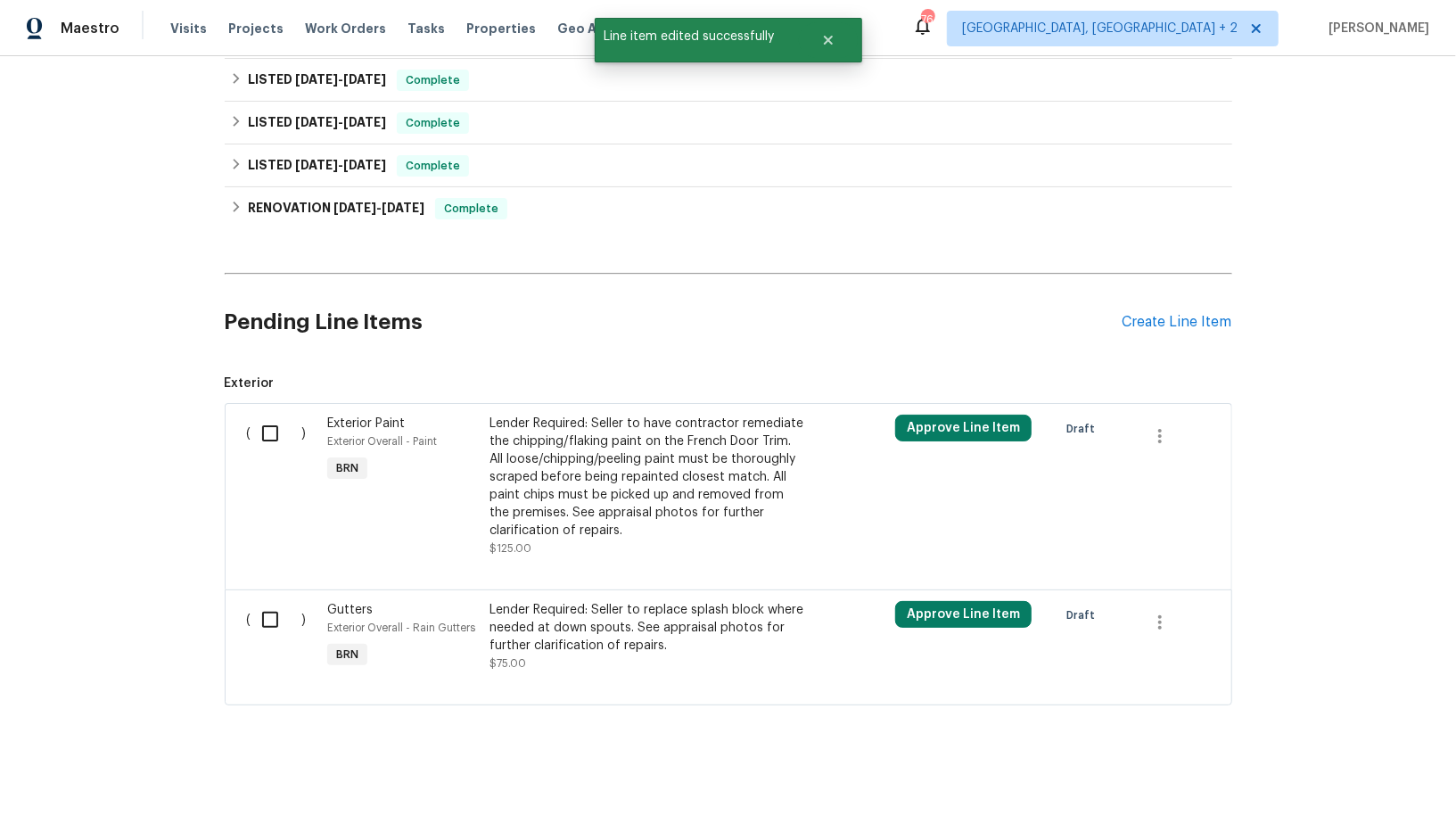
click at [255, 448] on input "checkbox" at bounding box center [276, 433] width 51 height 37
checkbox input "true"
click at [274, 613] on input "checkbox" at bounding box center [276, 620] width 51 height 37
checkbox input "true"
click at [1319, 769] on span "Create Work Order" at bounding box center [1353, 780] width 118 height 22
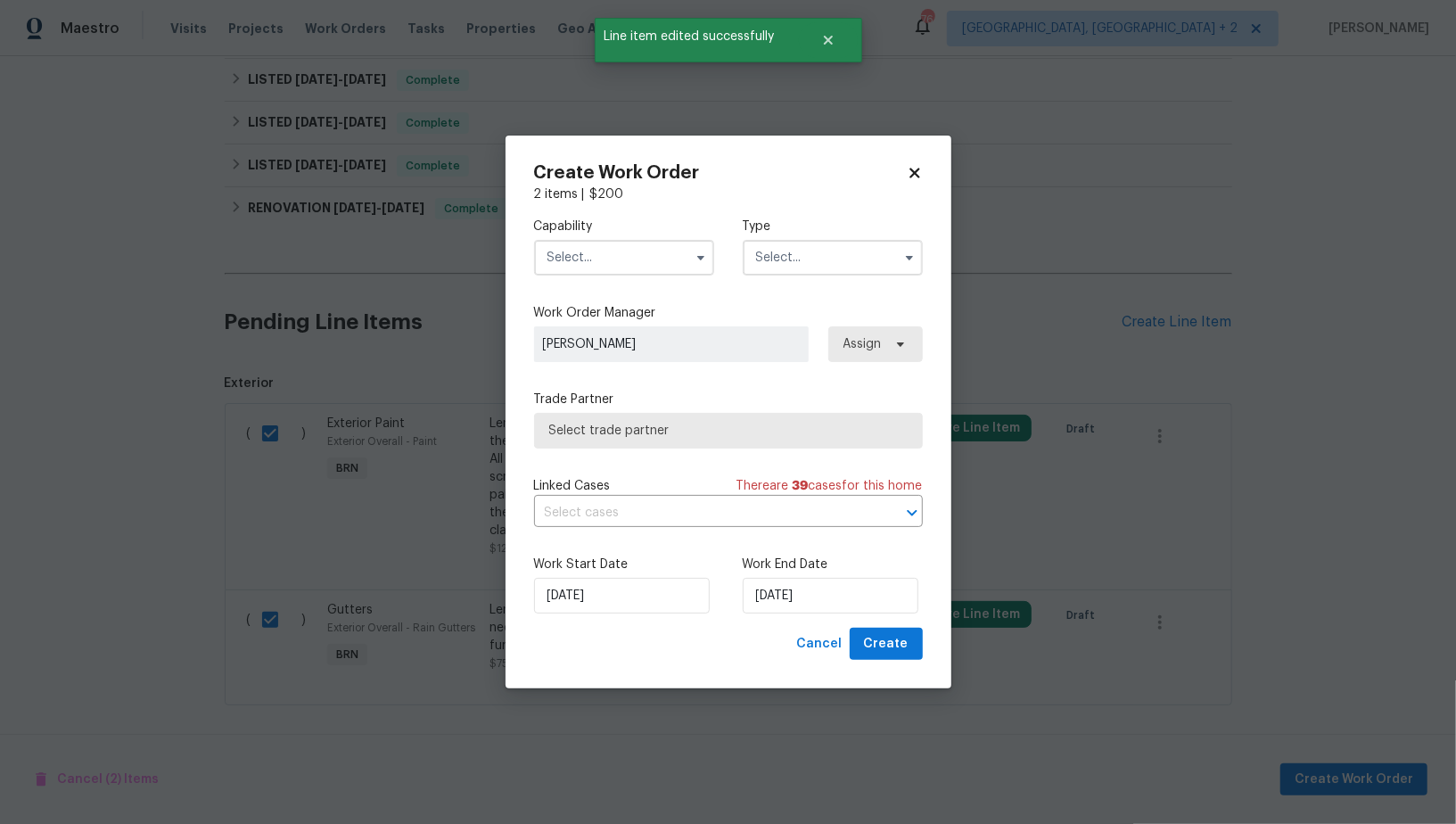
click at [631, 228] on label "Capability" at bounding box center [624, 226] width 180 height 18
click at [631, 250] on input "text" at bounding box center [624, 257] width 180 height 36
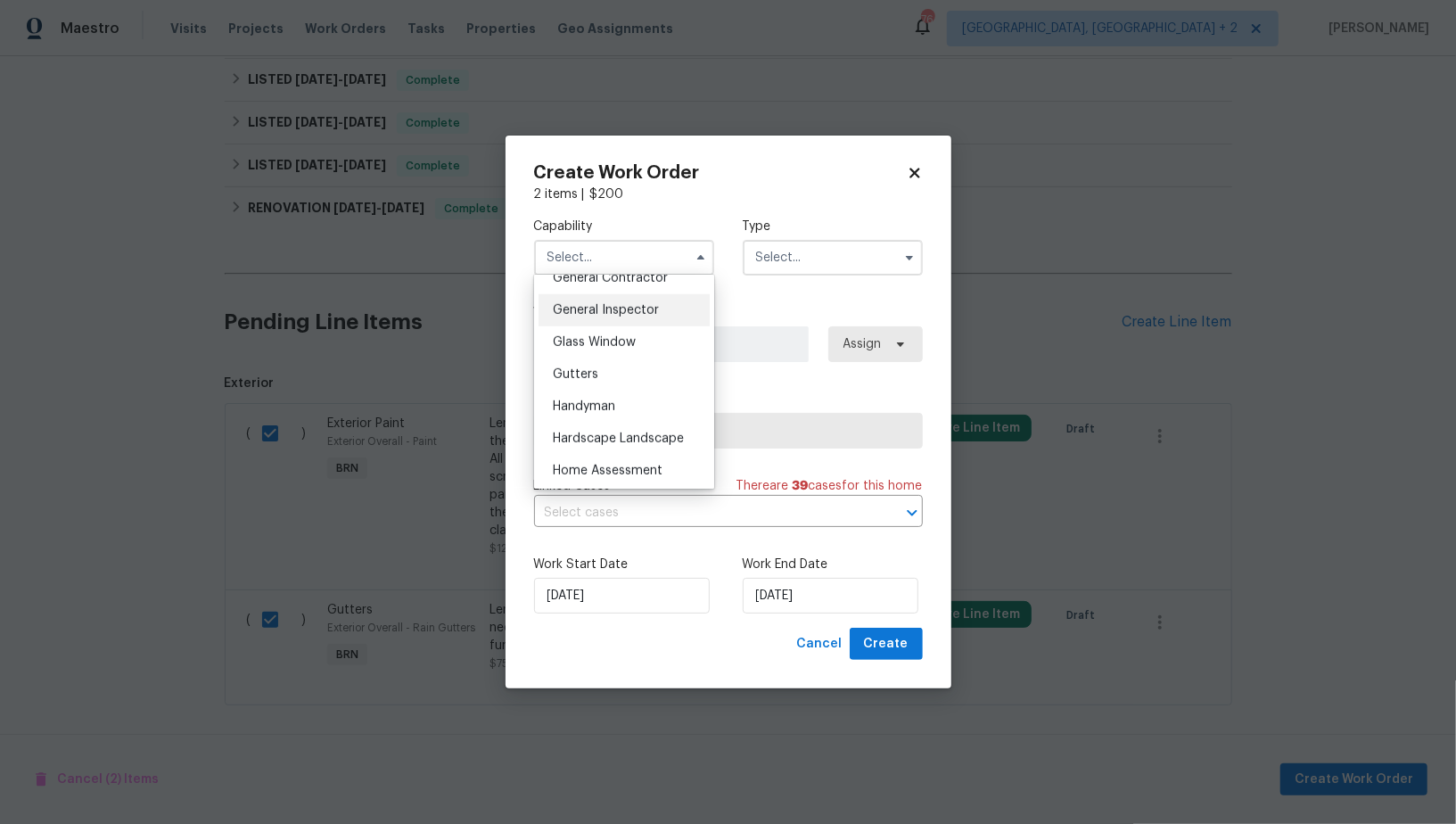
scroll to position [872, 0]
click at [612, 398] on span "Handyman" at bounding box center [583, 403] width 62 height 12
type input "Handyman"
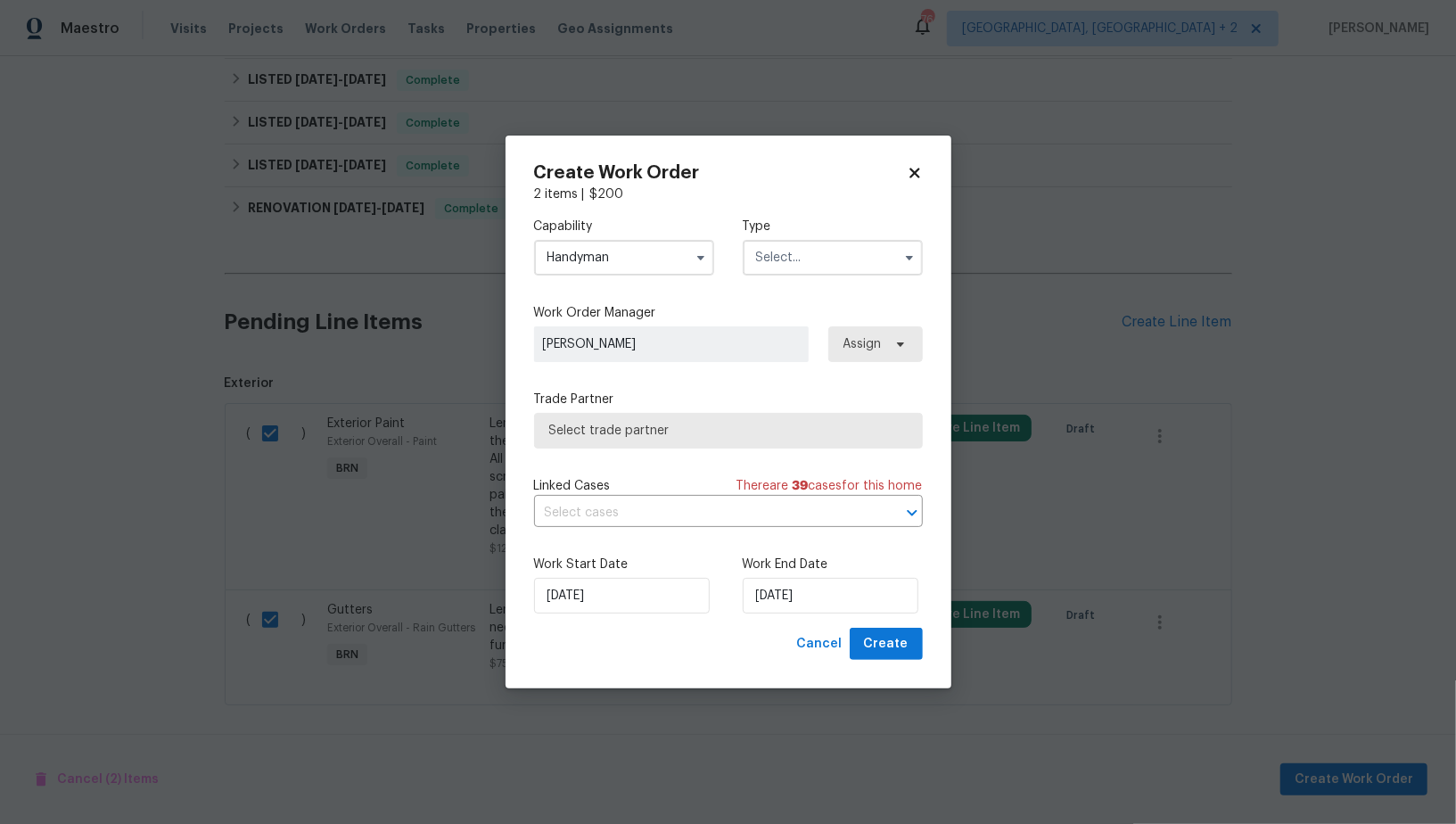
click at [826, 240] on div at bounding box center [832, 257] width 180 height 36
click at [824, 248] on input "text" at bounding box center [832, 257] width 180 height 36
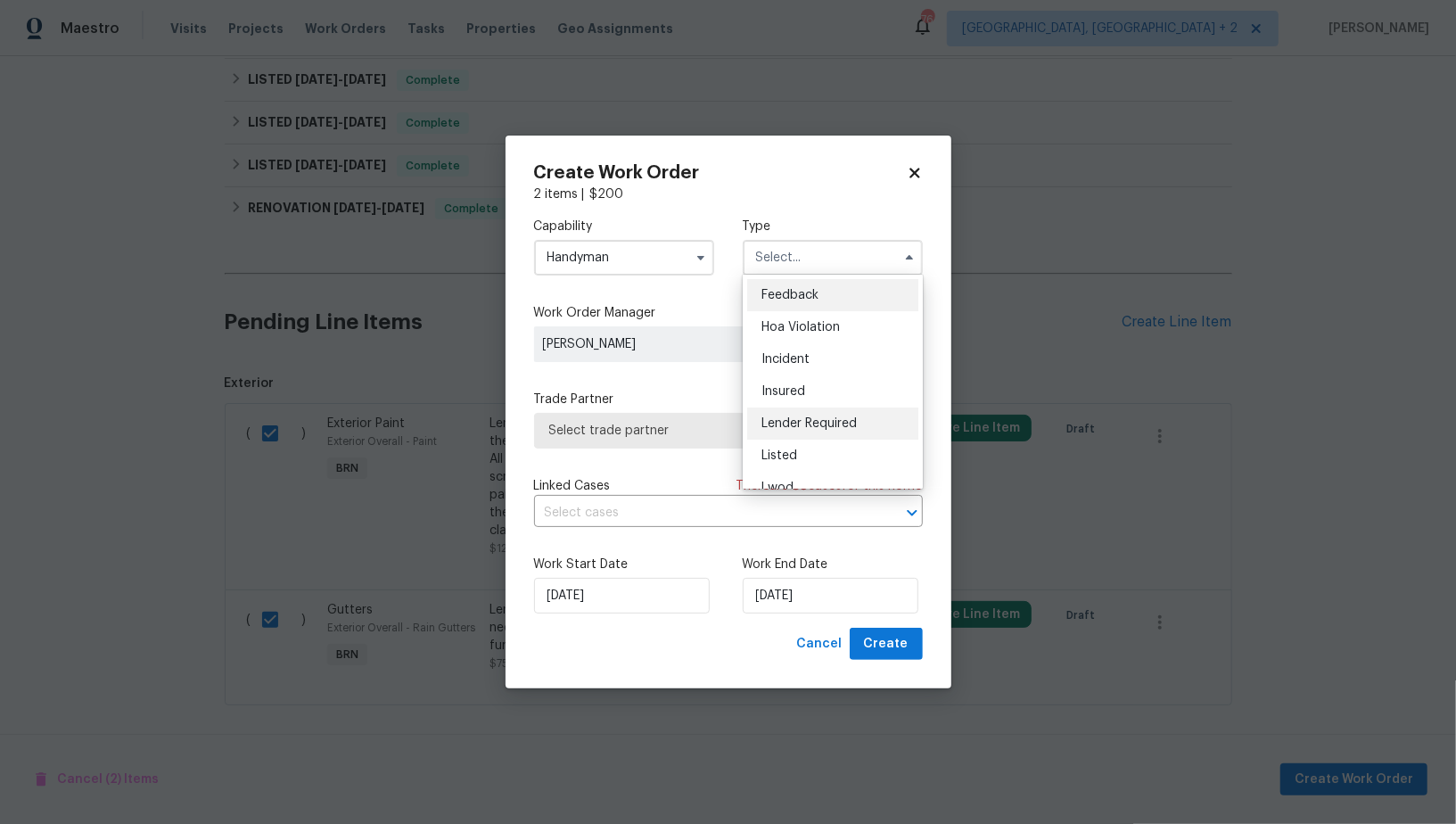
click at [827, 422] on span "Lender Required" at bounding box center [808, 423] width 95 height 12
type input "Lender Required"
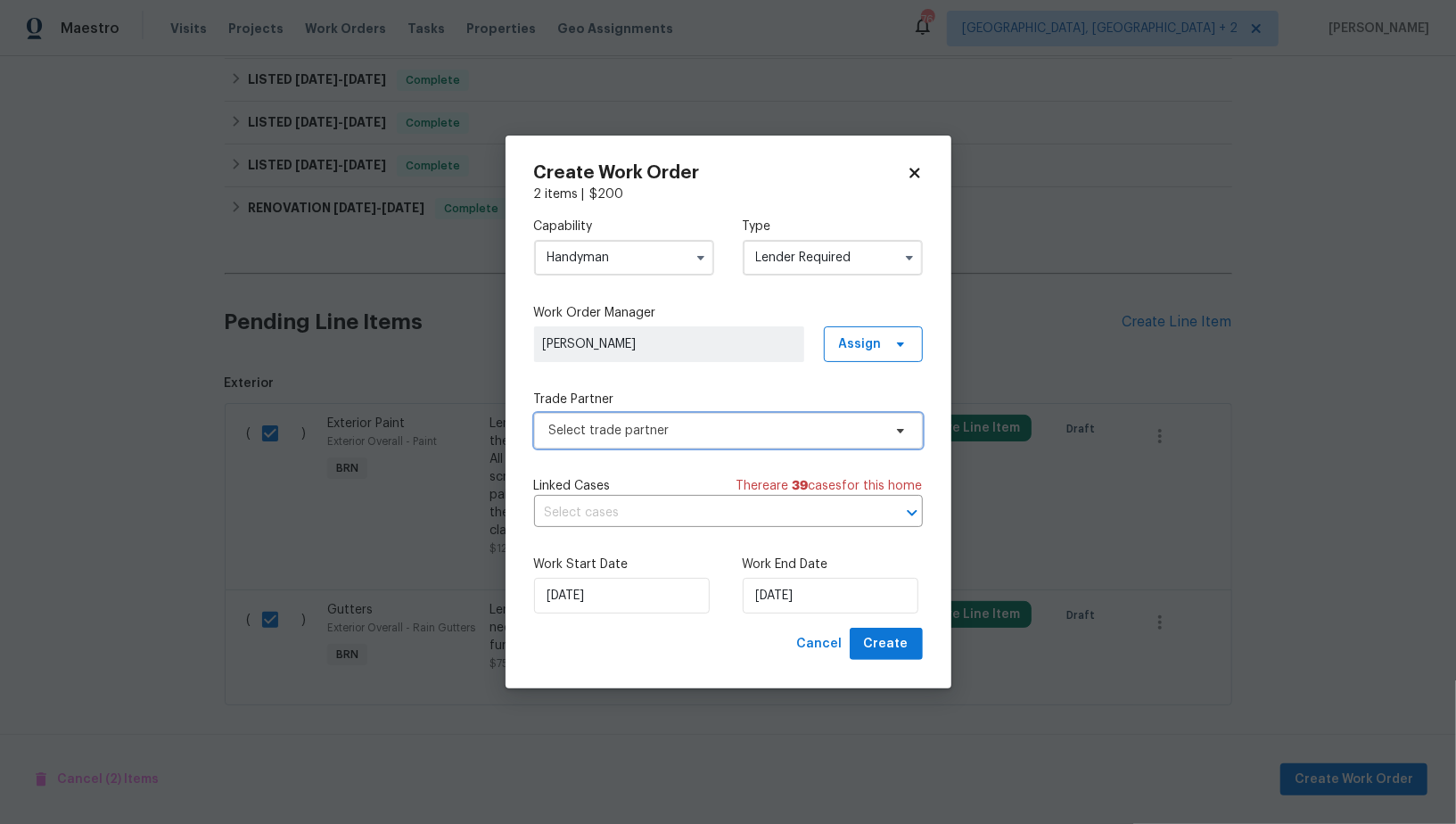
click at [722, 429] on span "Select trade partner" at bounding box center [716, 430] width 333 height 18
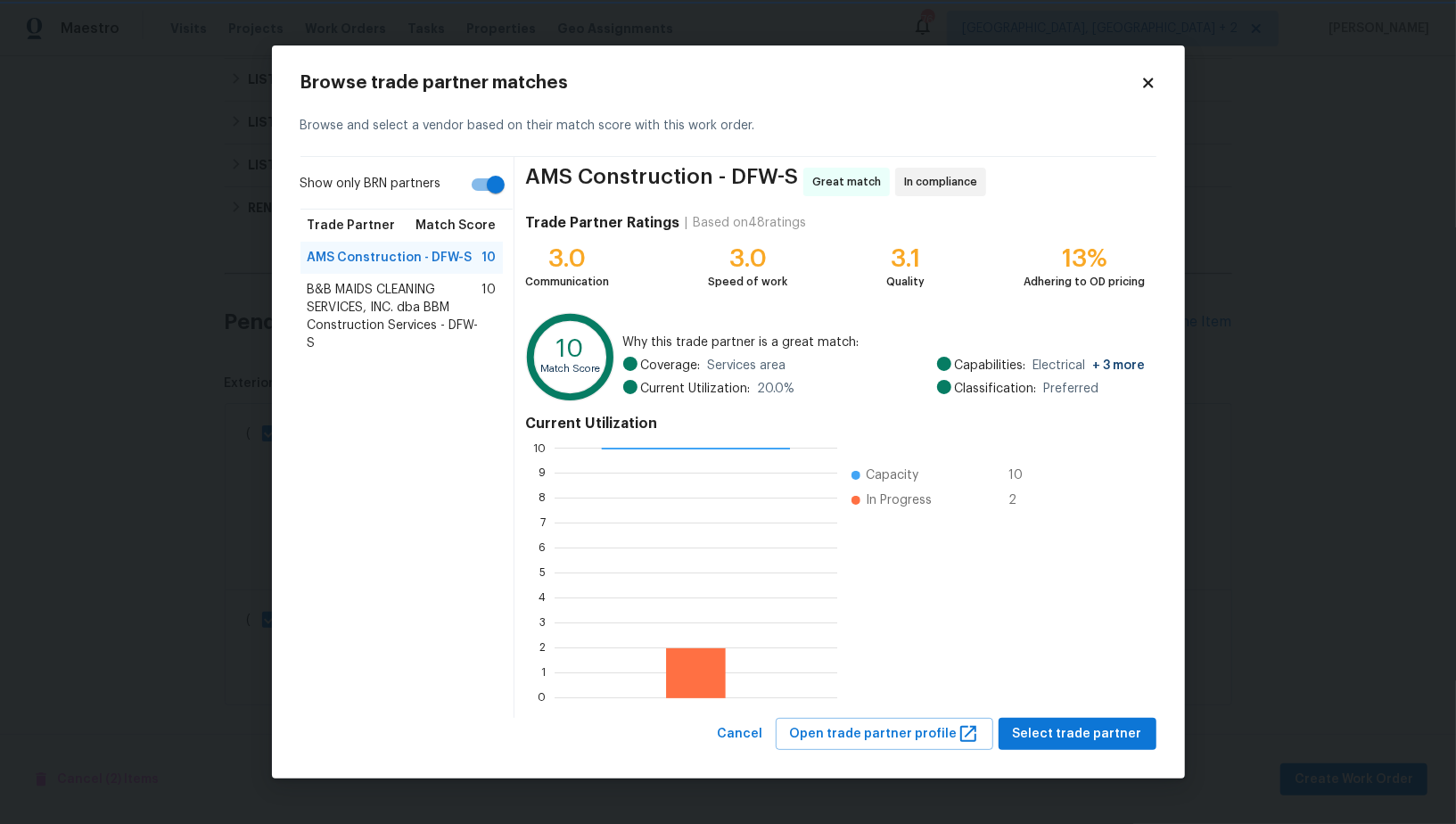
scroll to position [2, 1]
click at [478, 203] on label "Show only BRN partners" at bounding box center [407, 188] width 213 height 42
click at [478, 202] on input "Show only BRN partners" at bounding box center [496, 184] width 102 height 34
checkbox input "false"
click at [1061, 738] on span "Select trade partner" at bounding box center [1077, 734] width 129 height 22
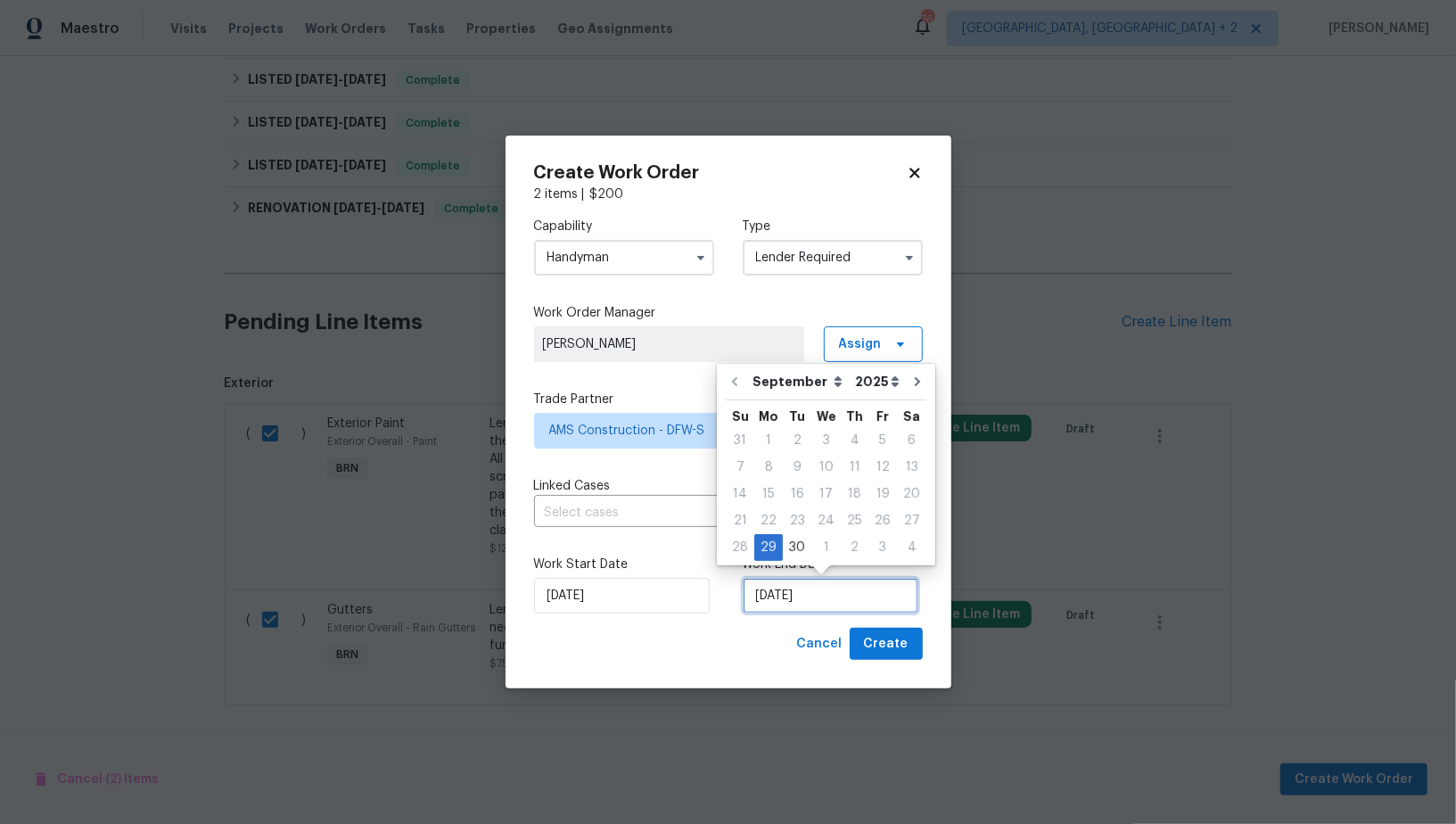
click at [781, 598] on input "[DATE]" at bounding box center [830, 596] width 176 height 36
click at [802, 551] on div "30" at bounding box center [797, 547] width 29 height 25
type input "[DATE]"
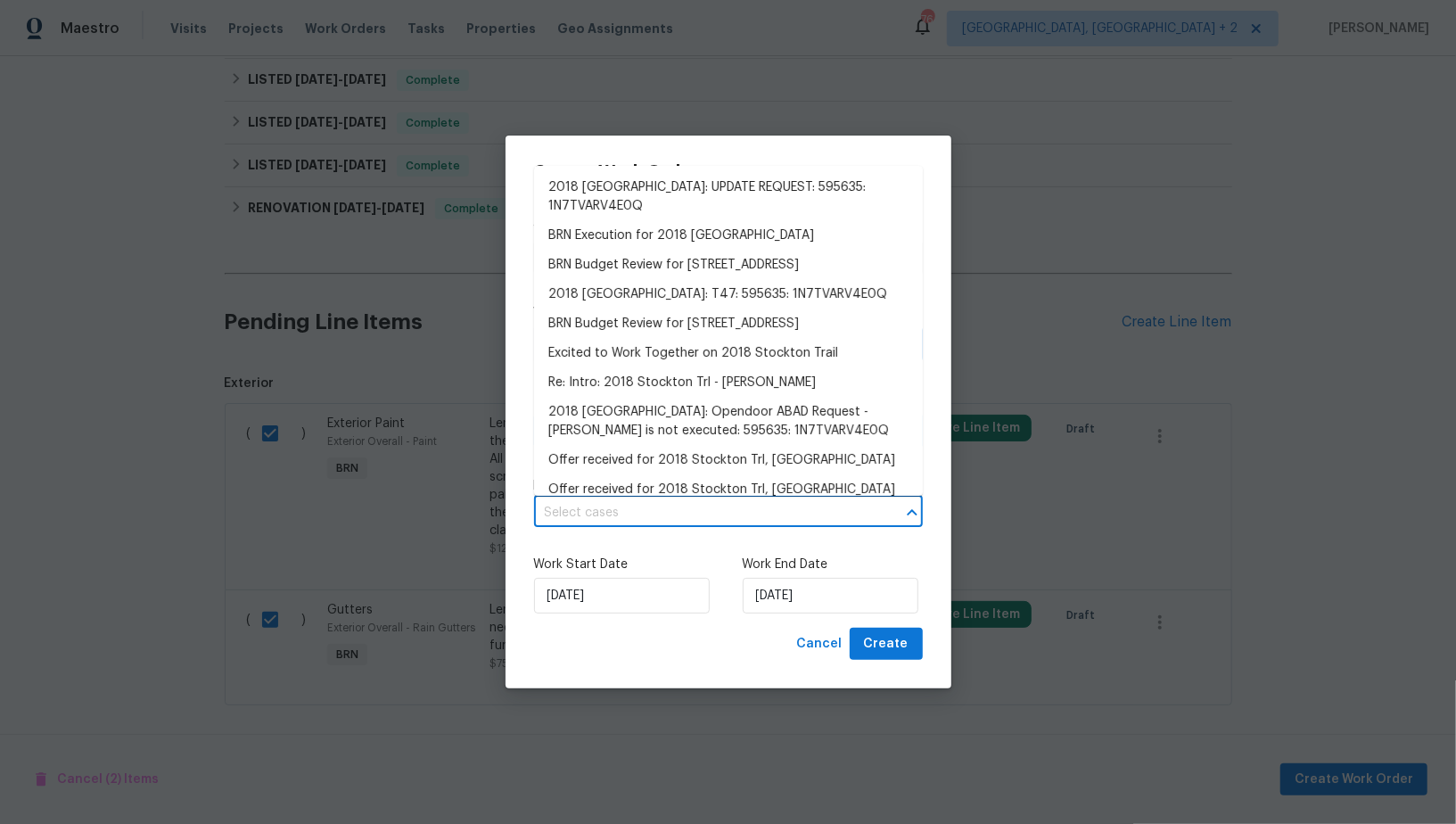
click at [717, 510] on input "text" at bounding box center [704, 513] width 338 height 28
click at [692, 236] on li "BRN Execution for 2018 Stockton Trl, Grand Prairie, TX 75052" at bounding box center [728, 236] width 388 height 30
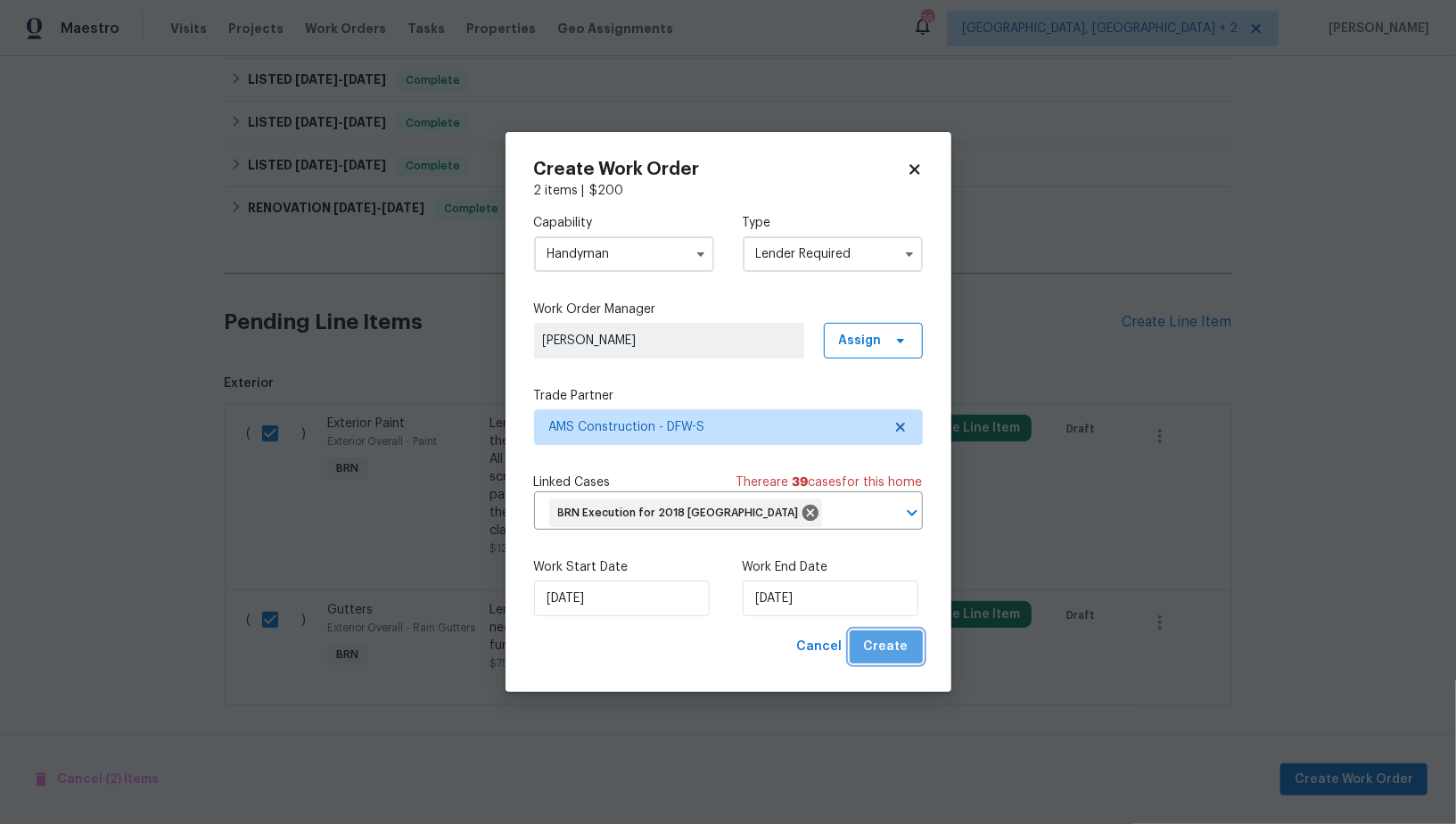
click at [896, 658] on span "Create" at bounding box center [886, 646] width 44 height 22
checkbox input "false"
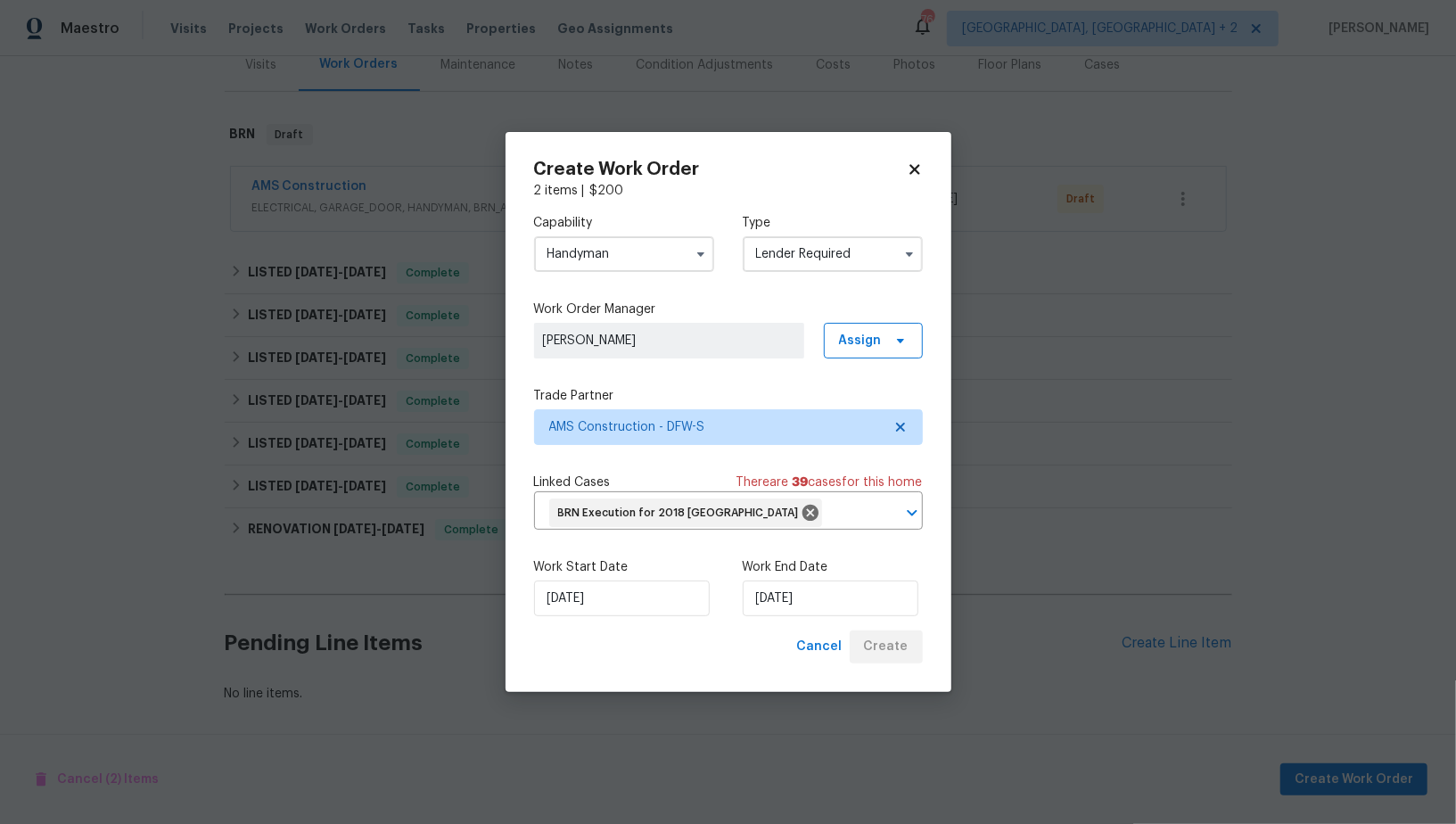
scroll to position [229, 0]
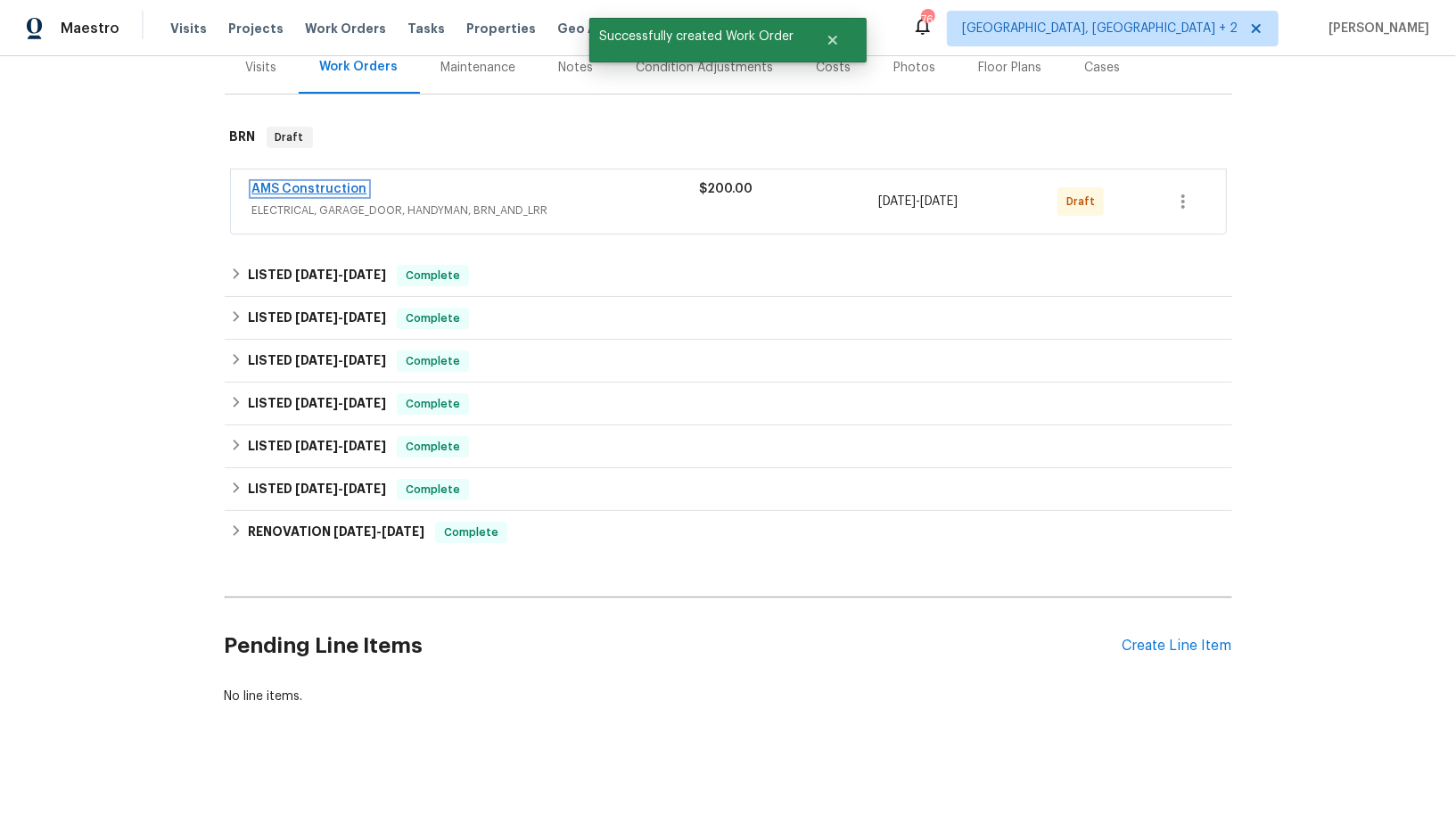
click at [318, 189] on link "AMS Construction" at bounding box center [310, 189] width 115 height 12
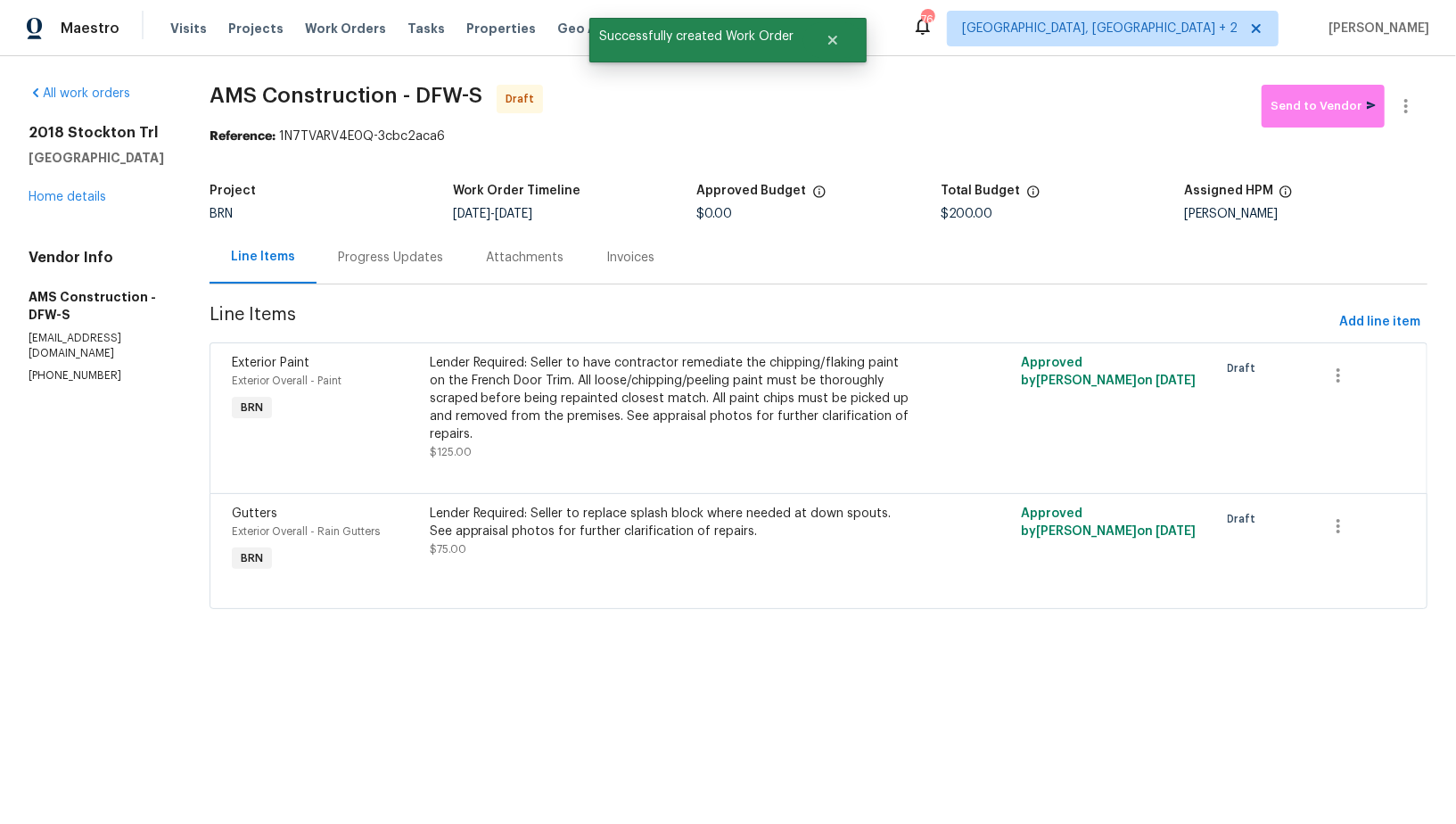
click at [395, 256] on div "Progress Updates" at bounding box center [390, 257] width 105 height 18
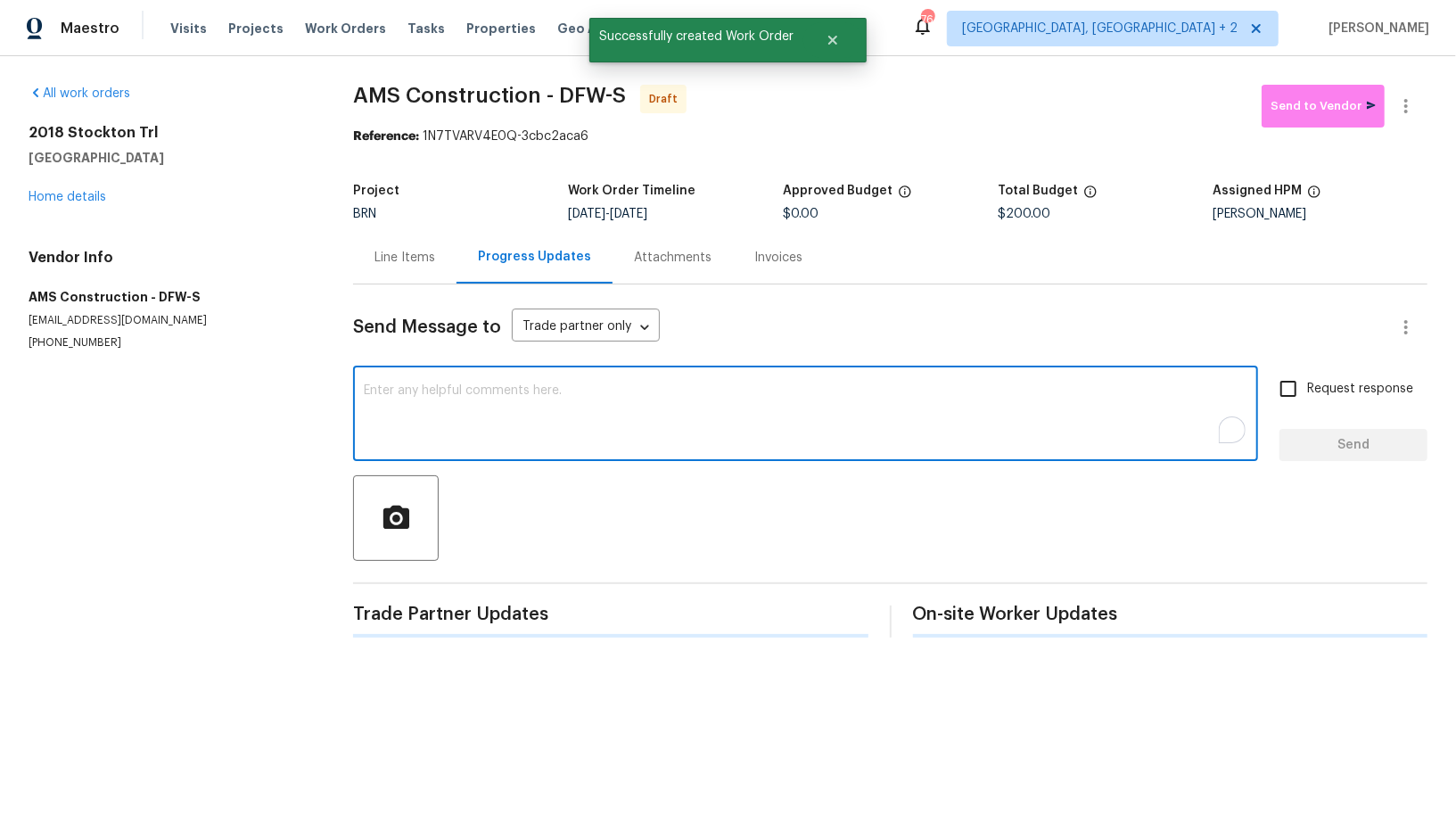
click at [568, 436] on textarea "To enrich screen reader interactions, please activate Accessibility in Grammarl…" at bounding box center [805, 415] width 884 height 62
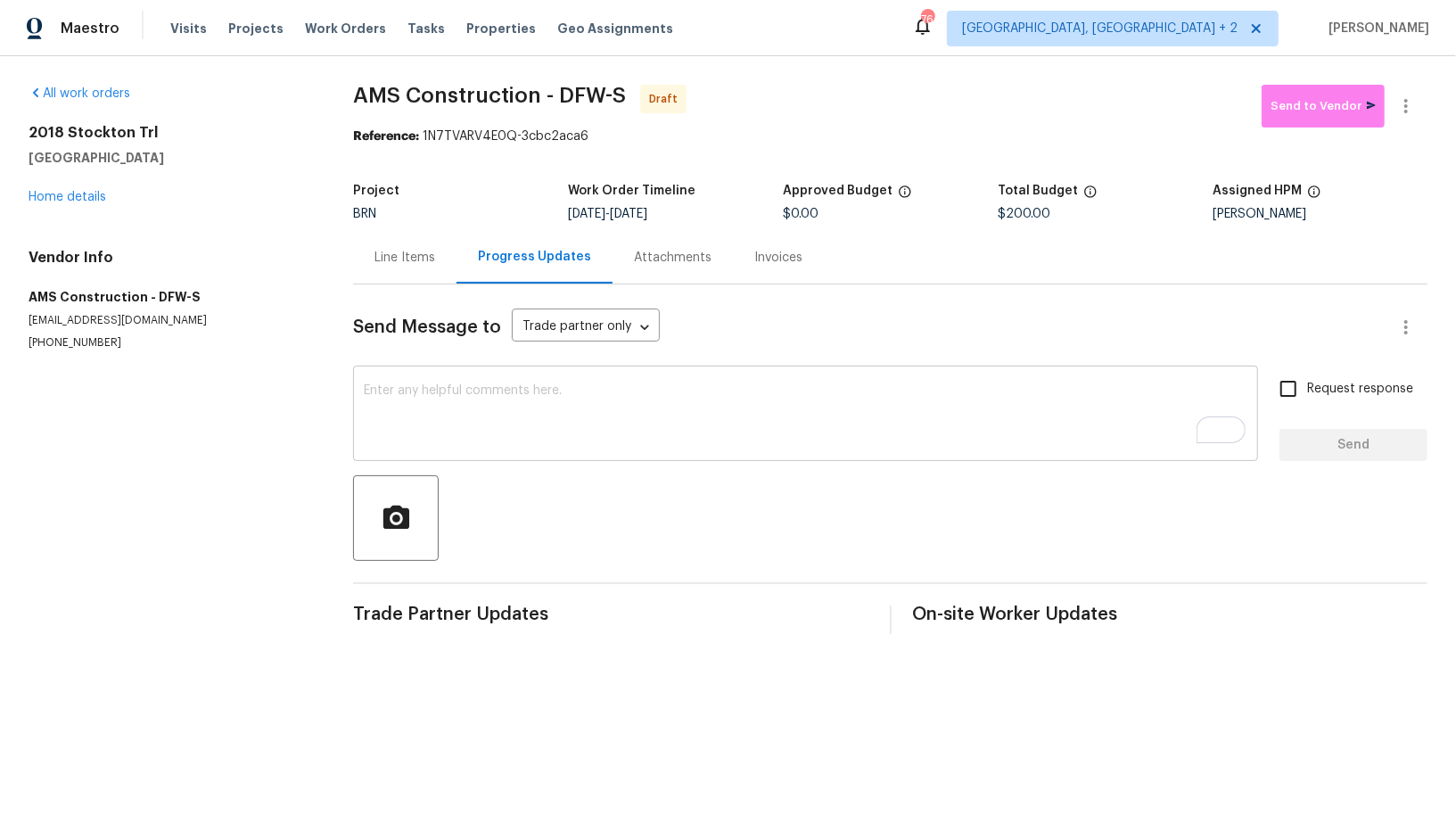
click at [497, 398] on textarea "To enrich screen reader interactions, please activate Accessibility in Grammarl…" at bounding box center [805, 415] width 884 height 62
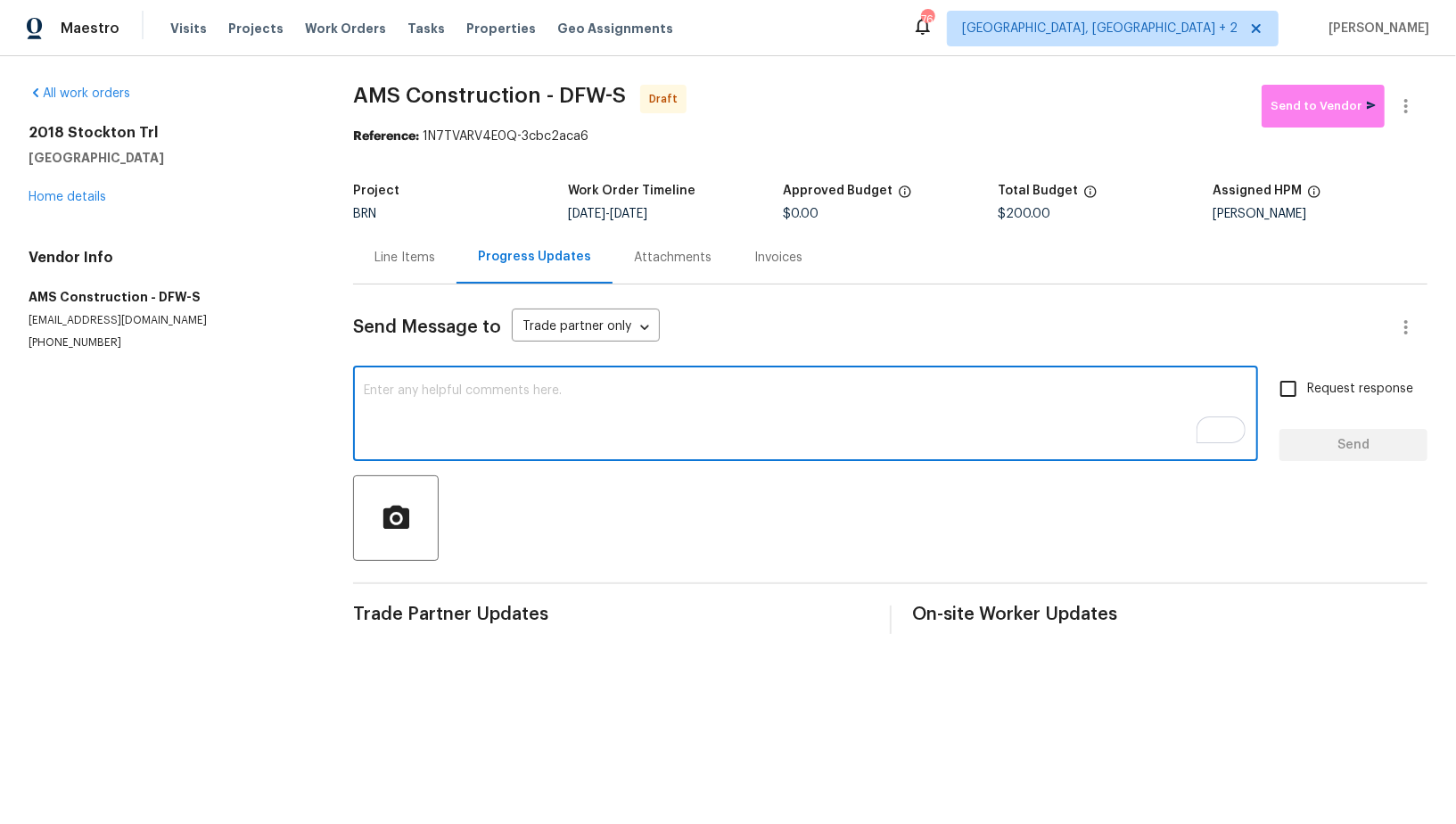
paste textarea "Hi, I'm Padmapriya from Opendoor. Just wanted to check if you received the WO f…"
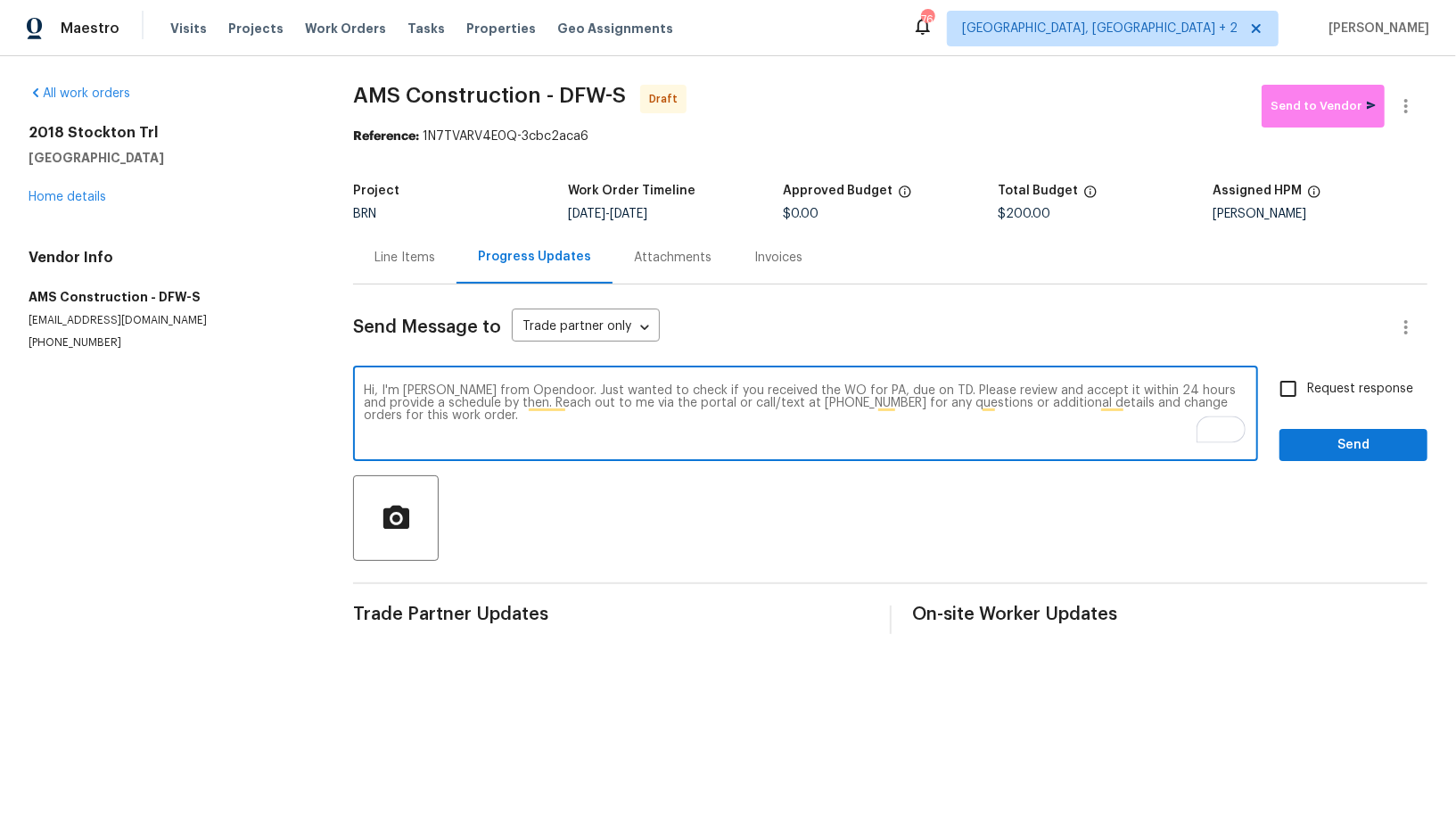
click at [868, 390] on textarea "Hi, I'm Padmapriya from Opendoor. Just wanted to check if you received the WO f…" at bounding box center [805, 415] width 884 height 62
paste textarea "2018 Stockton Trl, Grand Prairie, TX 75052"
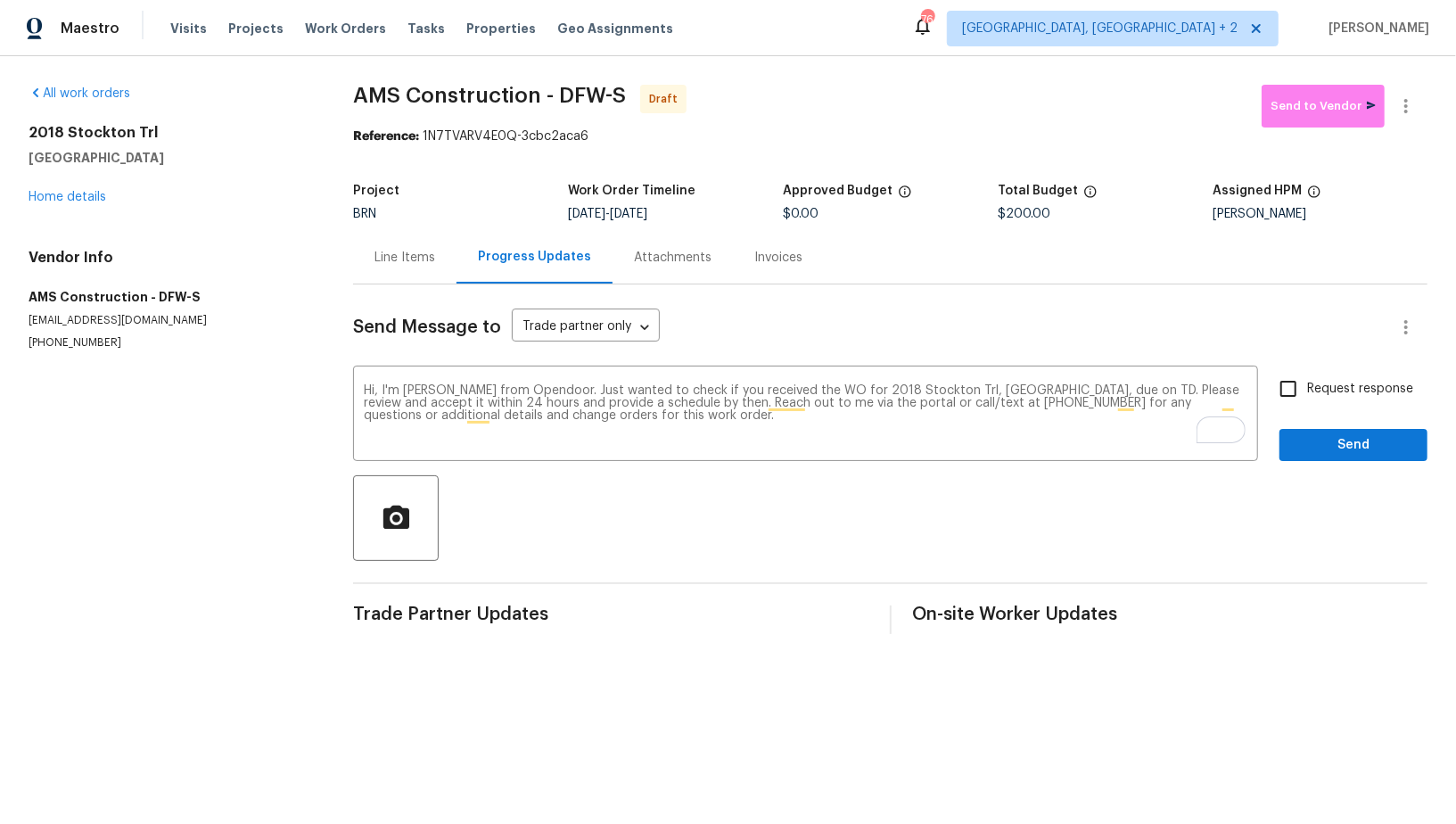
drag, startPoint x: 637, startPoint y: 212, endPoint x: 771, endPoint y: 212, distance: 134.0
click at [771, 212] on div "9/29/2025 - 9/30/2025" at bounding box center [675, 214] width 214 height 12
copy span "[DATE]"
click at [1165, 390] on textarea "Hi, I'm Padmapriya from Opendoor. Just wanted to check if you received the WO f…" at bounding box center [805, 415] width 884 height 62
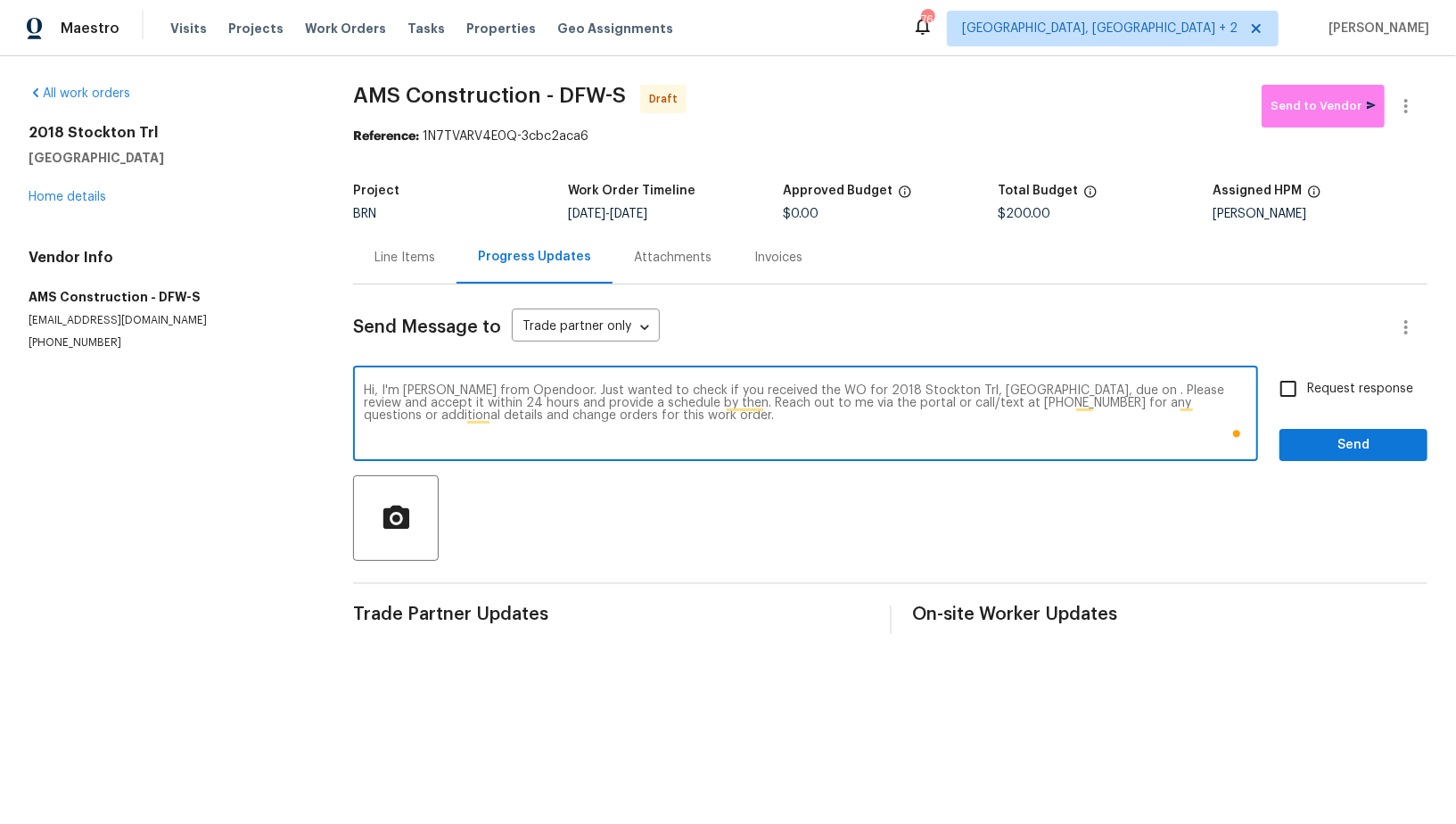
paste textarea "[DATE]"
type textarea "Hi, I'm Padmapriya from Opendoor. Just wanted to check if you received the WO f…"
click at [399, 260] on div "Line Items" at bounding box center [405, 257] width 61 height 18
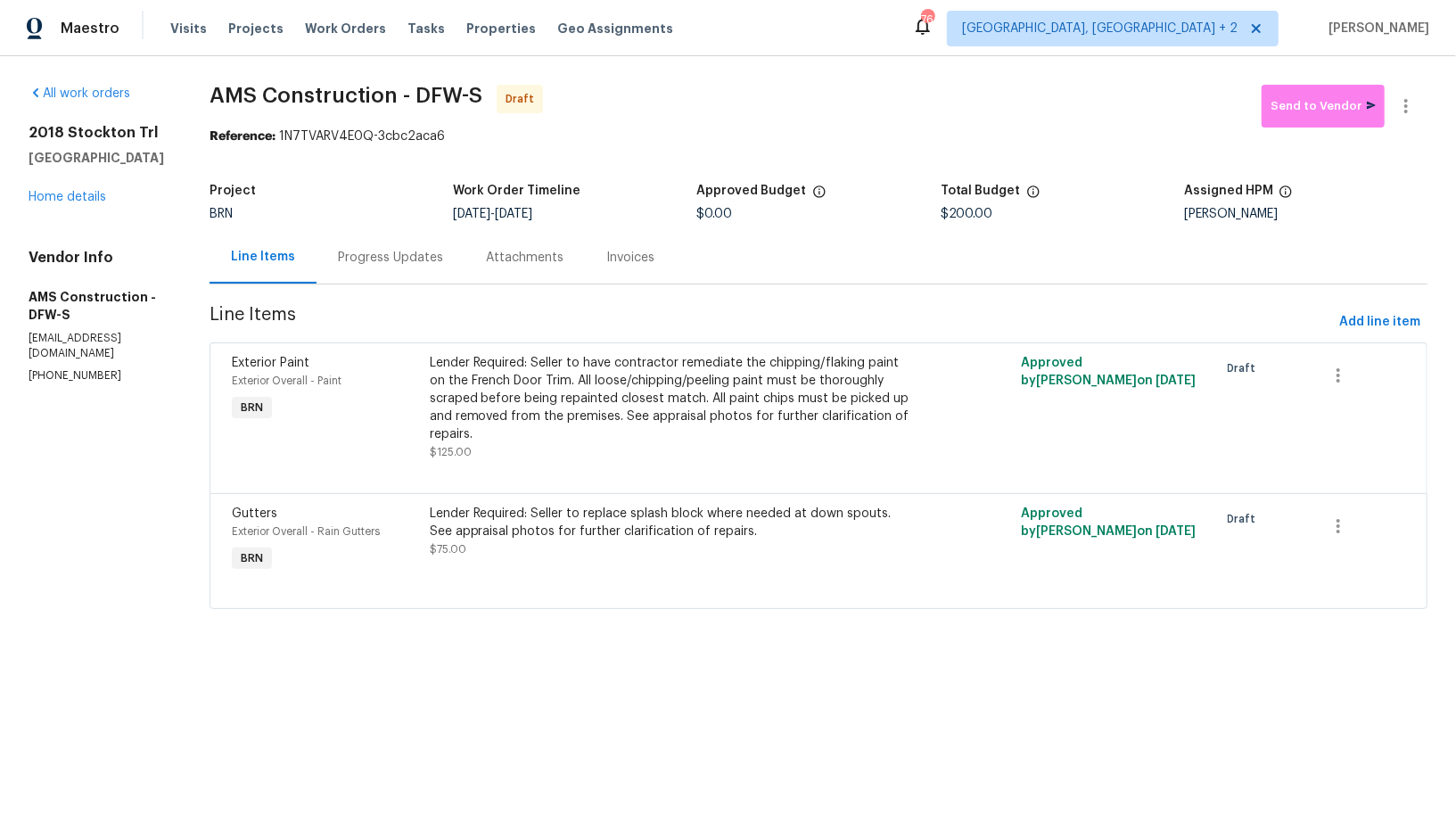
click at [403, 255] on div "Progress Updates" at bounding box center [390, 257] width 105 height 18
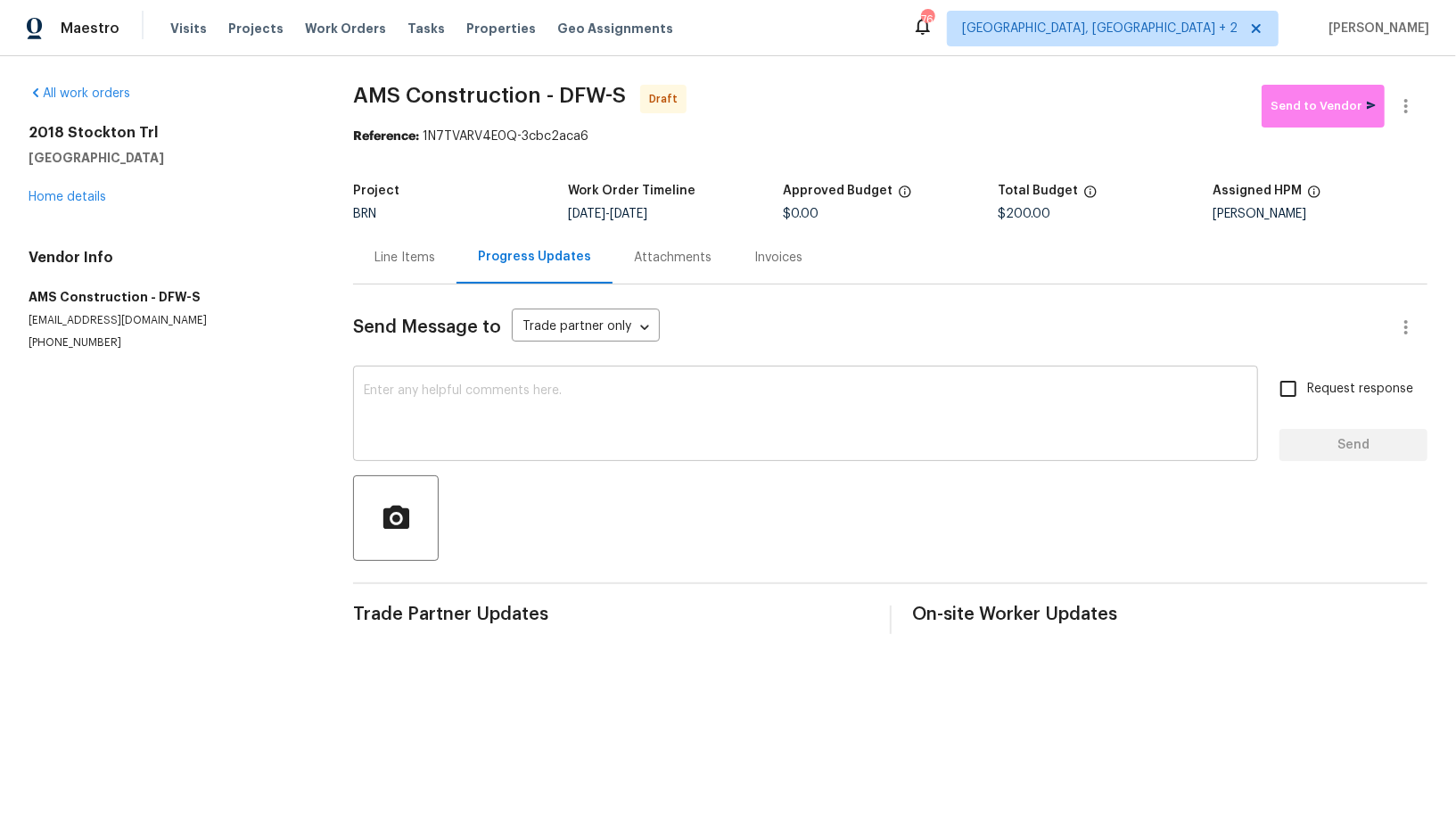
click at [490, 405] on textarea at bounding box center [805, 415] width 884 height 62
paste textarea "Hi, I'm Padmapriya from Opendoor. Just wanted to check if you received the WO f…"
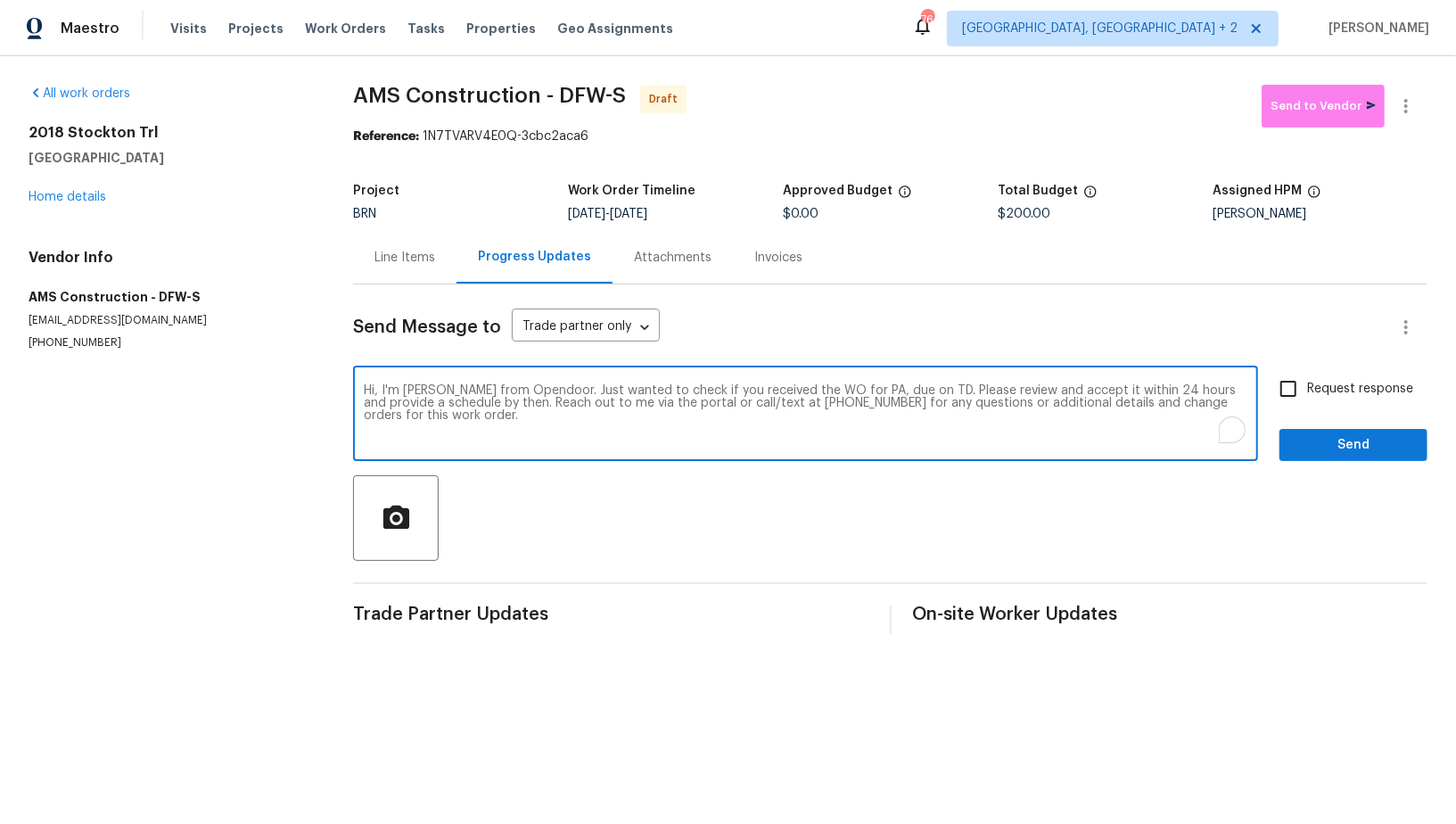
click at [868, 388] on textarea "Hi, I'm Padmapriya from Opendoor. Just wanted to check if you received the WO f…" at bounding box center [805, 415] width 884 height 62
paste textarea "2018 Stockton Trl, Grand Prairie, TX 75052"
type textarea "Hi, I'm Padmapriya from Opendoor. Just wanted to check if you received the WO f…"
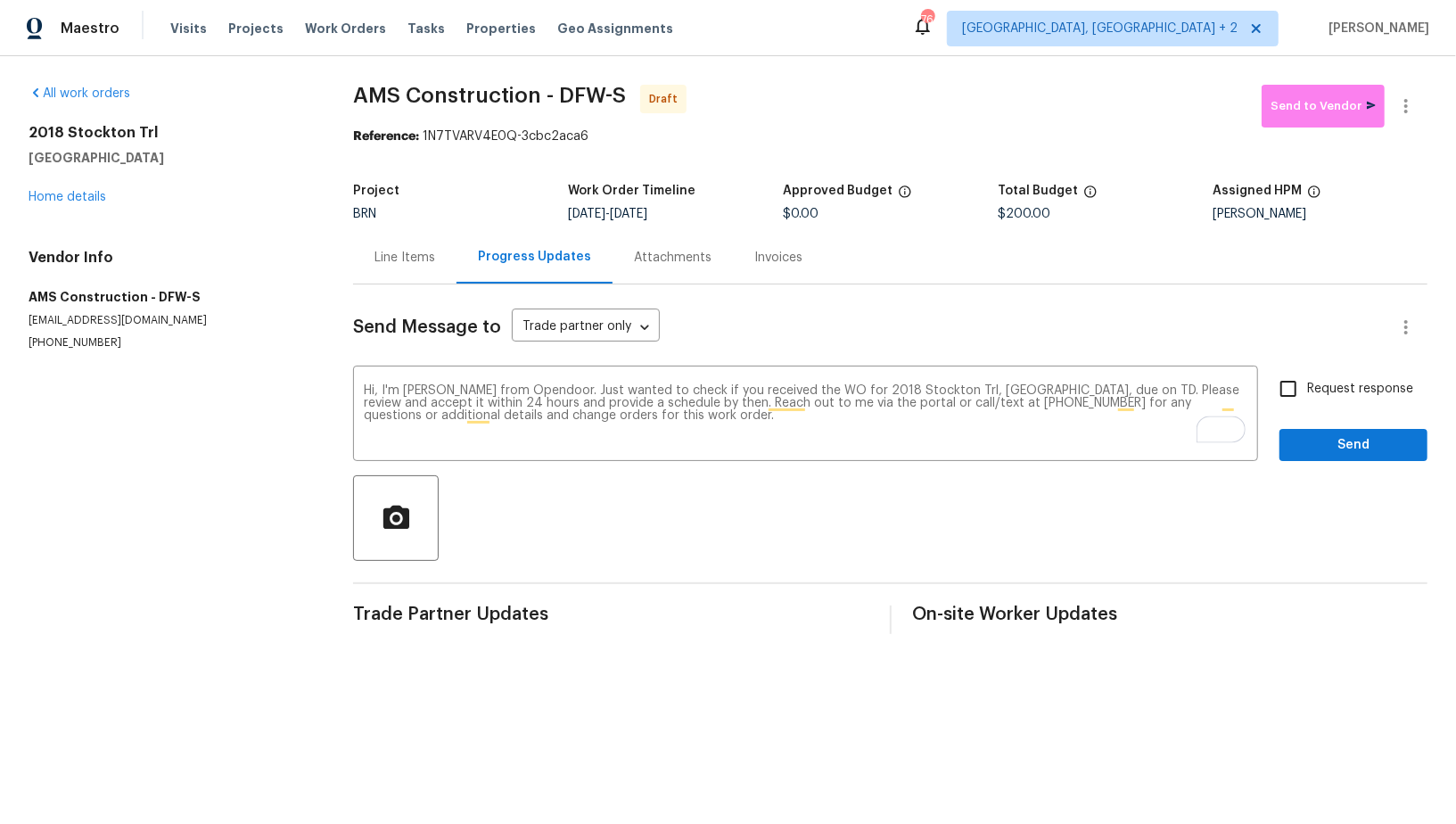
drag, startPoint x: 636, startPoint y: 213, endPoint x: 739, endPoint y: 214, distance: 103.0
click at [739, 214] on div "9/29/2025 - 9/30/2025" at bounding box center [675, 214] width 214 height 12
click at [713, 213] on div "[DATE] - [DATE]" at bounding box center [675, 214] width 214 height 12
copy span "[DATE]"
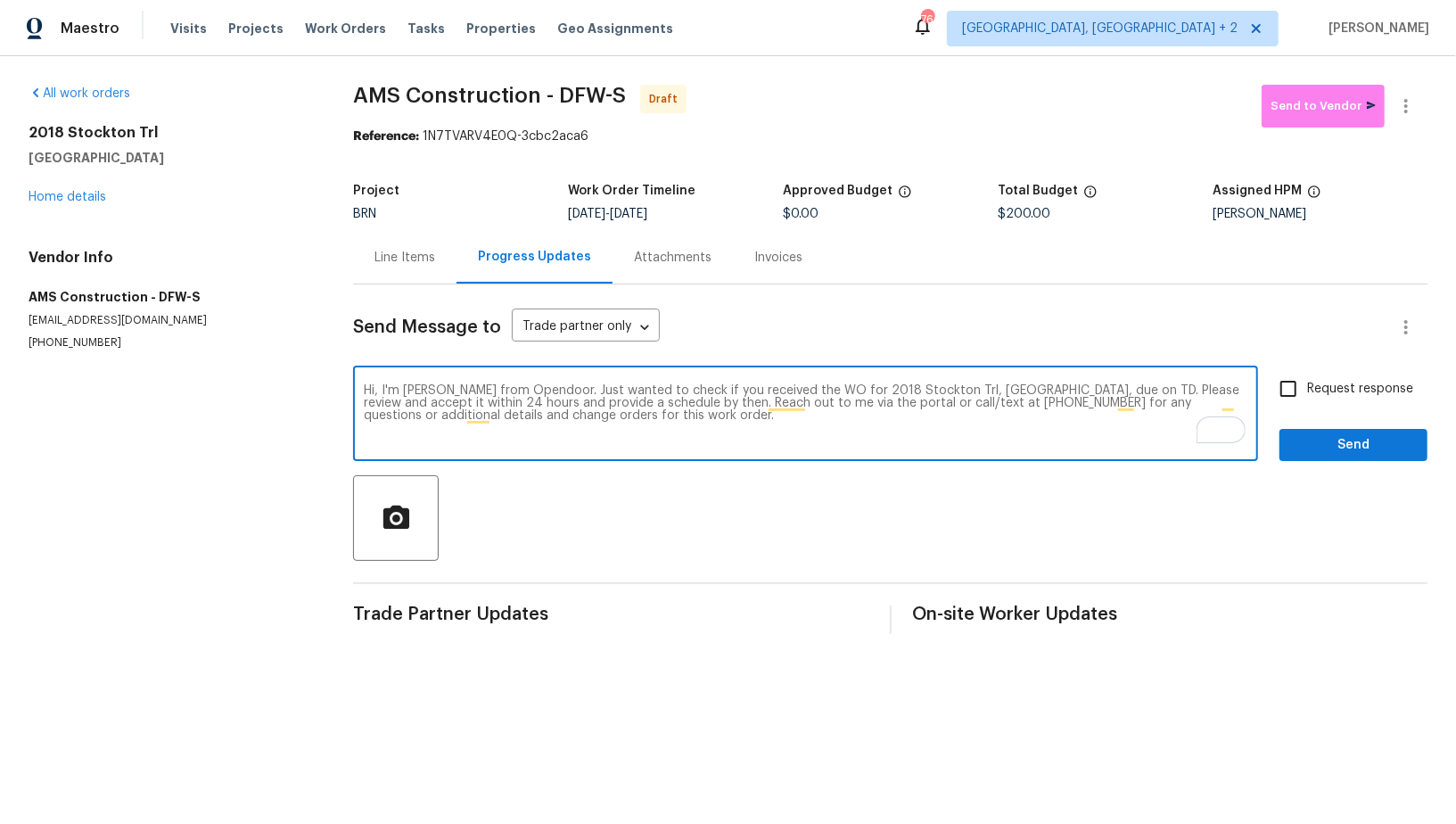
click at [1165, 393] on textarea "Hi, I'm Padmapriya from Opendoor. Just wanted to check if you received the WO f…" at bounding box center [805, 415] width 884 height 62
paste textarea "9/30/2025"
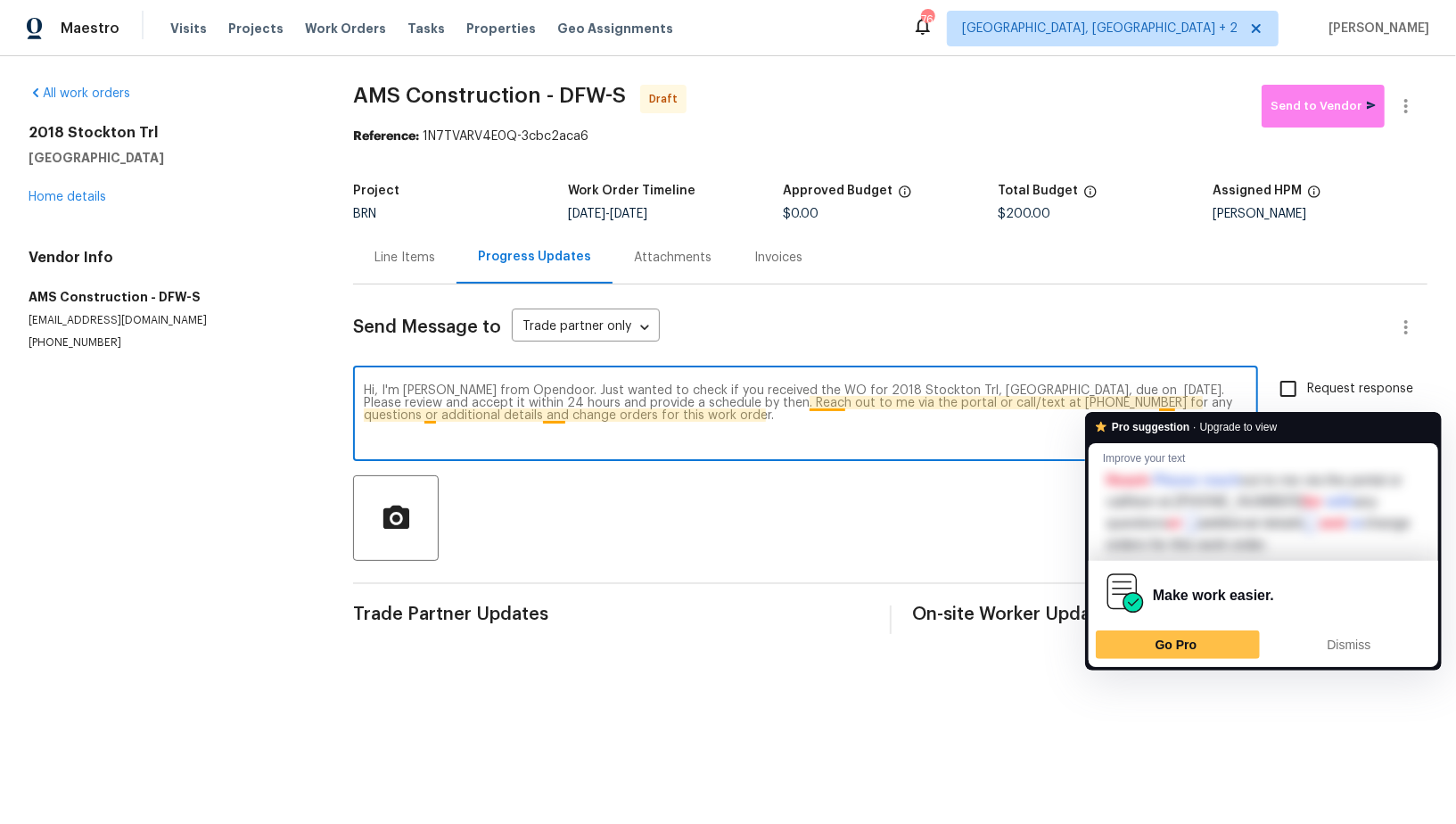
click at [1157, 391] on textarea "Hi, I'm Padmapriya from Opendoor. Just wanted to check if you received the WO f…" at bounding box center [805, 415] width 884 height 62
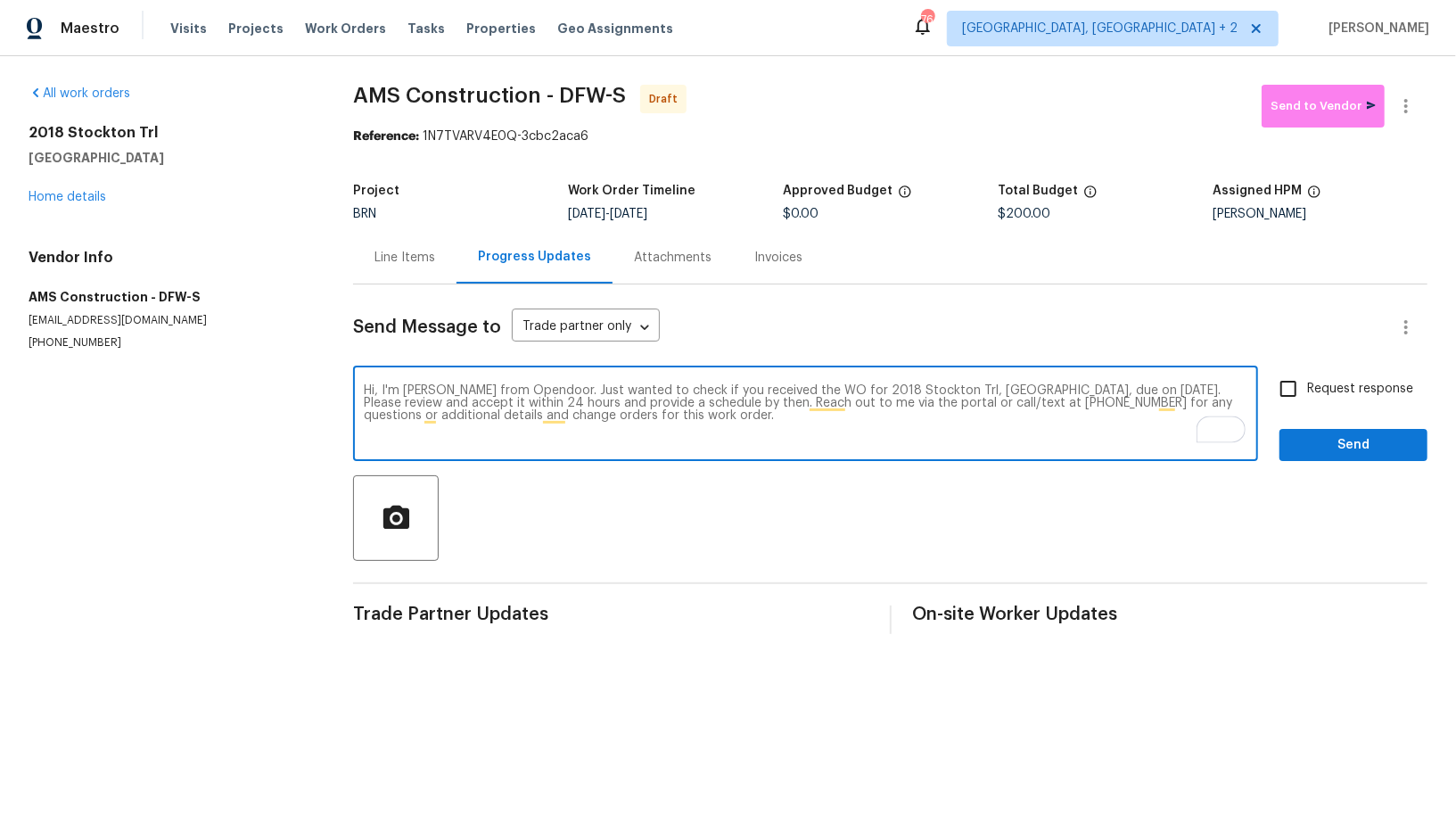
type textarea "Hi, I'm Padmapriya from Opendoor. Just wanted to check if you received the WO f…"
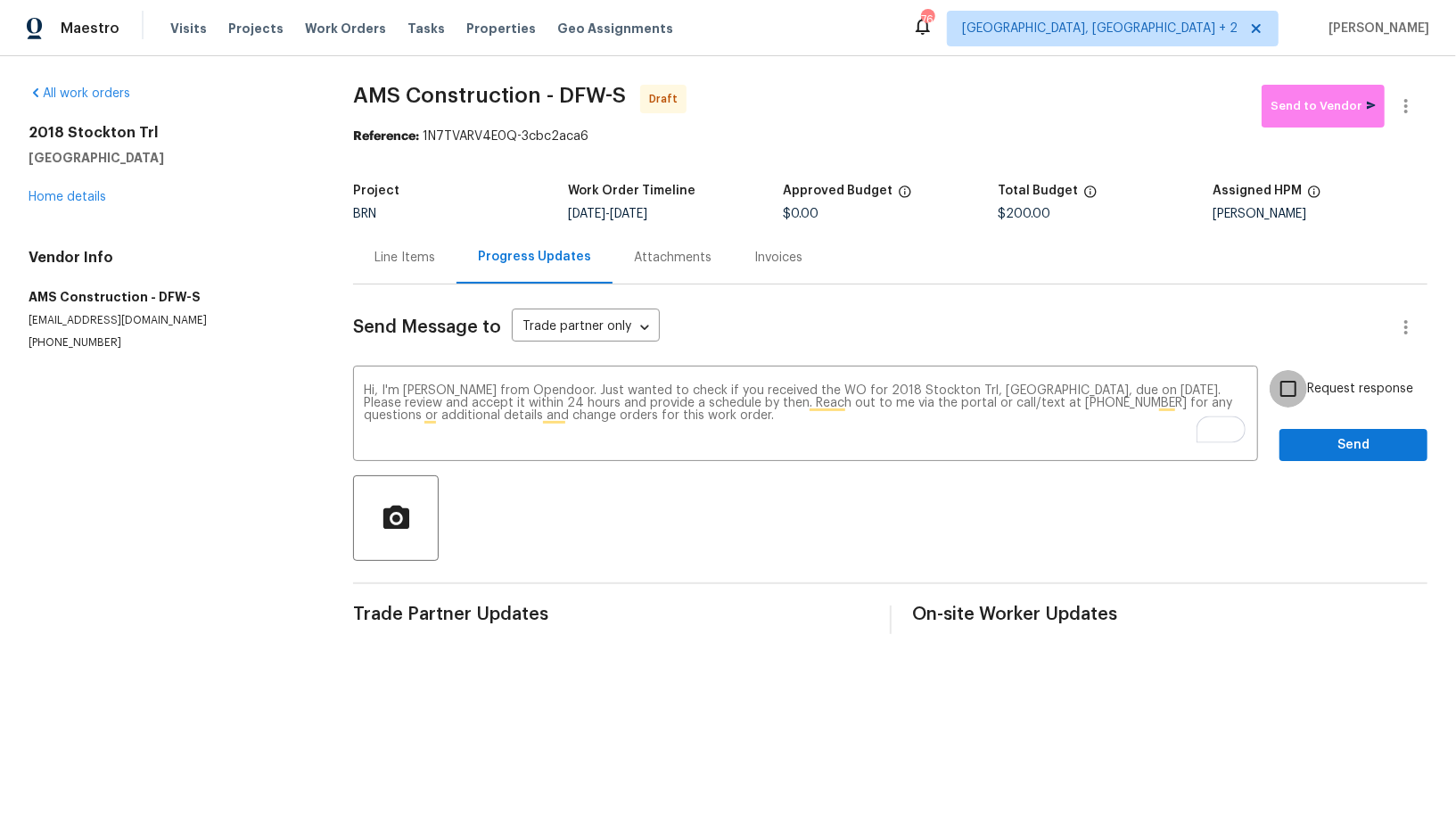
click at [1293, 405] on input "Request response" at bounding box center [1288, 388] width 37 height 37
checkbox input "true"
click at [1328, 449] on span "Send" at bounding box center [1352, 446] width 119 height 22
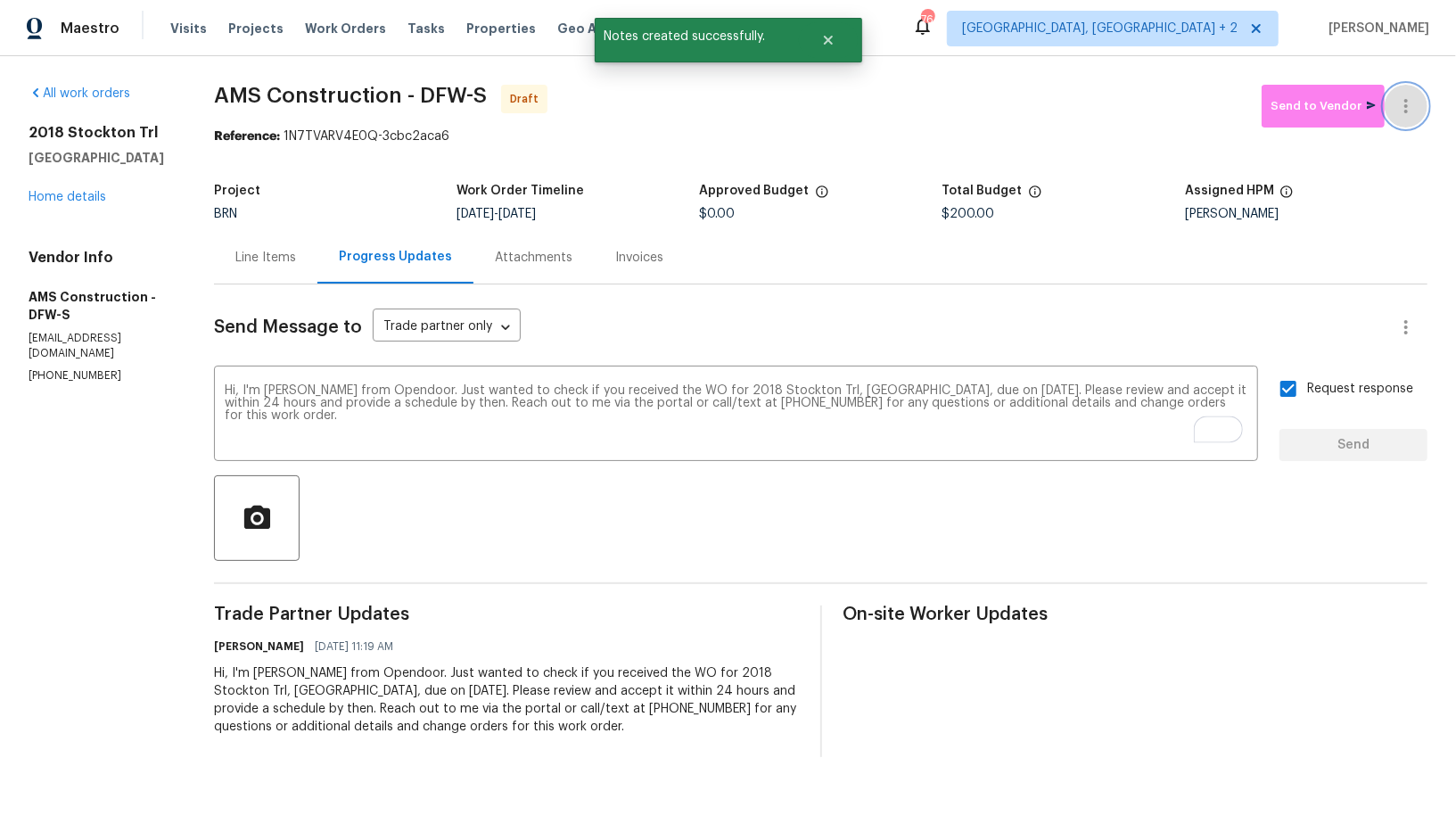
click at [1421, 110] on button "button" at bounding box center [1405, 106] width 43 height 43
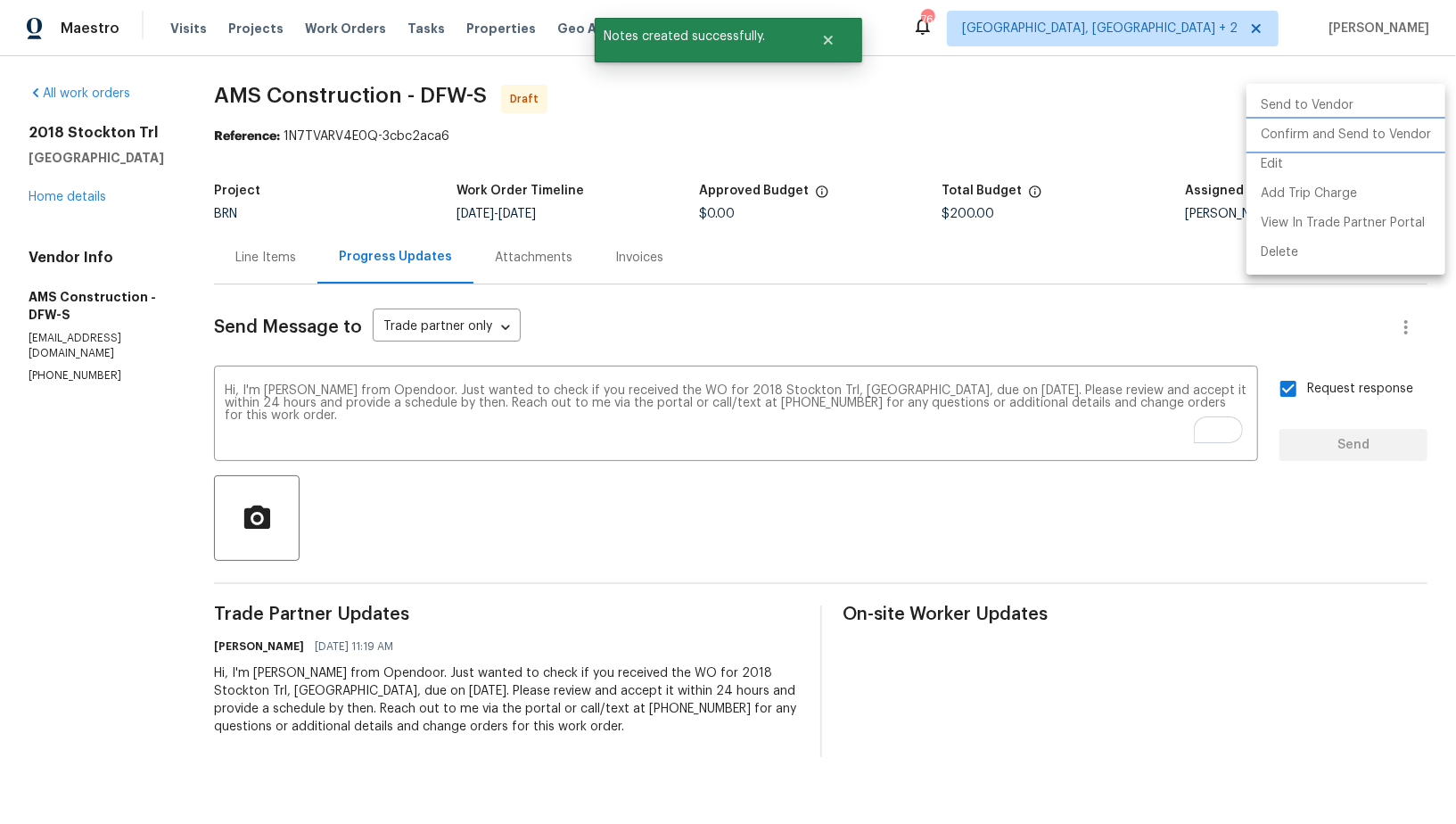
click at [1342, 141] on li "Confirm and Send to Vendor" at bounding box center [1345, 135] width 199 height 30
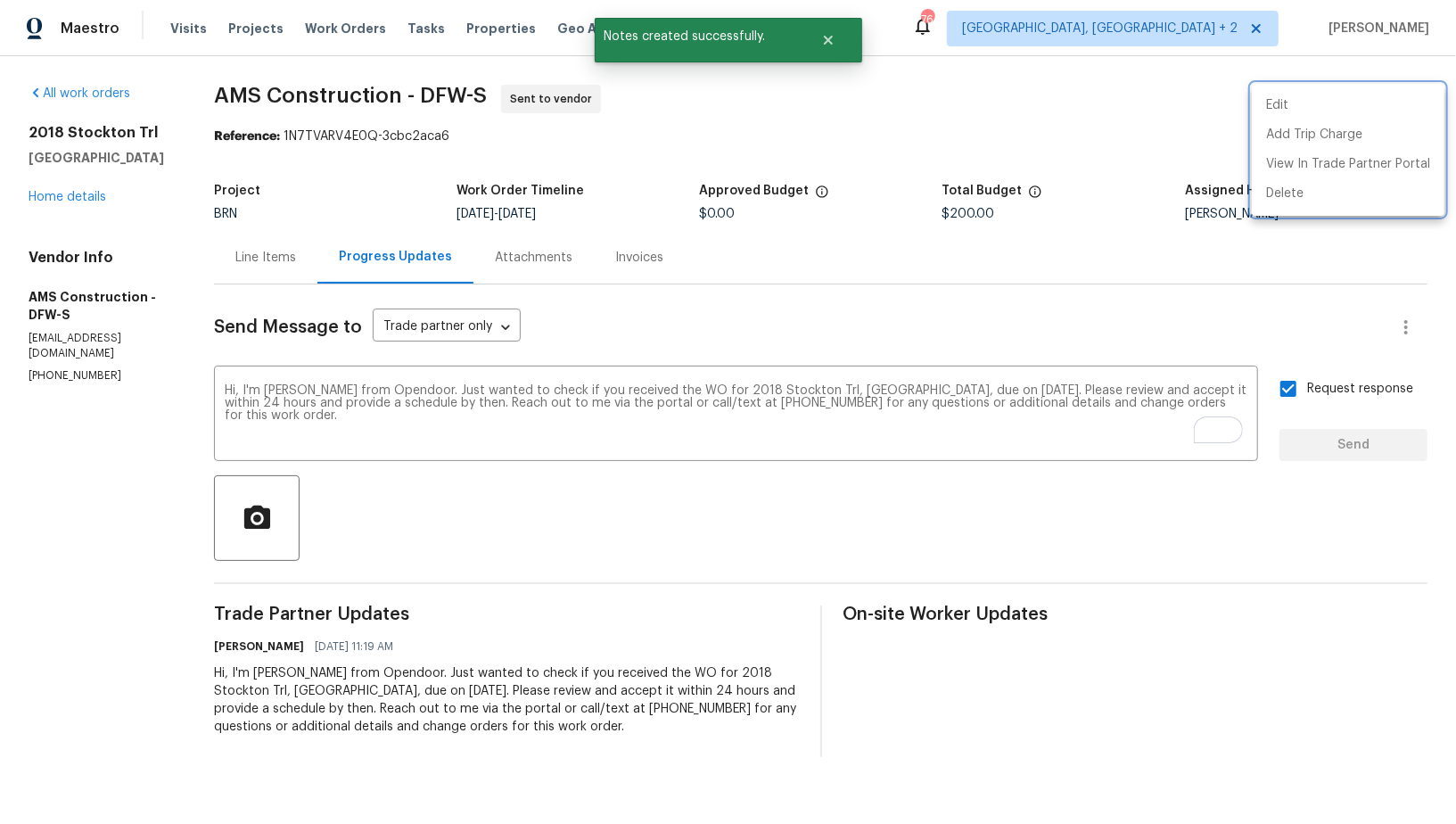
click at [251, 265] on div at bounding box center [728, 412] width 1456 height 824
click at [251, 265] on div "Line Items" at bounding box center [266, 257] width 61 height 18
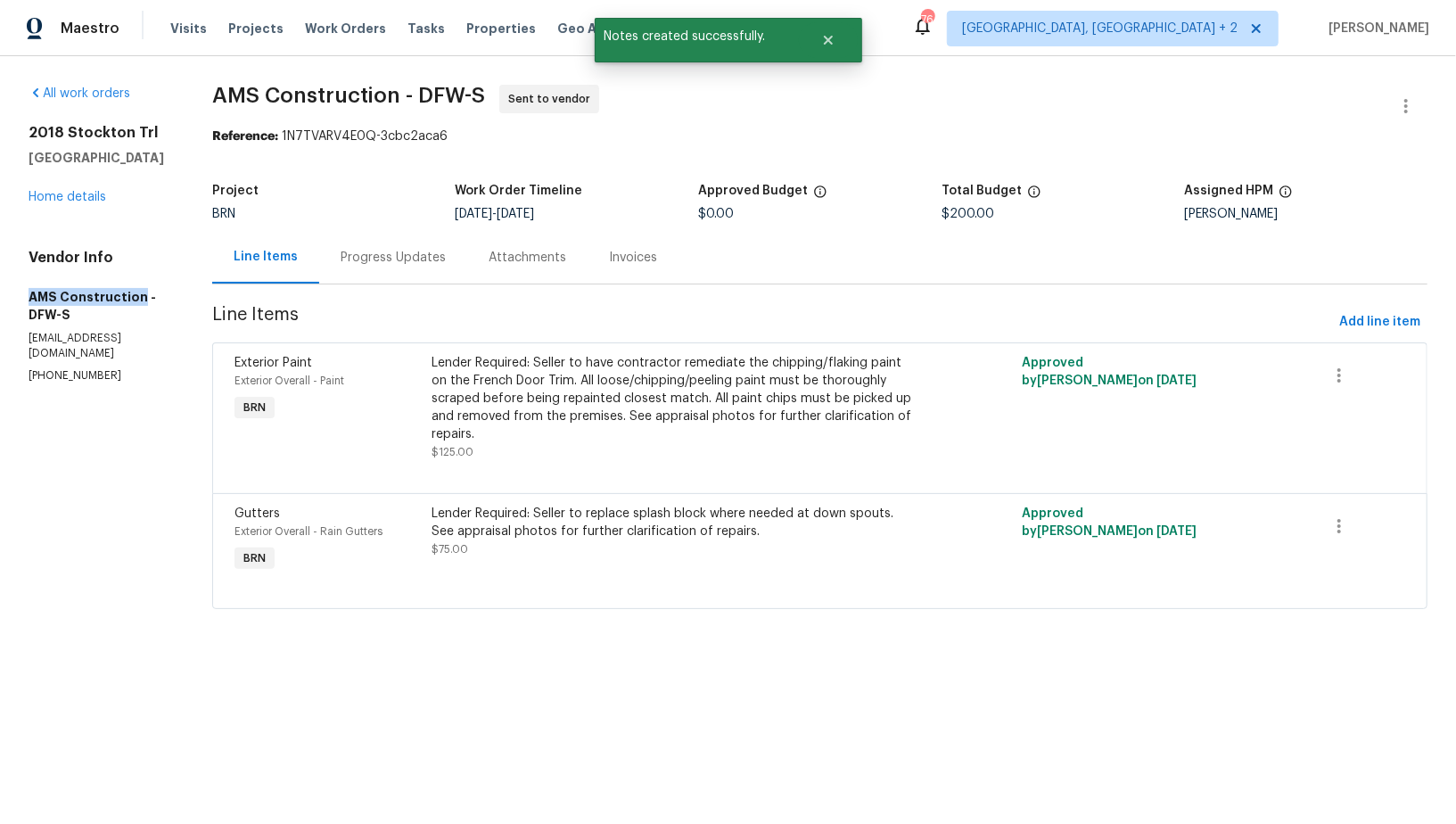
drag, startPoint x: 7, startPoint y: 318, endPoint x: 140, endPoint y: 316, distance: 133.0
click at [140, 316] on div "All work orders 2018 Stockton Trl Grand Prairie, TX 75052 Home details Vendor I…" at bounding box center [728, 358] width 1456 height 603
copy h5 "AMS Construction"
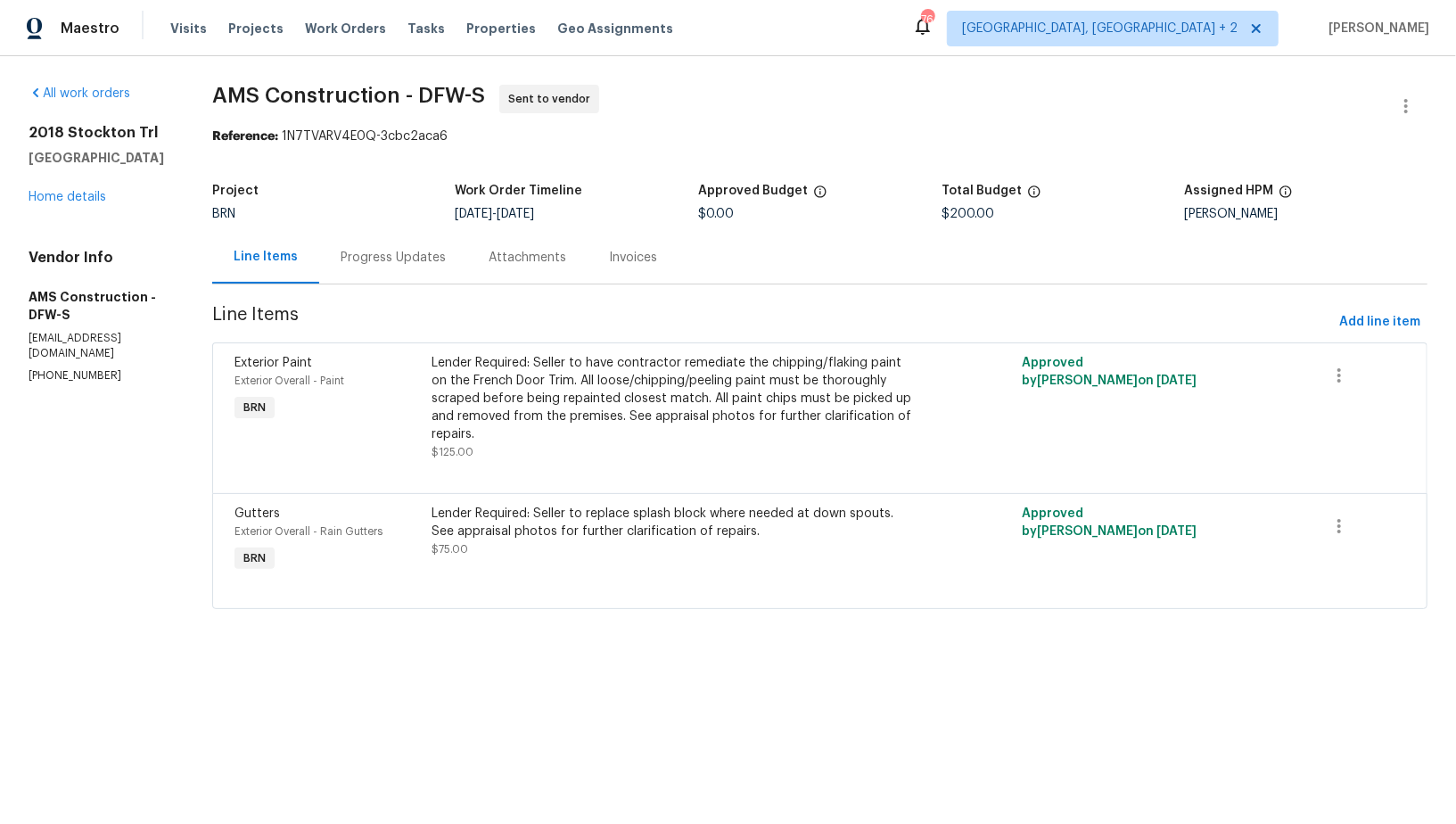
click at [27, 291] on div "All work orders 2018 Stockton Trl Grand Prairie, TX 75052 Home details Vendor I…" at bounding box center [728, 358] width 1456 height 603
drag, startPoint x: 20, startPoint y: 312, endPoint x: 140, endPoint y: 313, distance: 120.0
click at [140, 313] on div "All work orders 2018 Stockton Trl Grand Prairie, TX 75052 Home details Vendor I…" at bounding box center [728, 358] width 1456 height 603
copy h5 "AMS Construction"
click at [62, 203] on link "Home details" at bounding box center [67, 196] width 78 height 12
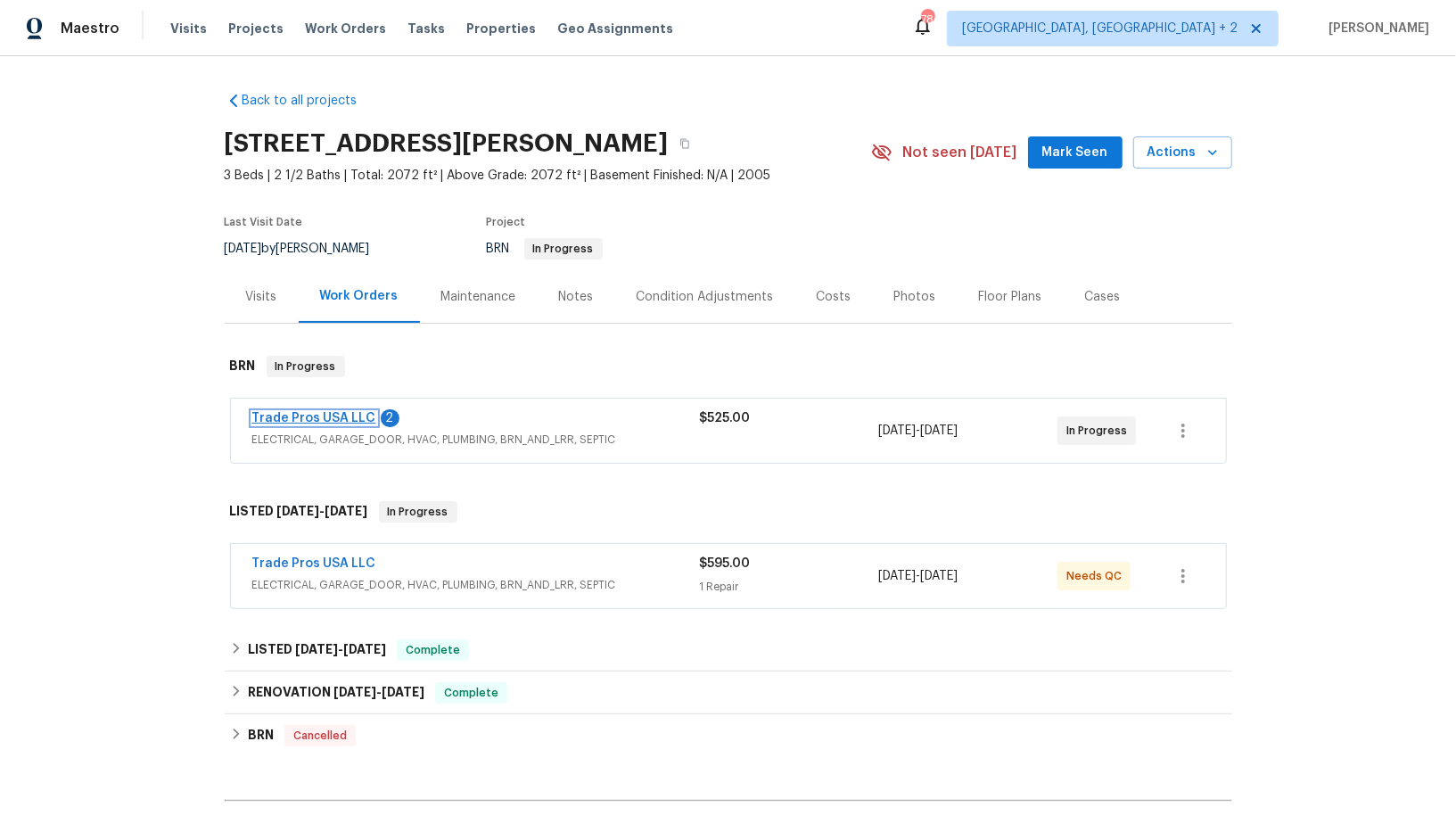
click at [324, 415] on link "Trade Pros USA LLC" at bounding box center [314, 417] width 124 height 12
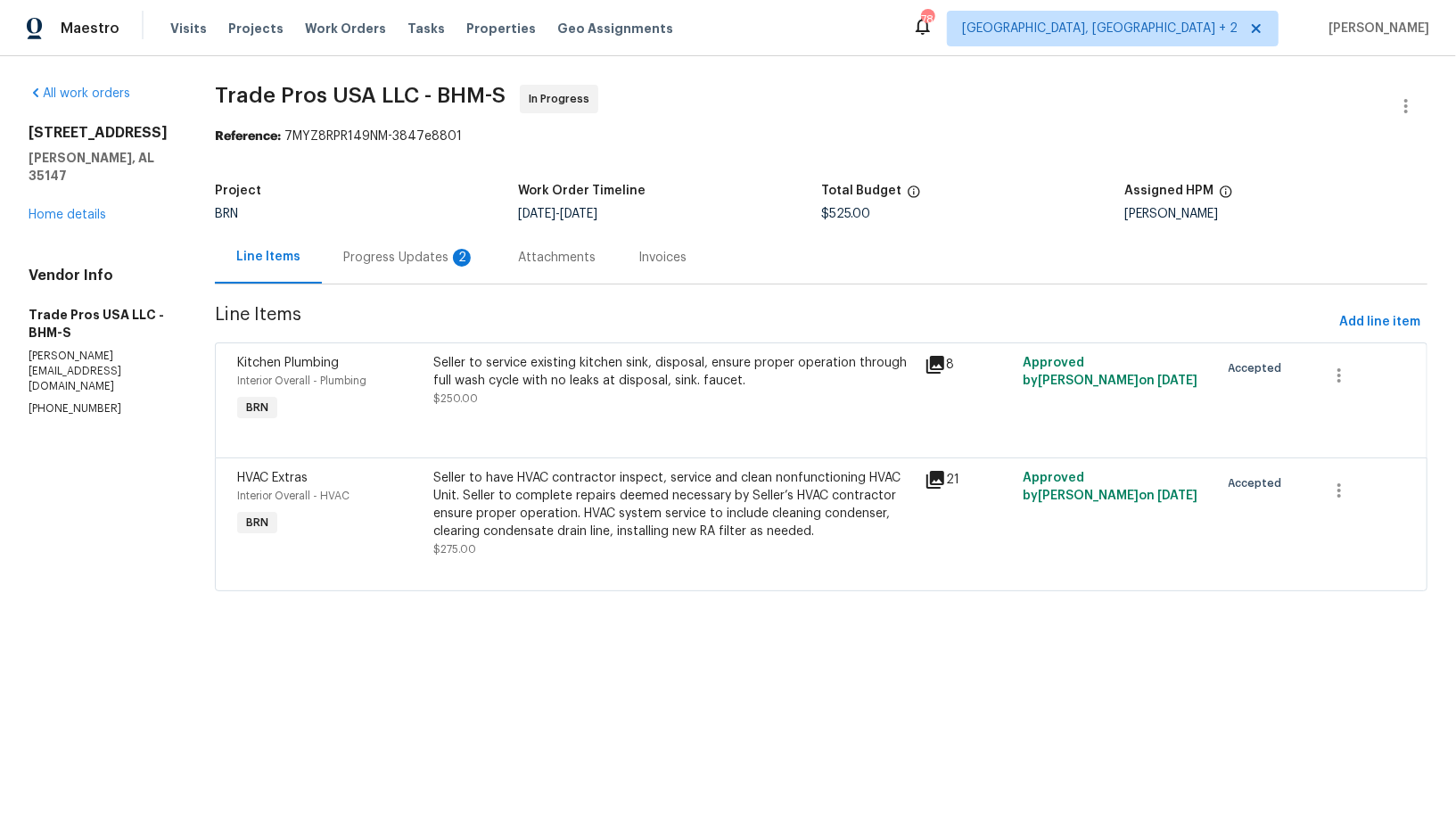
click at [442, 255] on div "Progress Updates 2" at bounding box center [409, 257] width 132 height 18
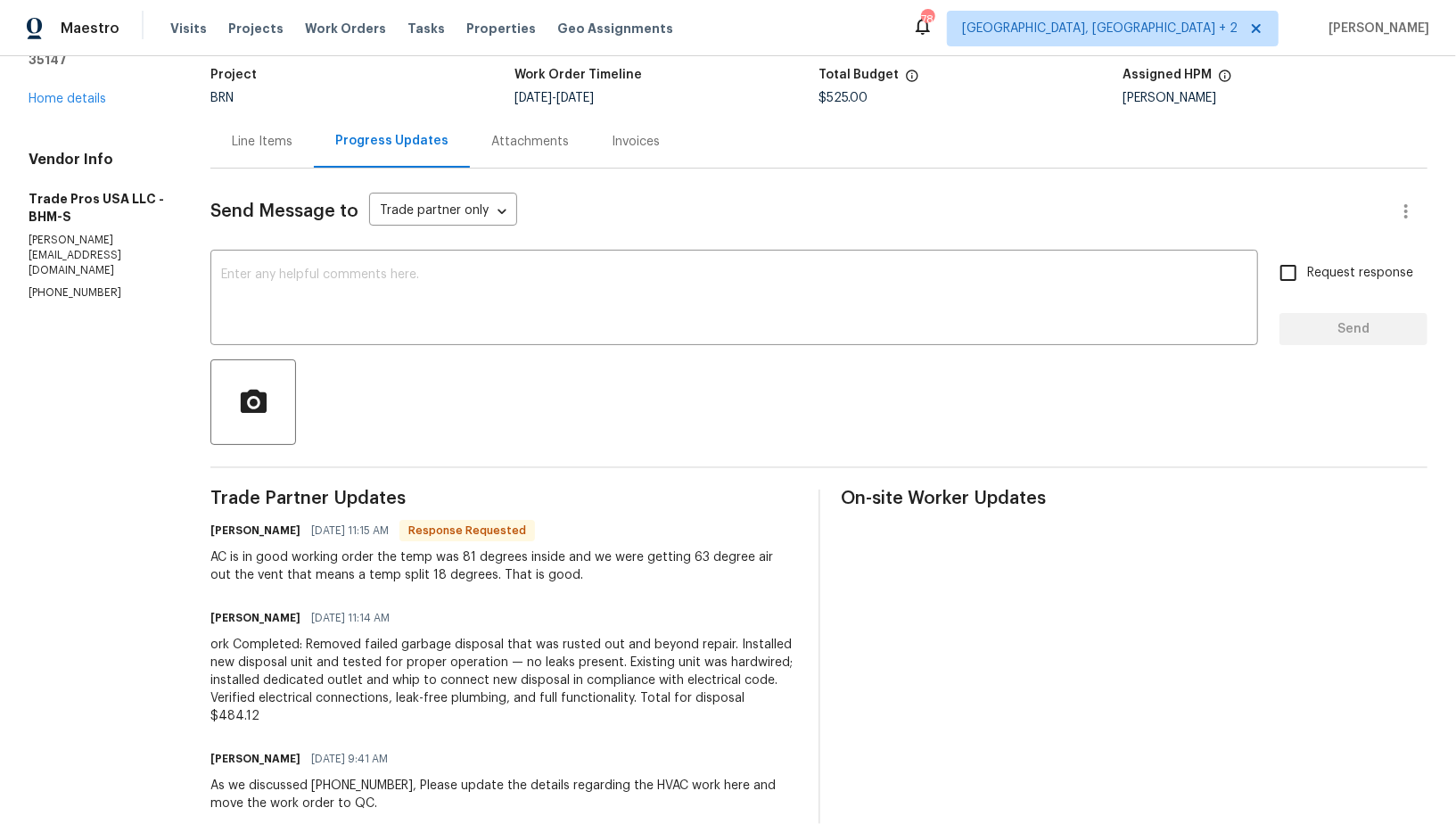
scroll to position [73, 0]
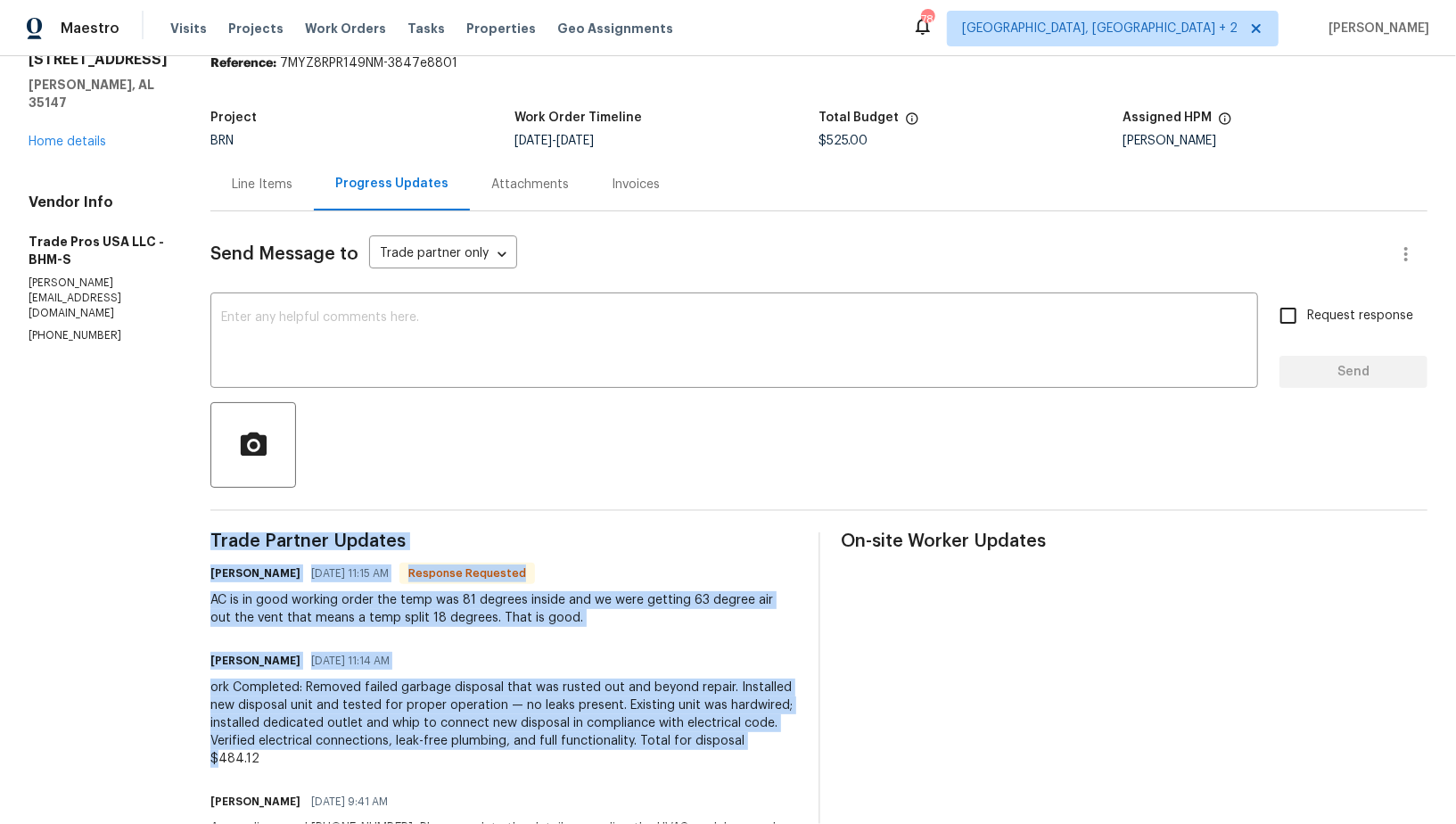
drag, startPoint x: 740, startPoint y: 742, endPoint x: 824, endPoint y: 742, distance: 84.0
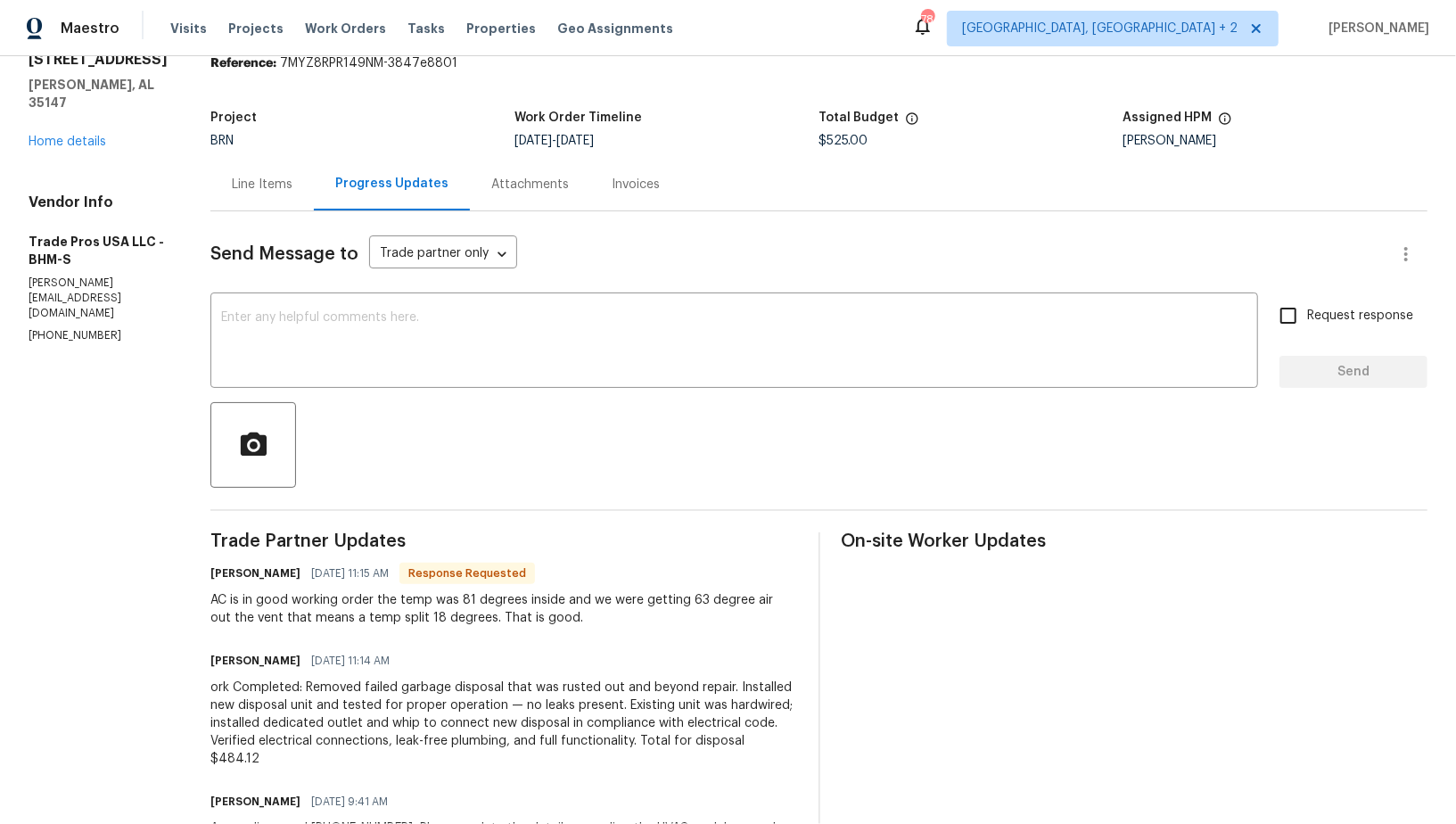
click at [751, 749] on div "ork Completed: Removed failed garbage disposal that was rusted out and beyond r…" at bounding box center [504, 723] width 586 height 89
drag, startPoint x: 743, startPoint y: 739, endPoint x: 784, endPoint y: 741, distance: 41.0
click at [784, 741] on div "ork Completed: Removed failed garbage disposal that was rusted out and beyond r…" at bounding box center [504, 723] width 586 height 89
copy div "484.12"
click at [258, 192] on div "Line Items" at bounding box center [263, 184] width 104 height 53
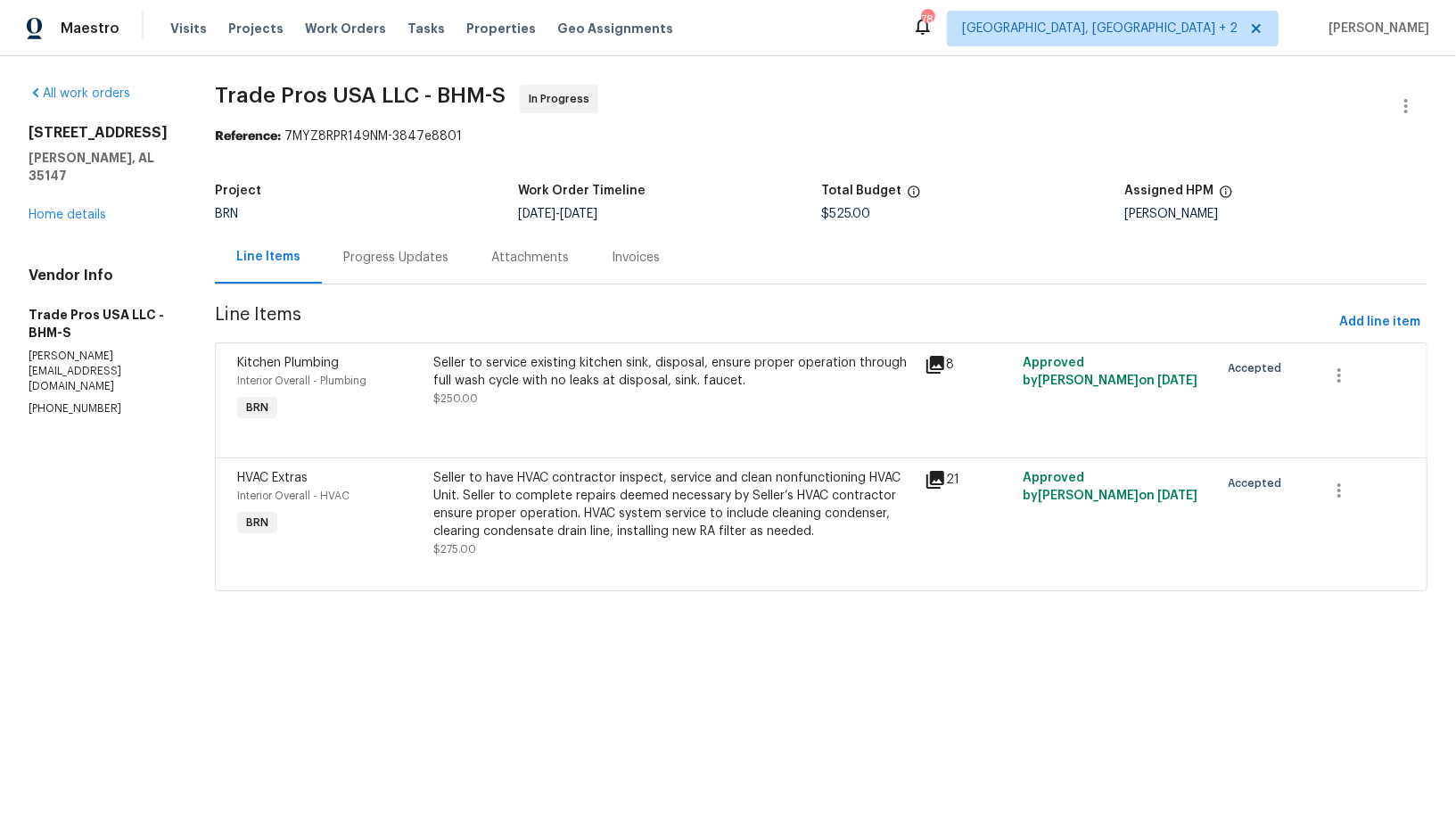
click at [515, 371] on div "Seller to service existing kitchen sink, disposal, ensure proper operation thro…" at bounding box center [675, 372] width 481 height 36
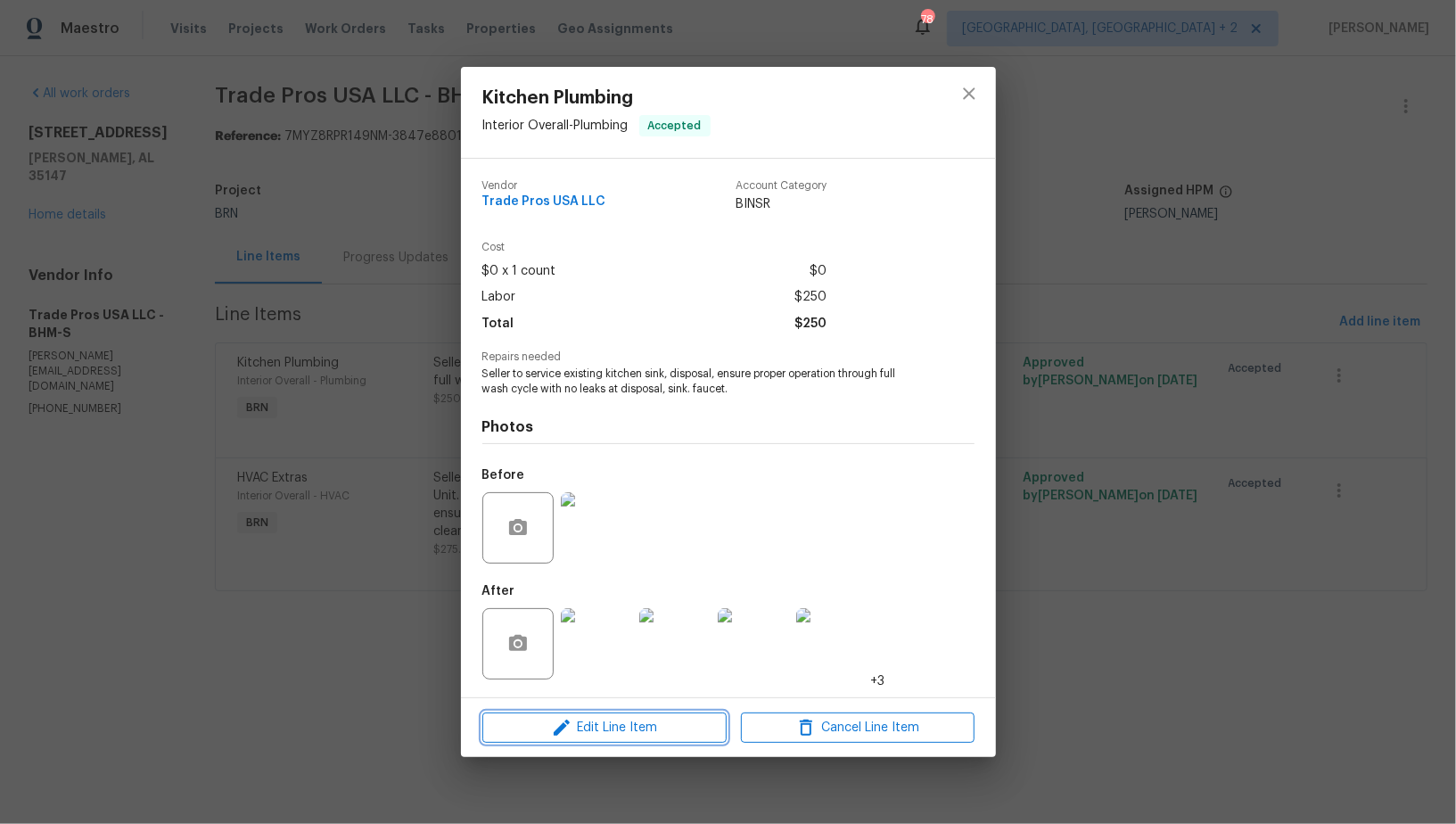
click at [602, 740] on button "Edit Line Item" at bounding box center [605, 728] width 244 height 31
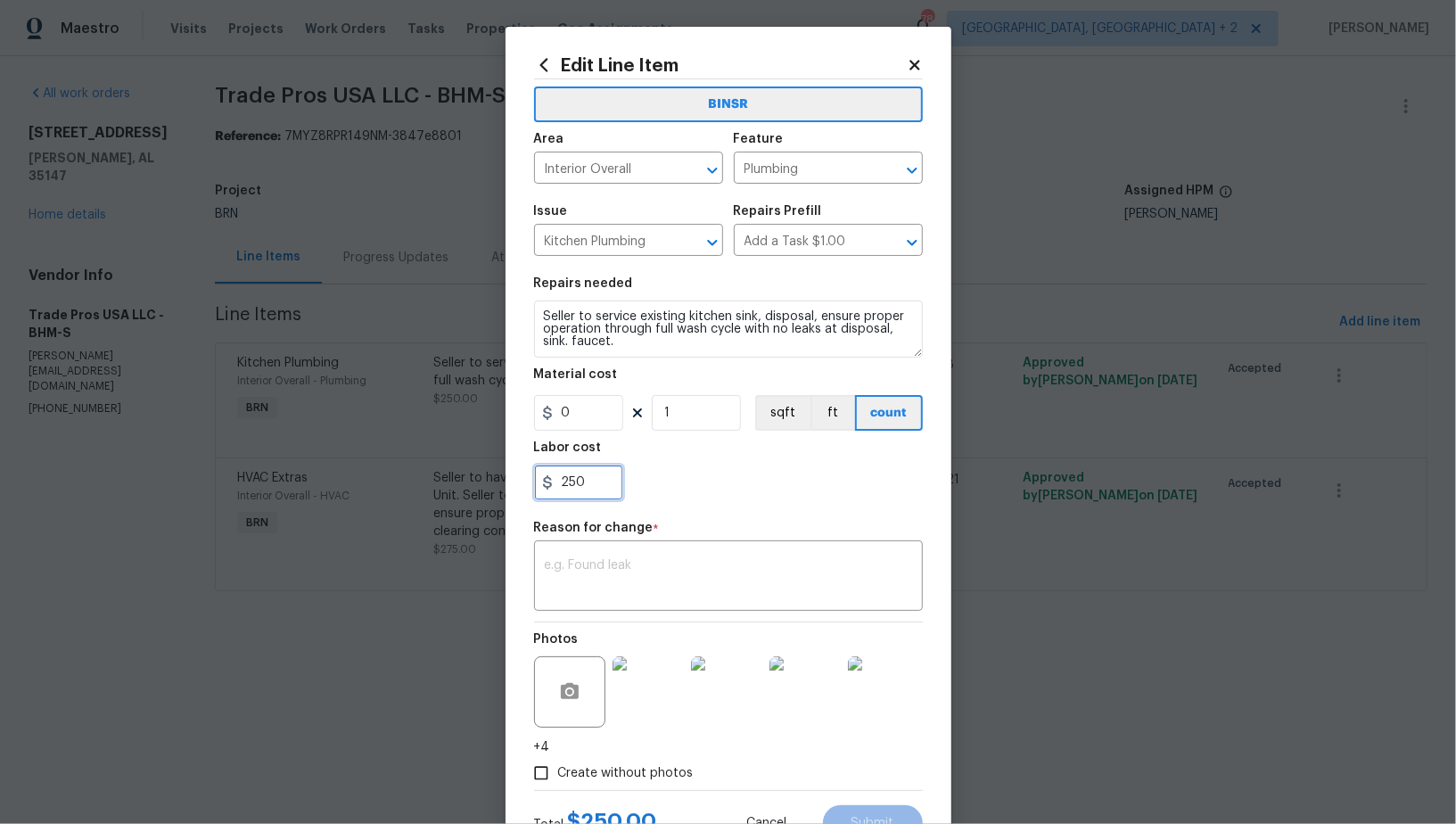
click at [601, 481] on input "250" at bounding box center [579, 482] width 89 height 36
paste input "484.12"
type input "484.12"
click at [595, 565] on textarea at bounding box center [728, 578] width 367 height 37
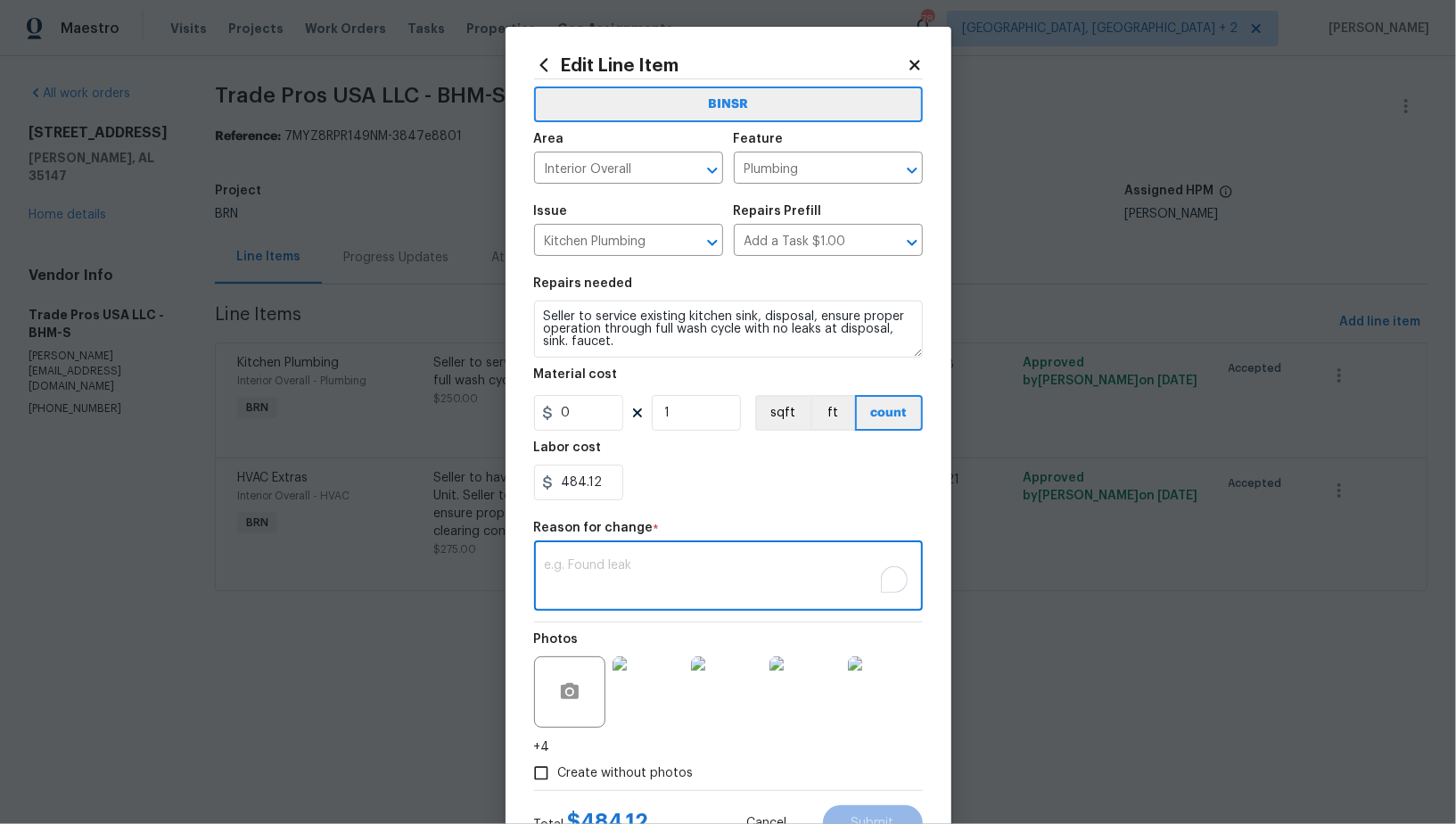
paste textarea "(PR) Updated per vendors final cost."
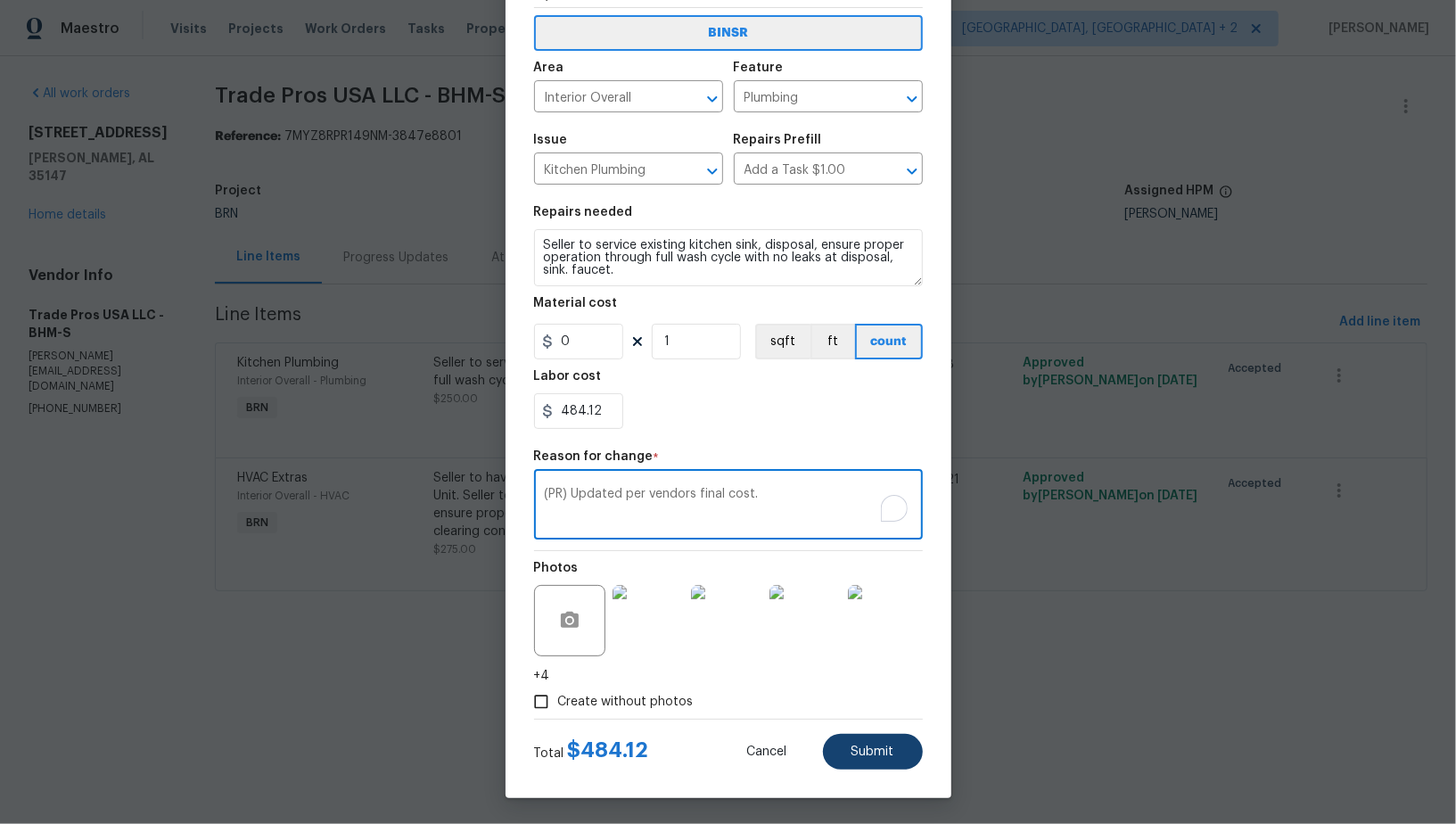
type textarea "(PR) Updated per vendors final cost."
click at [880, 765] on button "Submit" at bounding box center [873, 752] width 100 height 36
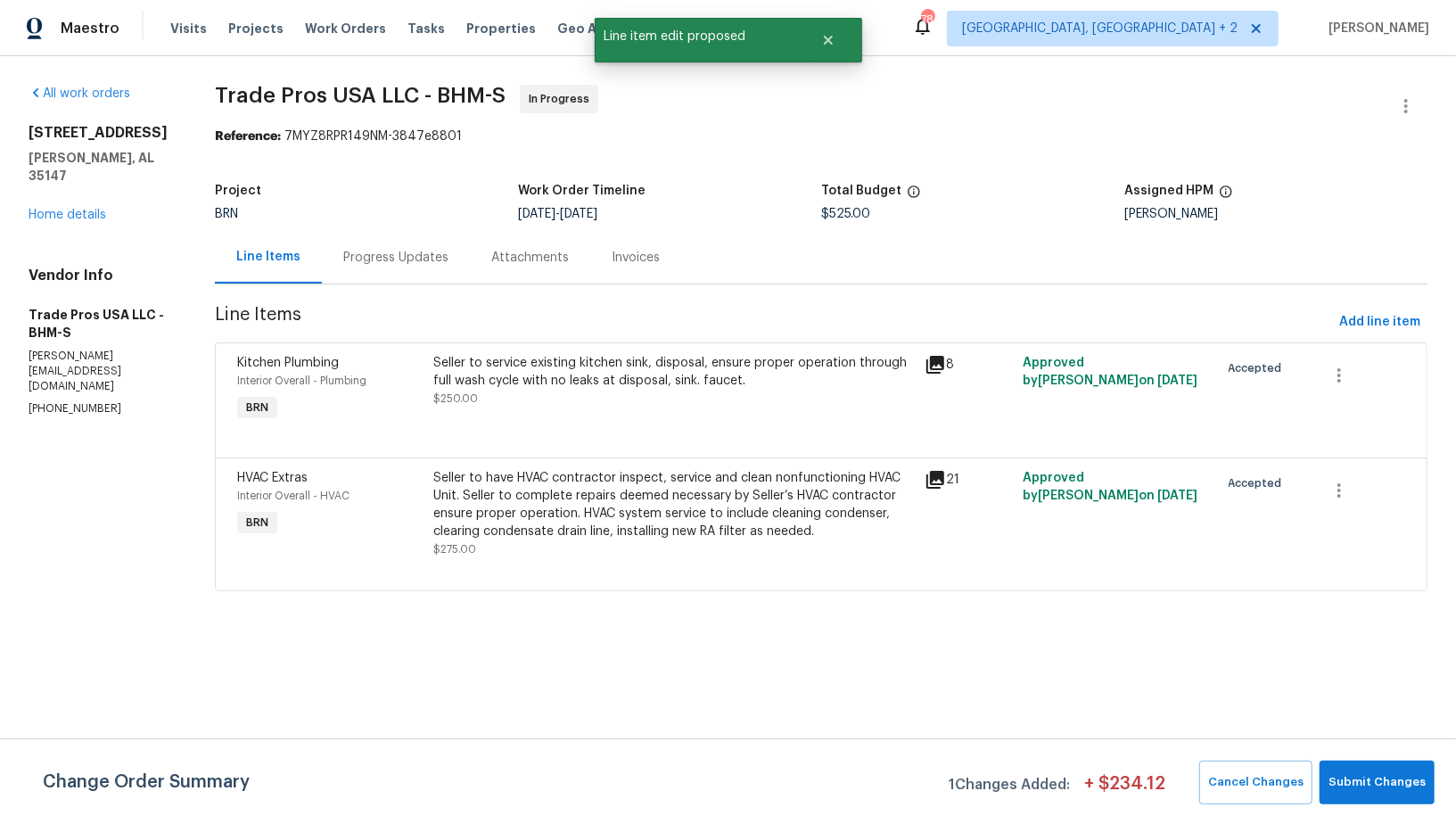
scroll to position [0, 0]
click at [1369, 784] on span "Submit Changes" at bounding box center [1376, 782] width 97 height 20
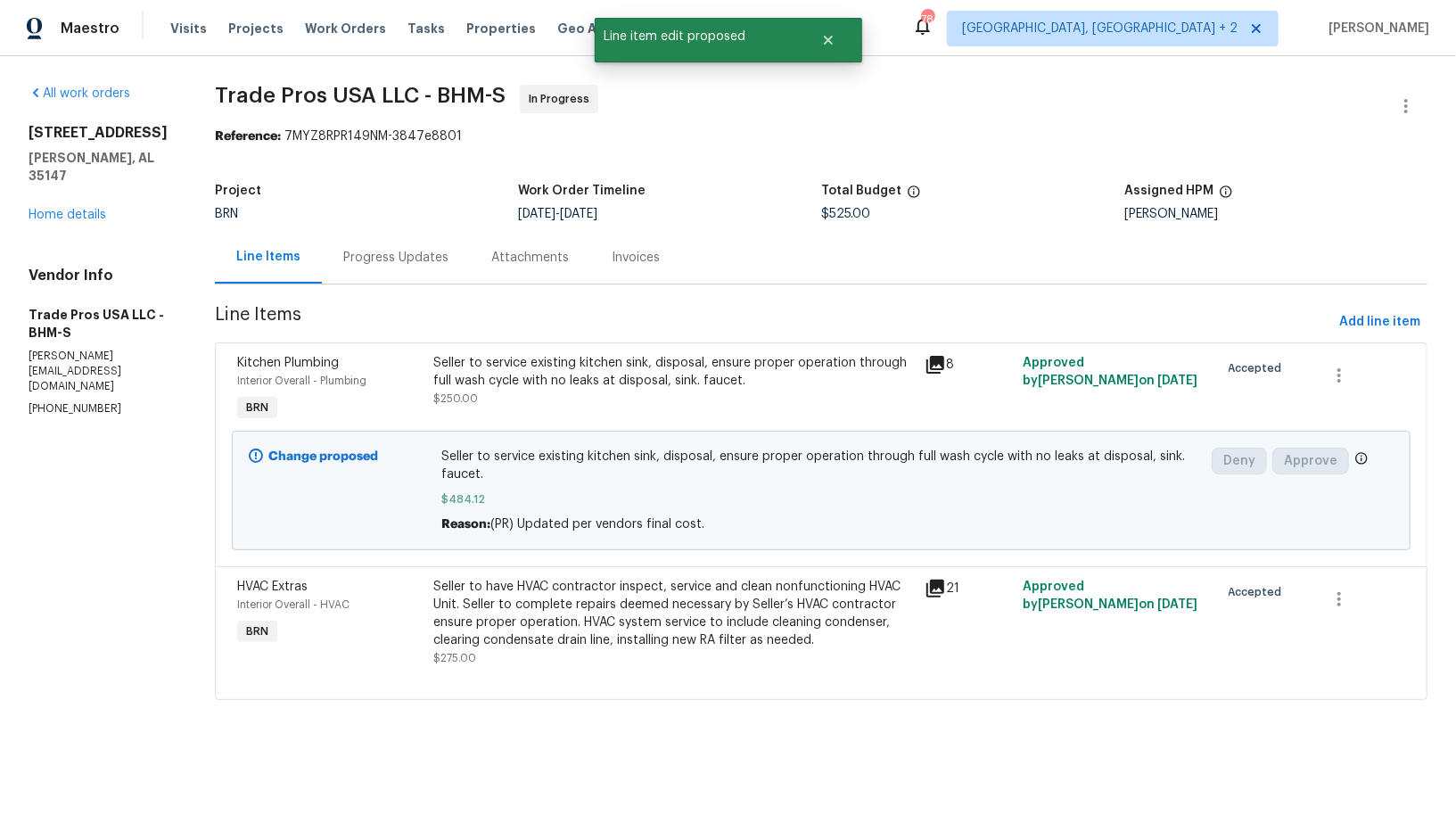
click at [401, 228] on div "Project BRN Work Order Timeline 9/22/2025 - 9/24/2025 Total Budget $525.00 Assi…" at bounding box center [820, 203] width 1212 height 57
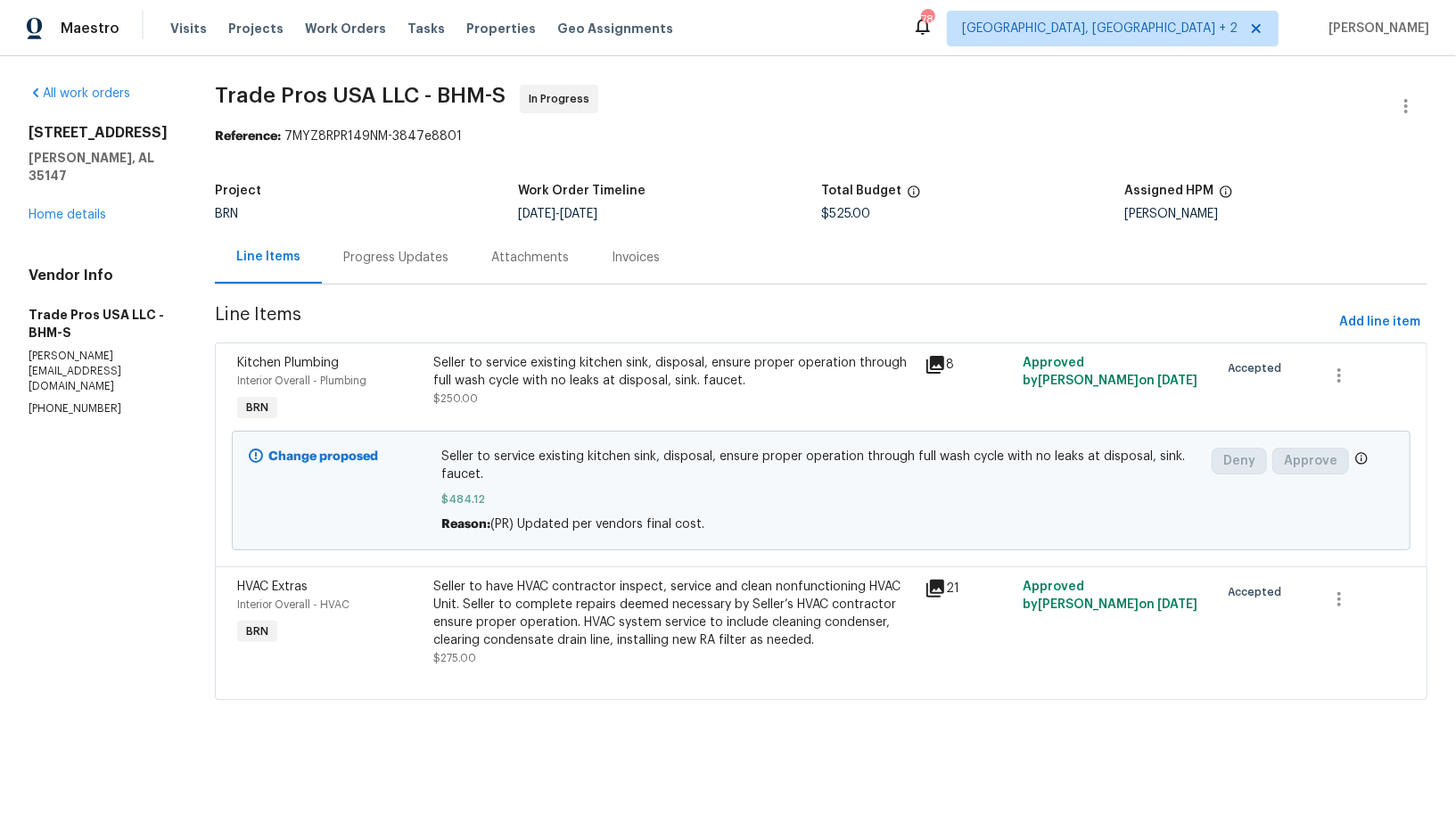
click at [401, 247] on div "Progress Updates" at bounding box center [396, 257] width 148 height 53
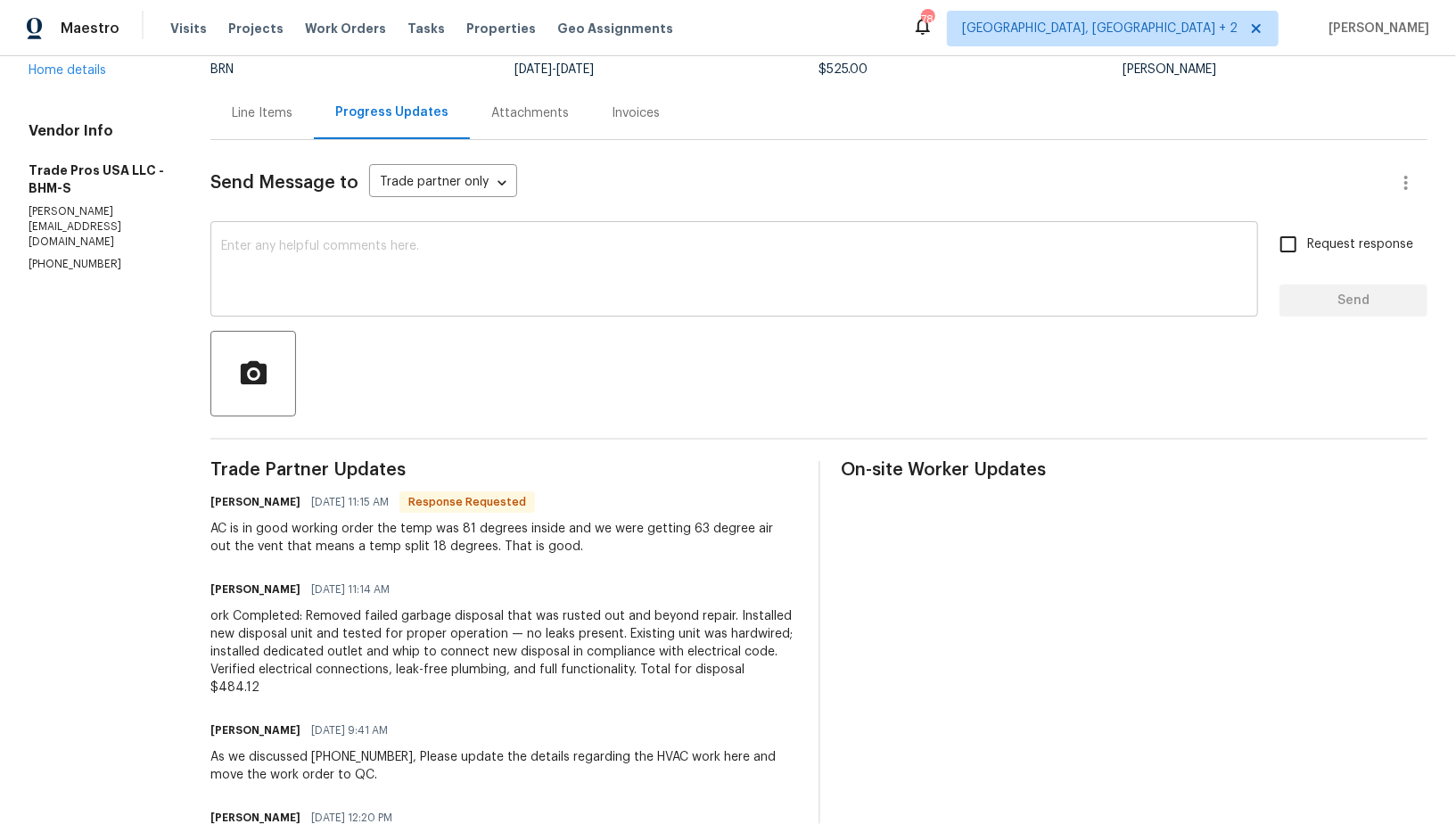
scroll to position [128, 0]
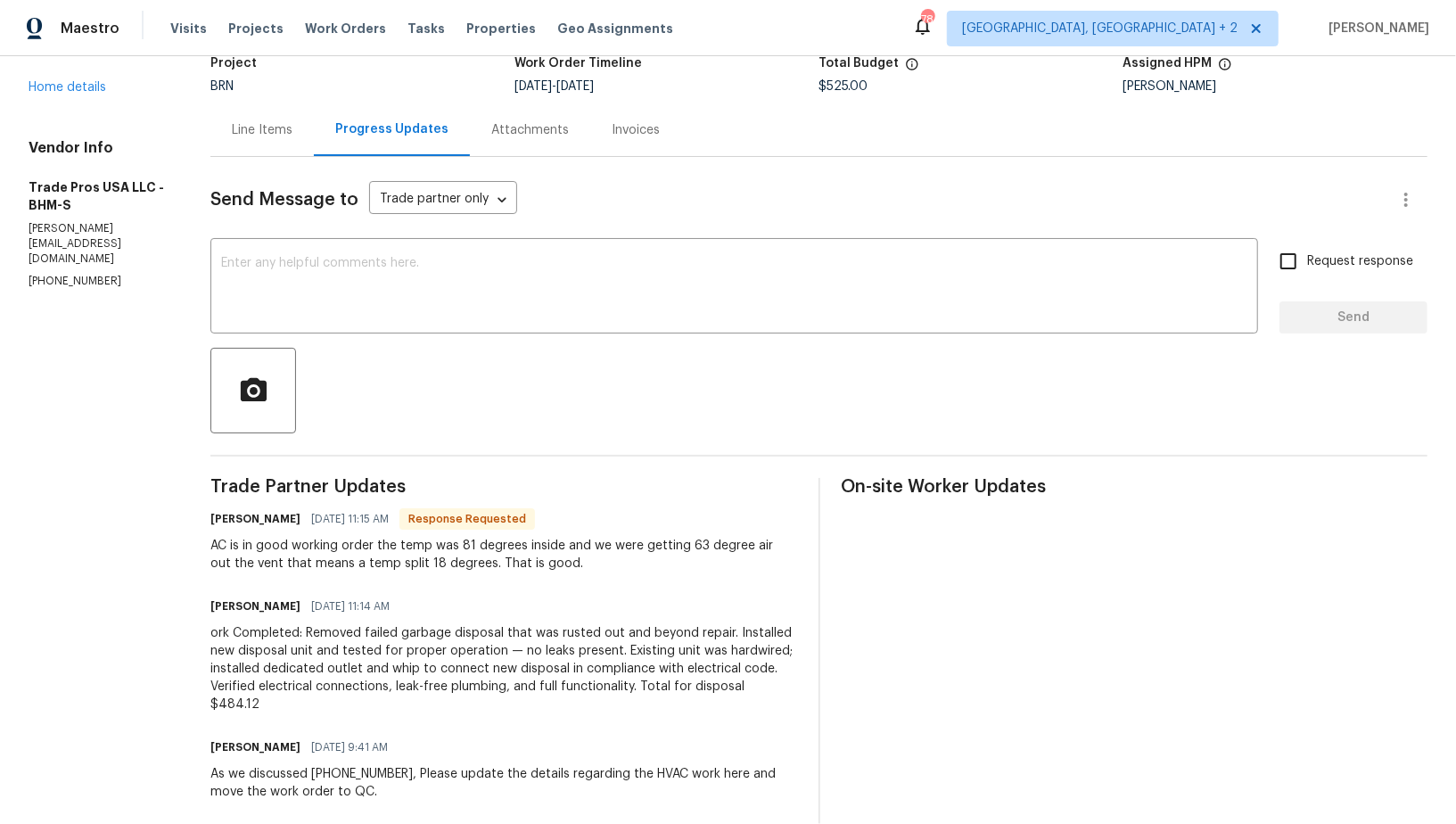
click at [281, 137] on div "Line Items" at bounding box center [263, 129] width 61 height 18
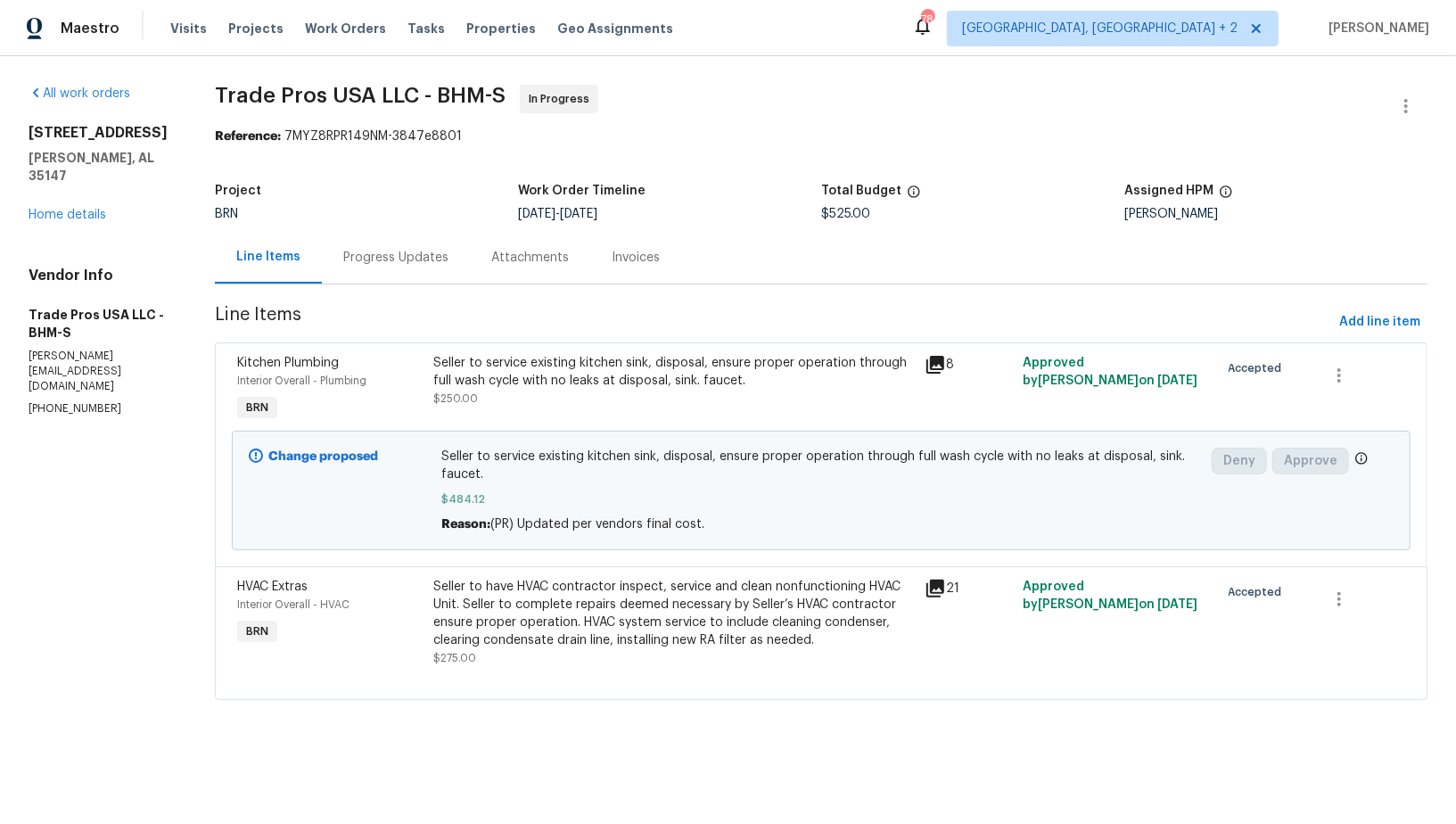
click at [528, 634] on div "Seller to have HVAC contractor inspect, service and clean nonfunctioning HVAC U…" at bounding box center [675, 613] width 481 height 71
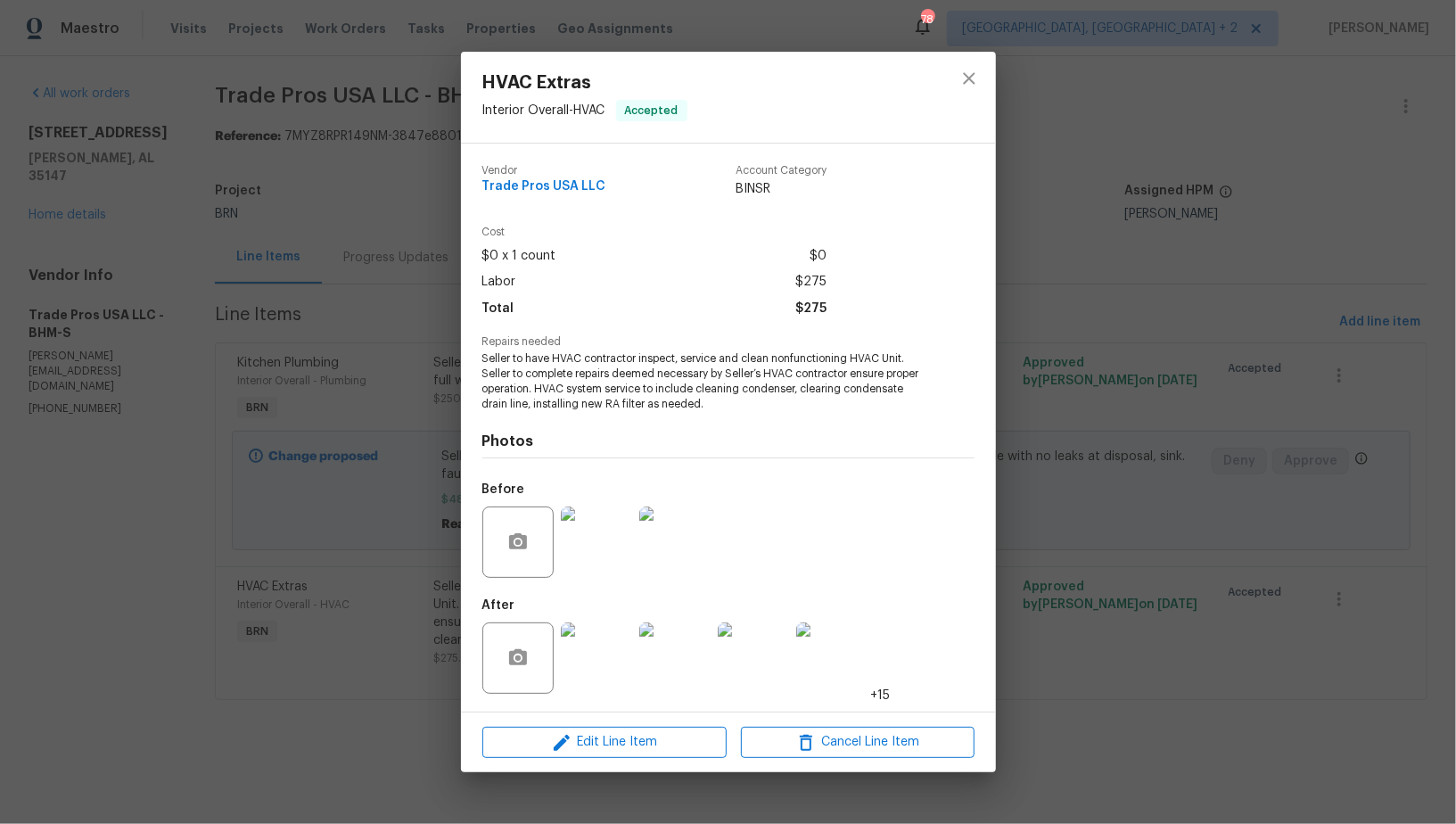
click at [611, 677] on img at bounding box center [595, 658] width 71 height 71
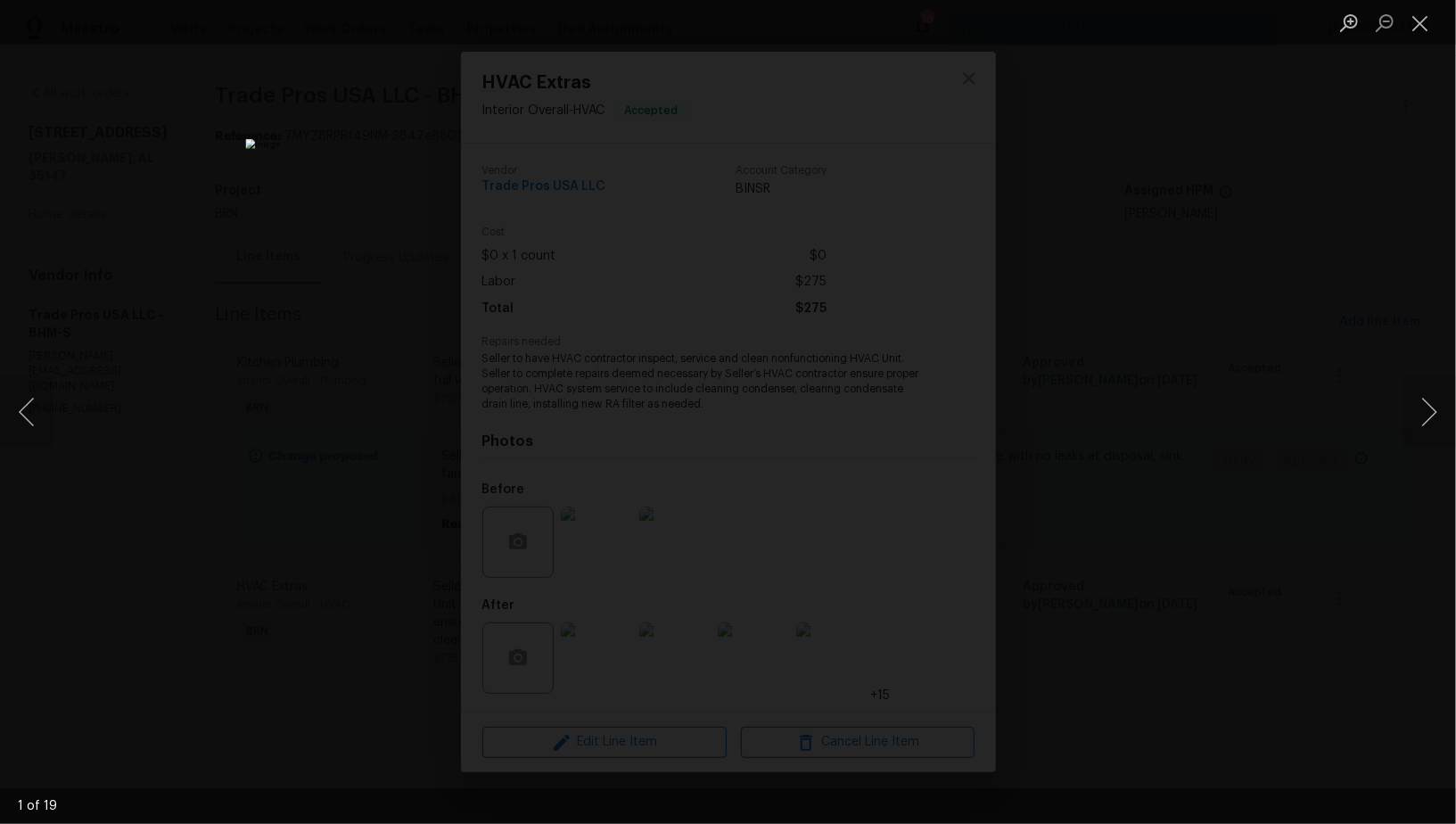
click at [1101, 468] on div "Lightbox" at bounding box center [728, 412] width 1456 height 824
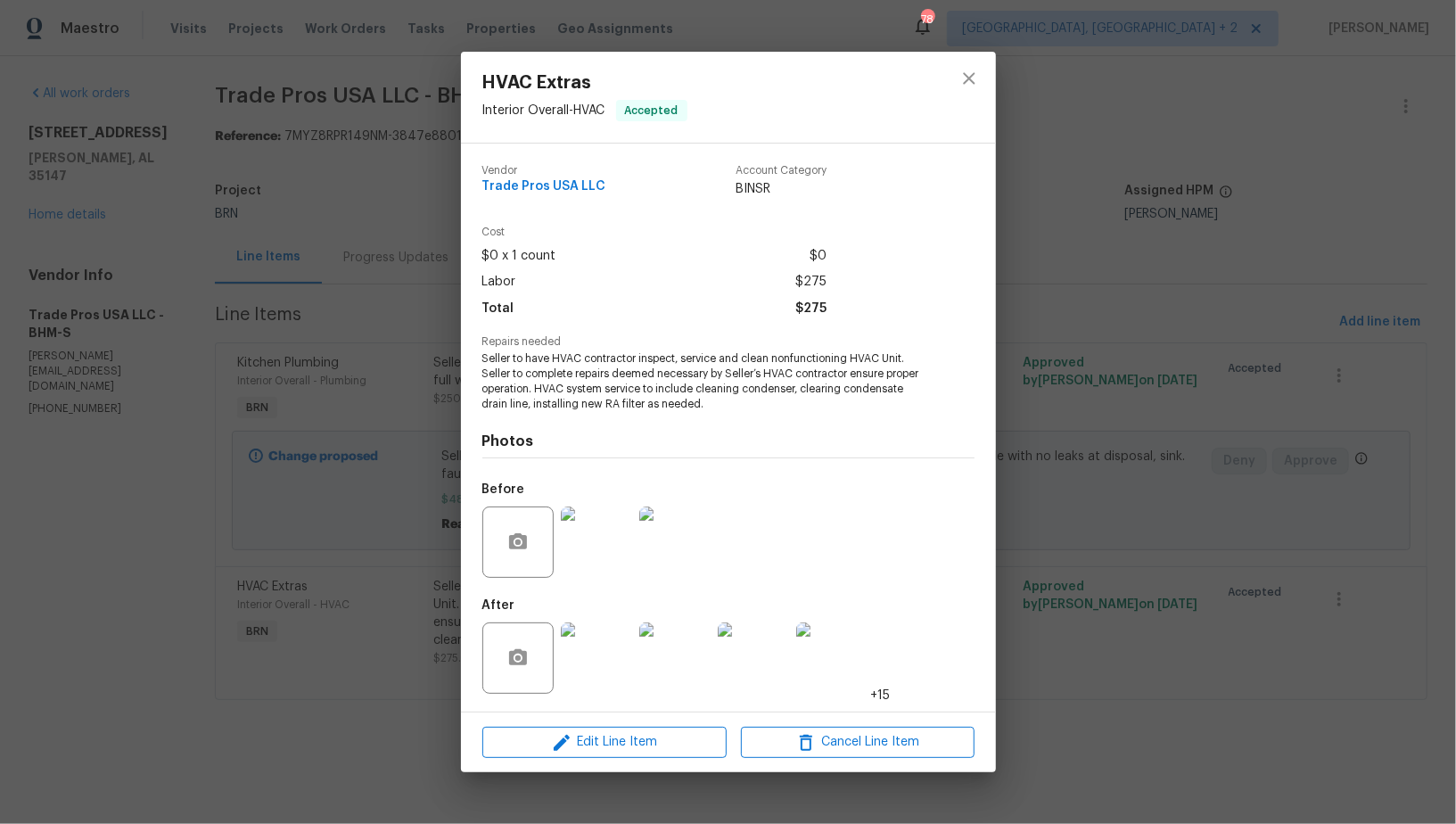
click at [1101, 468] on div "HVAC Extras Interior Overall - HVAC Accepted Vendor Trade Pros USA LLC Account …" at bounding box center [728, 412] width 1456 height 824
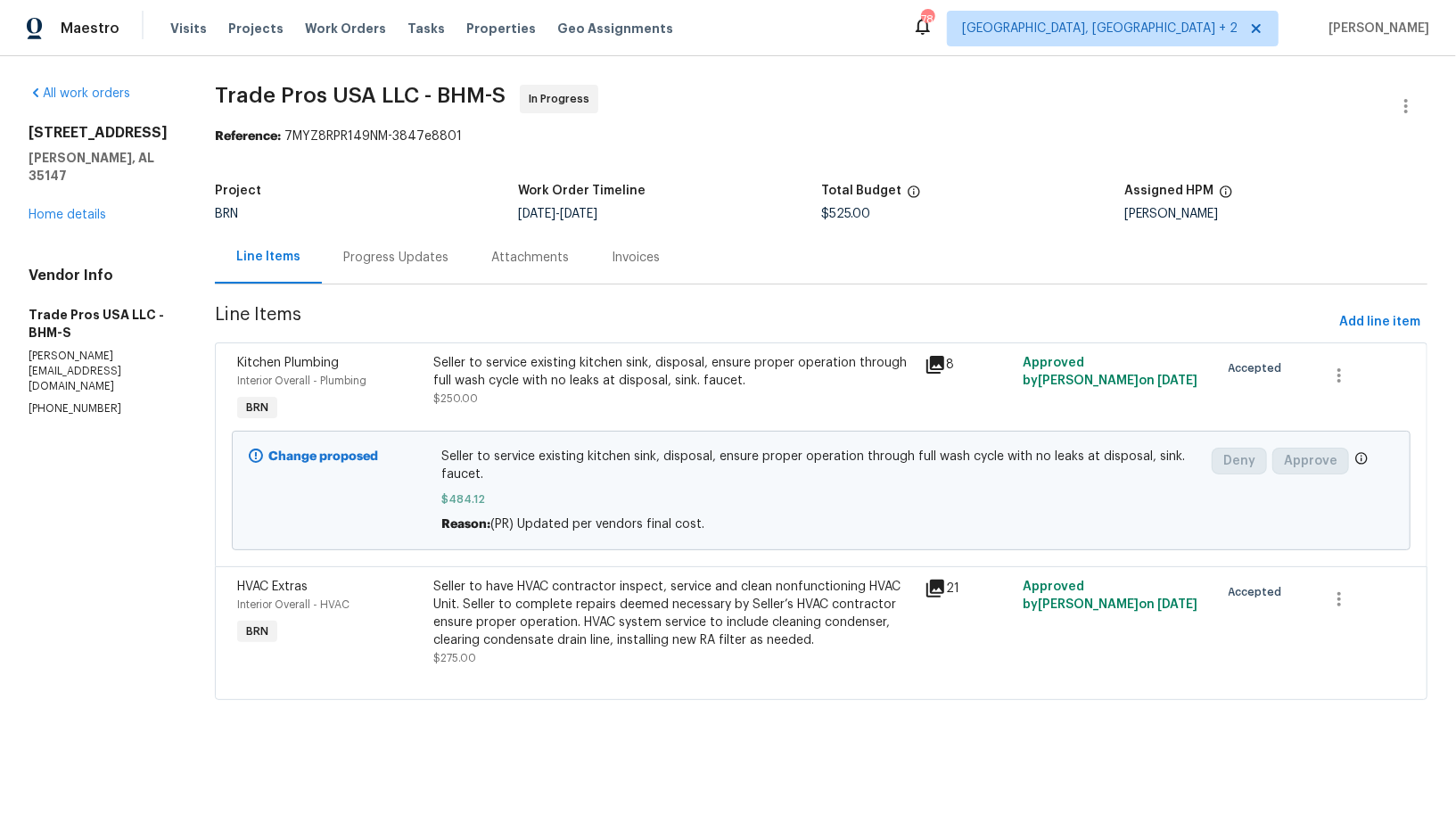
click at [422, 265] on div "Progress Updates" at bounding box center [396, 257] width 105 height 18
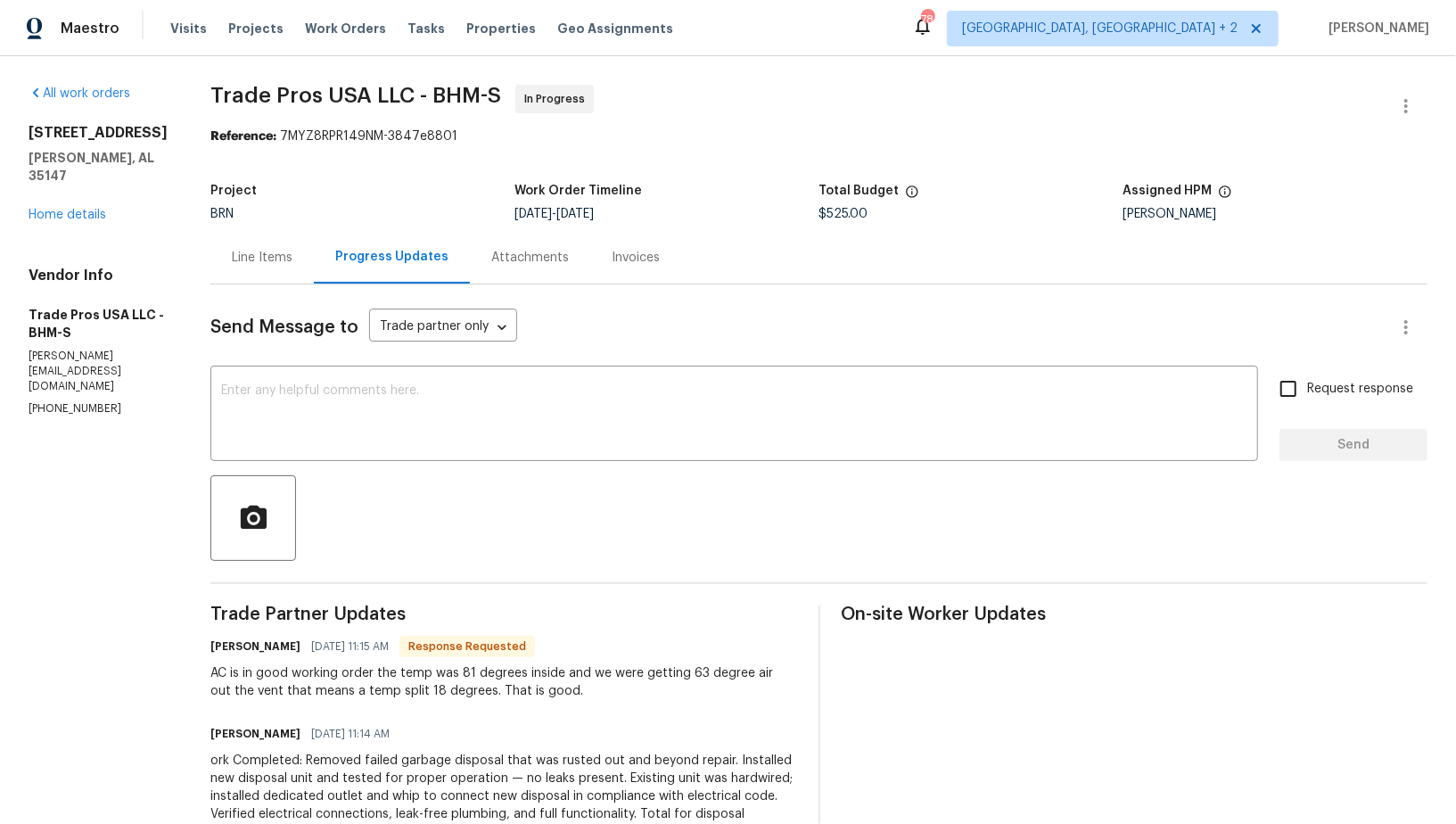
click at [251, 267] on div "Line Items" at bounding box center [263, 257] width 104 height 53
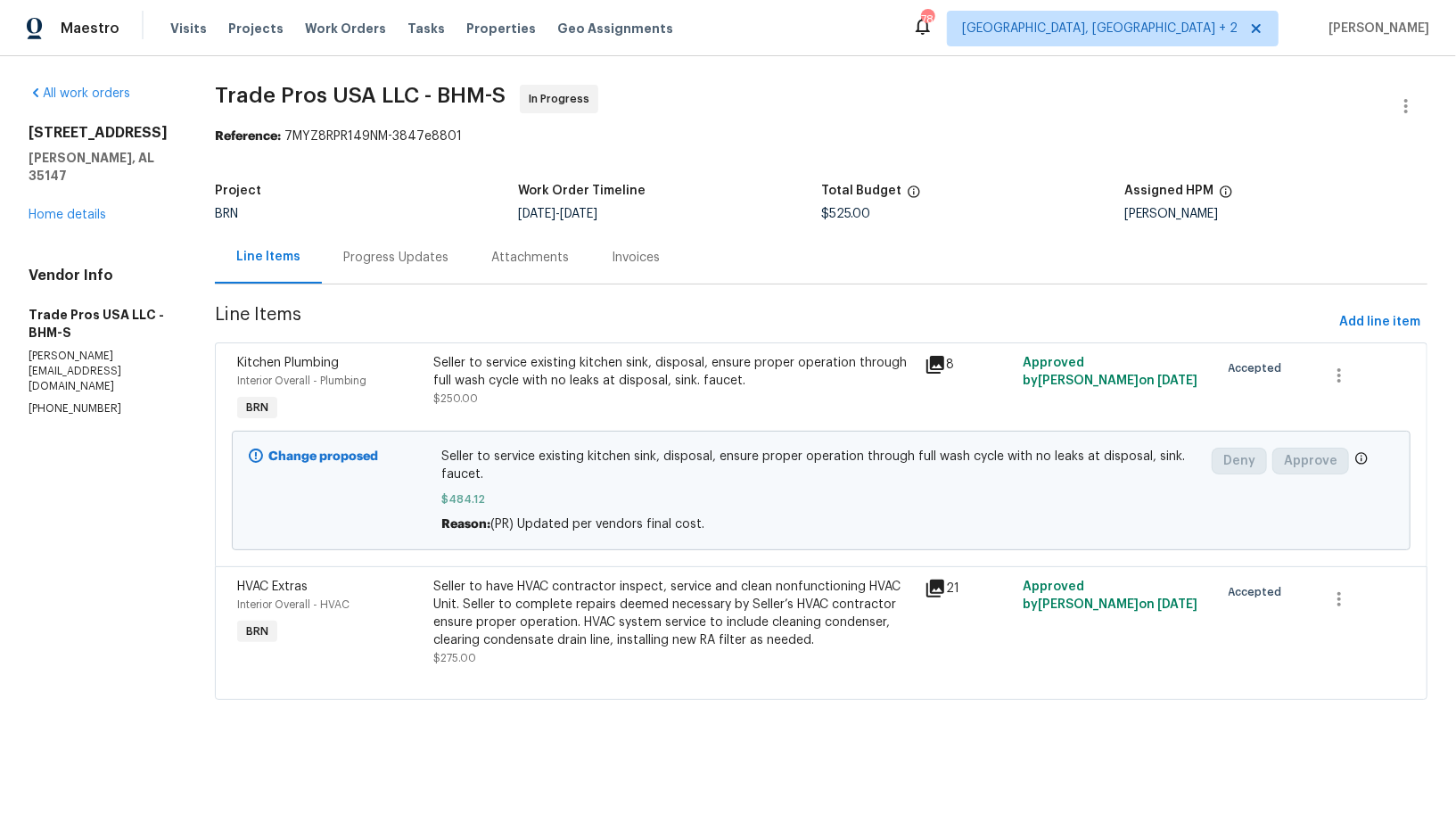
click at [400, 252] on div "Progress Updates" at bounding box center [396, 257] width 105 height 18
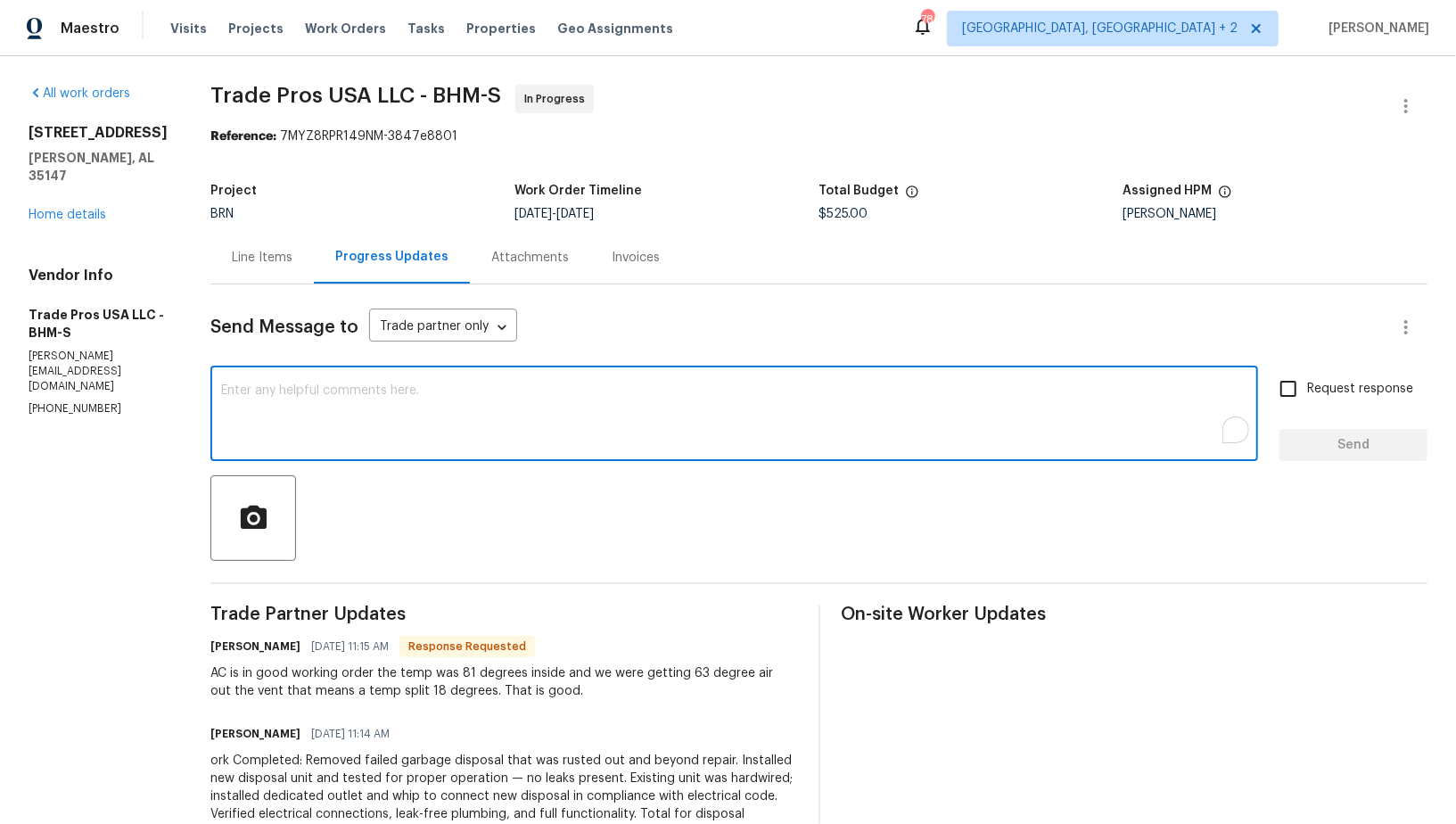
click at [339, 411] on textarea "To enrich screen reader interactions, please activate Accessibility in Grammarl…" at bounding box center [734, 415] width 1026 height 62
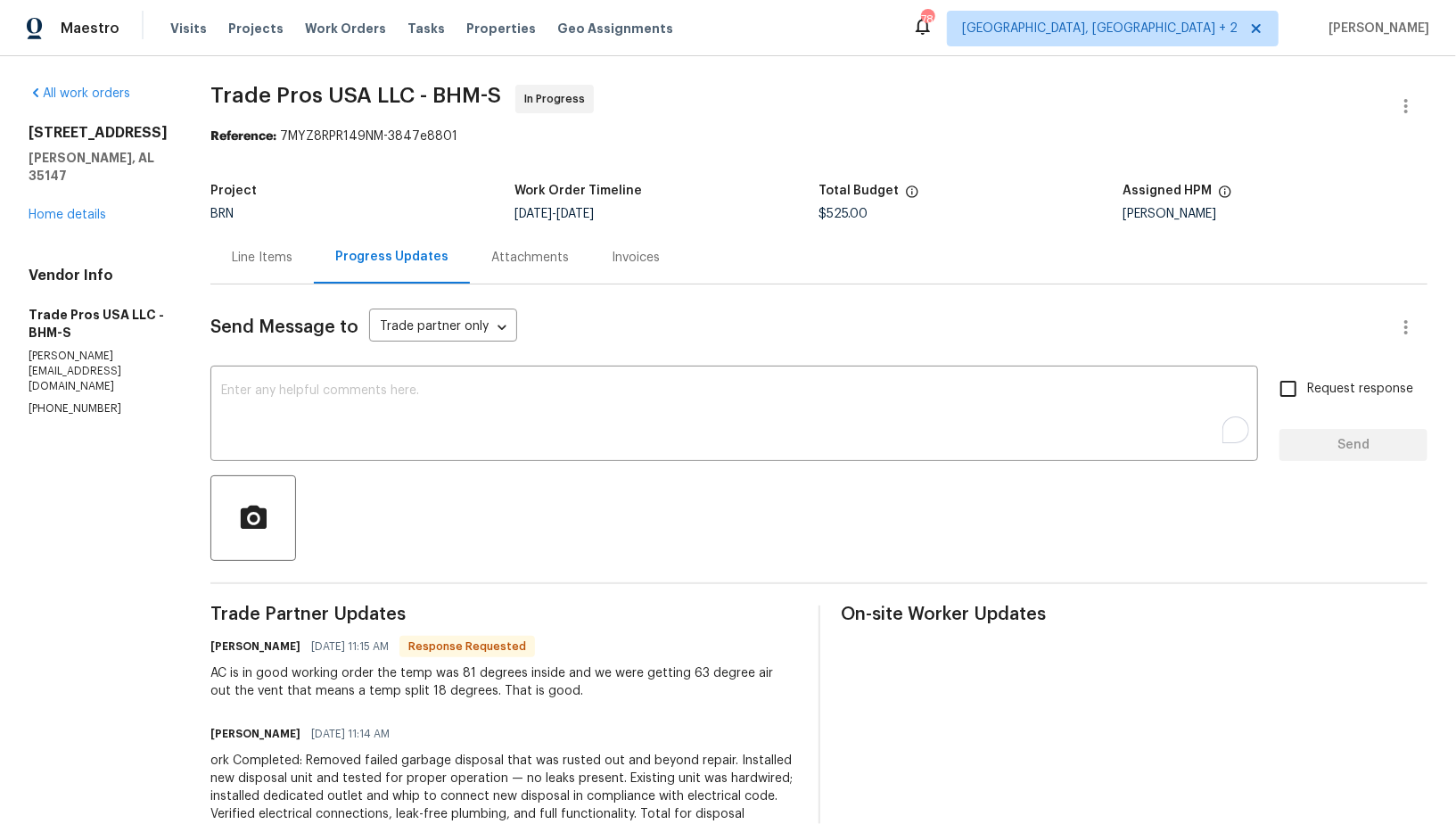
click at [259, 251] on div "Line Items" at bounding box center [263, 257] width 61 height 18
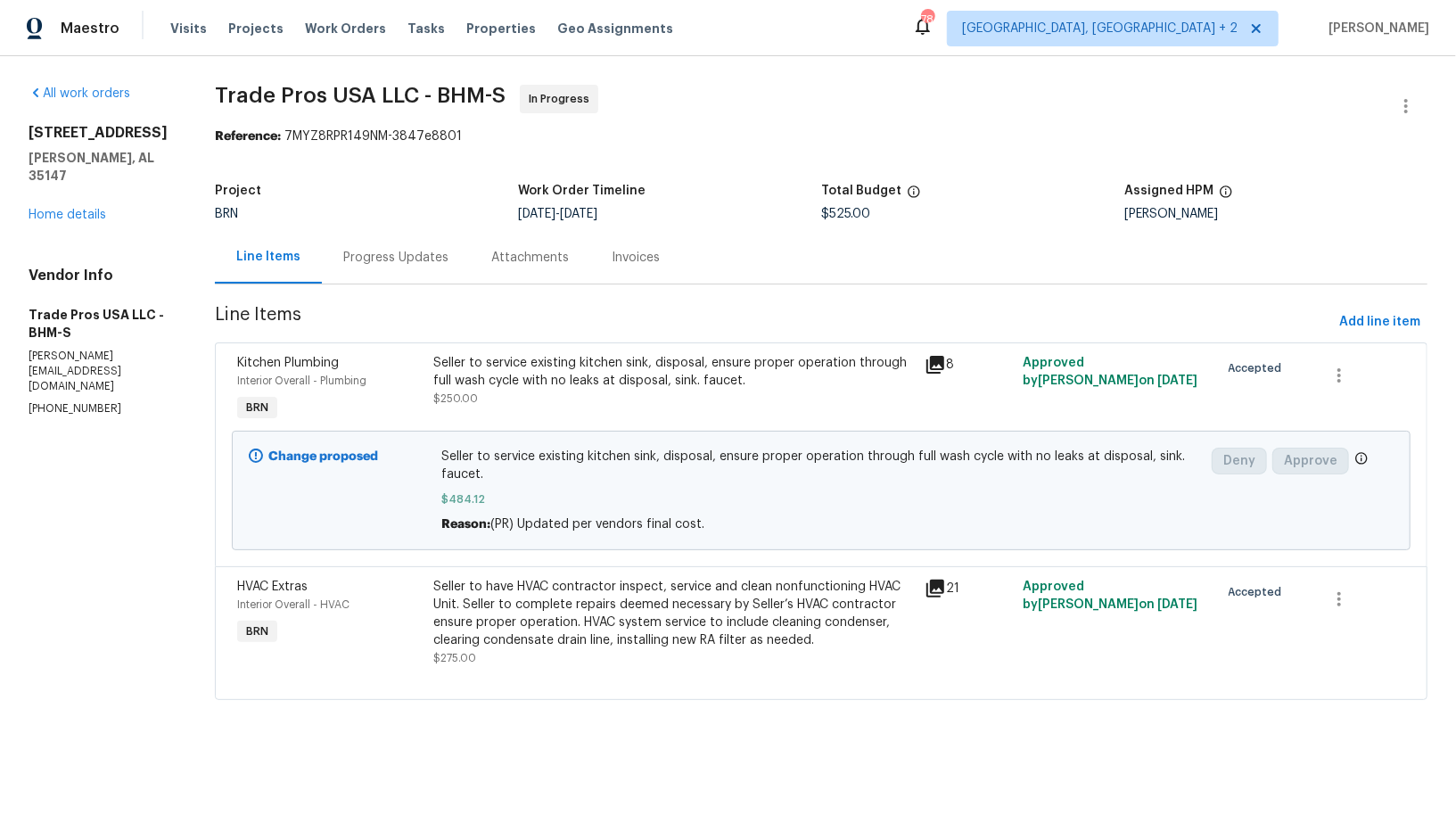
click at [361, 275] on div "Progress Updates" at bounding box center [396, 257] width 148 height 53
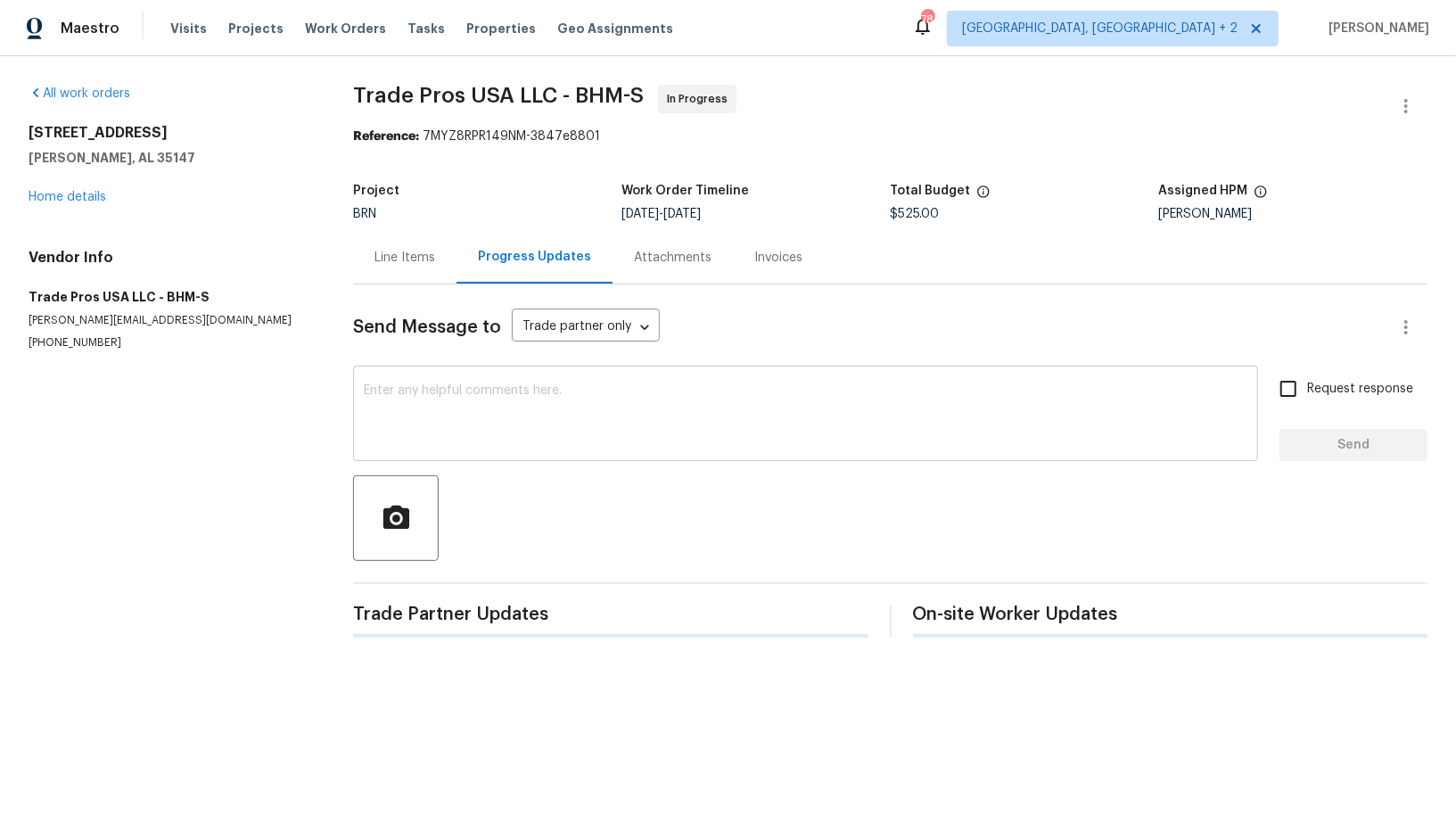
click at [406, 392] on textarea at bounding box center [805, 415] width 884 height 62
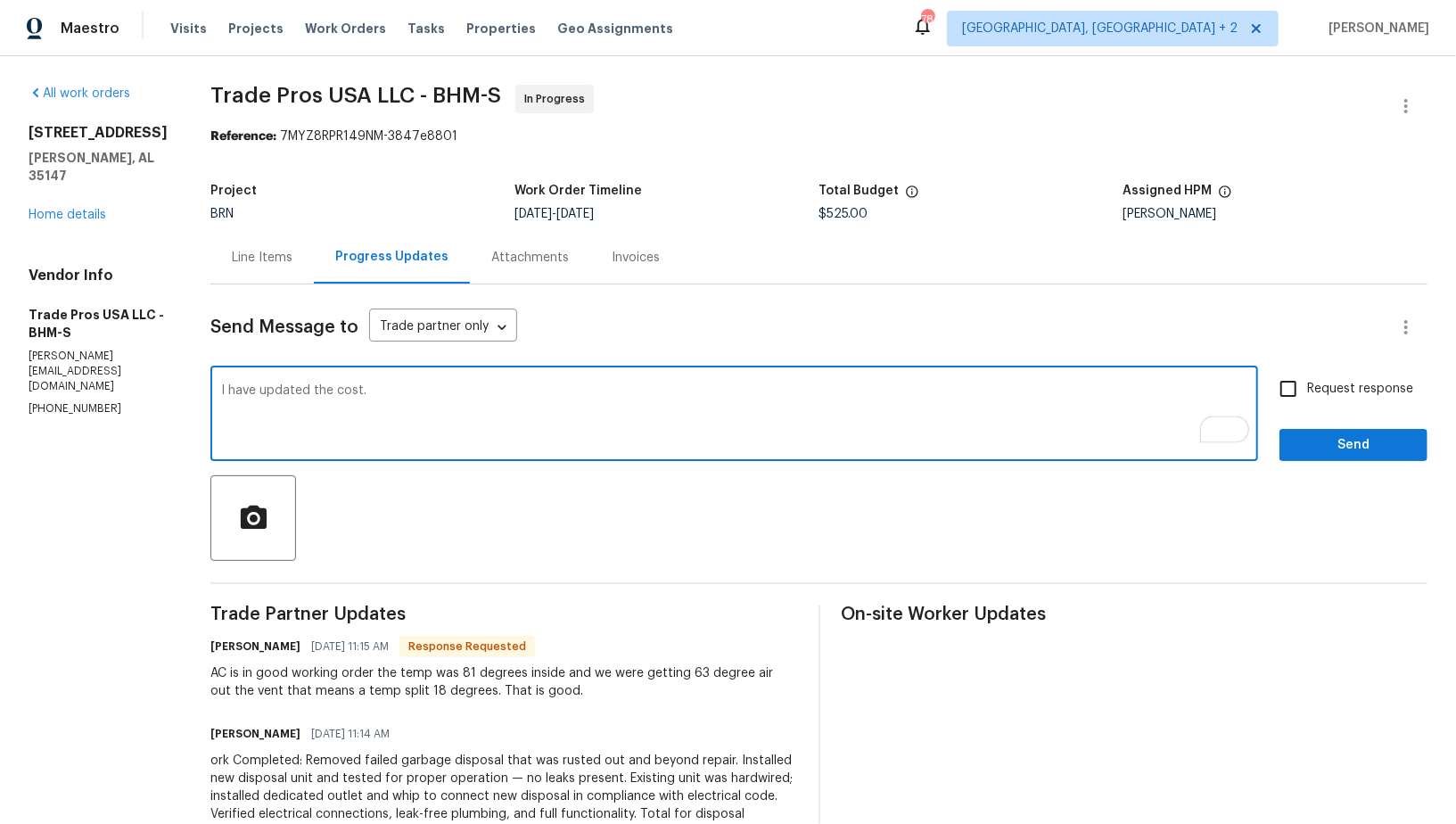
type textarea "I have updated the cost."
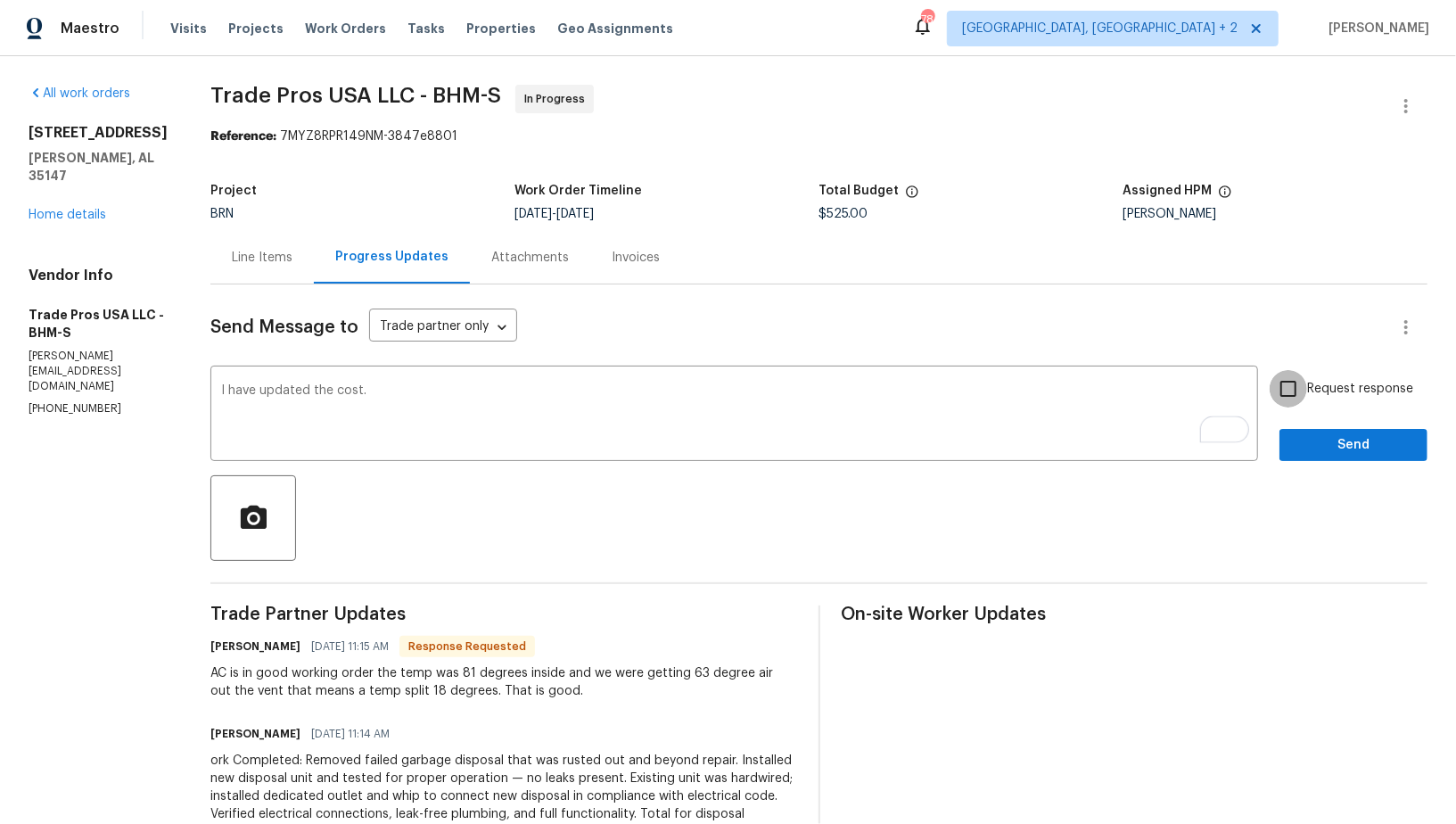
click at [1296, 389] on input "Request response" at bounding box center [1288, 388] width 37 height 37
checkbox input "true"
click at [1314, 437] on span "Send" at bounding box center [1352, 446] width 119 height 22
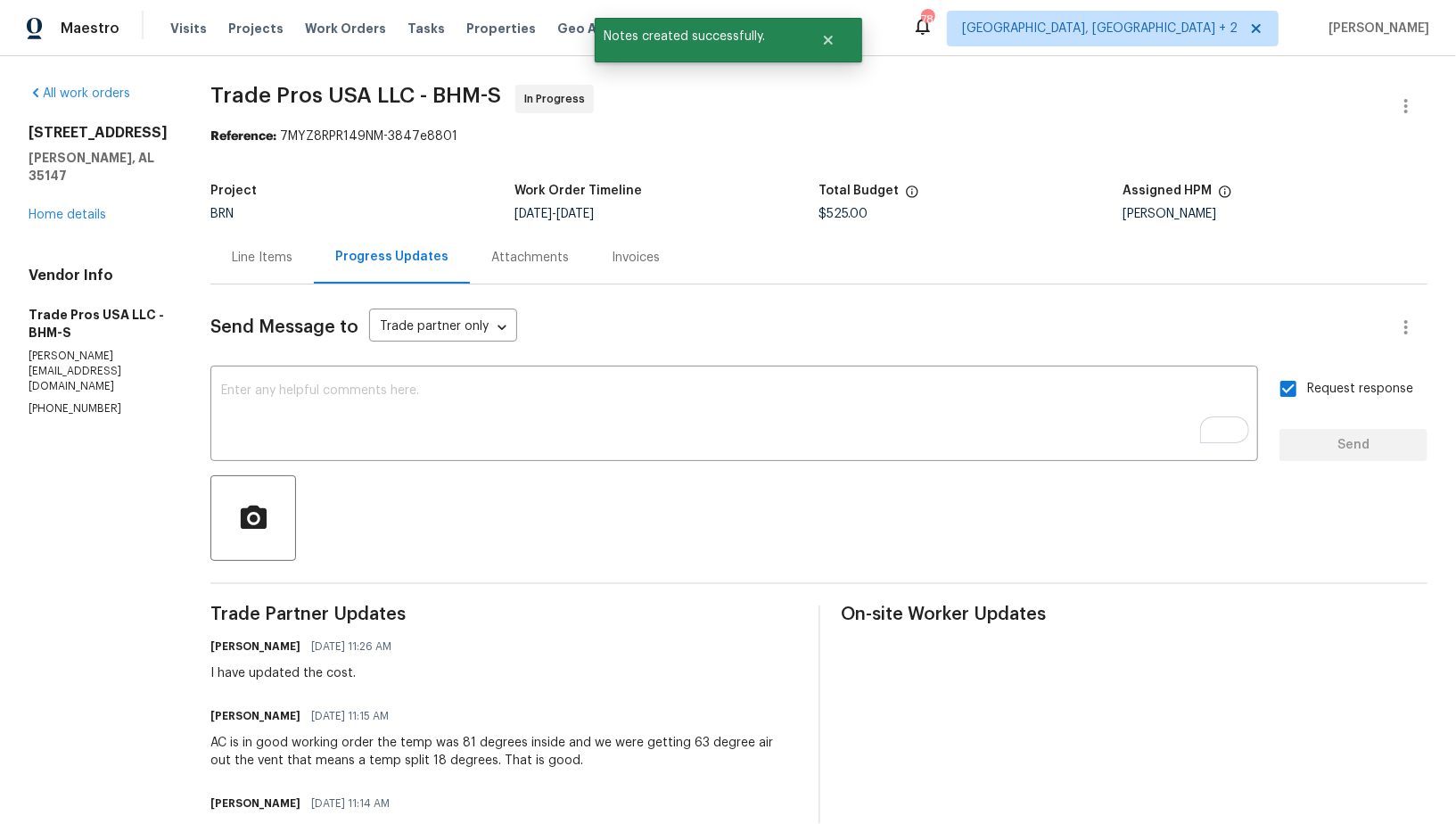
click at [248, 279] on div "Line Items" at bounding box center [263, 257] width 104 height 53
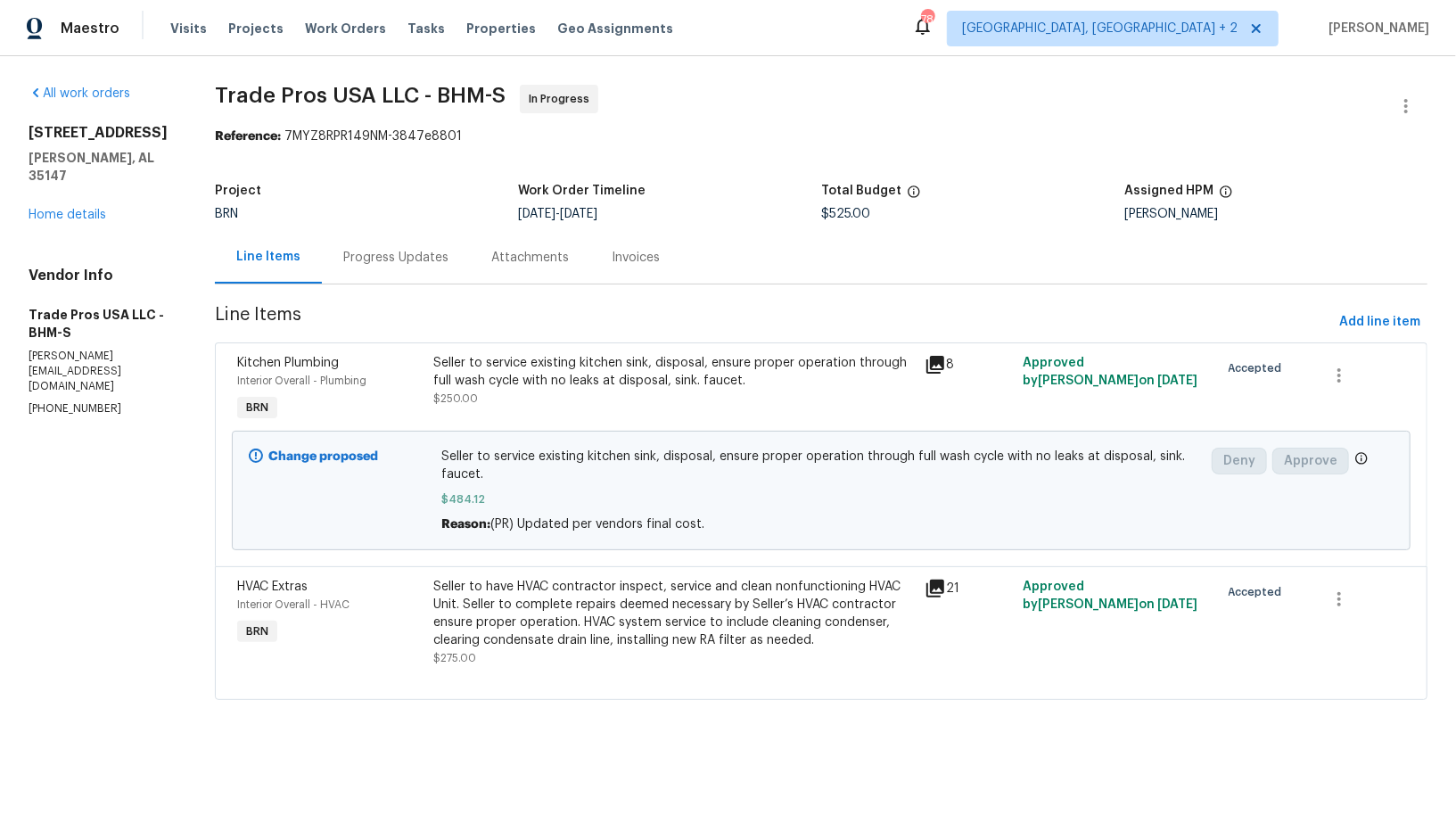
click at [417, 271] on div "Progress Updates" at bounding box center [396, 257] width 148 height 53
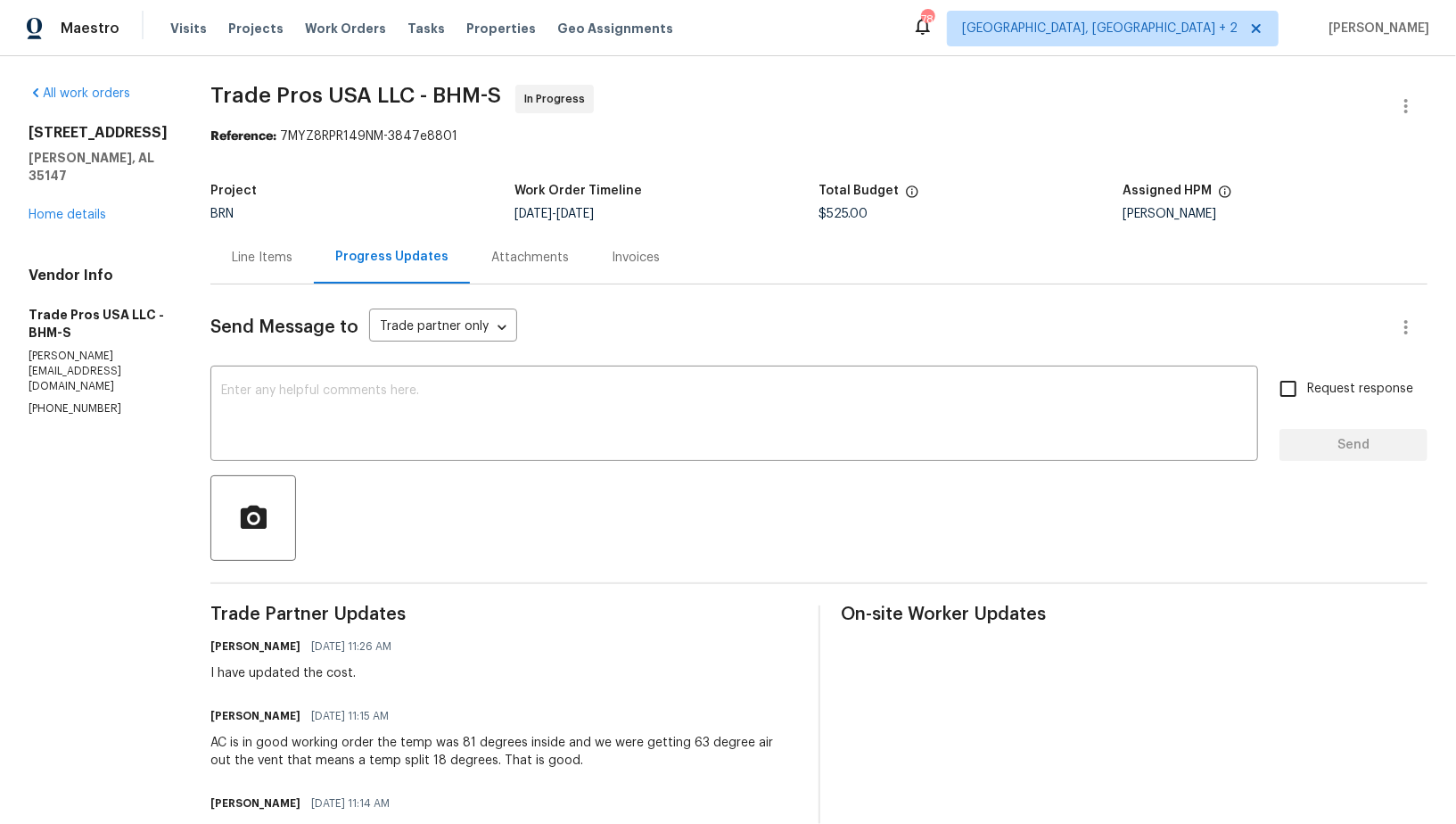
click at [249, 267] on div "Line Items" at bounding box center [263, 257] width 104 height 53
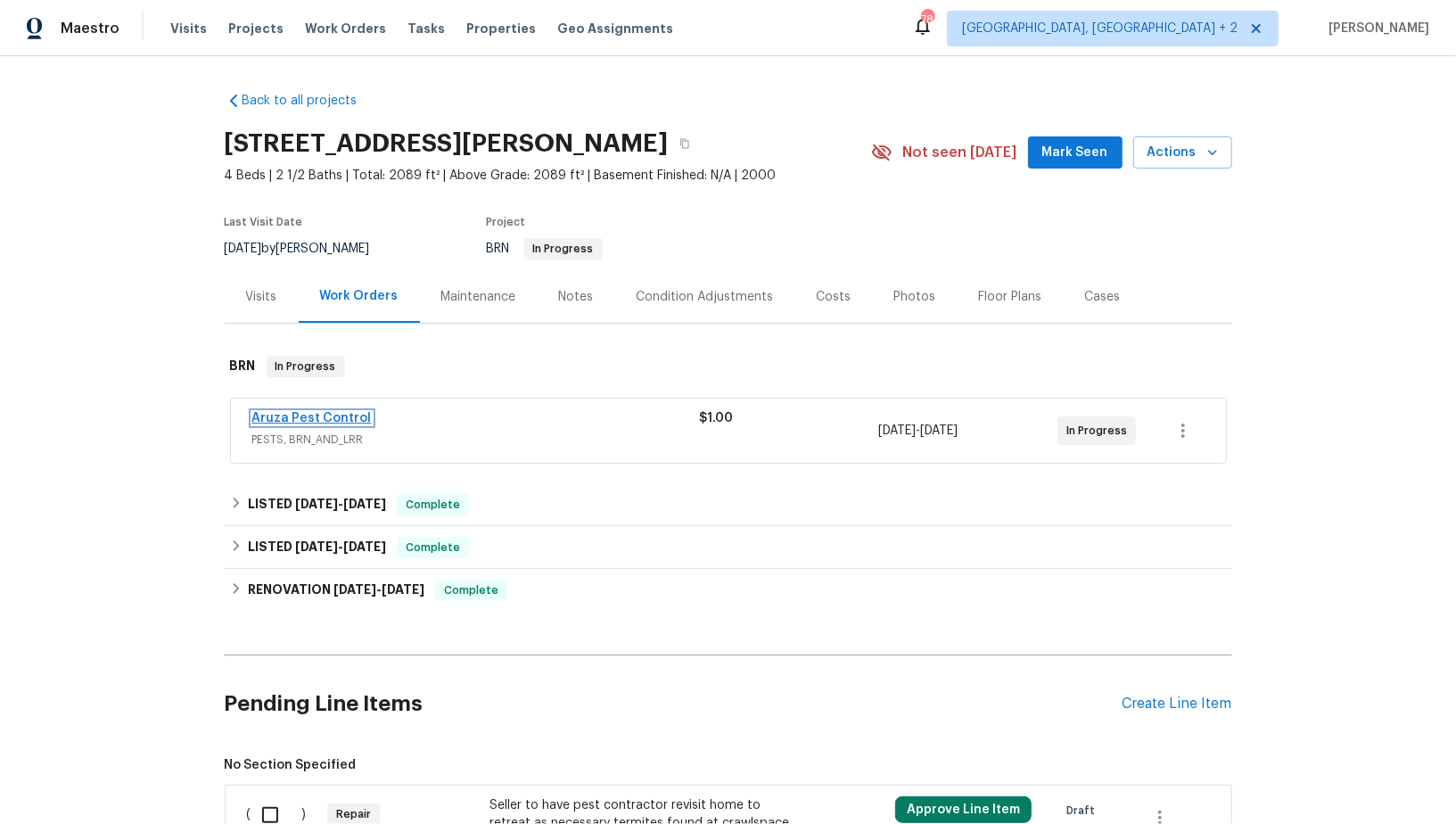
click at [317, 419] on link "Aruza Pest Control" at bounding box center [312, 417] width 119 height 12
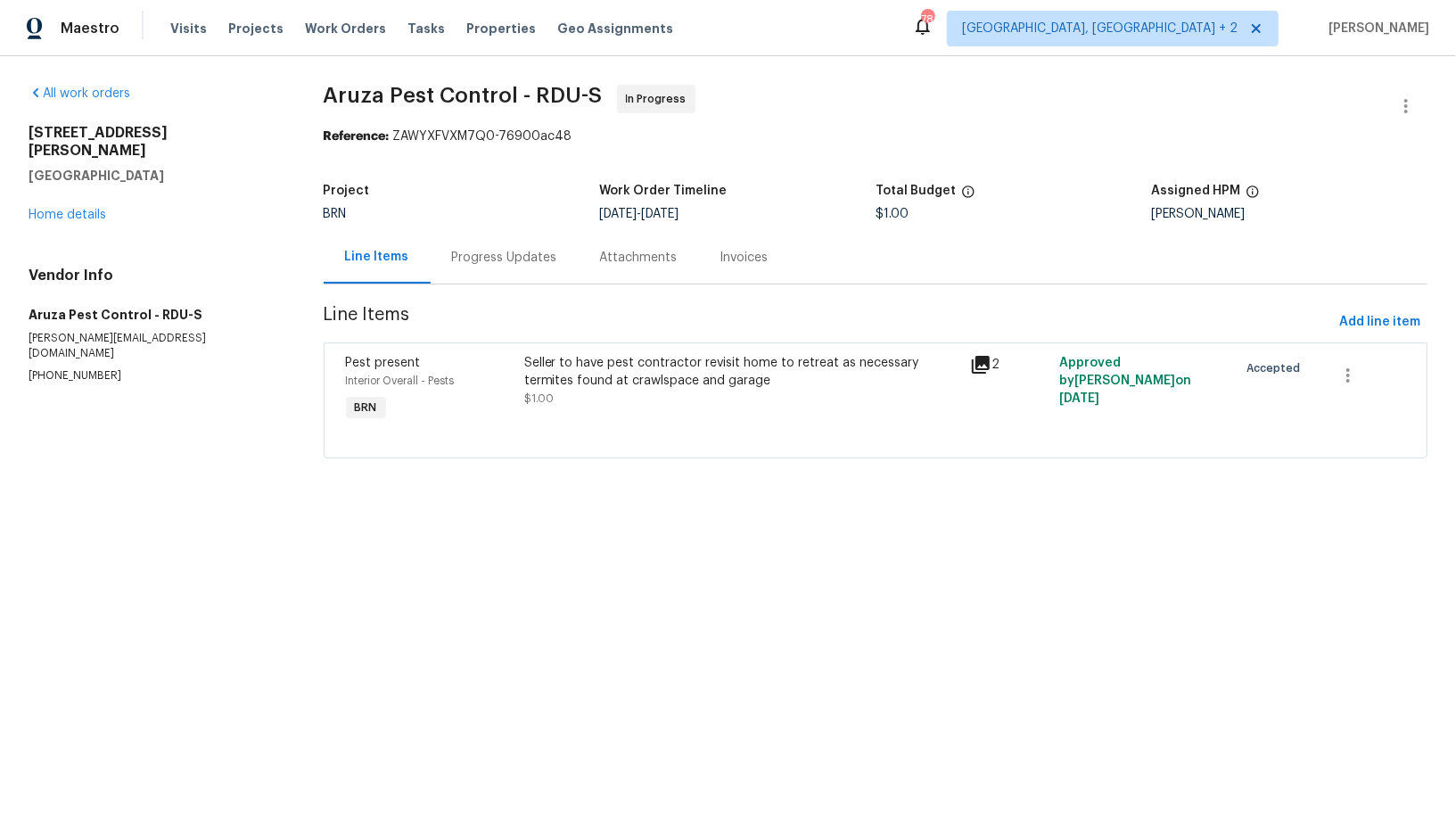
click at [489, 286] on section "Aruza Pest Control - RDU-S In Progress Reference: ZAWYXFVXM7Q0-76900ac48 Projec…" at bounding box center [875, 282] width 1104 height 395
click at [489, 264] on div "Progress Updates" at bounding box center [505, 257] width 105 height 18
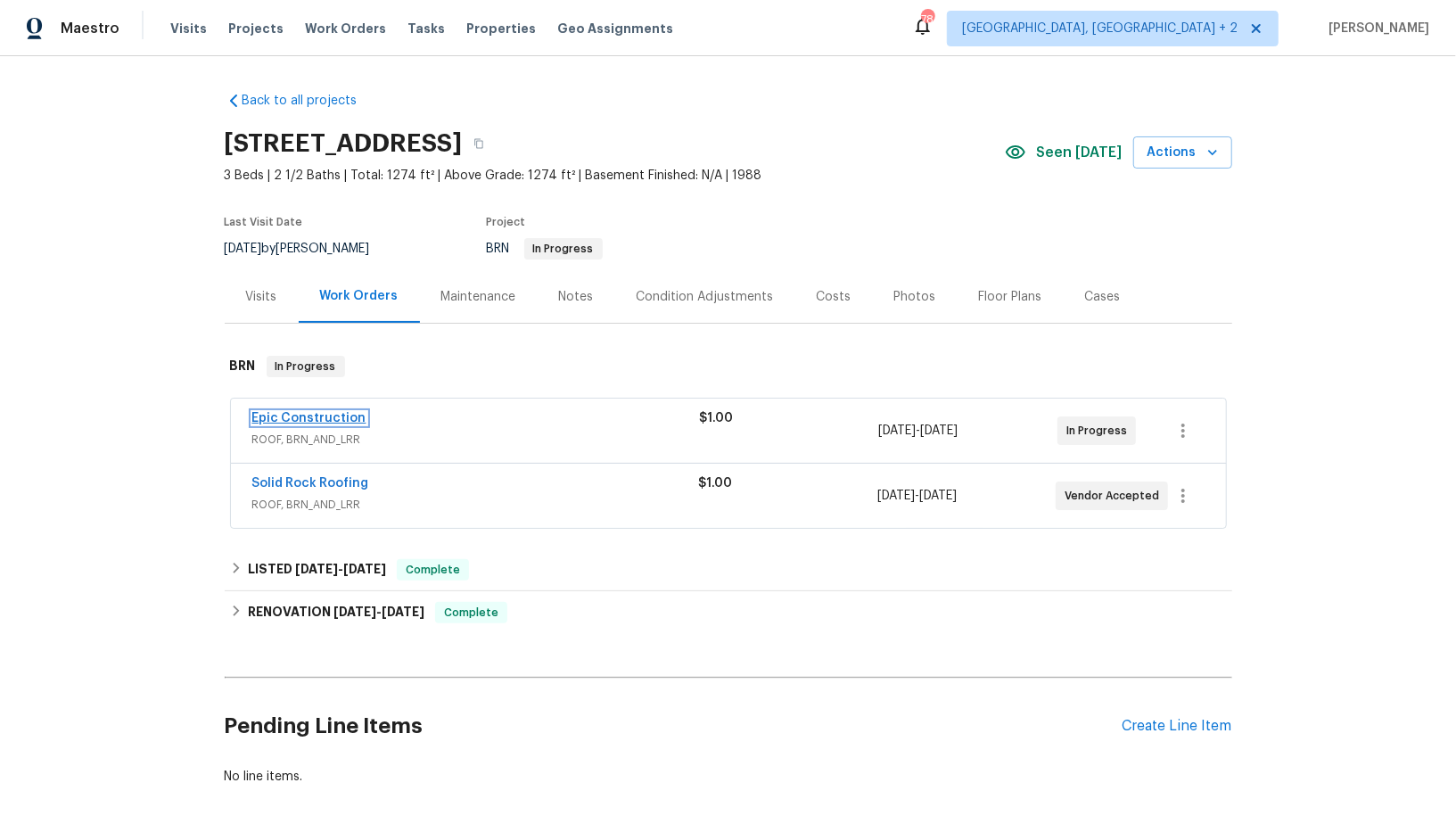
click at [306, 416] on link "Epic Construction" at bounding box center [309, 417] width 114 height 12
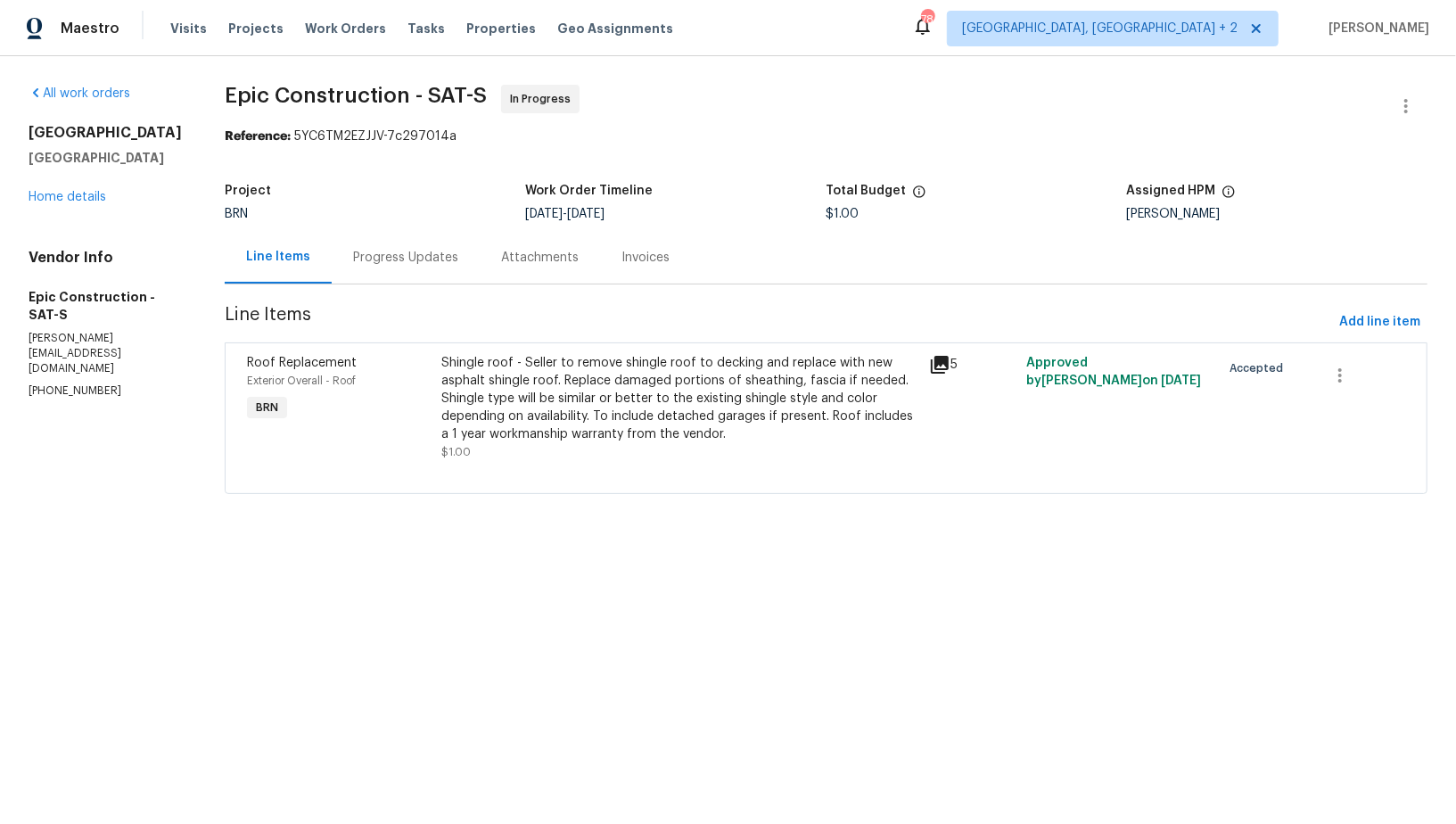
click at [432, 253] on div "Progress Updates" at bounding box center [406, 257] width 148 height 53
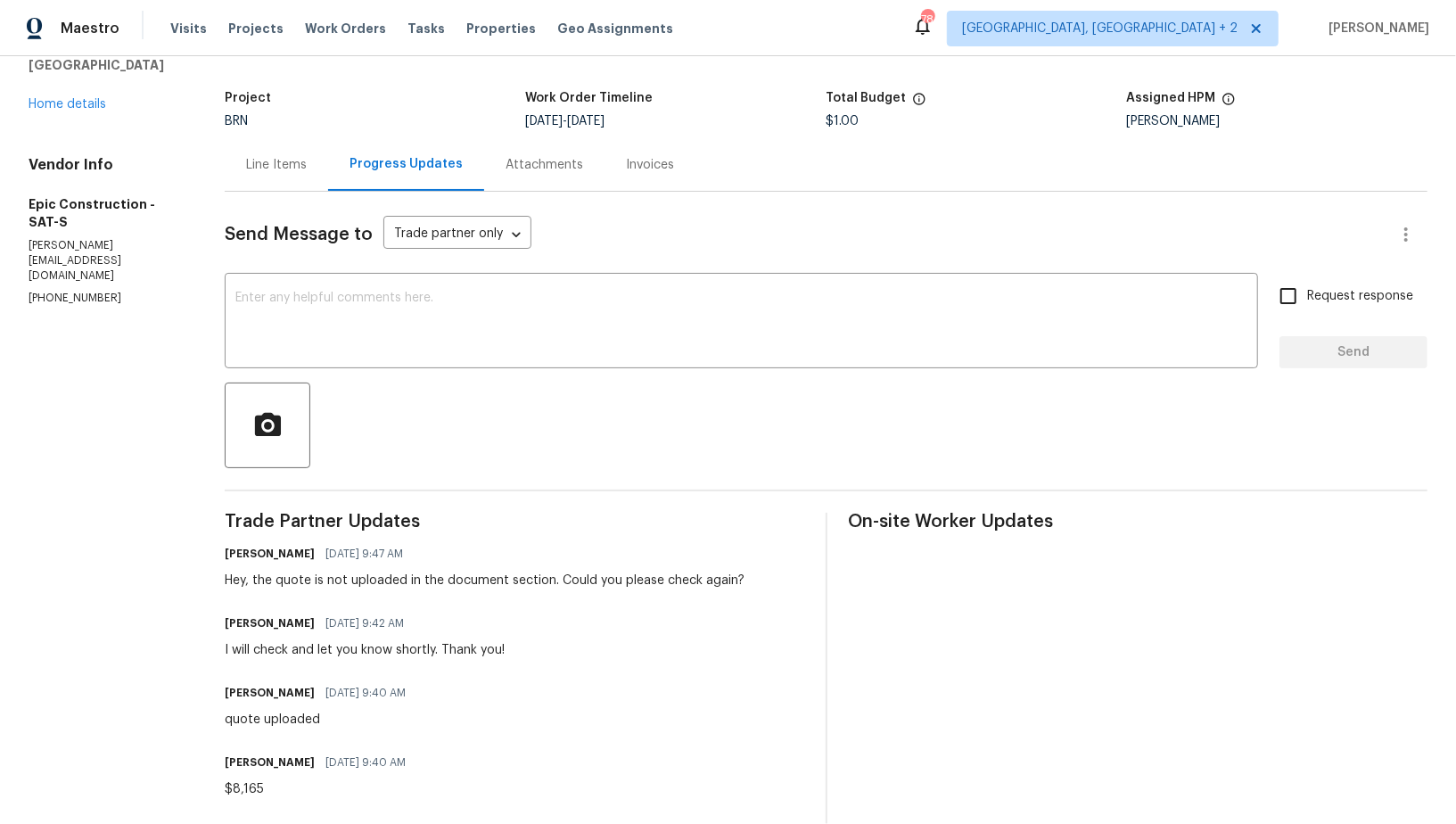
scroll to position [99, 0]
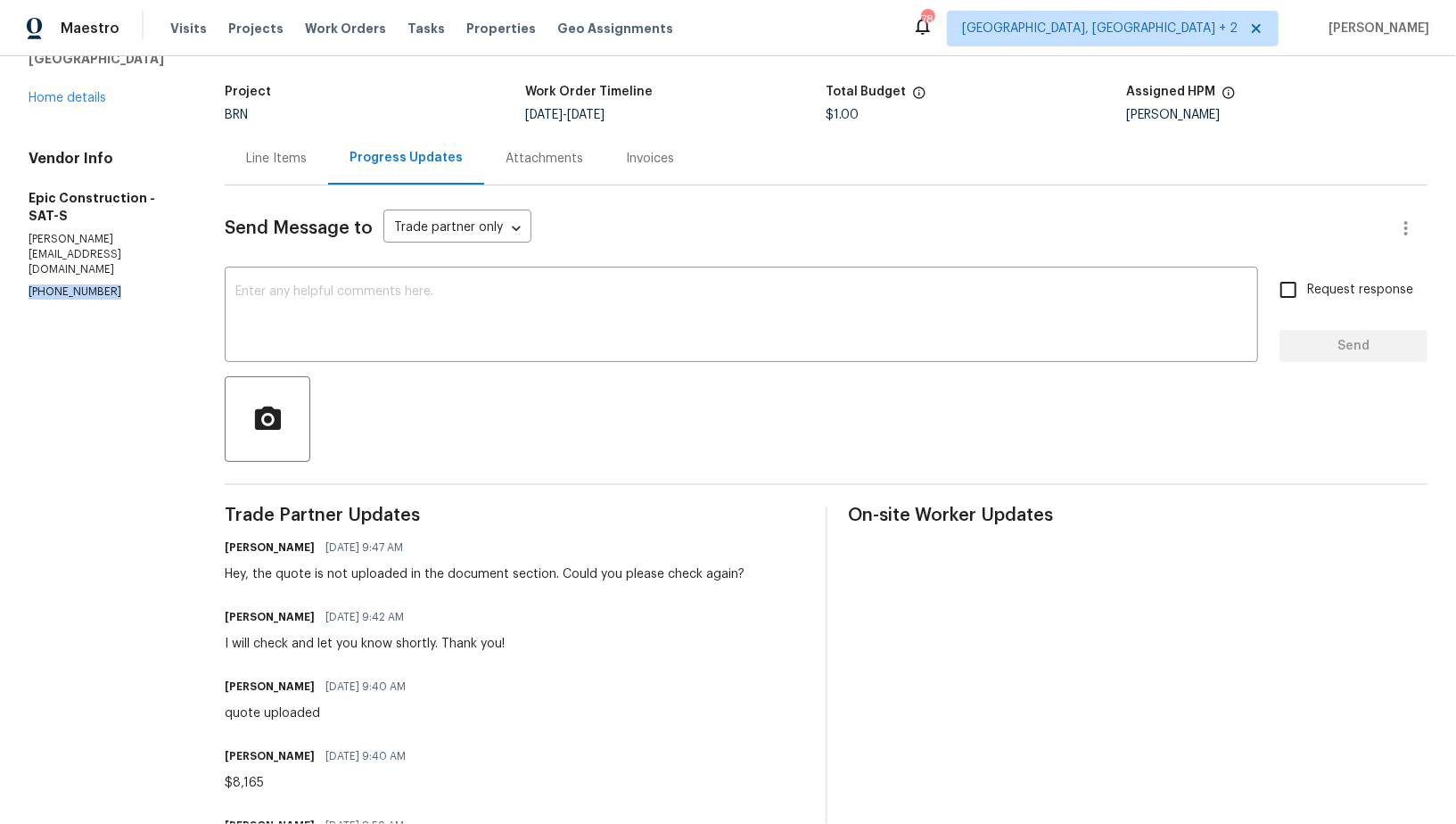
drag, startPoint x: 117, startPoint y: 277, endPoint x: 0, endPoint y: 277, distance: 117.0
click at [0, 277] on div "All work orders [STREET_ADDRESS] Home details Vendor Info Epic Construction - S…" at bounding box center [728, 670] width 1456 height 1425
copy p "[PHONE_NUMBER]"
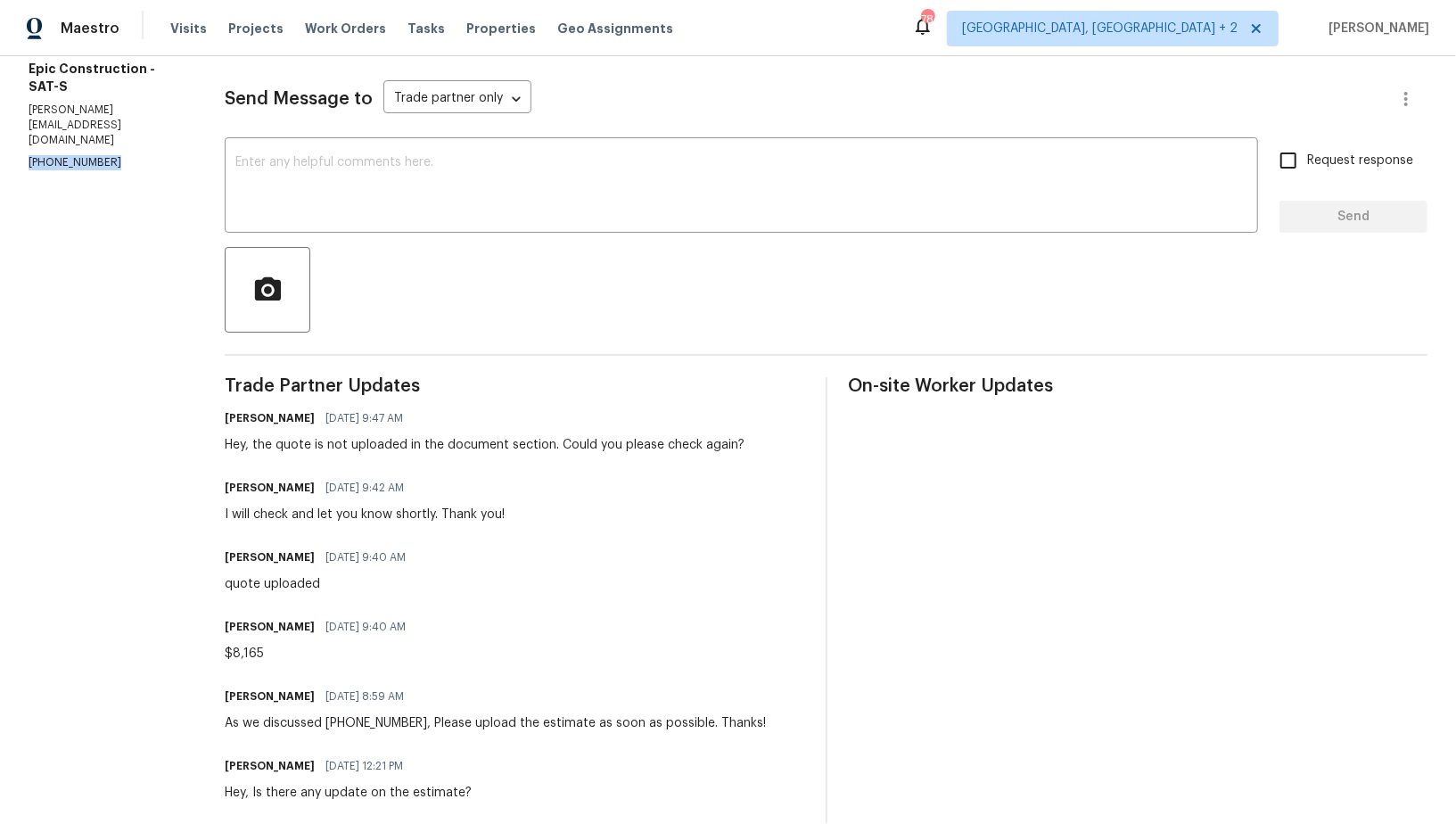
scroll to position [268, 0]
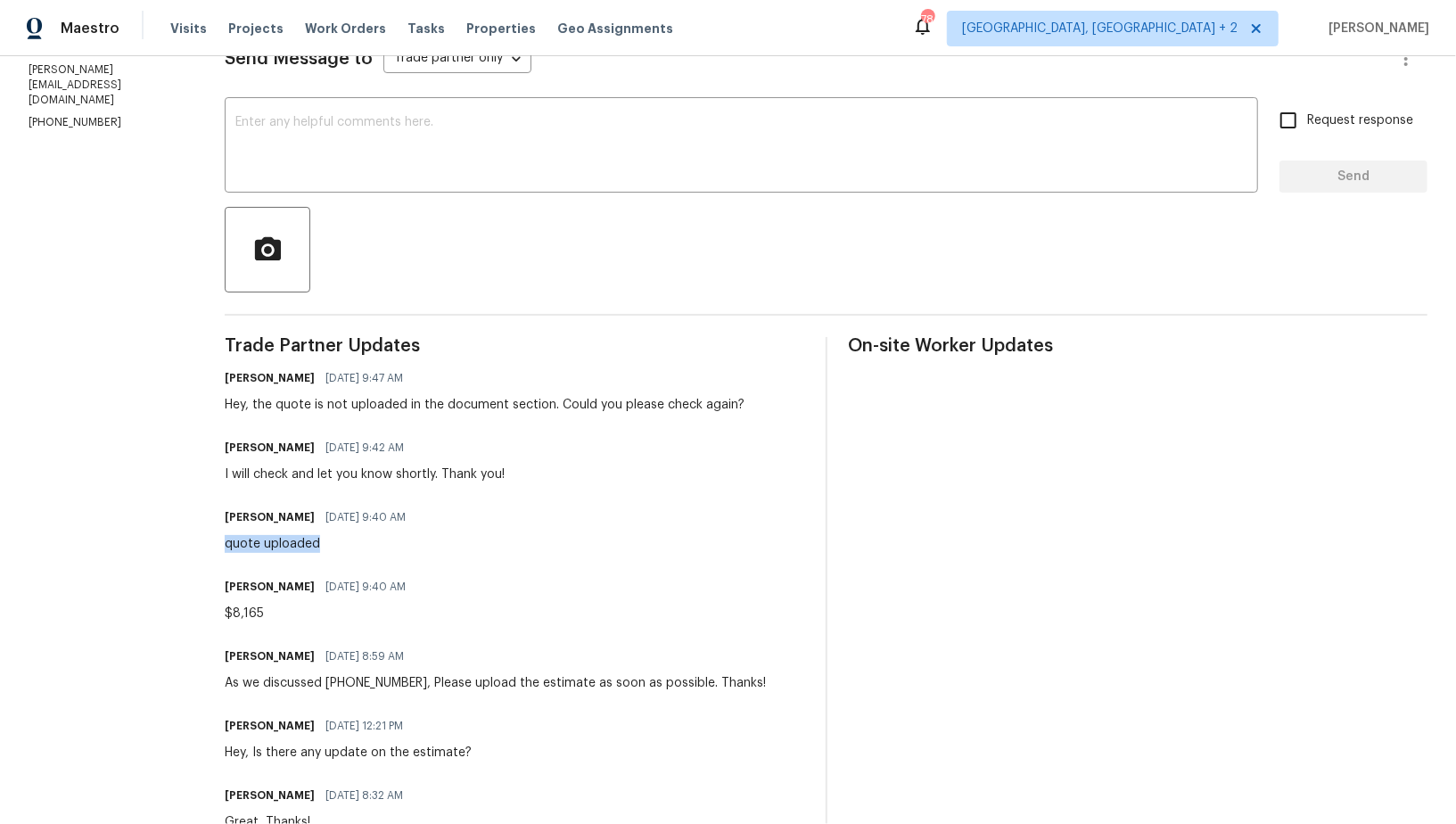
drag, startPoint x: 212, startPoint y: 546, endPoint x: 336, endPoint y: 546, distance: 124.0
click at [336, 546] on div "All work orders [STREET_ADDRESS] Home details Vendor Info Epic Construction - S…" at bounding box center [728, 500] width 1456 height 1425
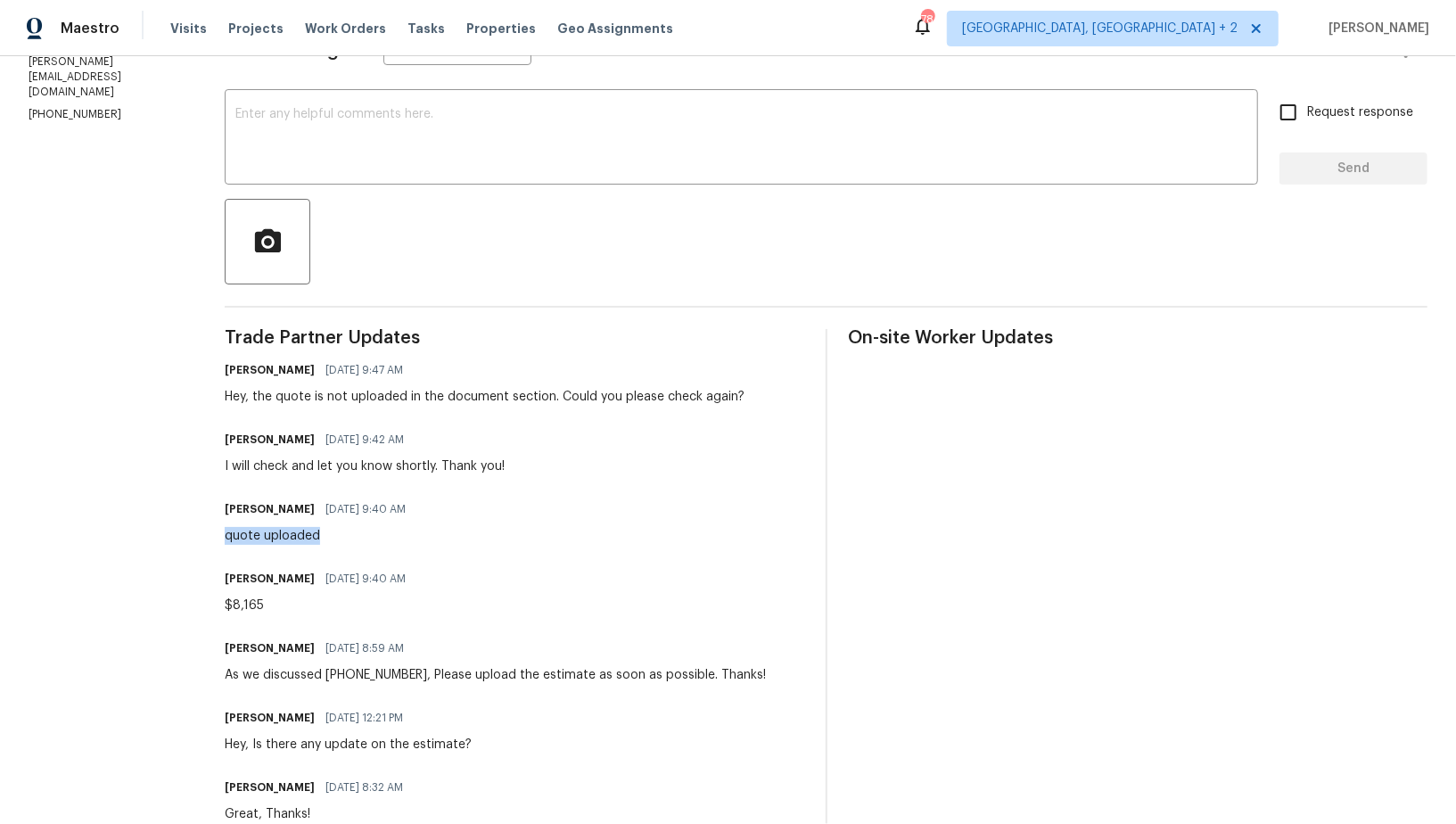
scroll to position [327, 0]
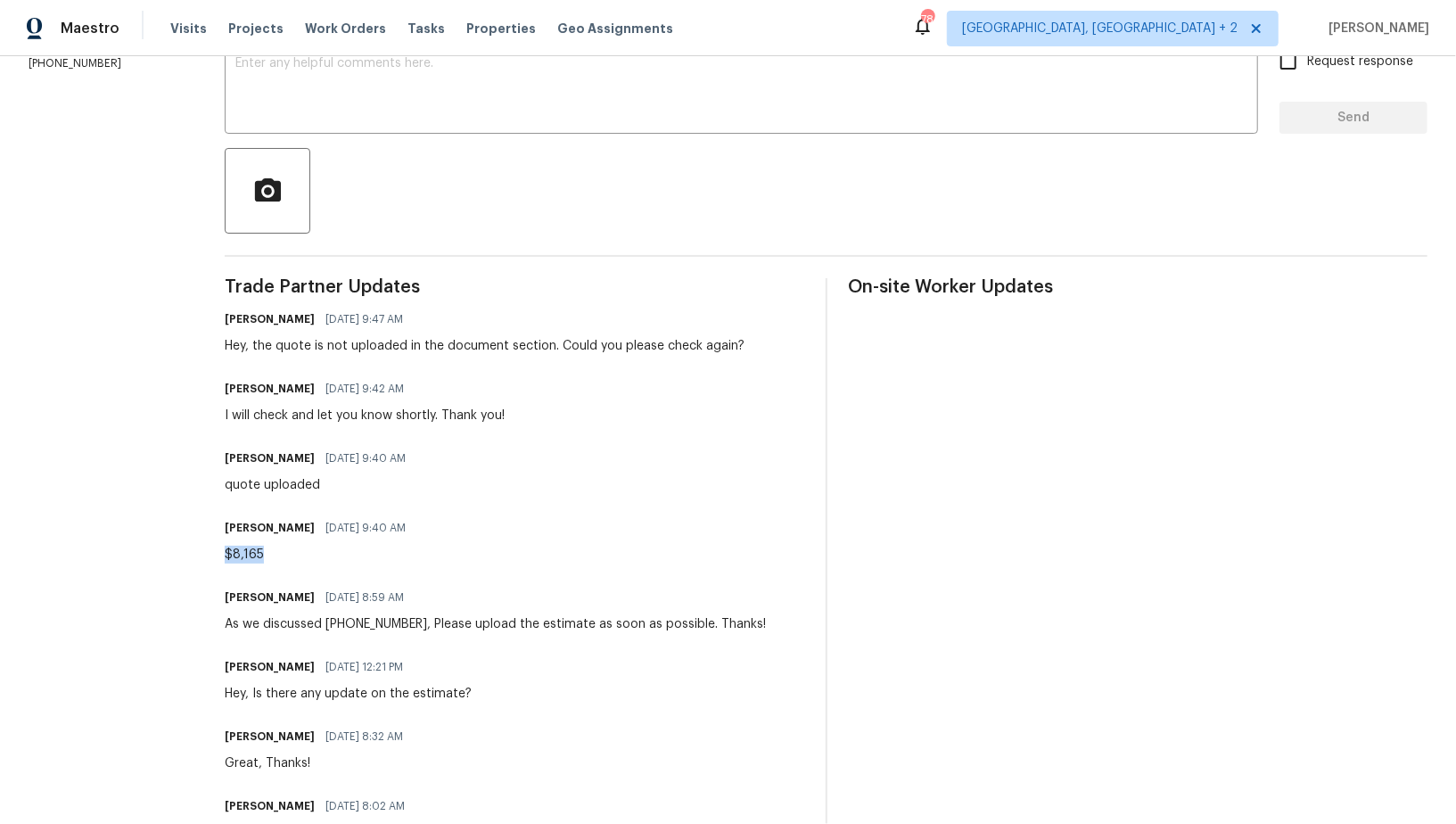
drag, startPoint x: 260, startPoint y: 556, endPoint x: 215, endPoint y: 556, distance: 45.0
click at [215, 556] on div "All work orders [STREET_ADDRESS] Home details Vendor Info Epic Construction - S…" at bounding box center [728, 441] width 1456 height 1425
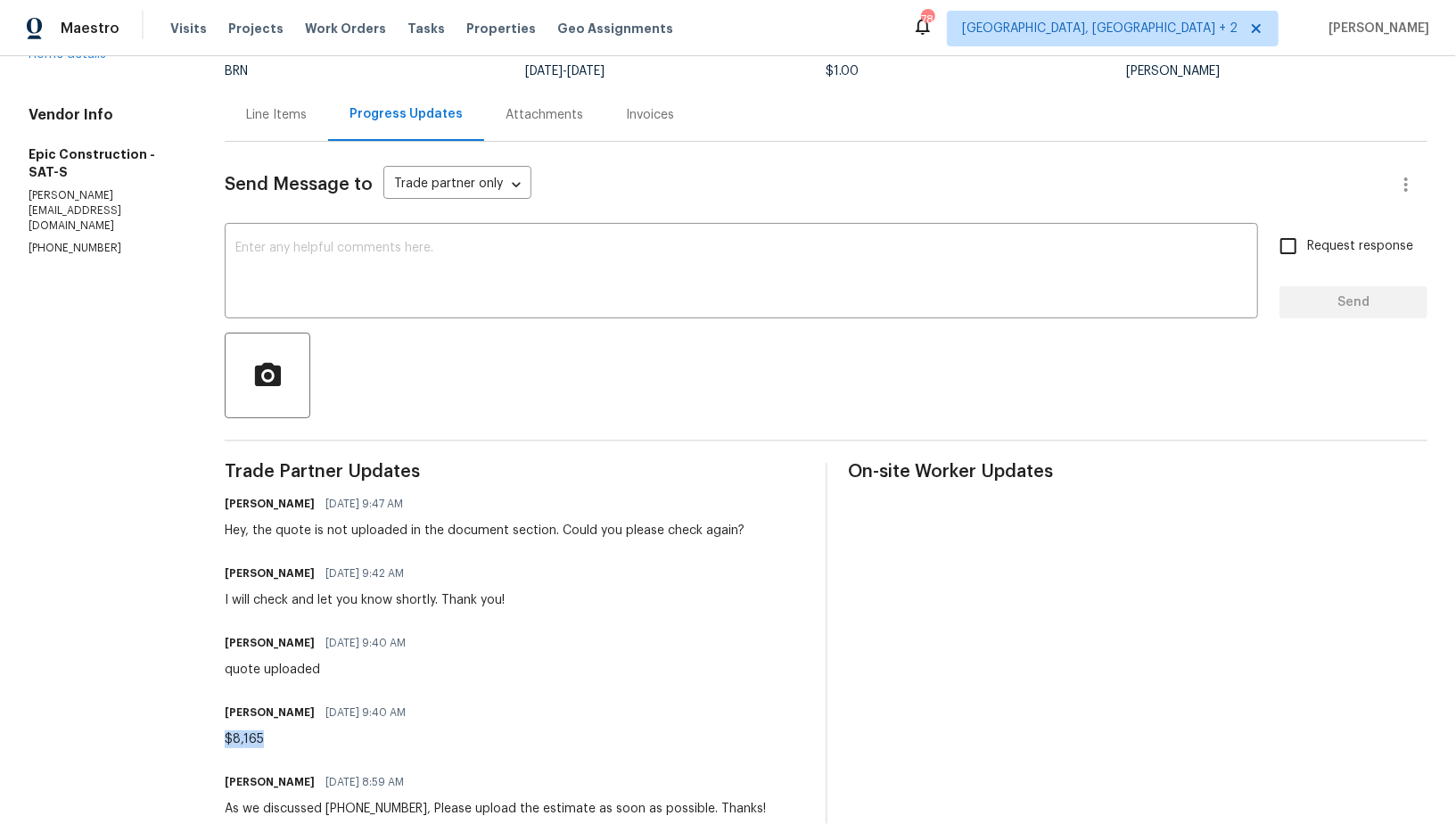
scroll to position [127, 0]
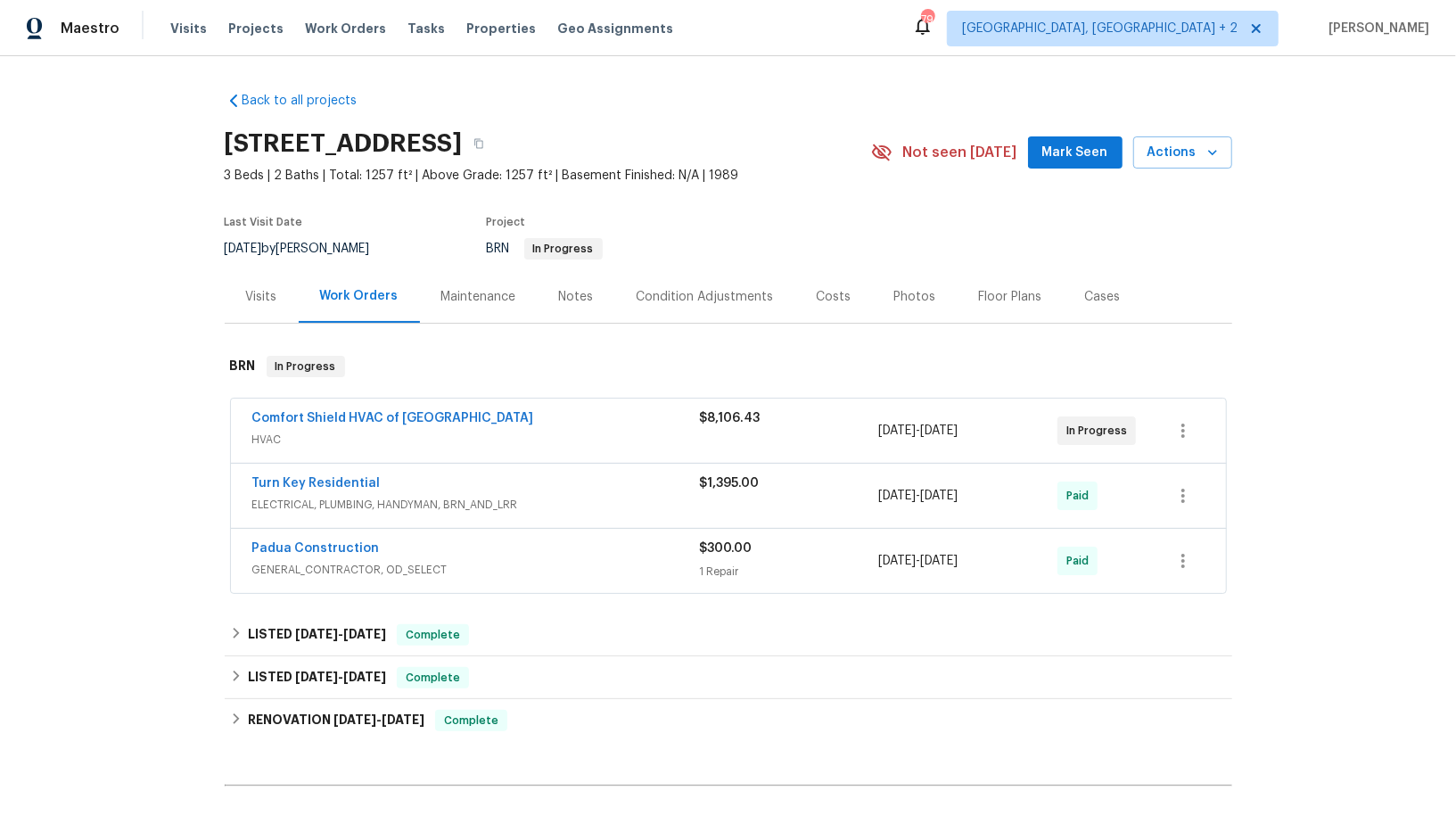
scroll to position [187, 0]
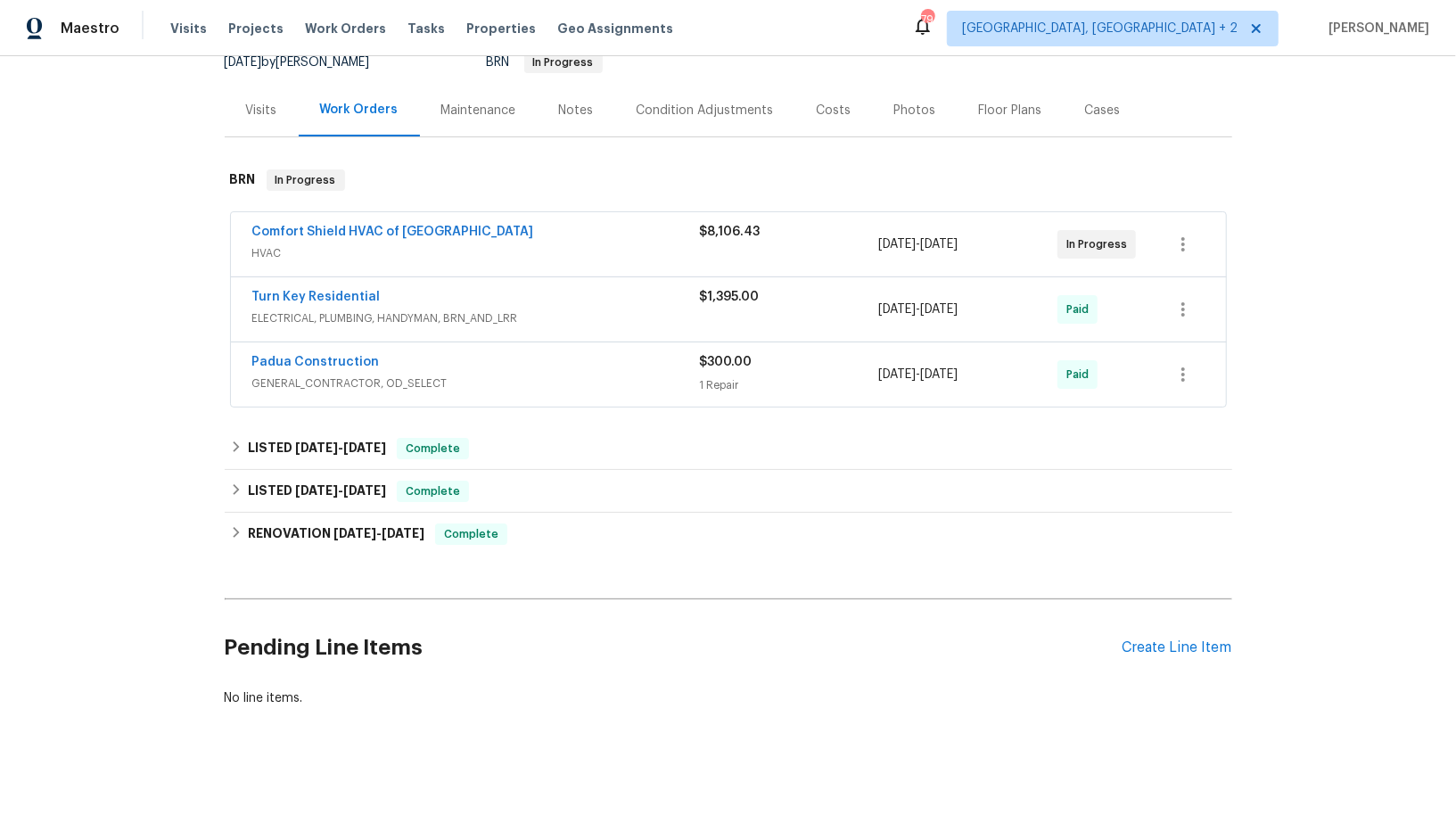
click at [1167, 629] on div "Pending Line Items Create Line Item" at bounding box center [728, 648] width 1008 height 83
click at [1206, 642] on div "Create Line Item" at bounding box center [1177, 647] width 110 height 17
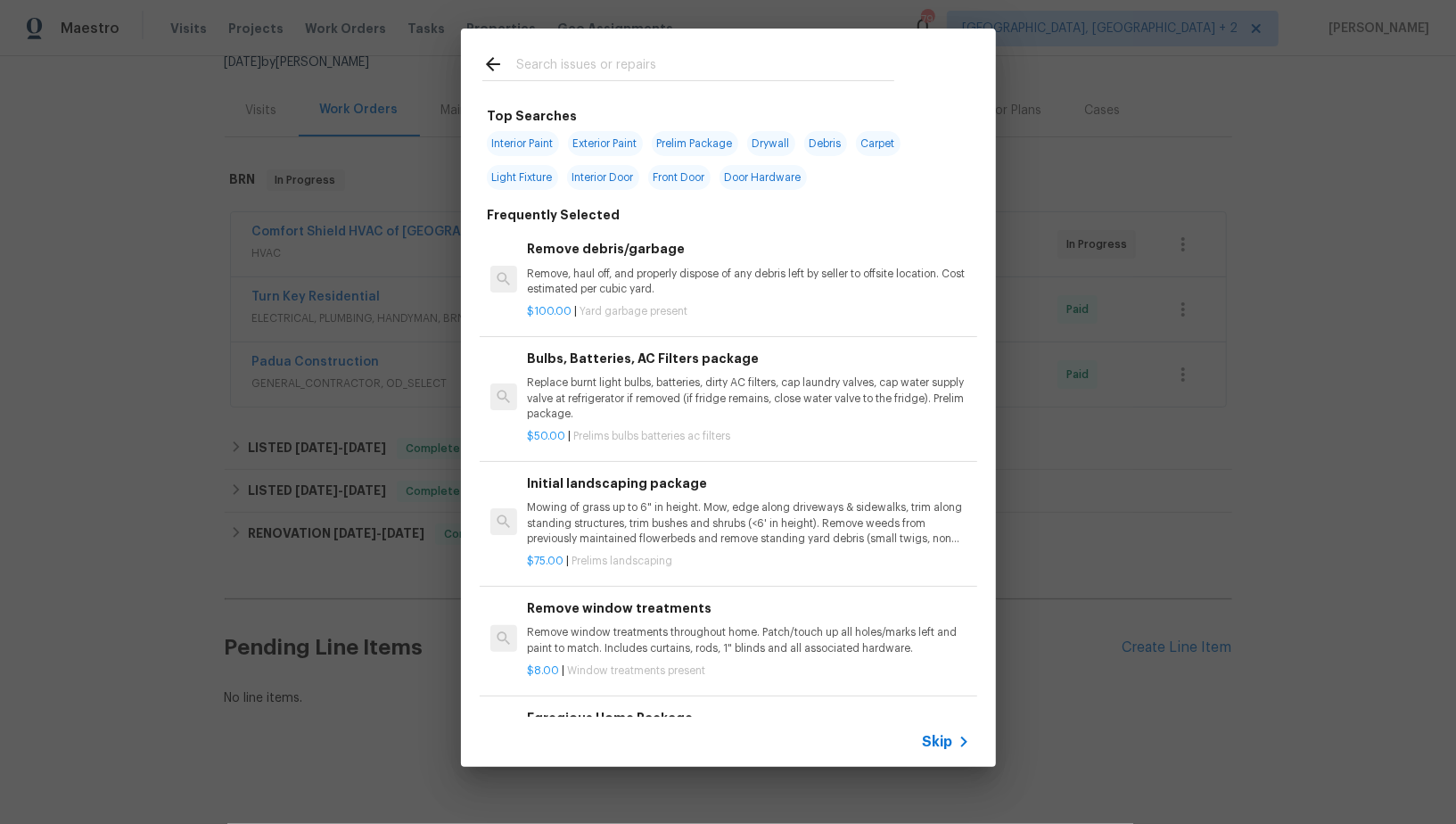
click at [953, 739] on icon at bounding box center [963, 742] width 21 height 21
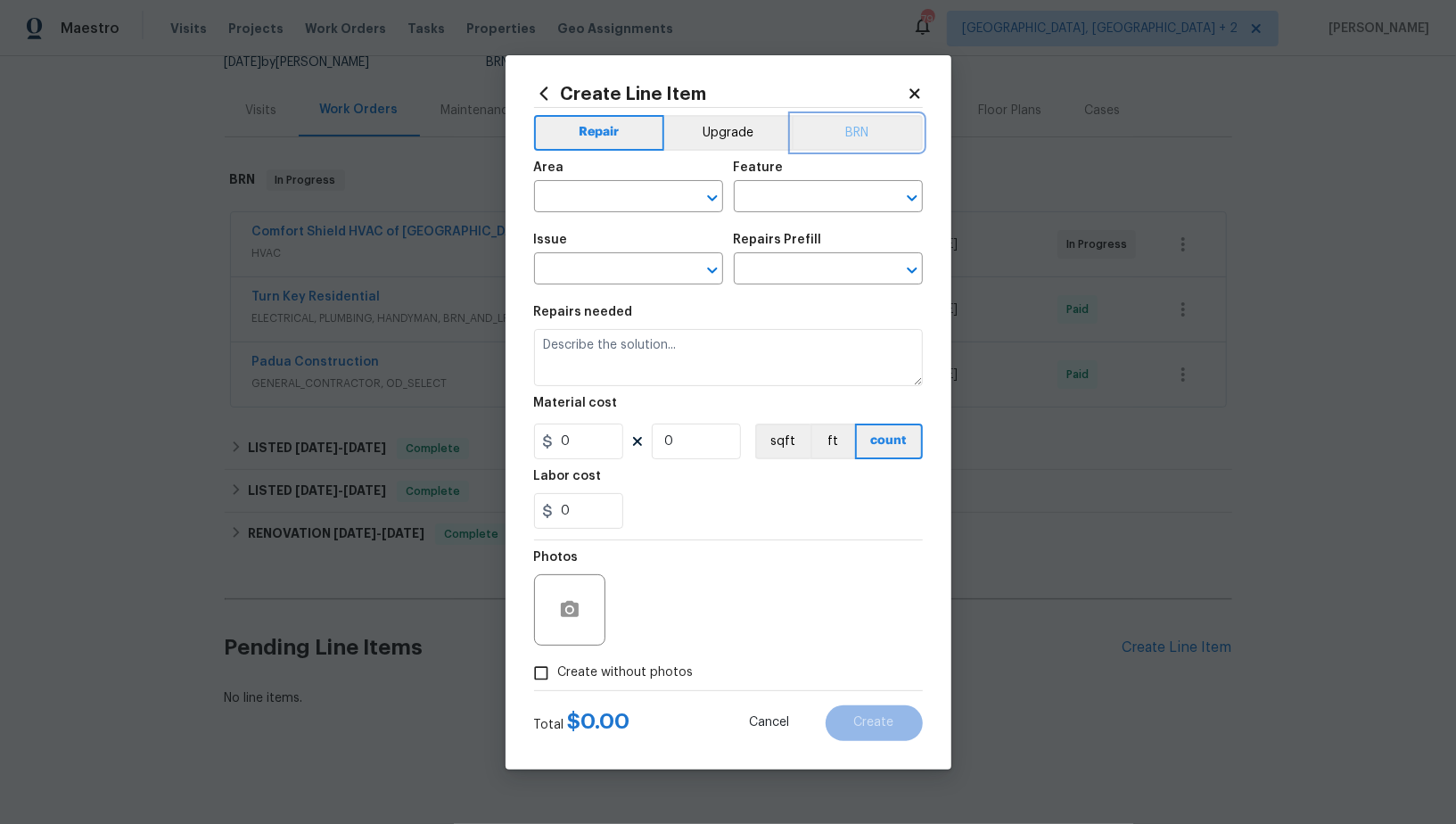
click at [855, 140] on button "BRN" at bounding box center [857, 132] width 131 height 36
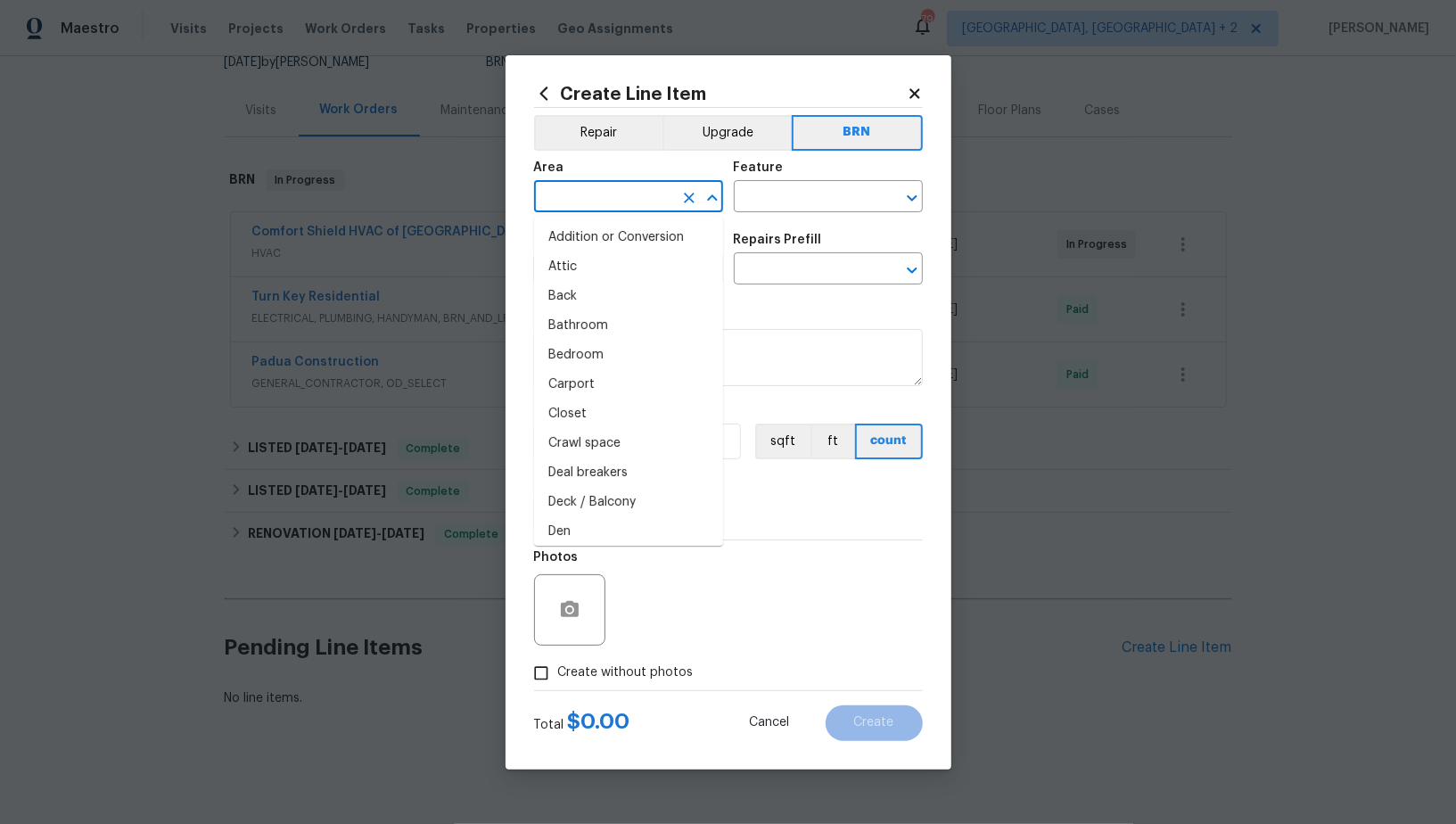
click at [630, 203] on input "text" at bounding box center [604, 199] width 139 height 28
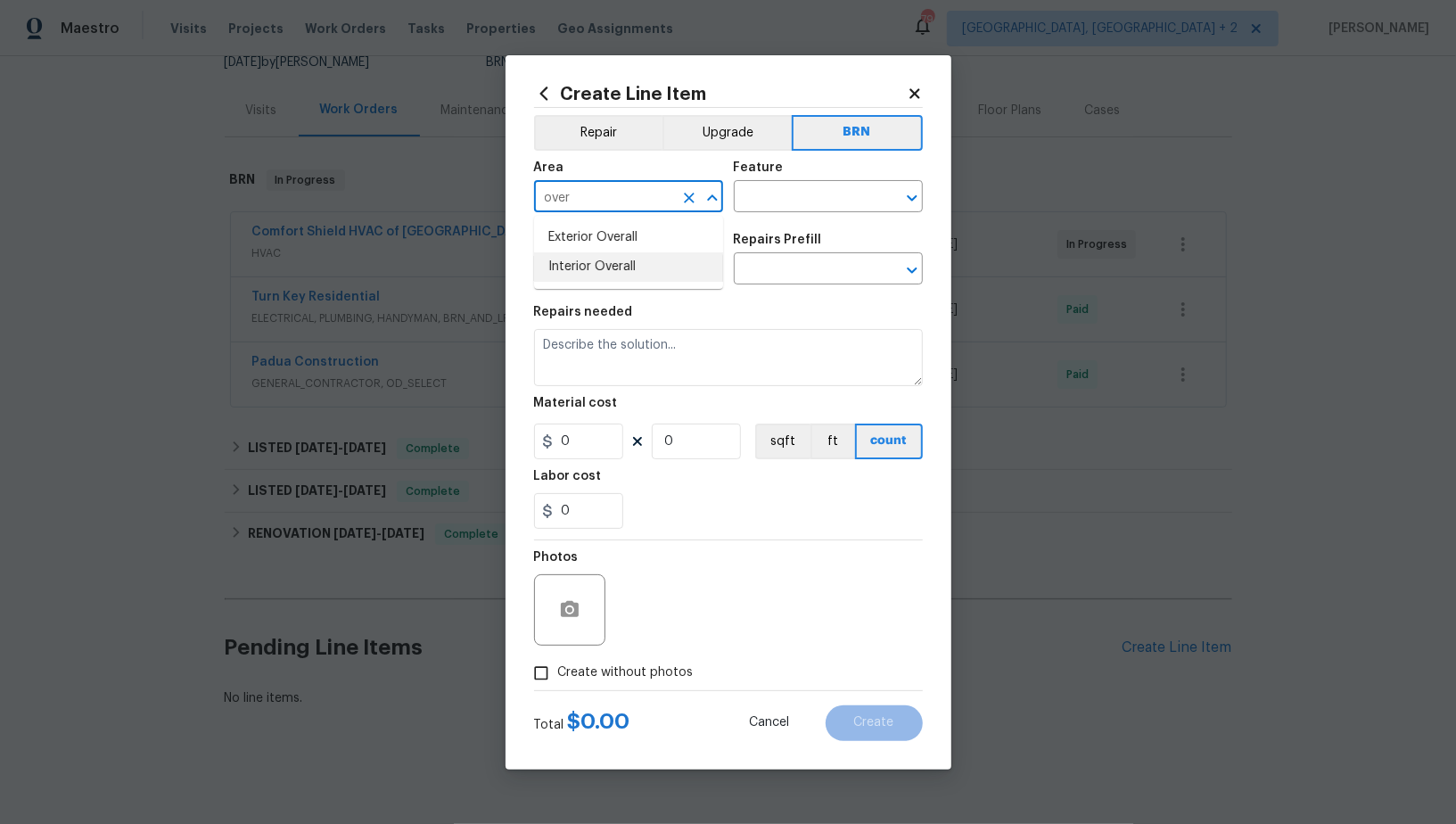
click at [640, 274] on li "Interior Overall" at bounding box center [629, 267] width 189 height 30
type input "Interior Overall"
click at [787, 203] on input "text" at bounding box center [803, 199] width 139 height 28
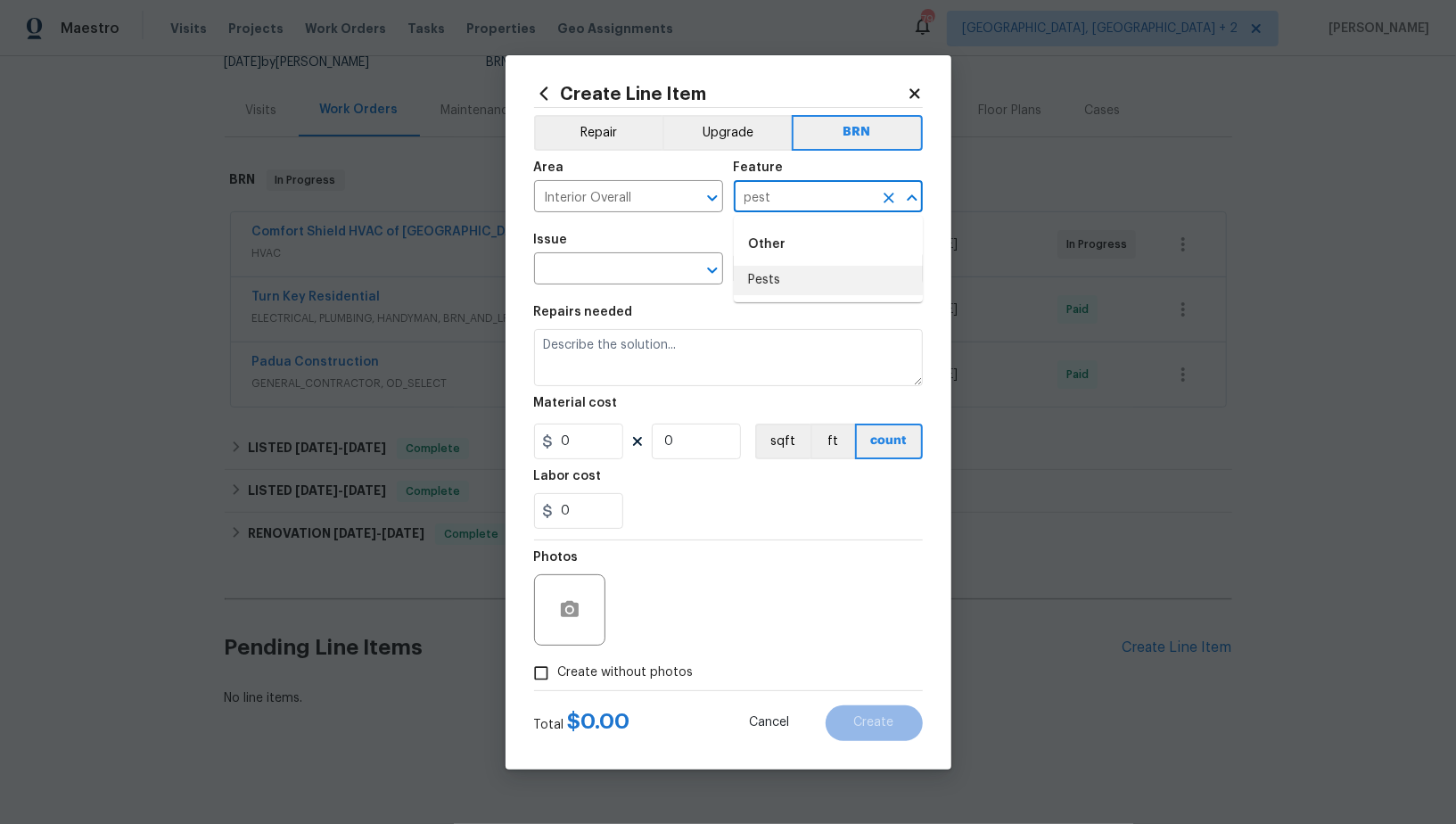
click at [809, 291] on li "Pests" at bounding box center [828, 280] width 189 height 30
type input "Pests"
click at [618, 267] on input "text" at bounding box center [604, 271] width 139 height 28
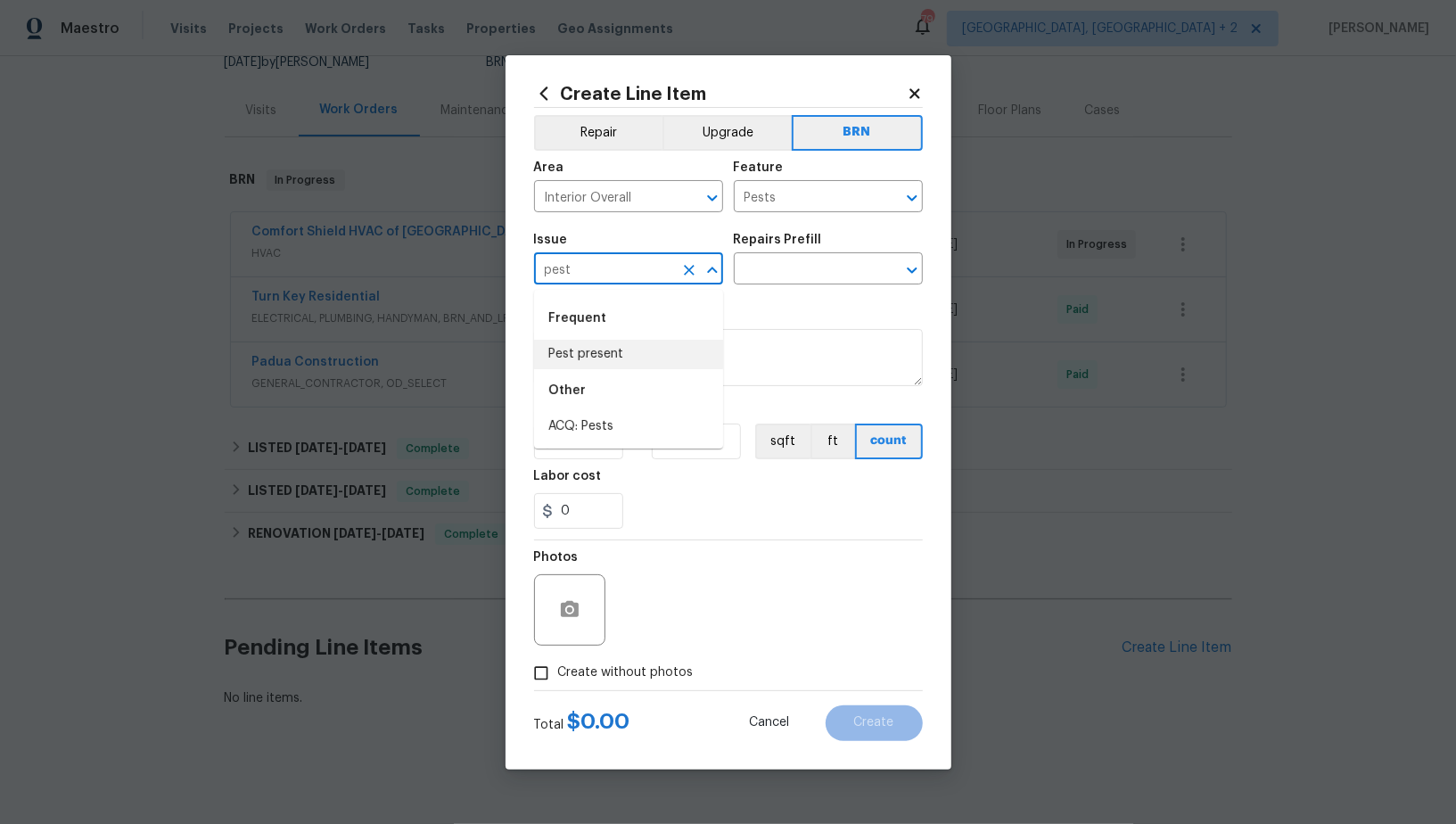
click at [638, 359] on li "Pest present" at bounding box center [629, 354] width 189 height 30
type input "Pest present"
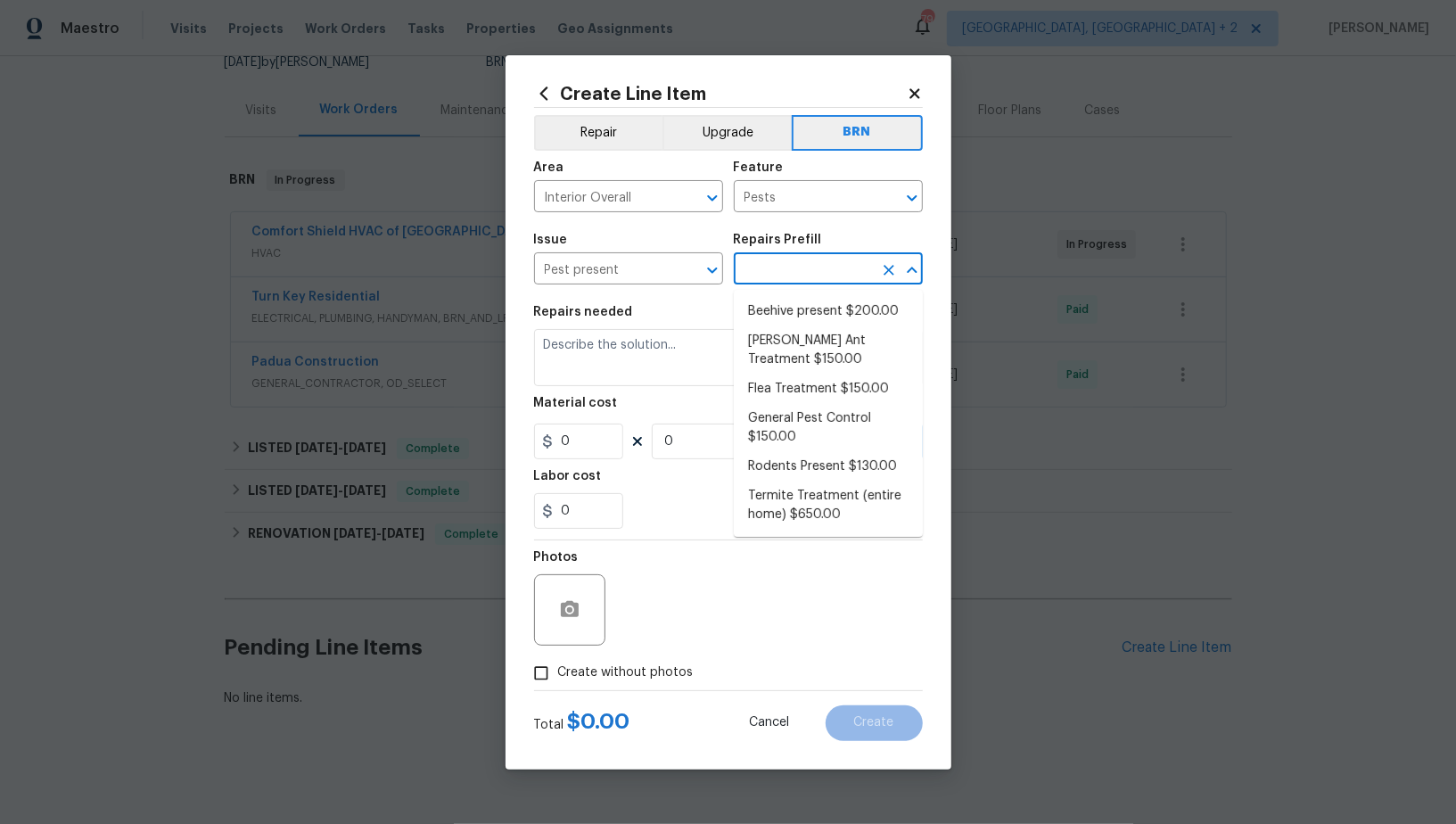
click at [794, 284] on input "text" at bounding box center [803, 271] width 139 height 28
click at [804, 434] on li "General Pest Control $150.00" at bounding box center [828, 428] width 189 height 48
type input "General Pest Control $150.00"
type textarea "General pest treatment for active pest/insect infestation - non termite"
type input "150"
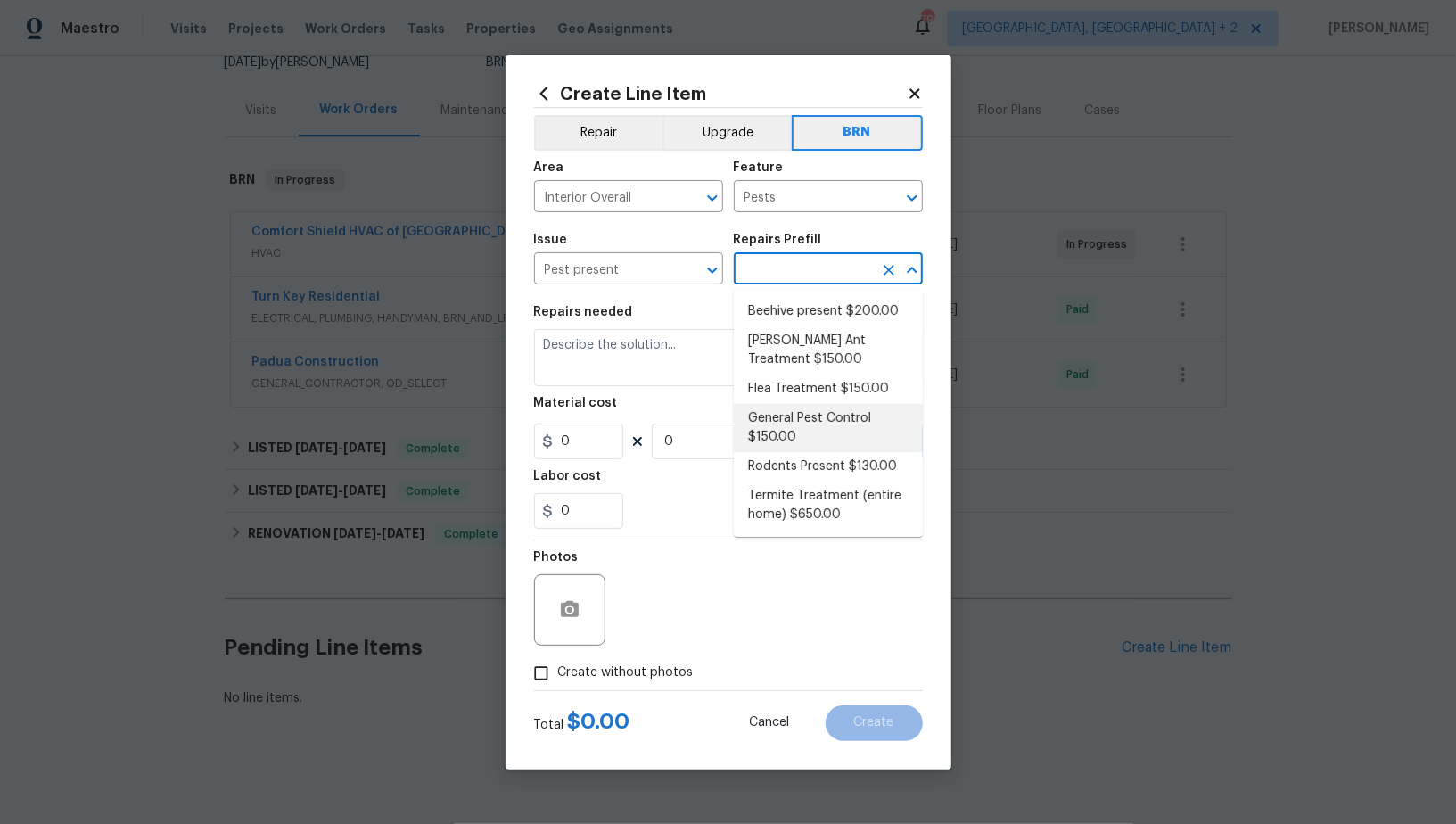
type input "1"
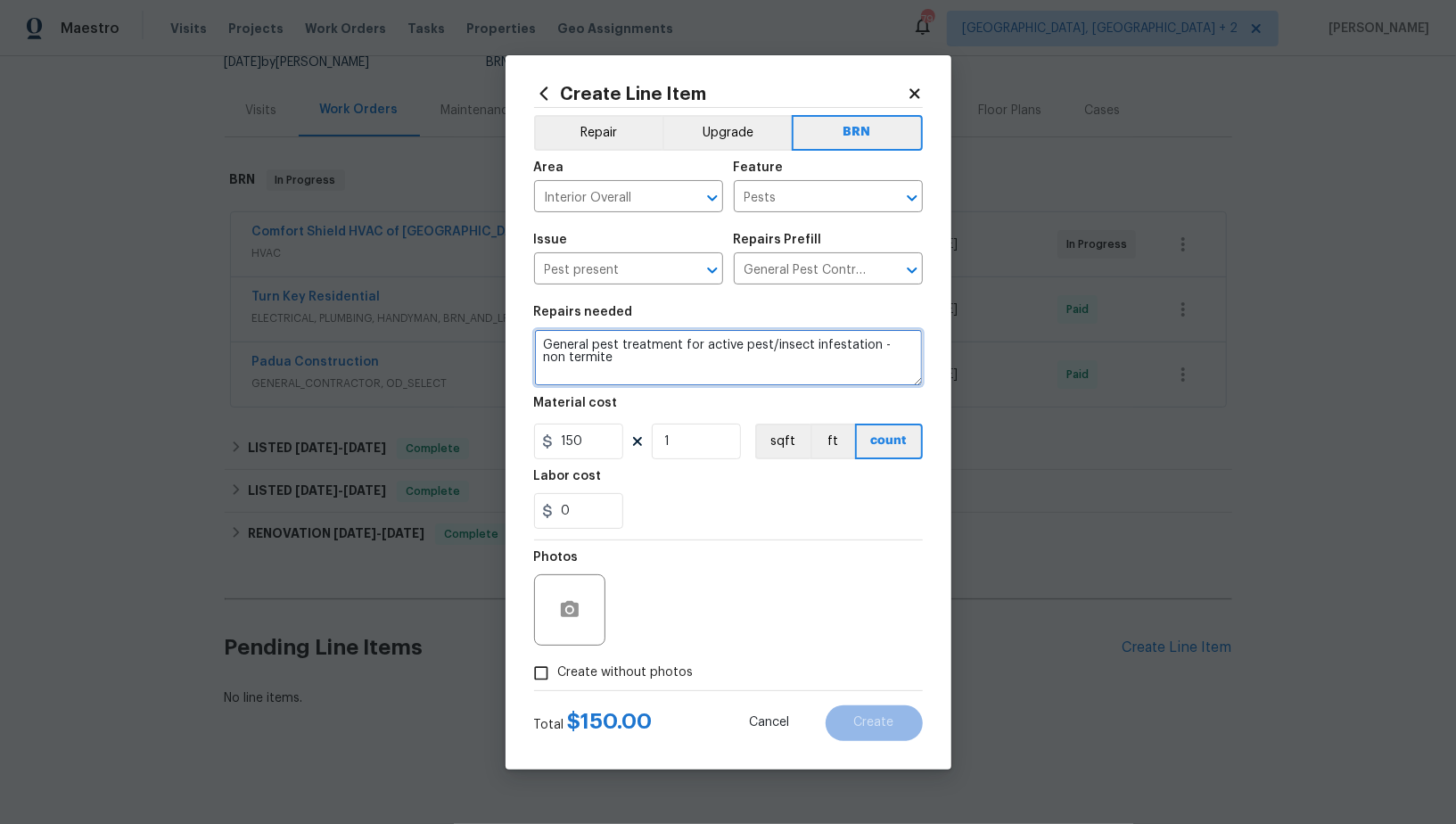
click at [712, 330] on textarea "General pest treatment for active pest/insect infestation - non termite" at bounding box center [728, 358] width 388 height 57
paste textarea "Seller to have pest contractor inspect for bats/rodents. If found, remove roden…"
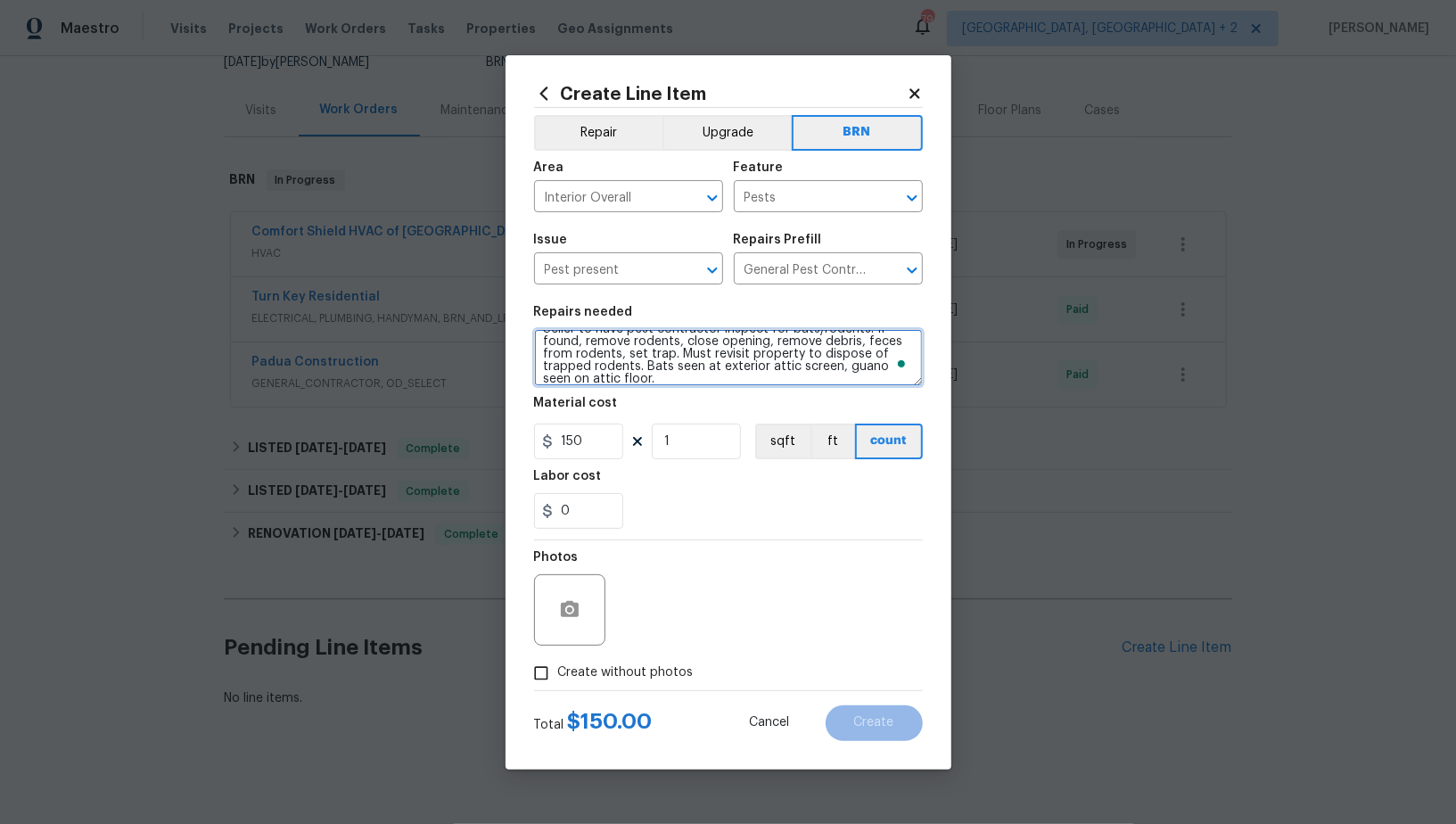
scroll to position [0, 0]
click at [544, 336] on textarea "Seller to have pest contractor inspect for bats/rodents. If found, remove roden…" at bounding box center [728, 358] width 388 height 57
type textarea "#Rework - Seller to have pest contractor inspect for bats/rodents. If found, re…"
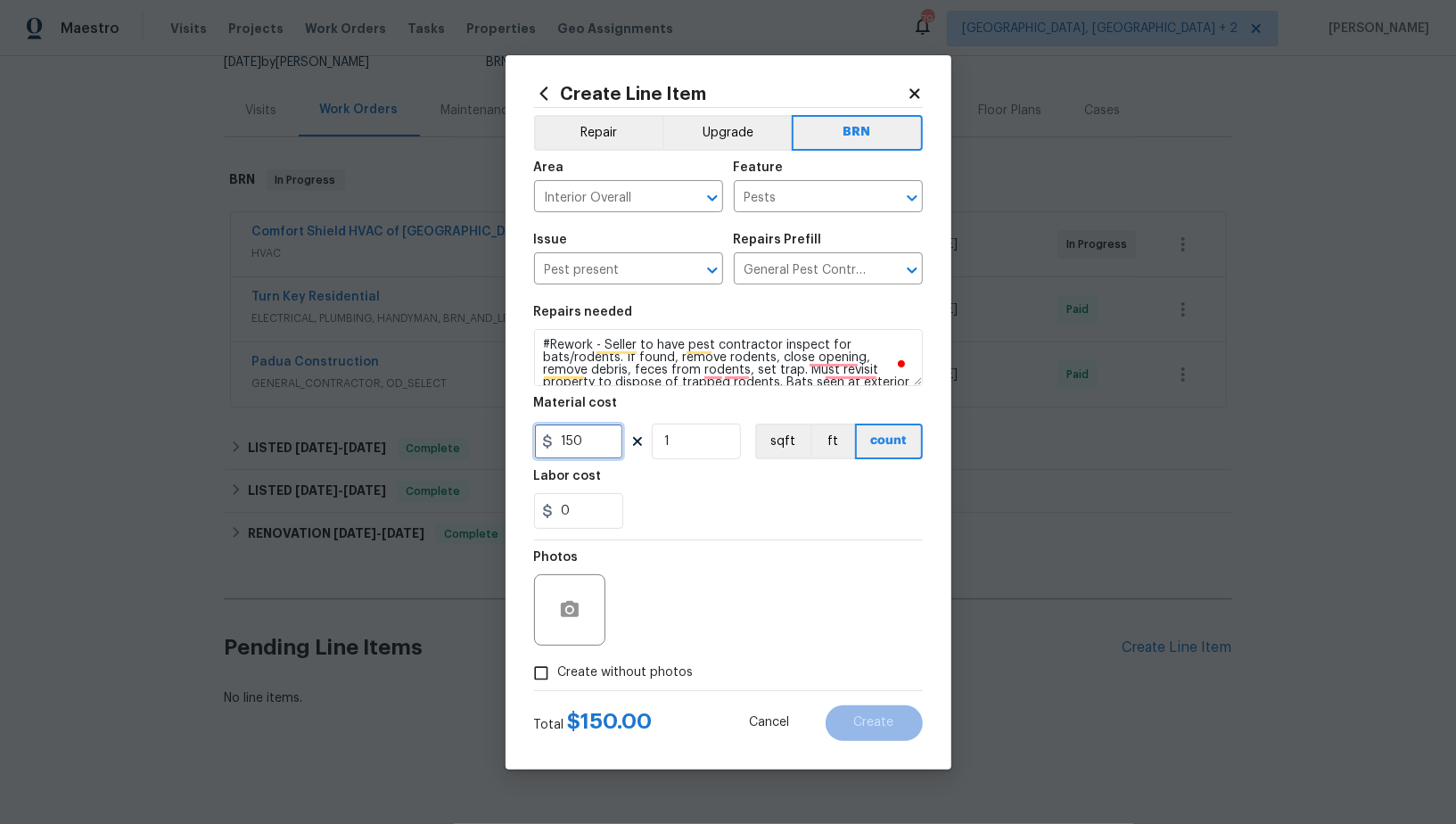
click at [583, 447] on input "150" at bounding box center [579, 441] width 89 height 36
type input "0"
click at [587, 505] on input "0" at bounding box center [579, 510] width 89 height 36
type input "1"
click at [542, 678] on input "Create without photos" at bounding box center [541, 673] width 34 height 34
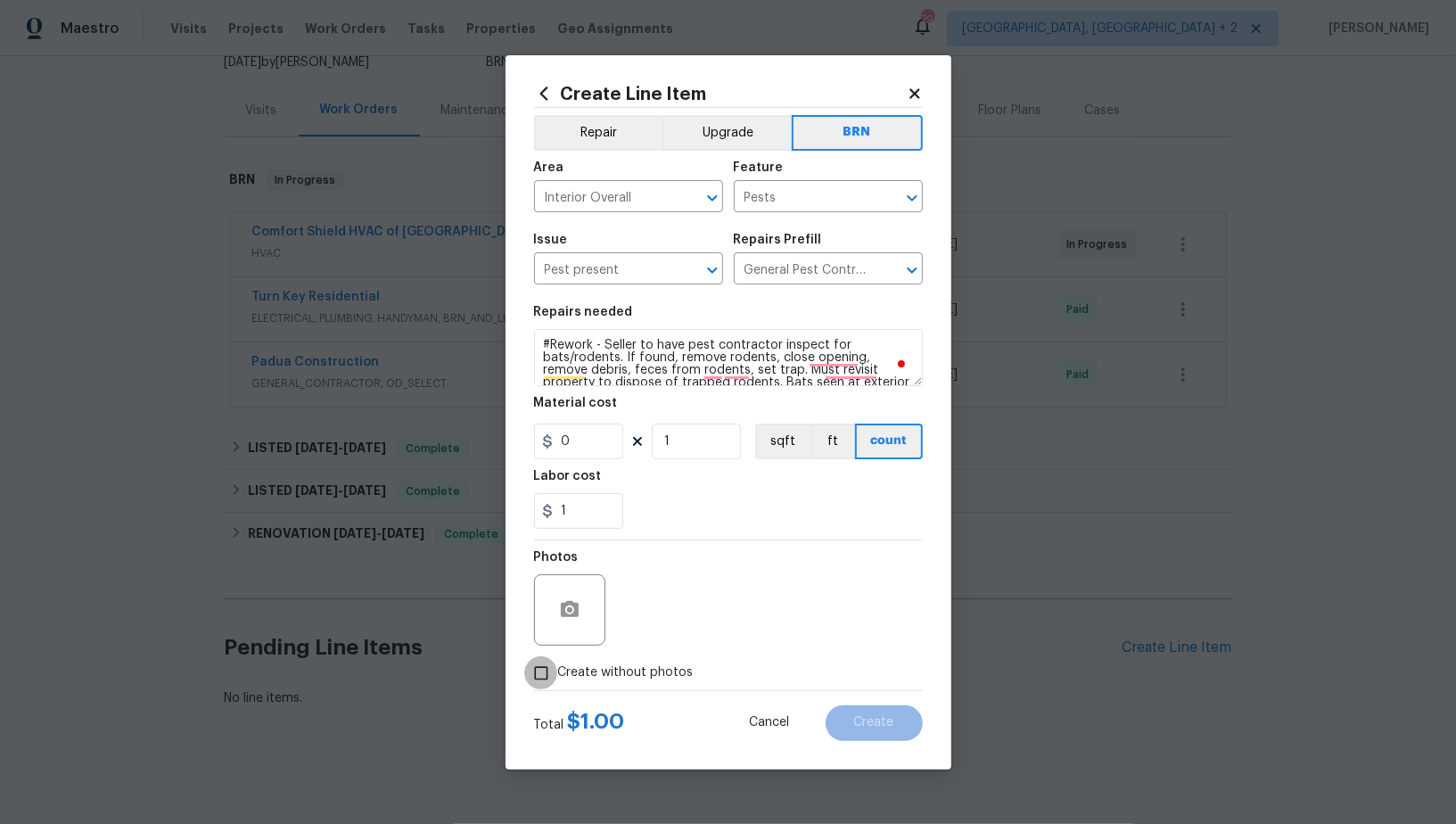
checkbox input "true"
click at [722, 616] on textarea at bounding box center [771, 609] width 303 height 71
click at [570, 602] on icon "button" at bounding box center [569, 609] width 18 height 16
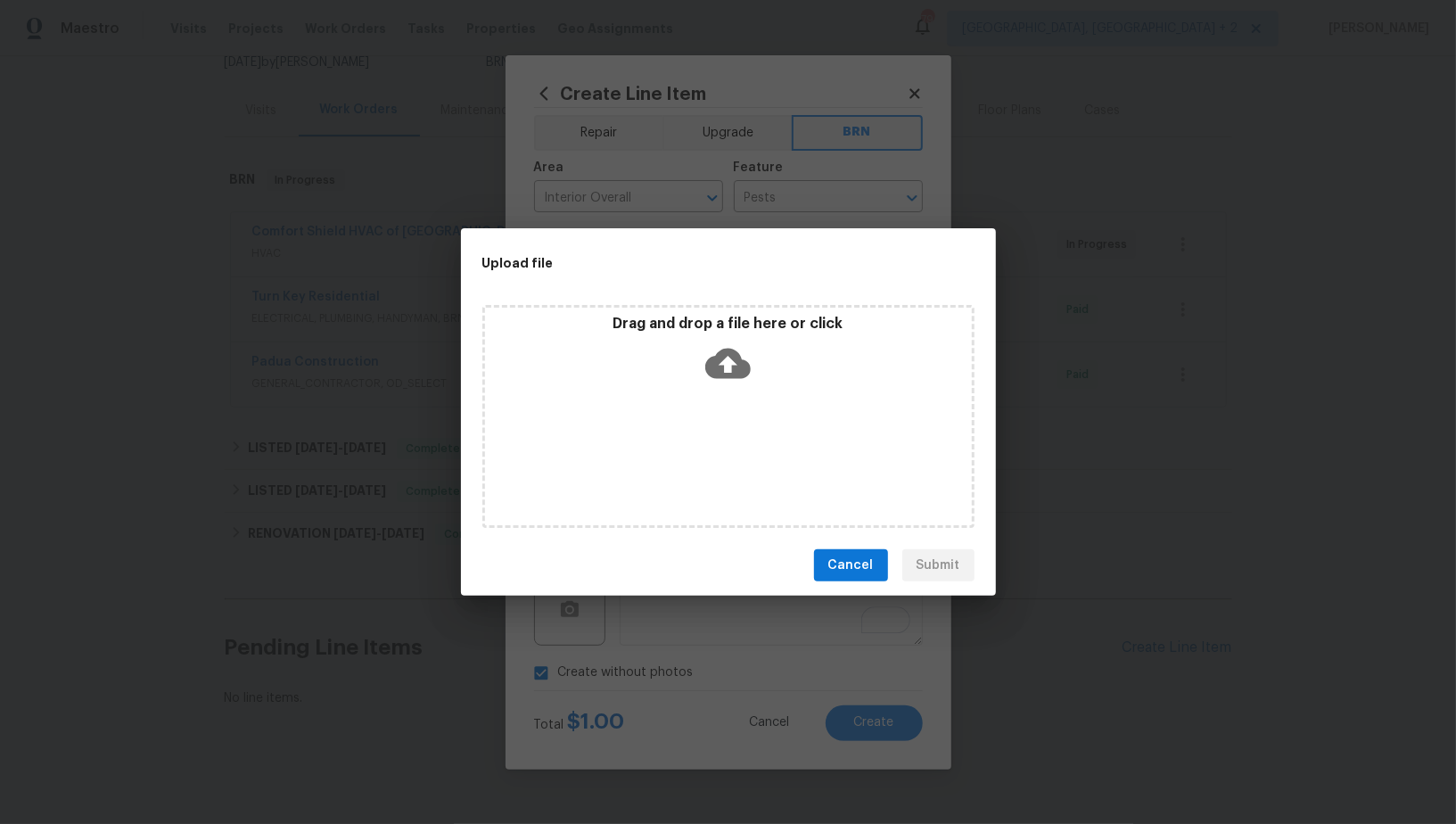
click at [727, 351] on icon at bounding box center [728, 363] width 45 height 31
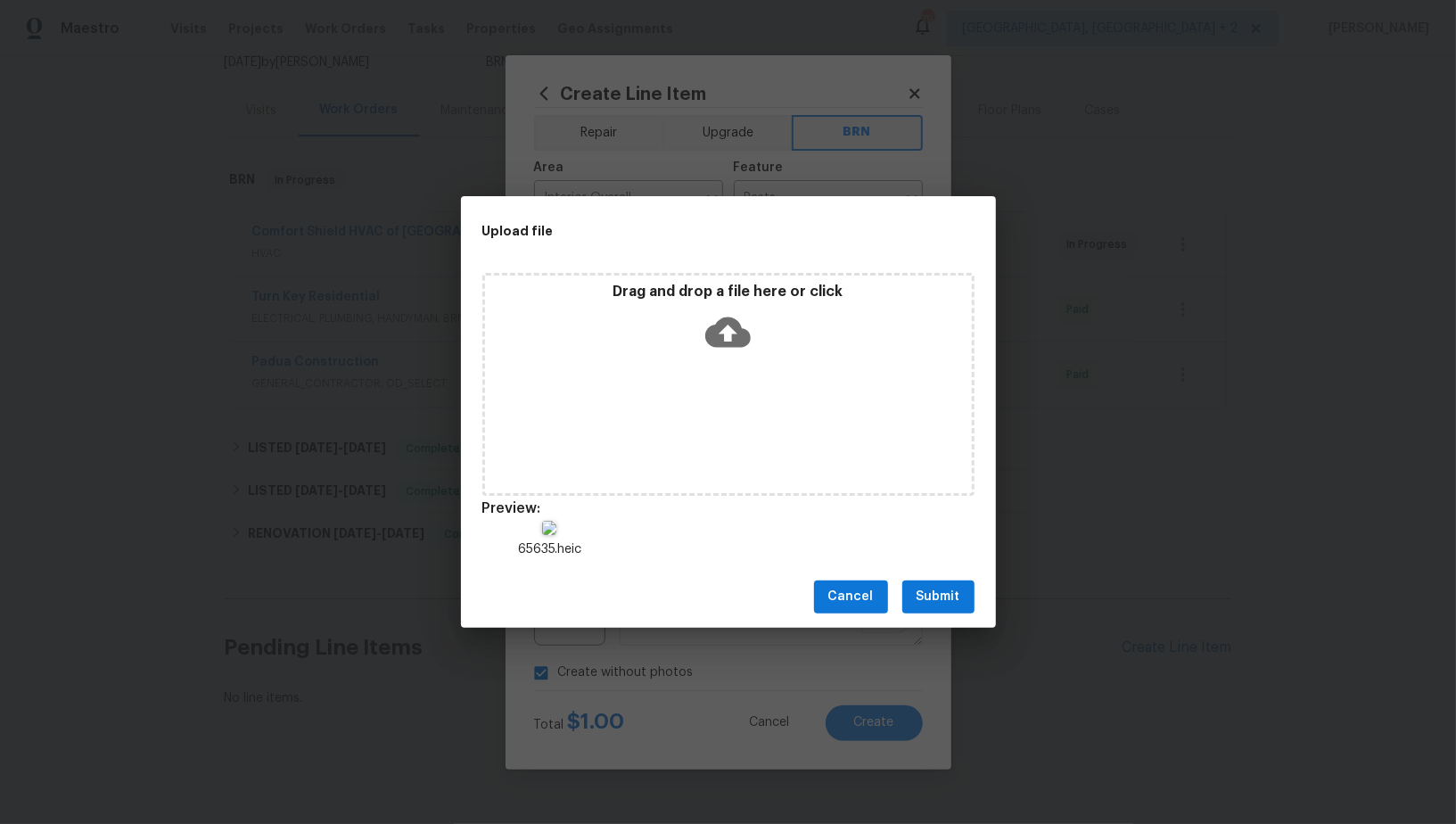
click at [933, 602] on span "Submit" at bounding box center [937, 596] width 43 height 22
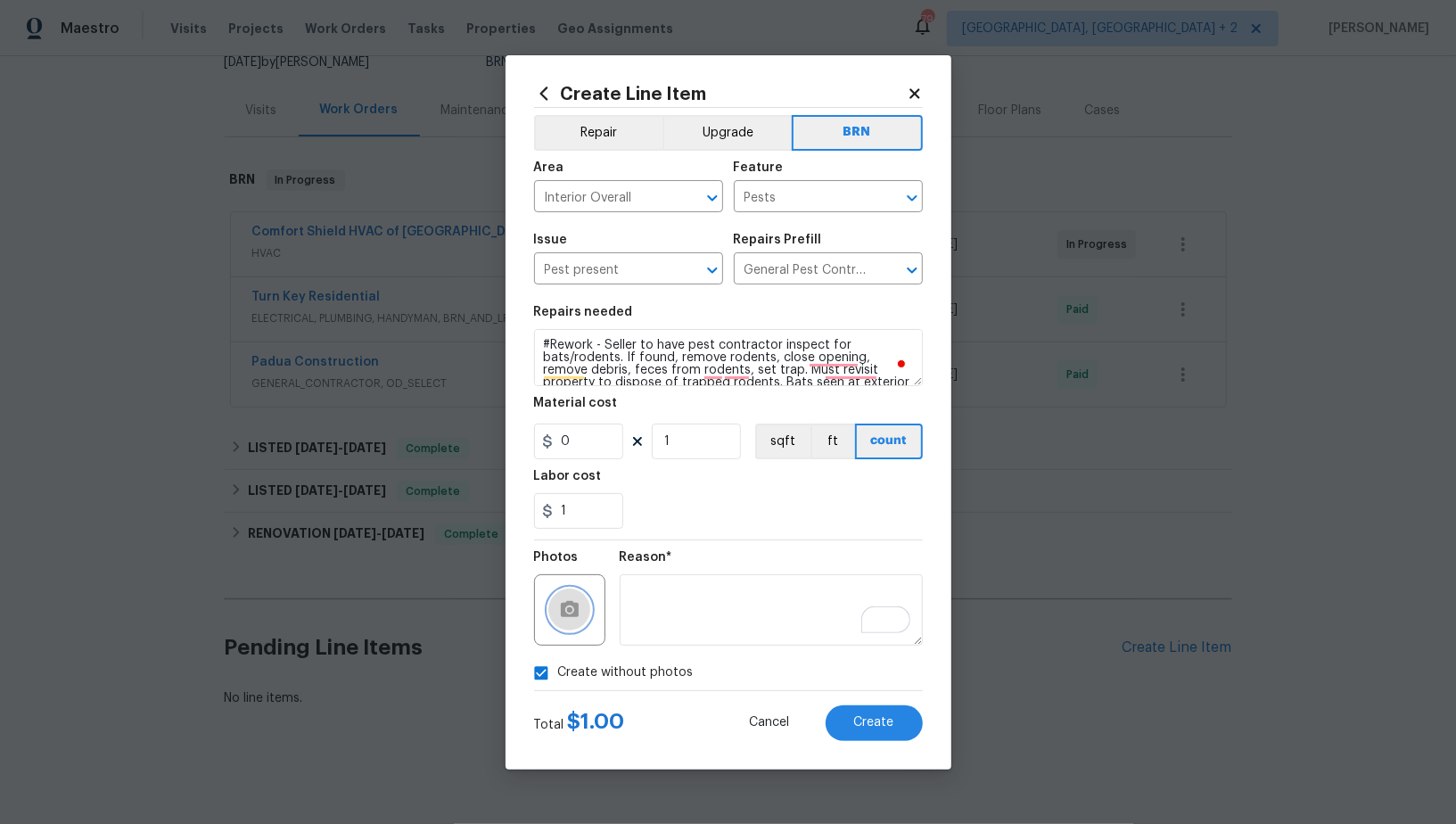
click at [565, 604] on icon "button" at bounding box center [569, 609] width 18 height 16
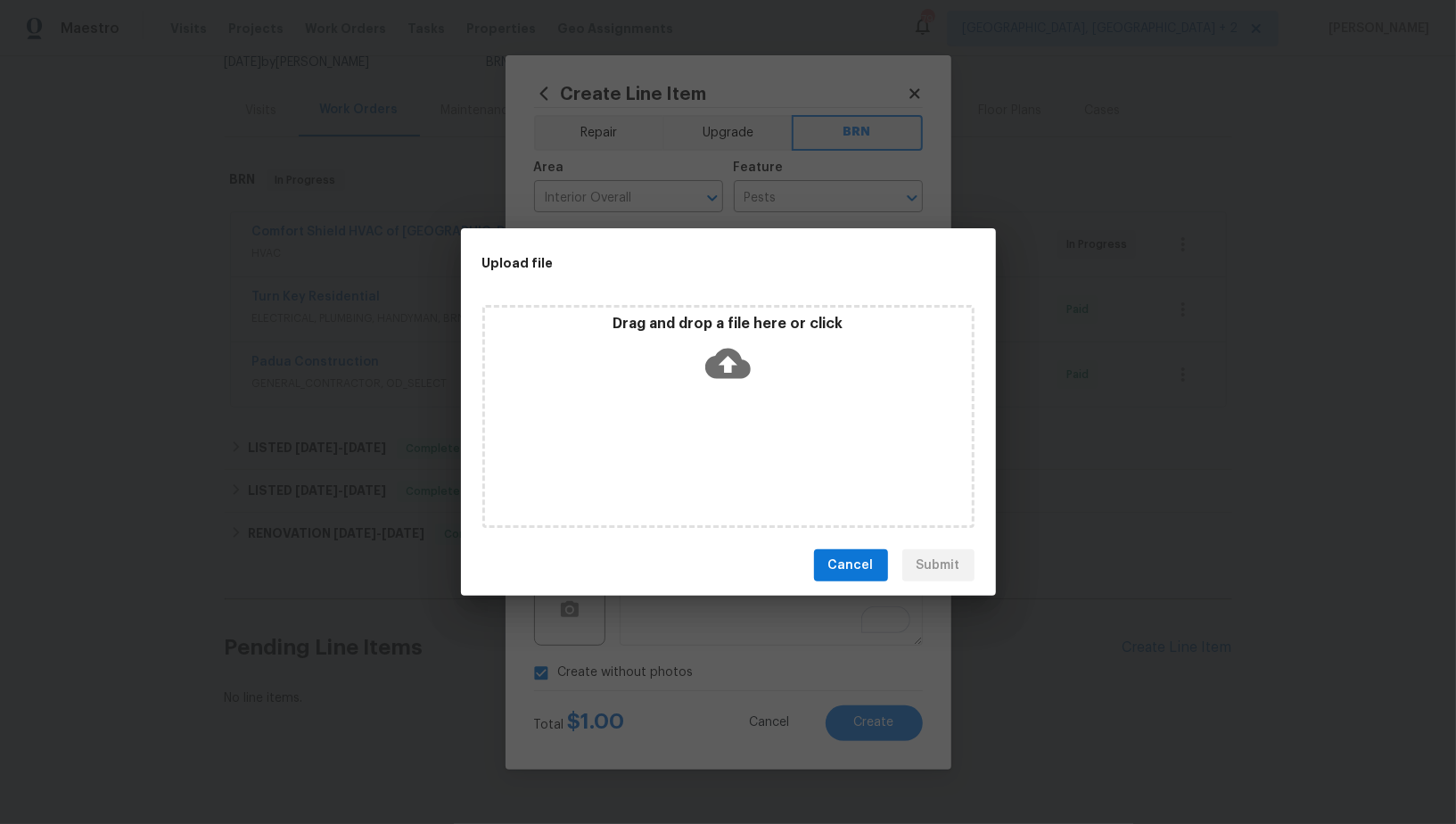
click at [744, 359] on icon at bounding box center [728, 363] width 45 height 45
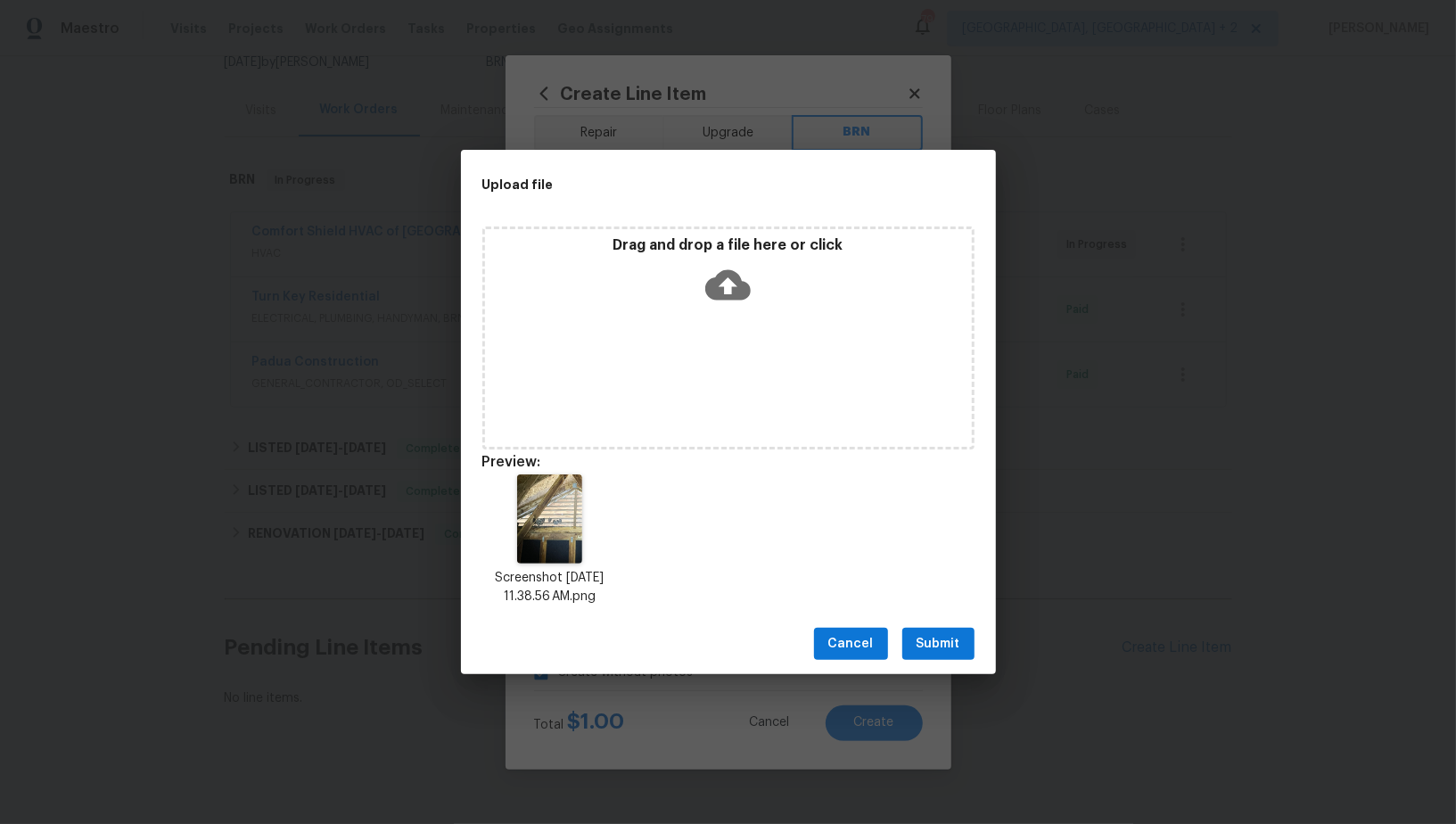
scroll to position [14, 0]
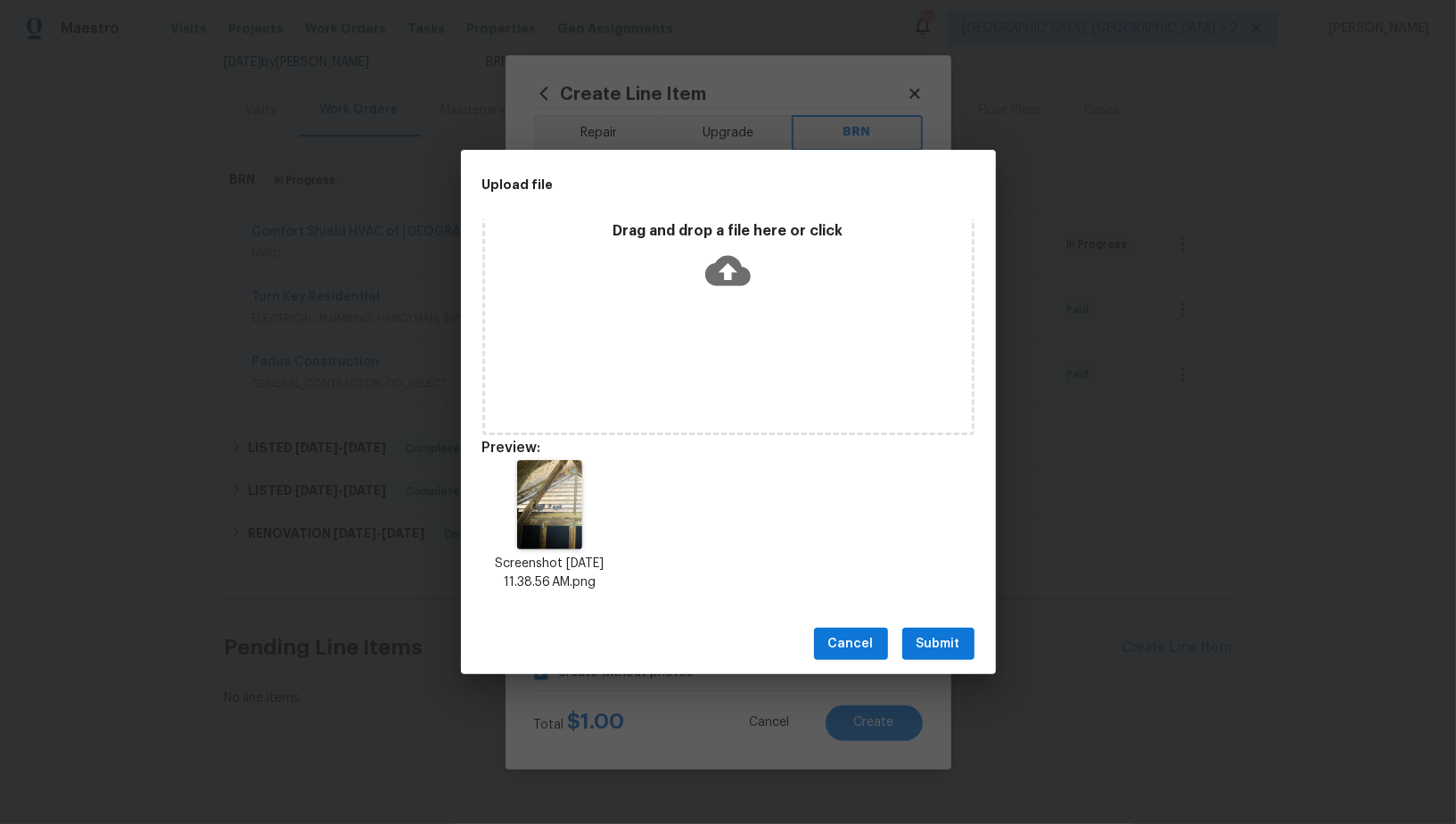
click at [929, 643] on span "Submit" at bounding box center [937, 645] width 43 height 22
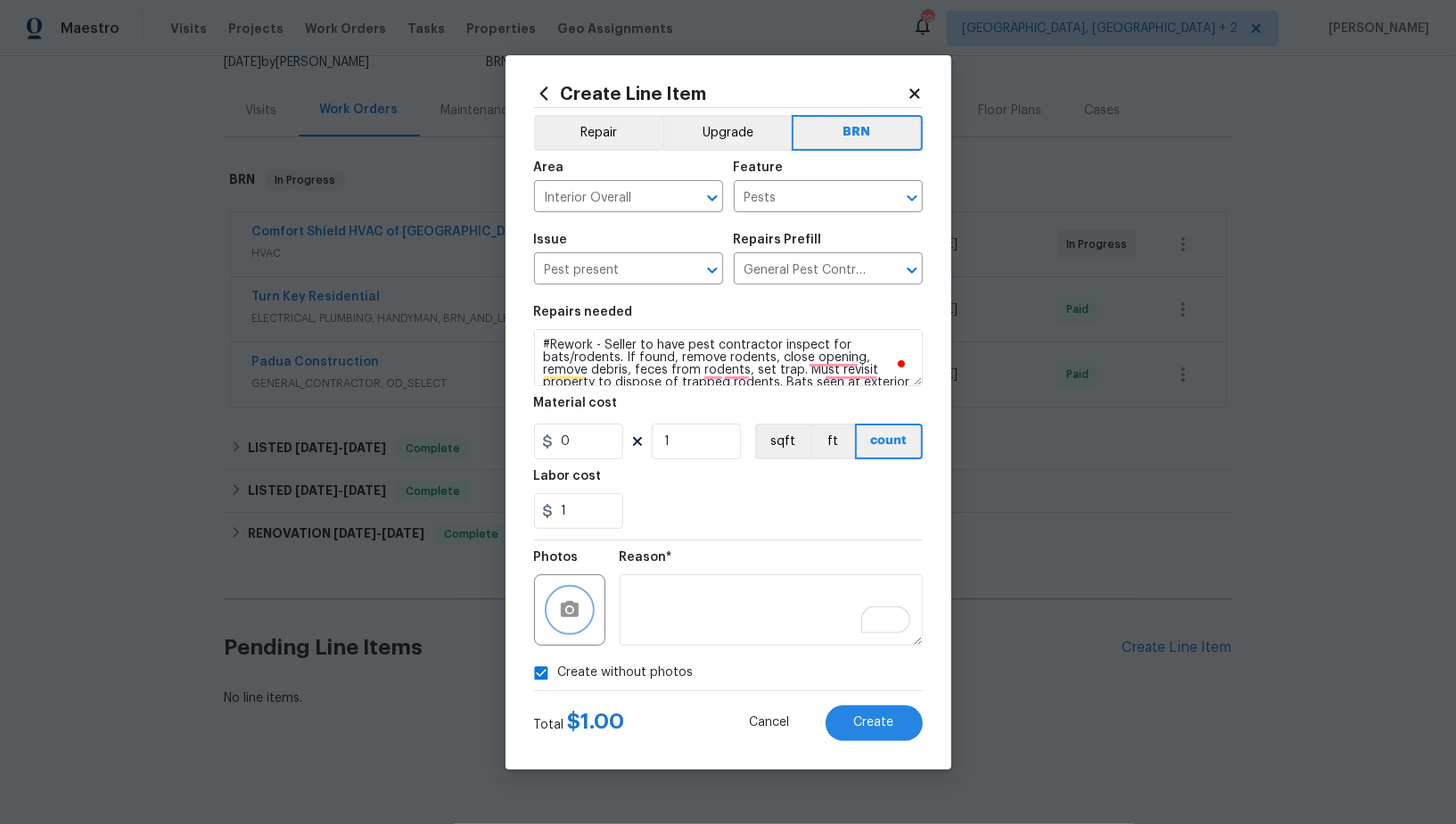
checkbox input "false"
click at [893, 726] on button "Create" at bounding box center [874, 723] width 97 height 36
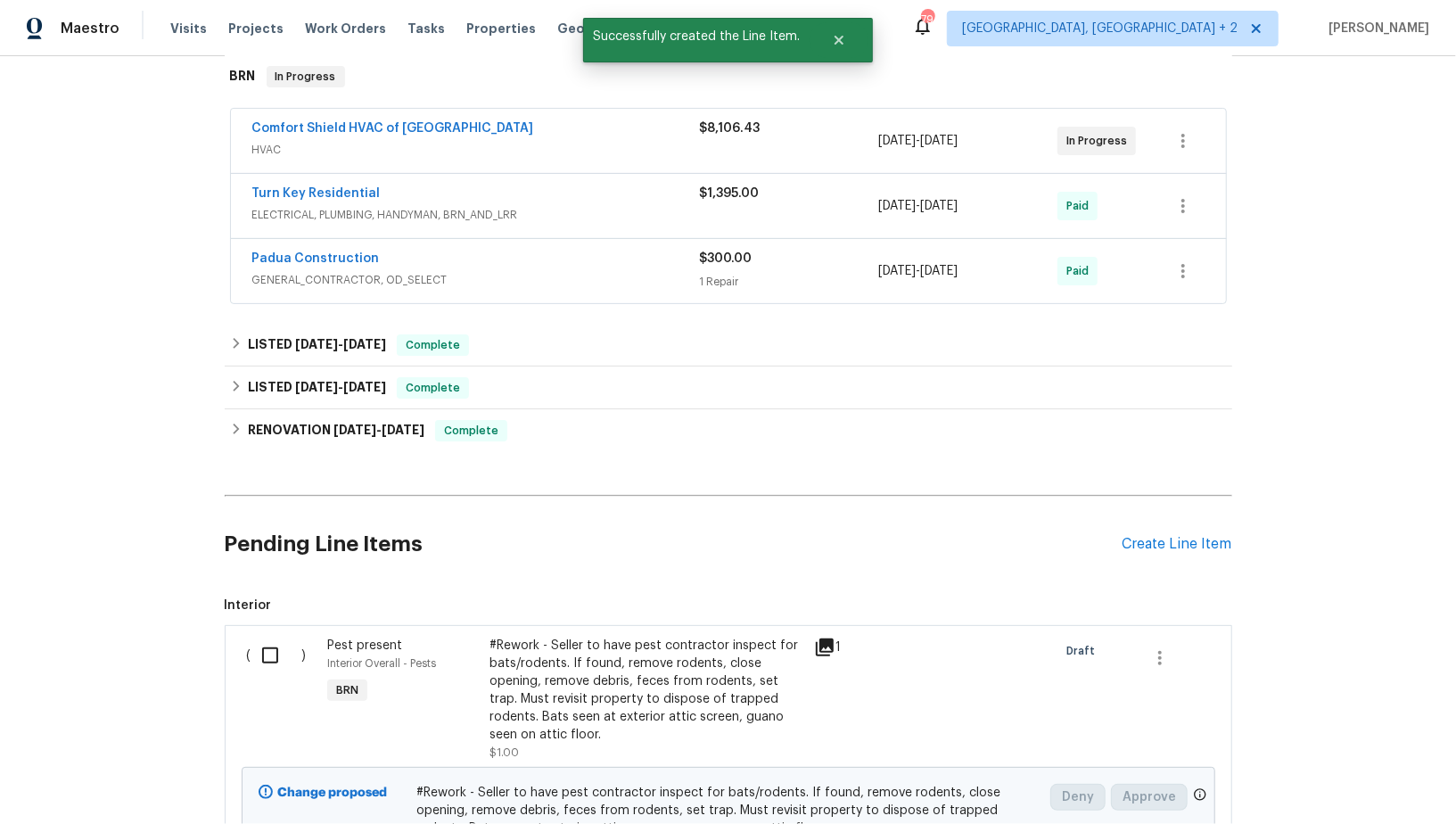
scroll to position [276, 0]
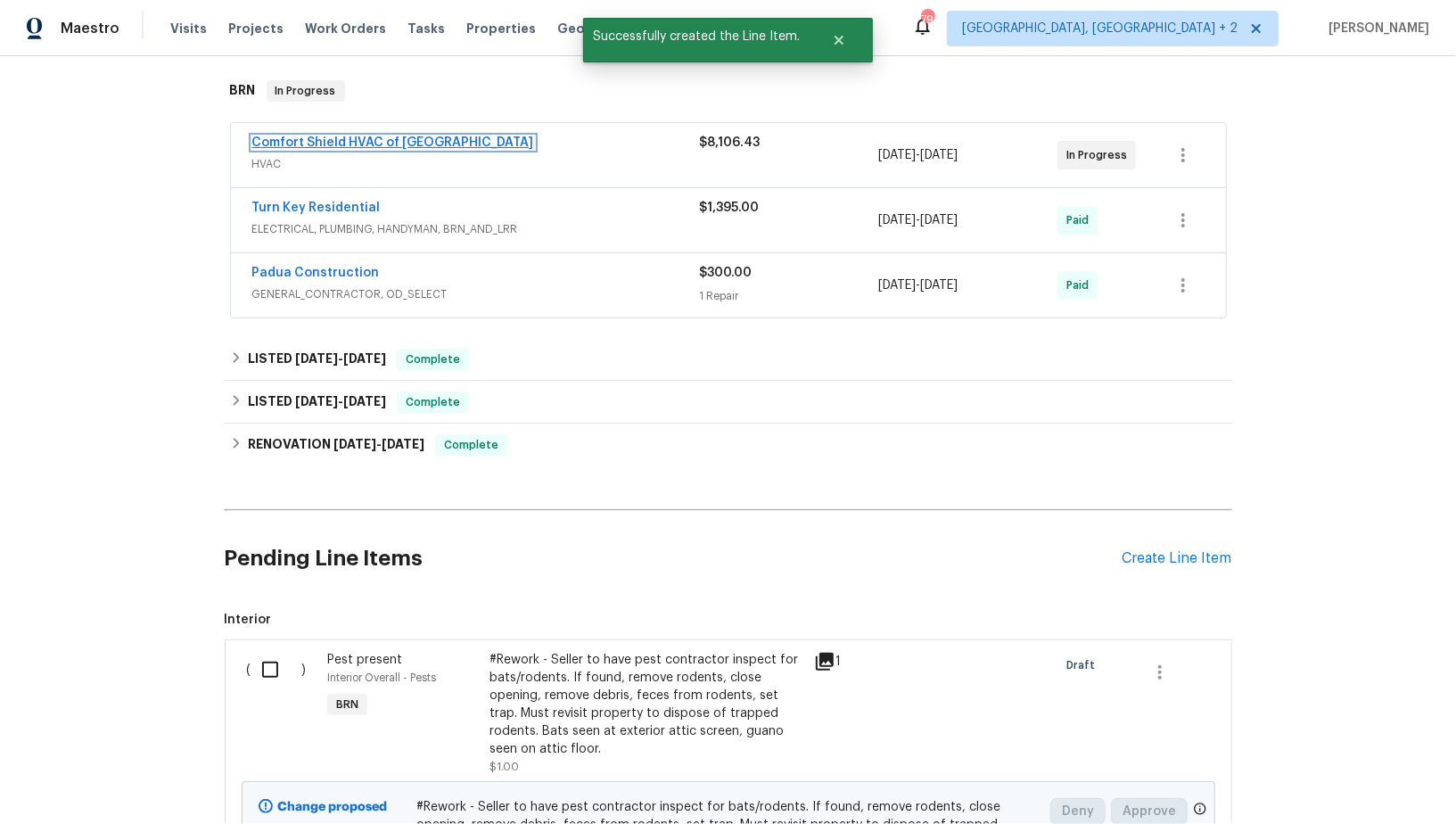
click at [324, 138] on link "Comfort Shield HVAC of [GEOGRAPHIC_DATA]" at bounding box center [393, 142] width 282 height 12
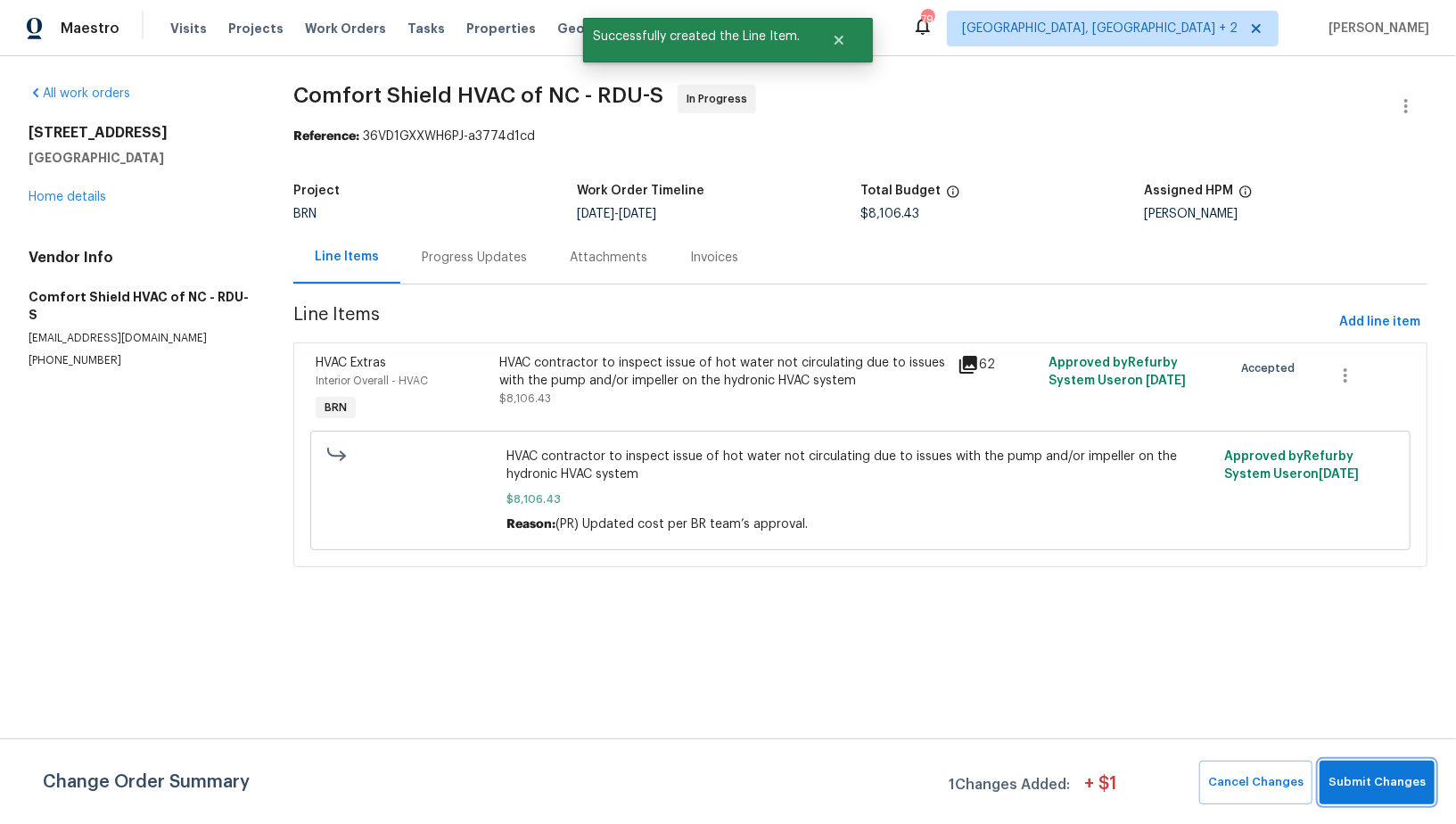
click at [1361, 784] on span "Submit Changes" at bounding box center [1376, 782] width 97 height 20
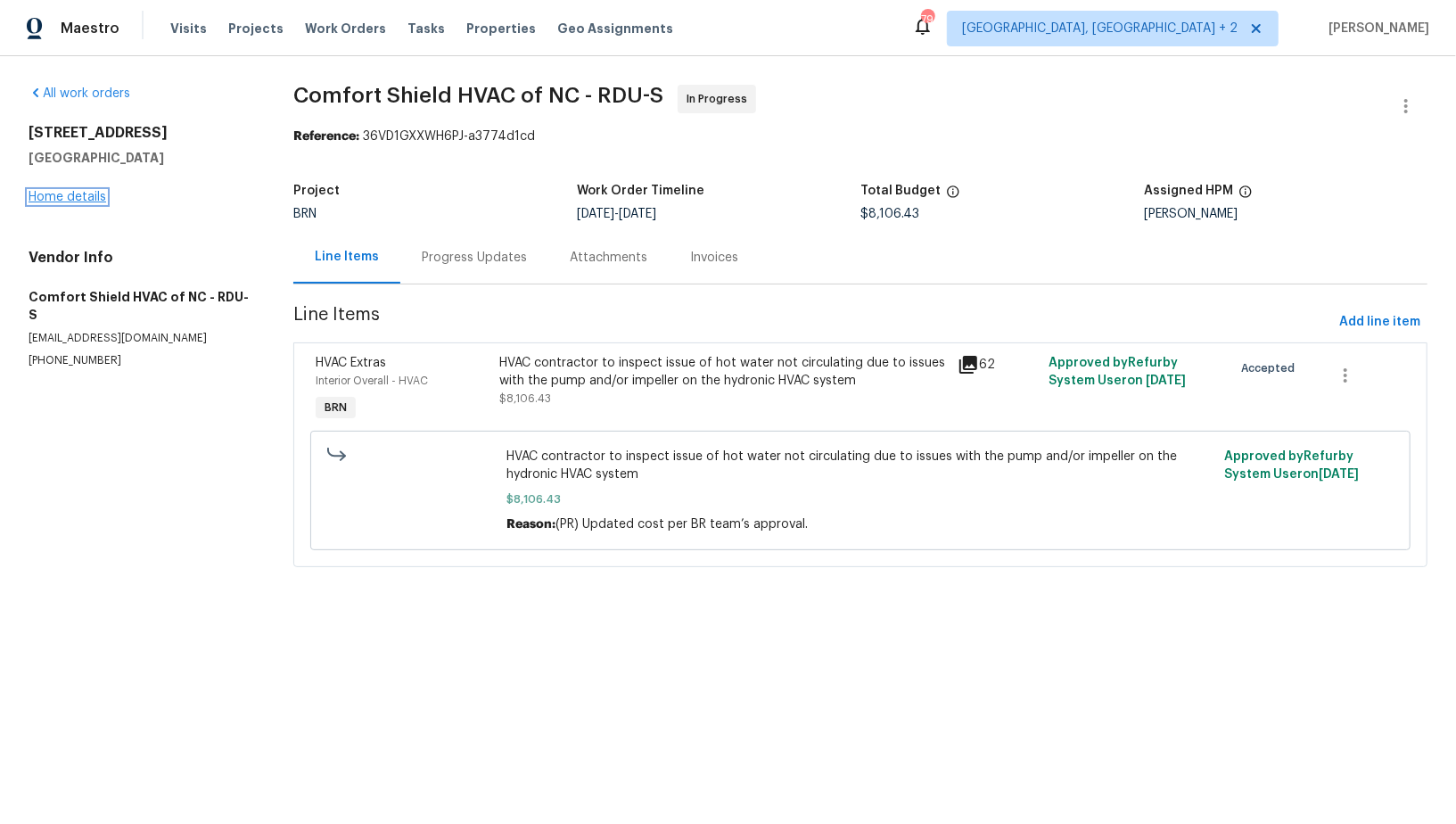
click at [79, 197] on link "Home details" at bounding box center [67, 196] width 78 height 12
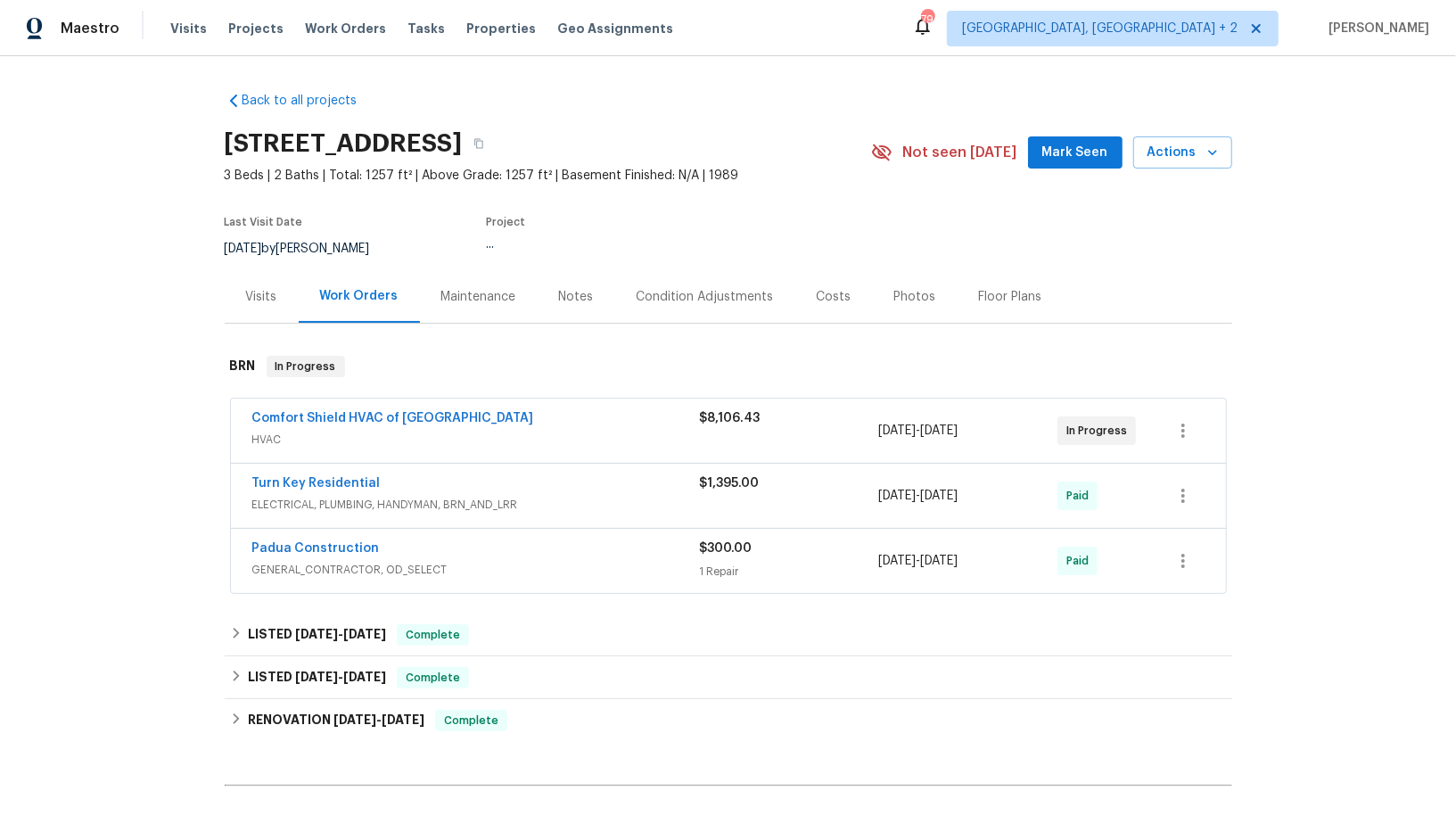
scroll to position [376, 0]
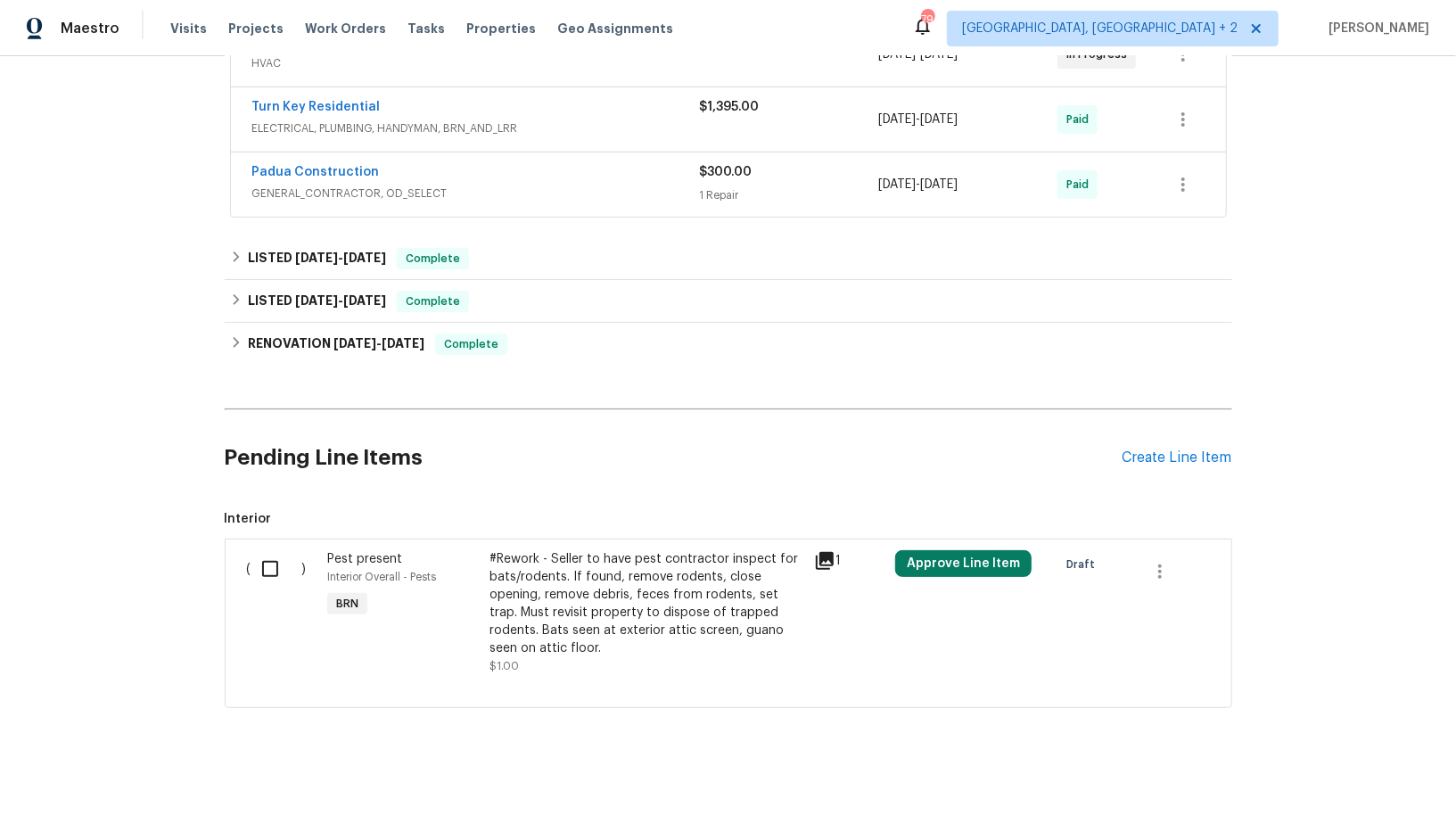
click at [214, 564] on div "Back to all projects [STREET_ADDRESS] 3 Beds | 2 Baths | Total: 1257 ft² | Abov…" at bounding box center [728, 440] width 1456 height 768
click at [270, 563] on input "checkbox" at bounding box center [276, 569] width 51 height 37
checkbox input "true"
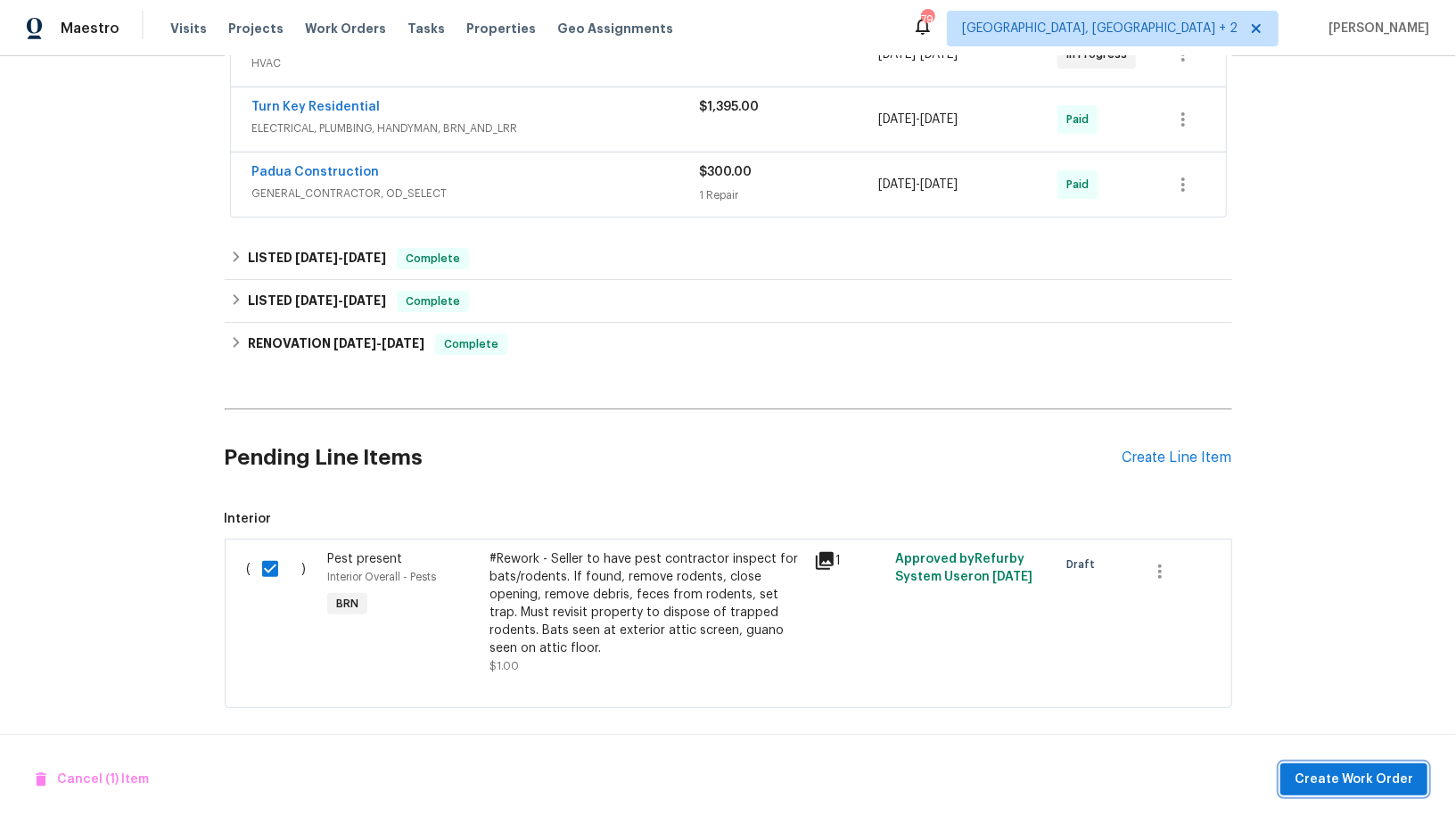
click at [1360, 774] on span "Create Work Order" at bounding box center [1353, 780] width 118 height 22
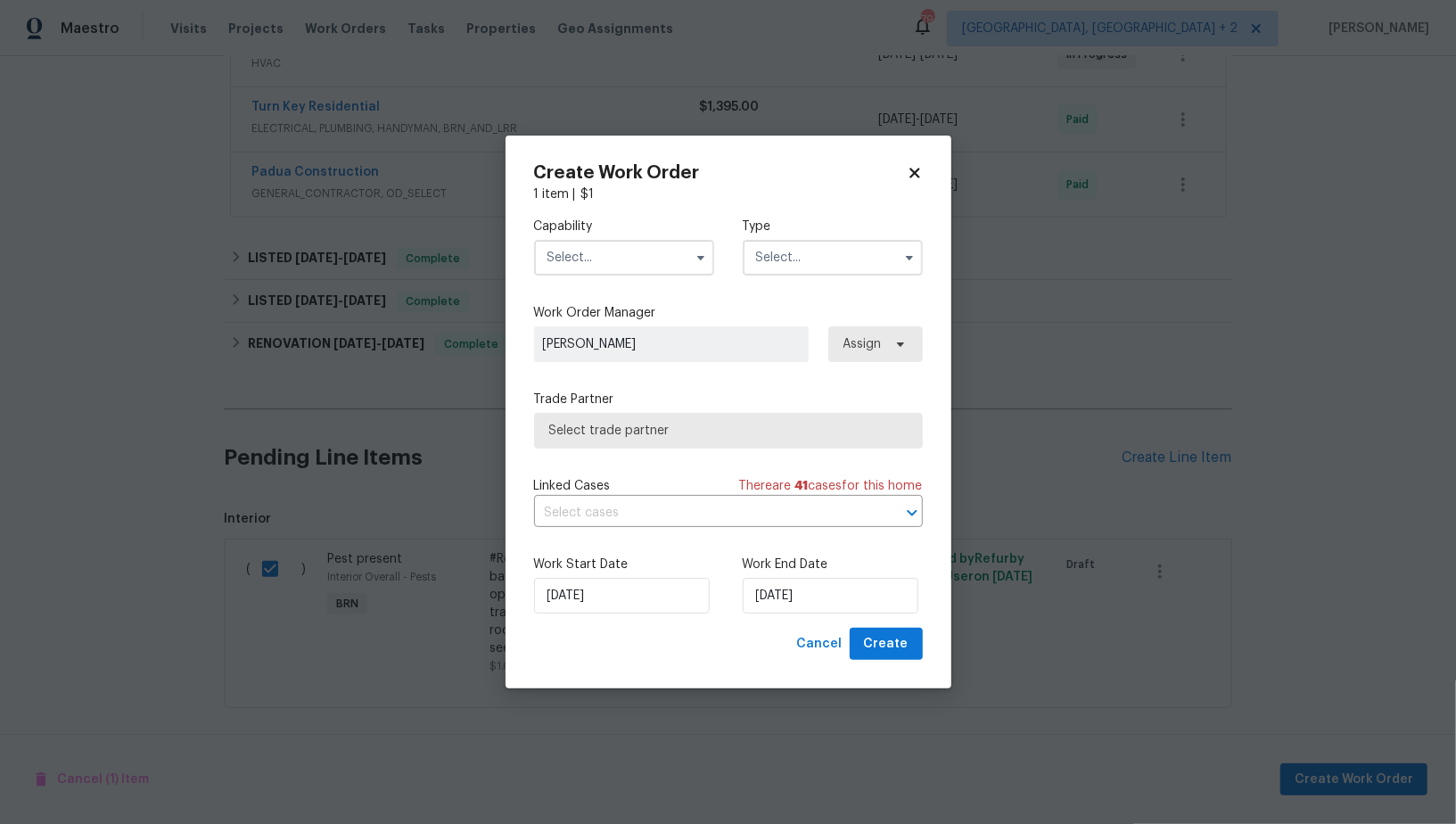
click at [642, 262] on input "text" at bounding box center [624, 257] width 180 height 36
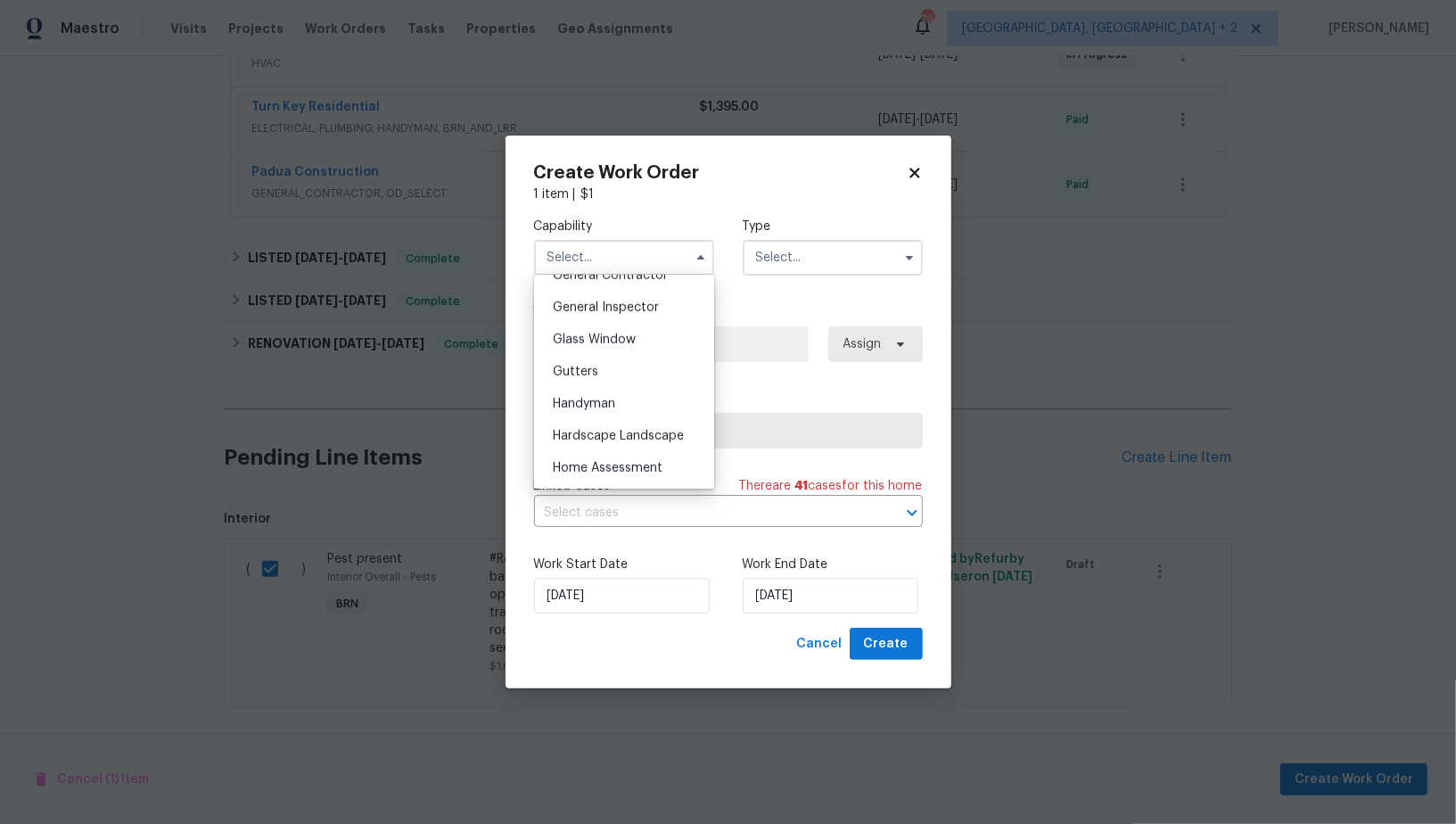
scroll to position [877, 0]
click at [585, 393] on span "Handyman" at bounding box center [583, 399] width 62 height 12
type input "Handyman"
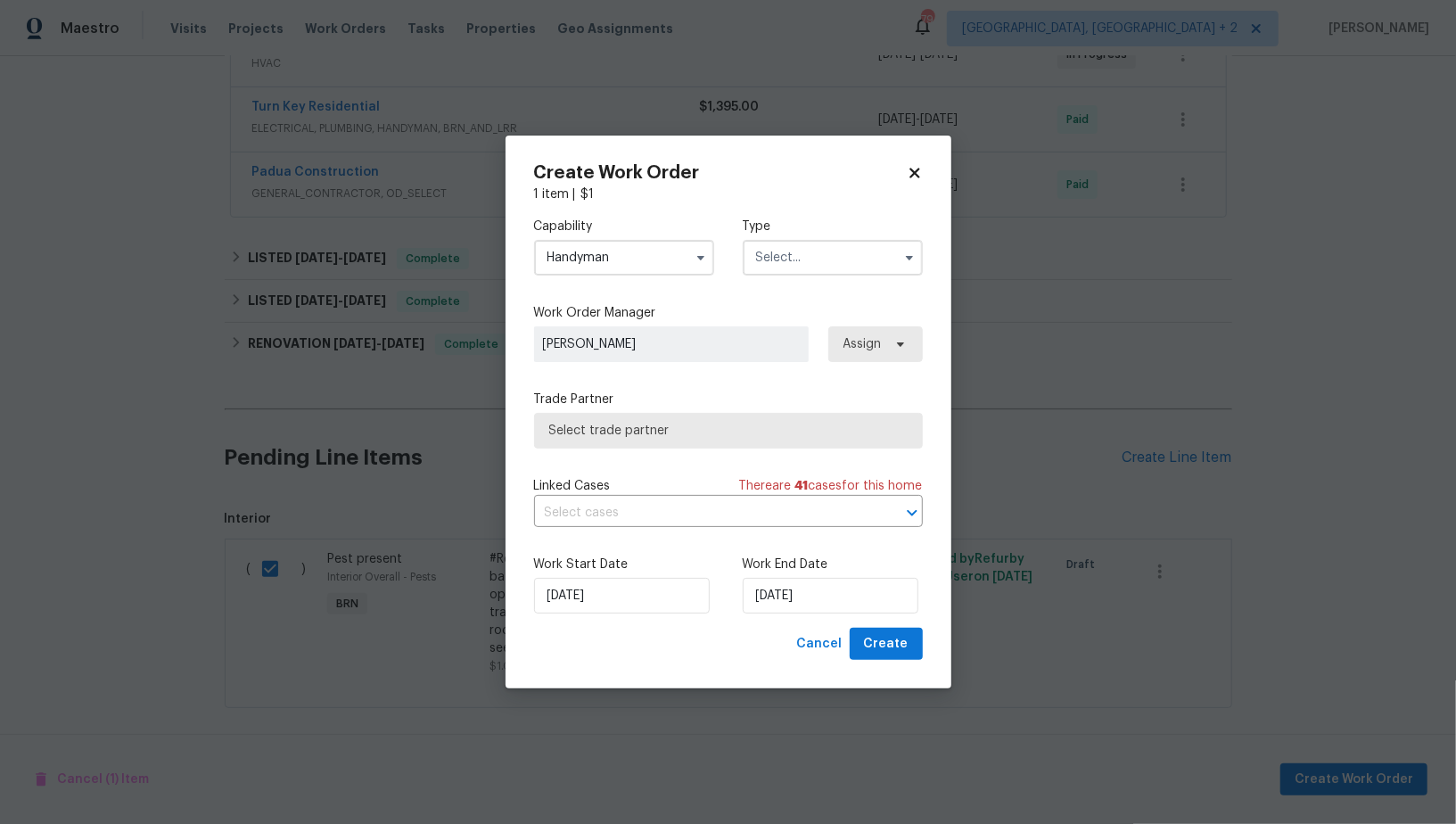
click at [769, 265] on input "text" at bounding box center [832, 257] width 180 height 36
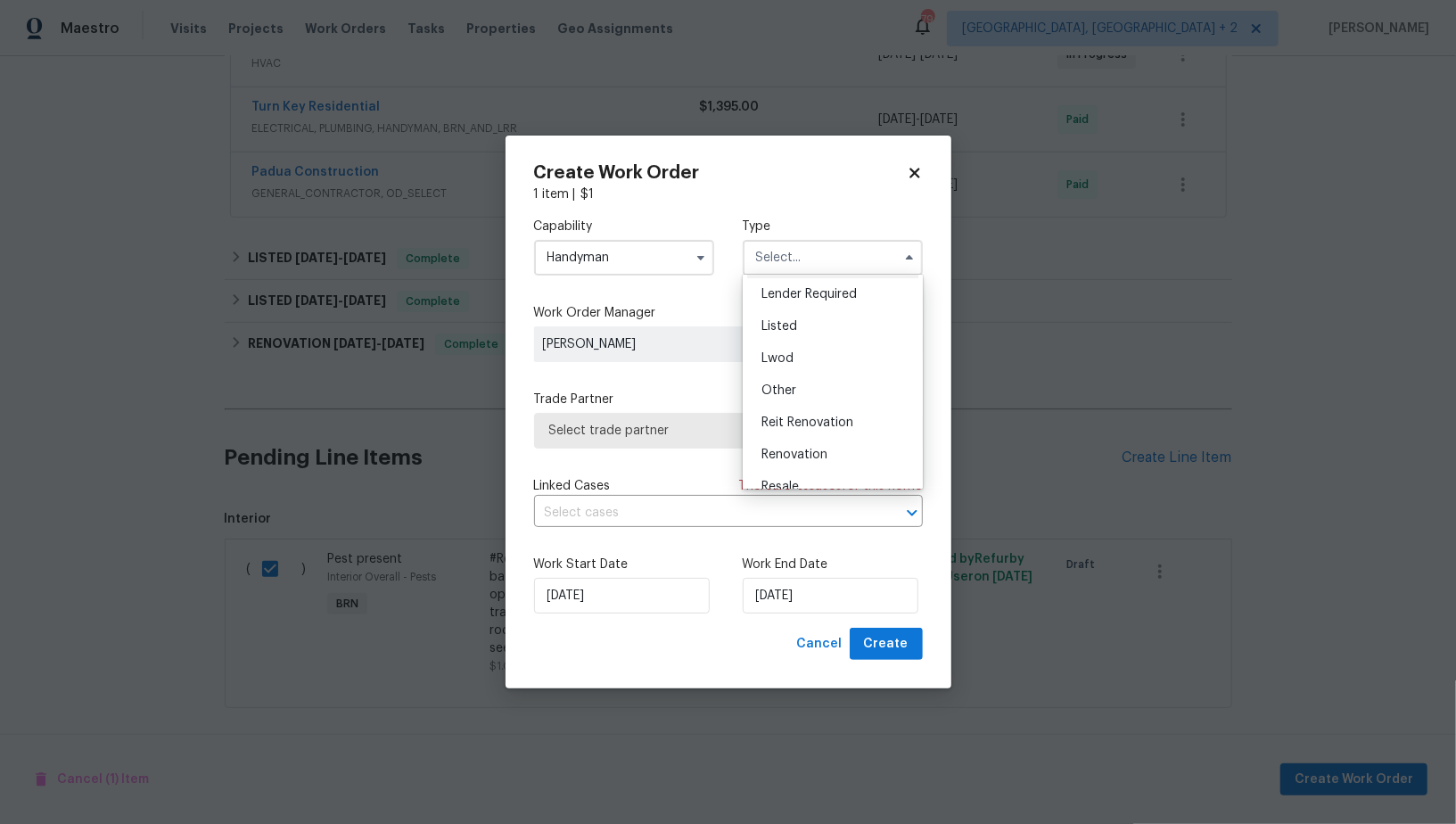
scroll to position [212, 0]
click at [798, 458] on div "Sold" at bounding box center [832, 469] width 171 height 32
type input "Sold"
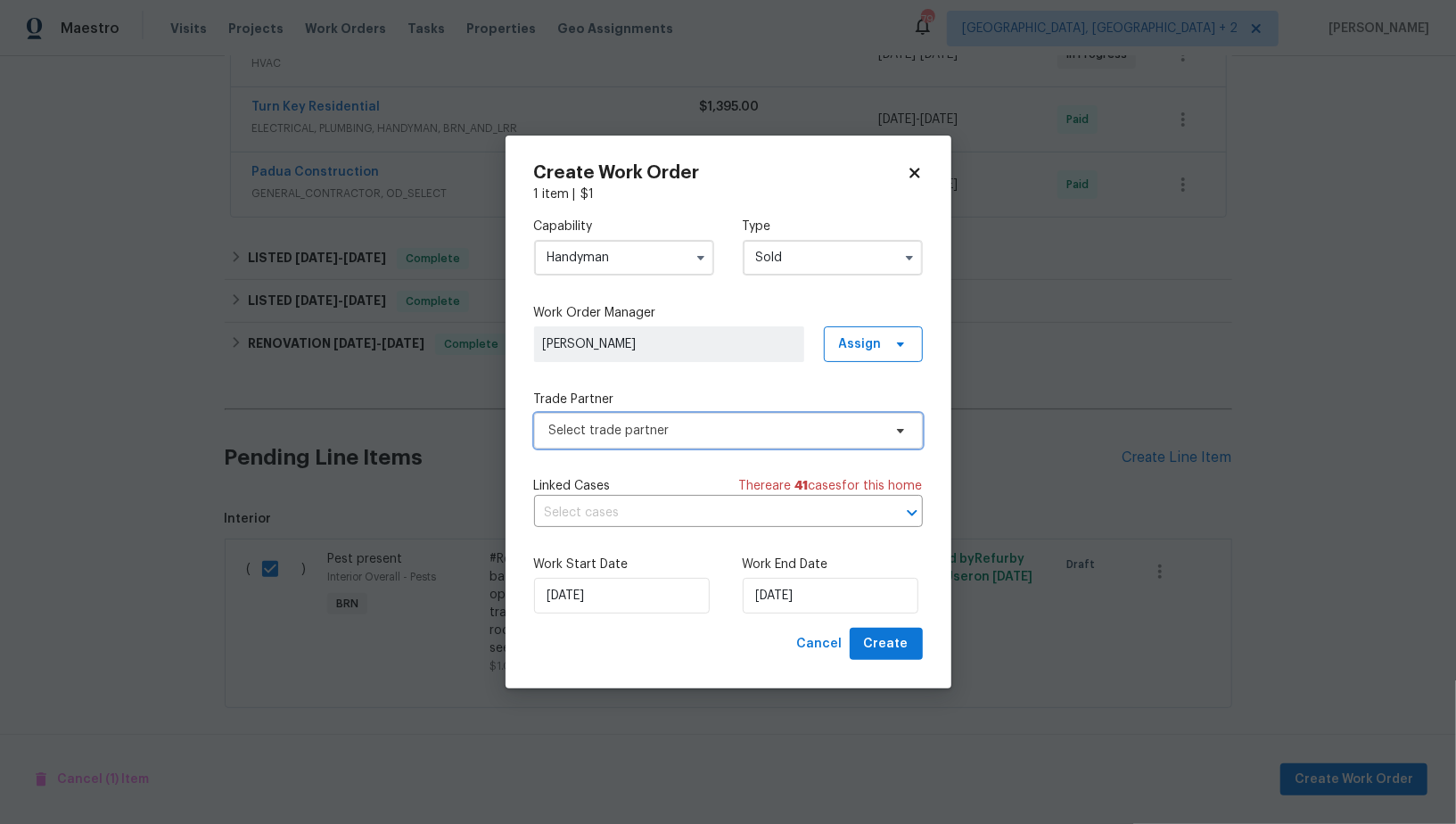
click at [734, 435] on span "Select trade partner" at bounding box center [716, 430] width 333 height 18
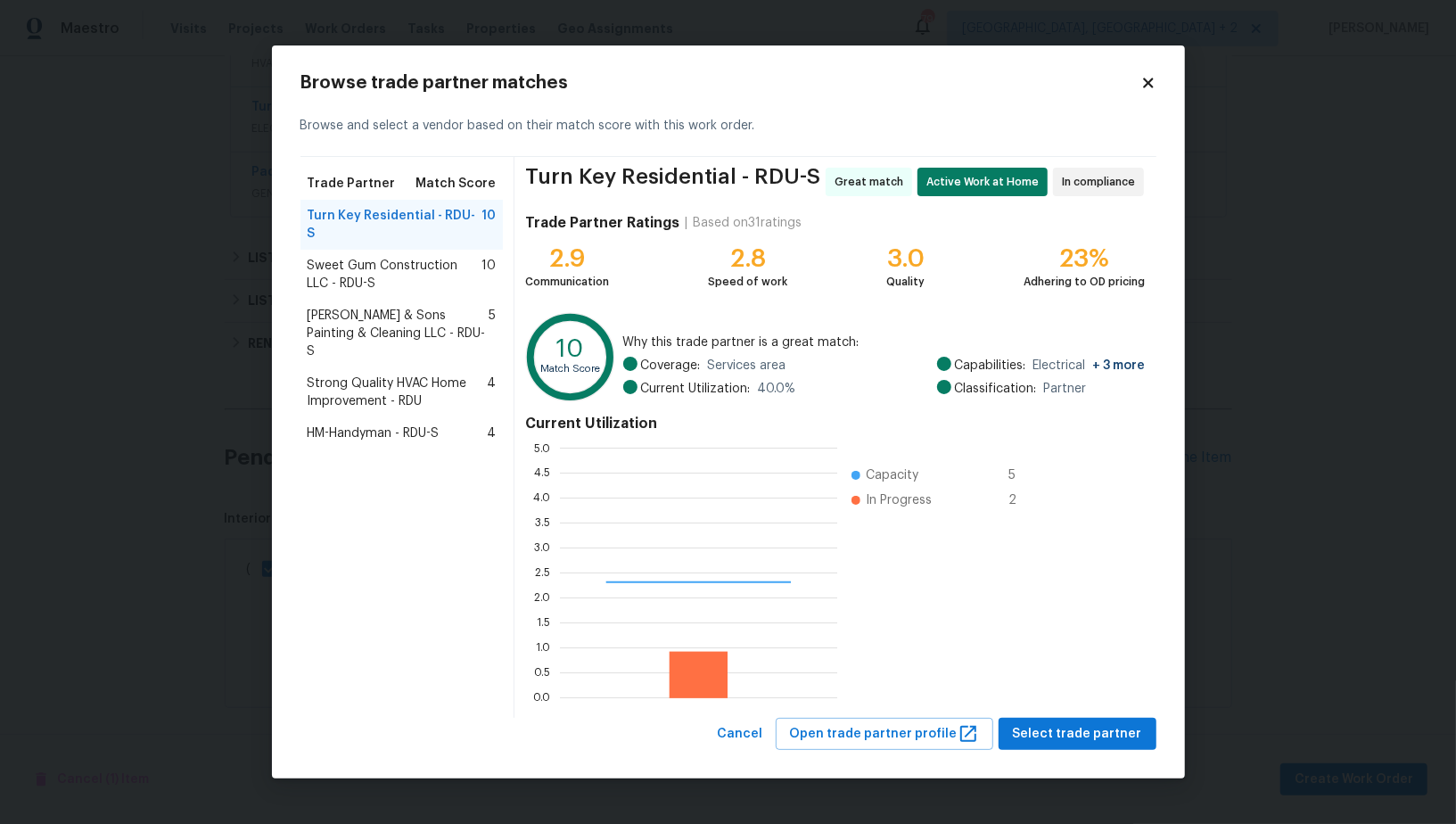
scroll to position [250, 277]
click at [759, 735] on span "Cancel" at bounding box center [740, 734] width 45 height 22
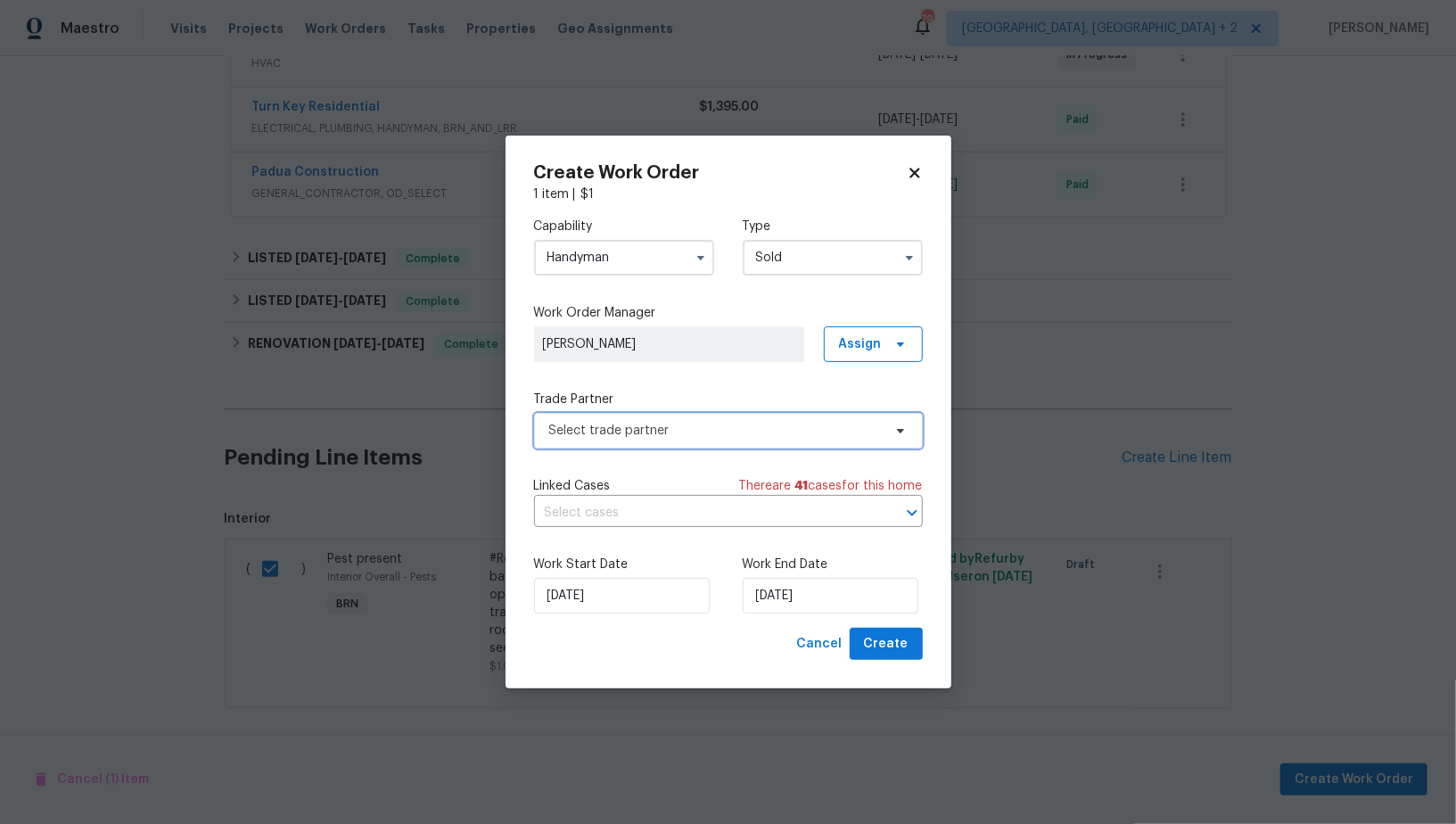
click at [672, 422] on span "Select trade partner" at bounding box center [716, 430] width 333 height 18
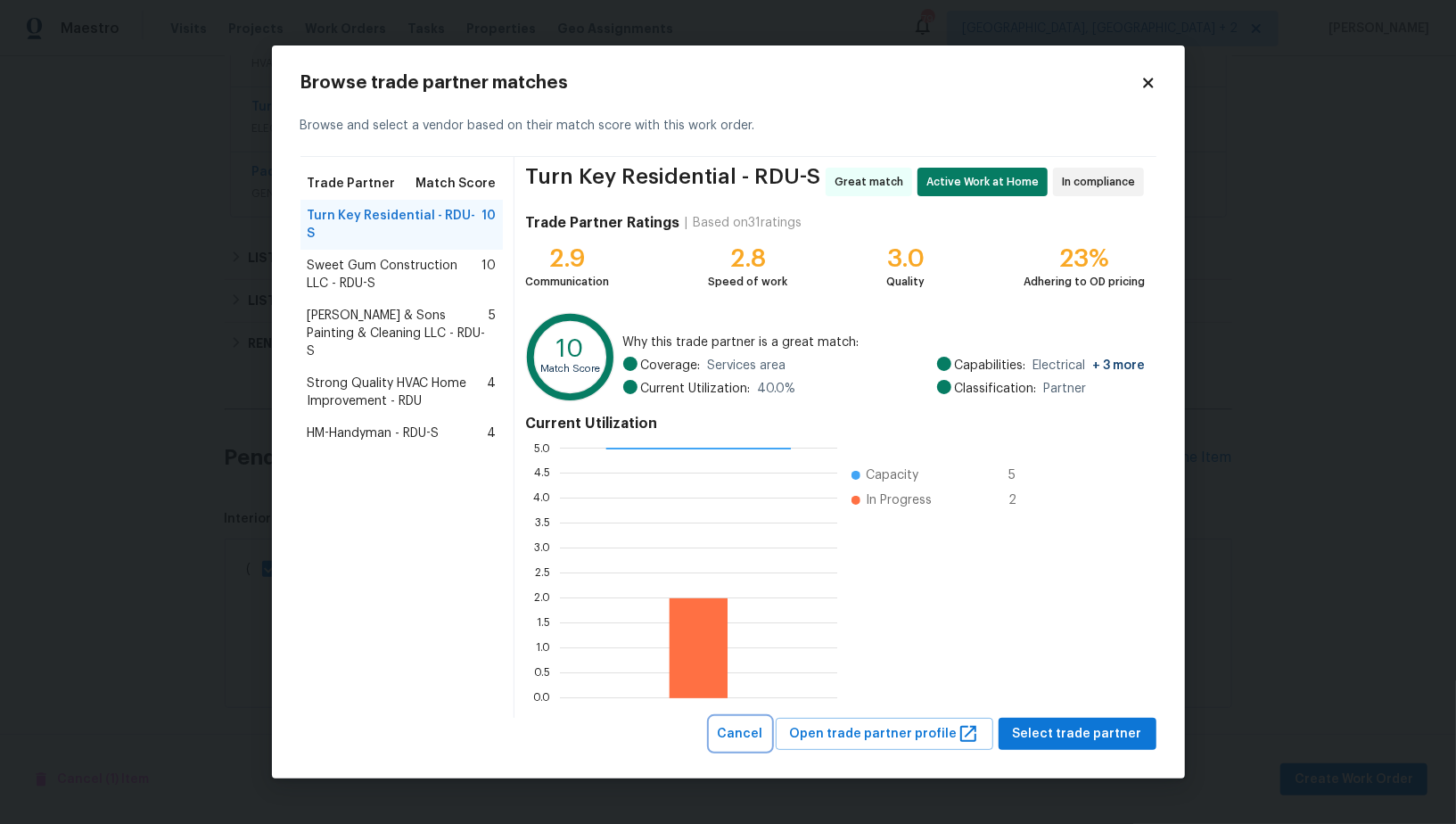
click at [770, 718] on button "Cancel" at bounding box center [740, 734] width 60 height 33
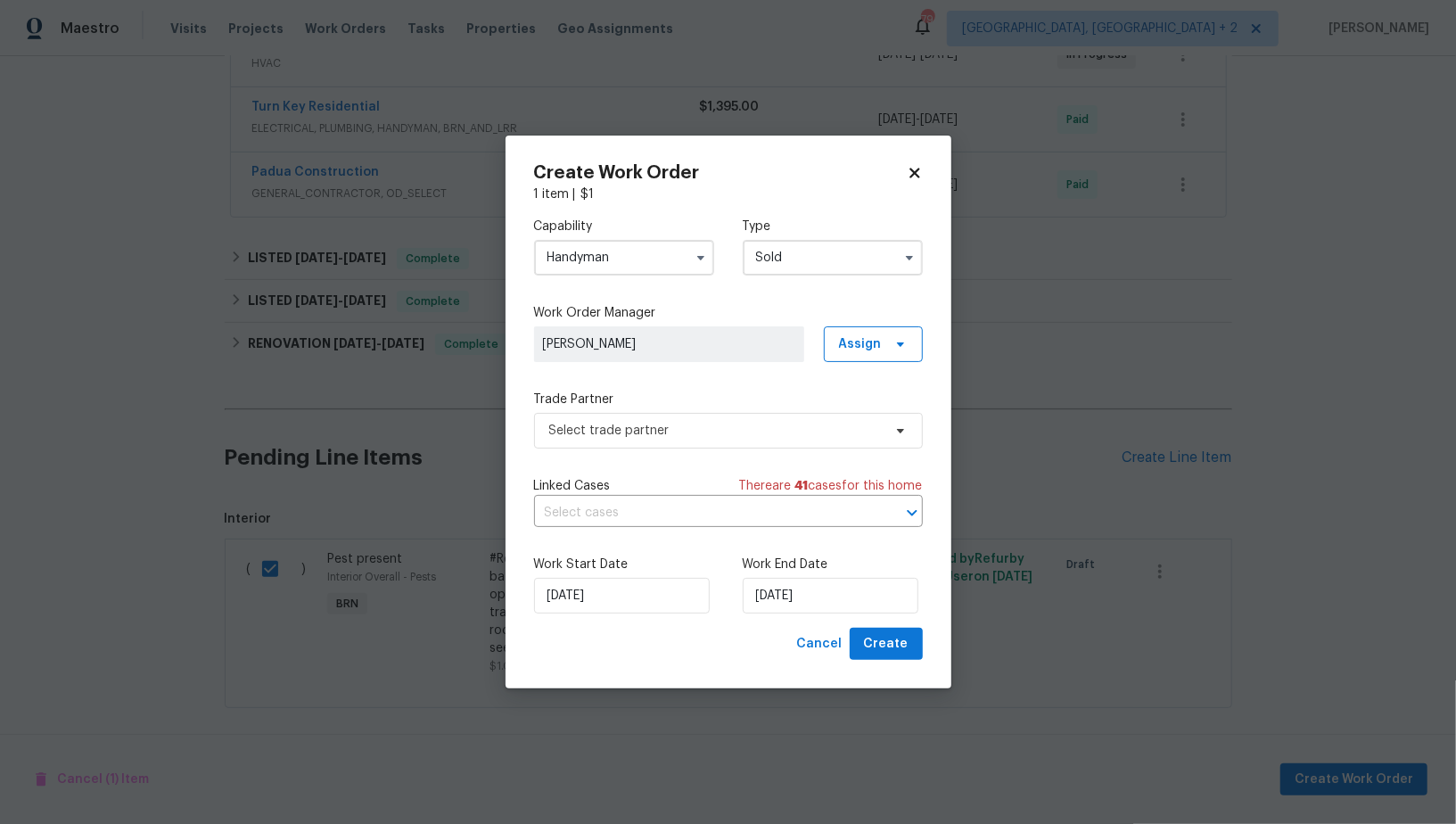
click at [633, 268] on input "Handyman" at bounding box center [624, 257] width 180 height 36
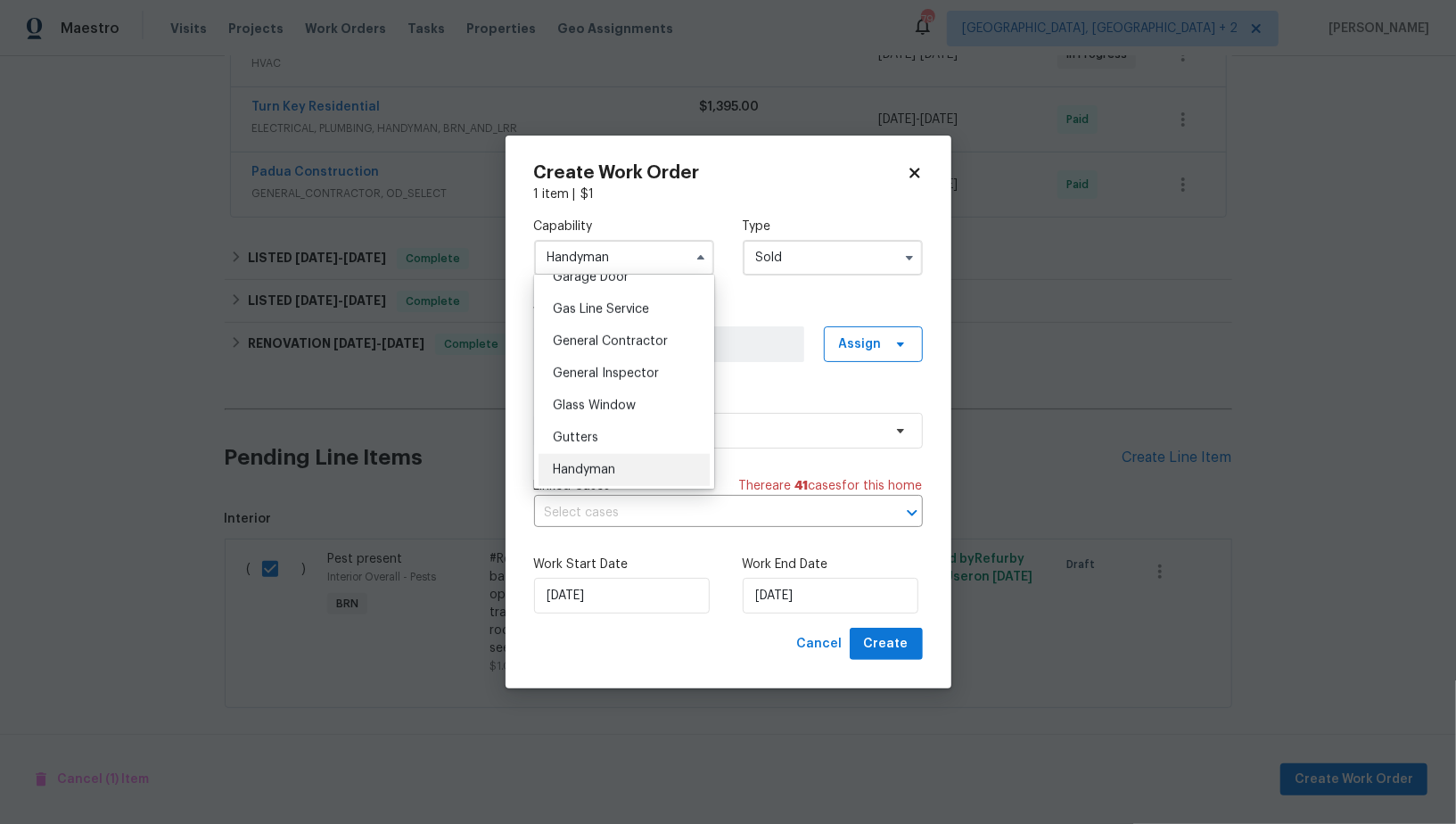
scroll to position [797, 0]
click at [619, 351] on span "General Contractor" at bounding box center [610, 350] width 115 height 12
type input "General Contractor"
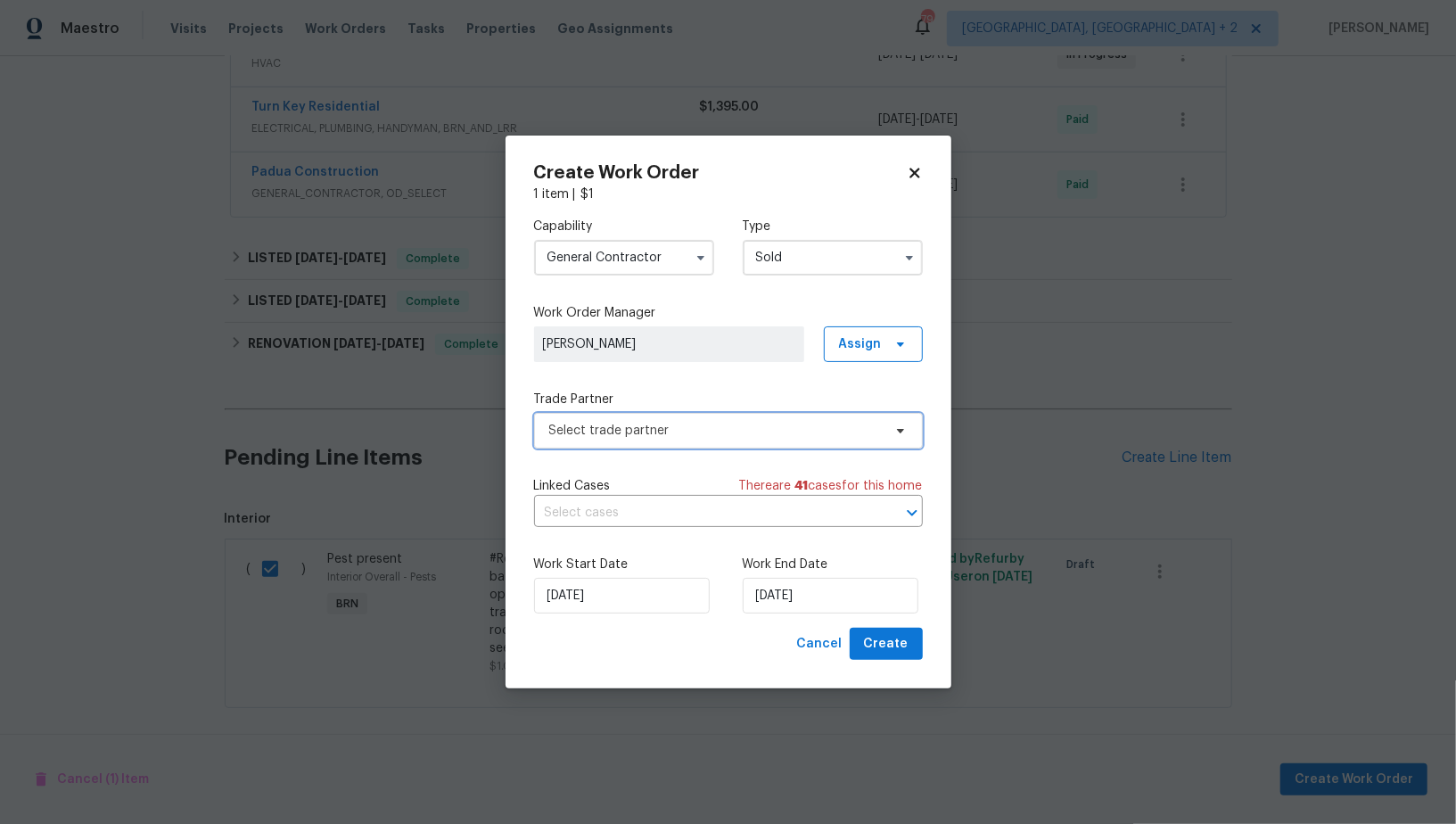
click at [677, 424] on span "Select trade partner" at bounding box center [716, 430] width 333 height 18
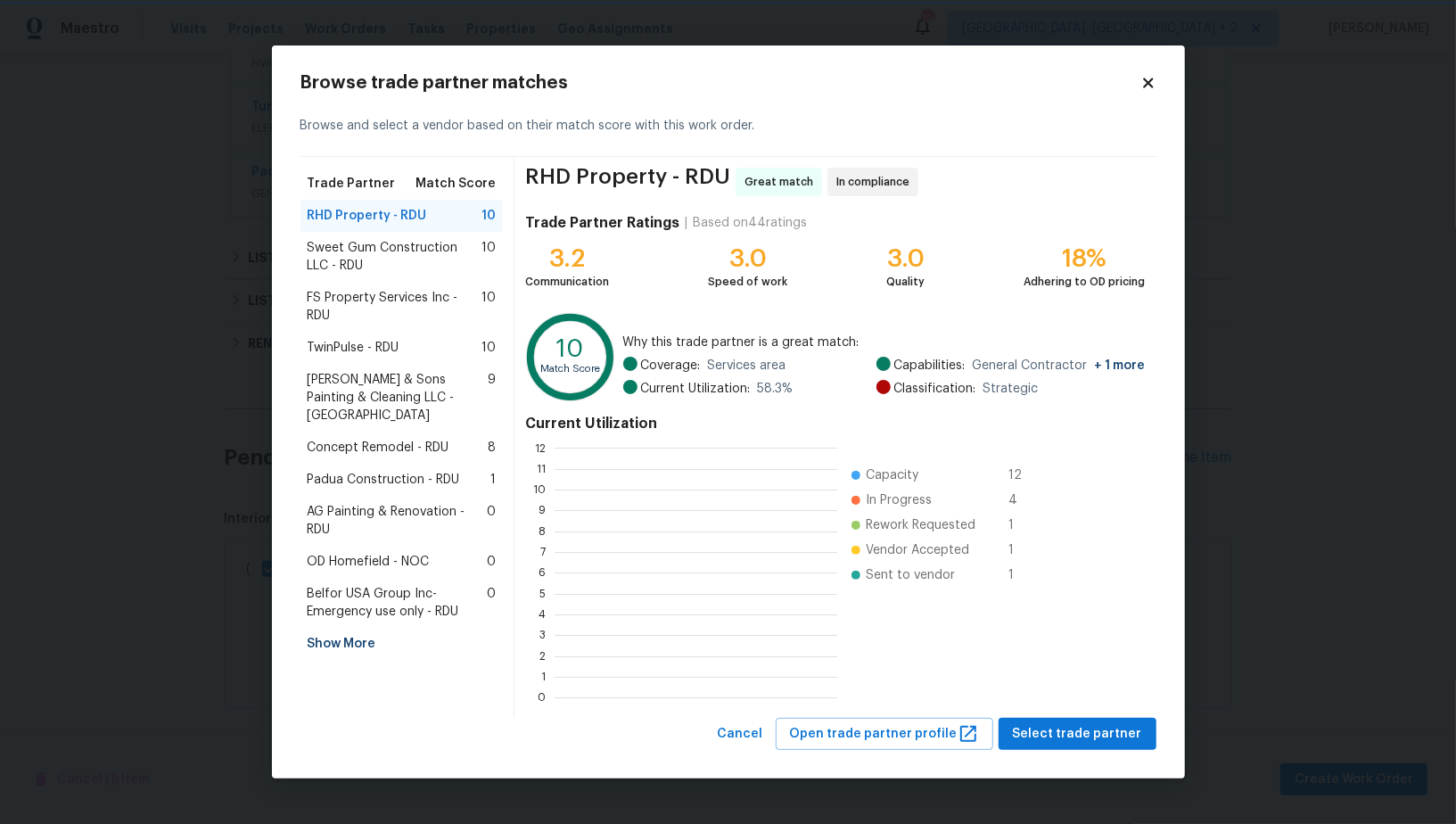
scroll to position [2, 1]
click at [361, 471] on div "Padua Construction - RDU 1" at bounding box center [402, 479] width 203 height 32
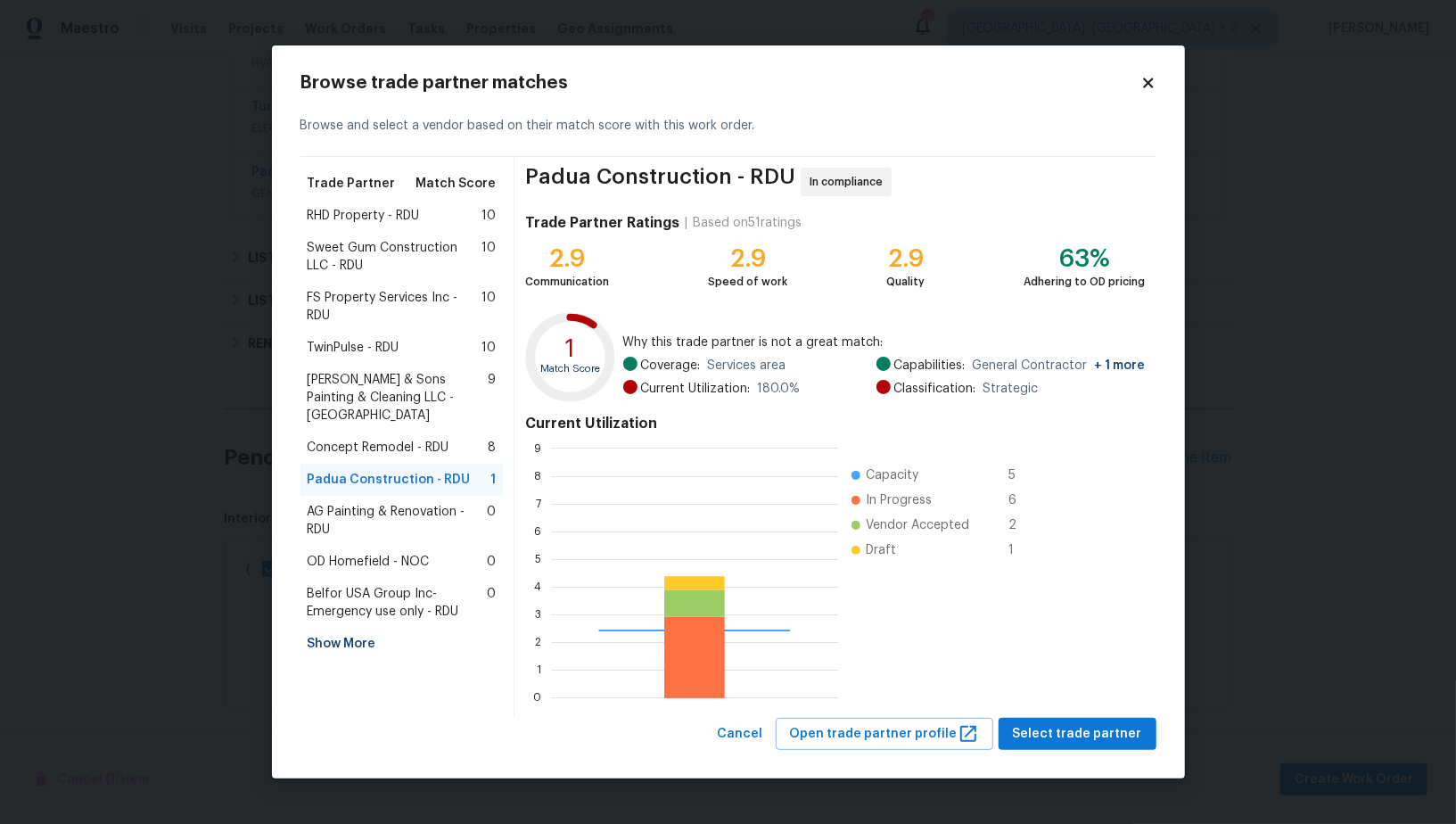
scroll to position [250, 287]
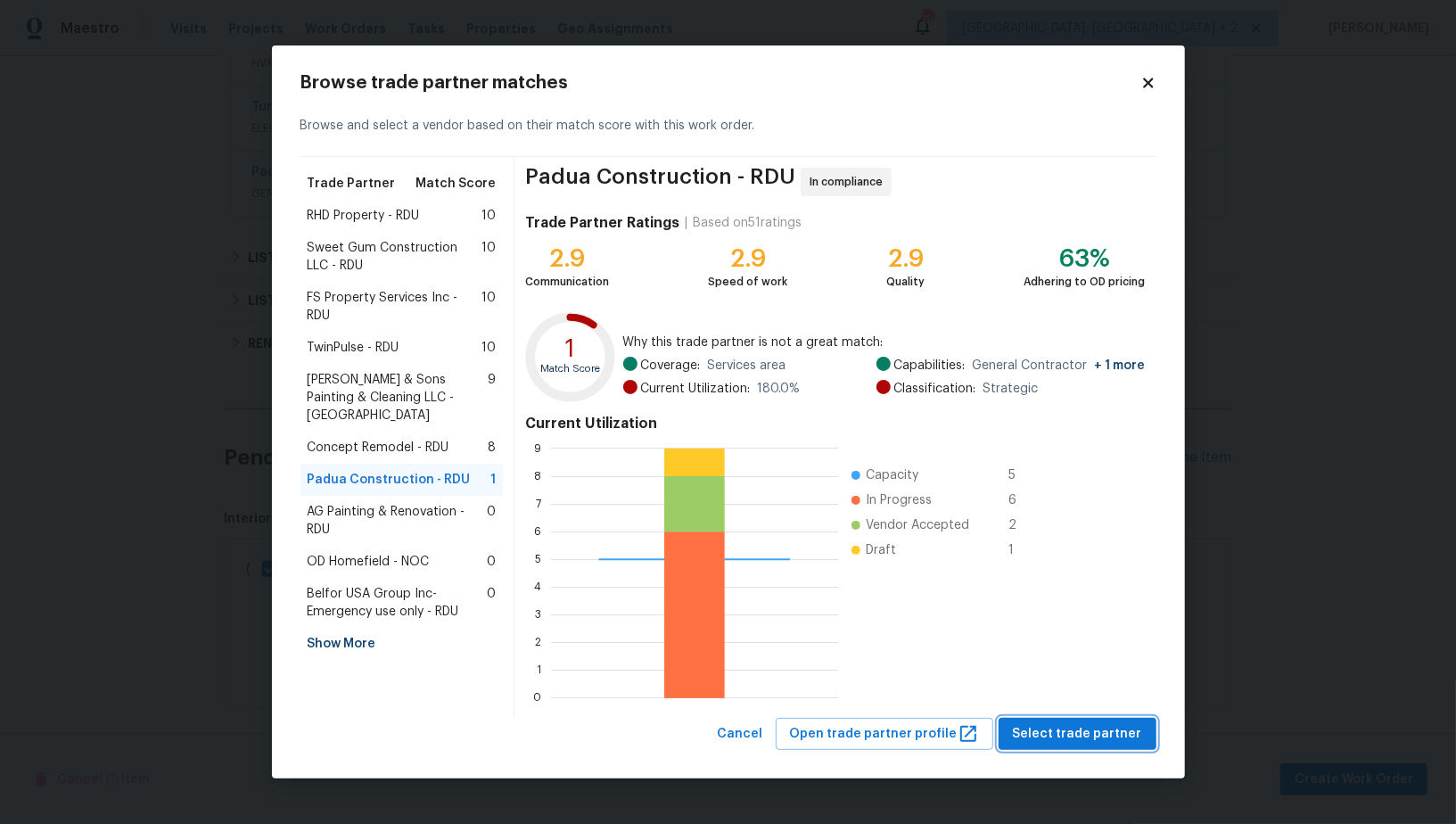
click at [1058, 736] on span "Select trade partner" at bounding box center [1077, 734] width 129 height 22
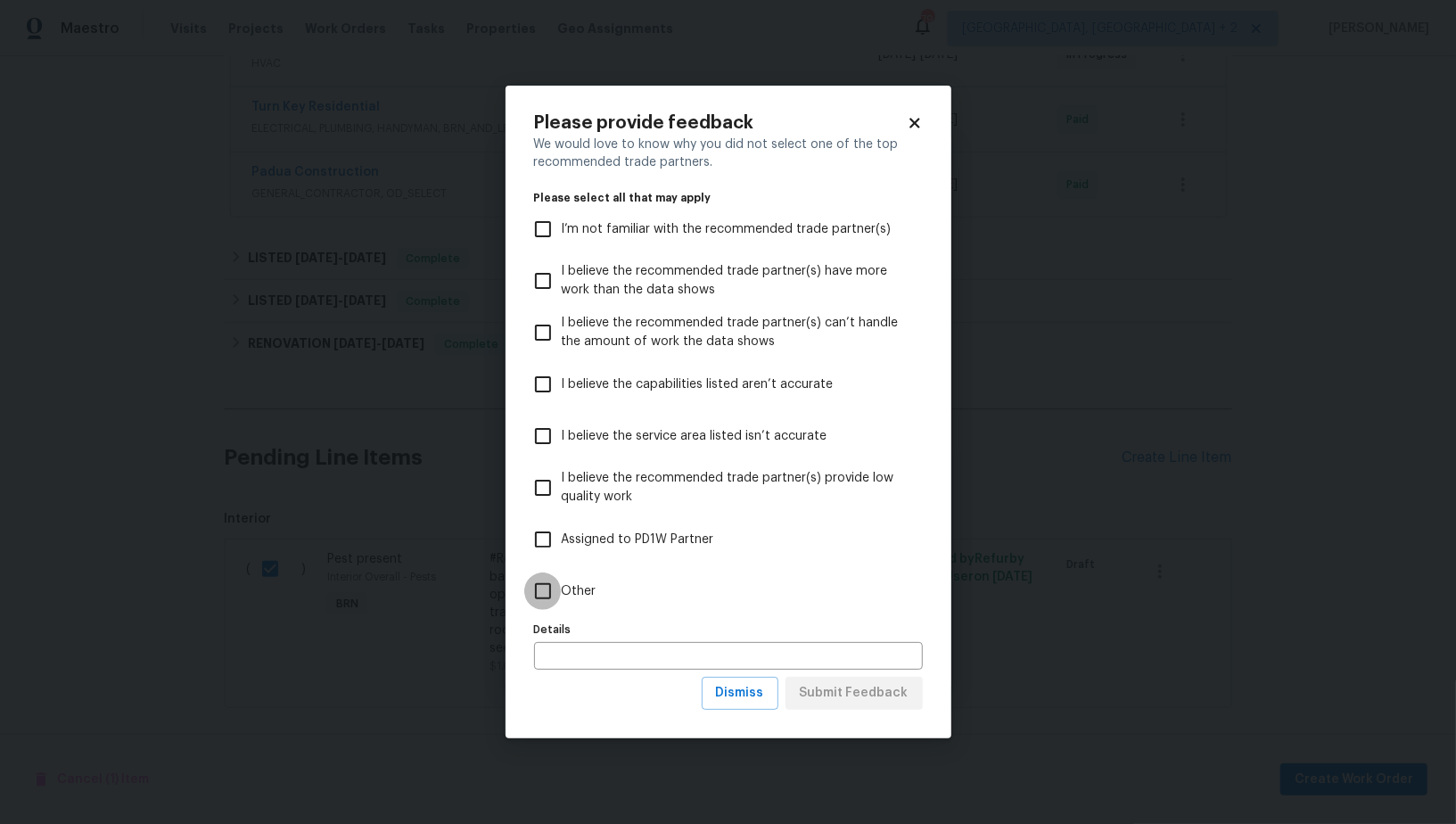
click at [555, 594] on input "Other" at bounding box center [543, 591] width 37 height 37
checkbox input "true"
click at [858, 686] on span "Submit Feedback" at bounding box center [854, 694] width 109 height 22
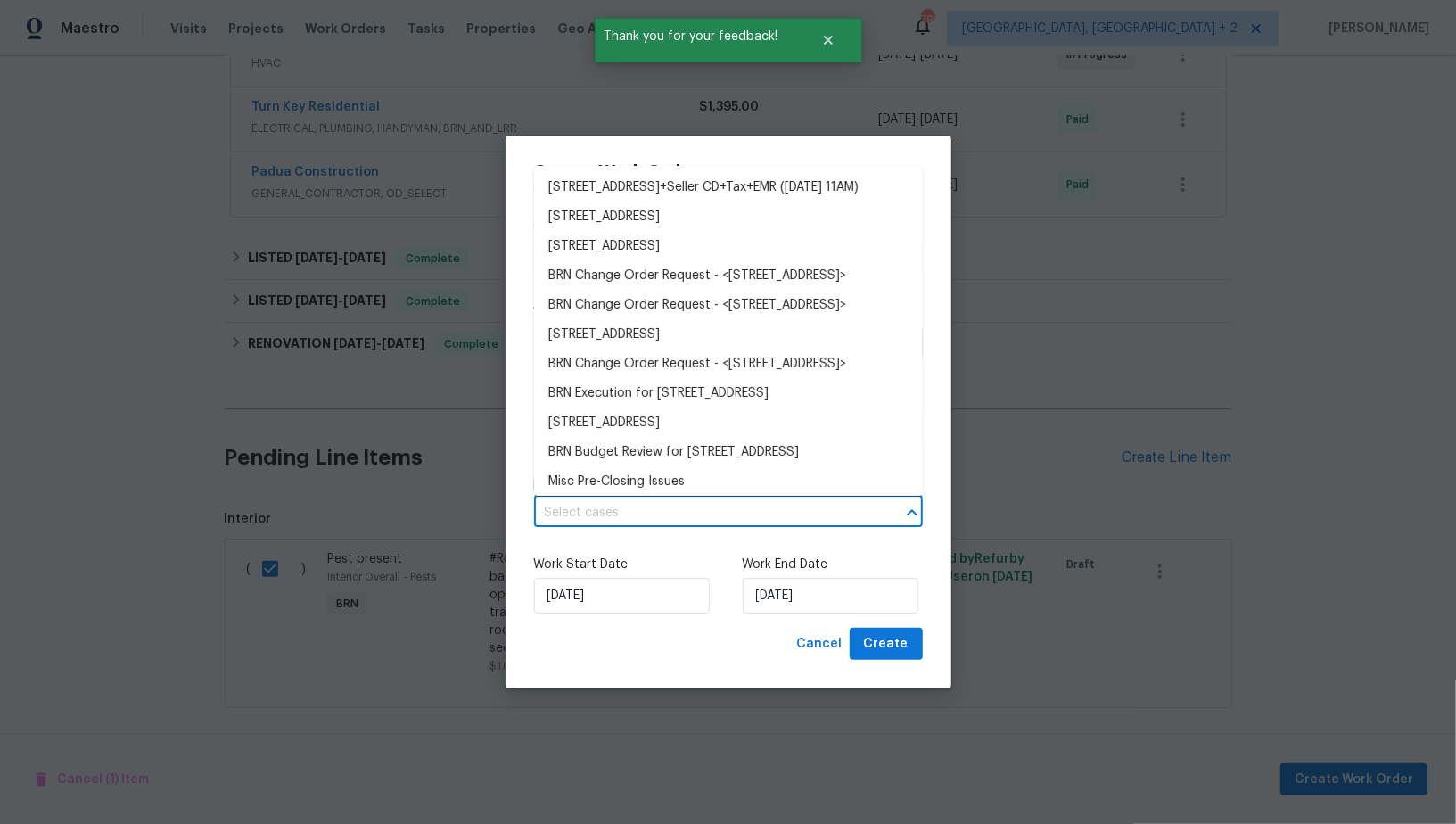
click at [655, 509] on input "text" at bounding box center [704, 513] width 338 height 28
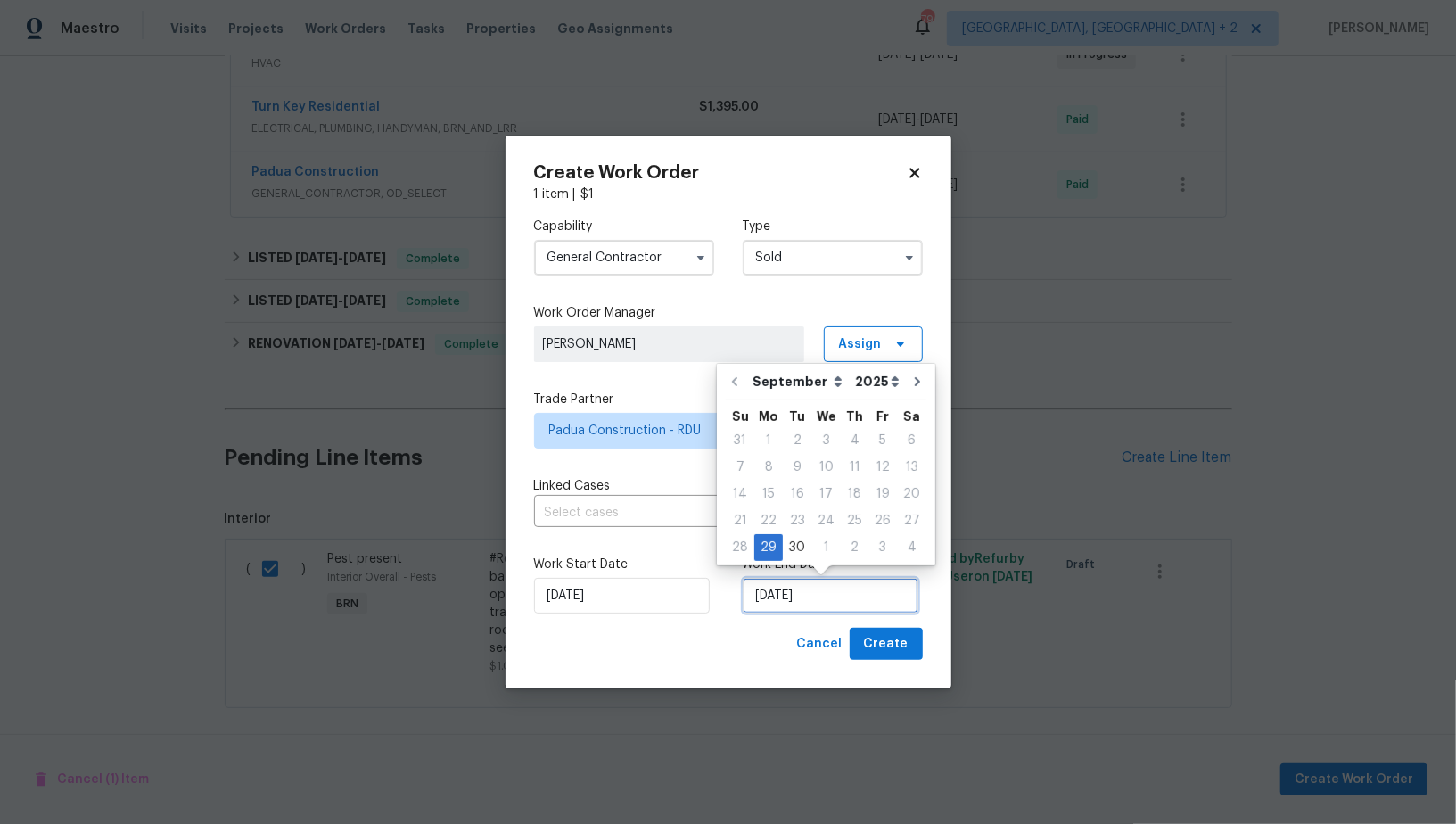
click at [797, 588] on input "[DATE]" at bounding box center [830, 596] width 176 height 36
click at [803, 547] on div "30" at bounding box center [797, 547] width 29 height 25
type input "[DATE]"
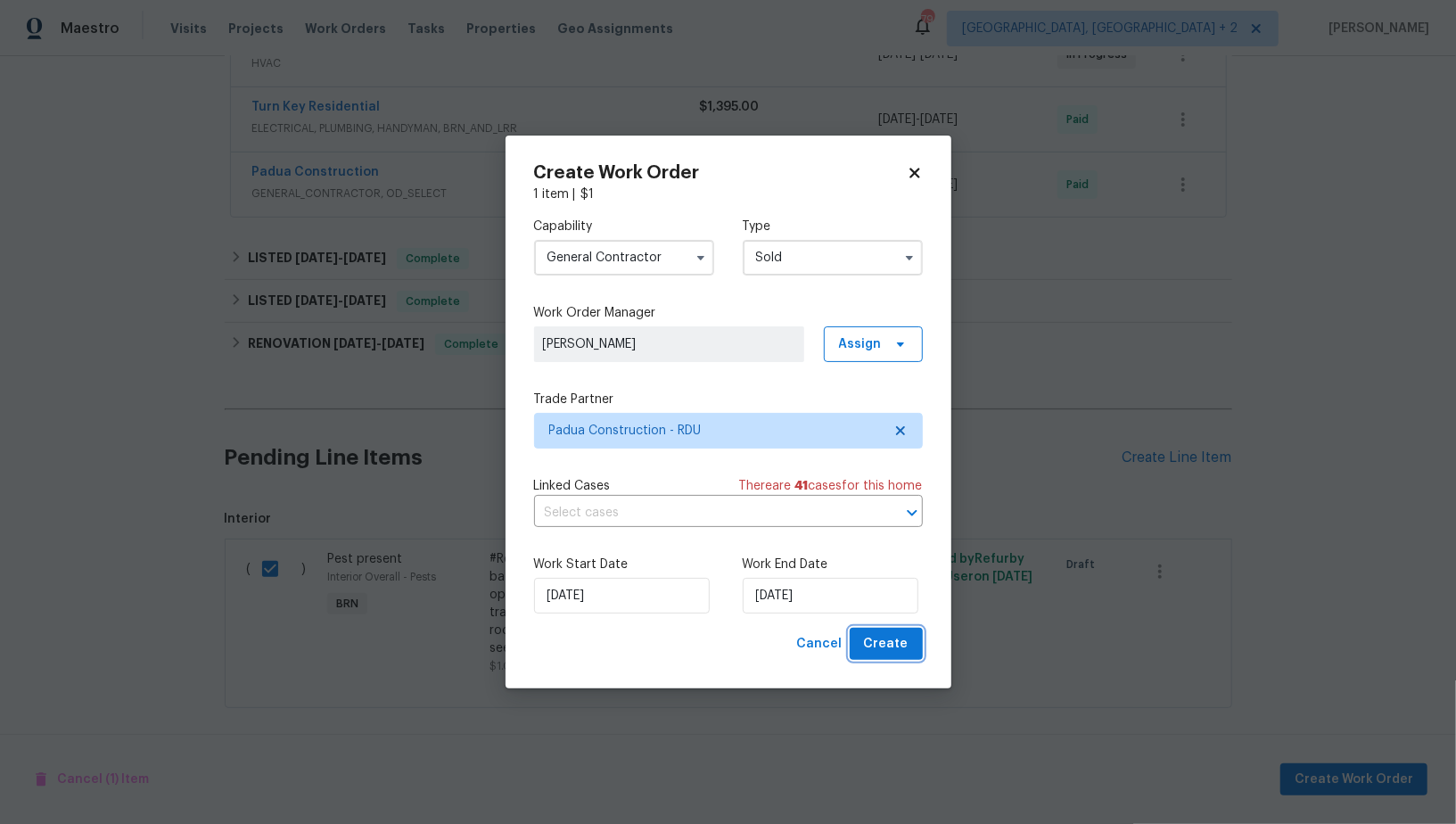
click at [888, 650] on span "Create" at bounding box center [886, 645] width 44 height 22
checkbox input "false"
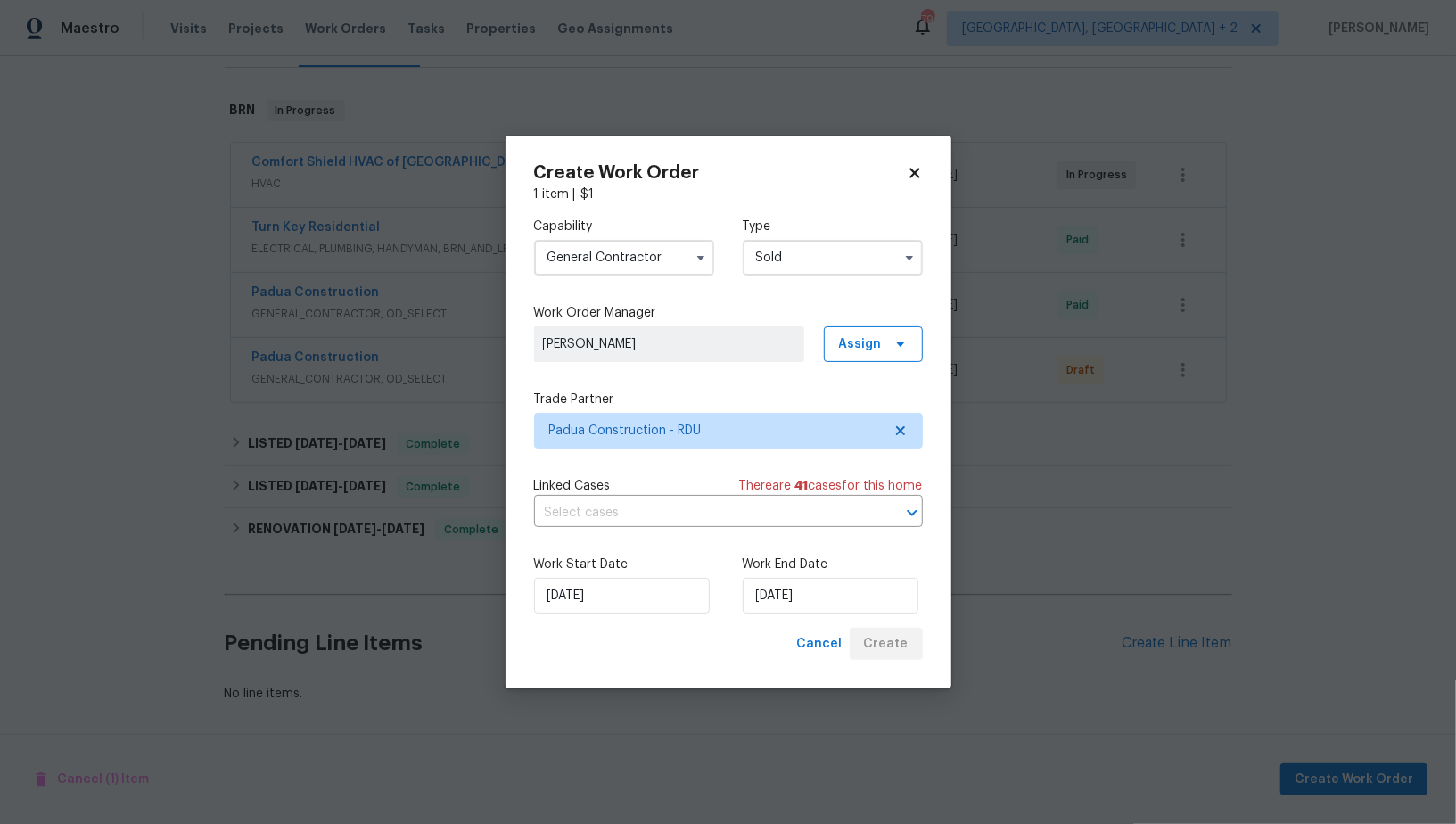
scroll to position [251, 0]
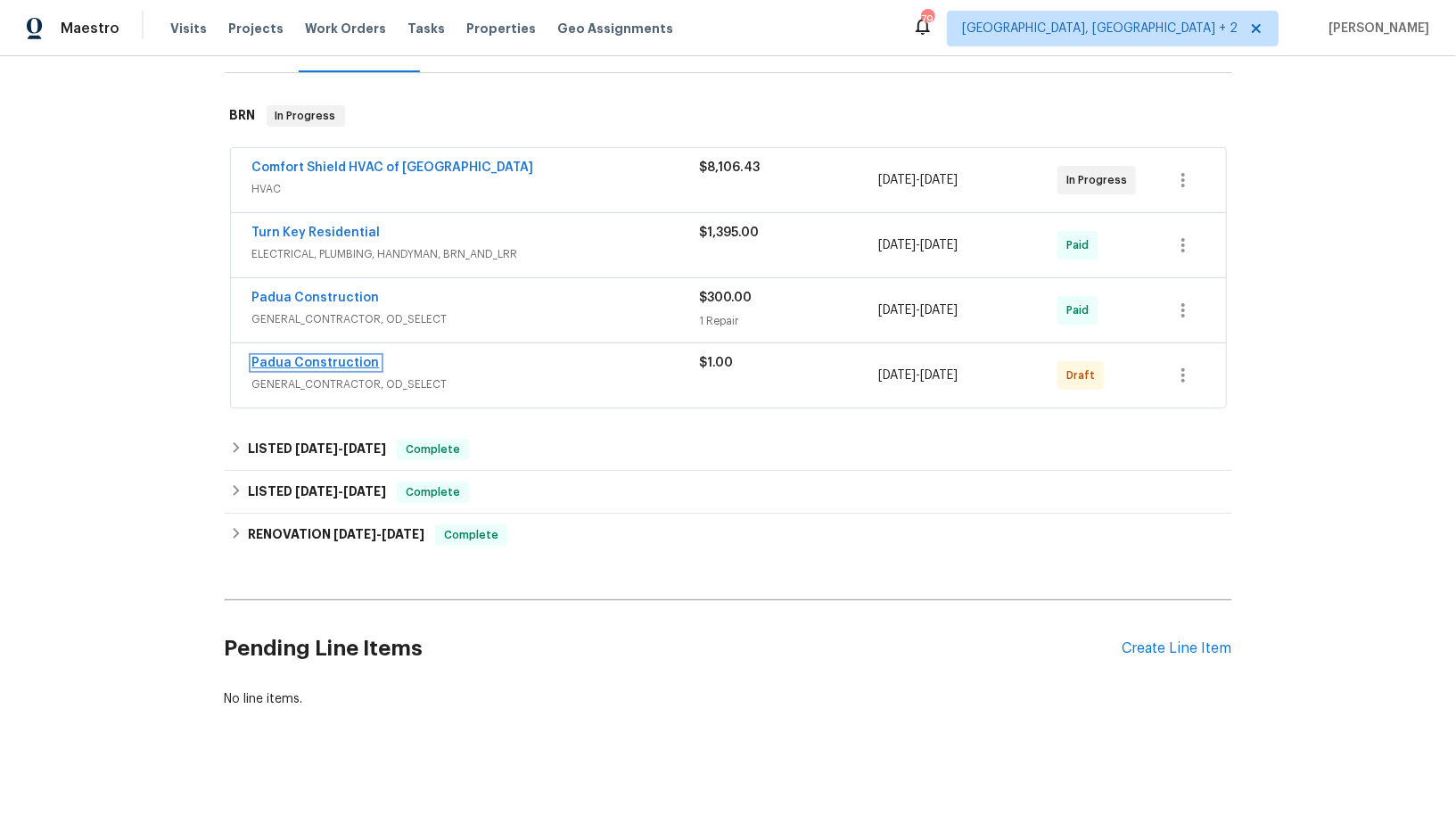
click at [315, 357] on link "Padua Construction" at bounding box center [316, 363] width 128 height 12
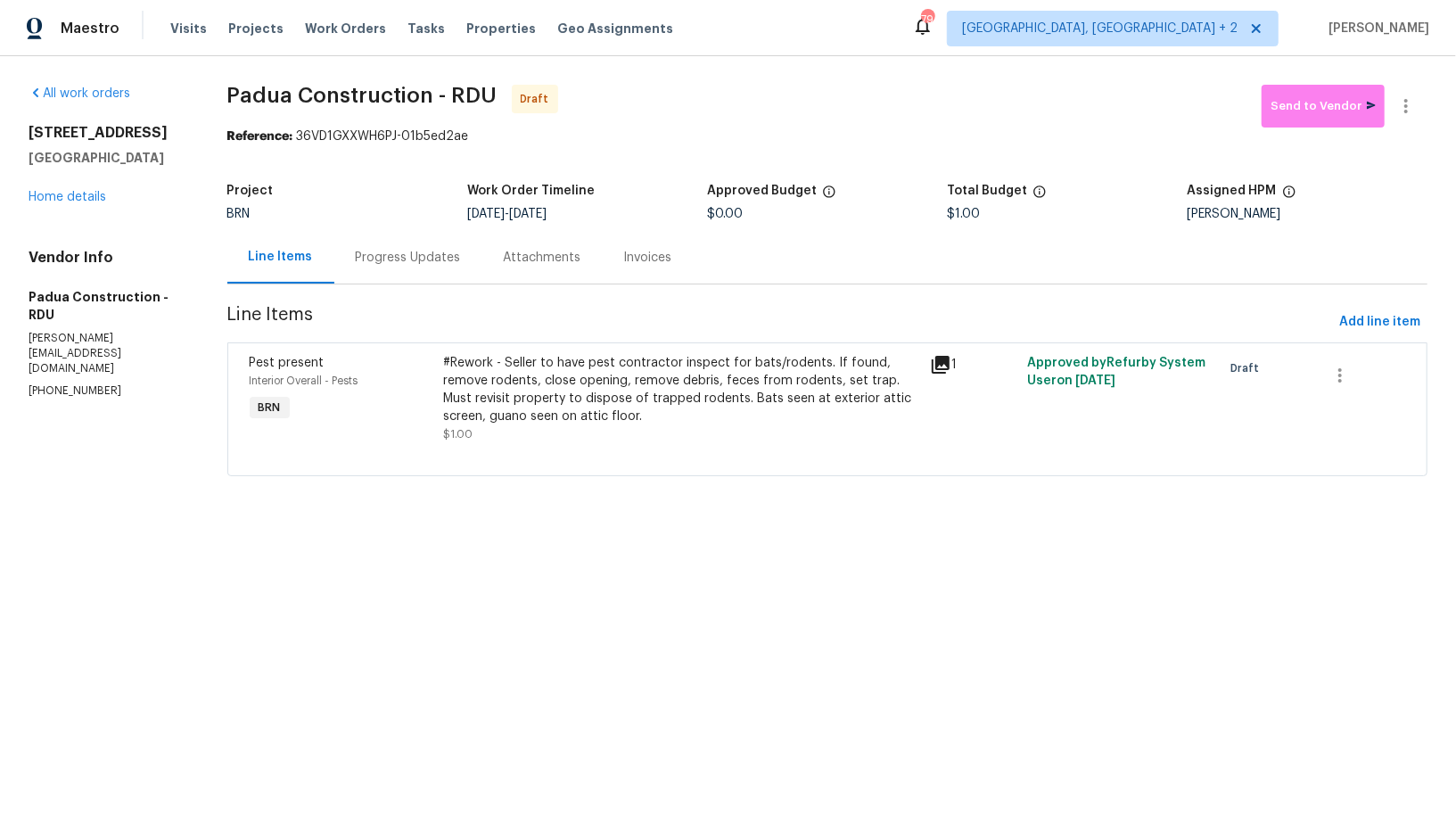
click at [407, 250] on div "Progress Updates" at bounding box center [409, 257] width 105 height 18
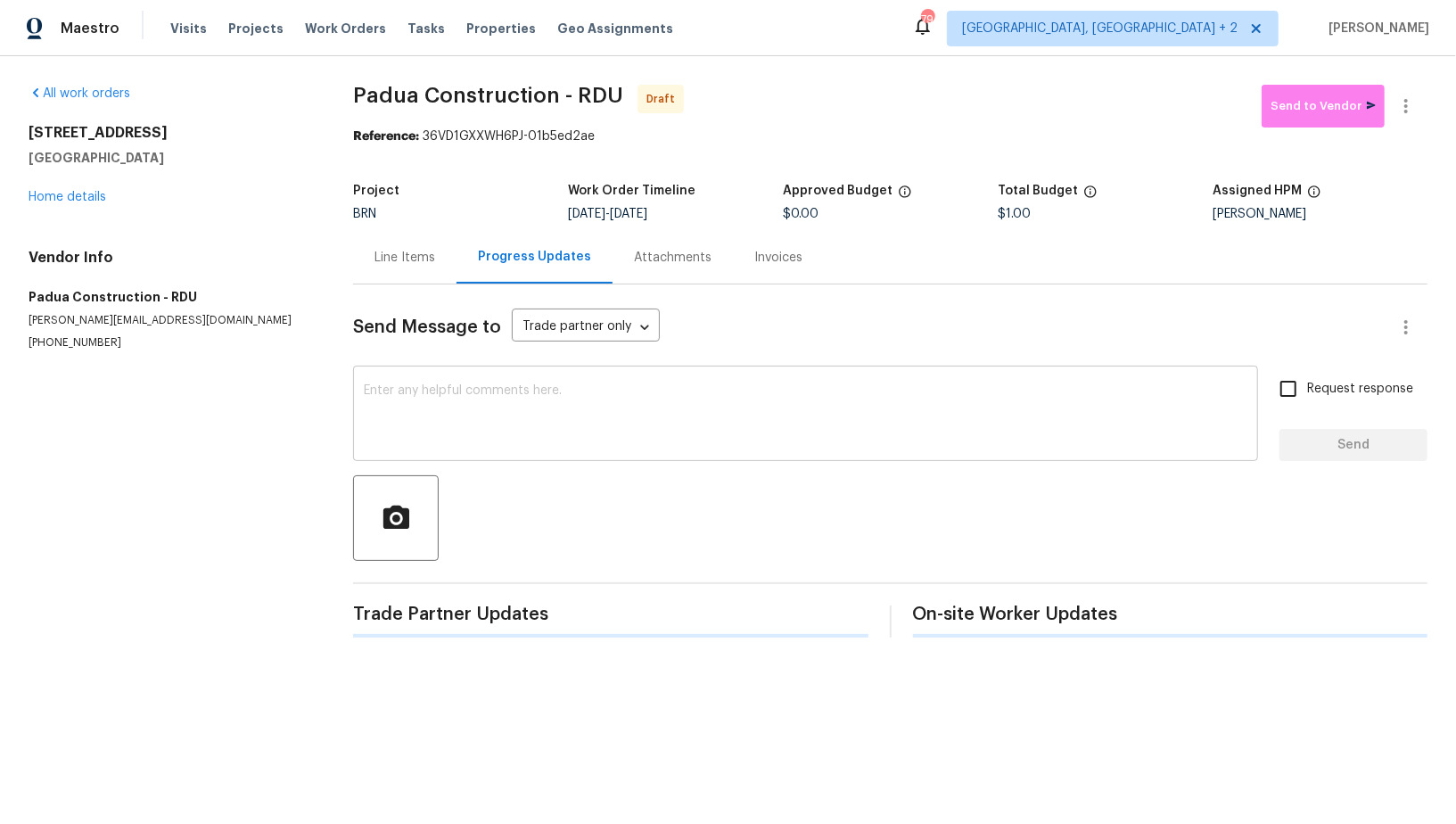
click at [460, 392] on textarea at bounding box center [805, 415] width 884 height 62
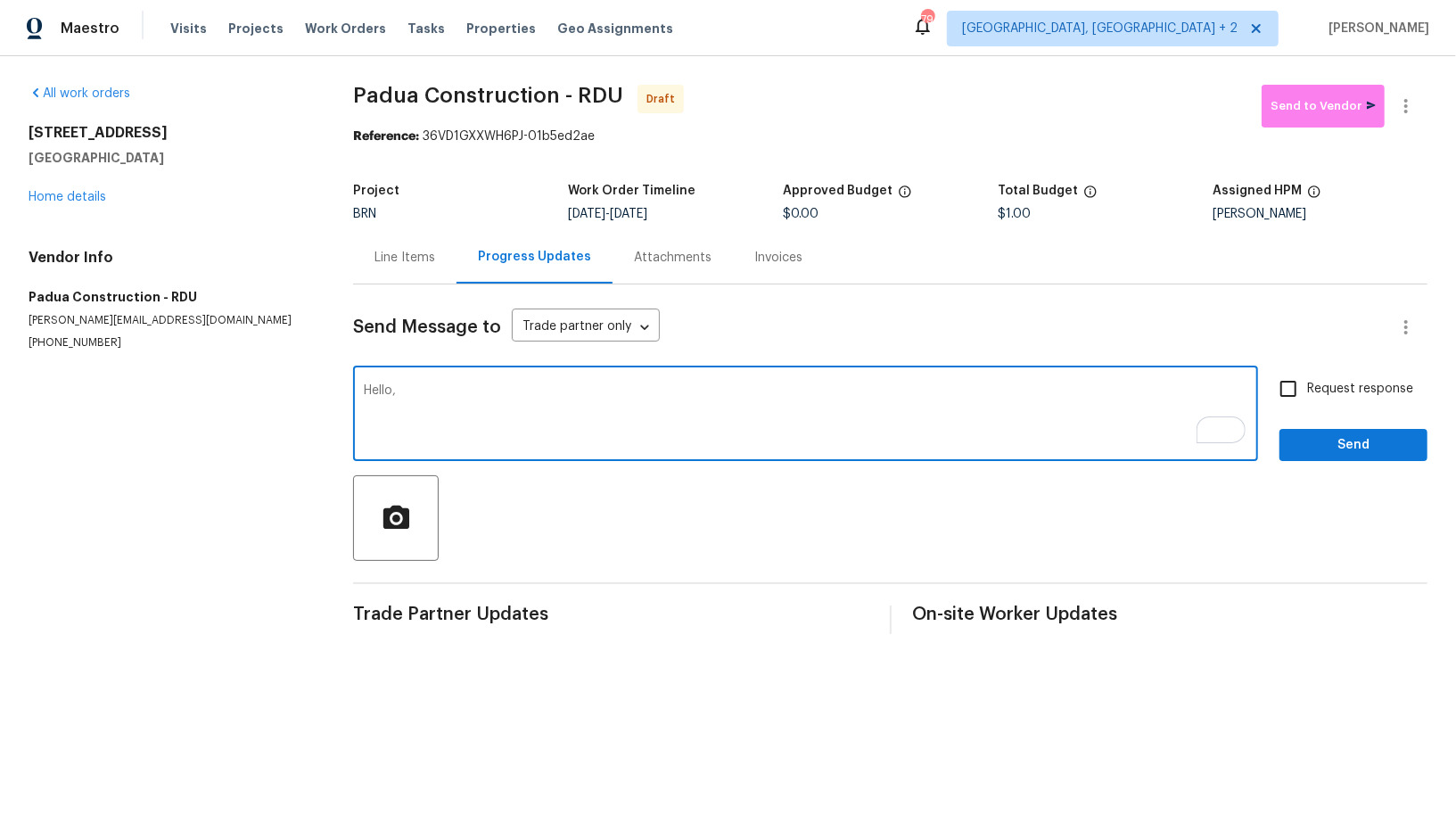
paste textarea "You mentioned that the Pest TP did not observe any live bats or rodents, and no…"
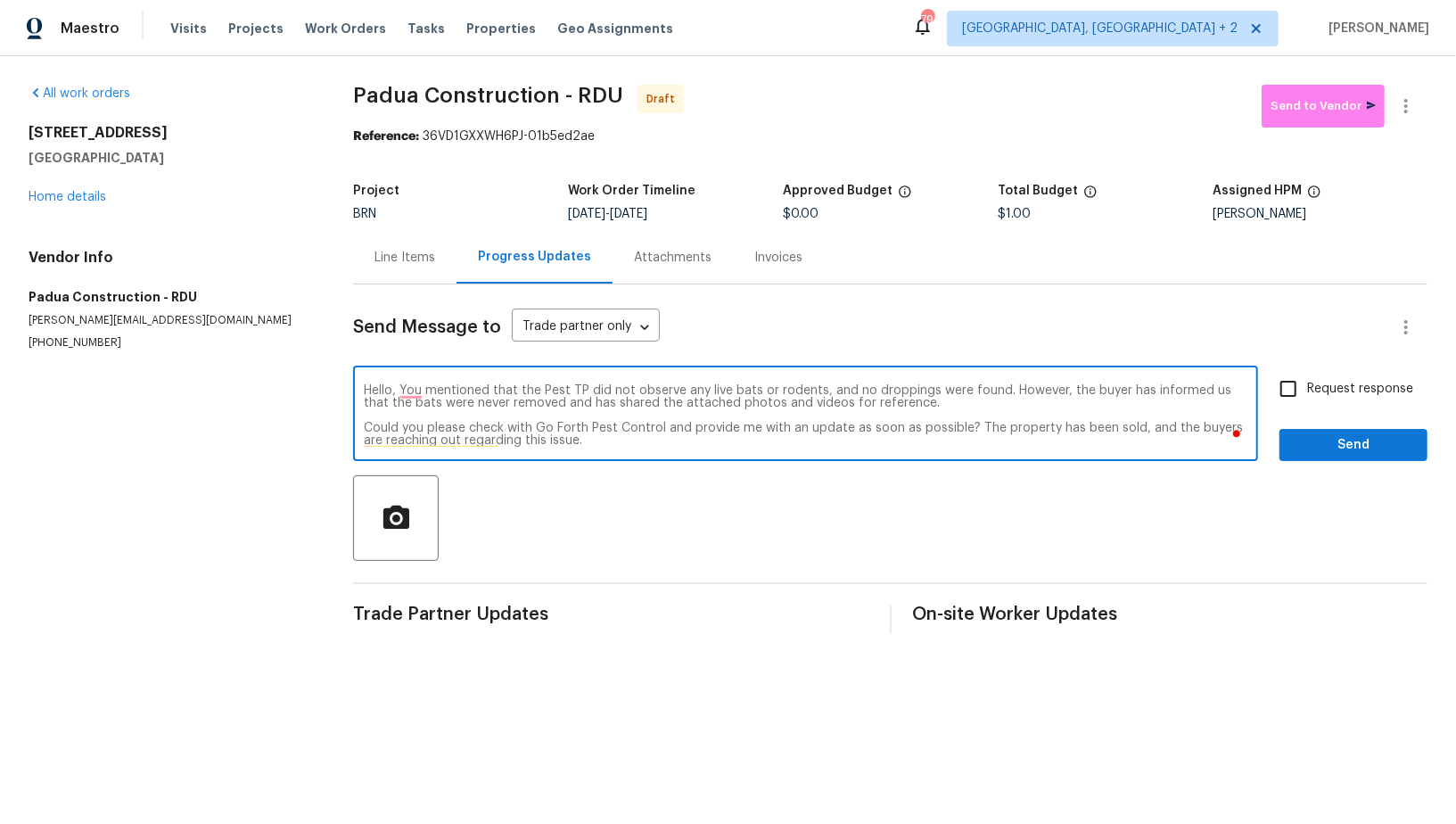
click at [367, 431] on textarea "Hello, You mentioned that the Pest TP did not observe any live bats or rodents,…" at bounding box center [805, 415] width 884 height 62
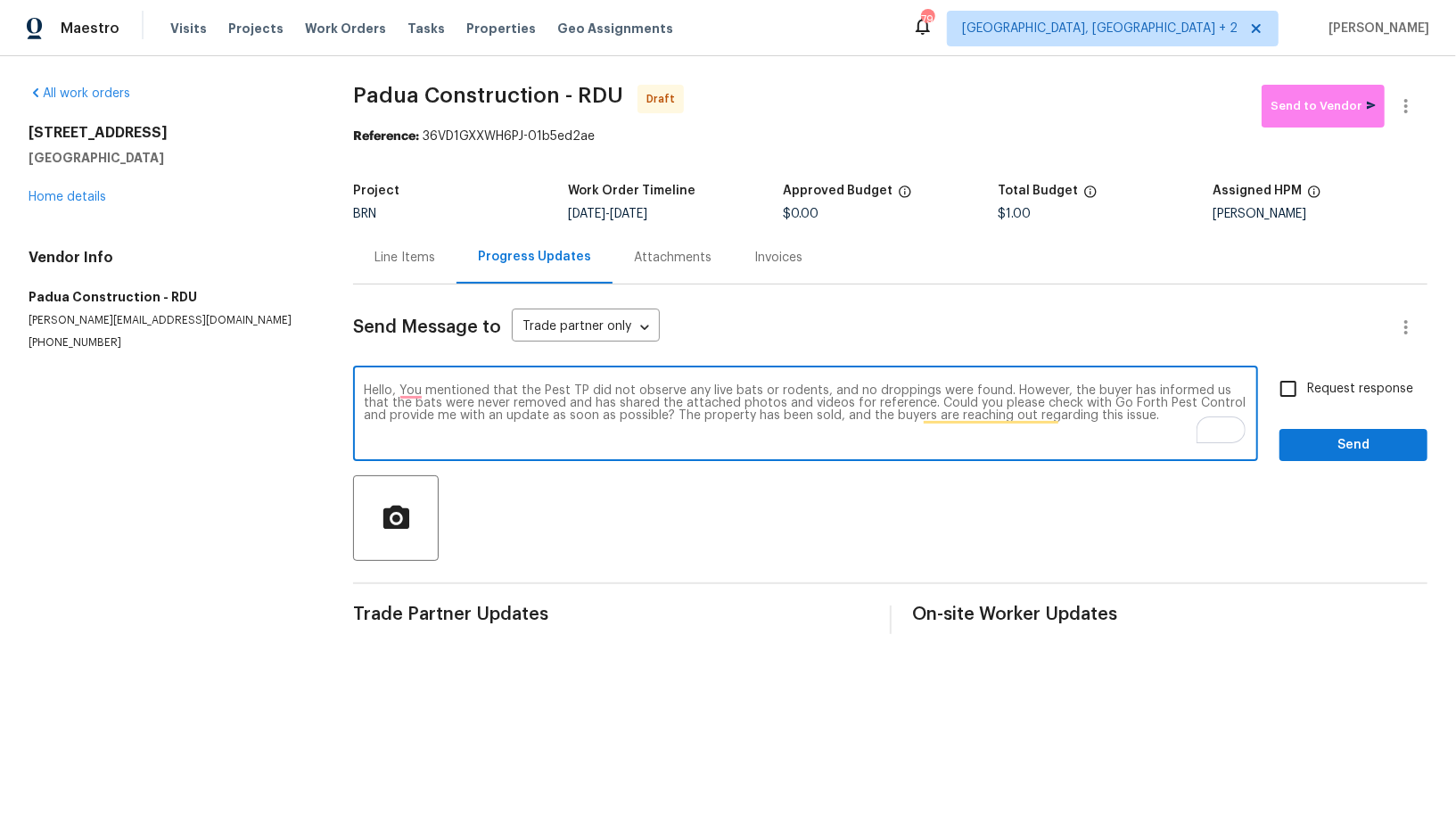
drag, startPoint x: 746, startPoint y: 405, endPoint x: 814, endPoint y: 406, distance: 68.0
click at [814, 406] on textarea "Hello, You mentioned that the Pest TP did not observe any live bats or rodents,…" at bounding box center [805, 415] width 884 height 62
click at [1043, 421] on textarea "Hello, You mentioned that the Pest TP did not observe any live bats or rodents,…" at bounding box center [805, 415] width 884 height 62
click at [1070, 426] on textarea "Hello, You mentioned that the Pest TP did not observe any live bats or rodents,…" at bounding box center [805, 415] width 884 height 62
type textarea "Hello, You mentioned that the Pest TP did not observe any live bats or rodents,…"
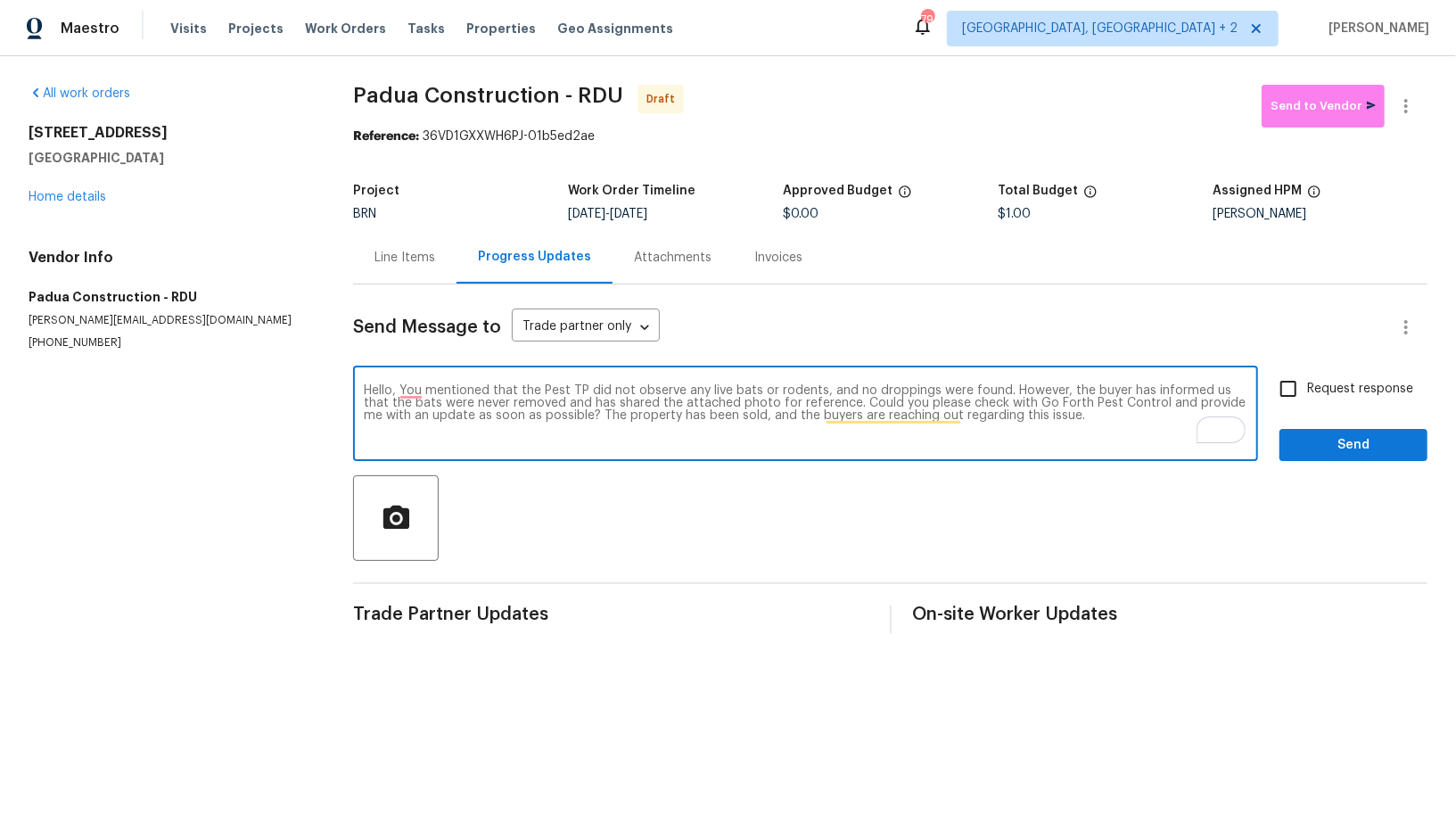
click at [1284, 389] on input "Request response" at bounding box center [1288, 388] width 37 height 37
checkbox input "true"
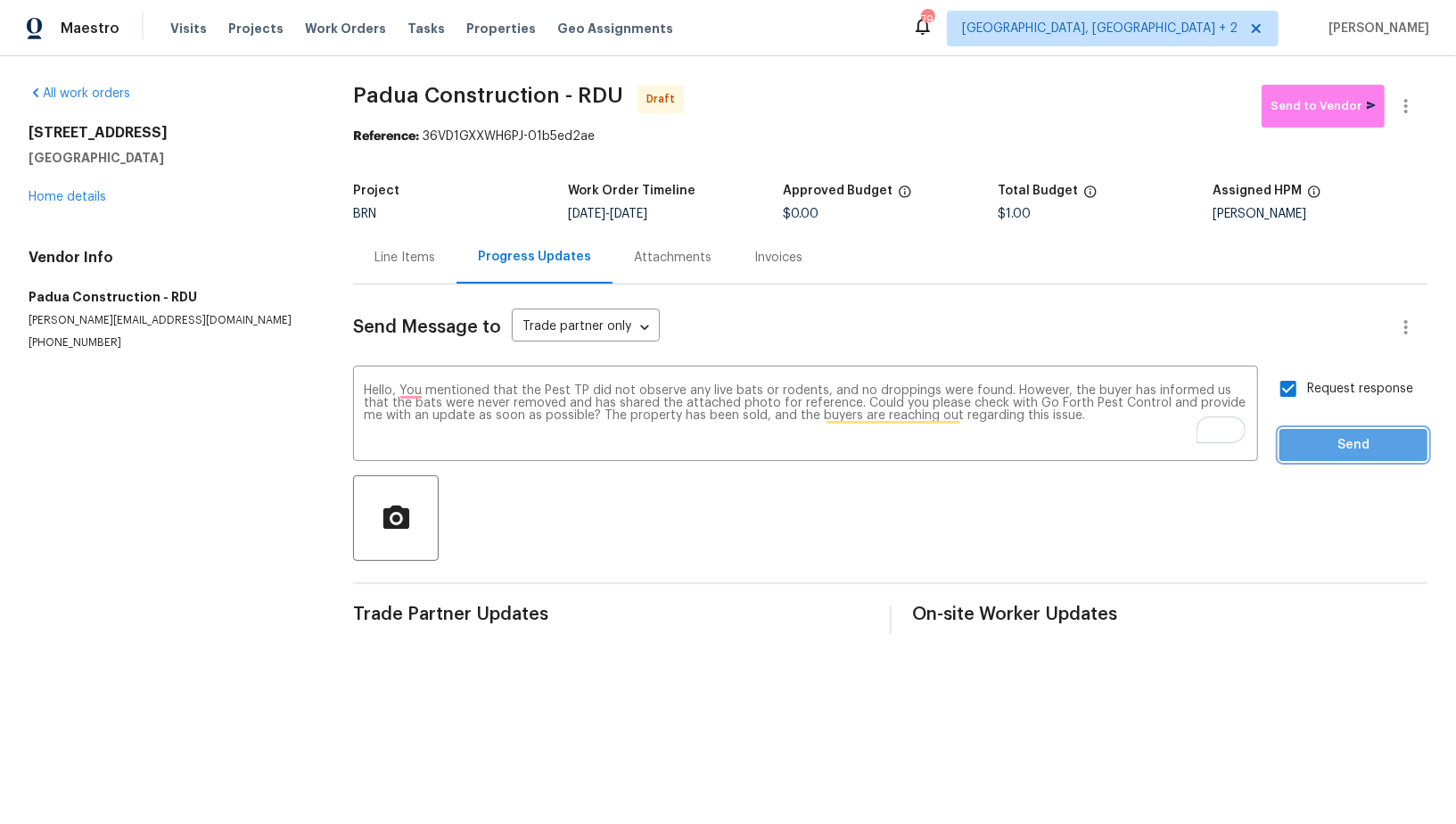
click at [1320, 435] on span "Send" at bounding box center [1352, 446] width 119 height 22
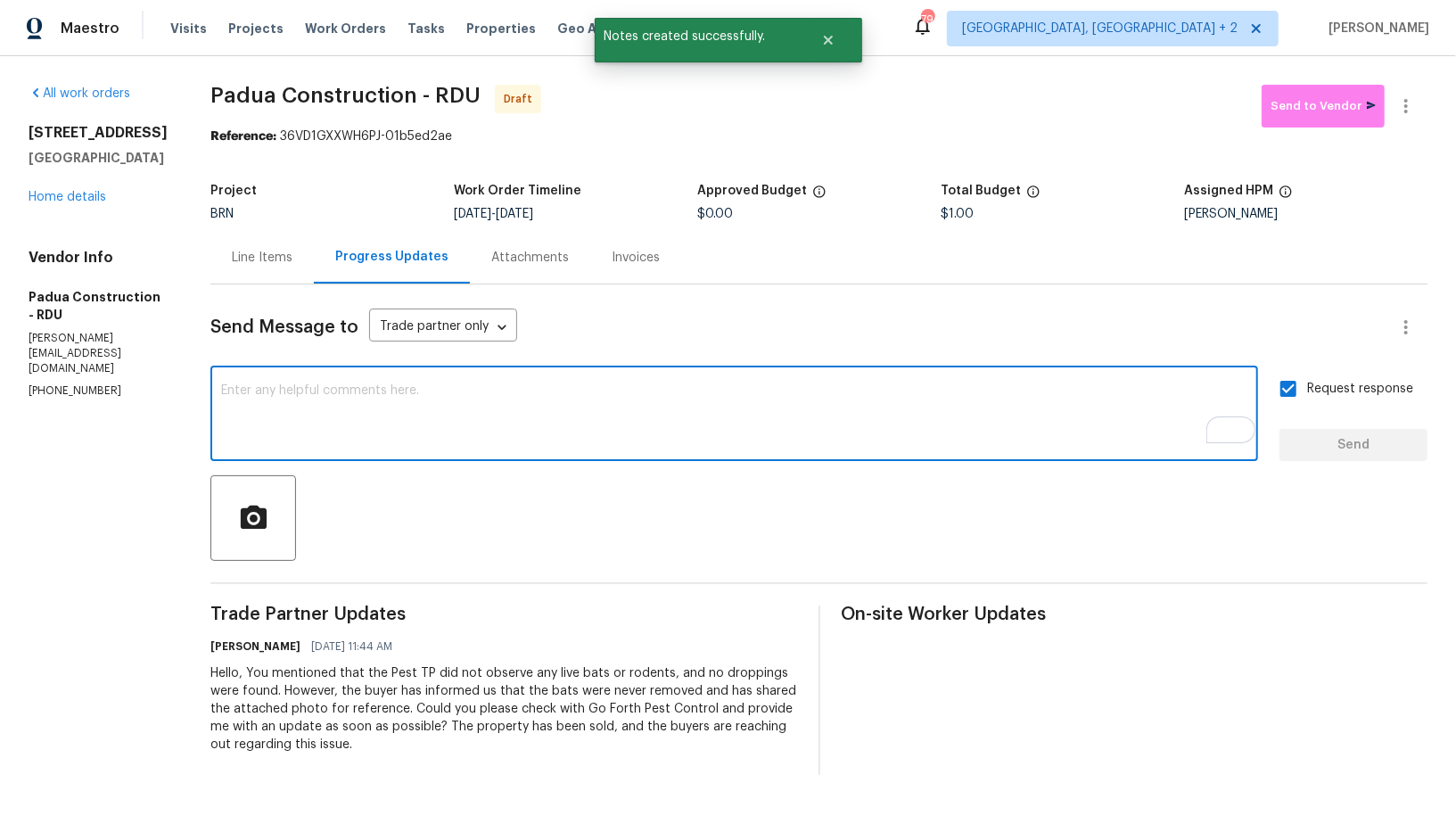
click at [445, 433] on textarea "To enrich screen reader interactions, please activate Accessibility in Grammarl…" at bounding box center [734, 415] width 1026 height 62
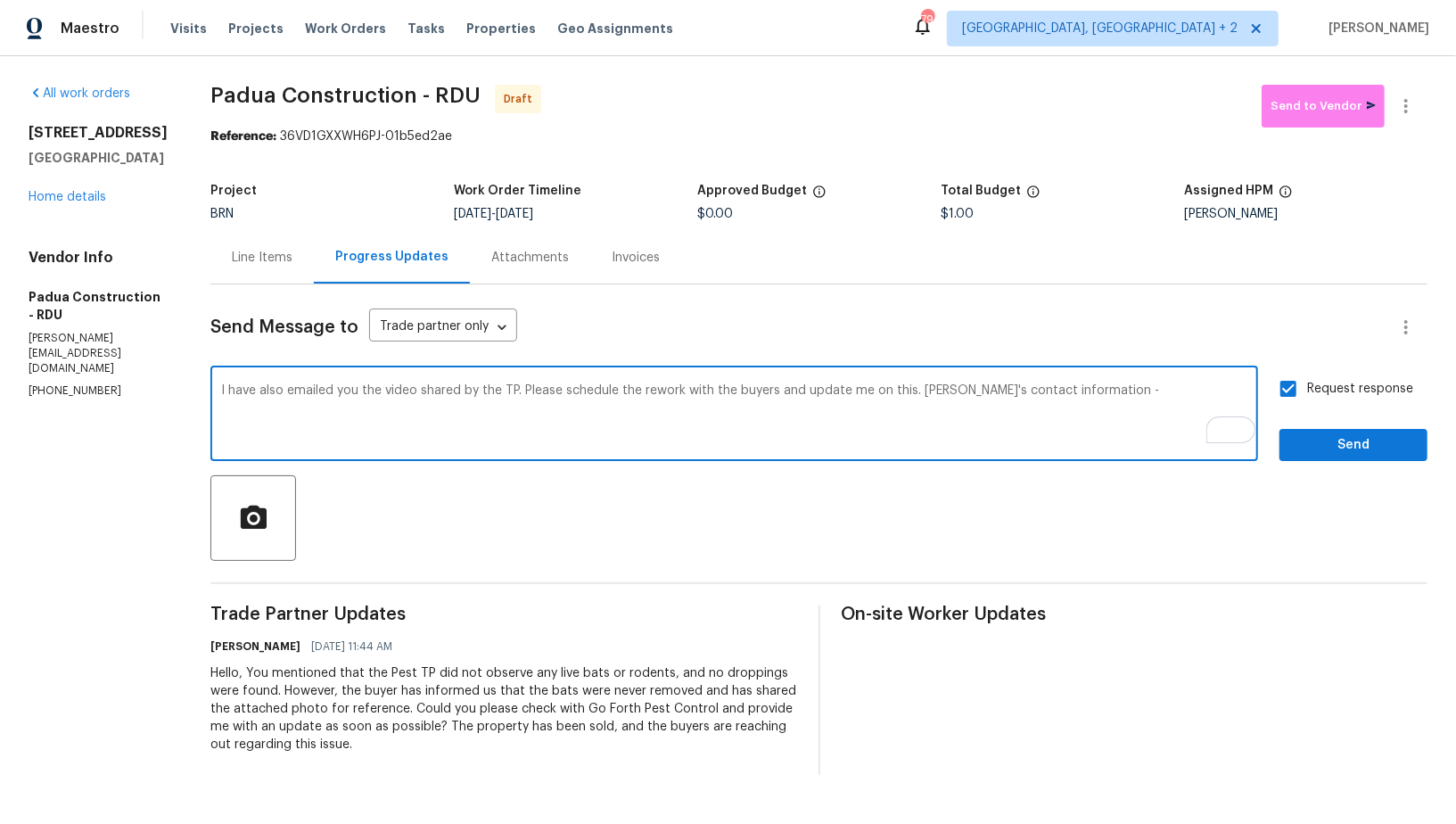
paste textarea "[PERSON_NAME] at [PHONE_NUMBER] / [EMAIL_ADDRESS][DOMAIN_NAME]"
click at [221, 406] on textarea "I have also emailed you the video shared by the TP. Please schedule the rework …" at bounding box center [734, 415] width 1026 height 62
click at [738, 425] on textarea "I have also emailed you the video shared by the TP. Please schedule the rework …" at bounding box center [734, 415] width 1026 height 62
type textarea "I have also emailed you the video shared by the TP. Please schedule the rework …"
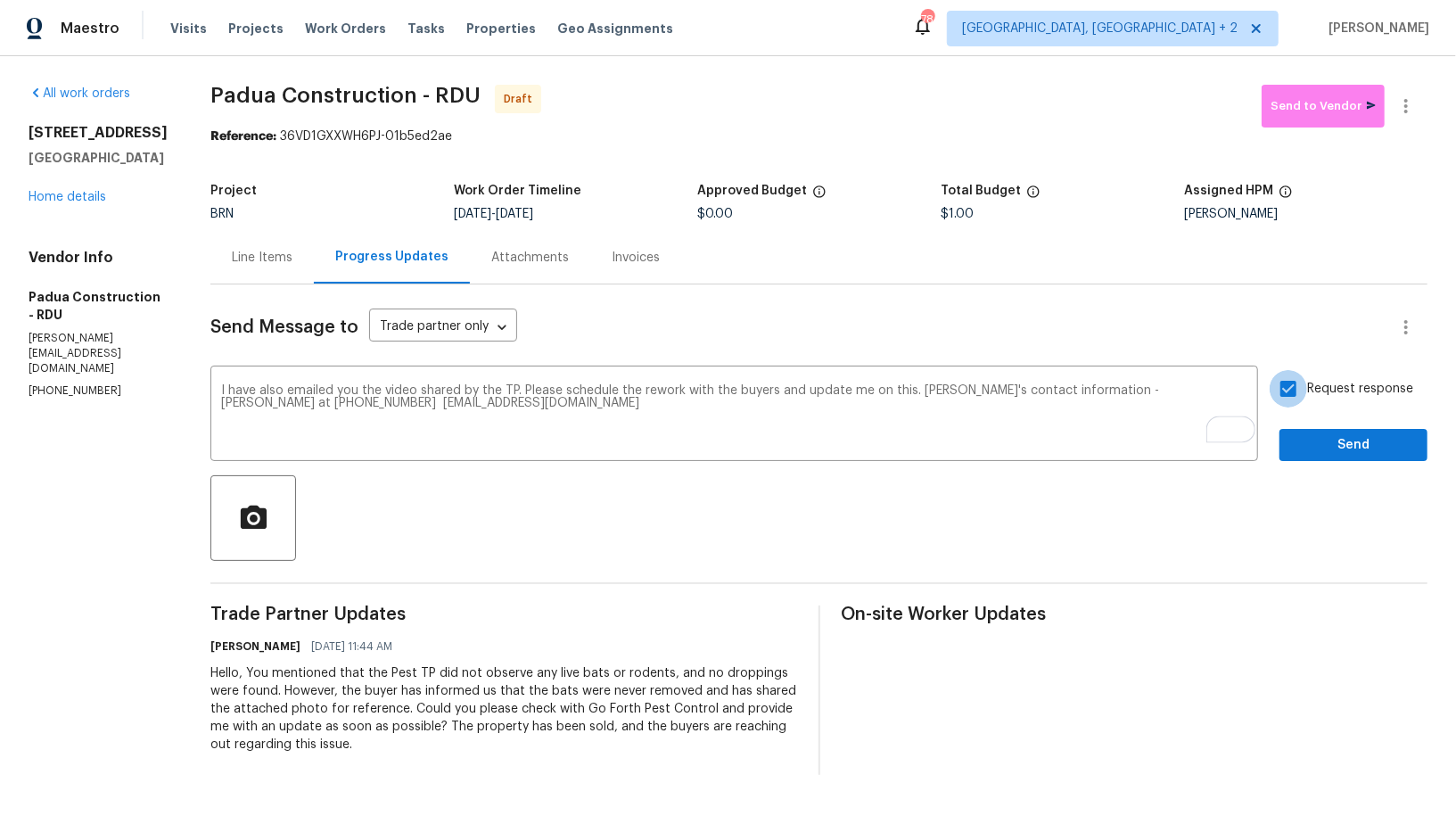
click at [1282, 386] on input "Request response" at bounding box center [1288, 388] width 37 height 37
checkbox input "true"
click at [1322, 448] on span "Send" at bounding box center [1352, 446] width 119 height 22
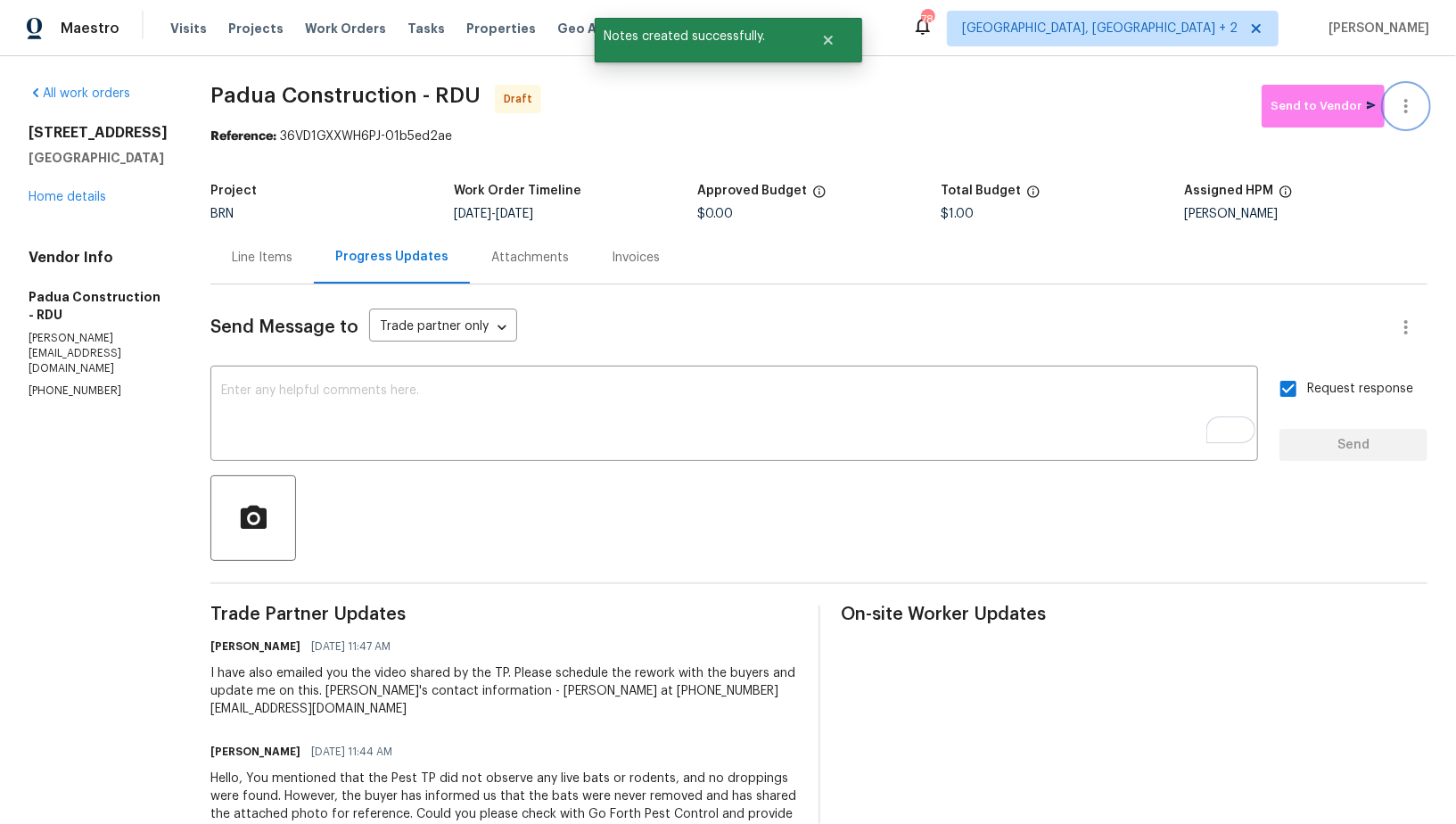
click at [1409, 111] on icon "button" at bounding box center [1405, 105] width 21 height 21
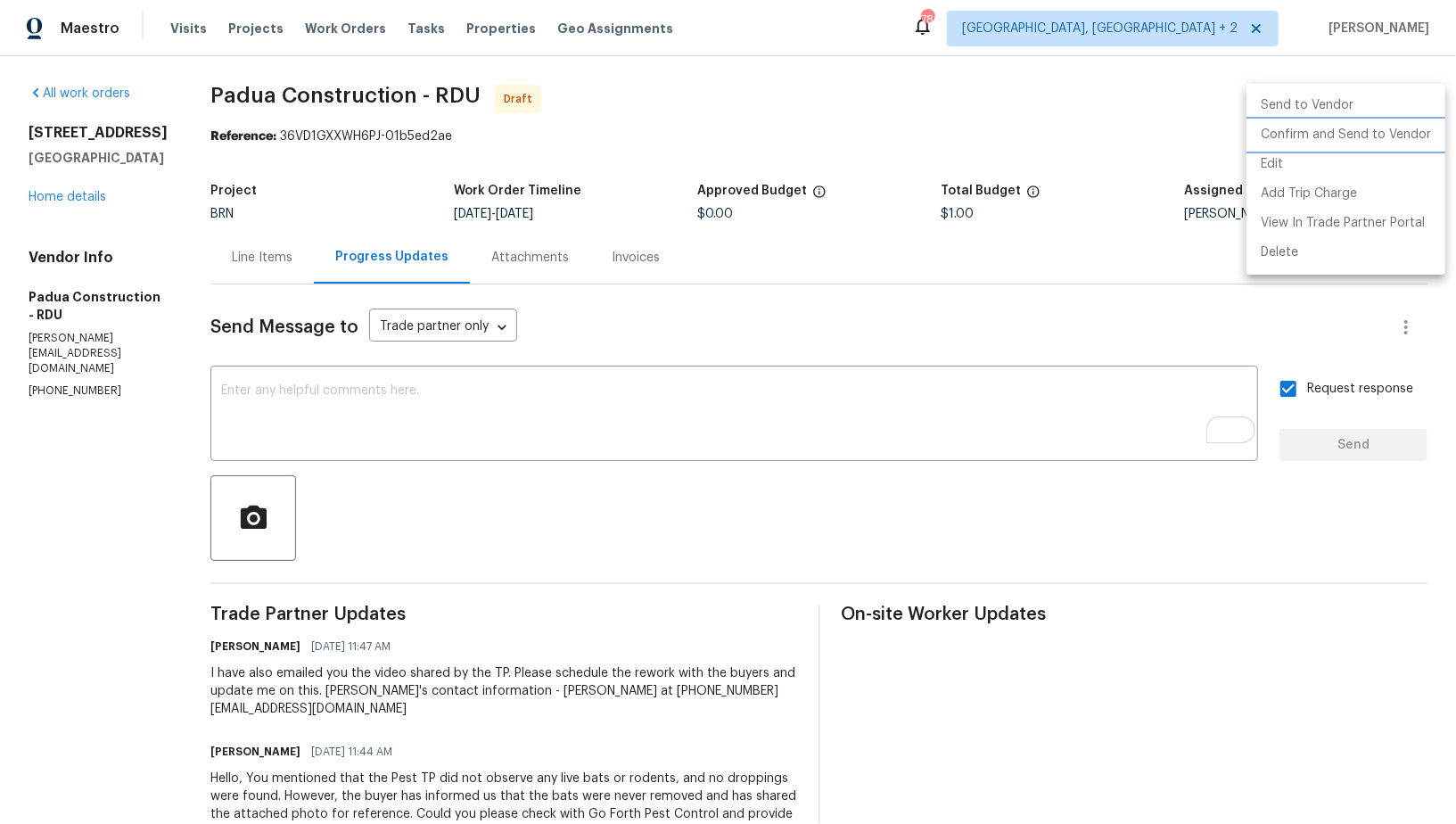
click at [1340, 136] on li "Confirm and Send to Vendor" at bounding box center [1345, 135] width 199 height 30
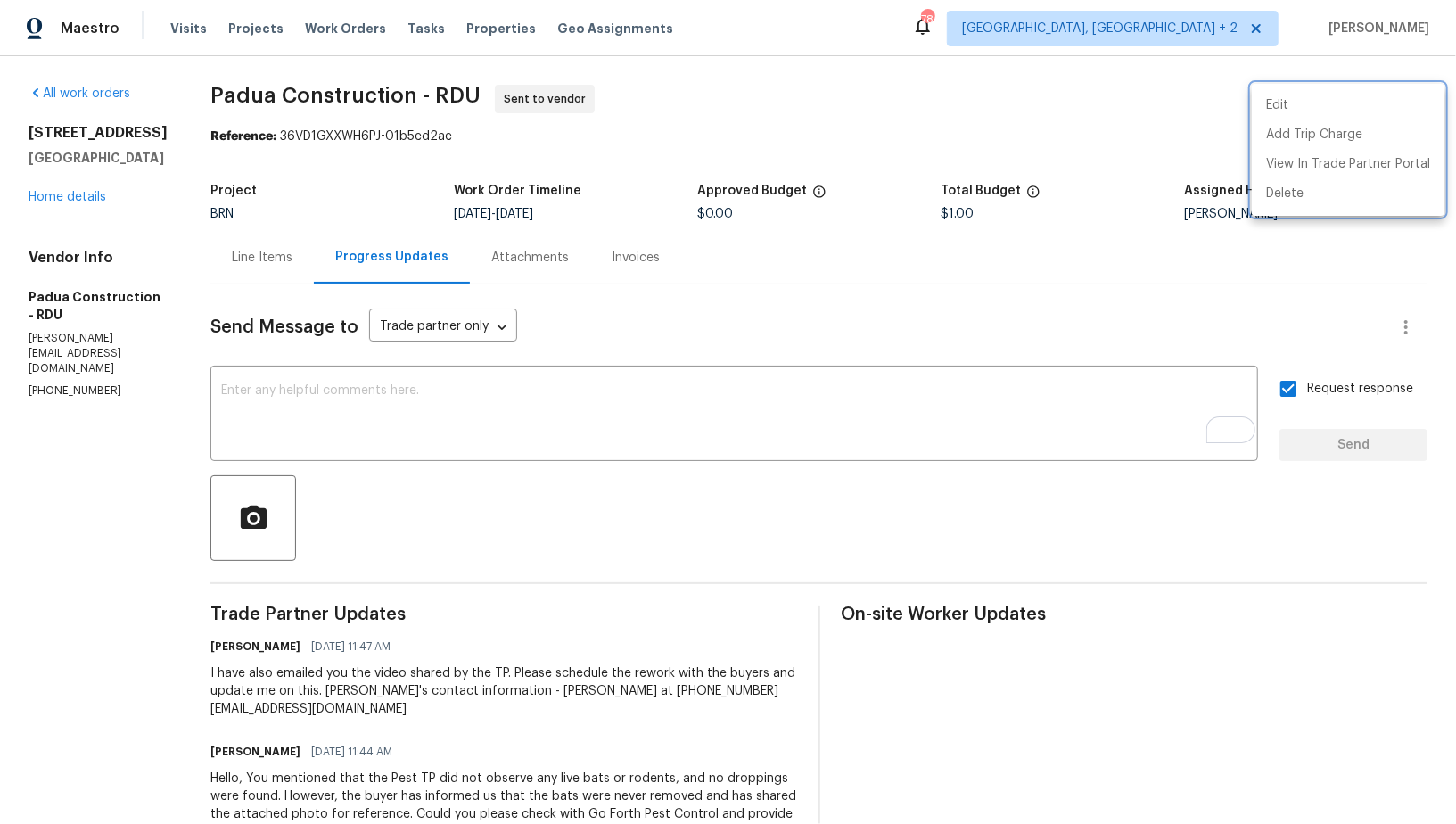
click at [83, 215] on div at bounding box center [728, 412] width 1456 height 824
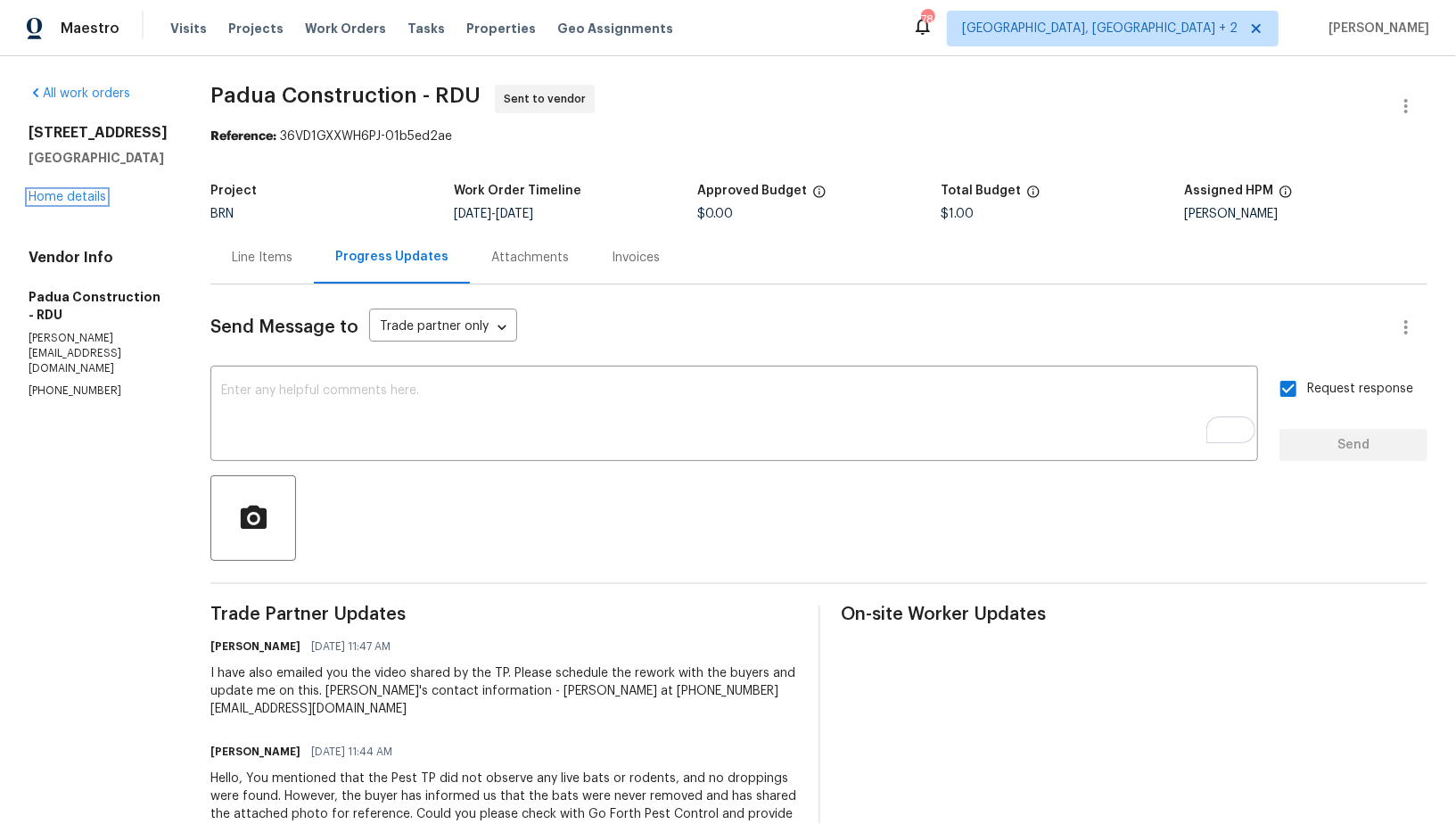
click at [83, 203] on link "Home details" at bounding box center [67, 196] width 78 height 12
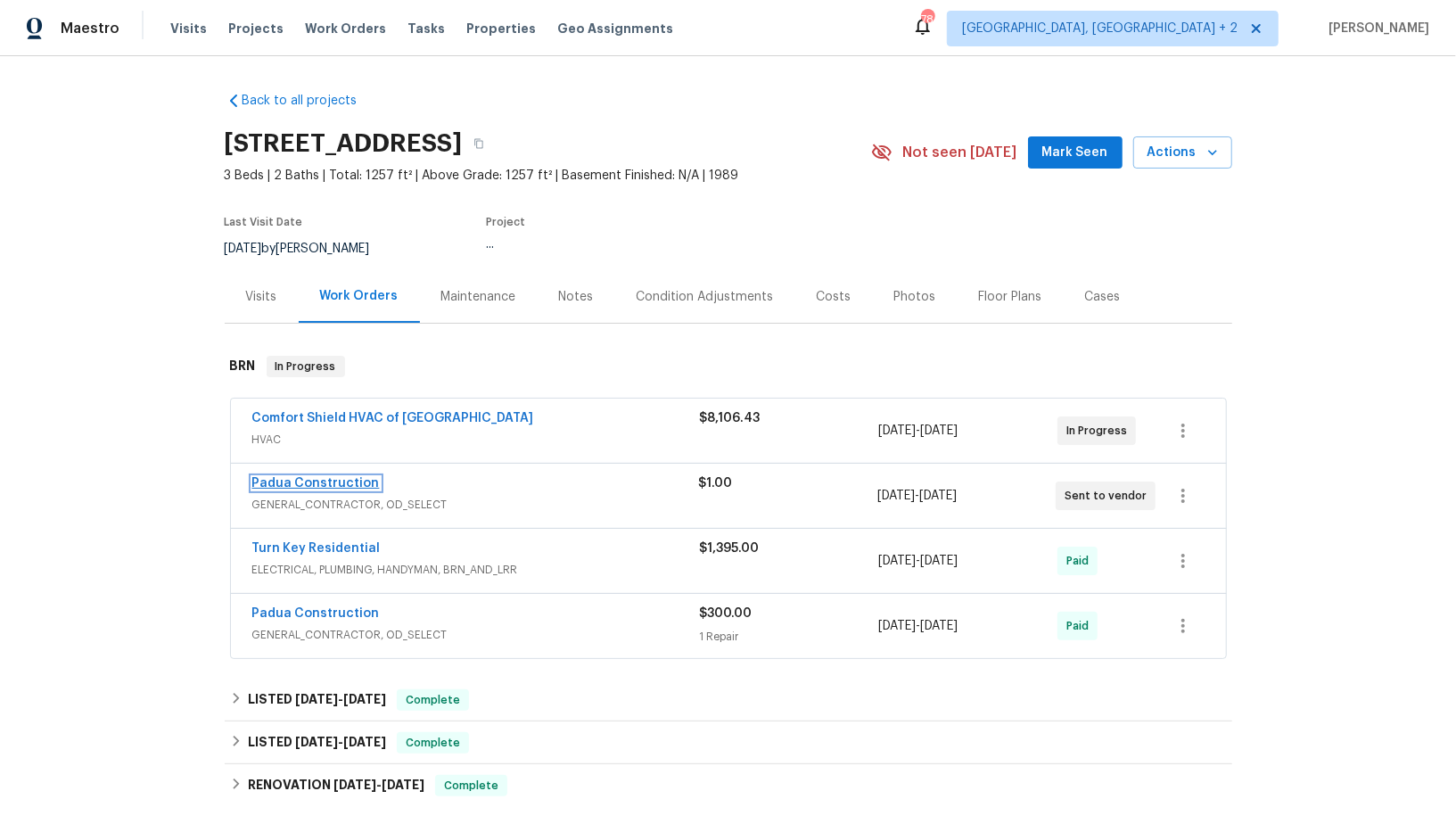
click at [300, 477] on link "Padua Construction" at bounding box center [316, 483] width 128 height 12
